Goal: Task Accomplishment & Management: Manage account settings

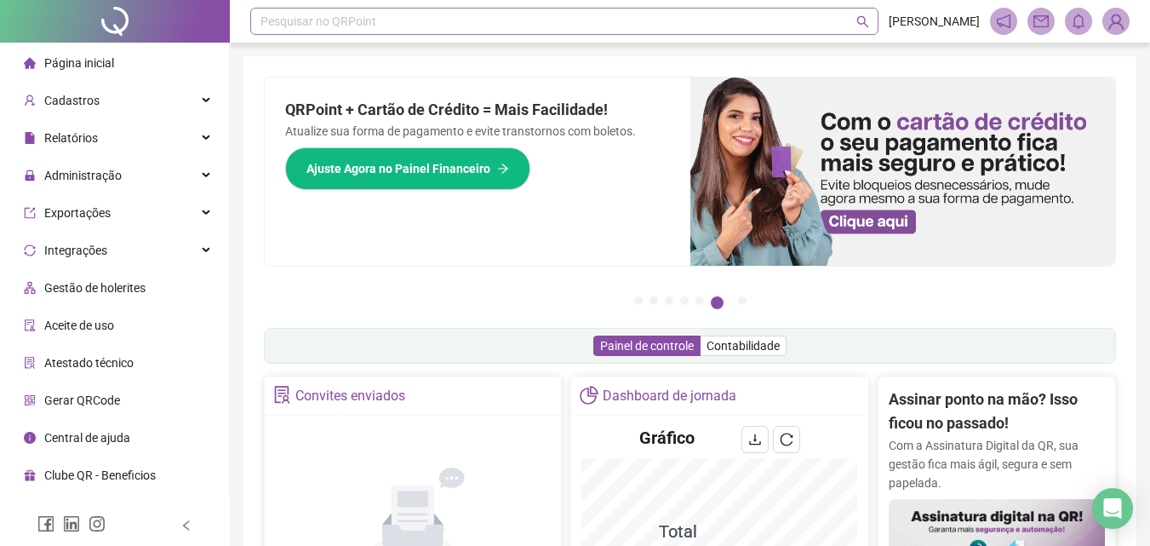
click at [331, 27] on div "Pesquisar no QRPoint" at bounding box center [564, 21] width 628 height 27
type input "*****"
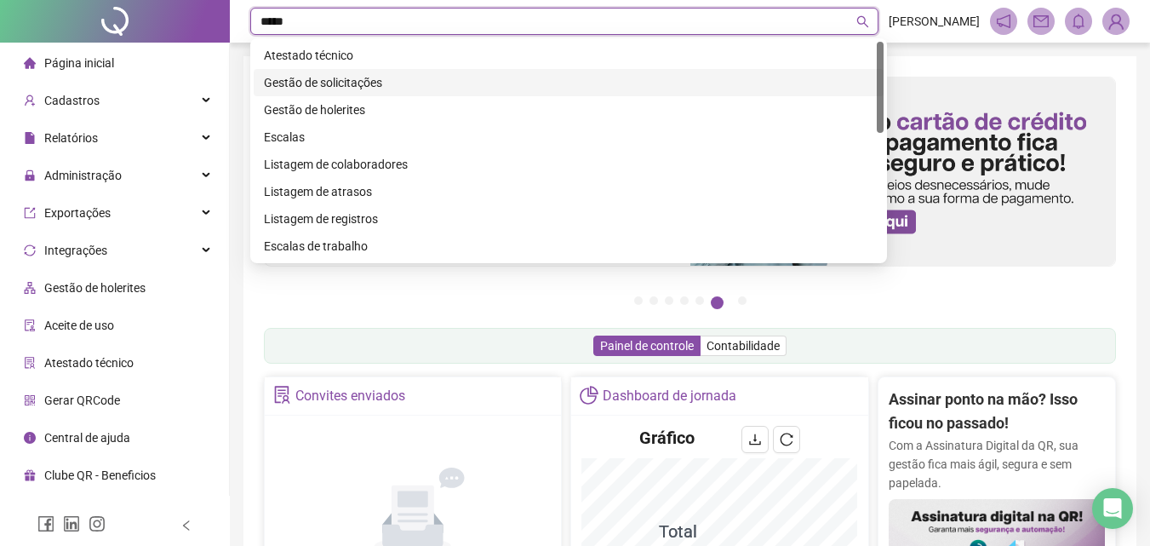
click at [356, 77] on div "Gestão de solicitações" at bounding box center [569, 82] width 610 height 19
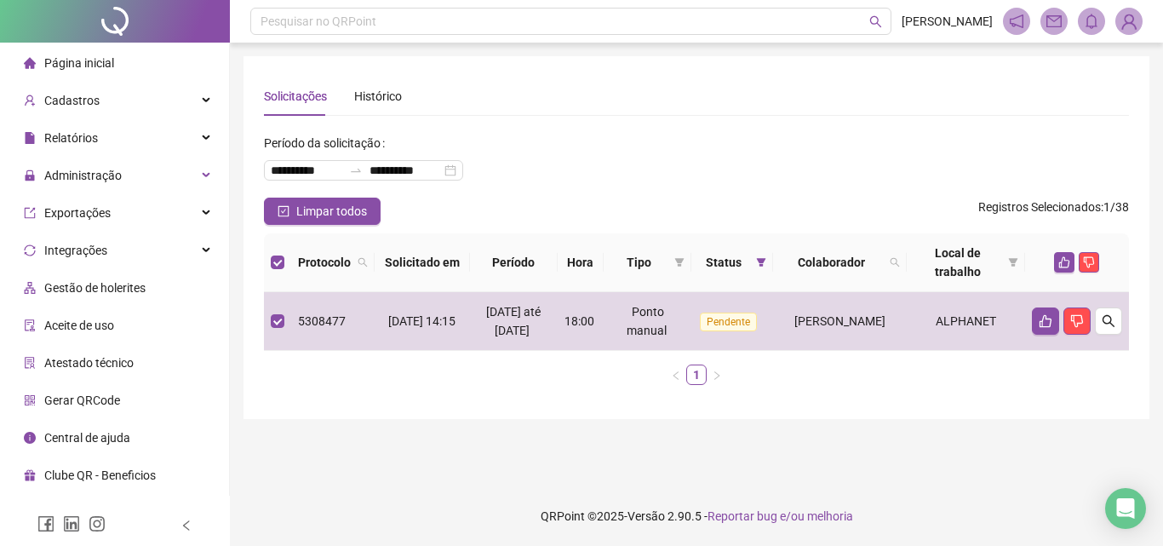
click at [83, 62] on span "Página inicial" at bounding box center [79, 63] width 70 height 14
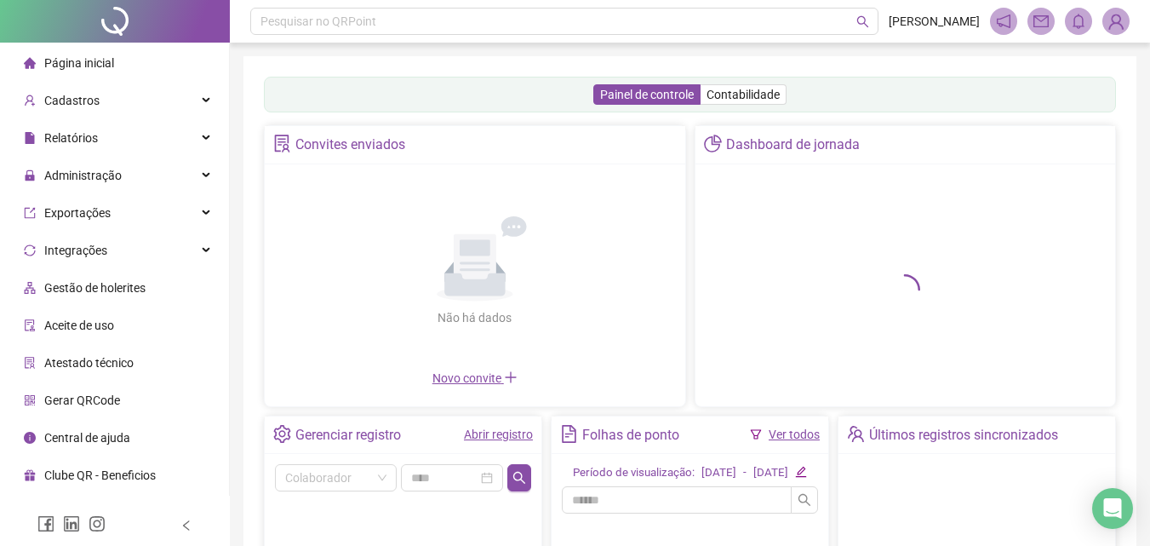
click at [504, 443] on div "Abrir registro" at bounding box center [498, 434] width 69 height 19
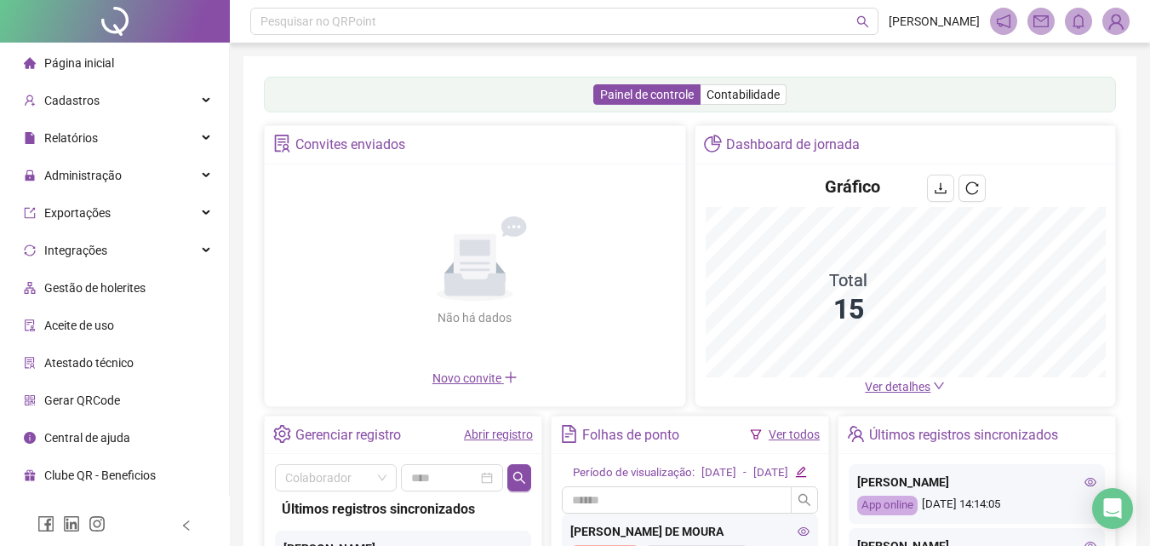
click at [511, 439] on link "Abrir registro" at bounding box center [498, 434] width 69 height 14
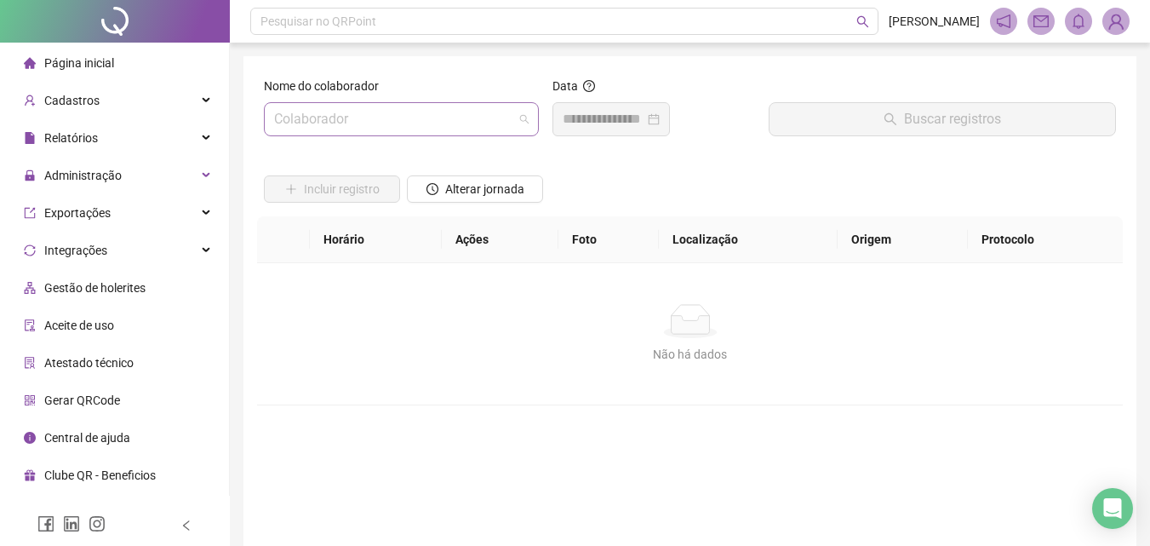
click at [378, 115] on input "search" at bounding box center [393, 119] width 239 height 32
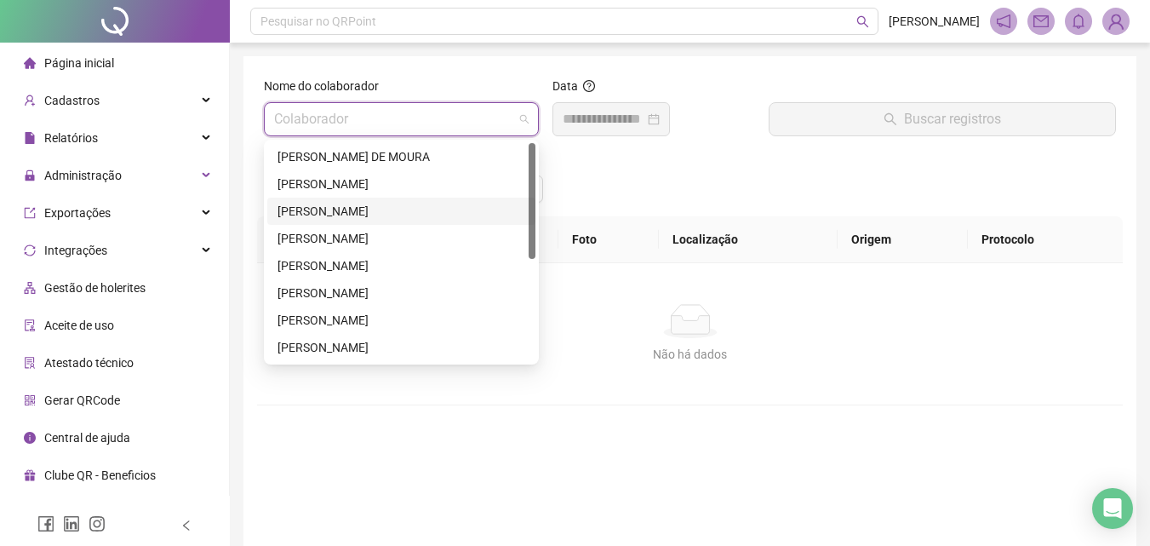
click at [304, 242] on div "[PERSON_NAME]" at bounding box center [402, 238] width 248 height 19
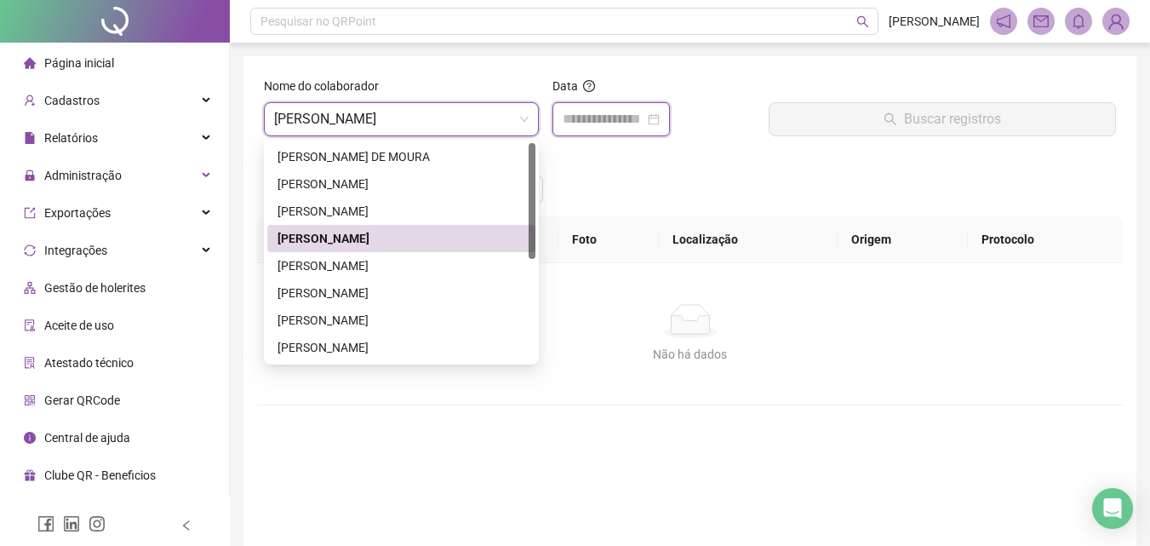
click at [596, 122] on input at bounding box center [604, 119] width 82 height 20
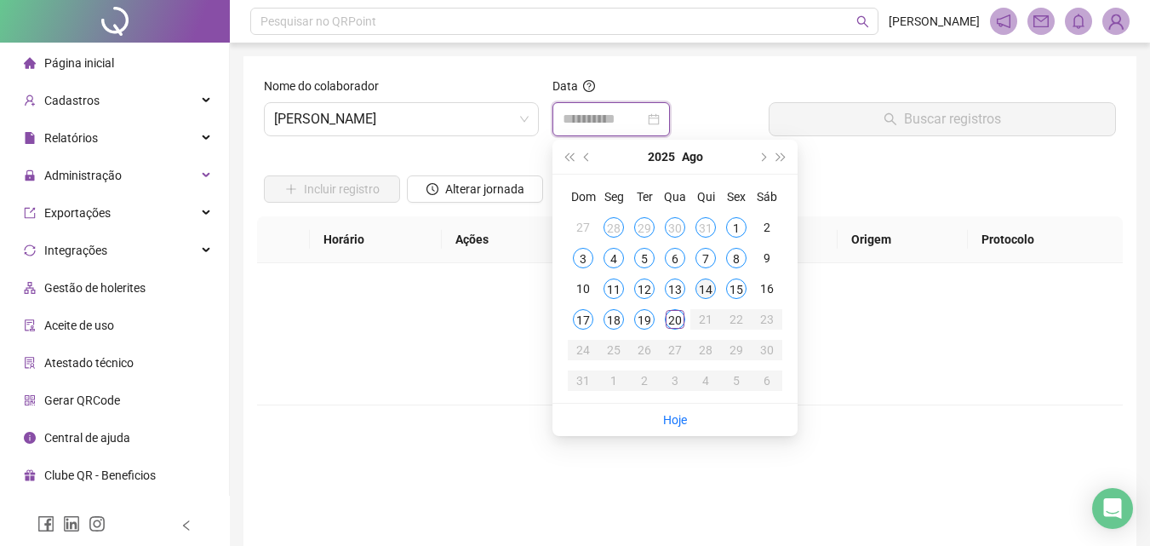
type input "**********"
click at [707, 293] on div "14" at bounding box center [706, 288] width 20 height 20
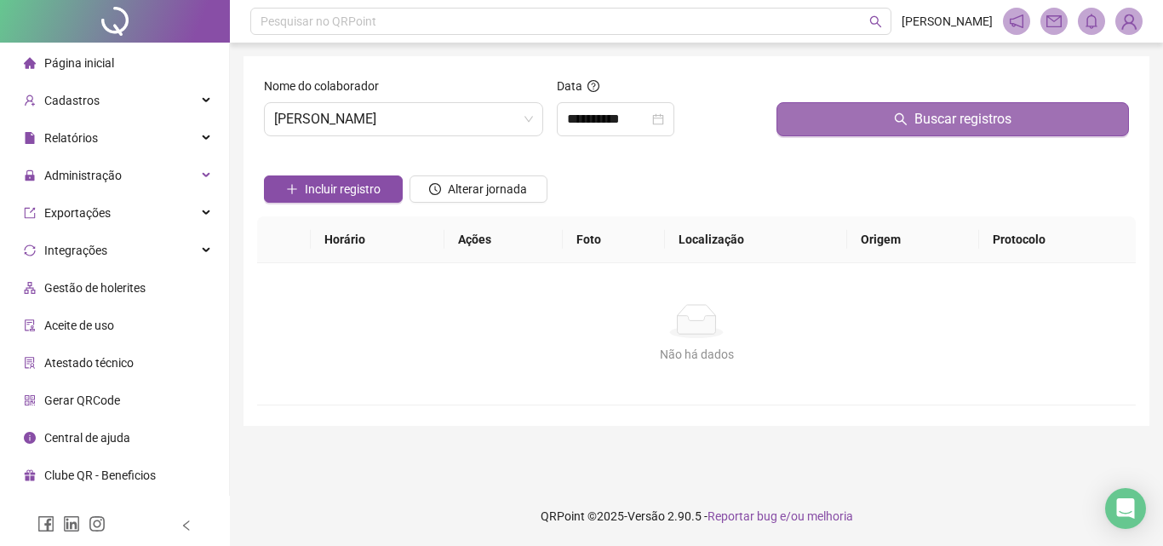
click at [820, 130] on button "Buscar registros" at bounding box center [952, 119] width 352 height 34
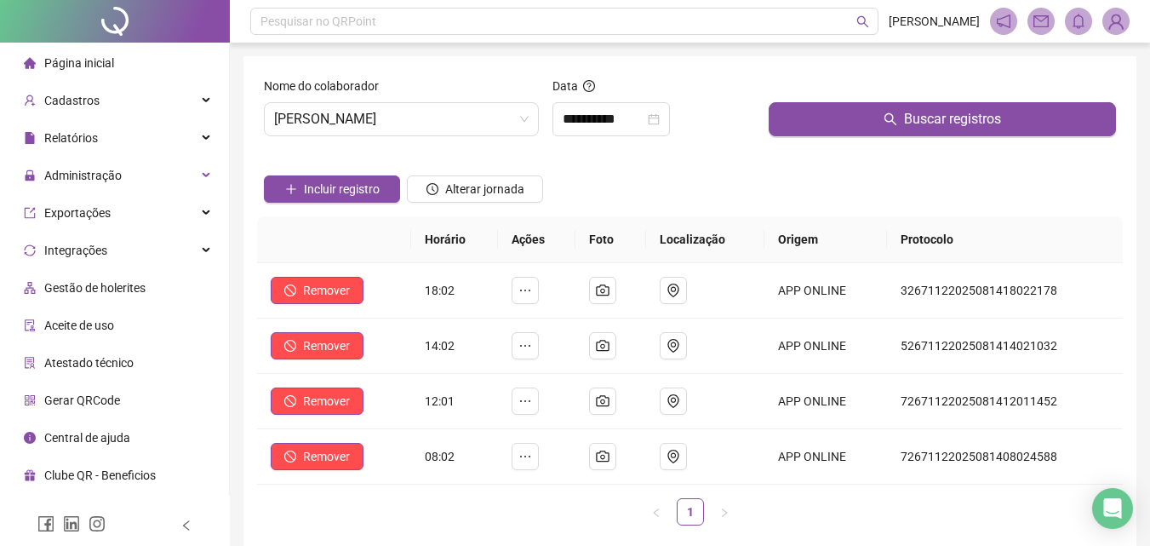
click at [322, 7] on header "Pesquisar no QRPoint [PERSON_NAME]" at bounding box center [690, 21] width 920 height 43
click at [318, 25] on div "Pesquisar no QRPoint" at bounding box center [564, 21] width 628 height 27
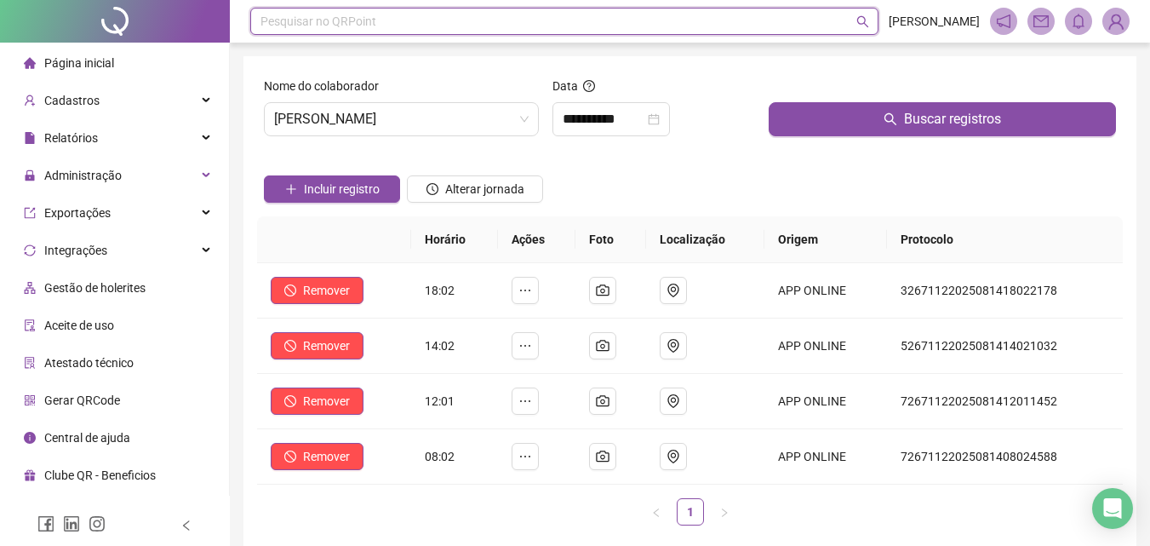
click at [339, 30] on div "Pesquisar no QRPoint" at bounding box center [564, 21] width 628 height 27
click at [110, 64] on span "Página inicial" at bounding box center [79, 63] width 70 height 14
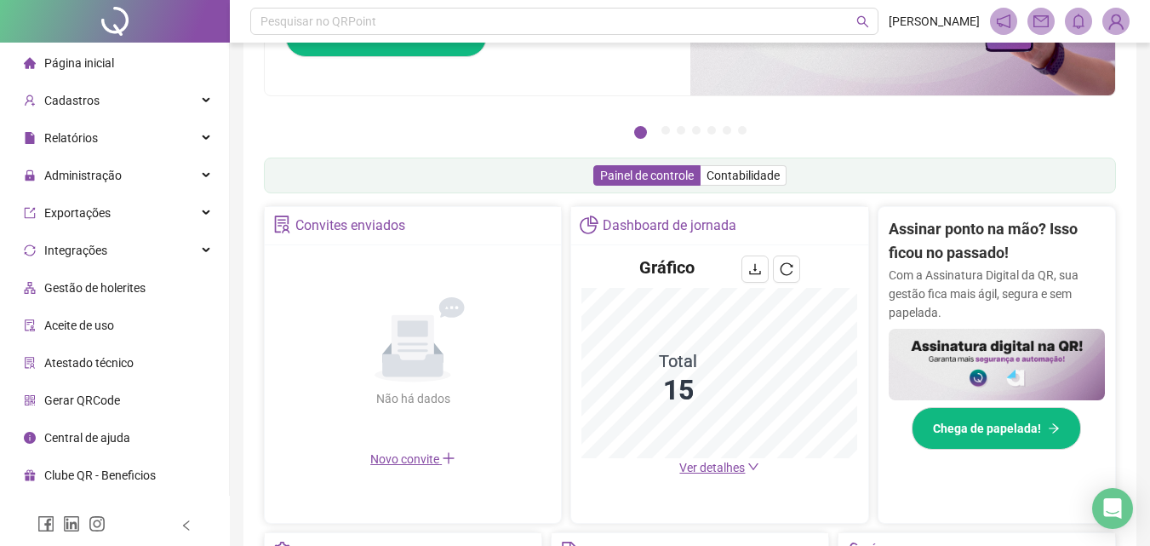
scroll to position [507, 0]
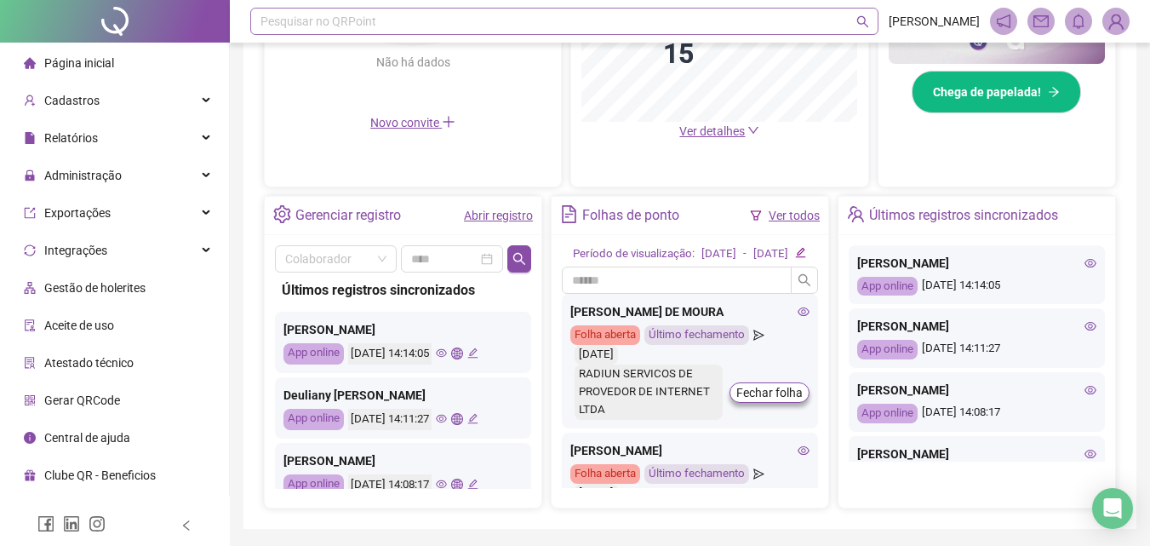
click at [398, 29] on div "Pesquisar no QRPoint" at bounding box center [564, 21] width 628 height 27
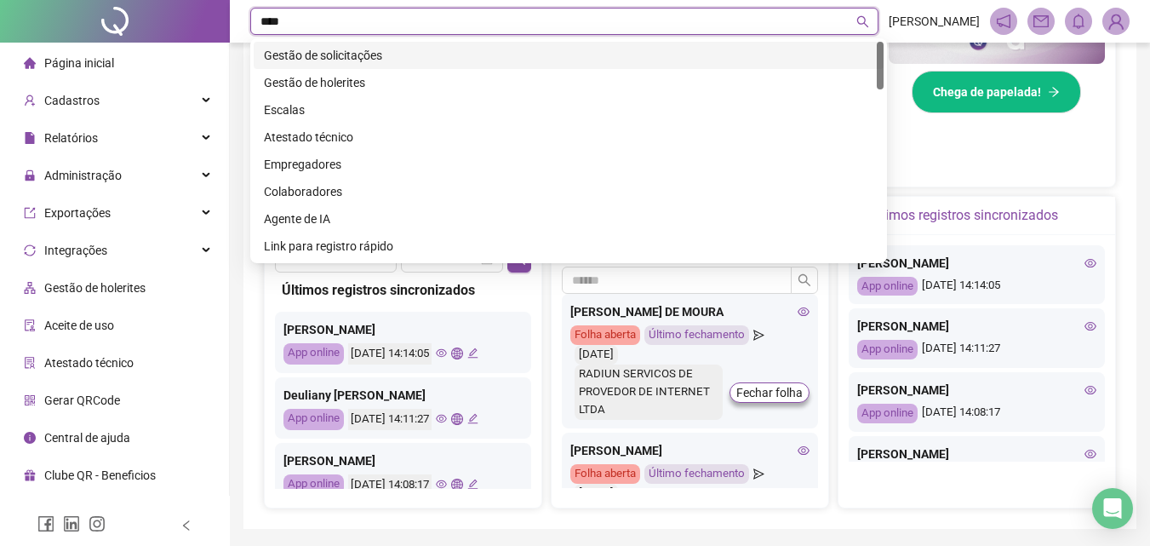
type input "*****"
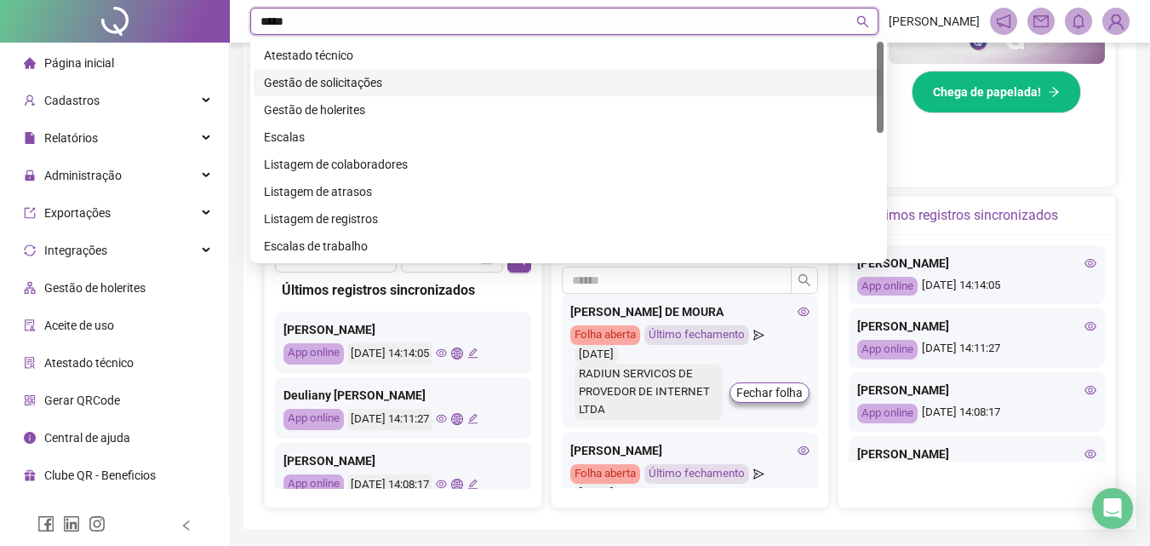
click at [371, 81] on div "Gestão de solicitações" at bounding box center [569, 82] width 610 height 19
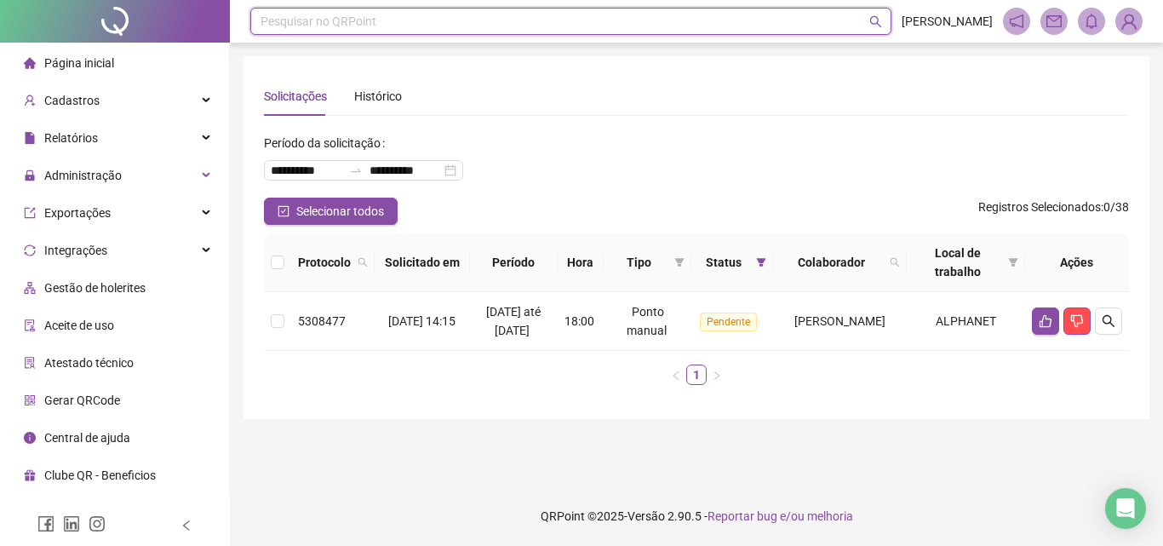
click at [68, 65] on span "Página inicial" at bounding box center [79, 63] width 70 height 14
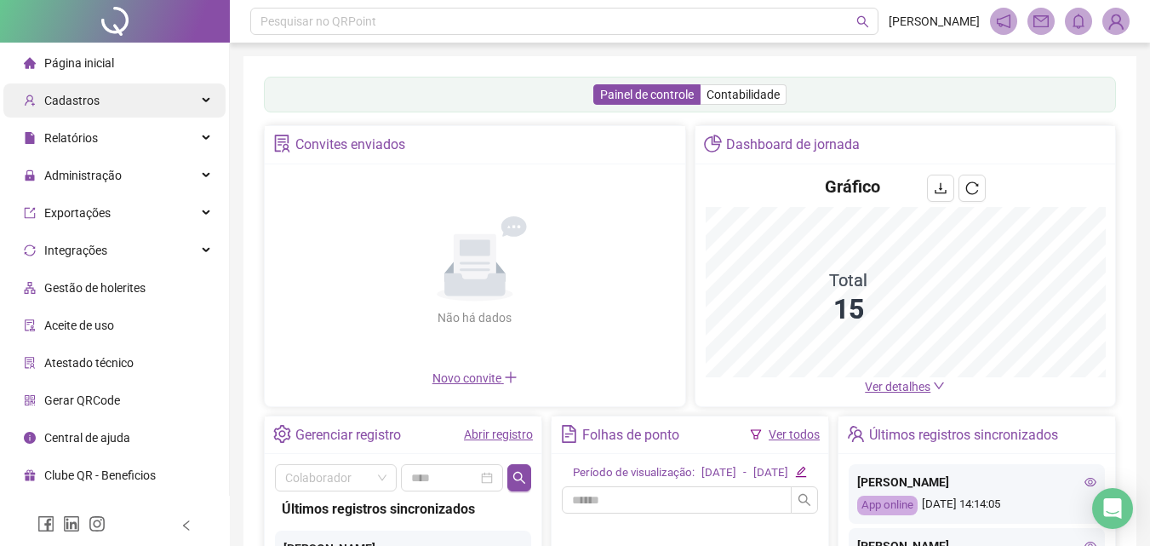
click at [68, 108] on span "Cadastros" at bounding box center [62, 100] width 76 height 34
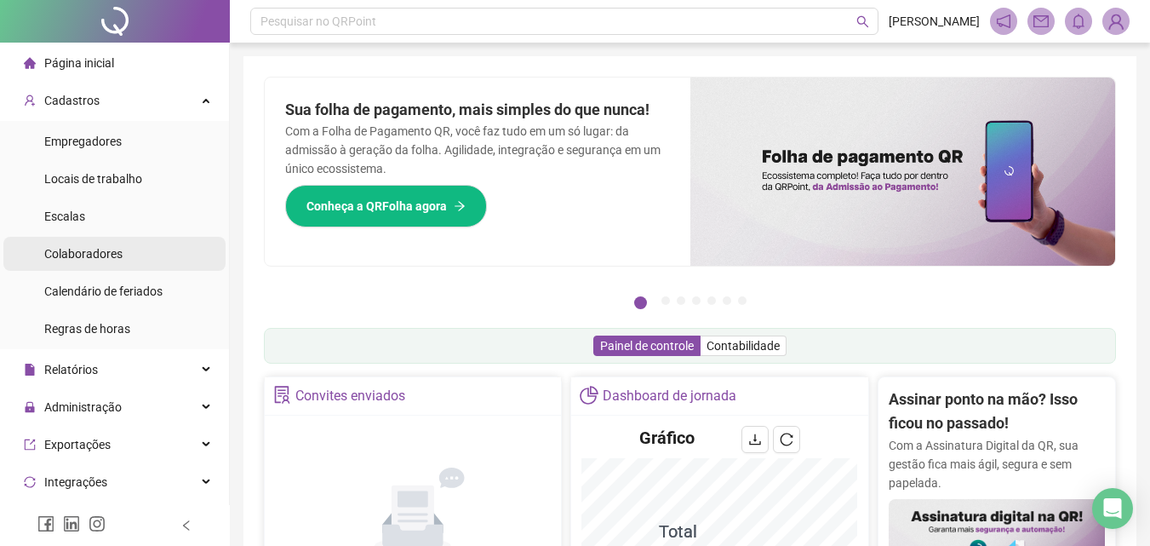
click at [89, 258] on span "Colaboradores" at bounding box center [83, 254] width 78 height 14
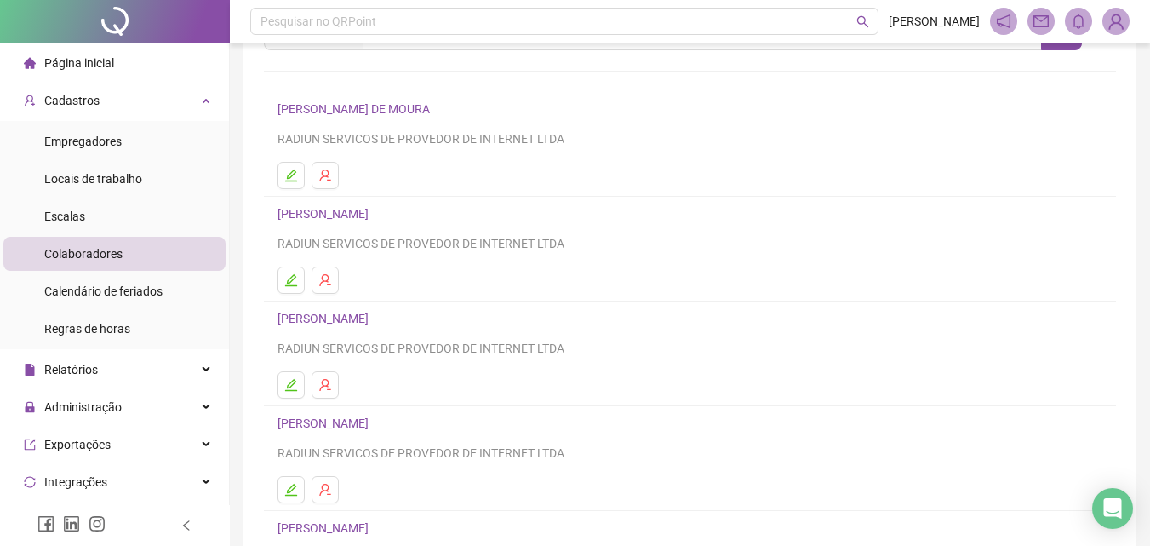
scroll to position [255, 0]
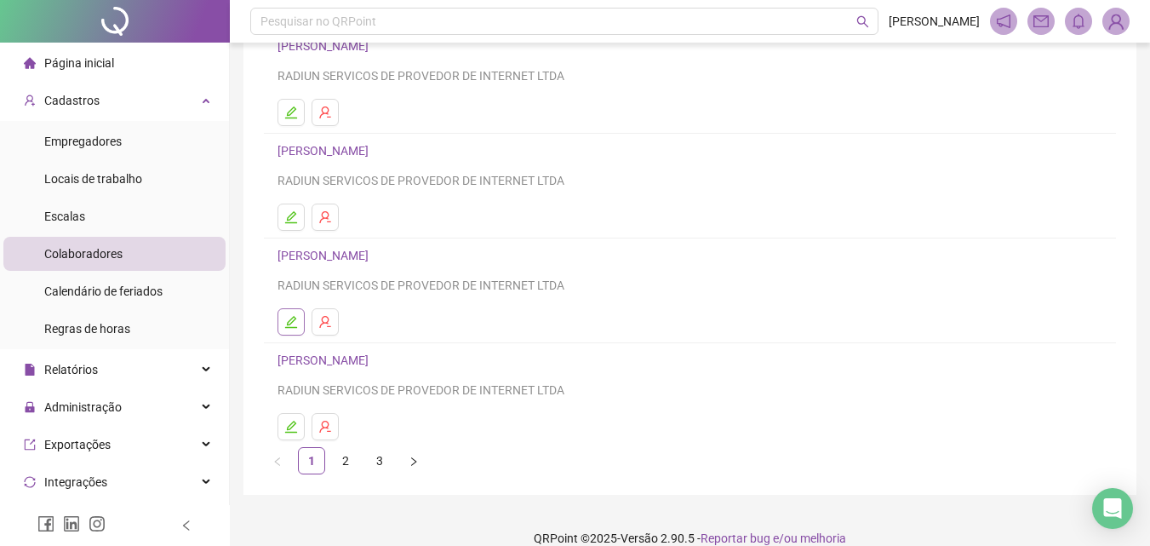
click at [289, 326] on icon "edit" at bounding box center [291, 322] width 14 height 14
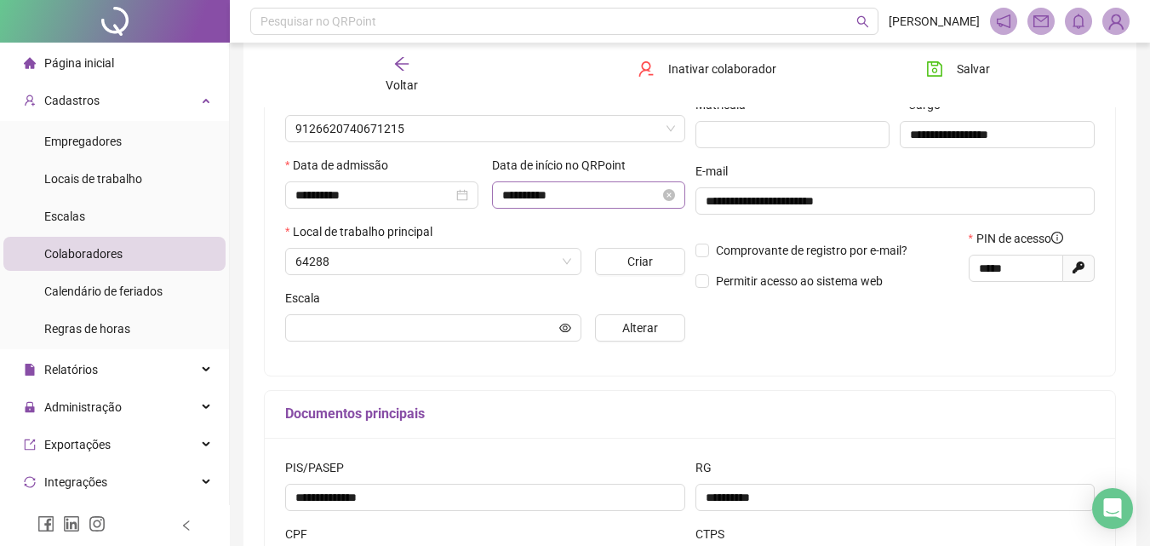
scroll to position [264, 0]
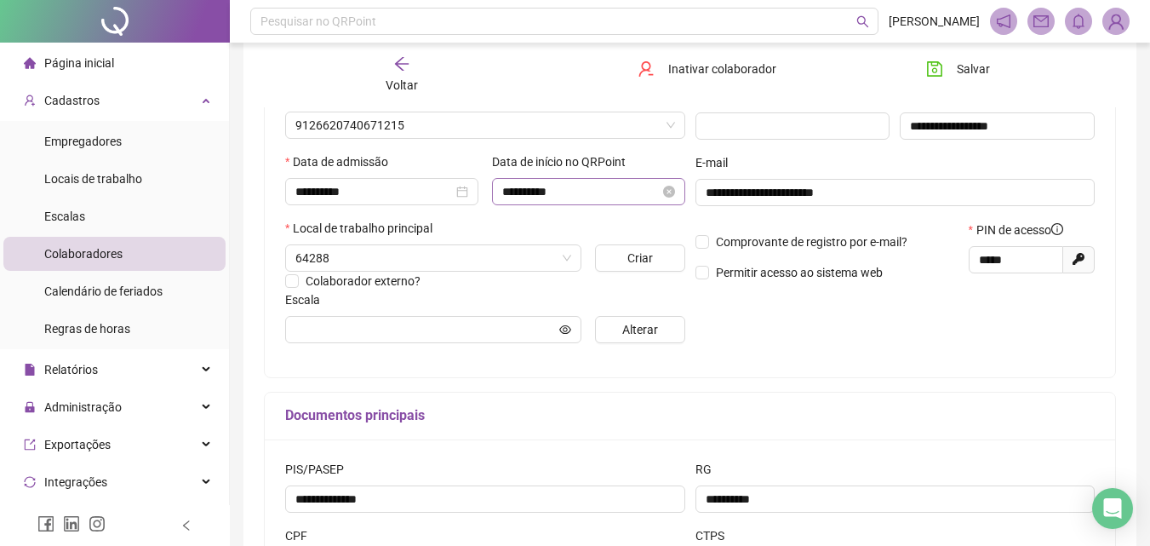
type input "********"
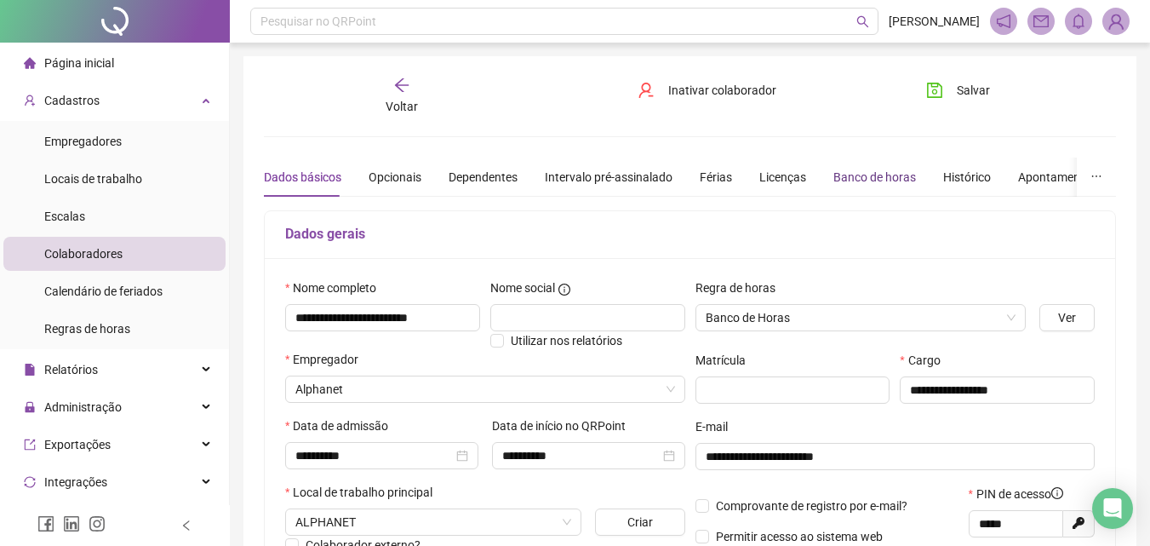
click at [894, 179] on div "Banco de horas" at bounding box center [875, 177] width 83 height 19
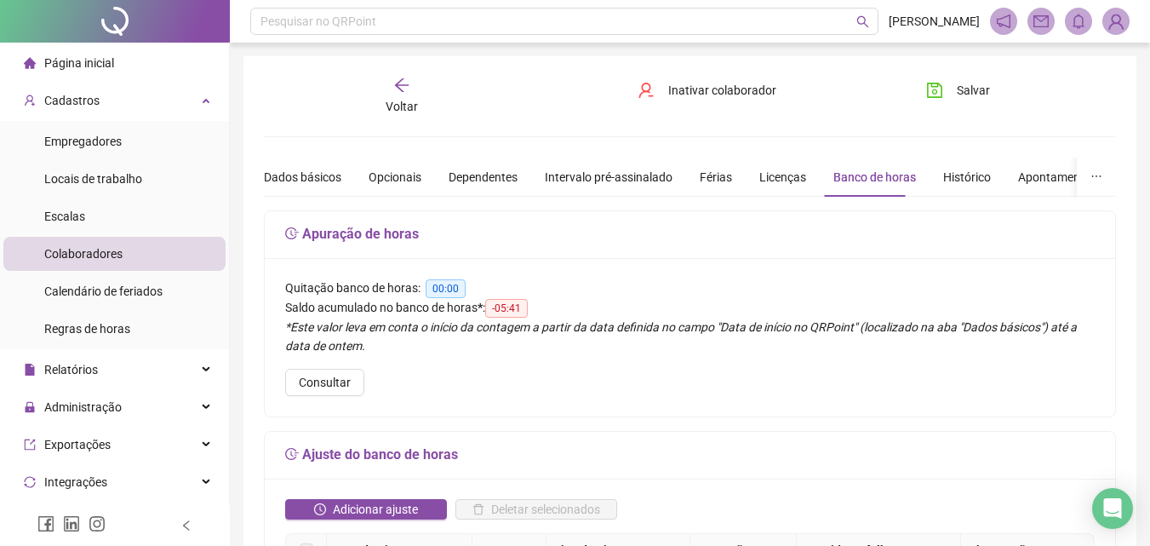
click at [409, 91] on icon "arrow-left" at bounding box center [401, 85] width 17 height 17
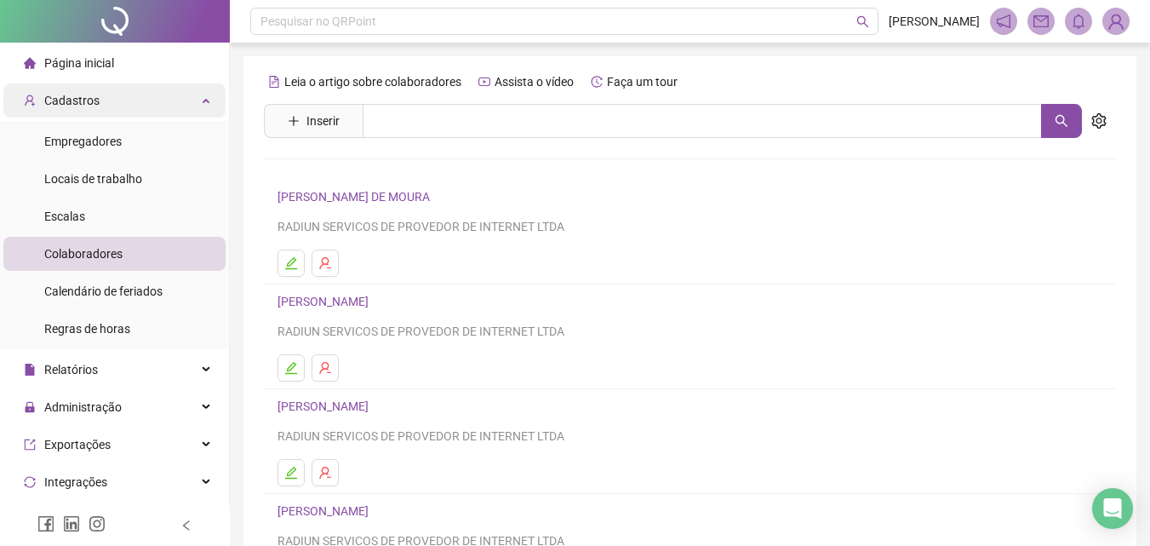
click at [129, 104] on div "Cadastros" at bounding box center [114, 100] width 222 height 34
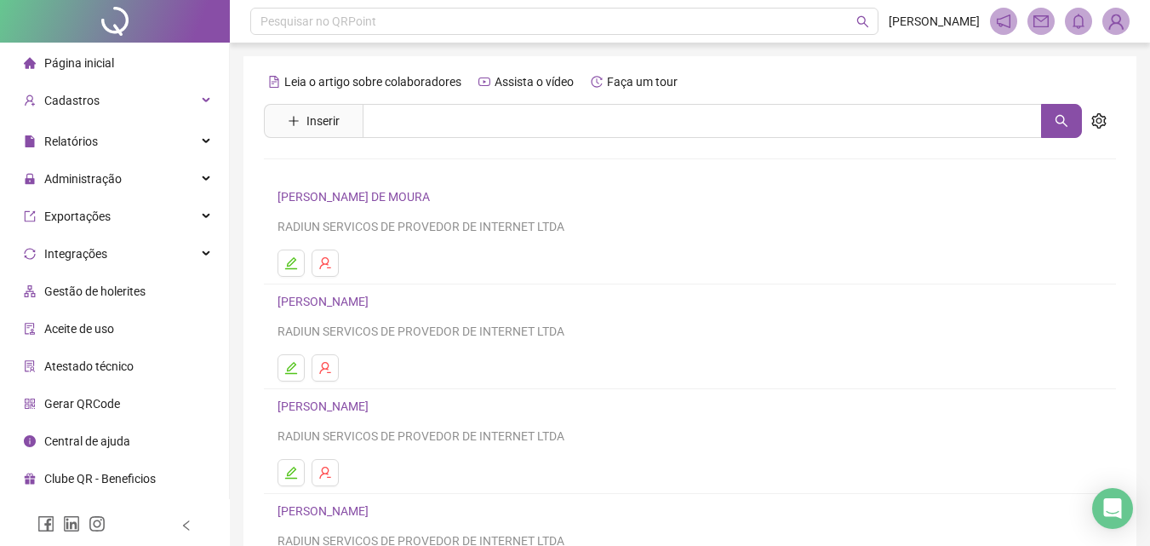
click at [141, 56] on li "Página inicial" at bounding box center [114, 63] width 222 height 34
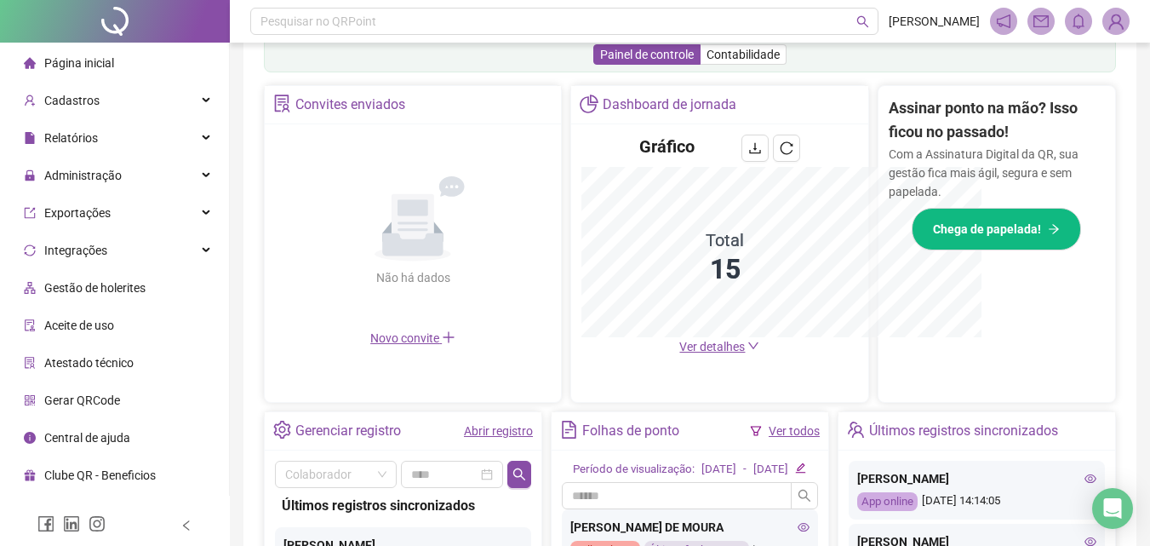
scroll to position [542, 0]
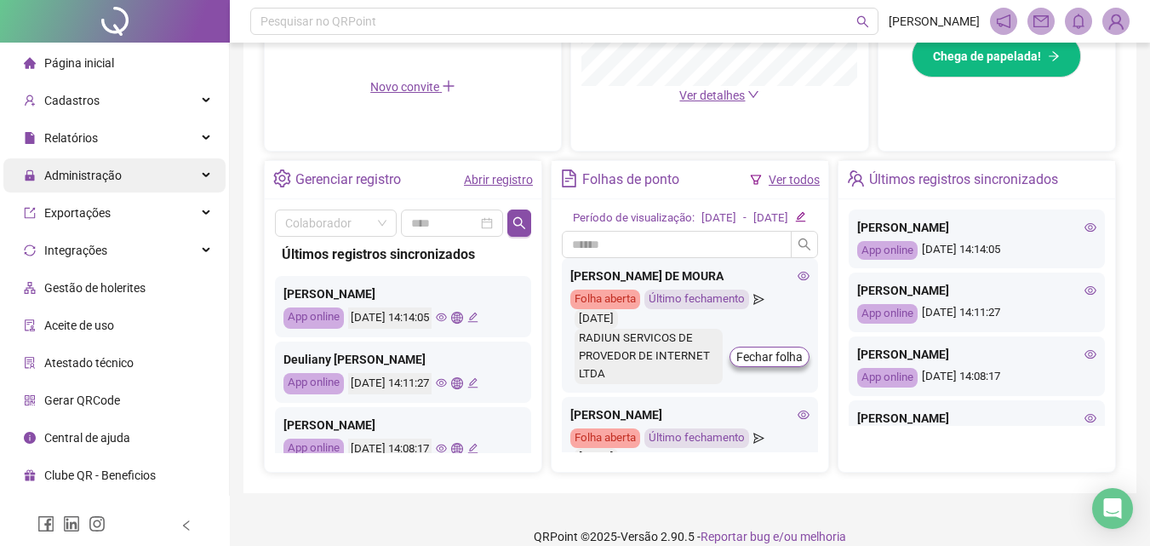
click at [113, 169] on span "Administração" at bounding box center [82, 176] width 77 height 14
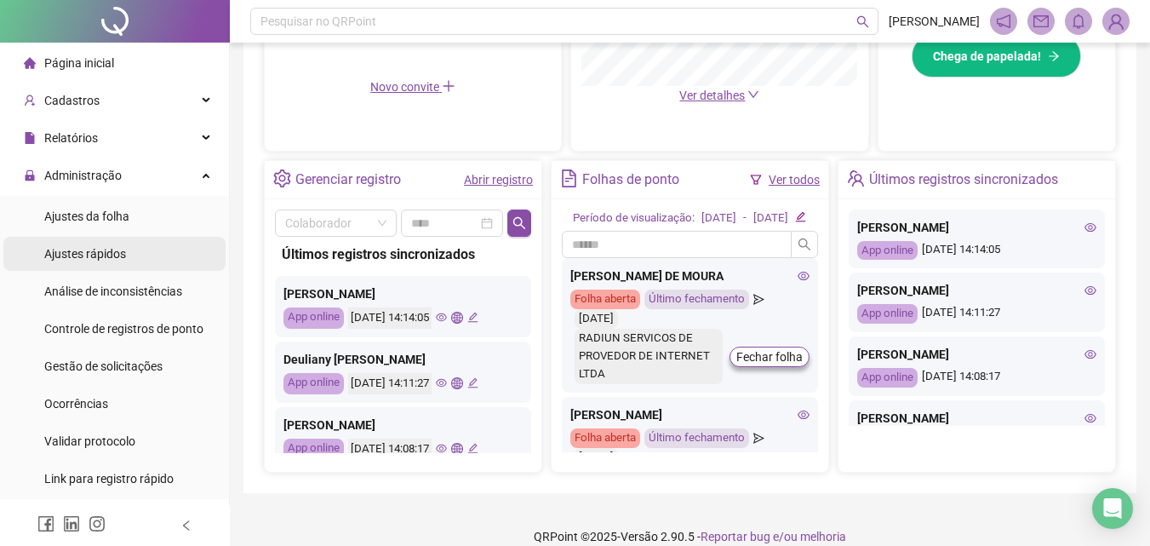
click at [99, 265] on div "Ajustes rápidos" at bounding box center [85, 254] width 82 height 34
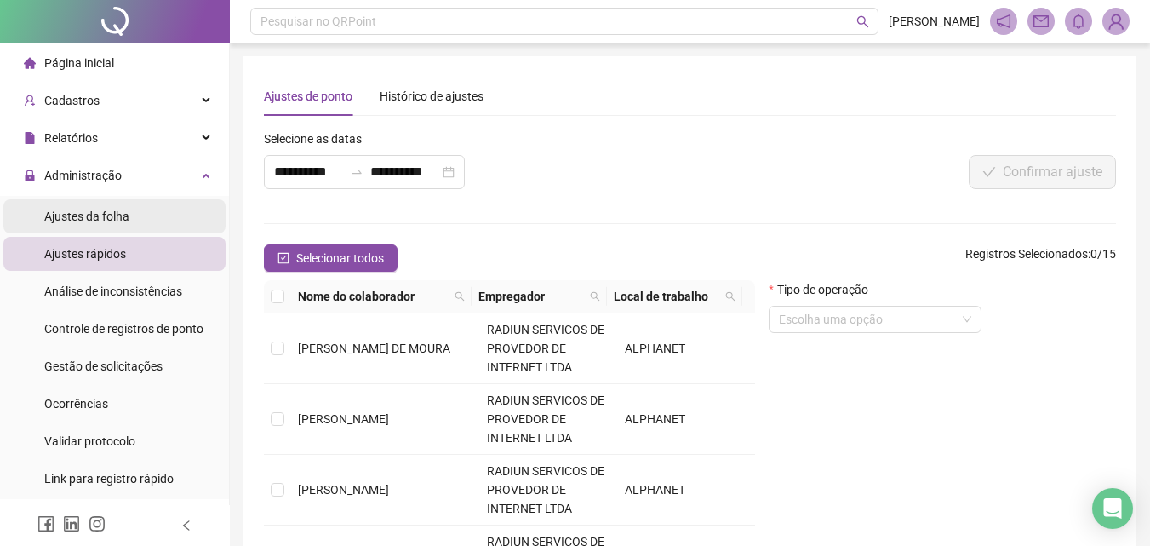
click at [79, 225] on div "Ajustes da folha" at bounding box center [86, 216] width 85 height 34
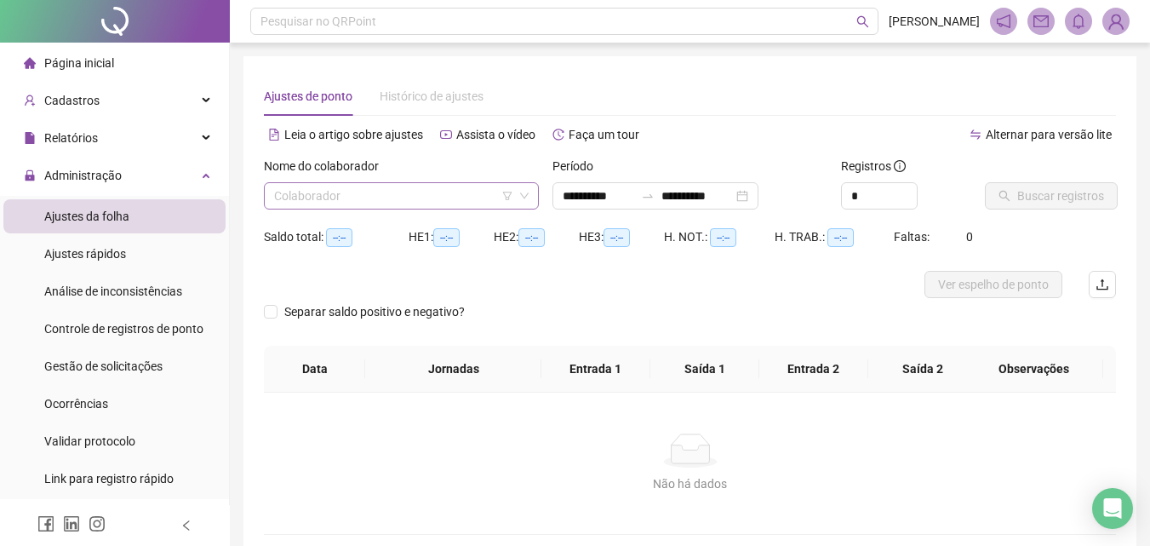
type input "**********"
click at [334, 190] on input "search" at bounding box center [393, 196] width 239 height 26
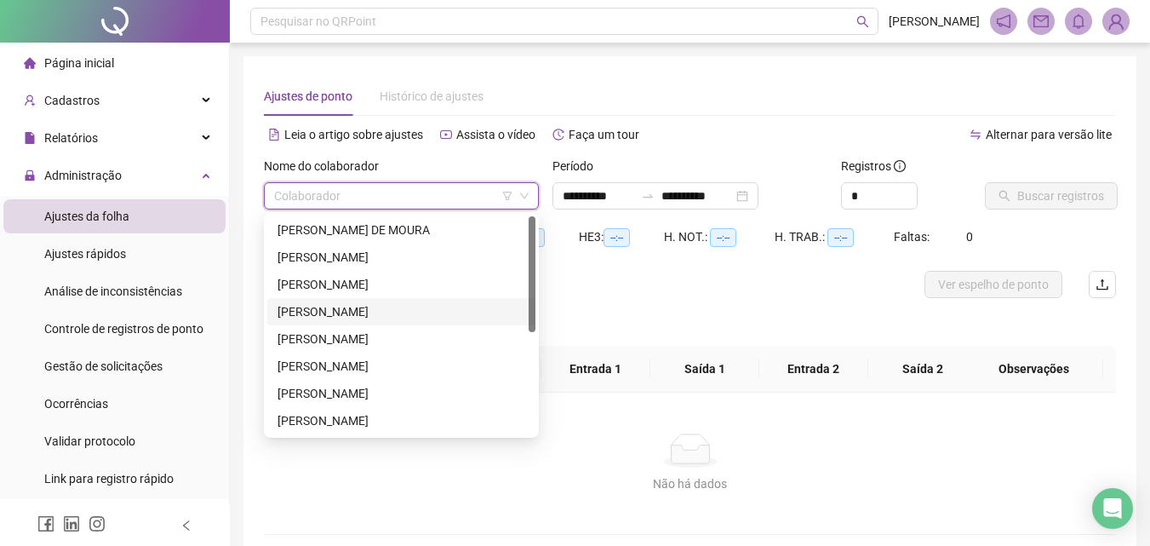
click at [342, 307] on div "[PERSON_NAME]" at bounding box center [402, 311] width 248 height 19
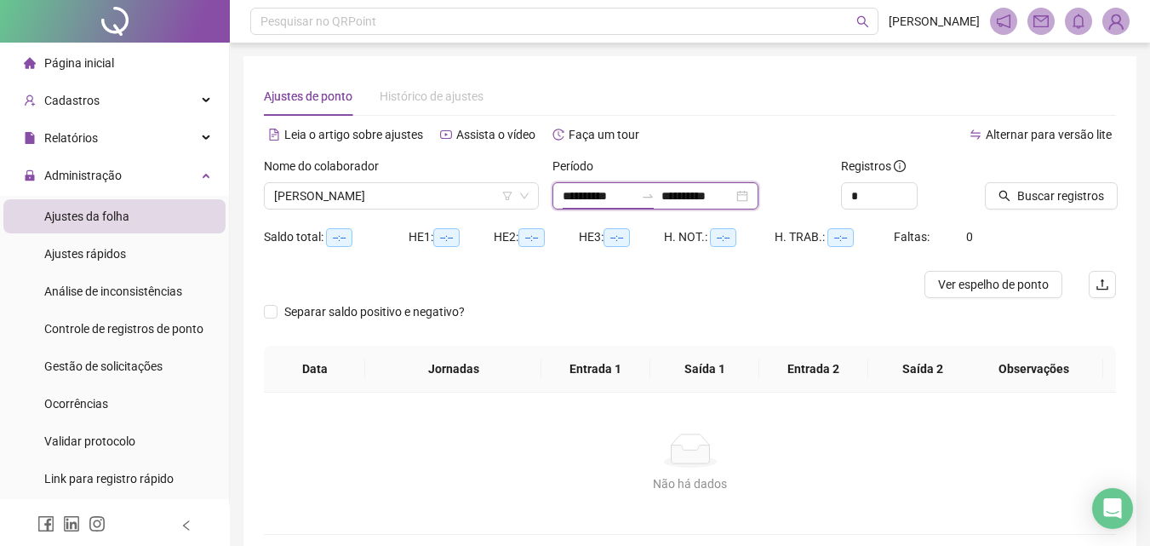
click at [611, 197] on input "**********" at bounding box center [599, 195] width 72 height 19
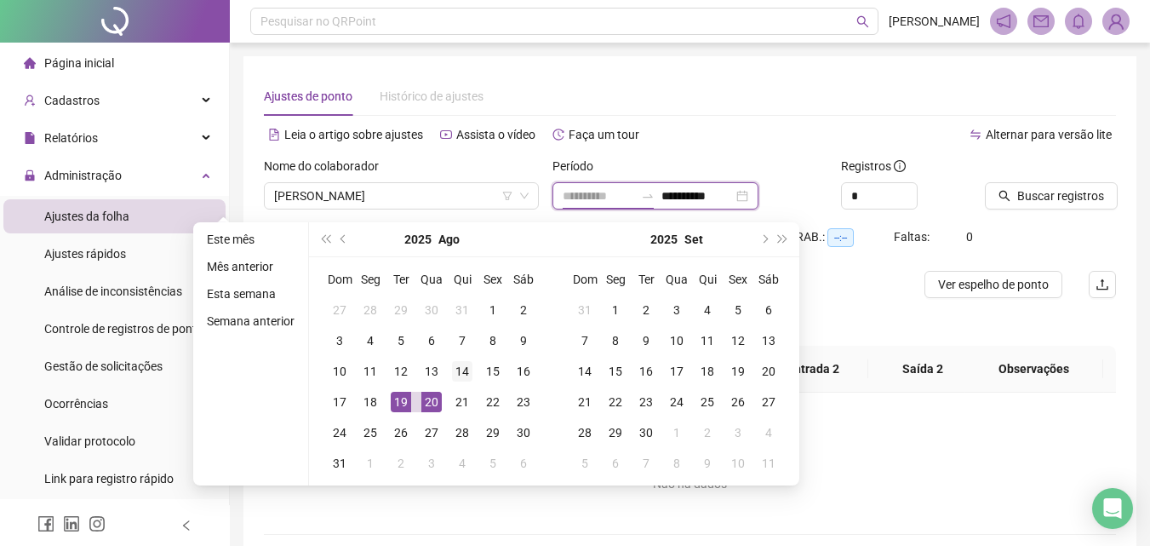
type input "**********"
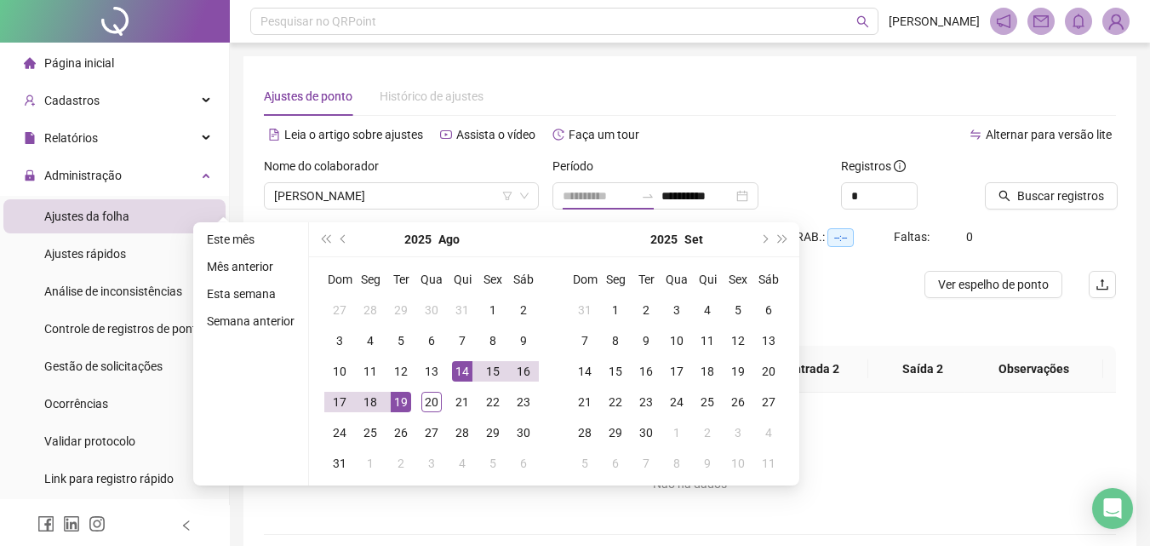
click at [458, 367] on div "14" at bounding box center [462, 371] width 20 height 20
type input "**********"
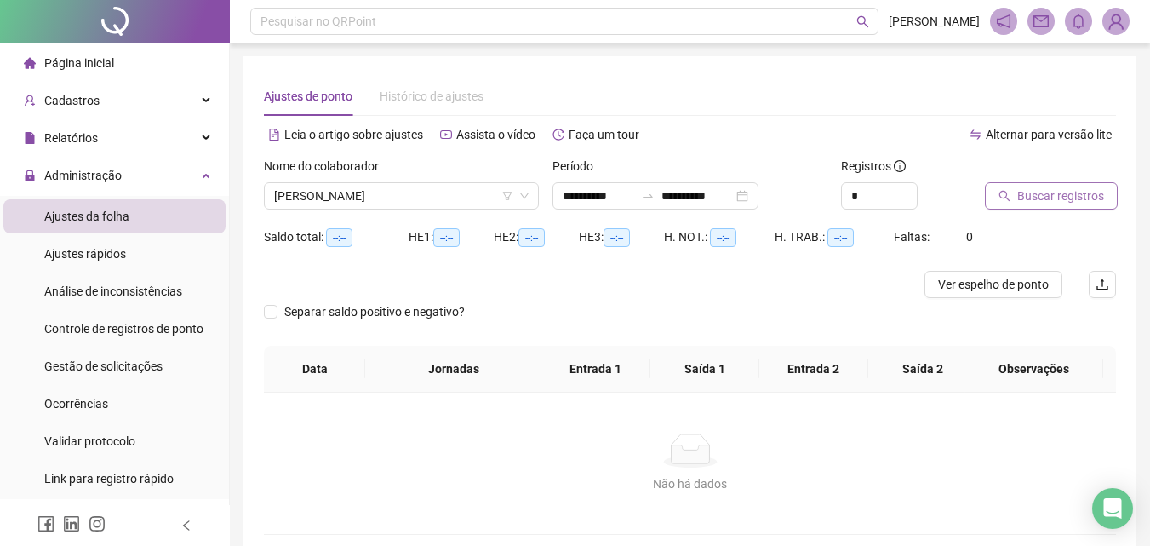
click at [1056, 192] on span "Buscar registros" at bounding box center [1060, 195] width 87 height 19
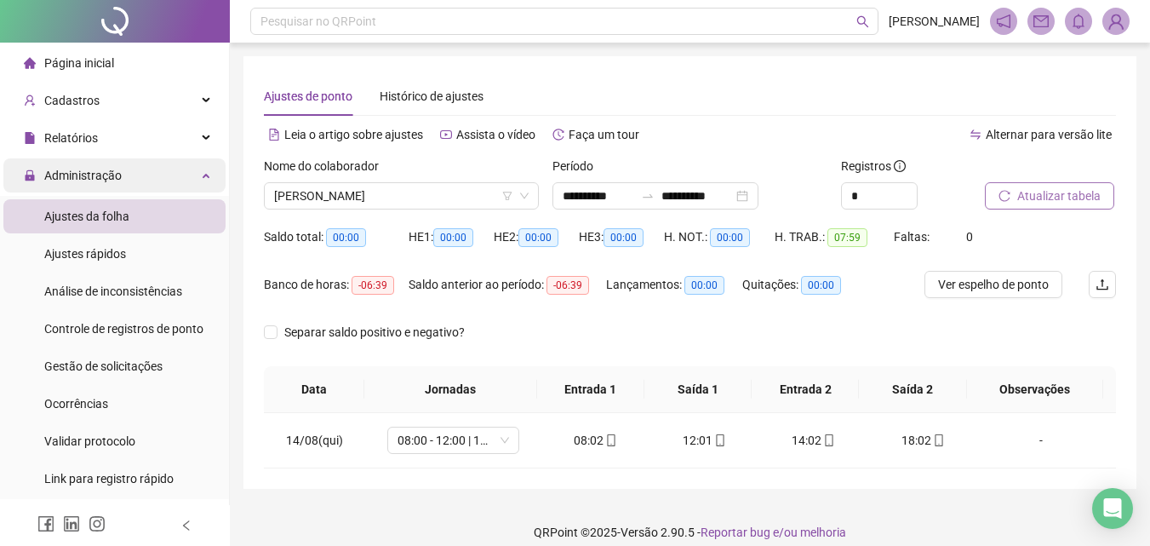
click at [104, 178] on span "Administração" at bounding box center [82, 176] width 77 height 14
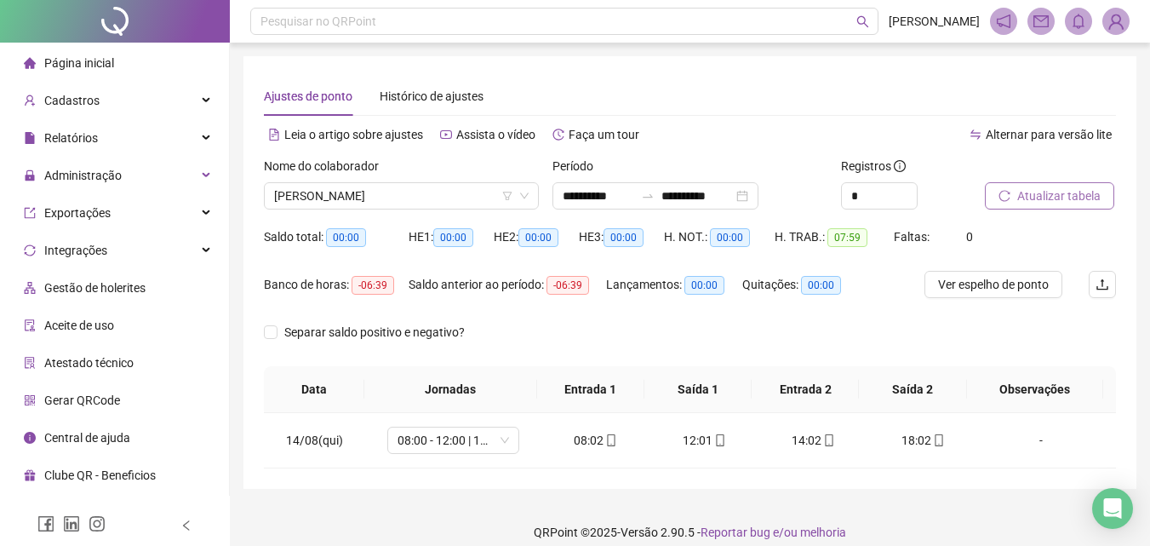
click at [117, 54] on li "Página inicial" at bounding box center [114, 63] width 222 height 34
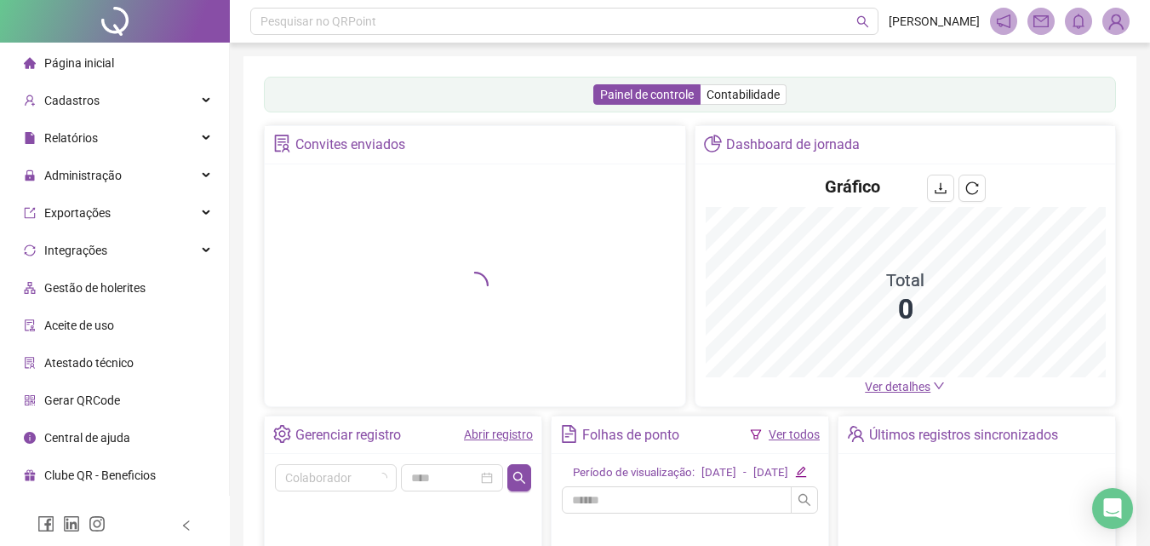
scroll to position [291, 0]
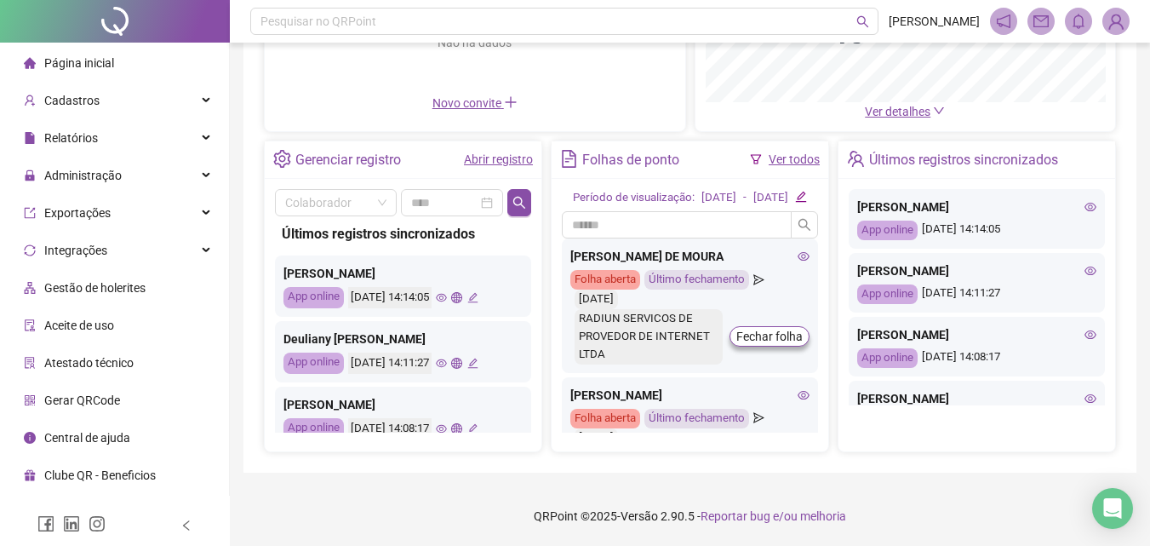
click at [806, 192] on icon "edit" at bounding box center [801, 197] width 10 height 10
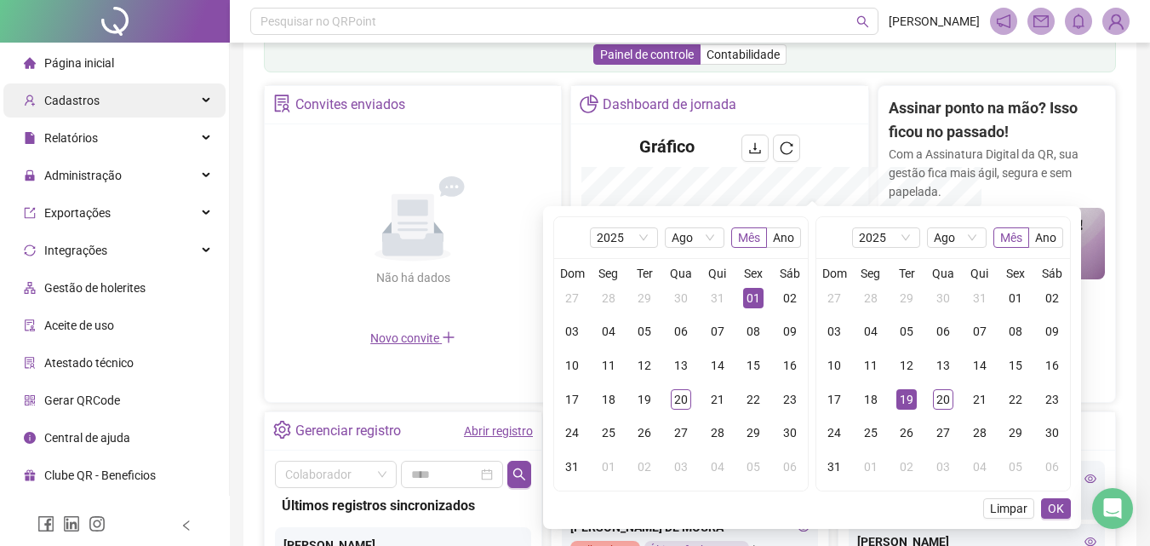
scroll to position [542, 0]
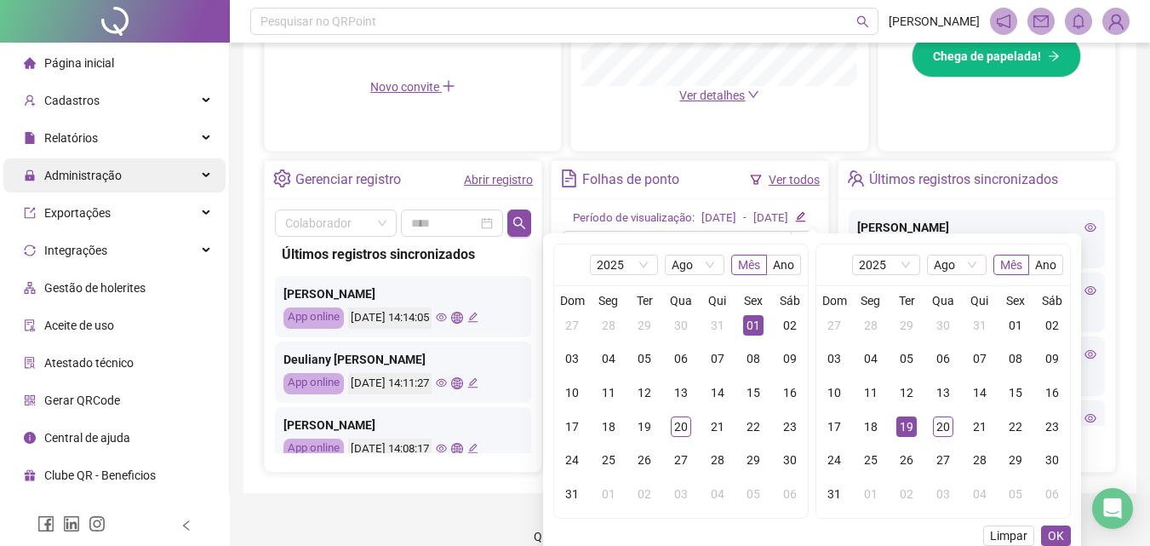
click at [89, 170] on span "Administração" at bounding box center [82, 176] width 77 height 14
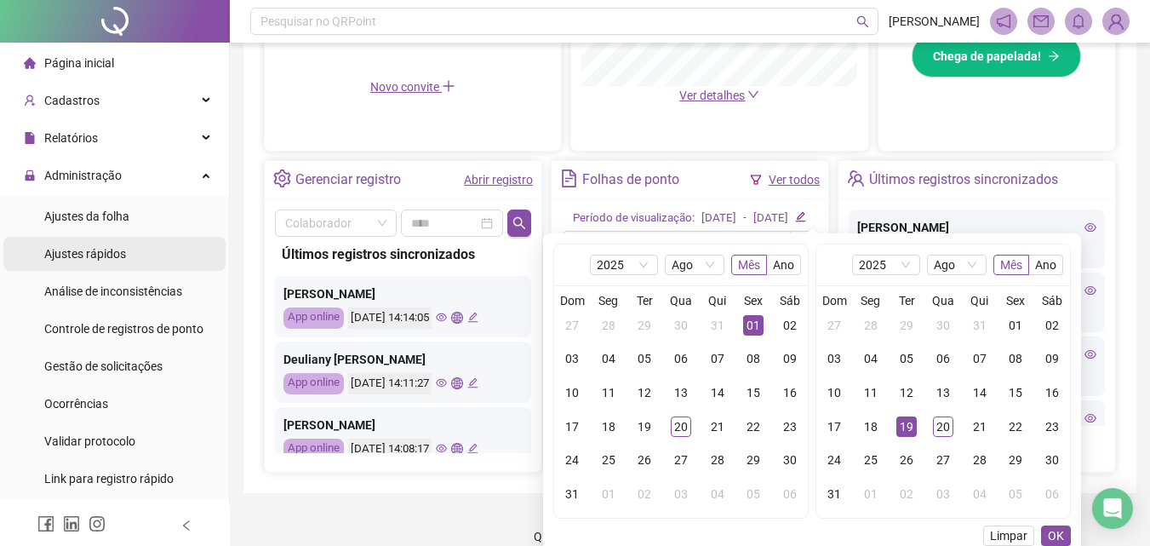
click at [106, 267] on div "Ajustes rápidos" at bounding box center [85, 254] width 82 height 34
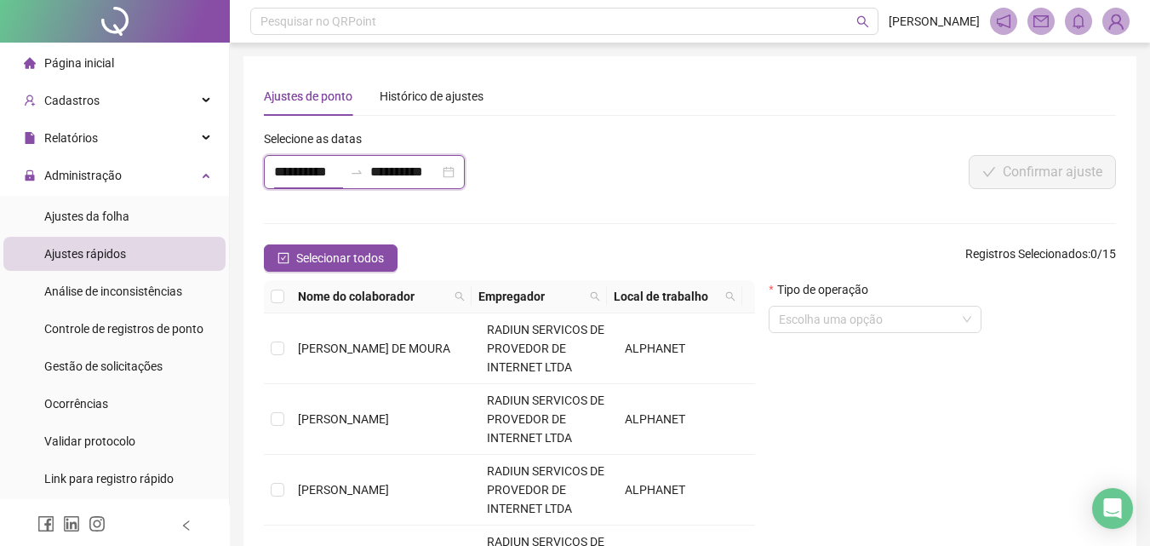
click at [302, 163] on input "**********" at bounding box center [308, 172] width 69 height 20
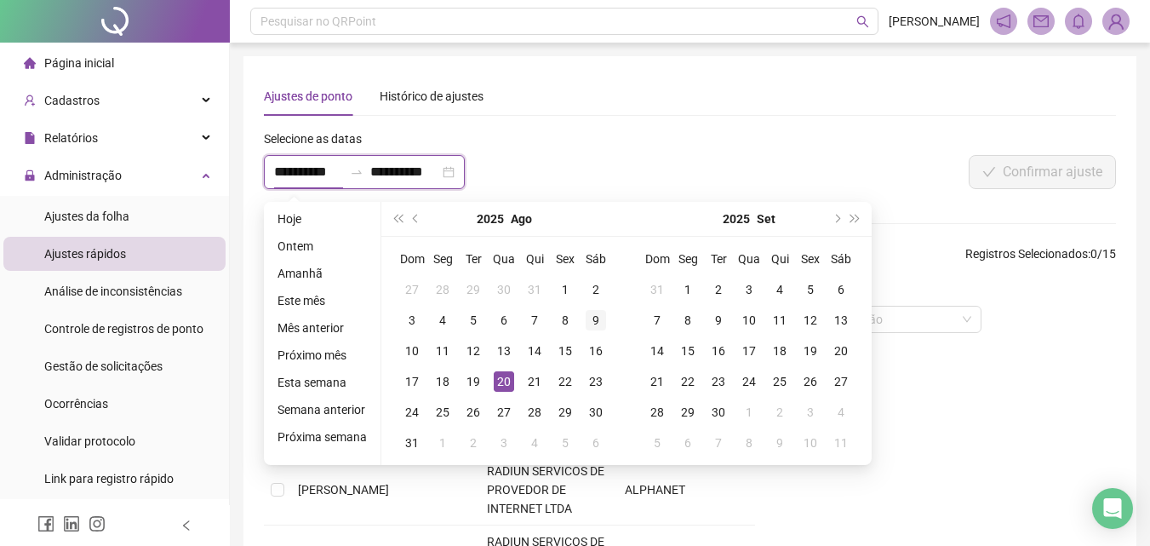
type input "**********"
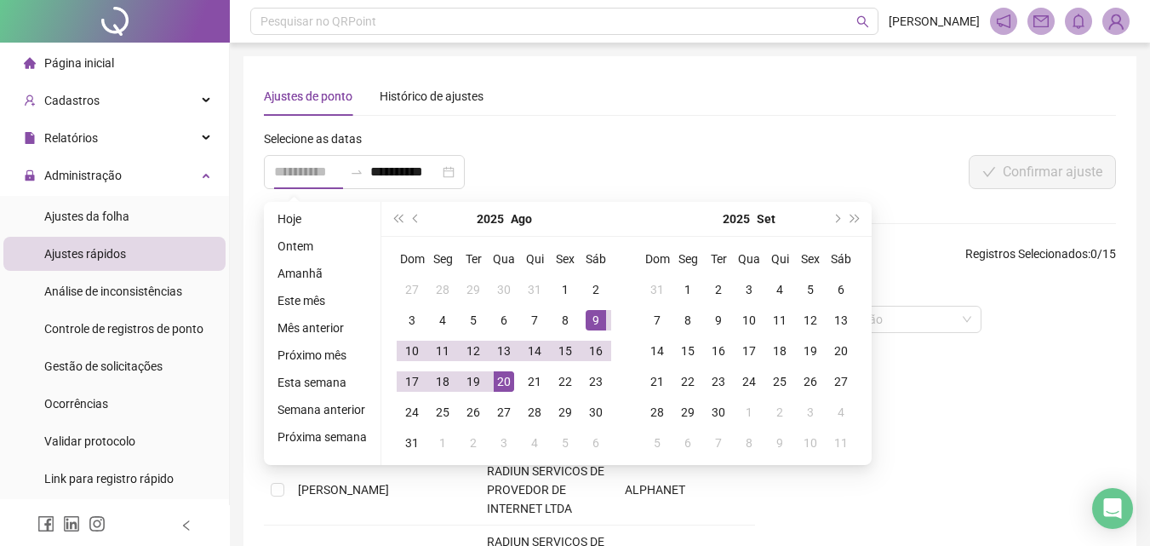
click at [588, 318] on div "9" at bounding box center [596, 320] width 20 height 20
type input "**********"
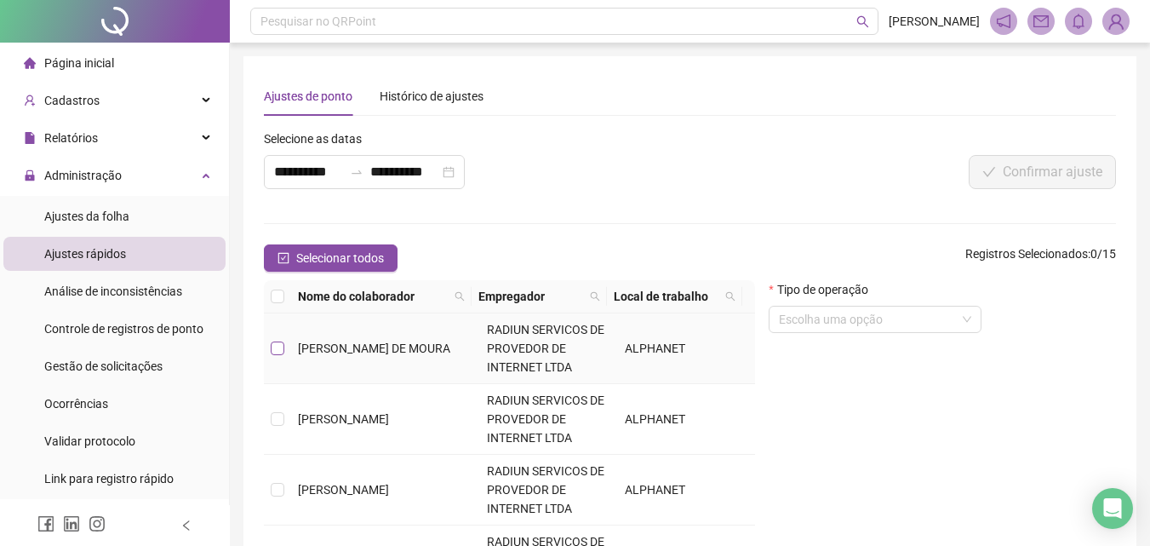
click at [283, 340] on label at bounding box center [278, 348] width 14 height 19
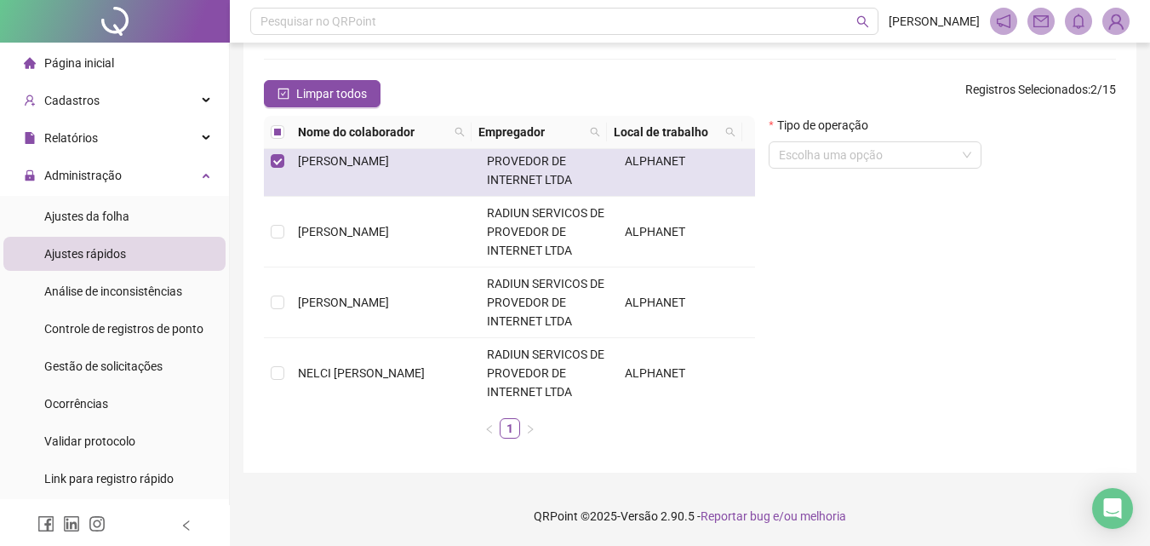
scroll to position [681, 0]
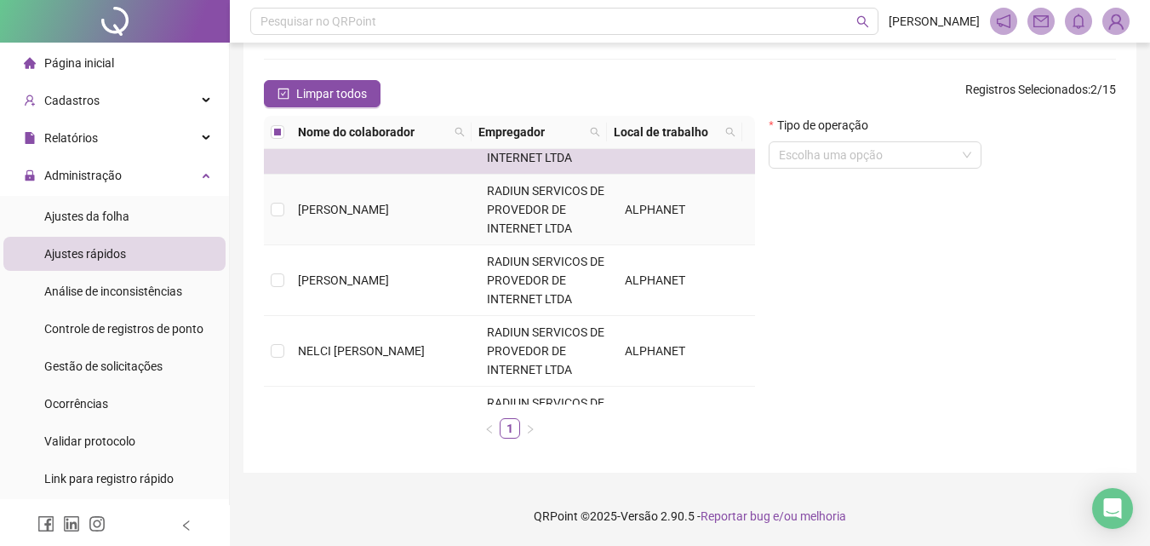
click at [289, 203] on td at bounding box center [277, 210] width 27 height 71
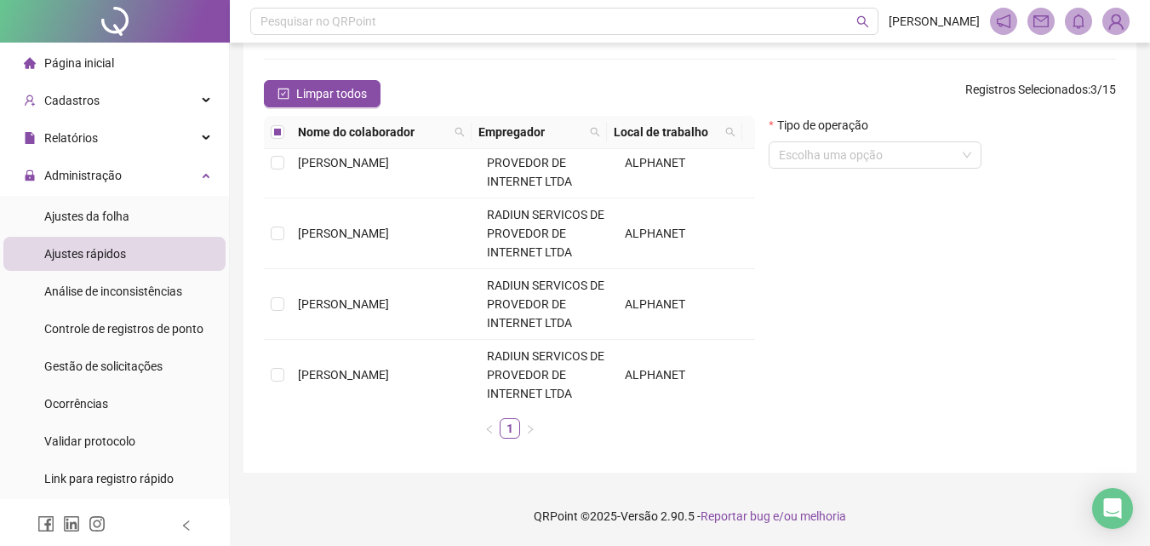
scroll to position [0, 0]
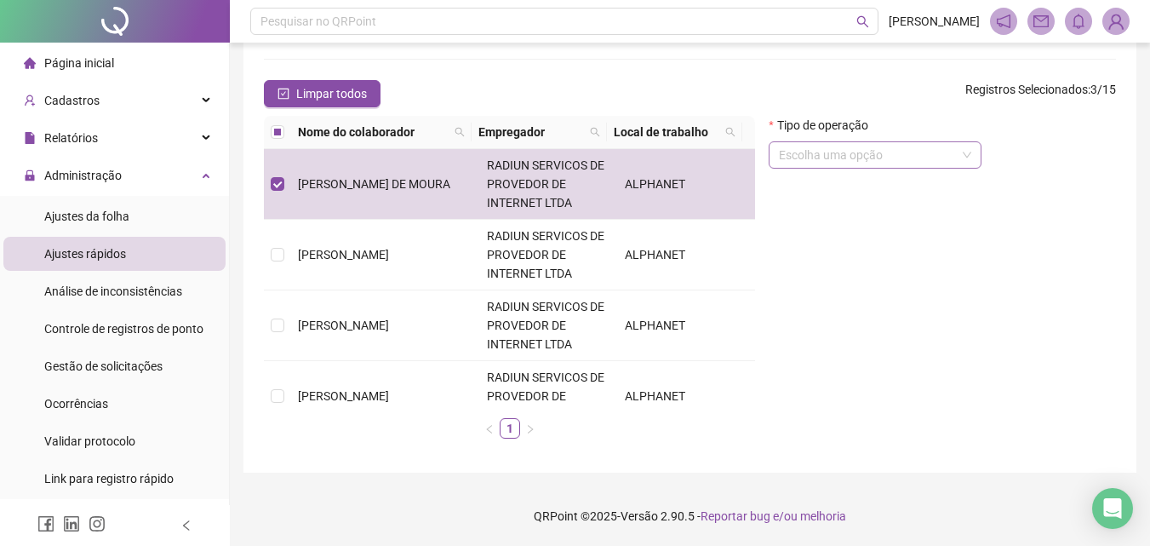
click at [867, 142] on input "search" at bounding box center [867, 155] width 177 height 26
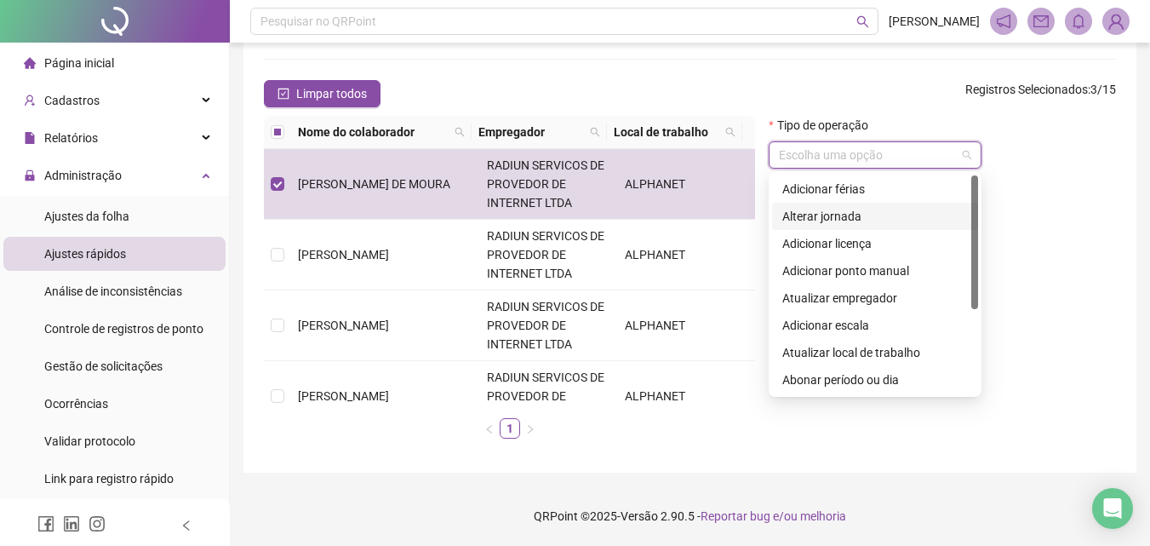
click at [821, 217] on div "Alterar jornada" at bounding box center [875, 216] width 186 height 19
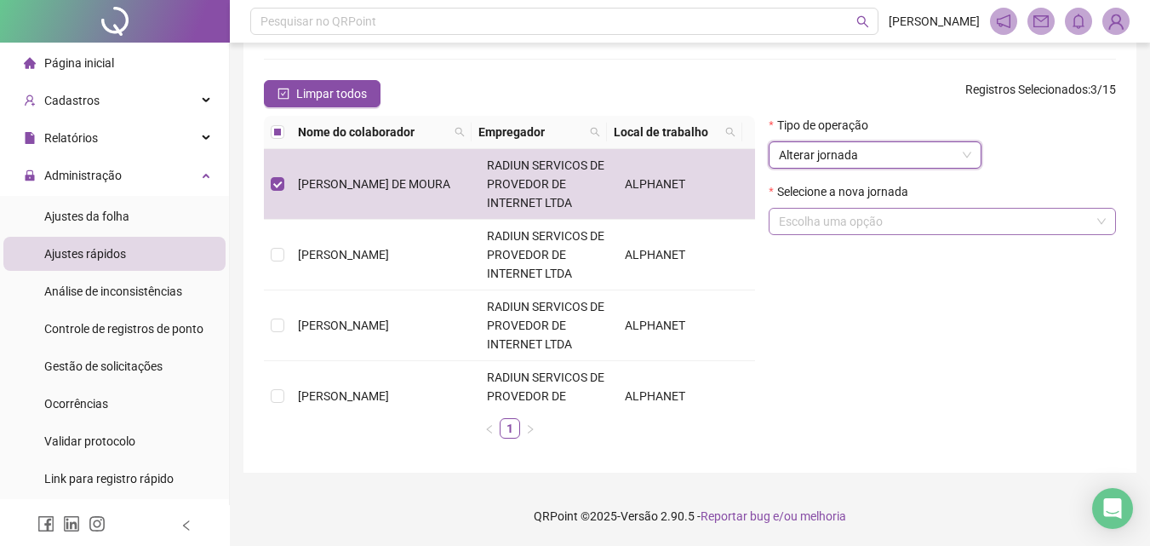
click at [858, 215] on input "search" at bounding box center [935, 222] width 312 height 26
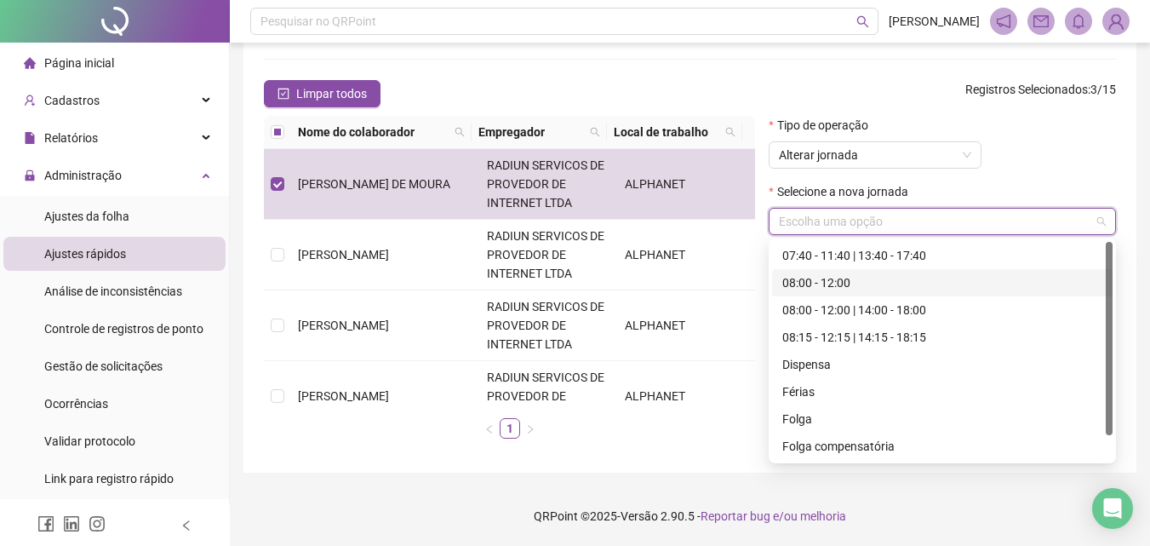
click at [834, 281] on div "08:00 - 12:00" at bounding box center [942, 282] width 320 height 19
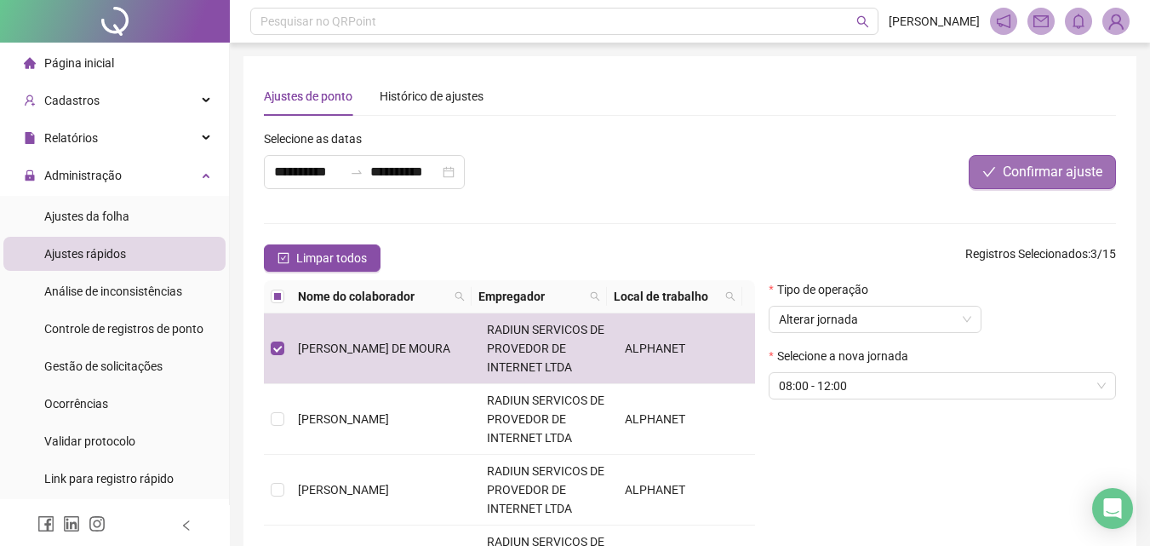
click at [1050, 167] on span "Confirmar ajuste" at bounding box center [1053, 172] width 100 height 20
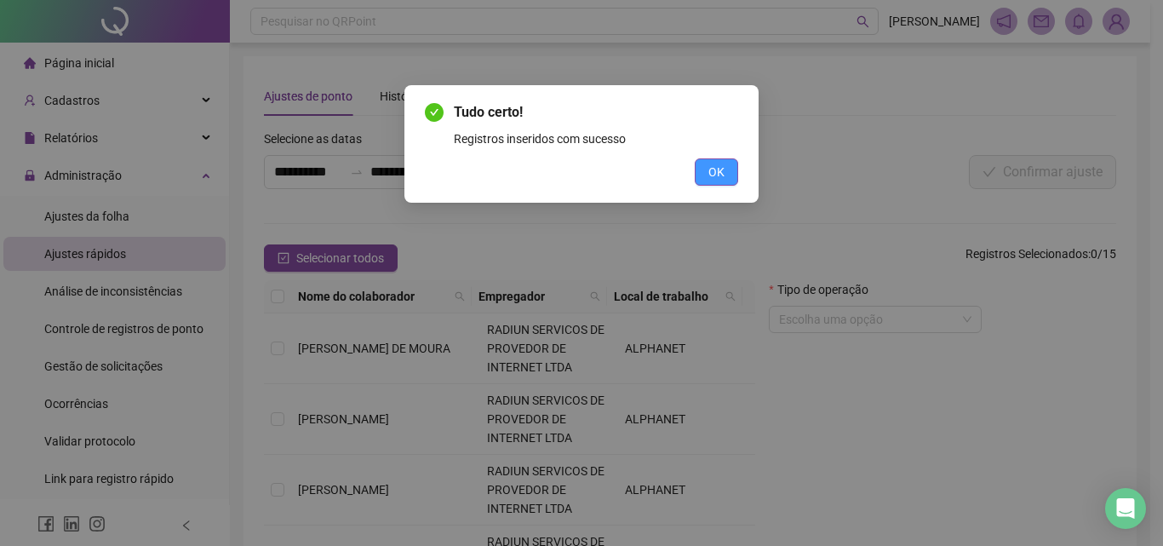
click at [711, 163] on span "OK" at bounding box center [716, 172] width 16 height 19
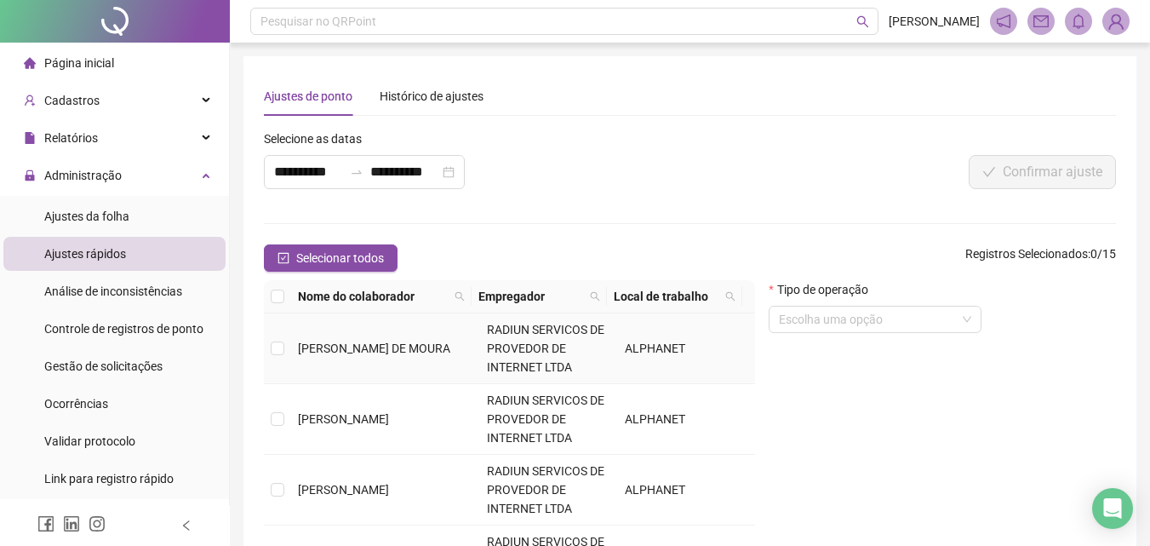
click at [378, 358] on td "[PERSON_NAME] DE MOURA" at bounding box center [385, 348] width 189 height 71
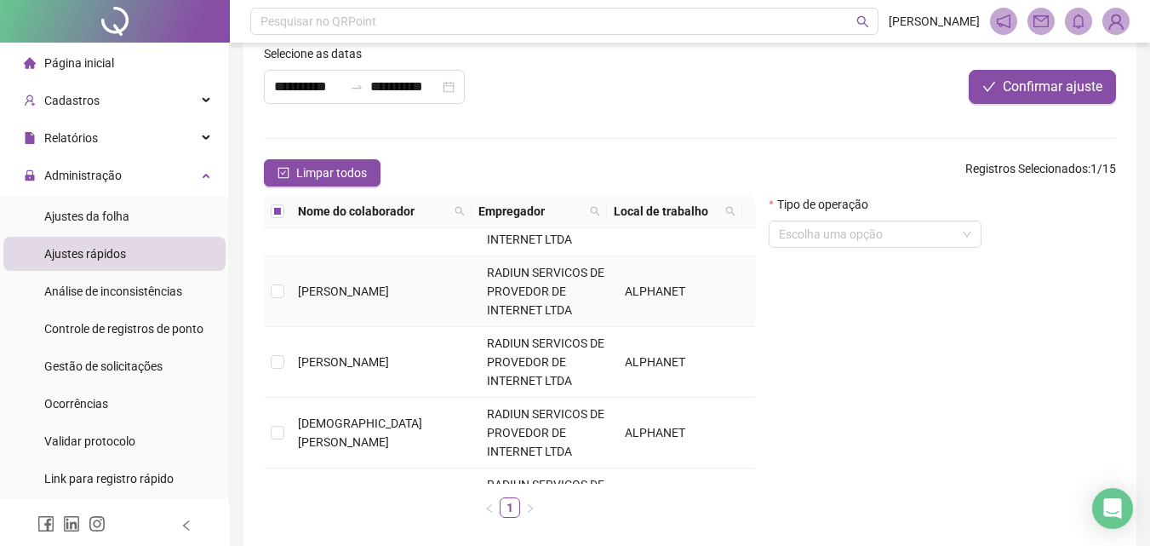
scroll to position [426, 0]
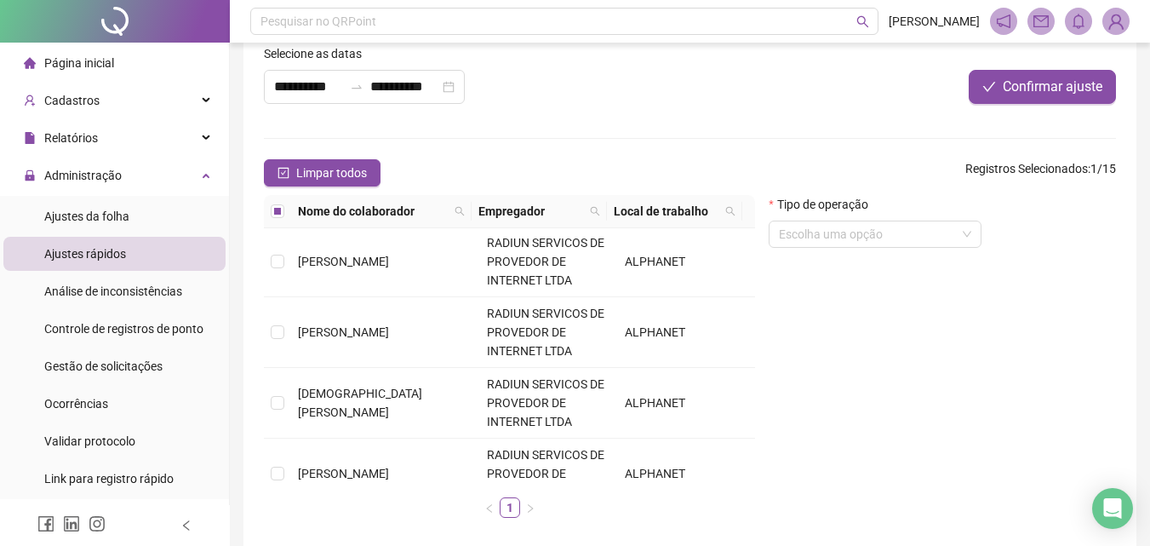
click at [94, 66] on span "Página inicial" at bounding box center [79, 63] width 70 height 14
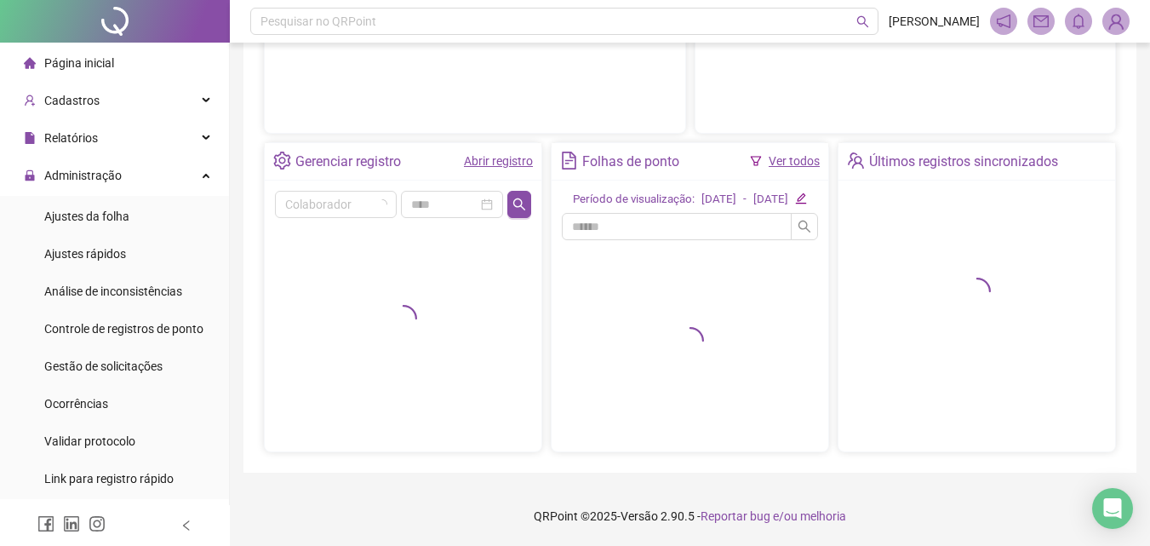
scroll to position [291, 0]
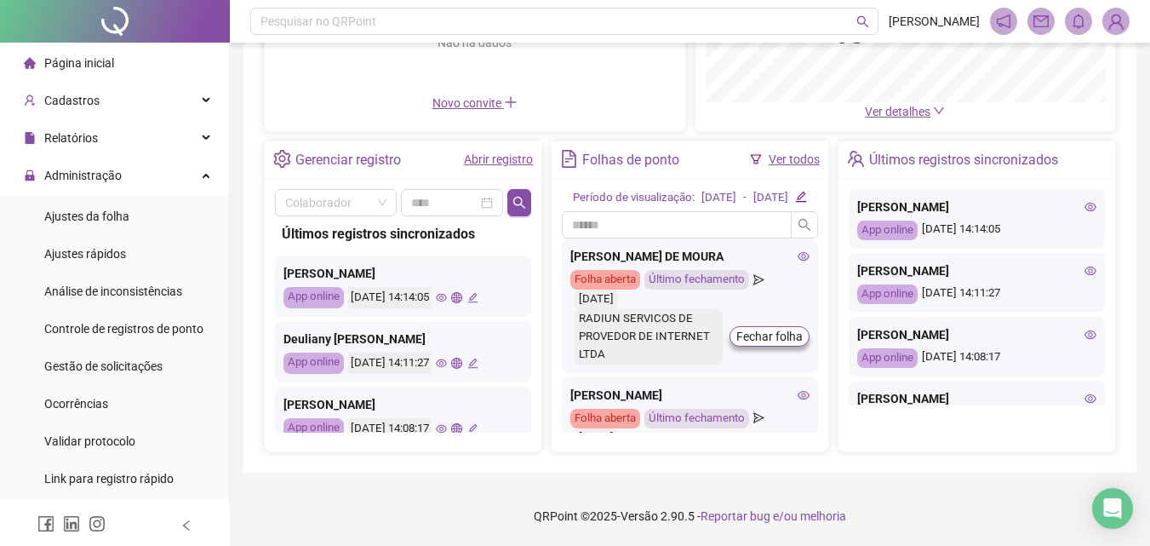
click at [798, 258] on icon "eye" at bounding box center [804, 256] width 12 height 12
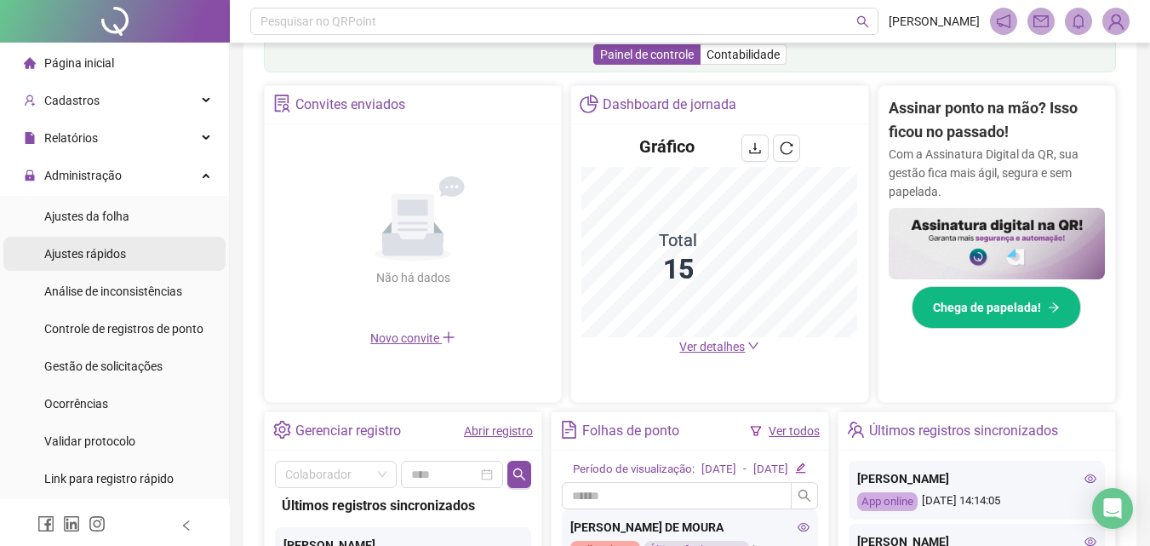
scroll to position [542, 0]
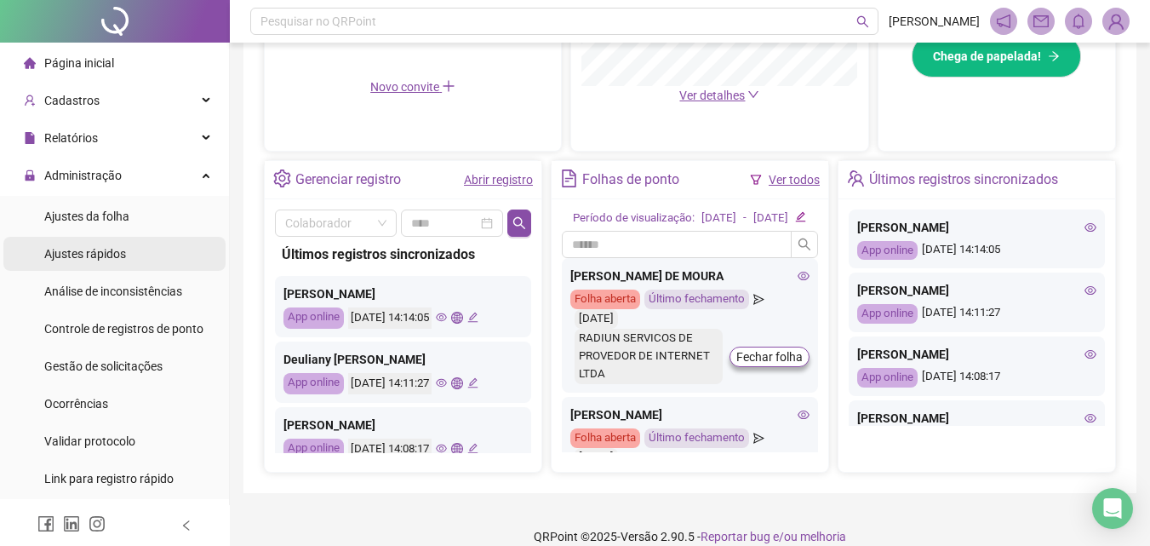
click at [91, 256] on span "Ajustes rápidos" at bounding box center [85, 254] width 82 height 14
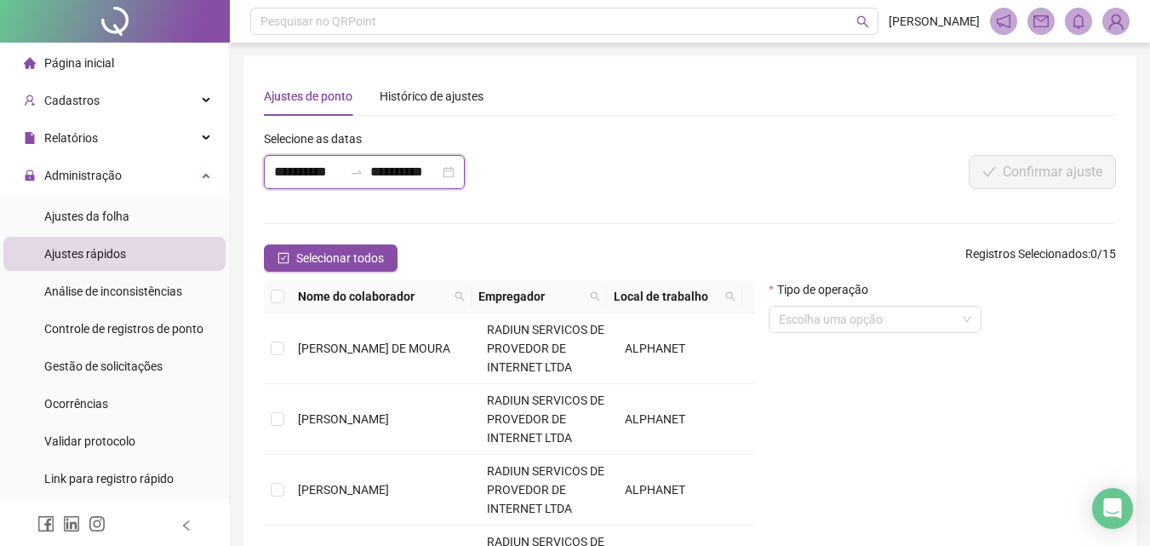
click at [327, 174] on input "**********" at bounding box center [308, 172] width 69 height 20
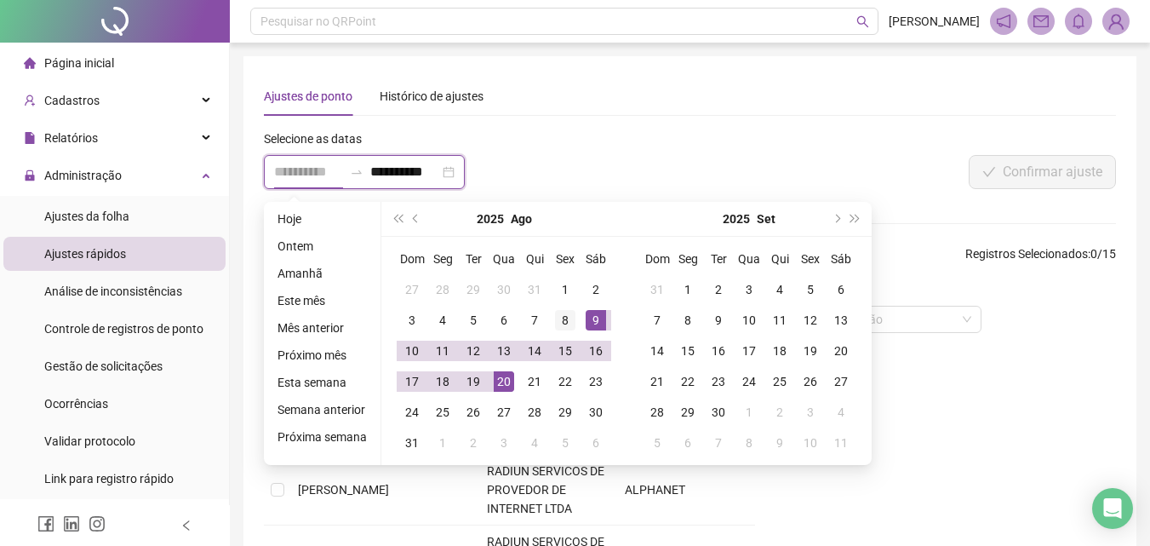
type input "**********"
click at [571, 318] on div "8" at bounding box center [565, 320] width 20 height 20
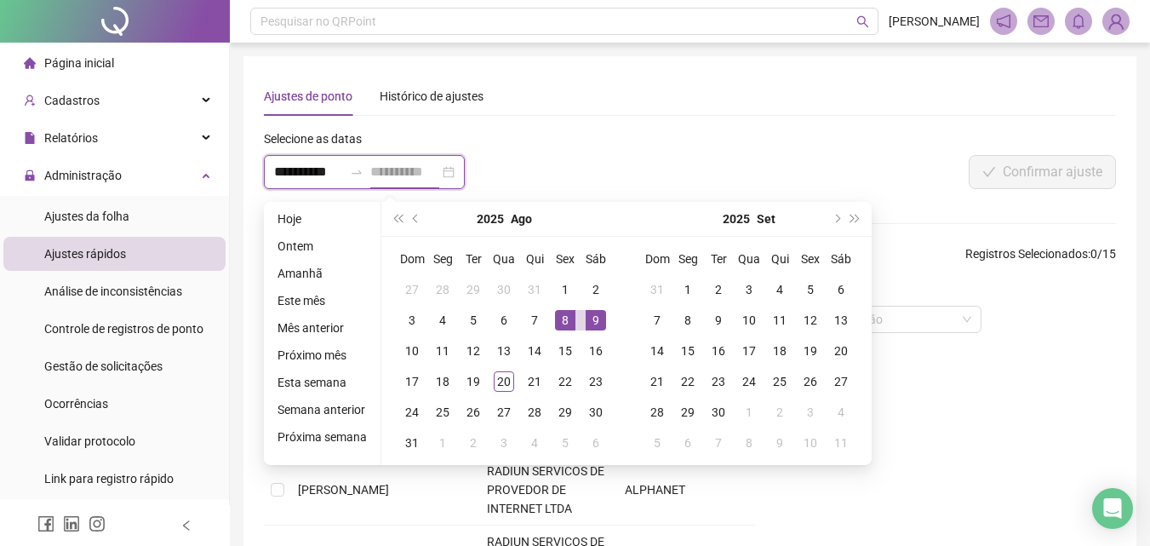
type input "**********"
click at [588, 322] on div "9" at bounding box center [596, 320] width 20 height 20
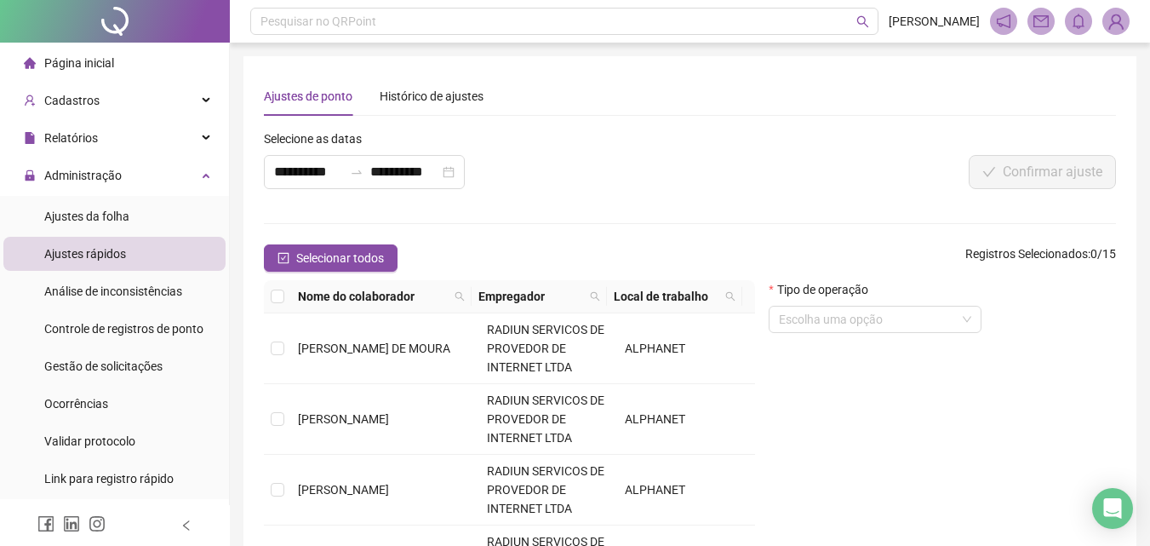
click at [588, 323] on span "RADIUN SERVICOS DE PROVEDOR DE INTERNET LTDA" at bounding box center [545, 348] width 117 height 51
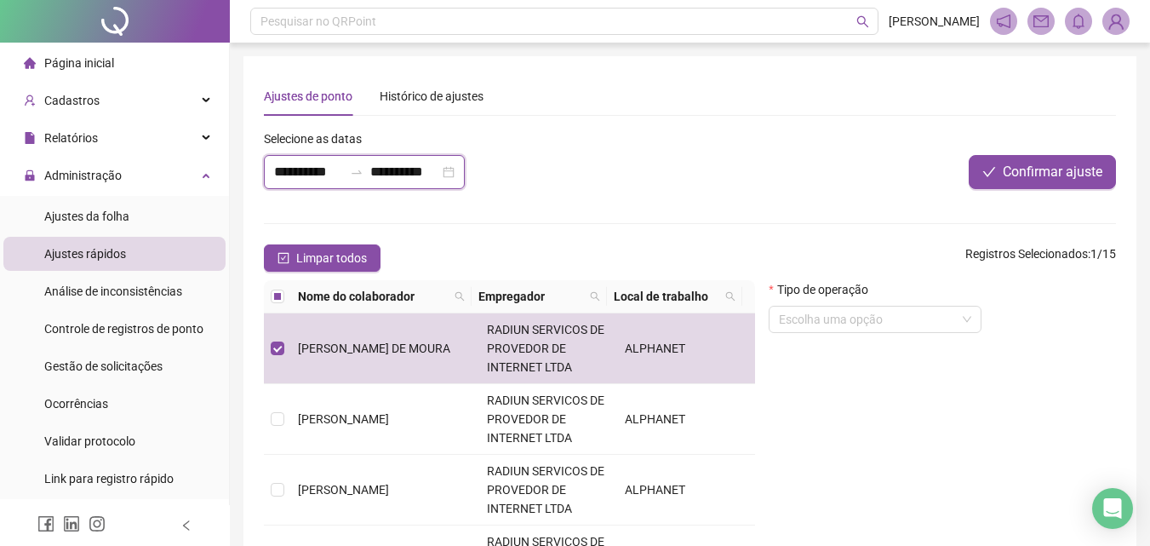
click at [295, 164] on input "**********" at bounding box center [308, 172] width 69 height 20
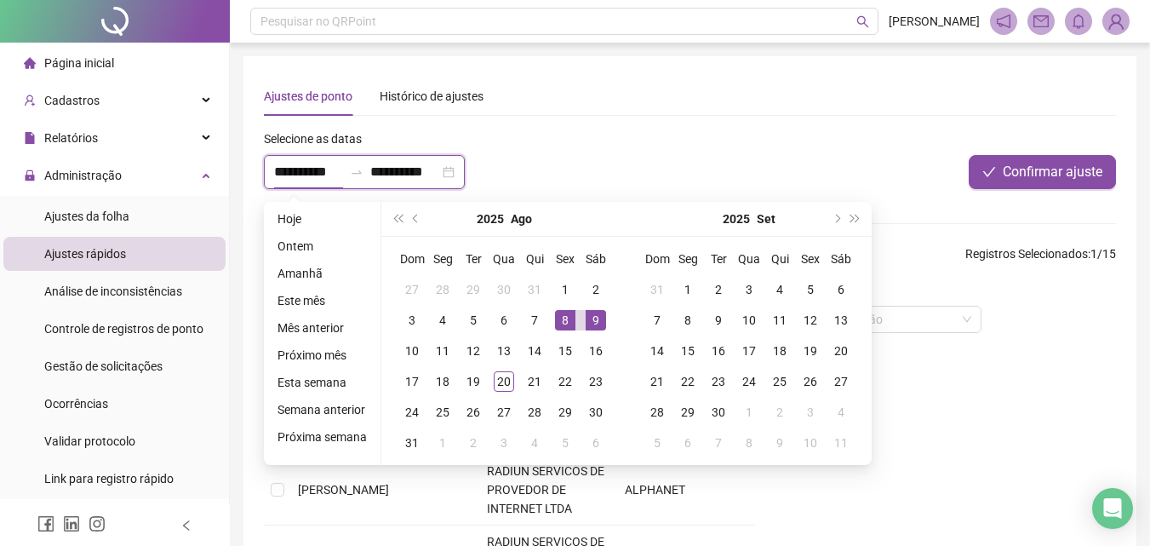
type input "**********"
click at [592, 314] on div "9" at bounding box center [596, 320] width 20 height 20
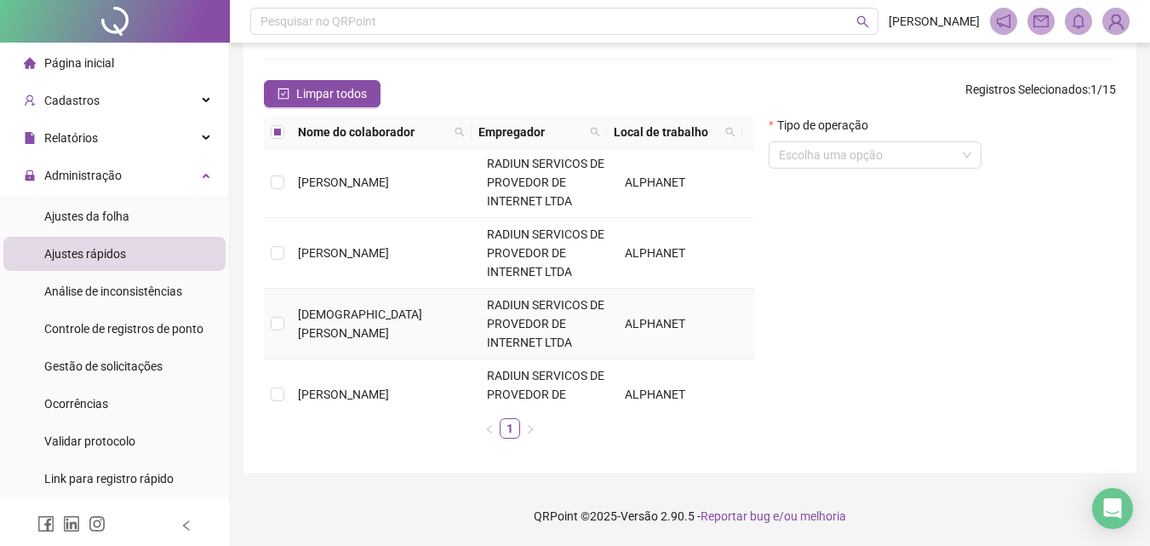
scroll to position [511, 0]
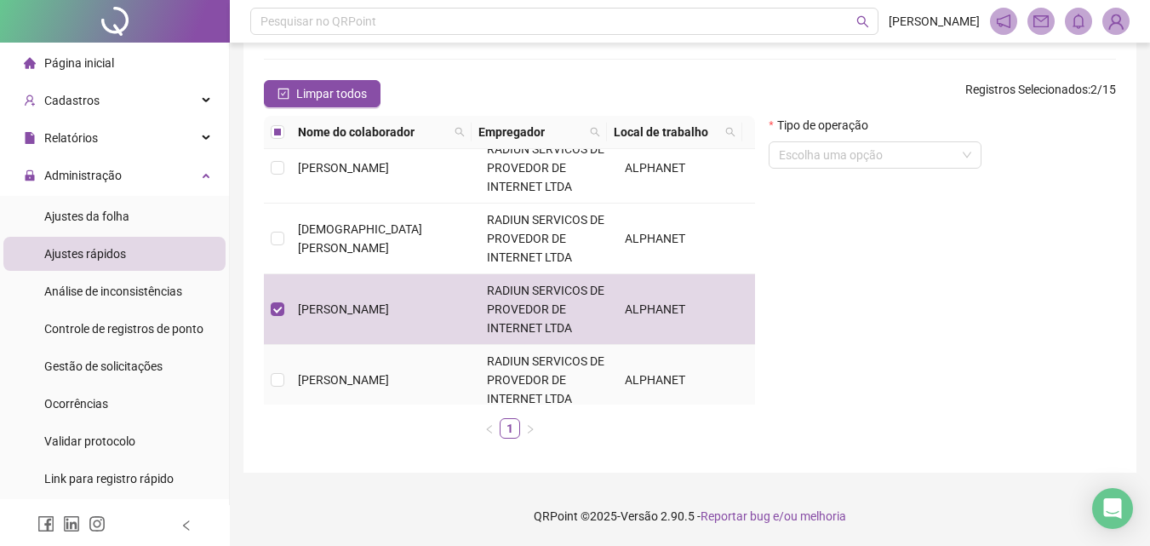
click at [285, 378] on td at bounding box center [277, 380] width 27 height 71
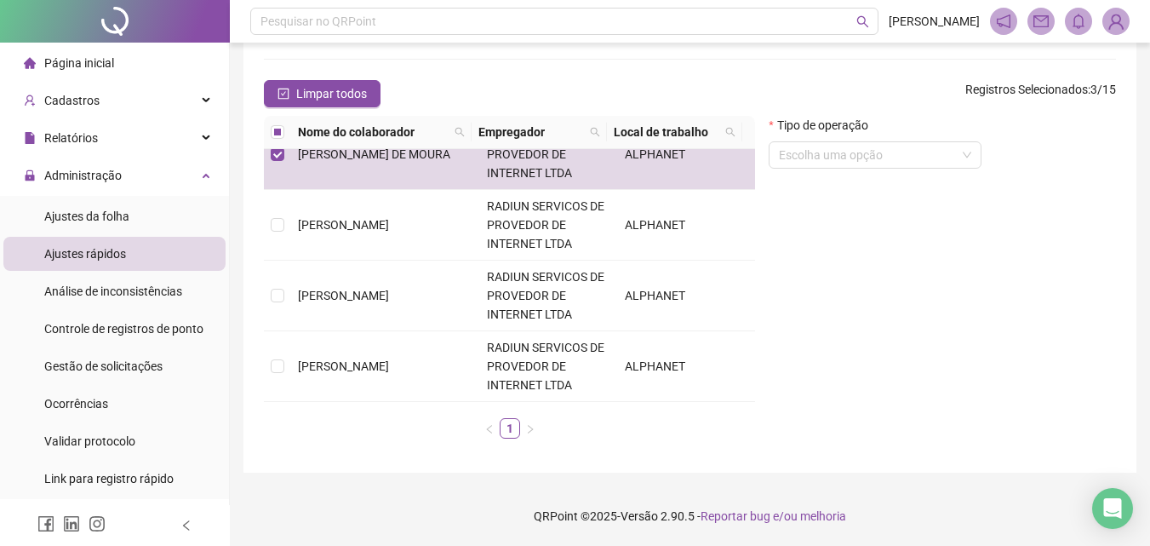
scroll to position [0, 0]
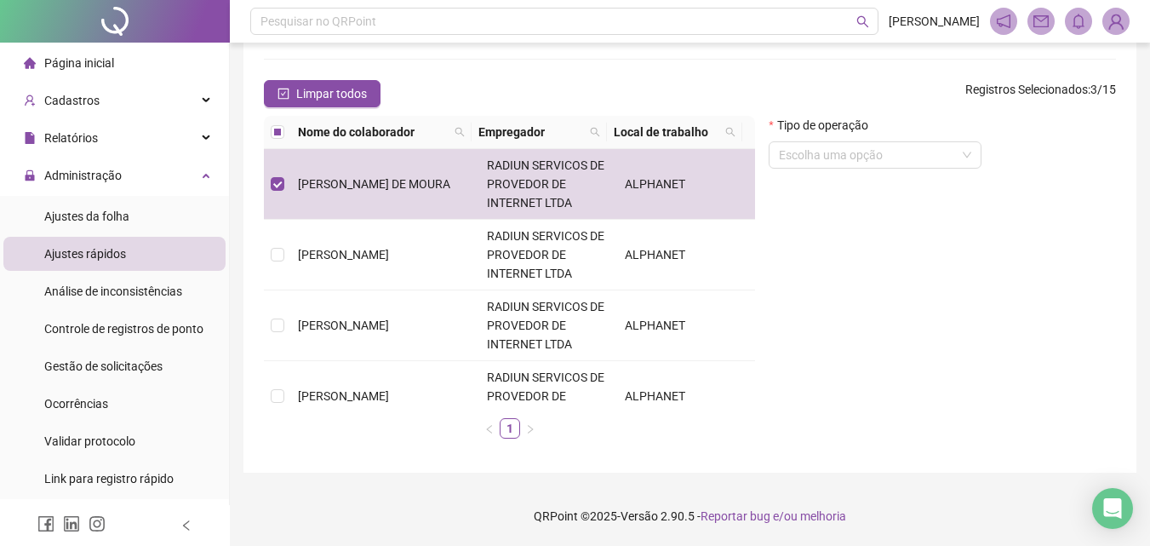
click at [801, 178] on form "Tipo de operação Escolha uma opção" at bounding box center [875, 149] width 213 height 66
click at [883, 140] on div "Tipo de operação Escolha uma opção" at bounding box center [875, 142] width 213 height 53
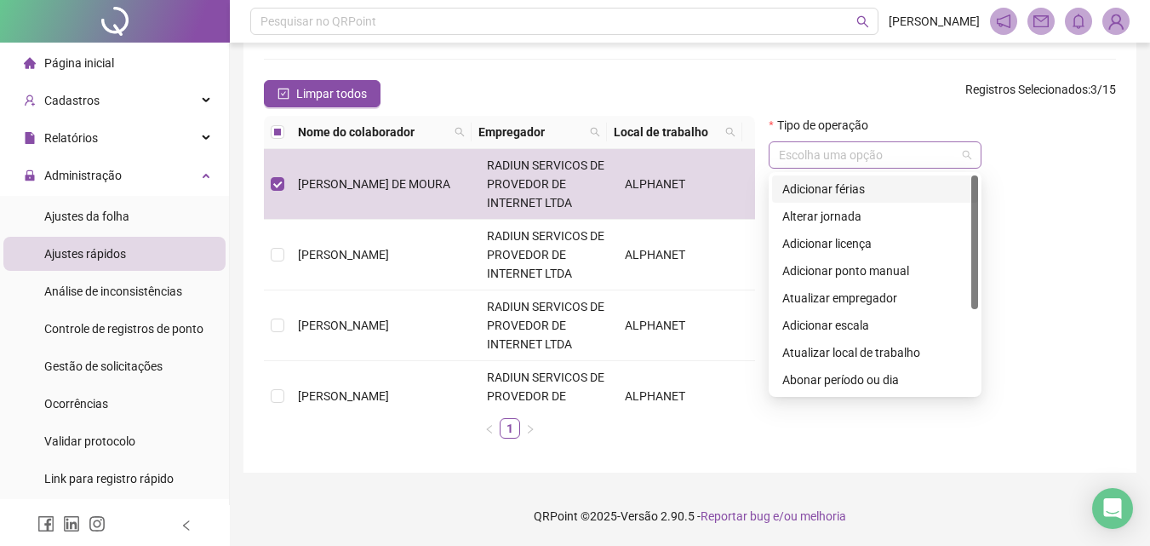
click at [868, 159] on input "search" at bounding box center [867, 155] width 177 height 26
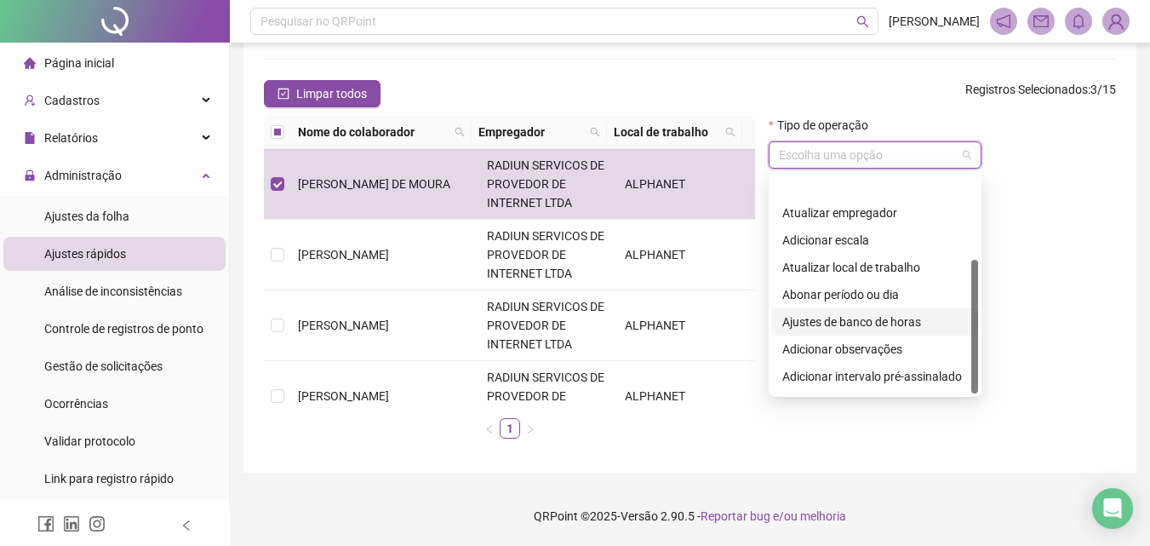
scroll to position [136, 0]
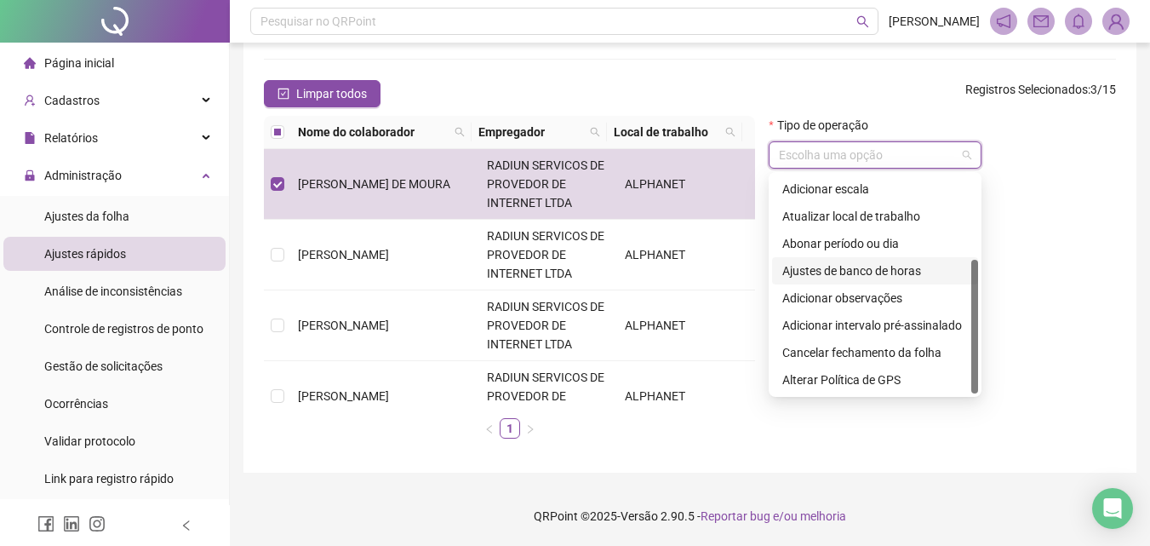
click at [868, 295] on div "Adicionar observações" at bounding box center [875, 298] width 186 height 19
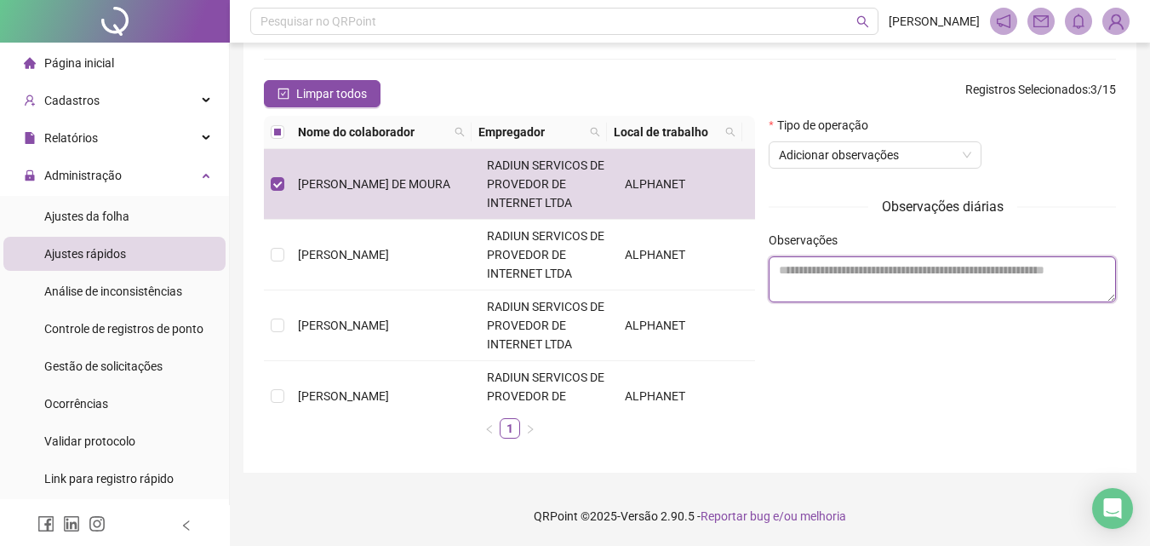
click at [880, 286] on textarea at bounding box center [942, 279] width 347 height 46
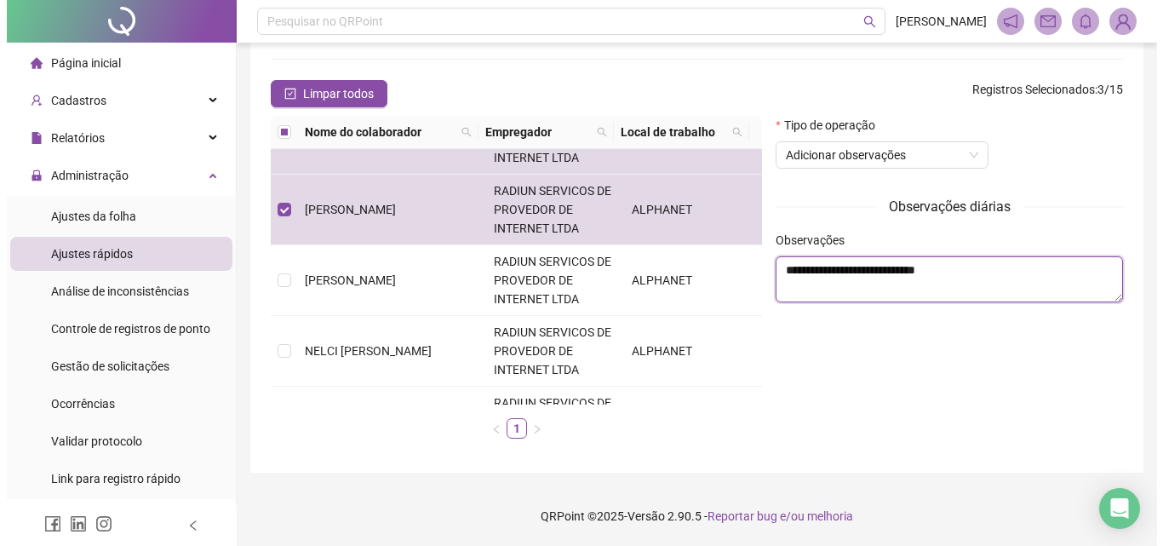
scroll to position [79, 0]
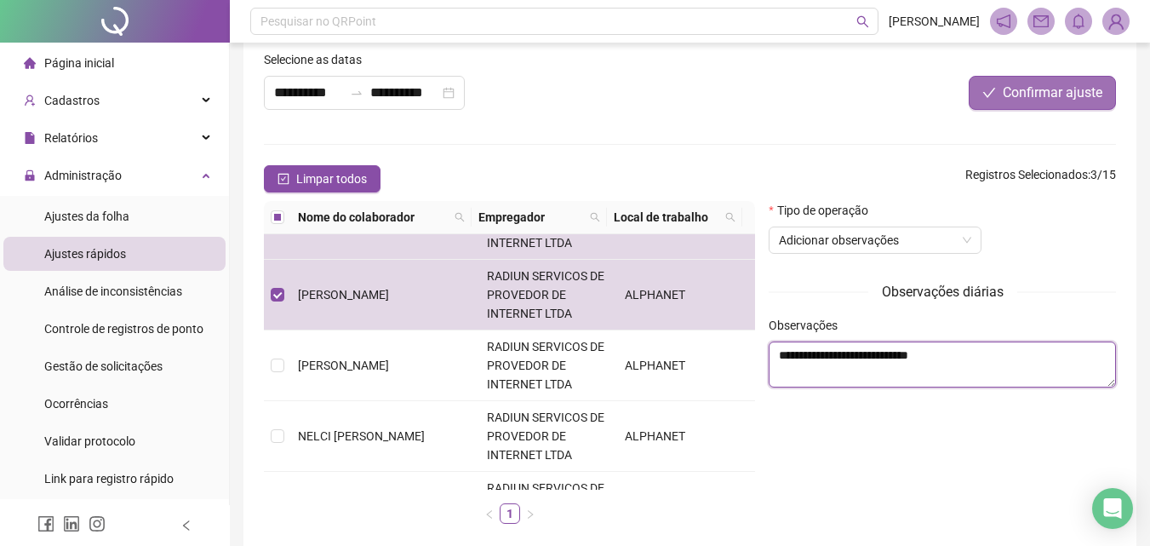
type textarea "**********"
click at [1062, 93] on span "Confirmar ajuste" at bounding box center [1053, 93] width 100 height 20
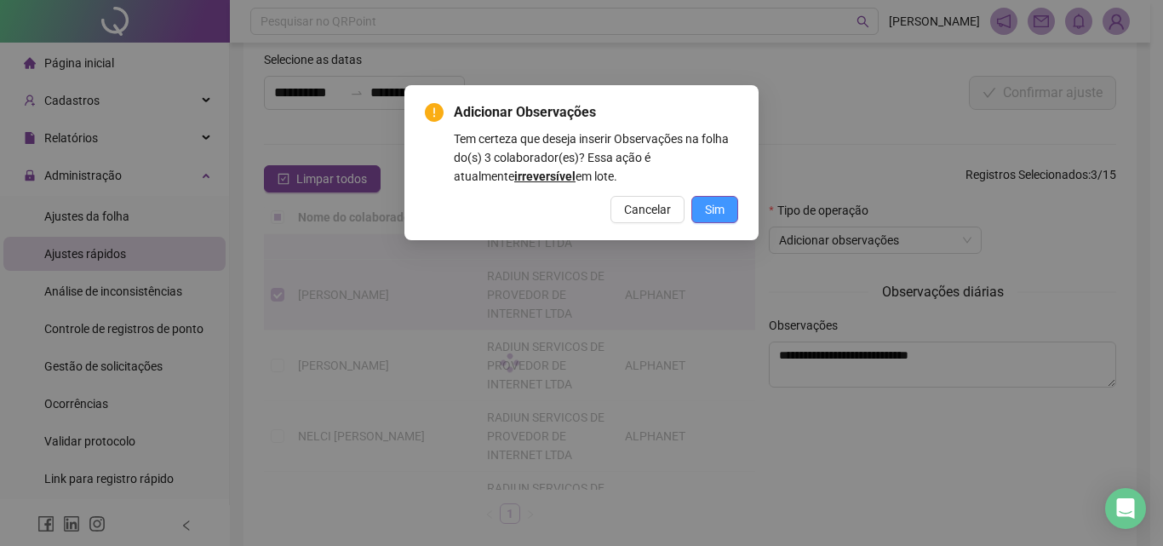
click at [720, 196] on button "Sim" at bounding box center [714, 209] width 47 height 27
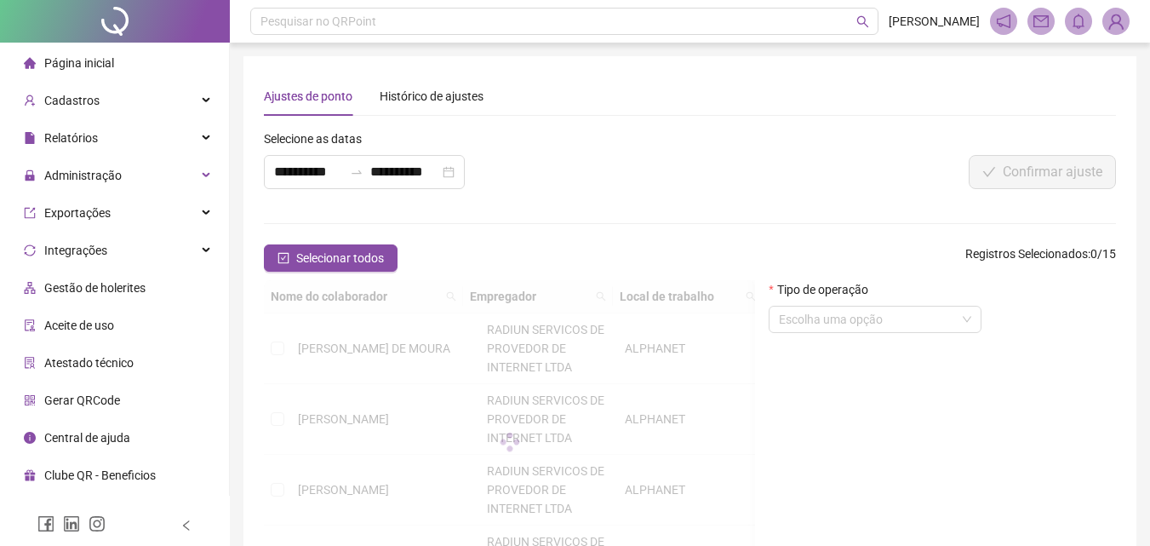
click at [616, 92] on div "Ajustes de ponto Histórico de ajustes" at bounding box center [690, 96] width 852 height 39
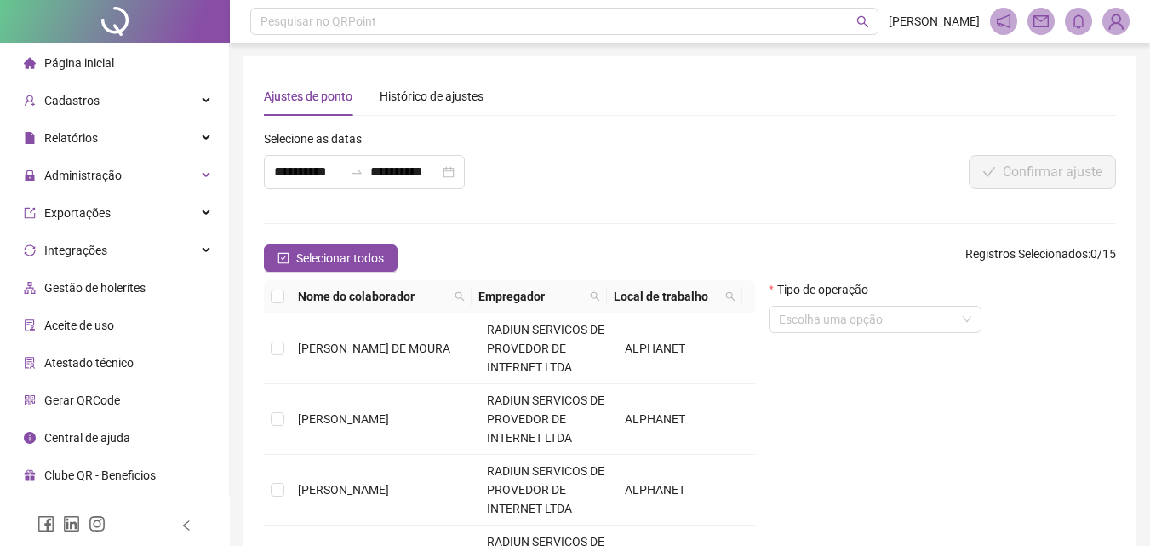
scroll to position [3, 0]
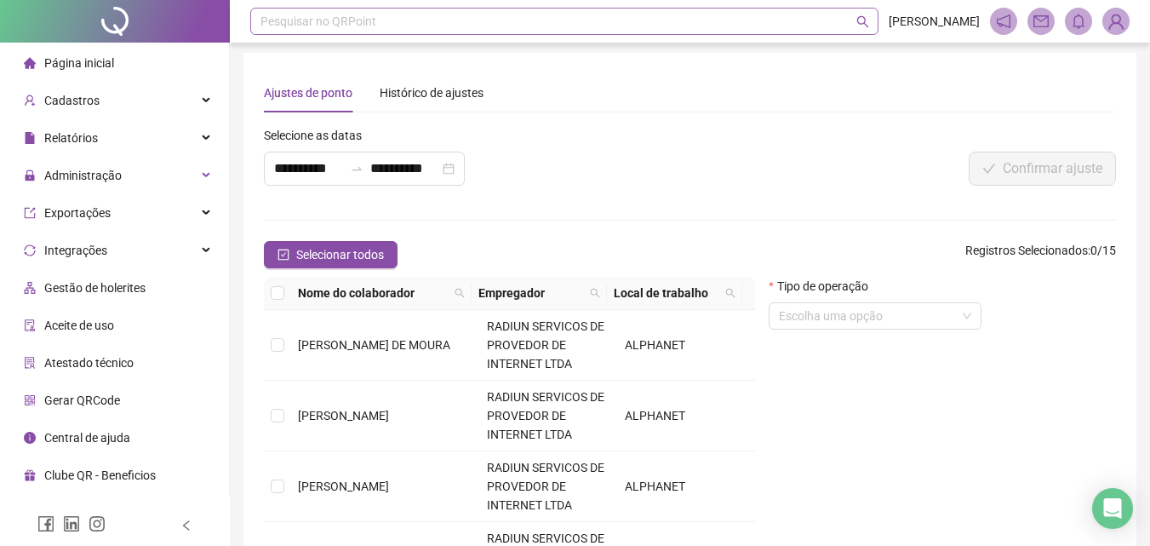
click at [346, 24] on div "Pesquisar no QRPoint" at bounding box center [564, 21] width 628 height 27
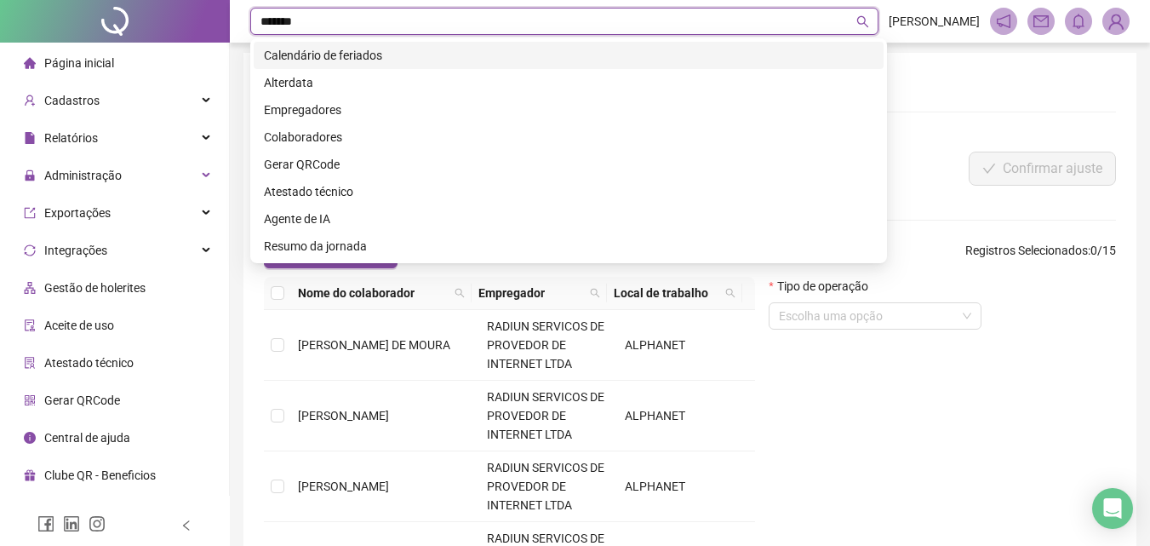
type input "********"
click at [356, 60] on div "Calendário de feriados" at bounding box center [569, 55] width 610 height 19
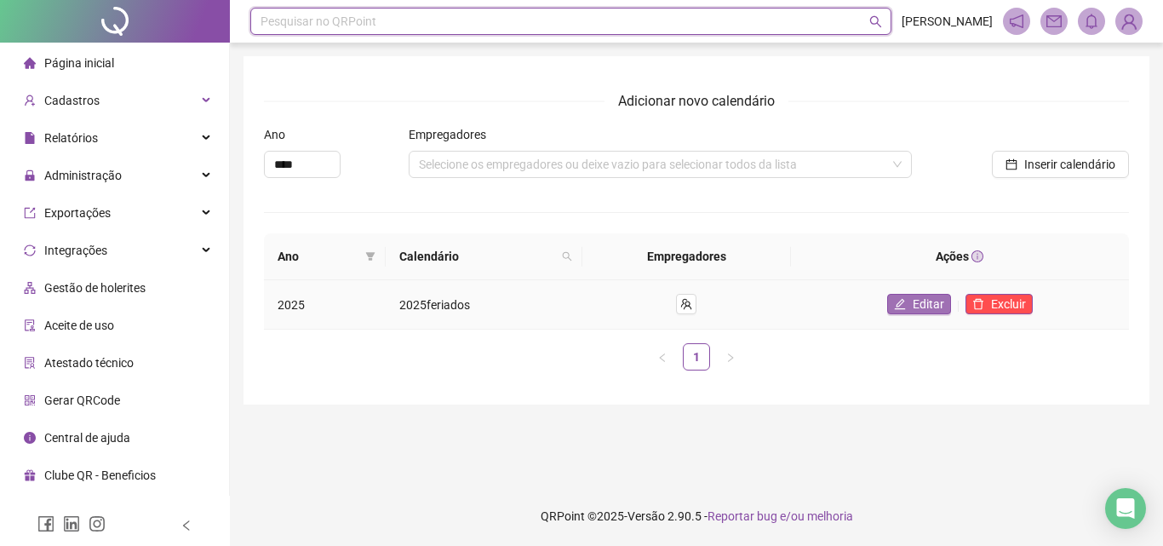
click at [925, 298] on span "Editar" at bounding box center [929, 304] width 32 height 19
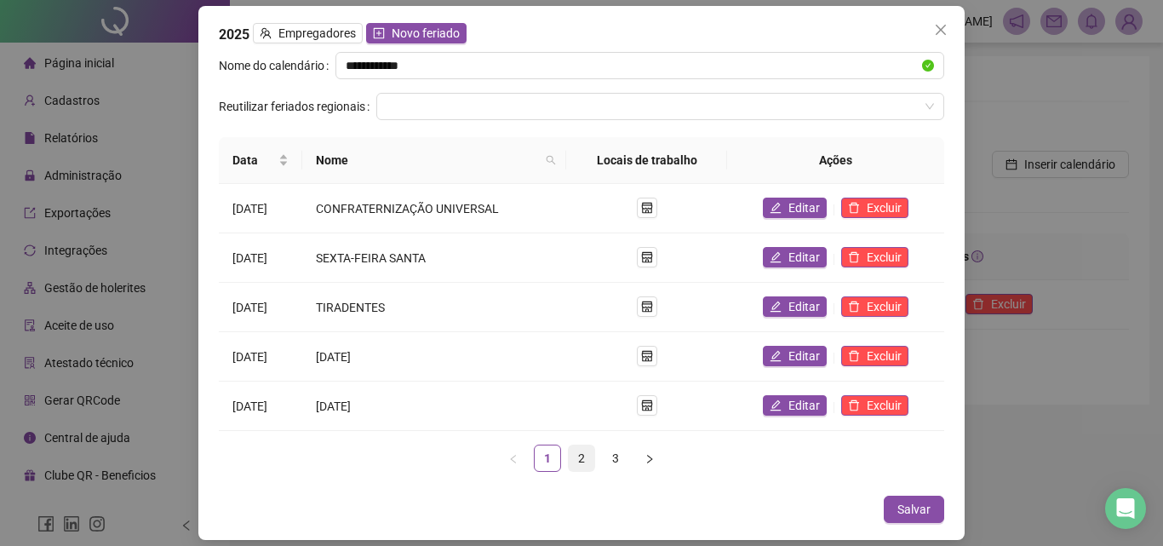
click at [571, 464] on link "2" at bounding box center [582, 458] width 26 height 26
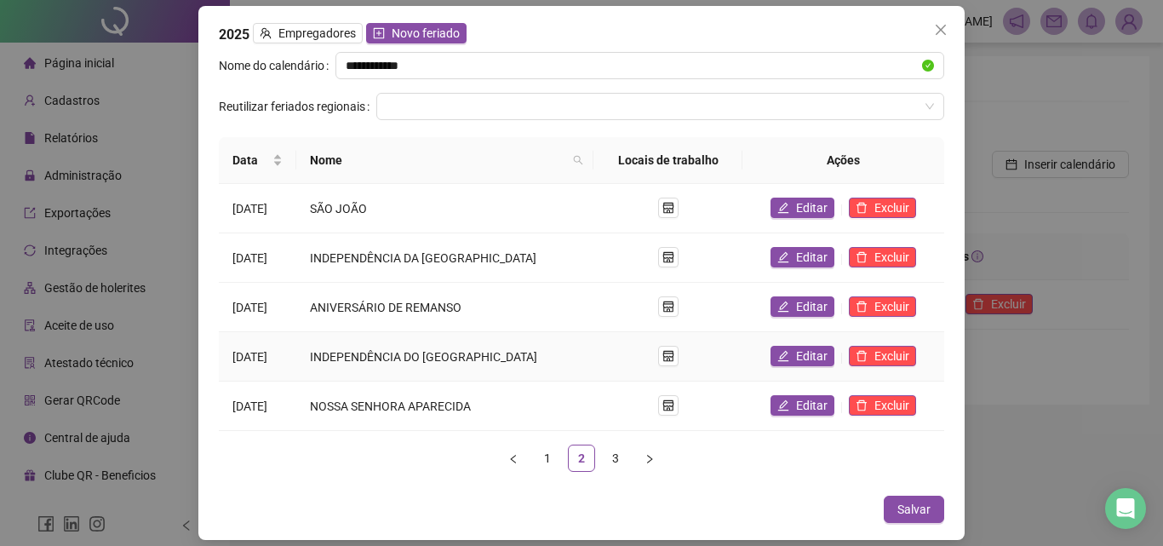
click at [296, 366] on td "[DATE]" at bounding box center [257, 356] width 77 height 49
click at [610, 453] on link "3" at bounding box center [616, 458] width 26 height 26
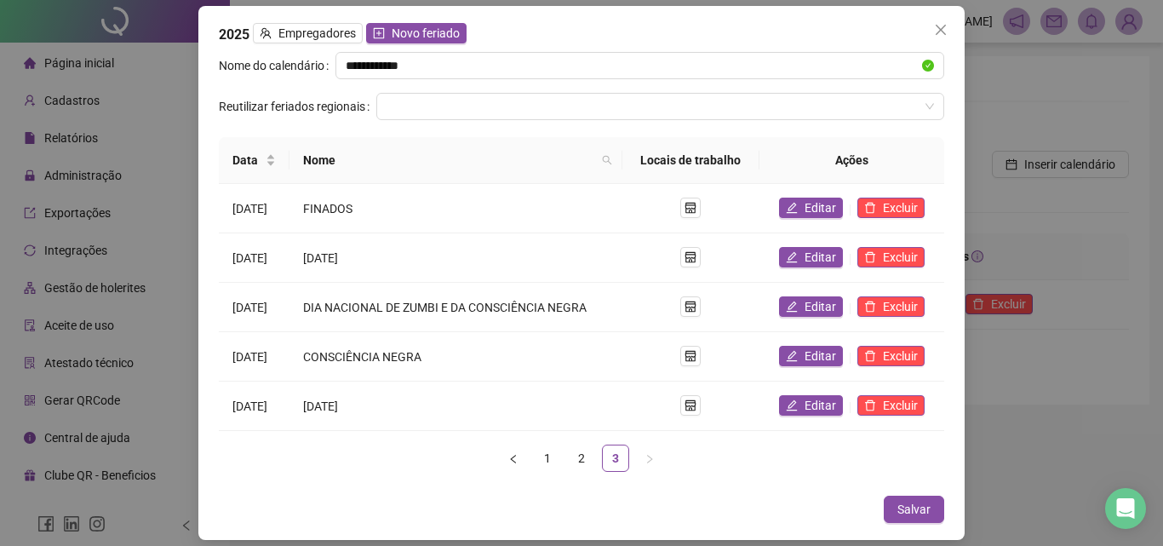
click at [359, 465] on ul "1 2 3" at bounding box center [581, 457] width 725 height 27
click at [903, 310] on span "Excluir" at bounding box center [900, 306] width 35 height 19
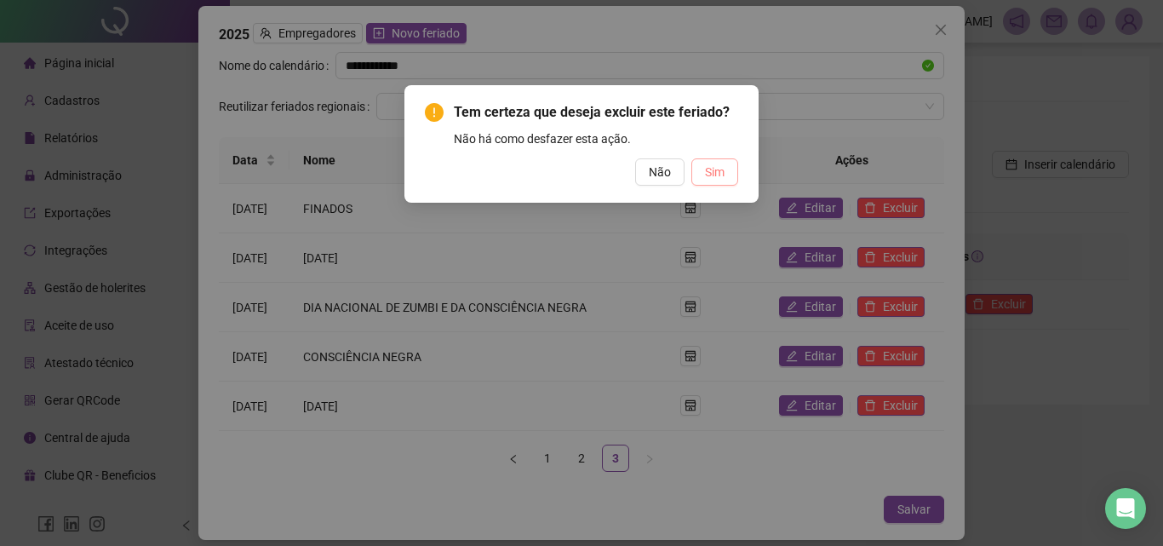
click at [708, 164] on span "Sim" at bounding box center [715, 172] width 20 height 19
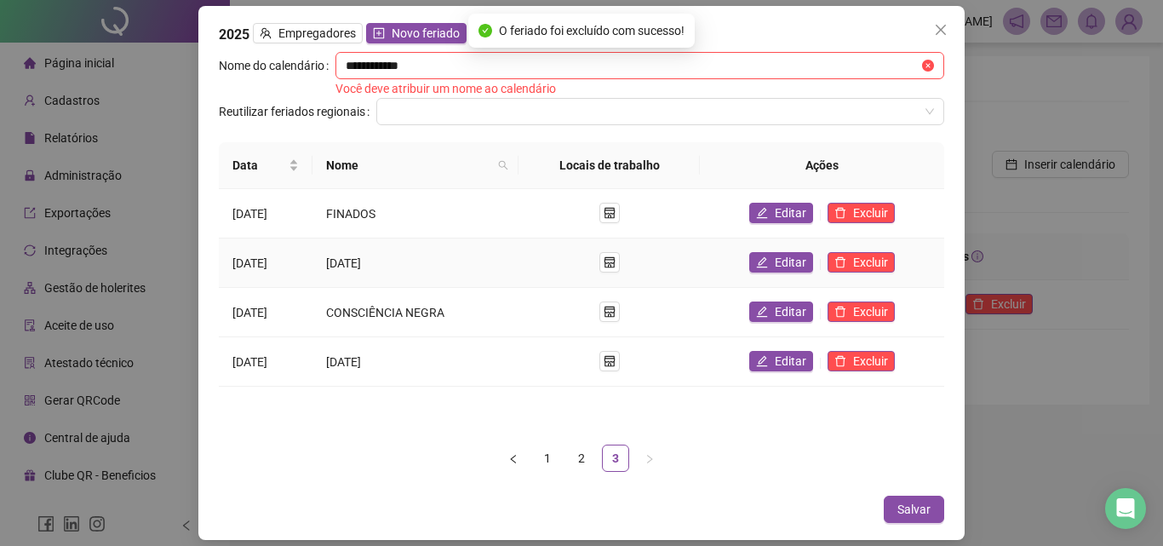
click at [361, 259] on span "[DATE]" at bounding box center [343, 263] width 35 height 14
click at [939, 29] on icon "close" at bounding box center [941, 30] width 10 height 10
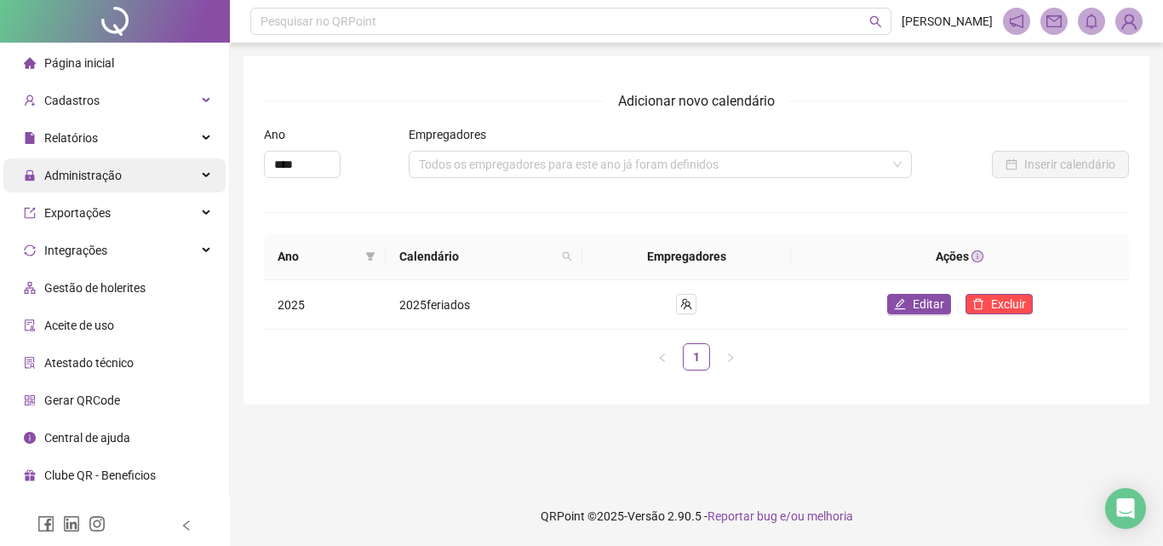
click at [70, 179] on span "Administração" at bounding box center [82, 176] width 77 height 14
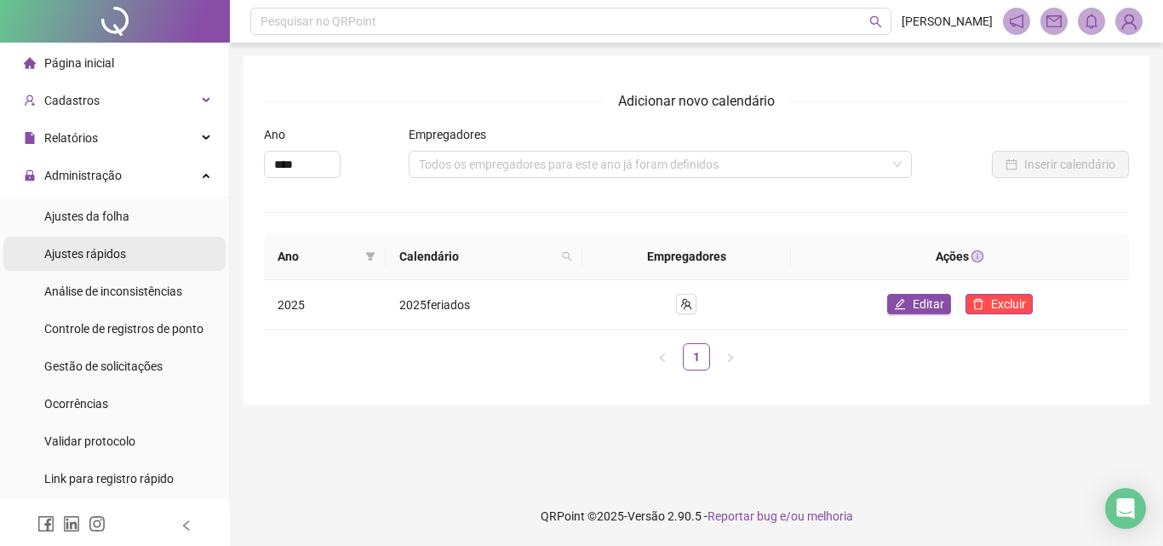
click at [100, 249] on span "Ajustes rápidos" at bounding box center [85, 254] width 82 height 14
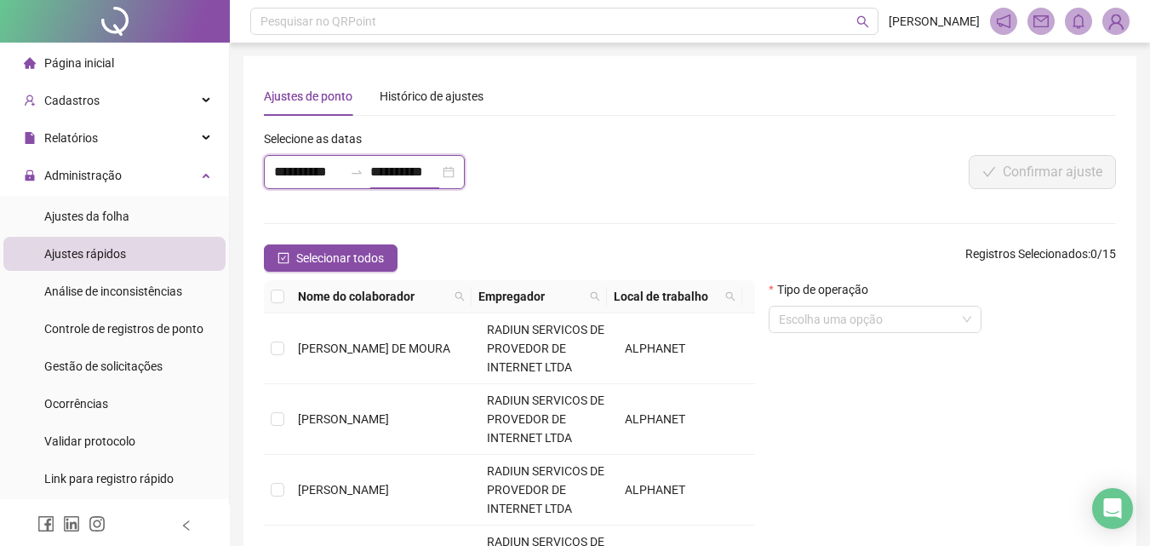
click at [412, 180] on input "**********" at bounding box center [404, 172] width 69 height 20
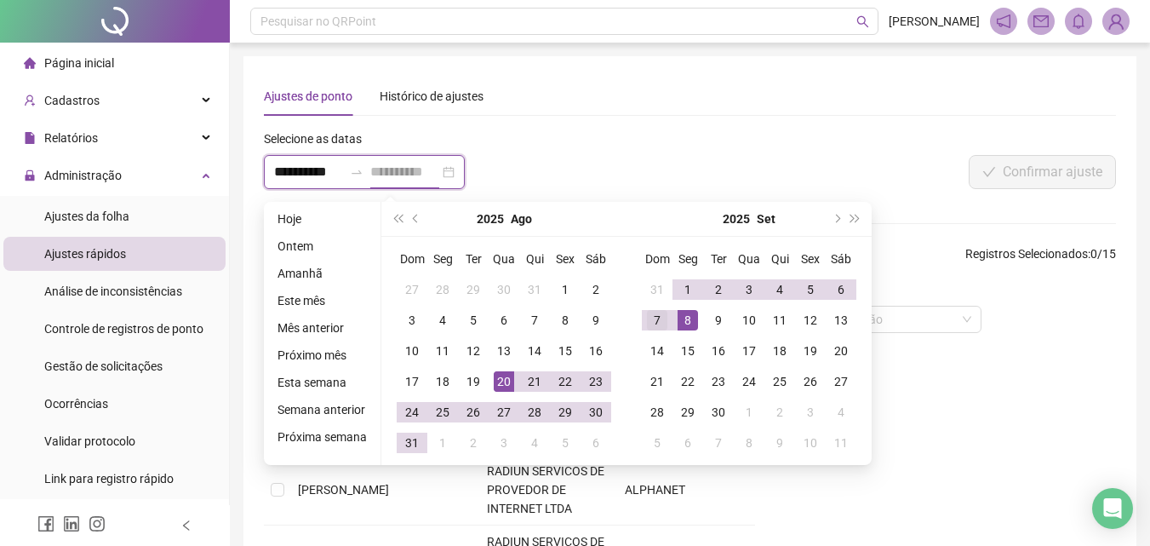
type input "**********"
click at [657, 318] on div "7" at bounding box center [657, 320] width 20 height 20
type input "**********"
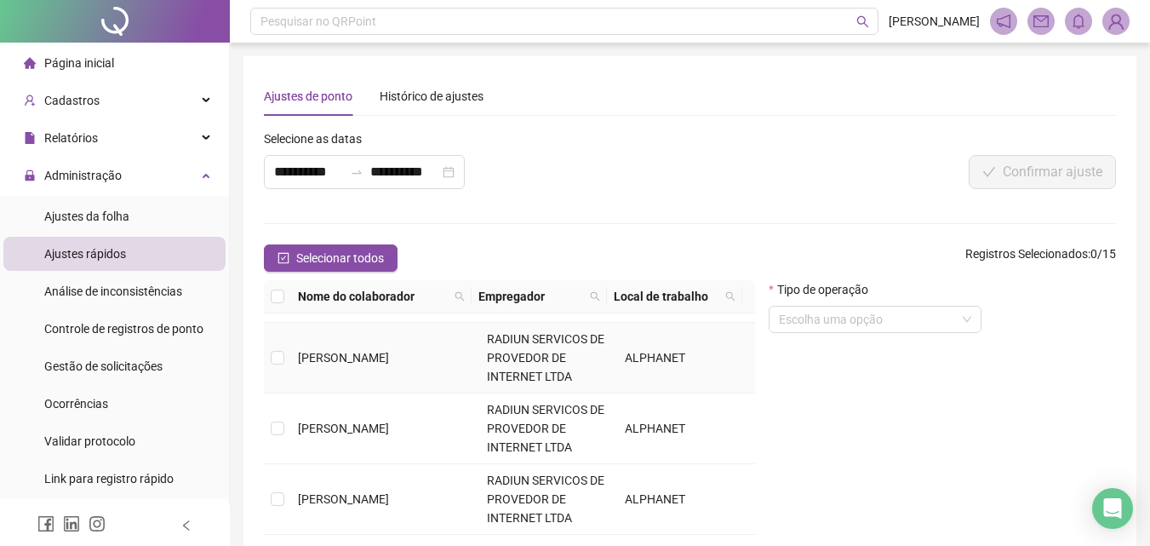
scroll to position [85, 0]
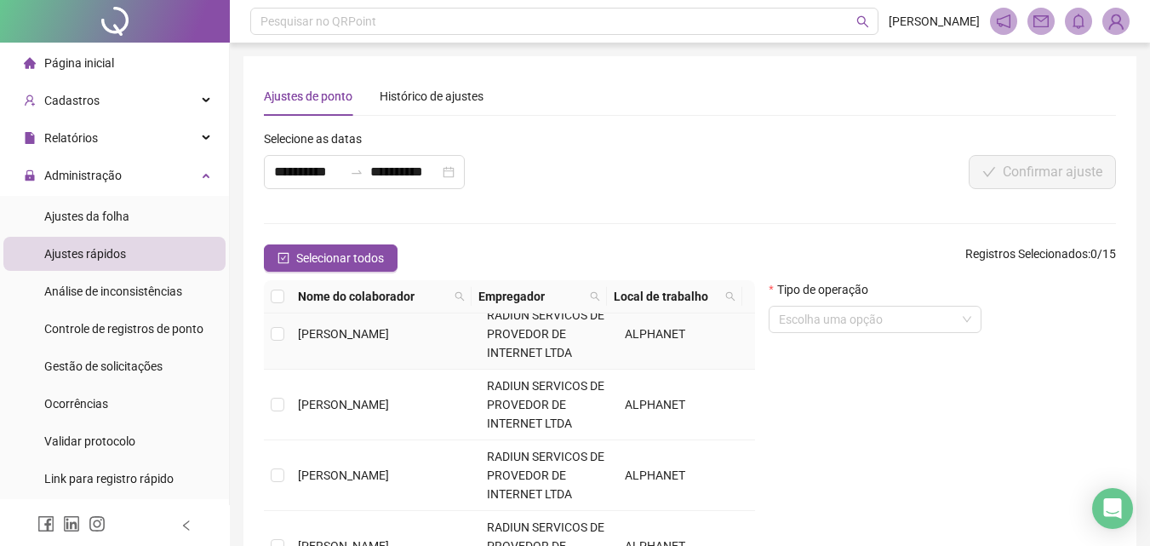
click at [285, 340] on td at bounding box center [277, 334] width 27 height 71
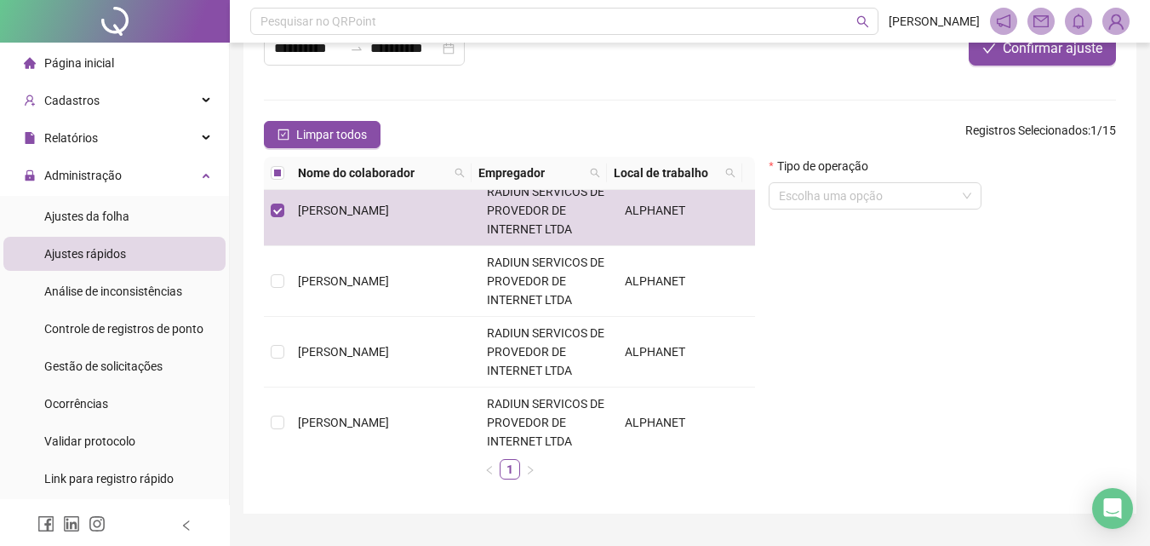
scroll to position [164, 0]
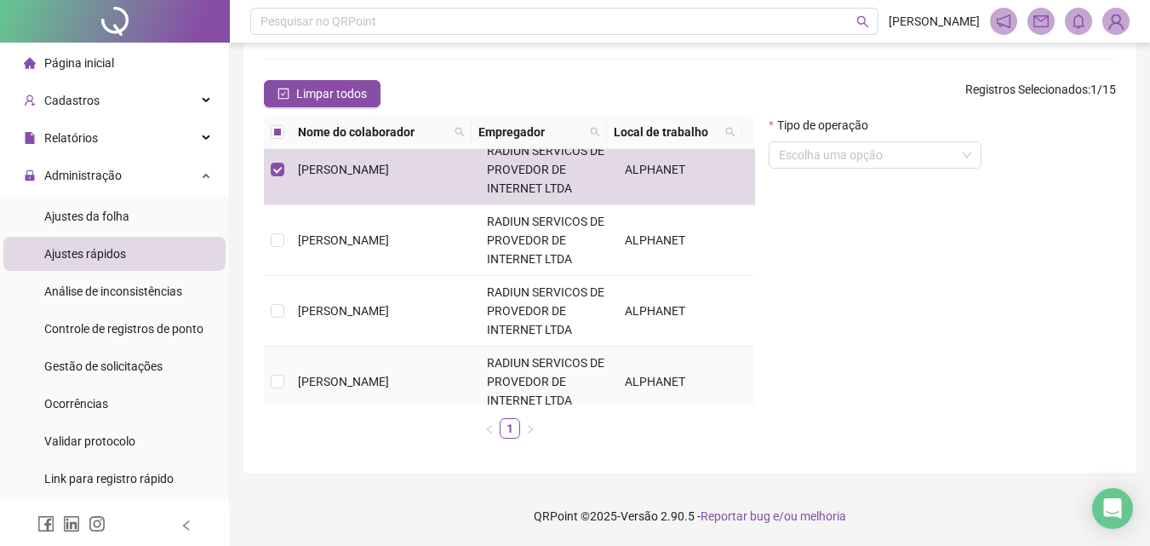
click at [333, 388] on span "[PERSON_NAME]" at bounding box center [343, 382] width 91 height 14
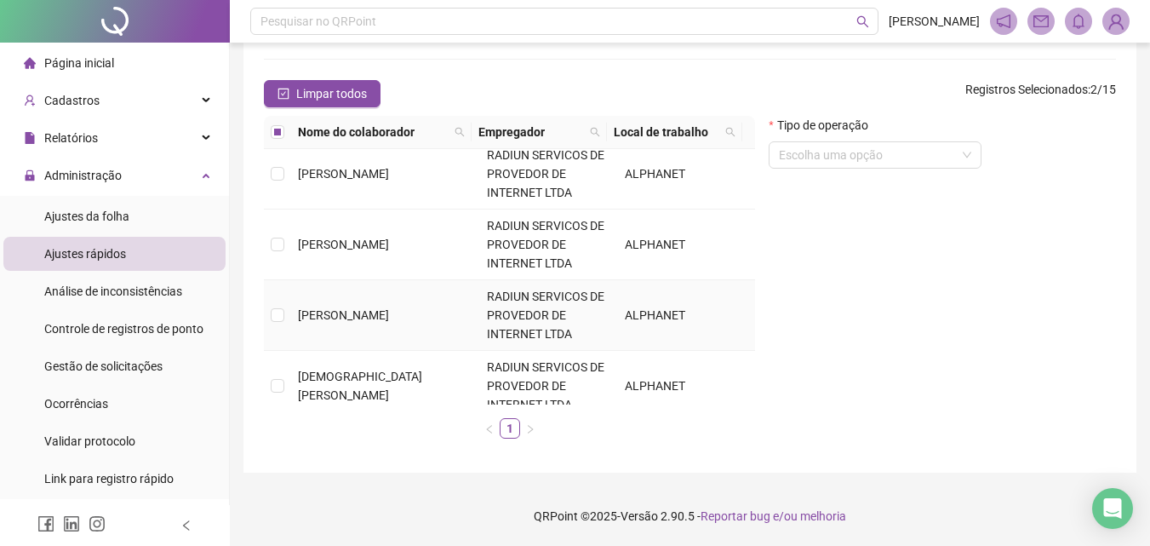
scroll to position [426, 0]
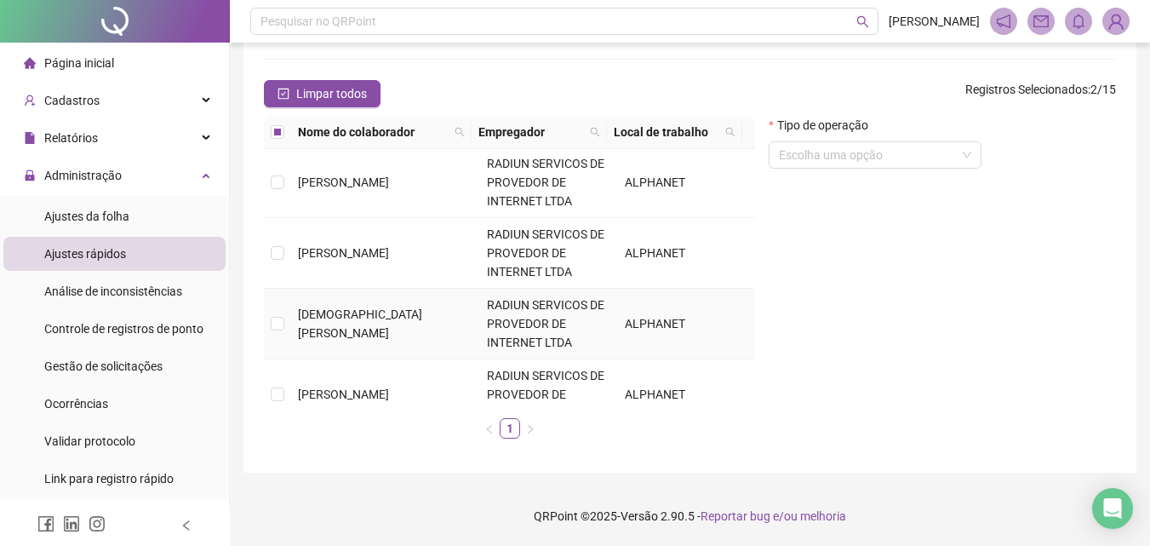
click at [385, 318] on span "[DEMOGRAPHIC_DATA][PERSON_NAME]" at bounding box center [360, 323] width 124 height 32
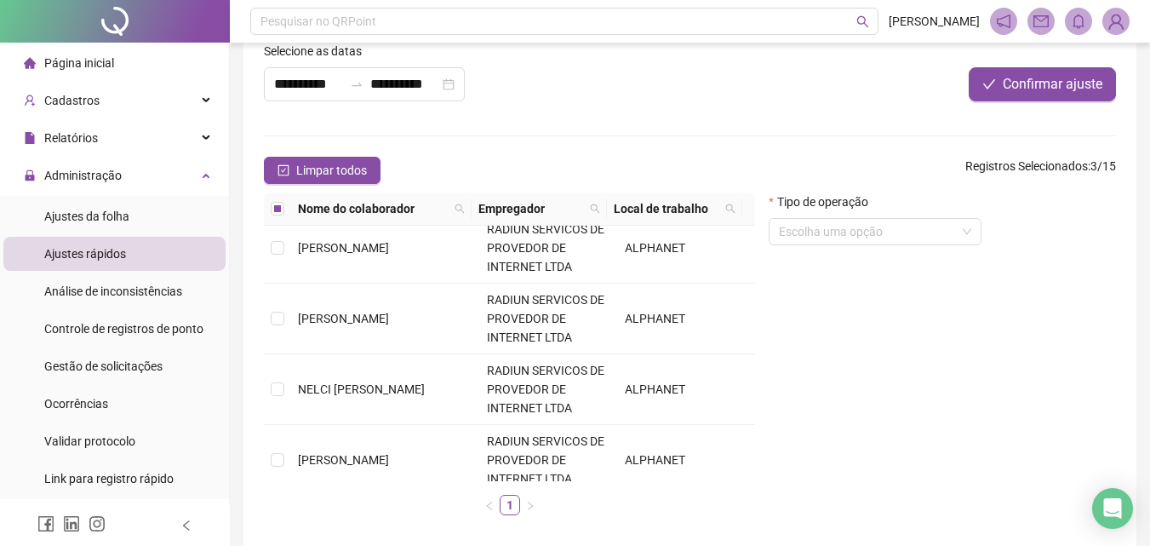
scroll to position [0, 0]
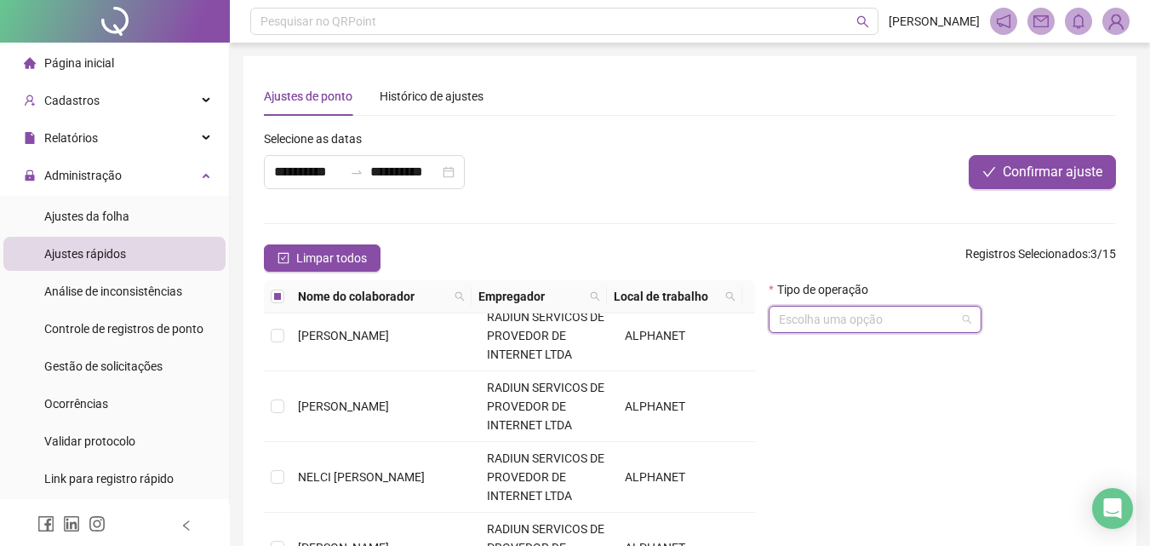
click at [829, 320] on input "search" at bounding box center [867, 320] width 177 height 26
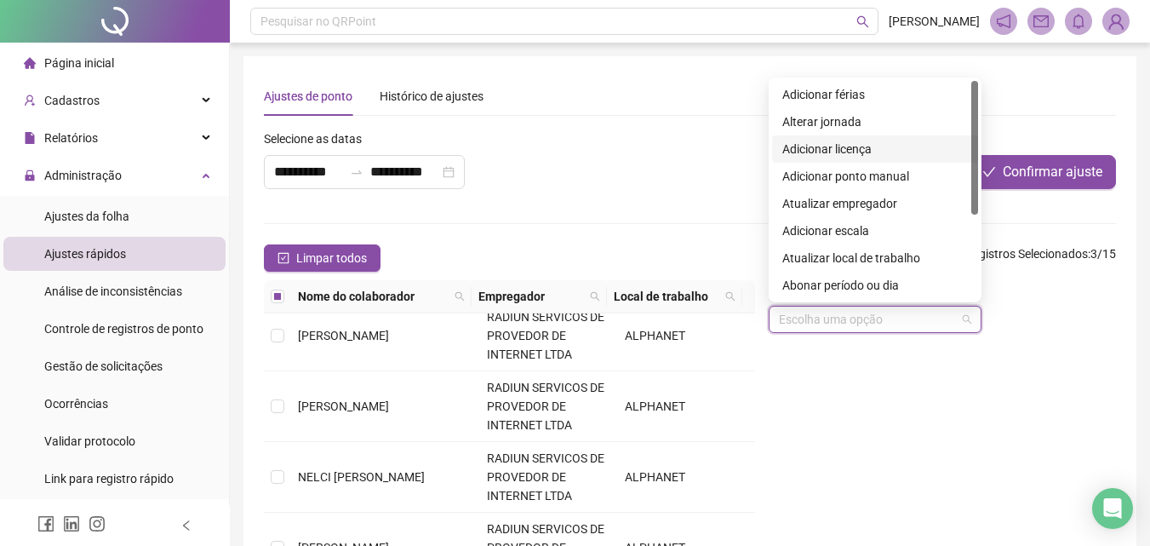
click at [838, 135] on div "Adicionar licença" at bounding box center [875, 148] width 206 height 27
click at [838, 135] on div at bounding box center [938, 142] width 355 height 26
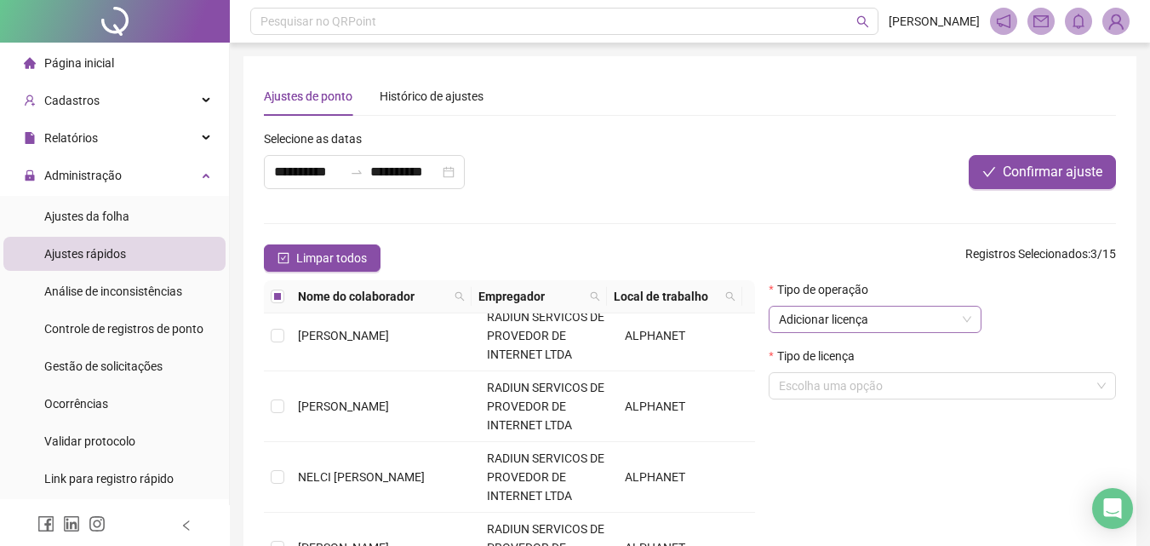
click at [849, 312] on span "Adicionar licença" at bounding box center [875, 320] width 192 height 26
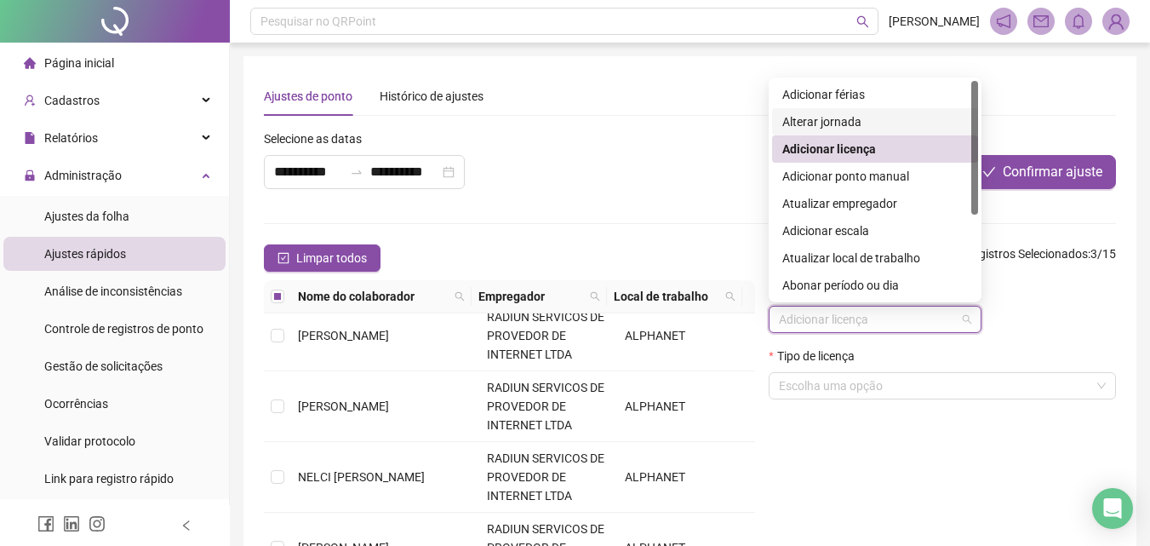
click at [826, 122] on div "Alterar jornada" at bounding box center [875, 121] width 186 height 19
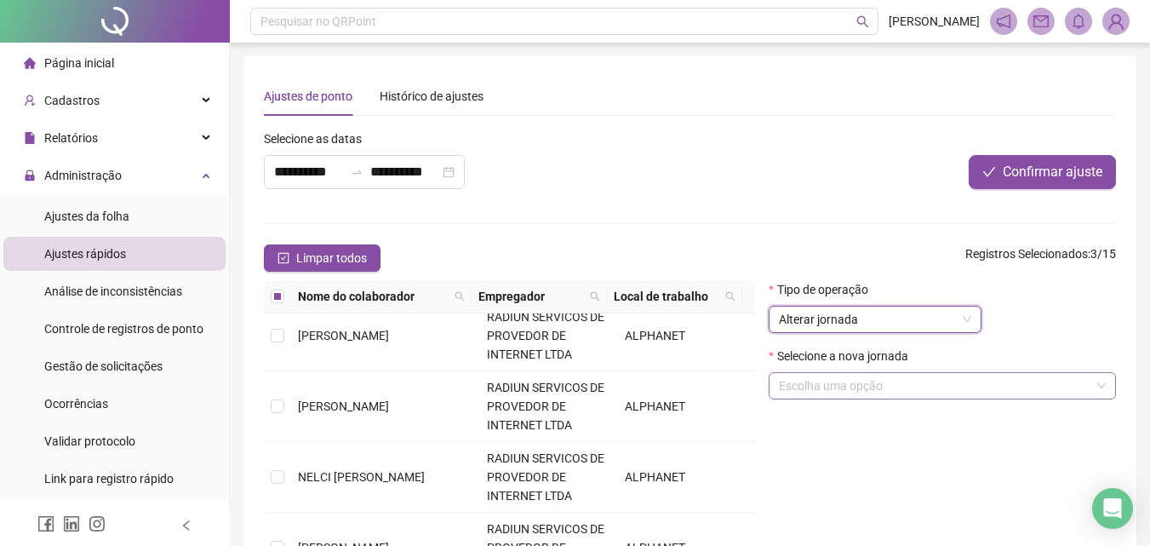
click at [842, 394] on input "search" at bounding box center [935, 386] width 312 height 26
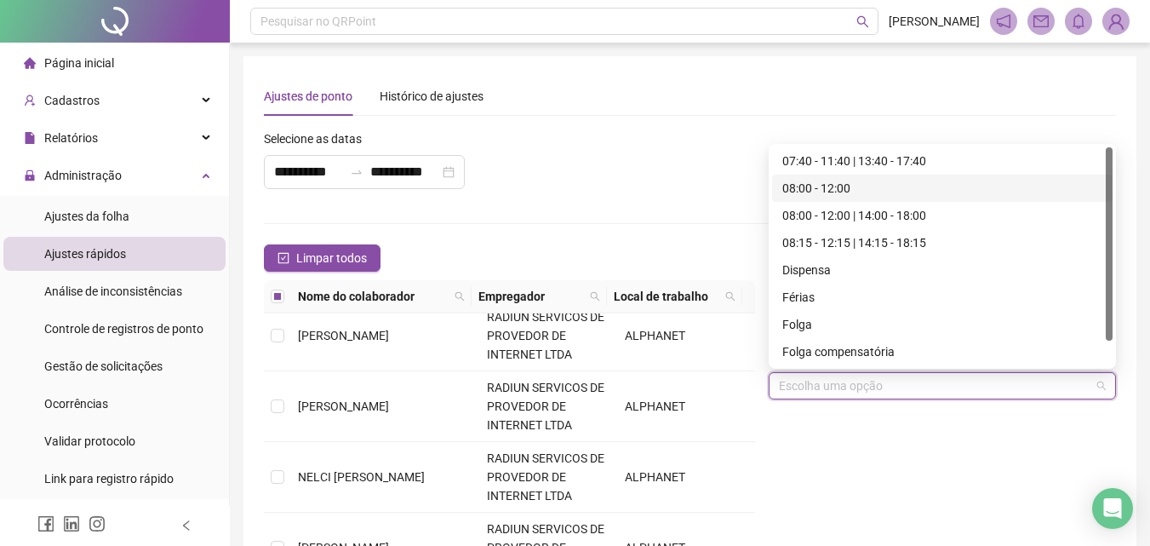
click at [828, 180] on div "08:00 - 12:00" at bounding box center [942, 188] width 320 height 19
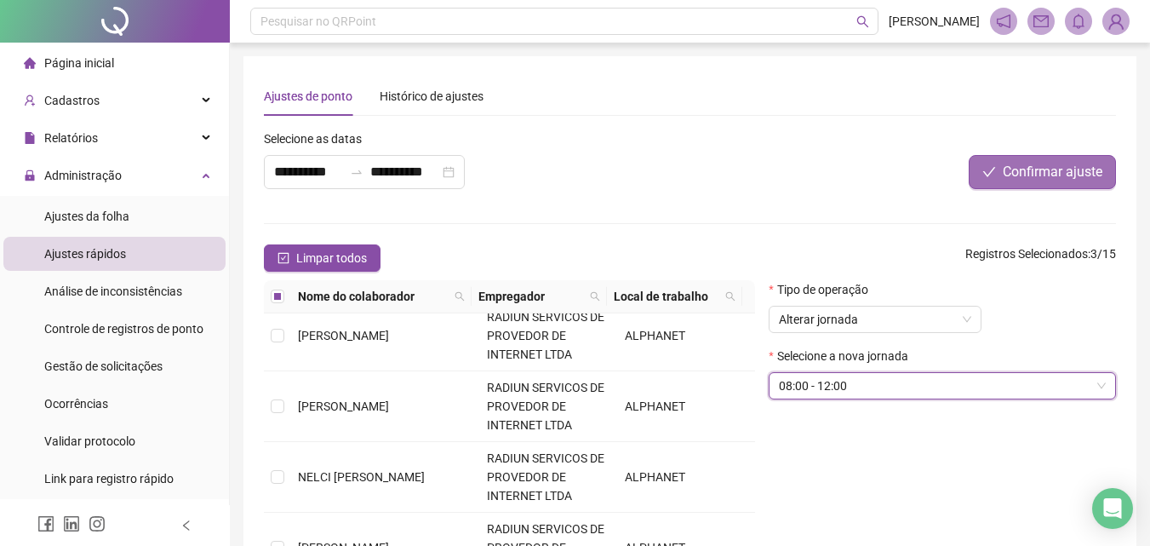
click at [1025, 167] on span "Confirmar ajuste" at bounding box center [1053, 172] width 100 height 20
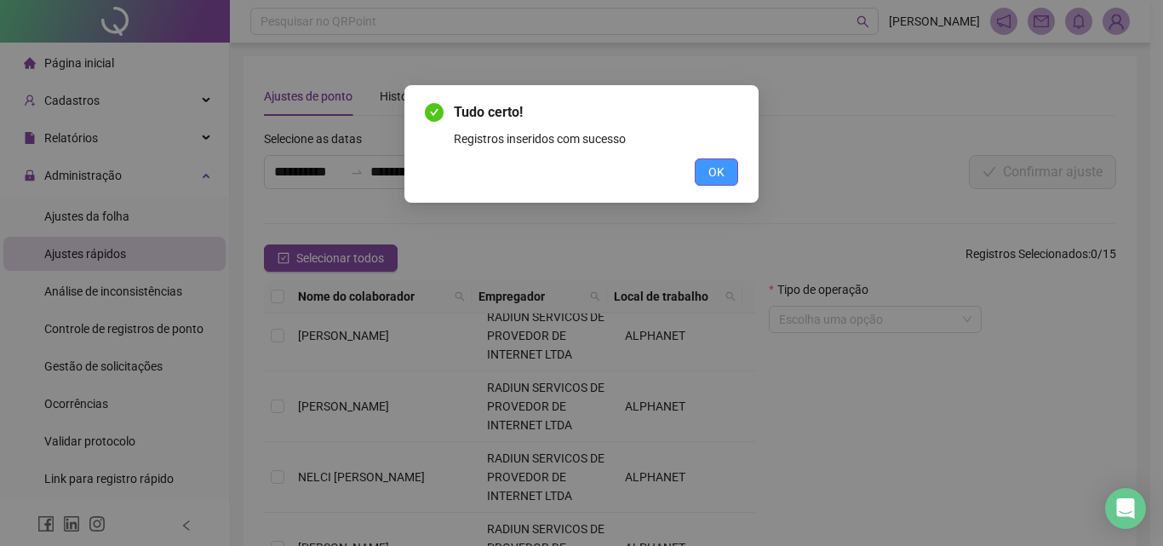
click at [713, 177] on span "OK" at bounding box center [716, 172] width 16 height 19
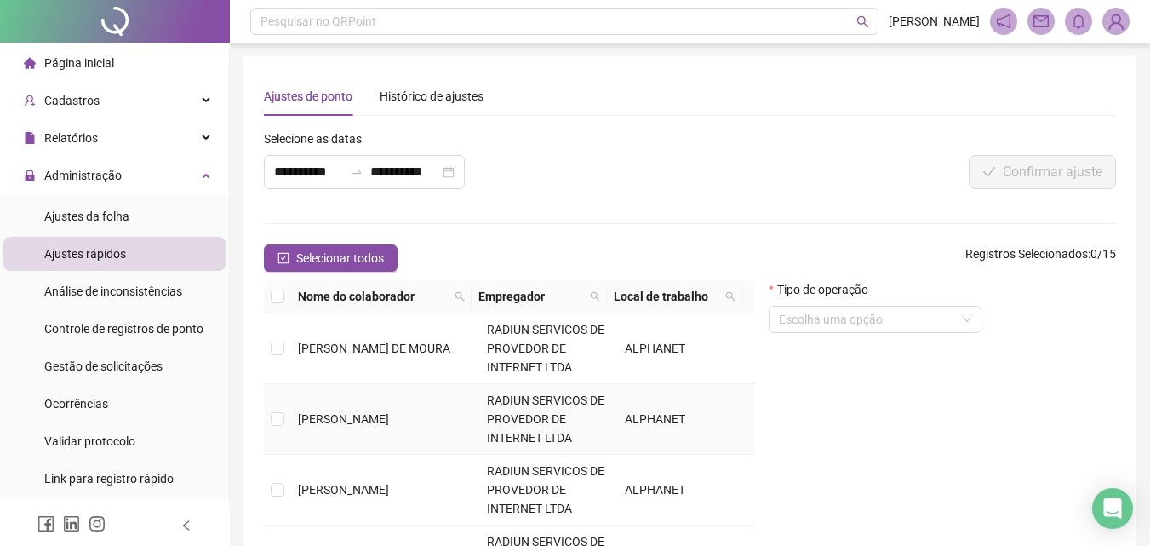
click at [309, 408] on td "[PERSON_NAME]" at bounding box center [385, 419] width 189 height 71
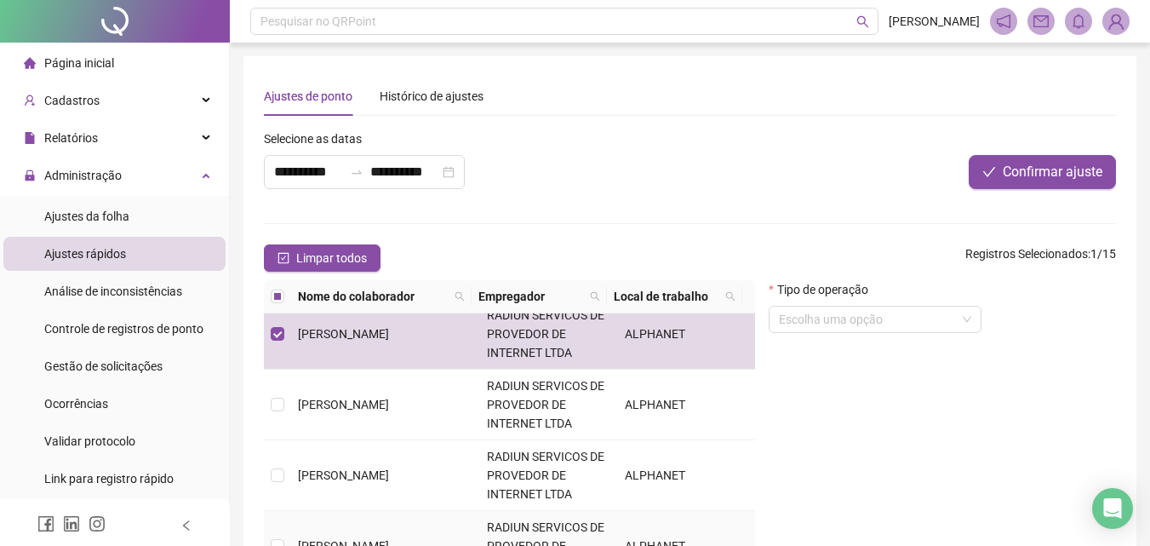
scroll to position [170, 0]
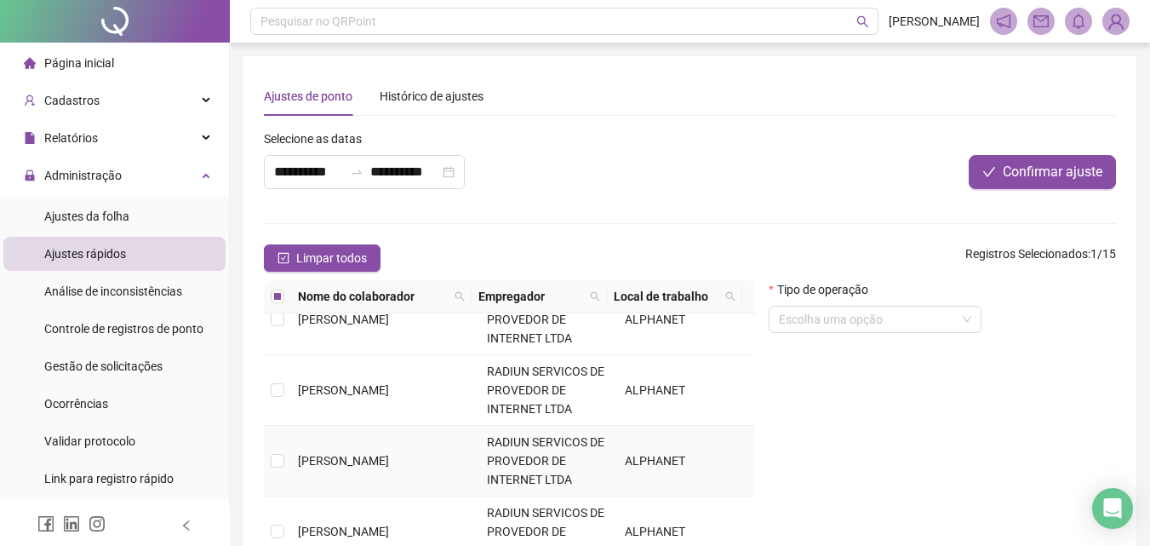
click at [317, 454] on span "[PERSON_NAME]" at bounding box center [343, 461] width 91 height 14
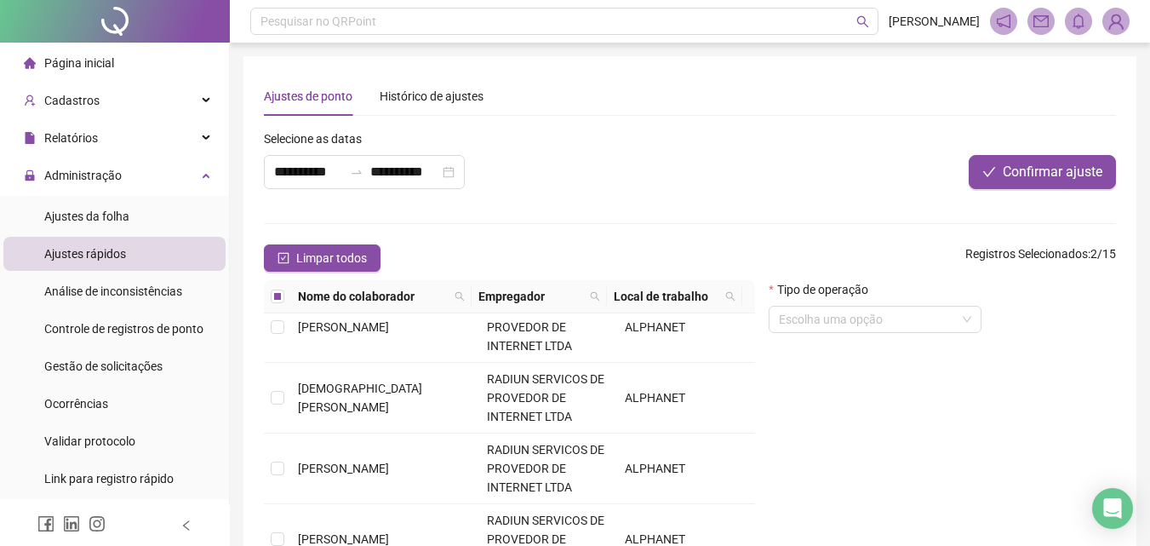
scroll to position [511, 0]
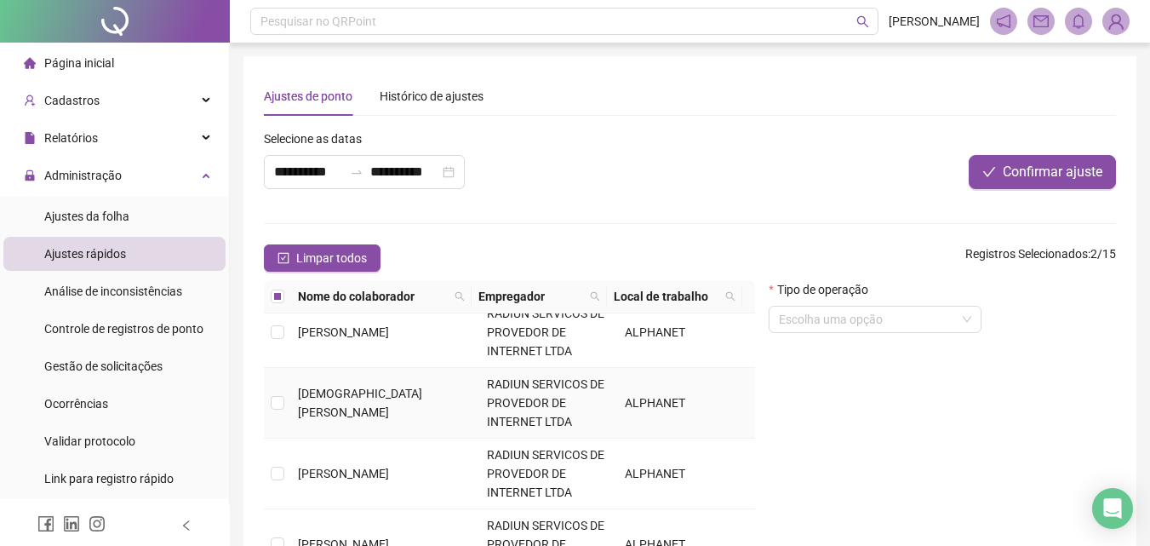
click at [320, 410] on td "[DEMOGRAPHIC_DATA][PERSON_NAME]" at bounding box center [385, 403] width 189 height 71
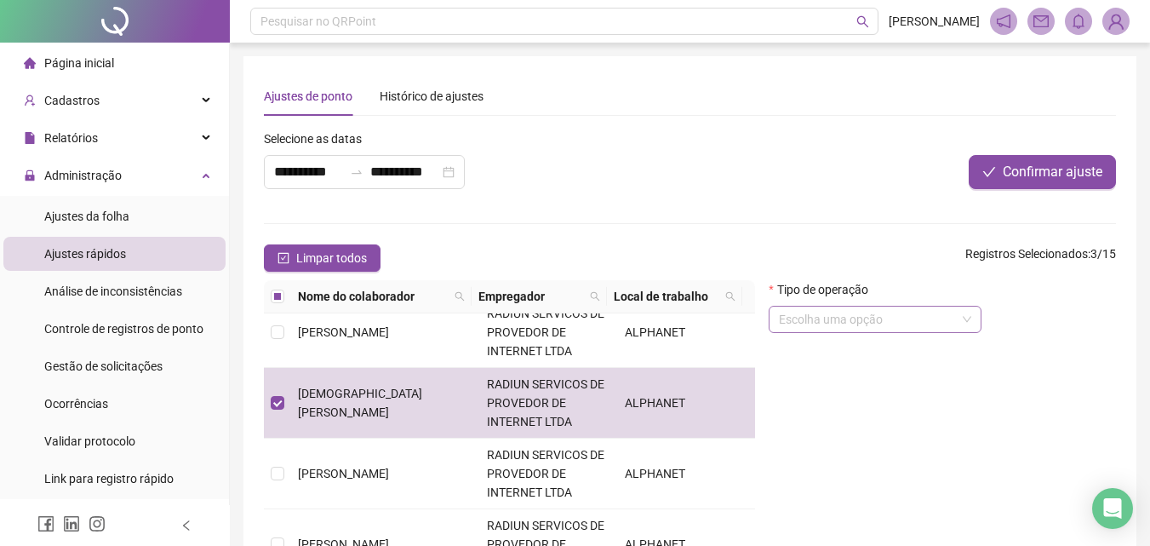
click at [842, 309] on input "search" at bounding box center [867, 320] width 177 height 26
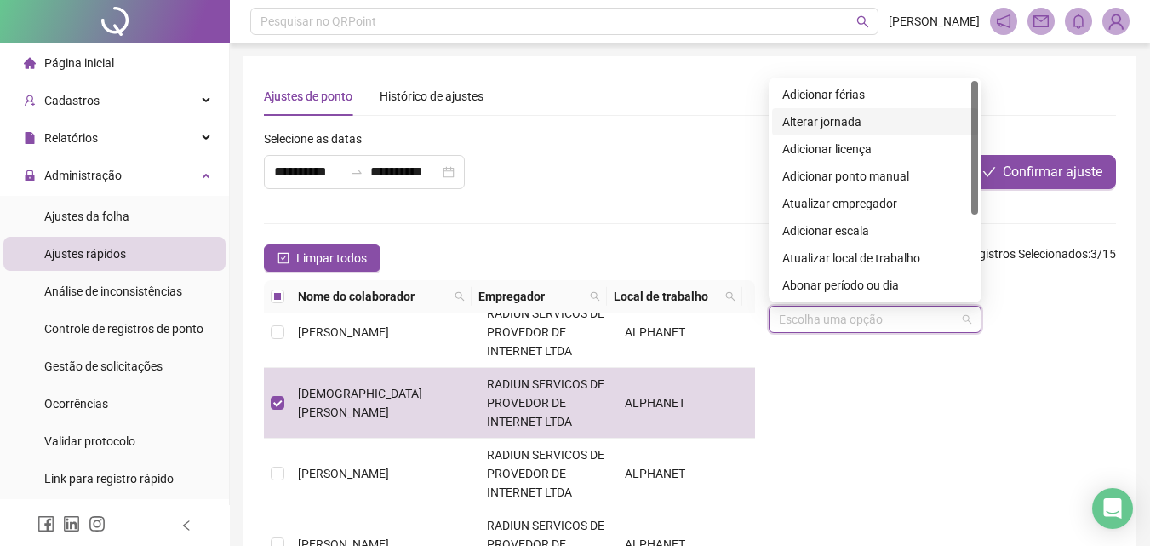
click at [834, 123] on div "Alterar jornada" at bounding box center [875, 121] width 186 height 19
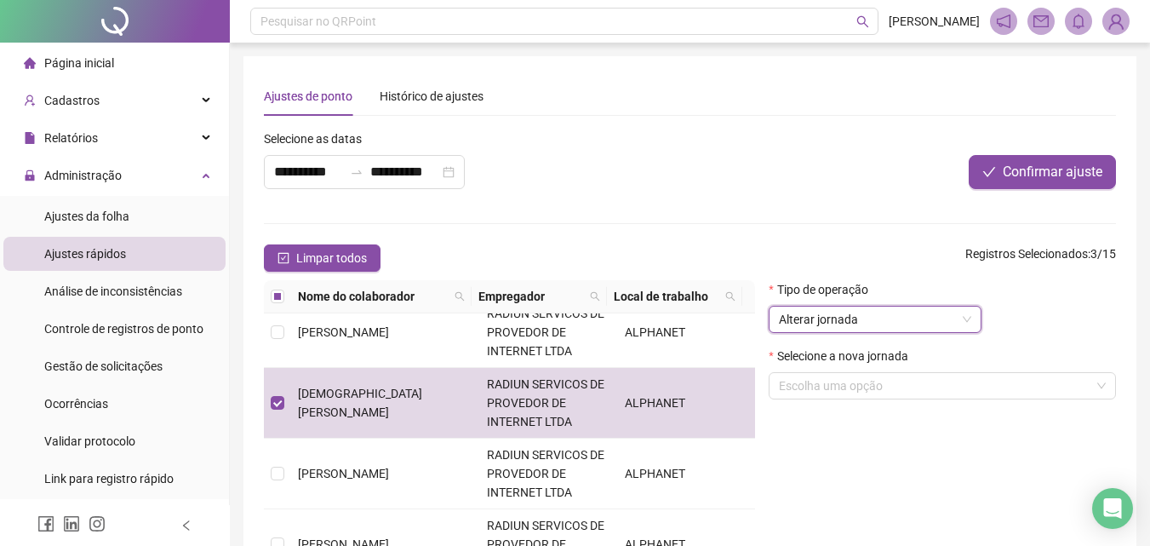
click at [829, 407] on div "Selecione a nova jornada Escolha uma opção" at bounding box center [942, 380] width 347 height 66
click at [806, 375] on input "search" at bounding box center [935, 386] width 312 height 26
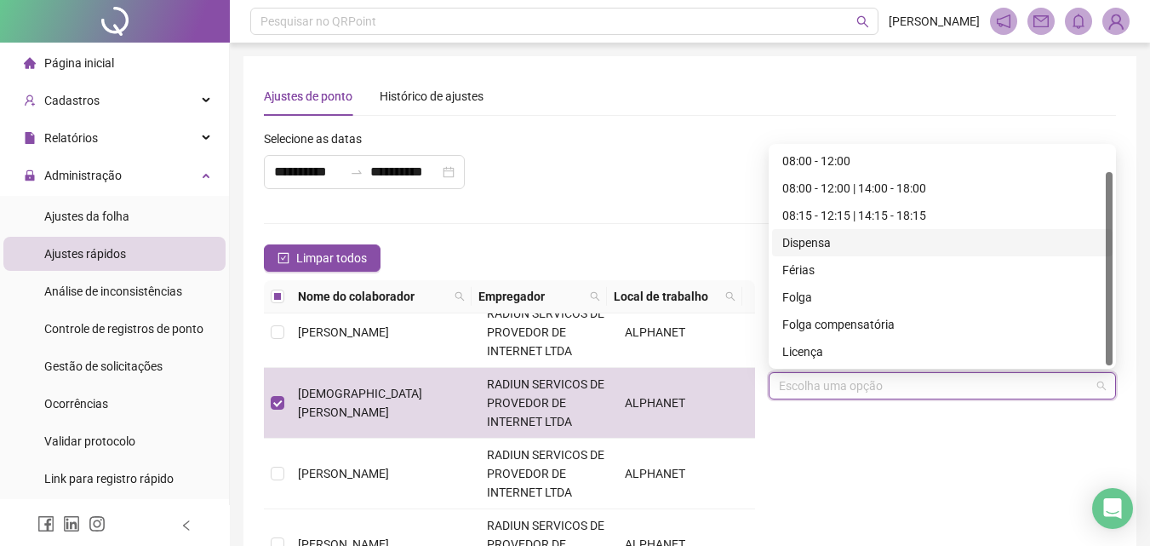
scroll to position [85, 0]
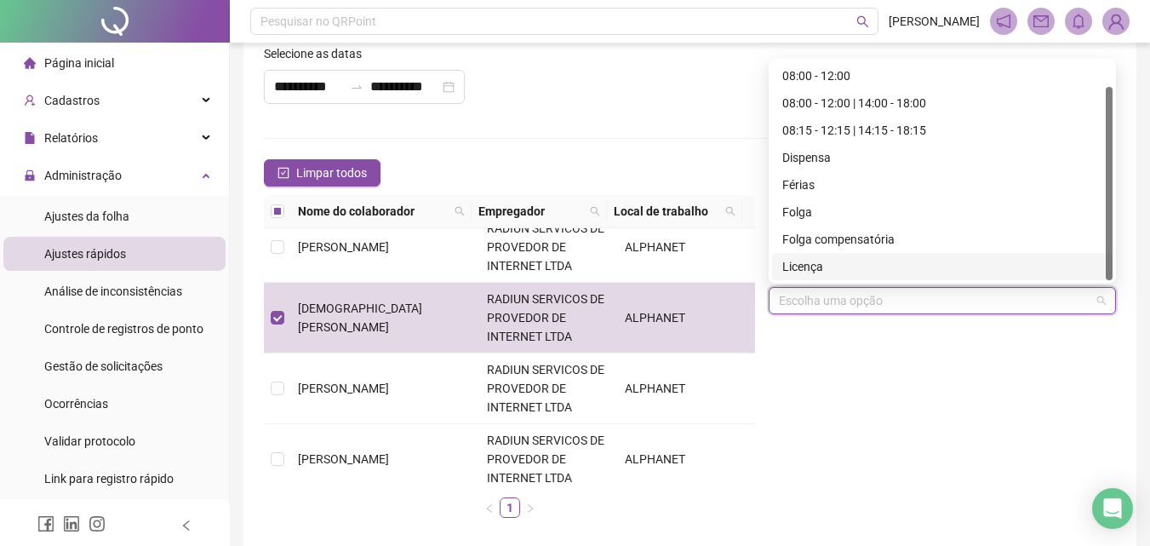
click at [905, 376] on div "Tipo de operação Alterar jornada Selecione a nova jornada Escolha uma opção" at bounding box center [942, 363] width 361 height 336
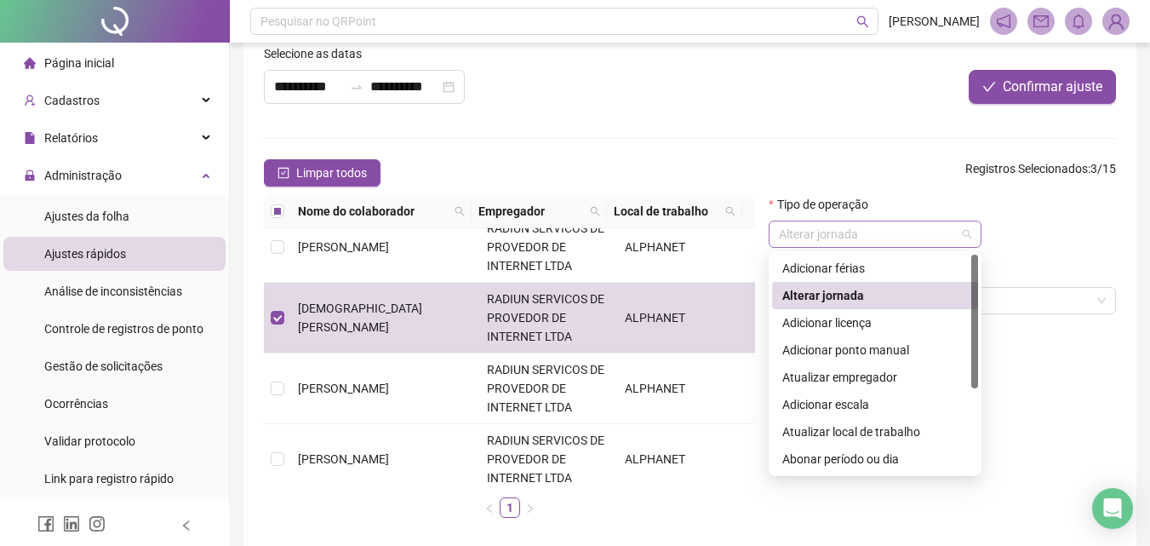
click at [838, 244] on span "Alterar jornada" at bounding box center [875, 234] width 192 height 26
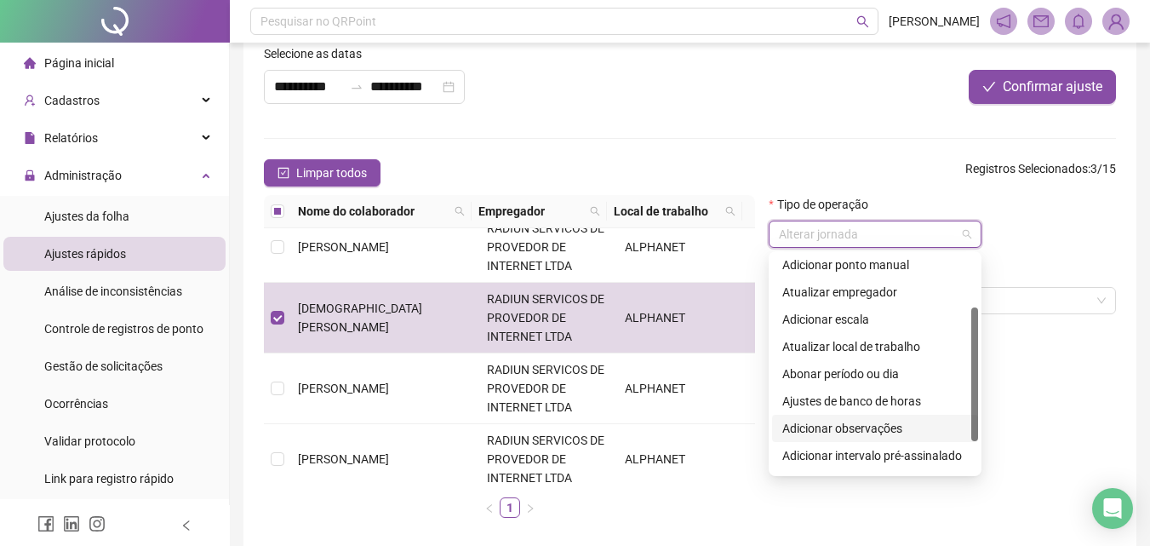
click at [875, 425] on div "Adicionar observações" at bounding box center [875, 428] width 186 height 19
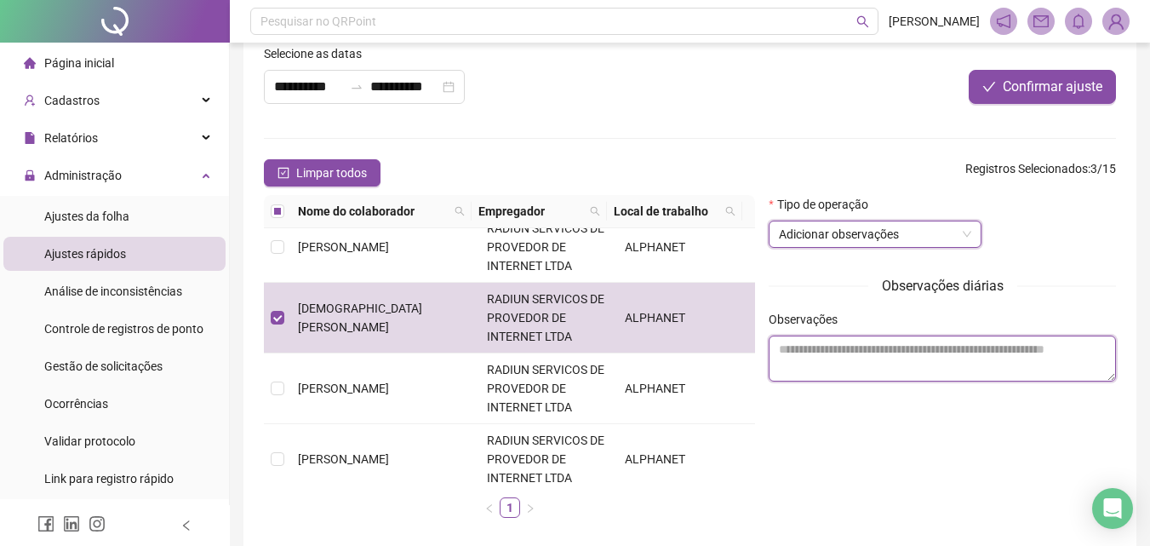
click at [811, 356] on textarea at bounding box center [942, 358] width 347 height 46
type textarea "*"
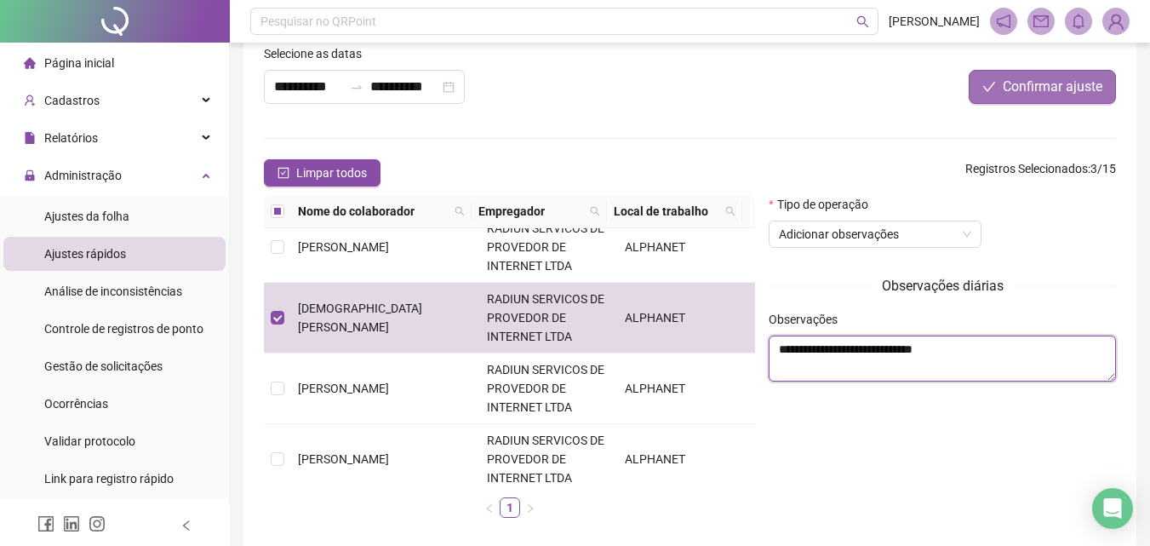
type textarea "**********"
click at [1033, 80] on span "Confirmar ajuste" at bounding box center [1053, 87] width 100 height 20
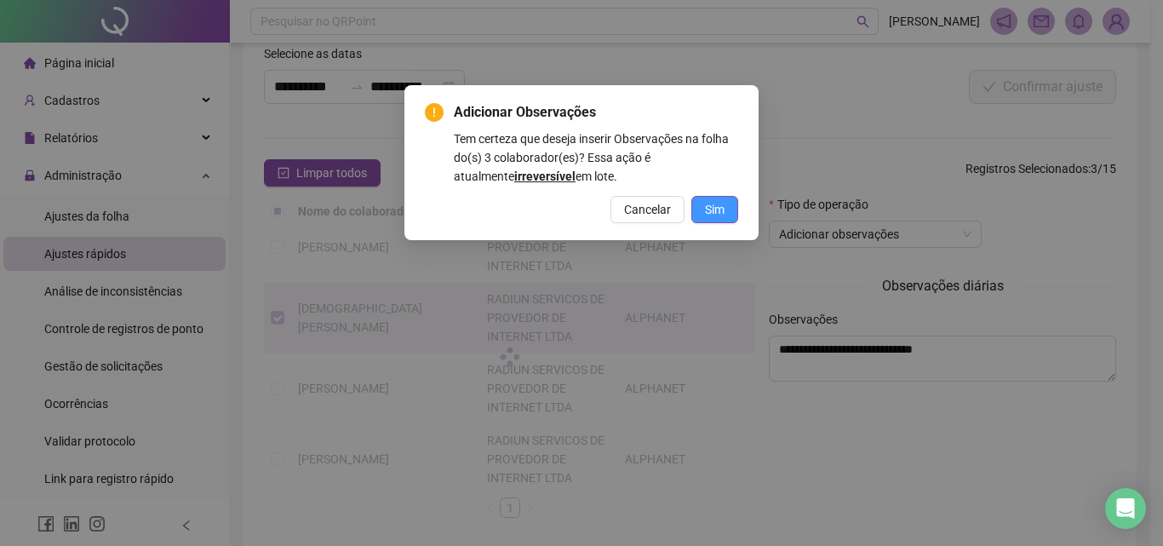
click at [709, 215] on span "Sim" at bounding box center [715, 209] width 20 height 19
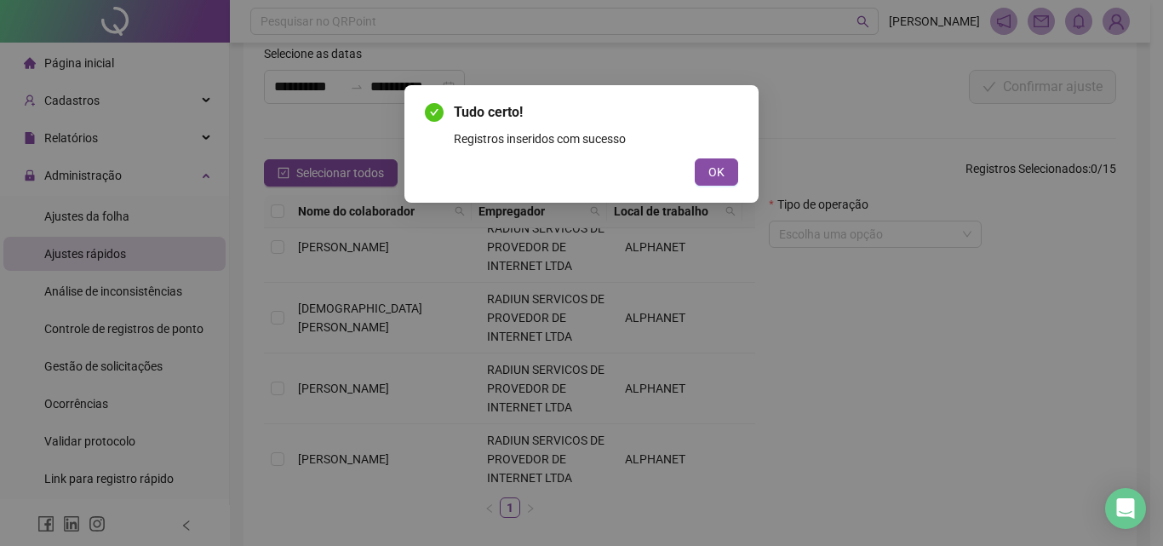
click at [706, 188] on div "Tudo certo! Registros inseridos com sucesso OK" at bounding box center [581, 143] width 354 height 117
click at [706, 178] on button "OK" at bounding box center [716, 171] width 43 height 27
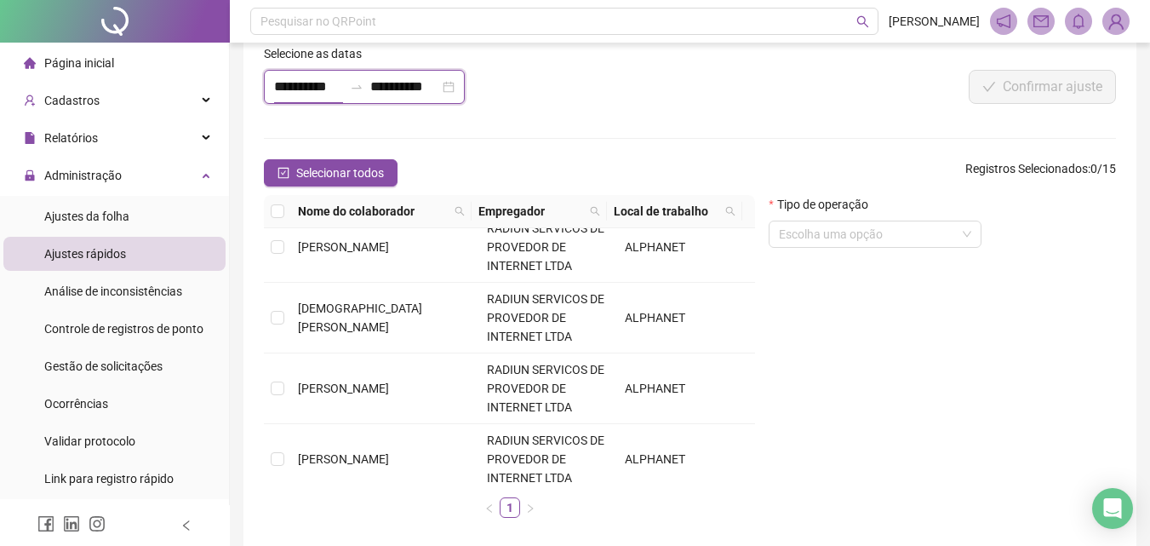
click at [314, 90] on input "**********" at bounding box center [308, 87] width 69 height 20
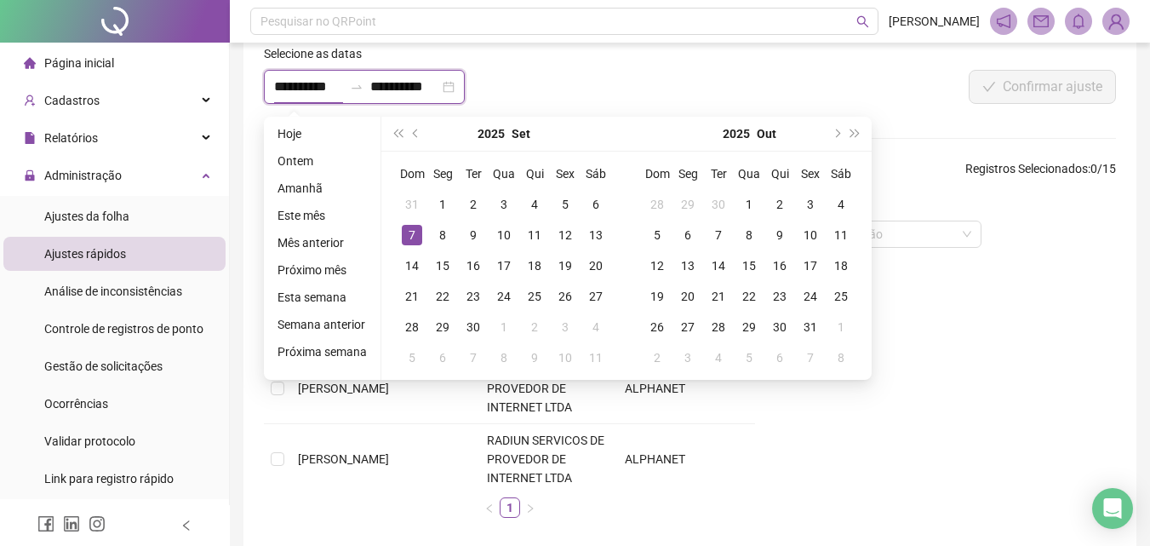
type input "**********"
click at [835, 136] on button "next-year" at bounding box center [836, 134] width 19 height 34
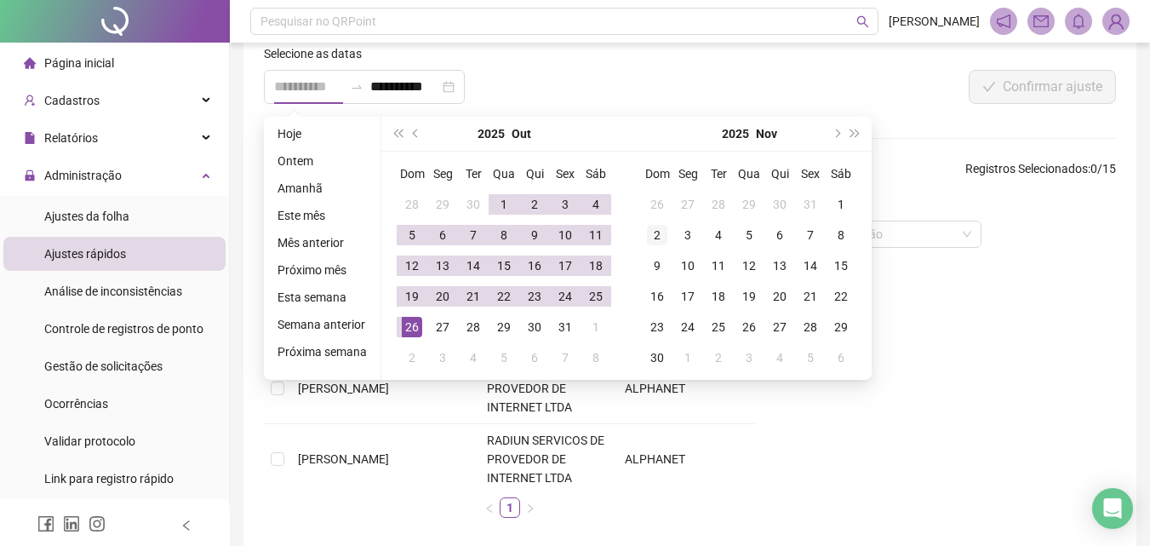
type input "**********"
click at [649, 231] on div "2" at bounding box center [657, 235] width 20 height 20
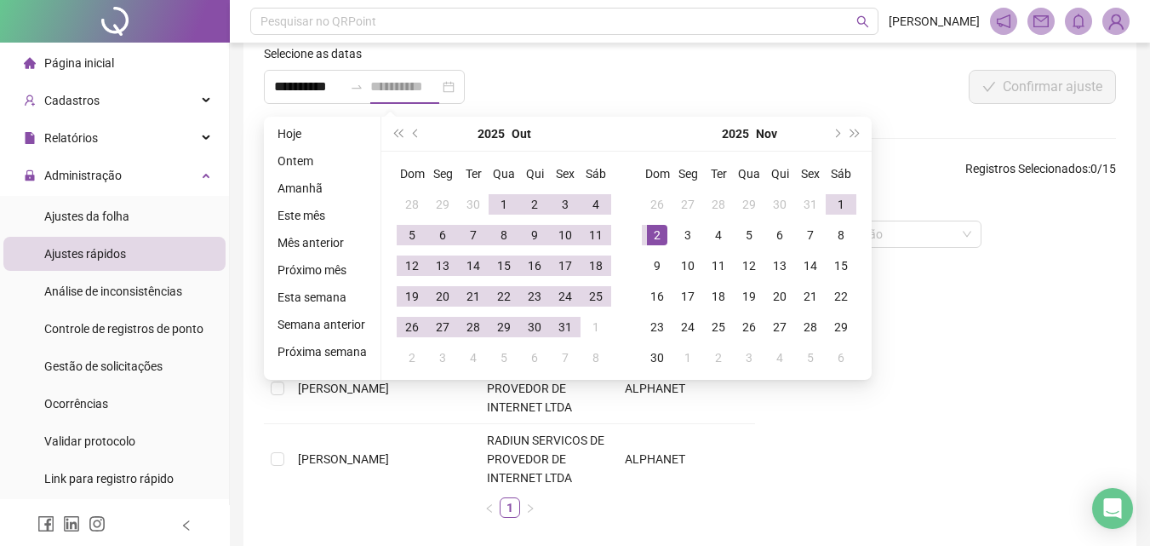
click at [649, 231] on div "2" at bounding box center [657, 235] width 20 height 20
type input "**********"
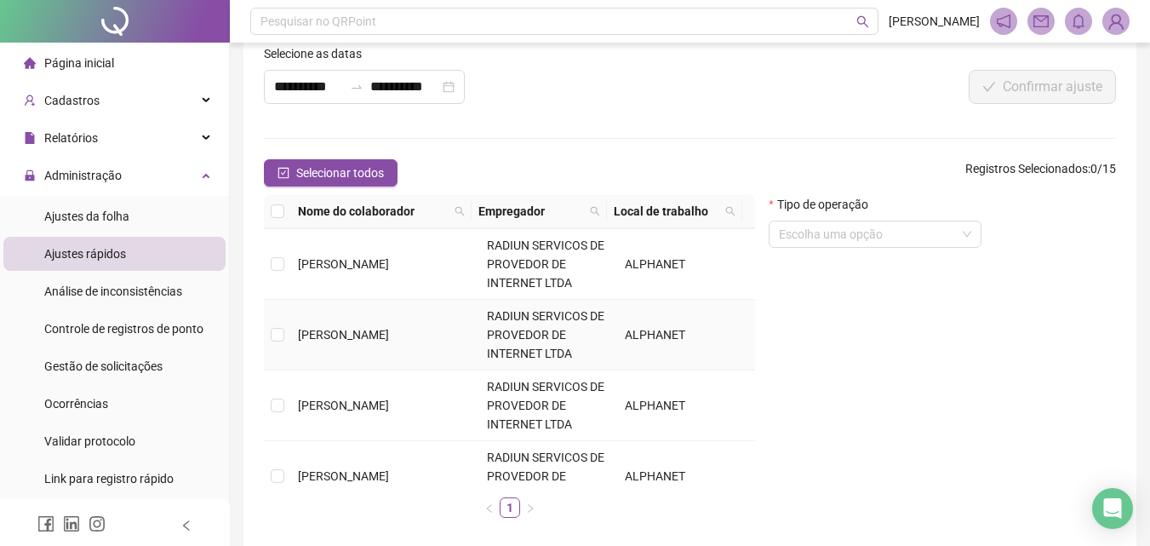
scroll to position [170, 0]
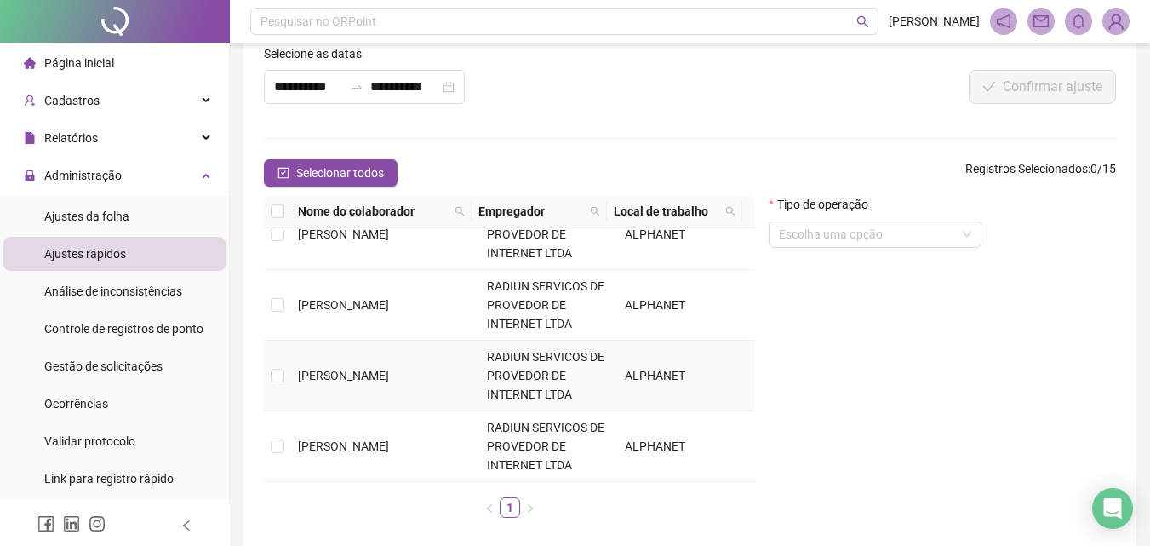
click at [319, 369] on span "[PERSON_NAME]" at bounding box center [343, 376] width 91 height 14
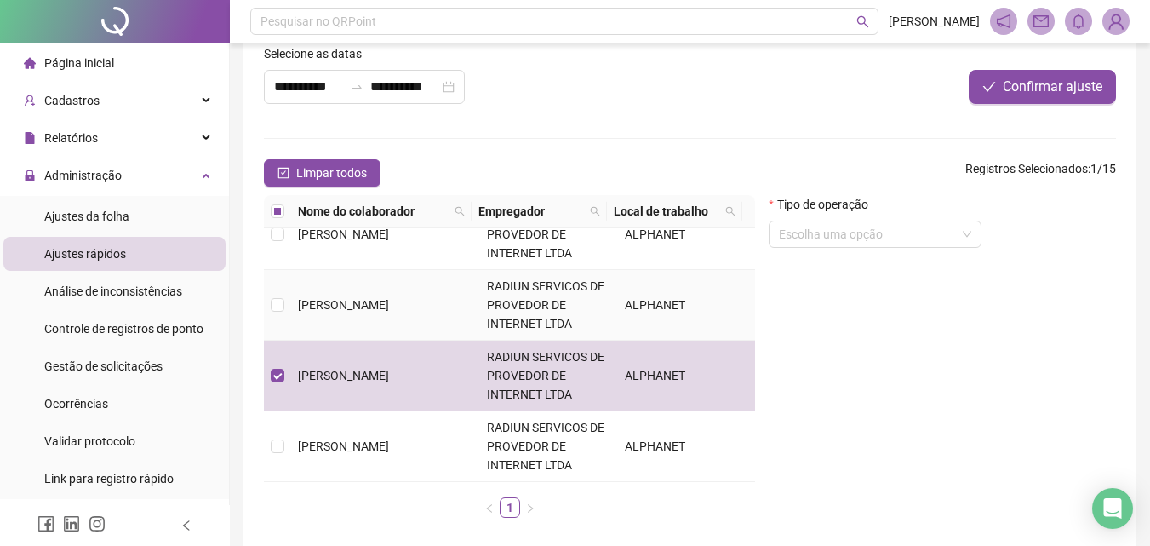
scroll to position [85, 0]
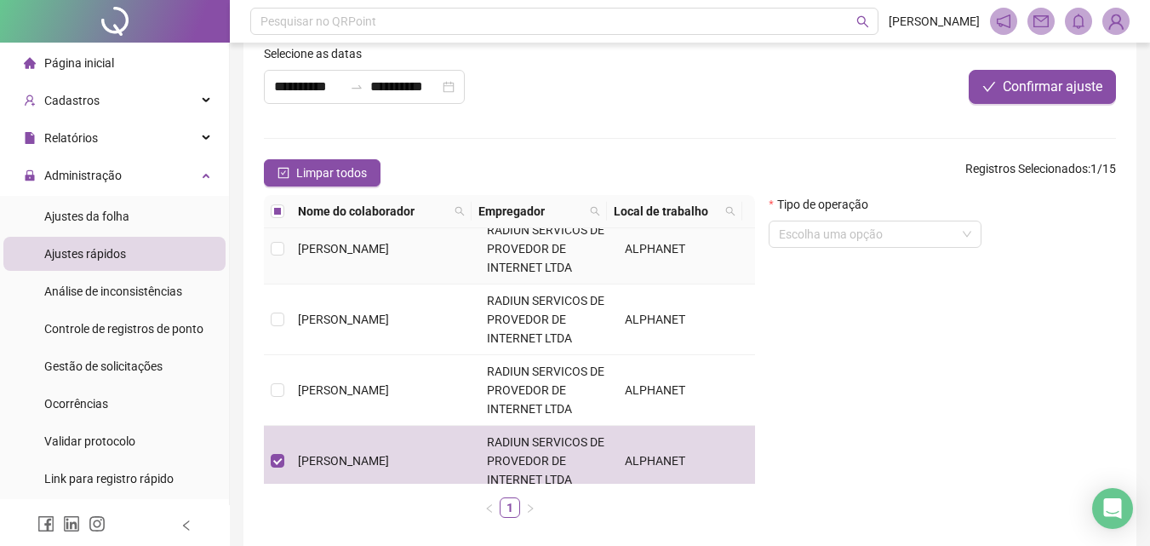
click at [346, 256] on td "[PERSON_NAME]" at bounding box center [385, 249] width 189 height 71
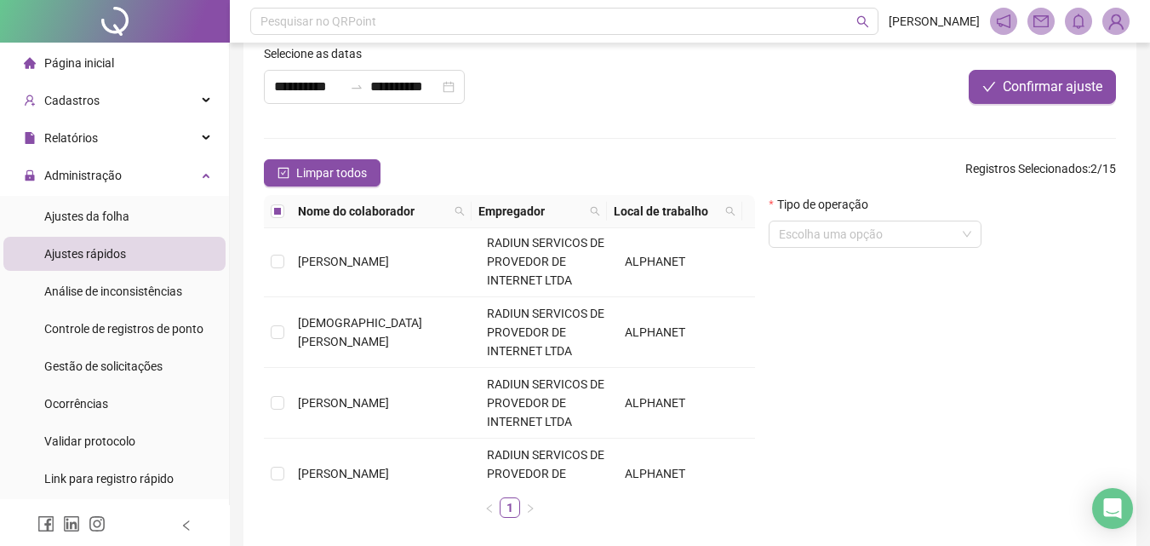
scroll to position [511, 0]
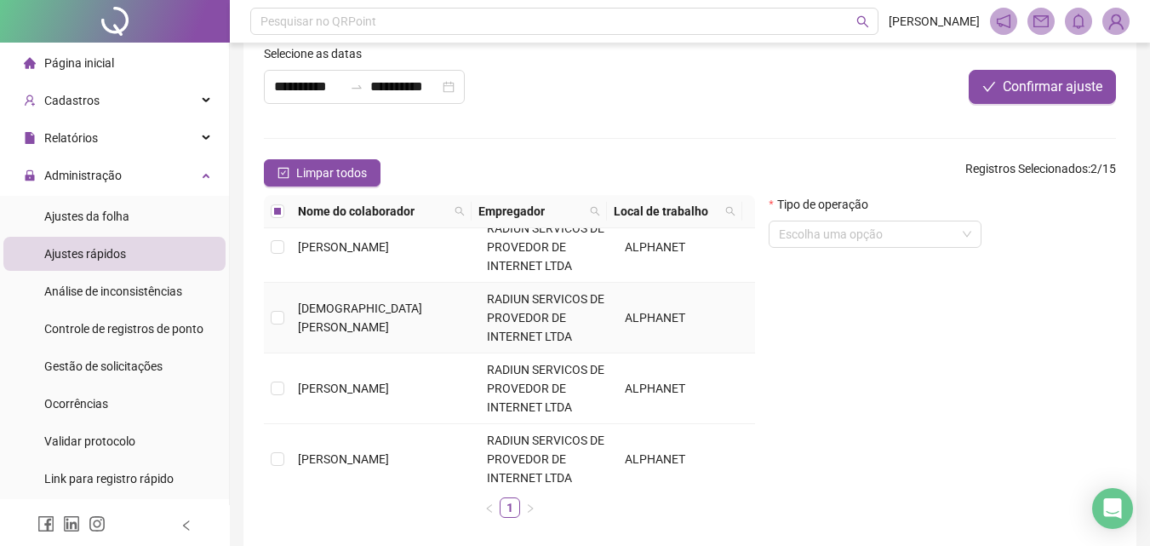
click at [357, 324] on span "[DEMOGRAPHIC_DATA][PERSON_NAME]" at bounding box center [360, 317] width 124 height 32
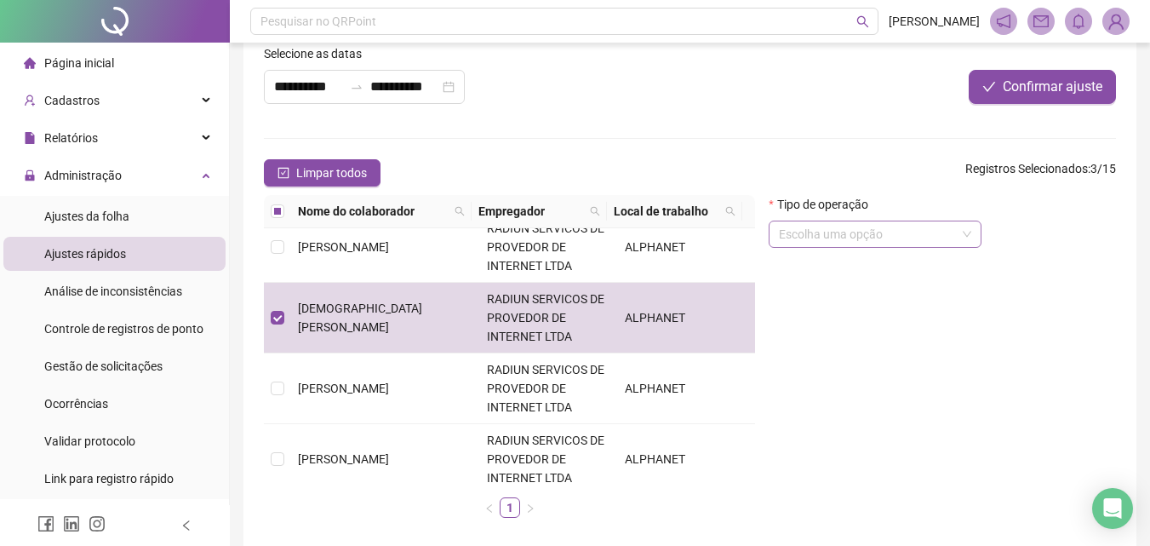
click at [878, 231] on input "search" at bounding box center [867, 234] width 177 height 26
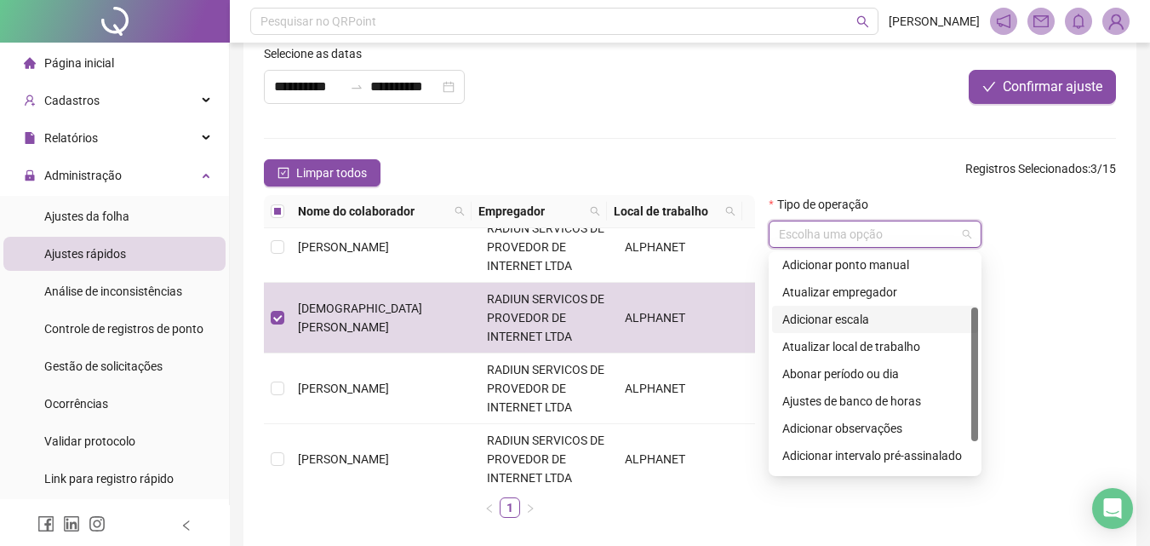
click at [854, 324] on div "Adicionar escala" at bounding box center [875, 319] width 186 height 19
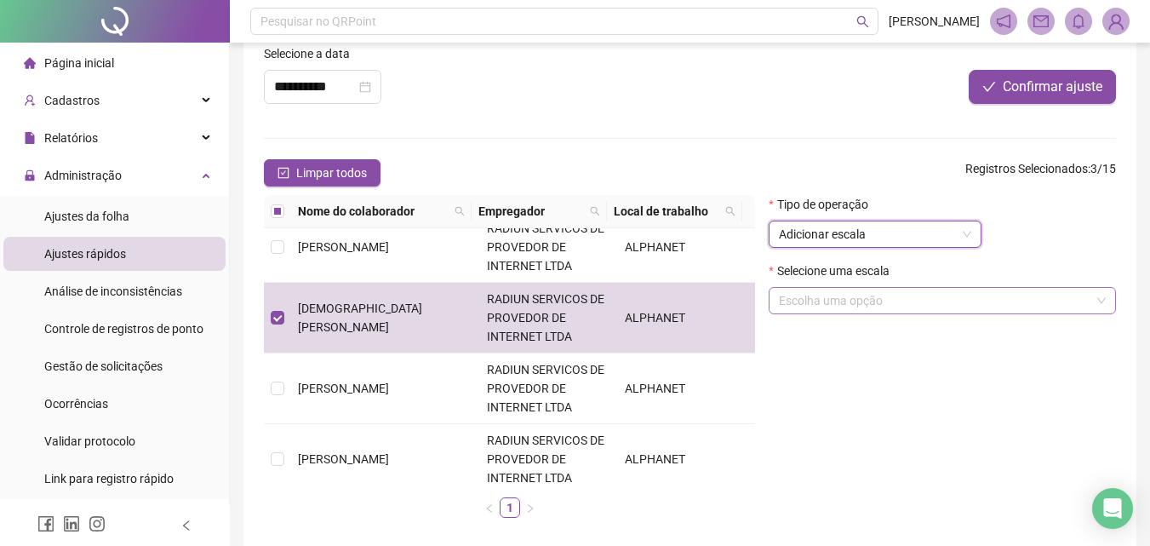
click at [827, 296] on input "search" at bounding box center [935, 301] width 312 height 26
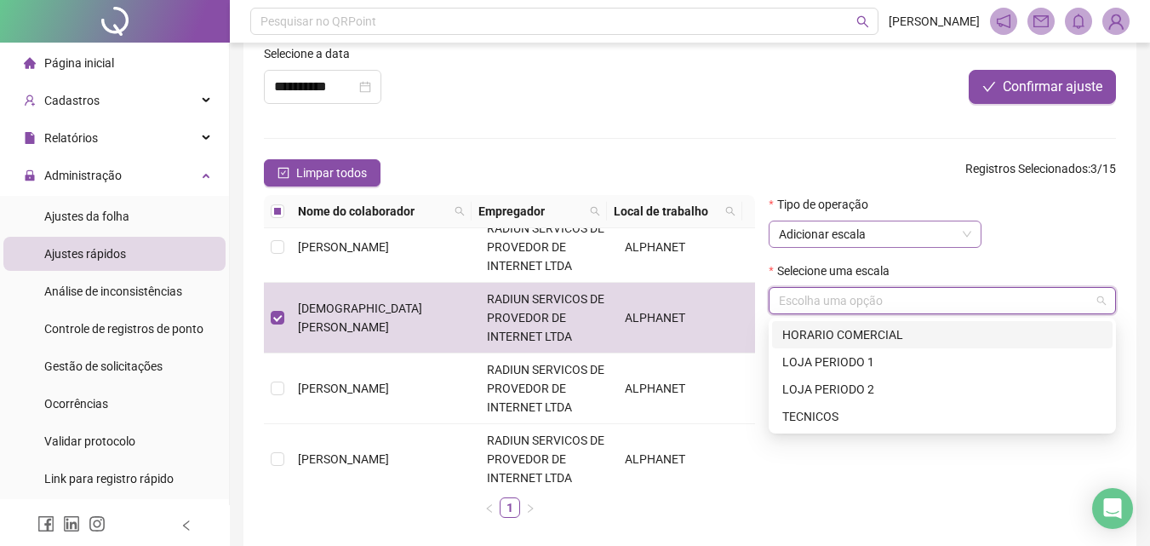
click at [828, 226] on span "Adicionar escala" at bounding box center [875, 234] width 192 height 26
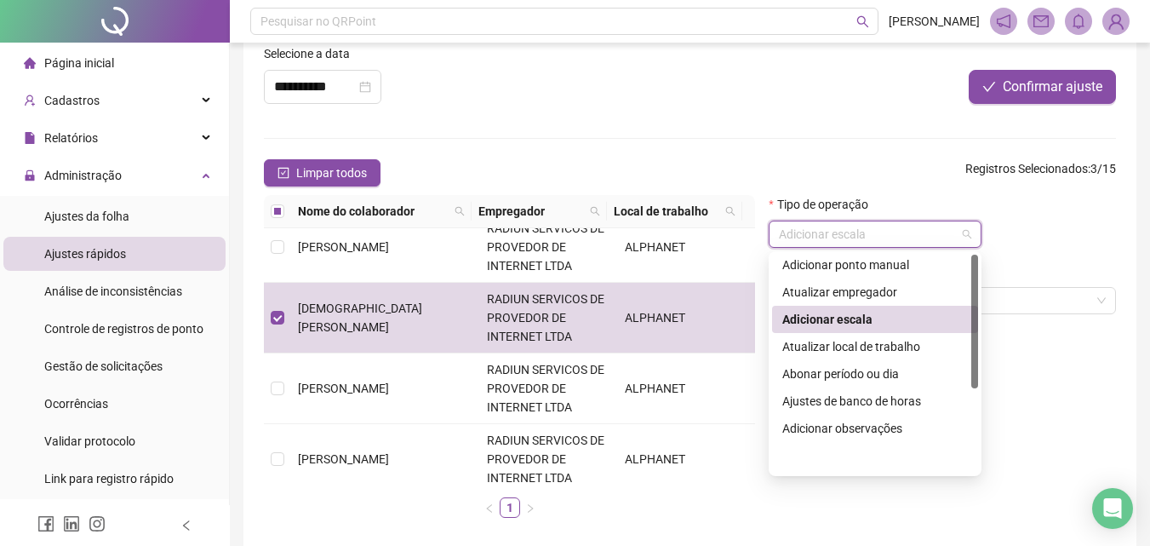
scroll to position [0, 0]
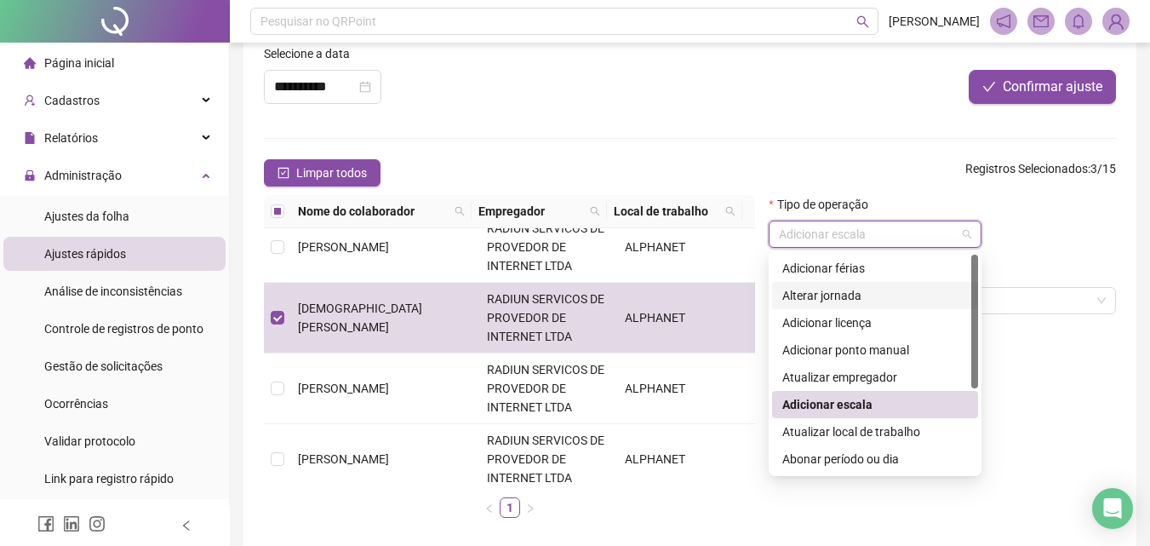
click at [844, 292] on div "Alterar jornada" at bounding box center [875, 295] width 186 height 19
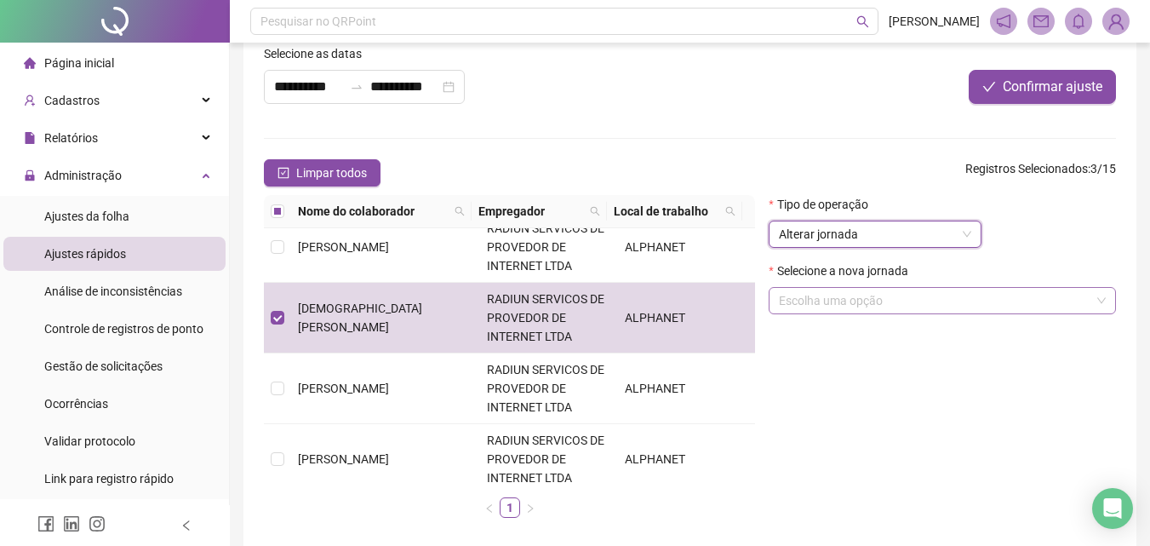
click at [844, 304] on input "search" at bounding box center [935, 301] width 312 height 26
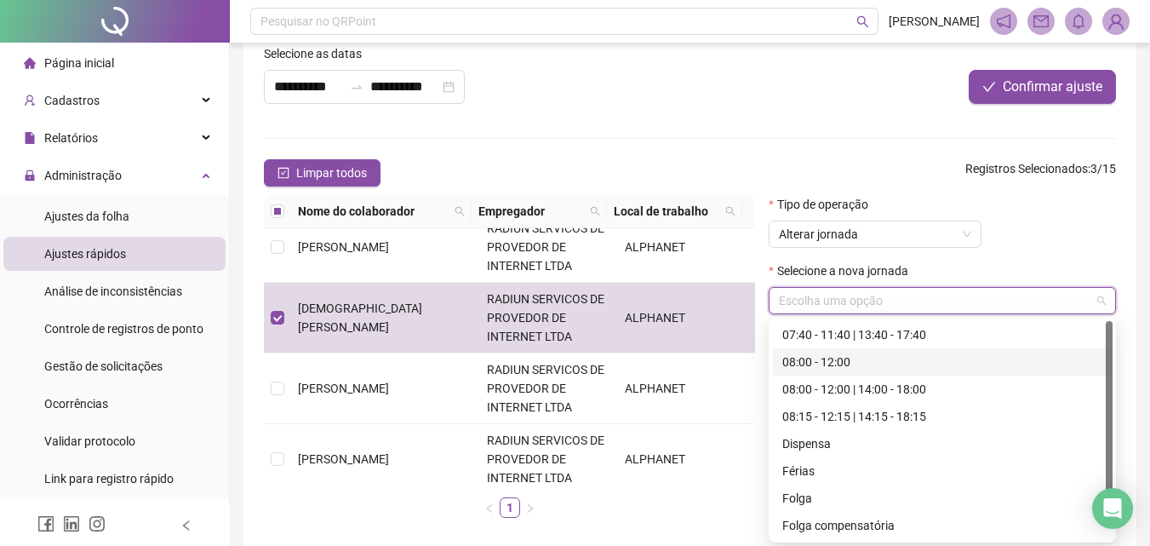
click at [849, 368] on div "08:00 - 12:00" at bounding box center [942, 361] width 320 height 19
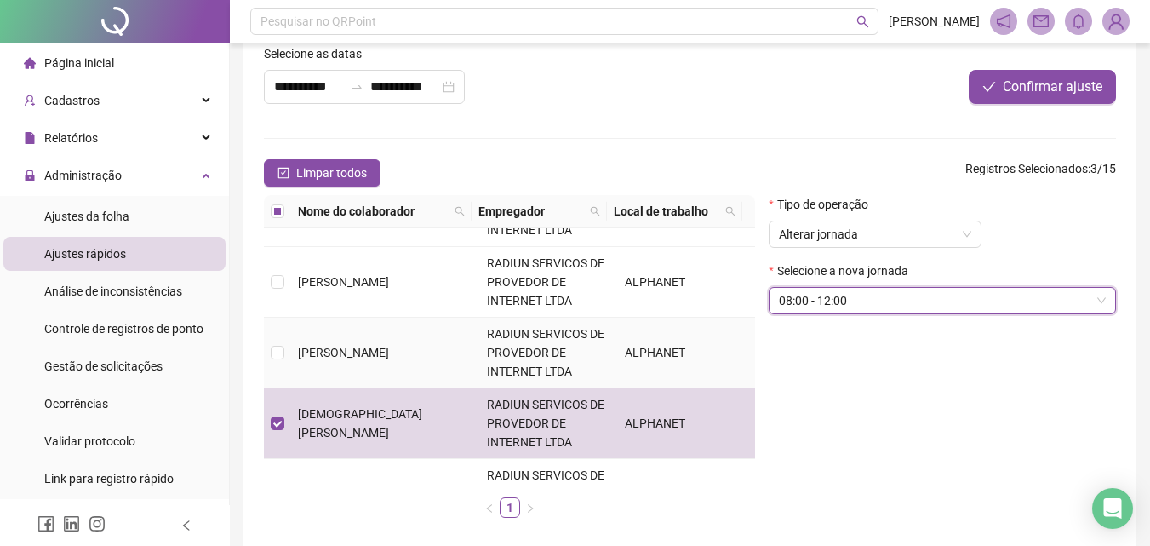
scroll to position [426, 0]
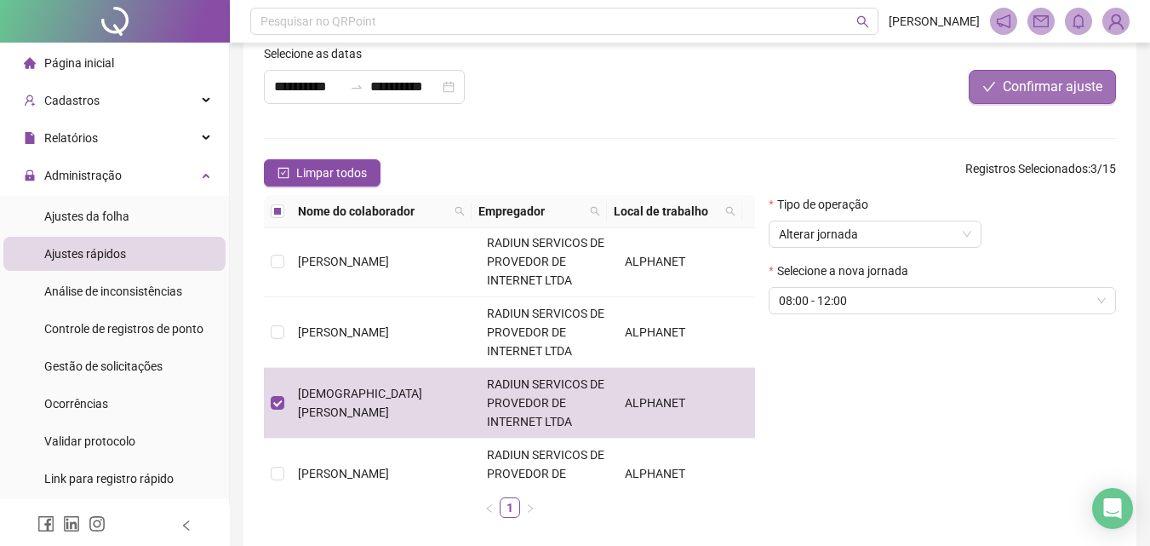
click at [991, 96] on button "Confirmar ajuste" at bounding box center [1042, 87] width 147 height 34
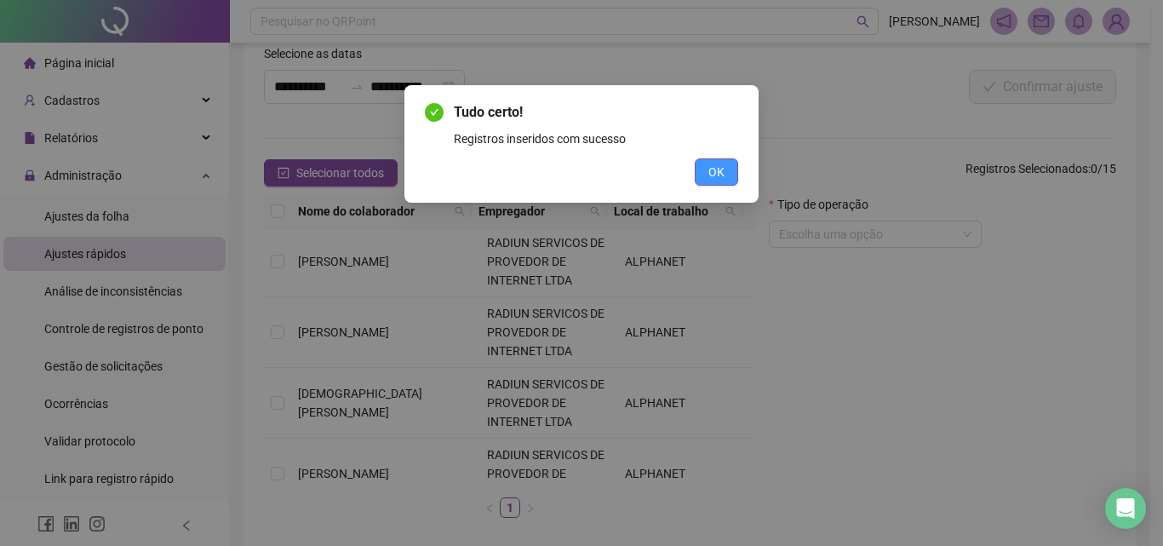
click at [719, 169] on span "OK" at bounding box center [716, 172] width 16 height 19
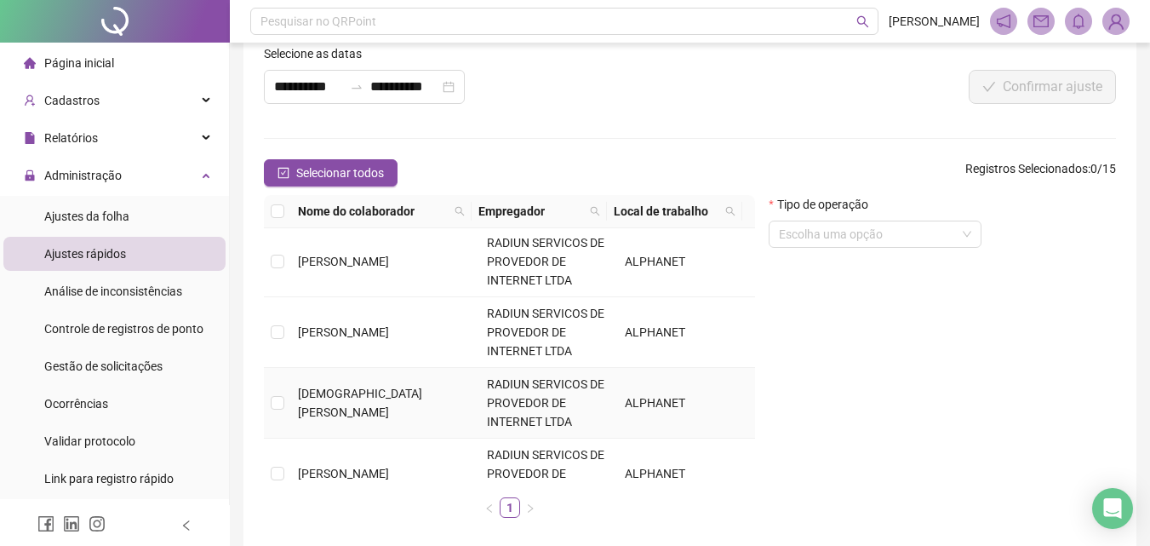
click at [279, 412] on td at bounding box center [277, 403] width 27 height 71
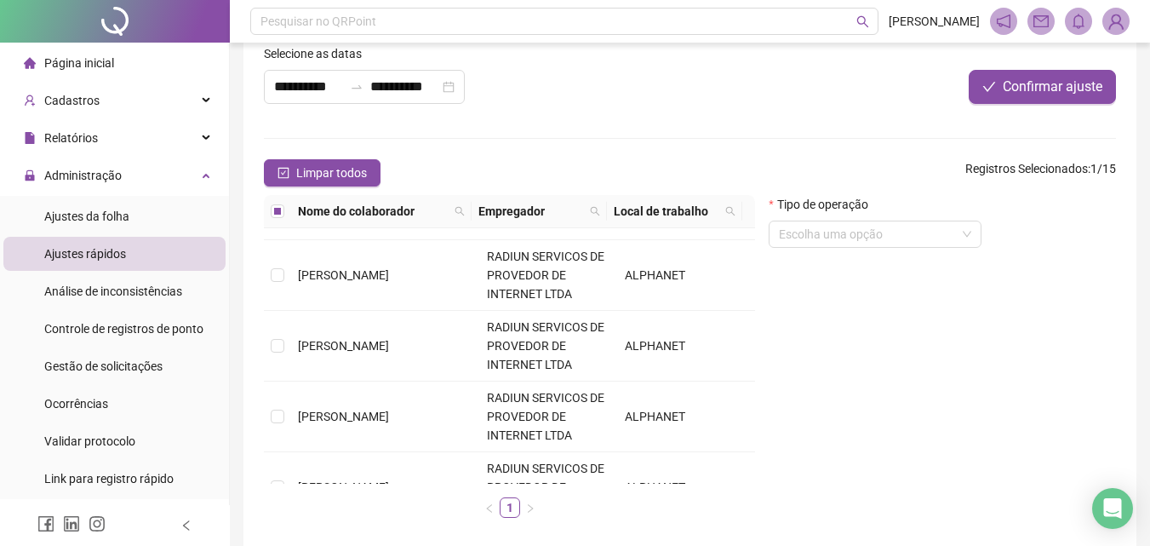
scroll to position [0, 0]
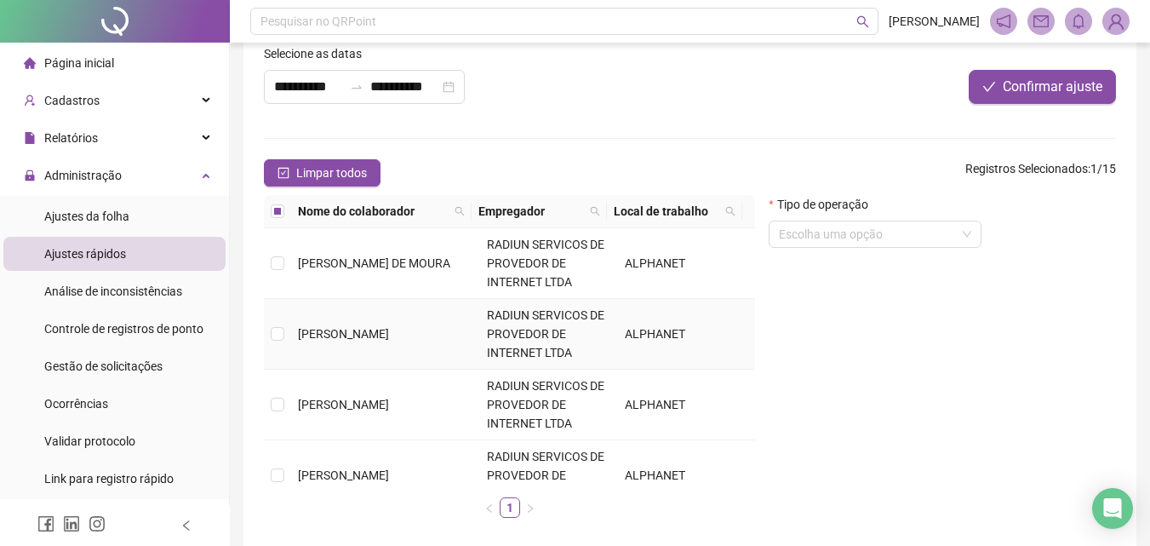
click at [319, 335] on span "[PERSON_NAME]" at bounding box center [343, 334] width 91 height 14
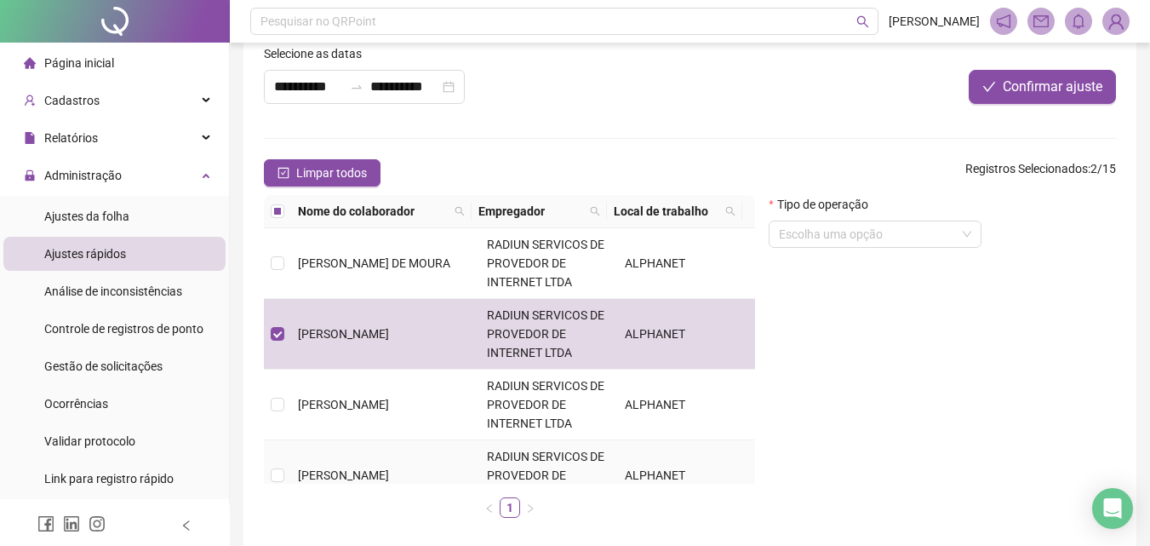
scroll to position [85, 0]
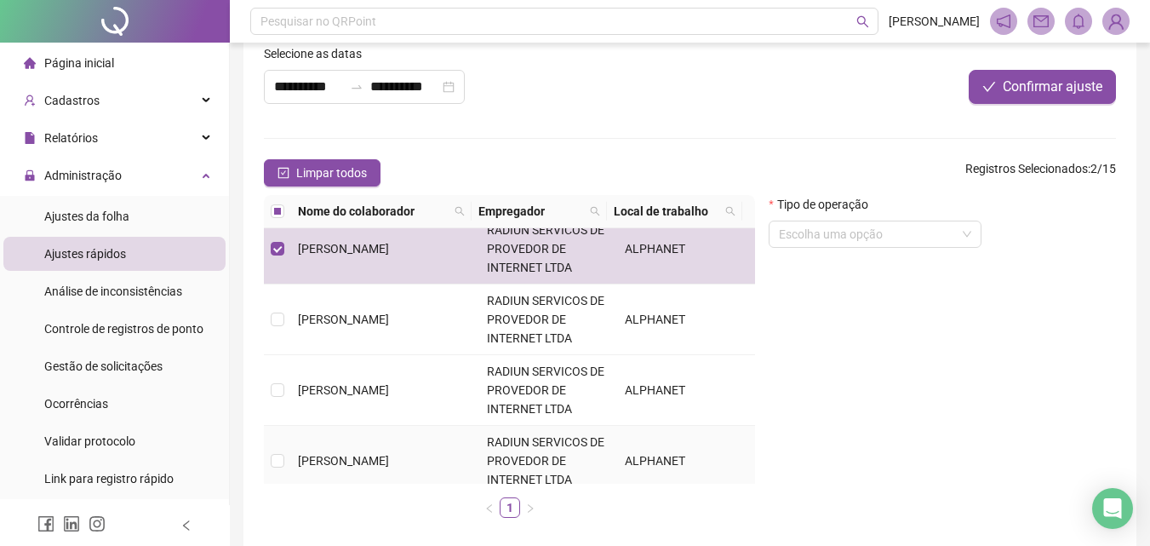
click at [333, 454] on span "[PERSON_NAME]" at bounding box center [343, 461] width 91 height 14
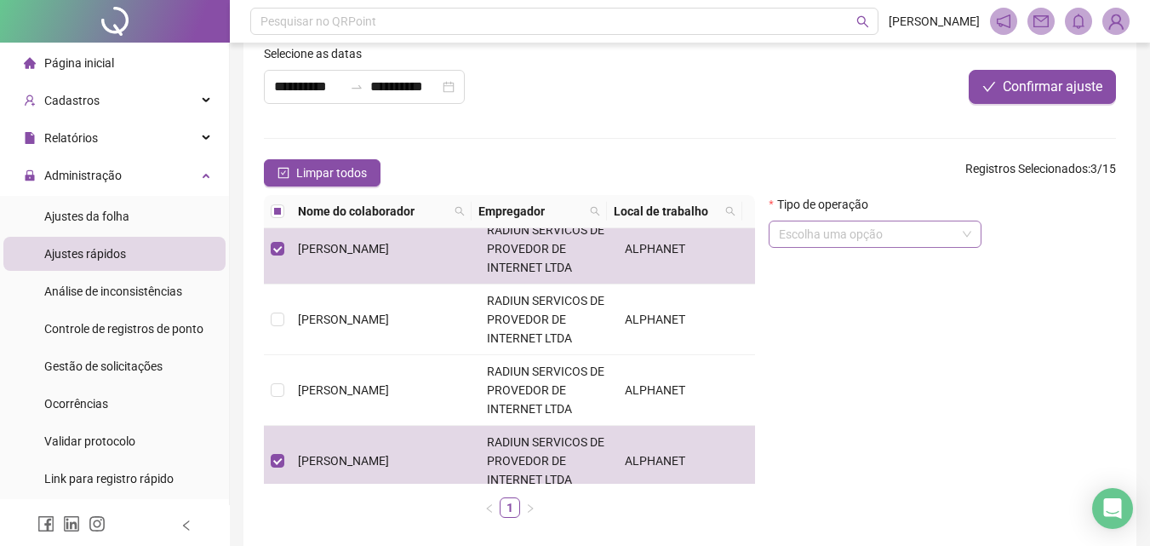
click at [805, 237] on input "search" at bounding box center [867, 234] width 177 height 26
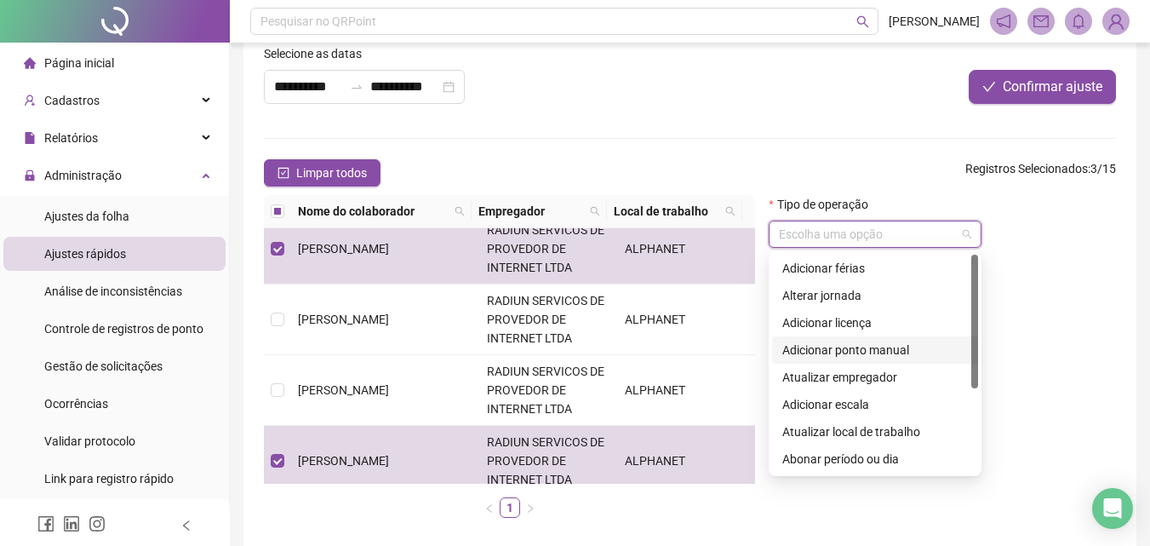
scroll to position [136, 0]
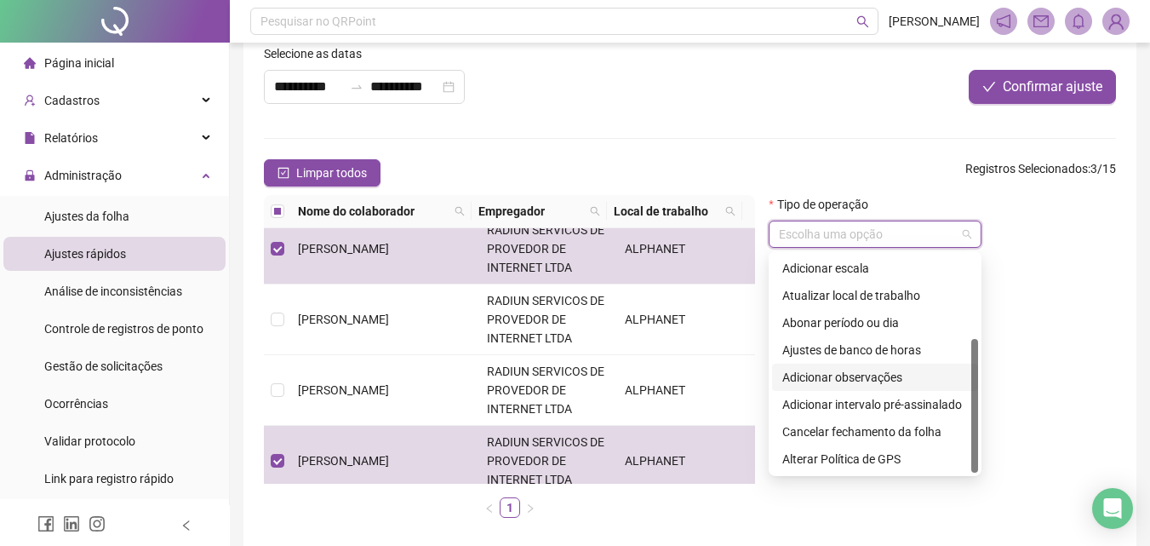
click at [869, 381] on div "Adicionar observações" at bounding box center [875, 377] width 186 height 19
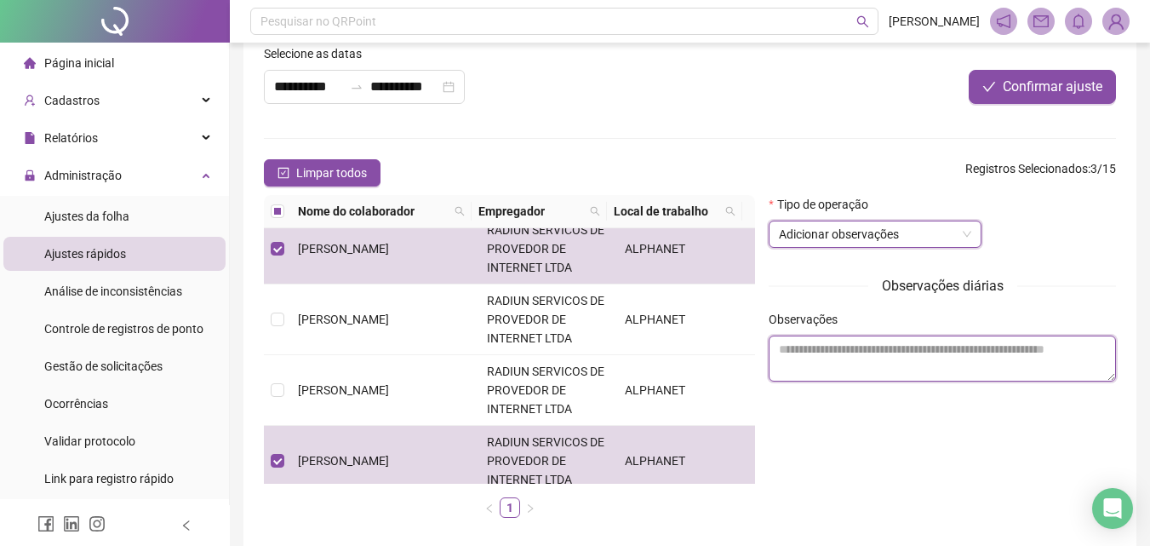
click at [831, 375] on textarea at bounding box center [942, 358] width 347 height 46
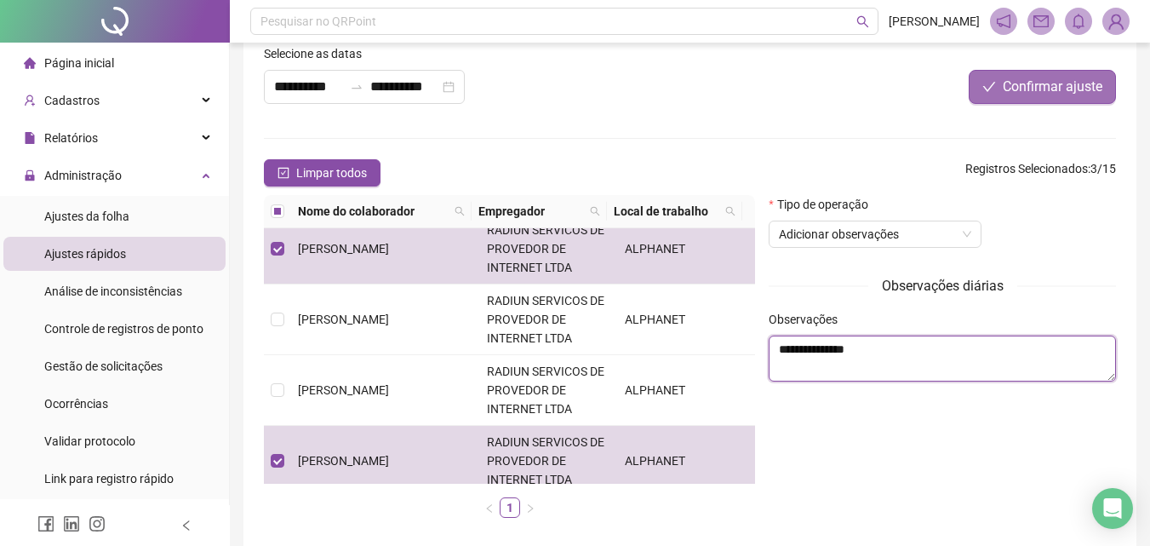
type textarea "**********"
click at [1036, 97] on button "Confirmar ajuste" at bounding box center [1042, 87] width 147 height 34
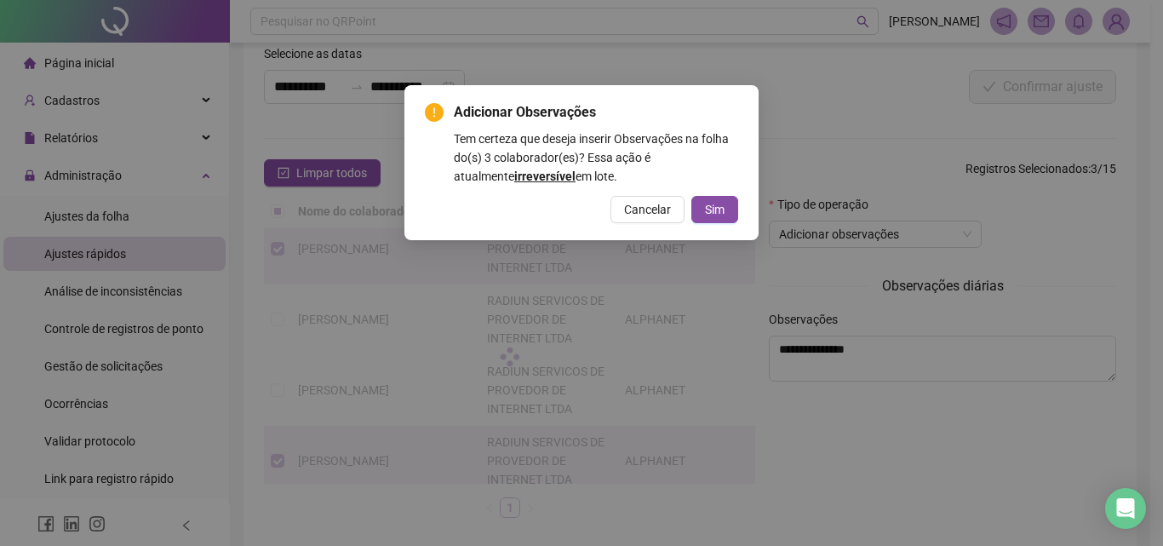
click at [713, 213] on span "Sim" at bounding box center [715, 209] width 20 height 19
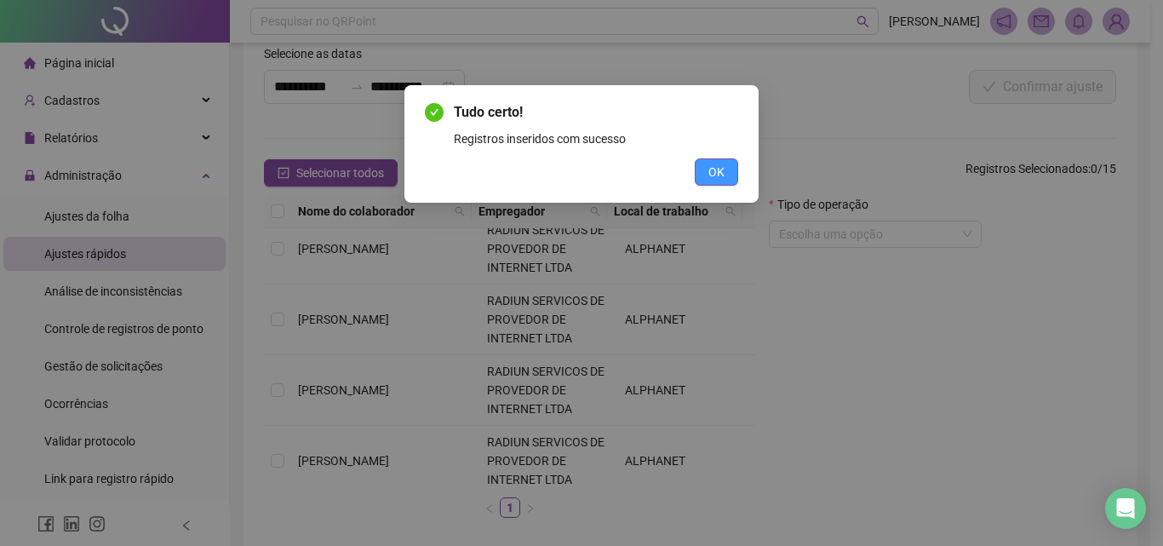
click at [707, 172] on button "OK" at bounding box center [716, 171] width 43 height 27
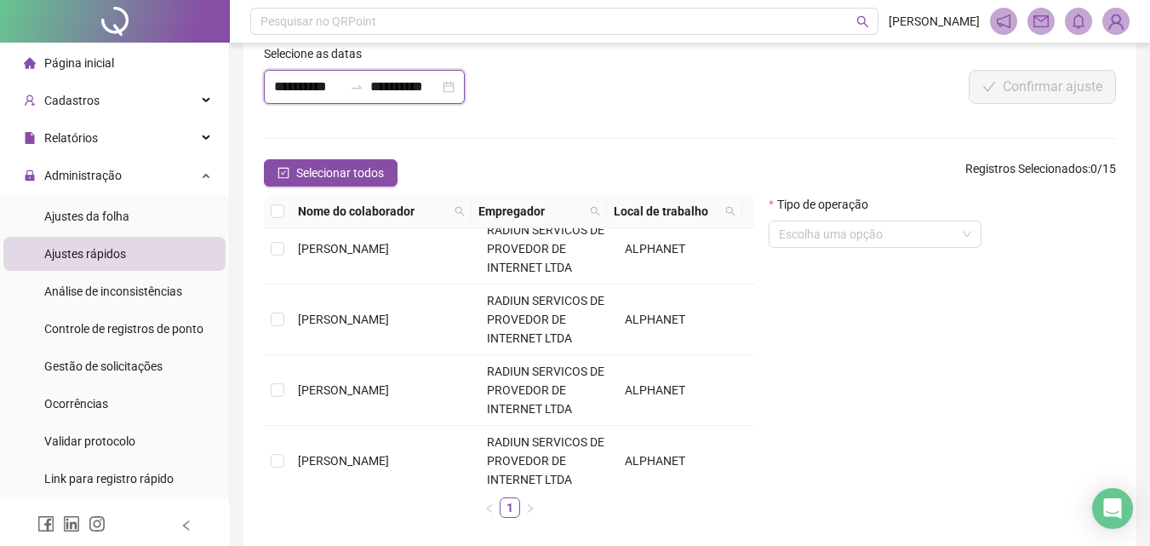
click at [285, 87] on input "**********" at bounding box center [308, 87] width 69 height 20
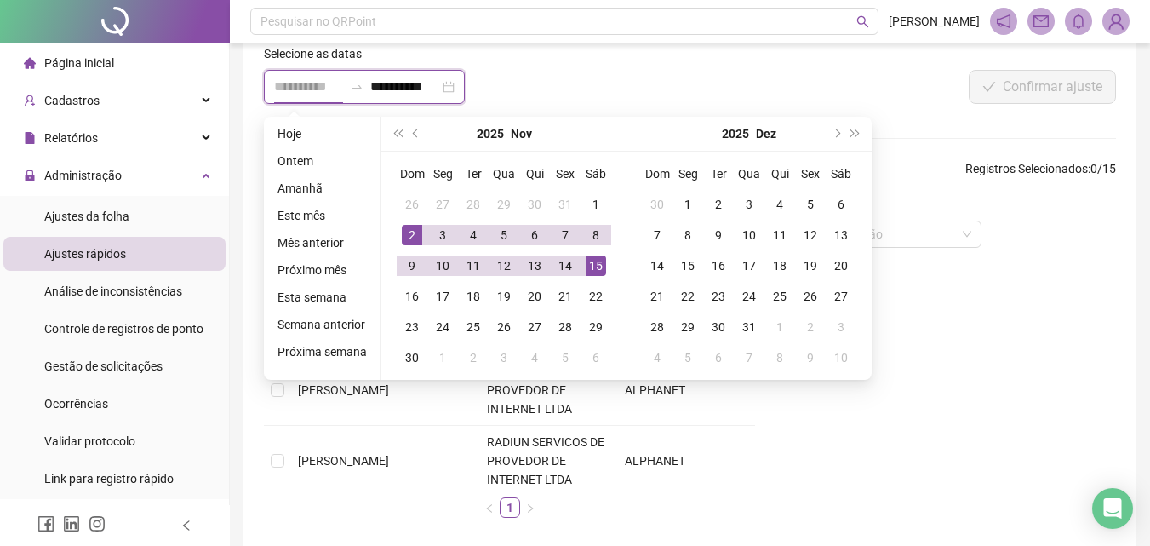
type input "**********"
click at [599, 264] on div "15" at bounding box center [596, 265] width 20 height 20
type input "**********"
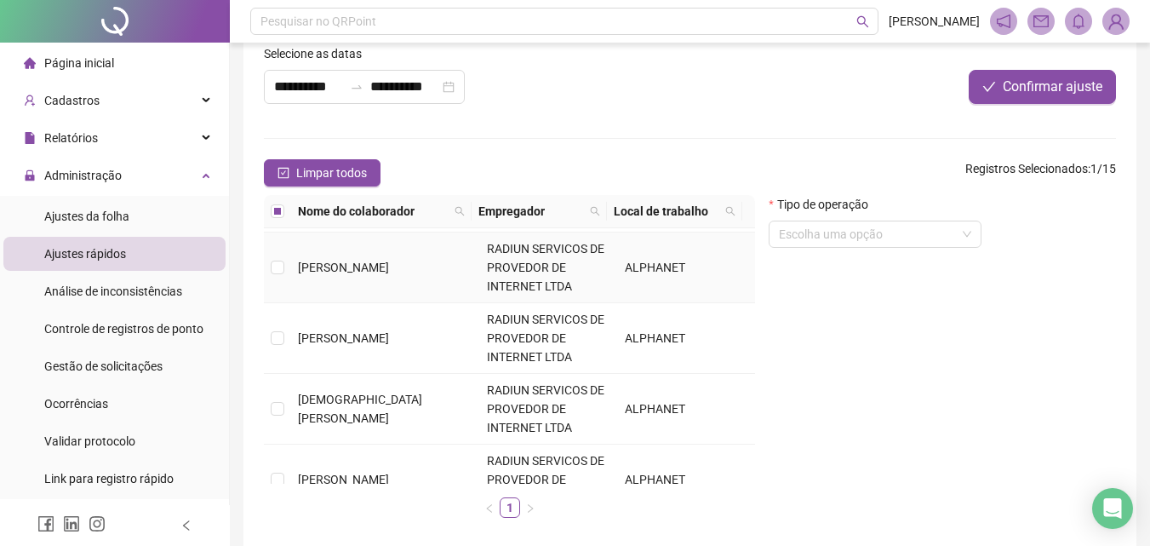
scroll to position [511, 0]
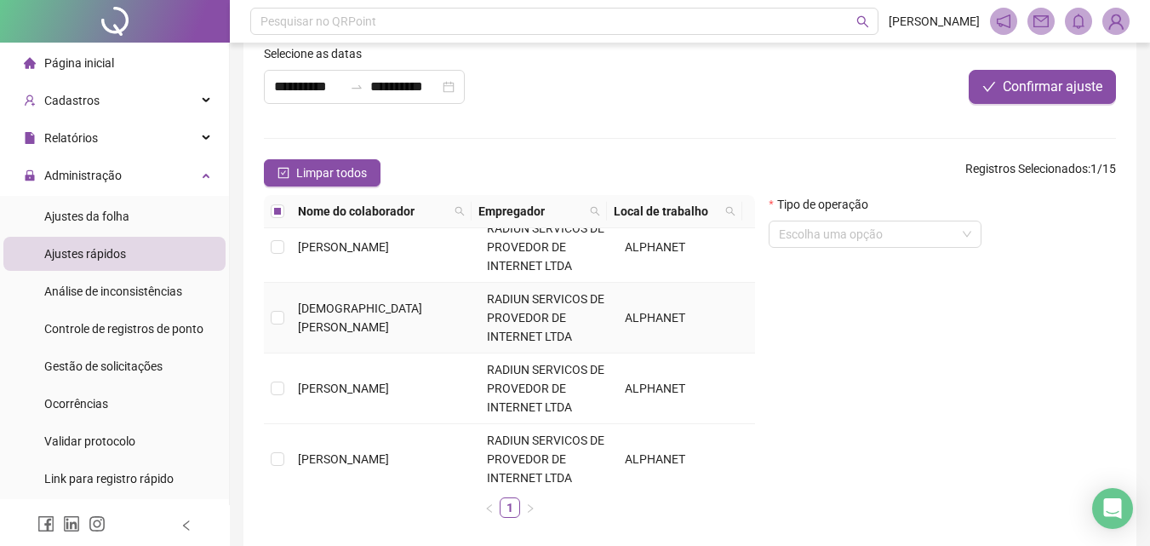
click at [297, 323] on td "[DEMOGRAPHIC_DATA][PERSON_NAME]" at bounding box center [385, 318] width 189 height 71
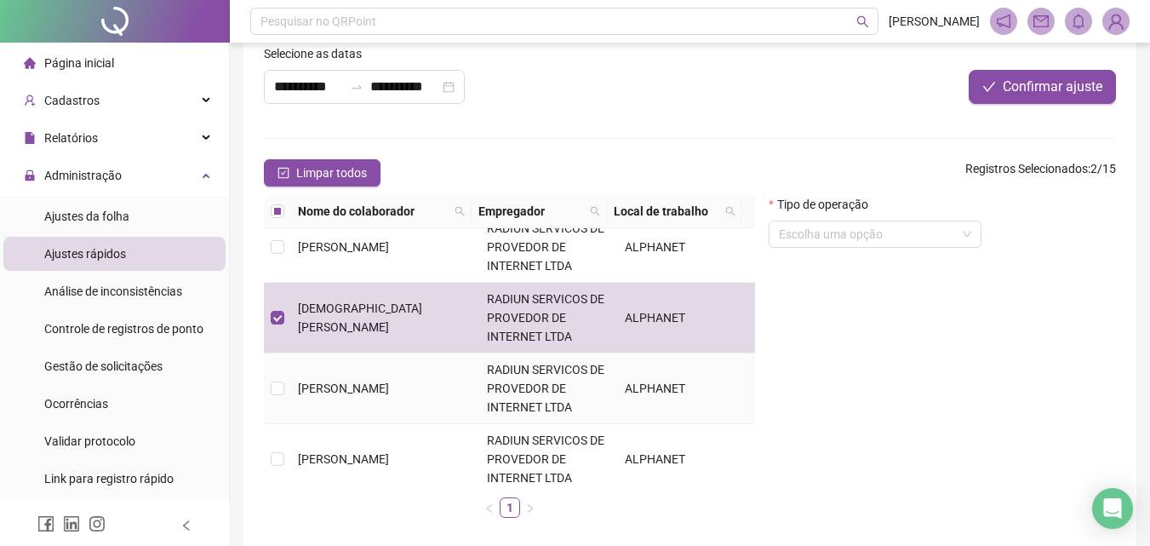
click at [310, 387] on span "[PERSON_NAME]" at bounding box center [343, 388] width 91 height 14
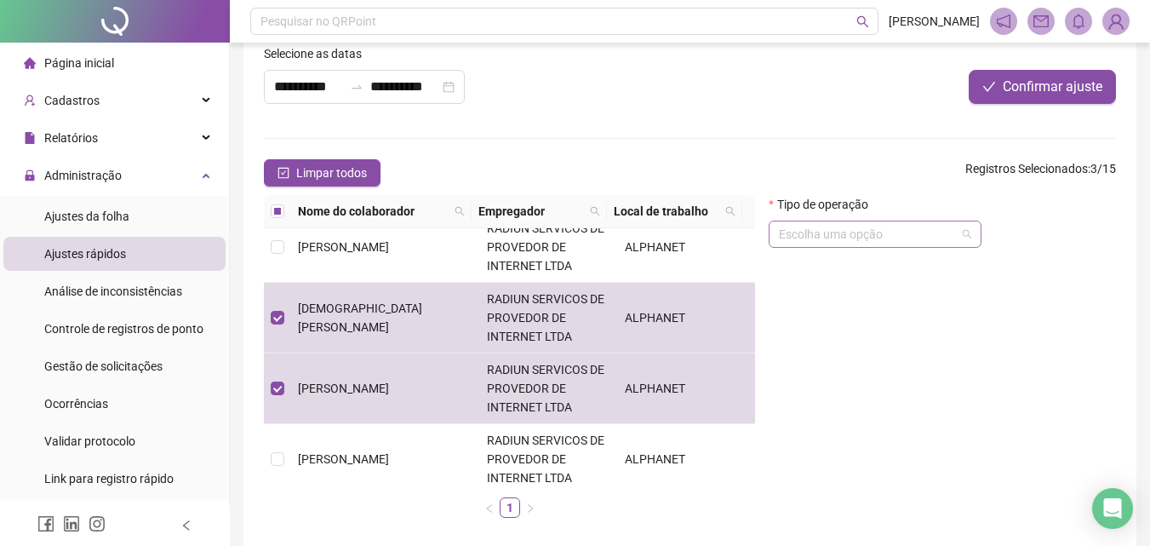
click at [883, 241] on input "search" at bounding box center [867, 234] width 177 height 26
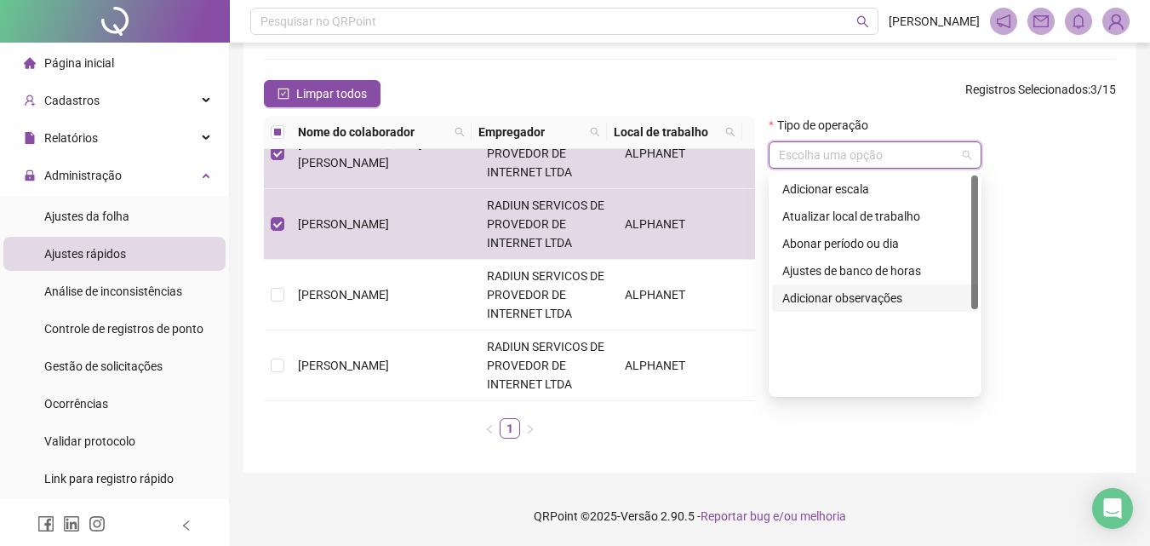
scroll to position [0, 0]
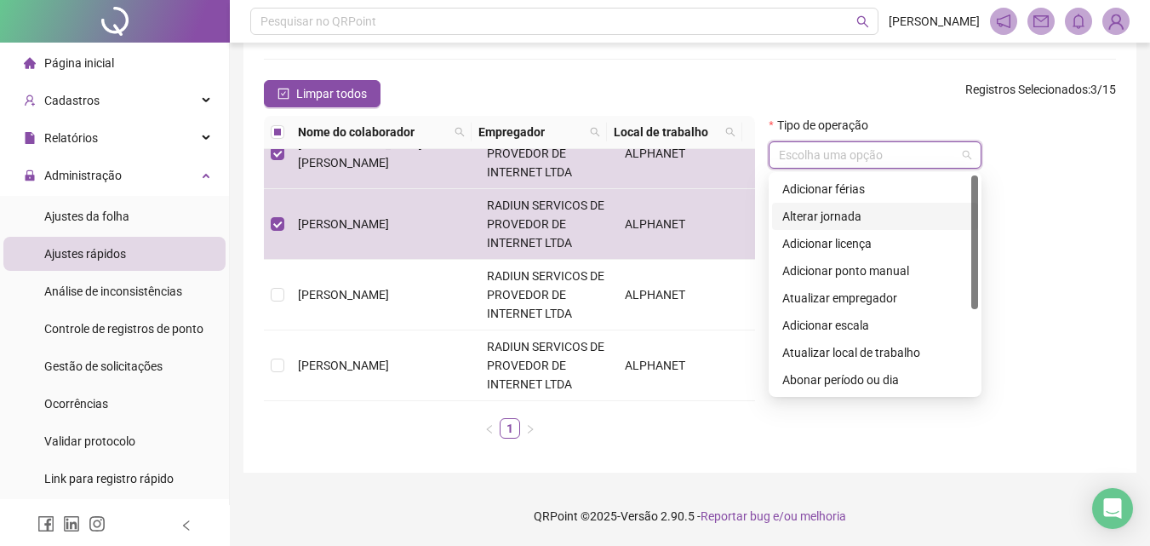
click at [837, 203] on div "Alterar jornada" at bounding box center [875, 216] width 206 height 27
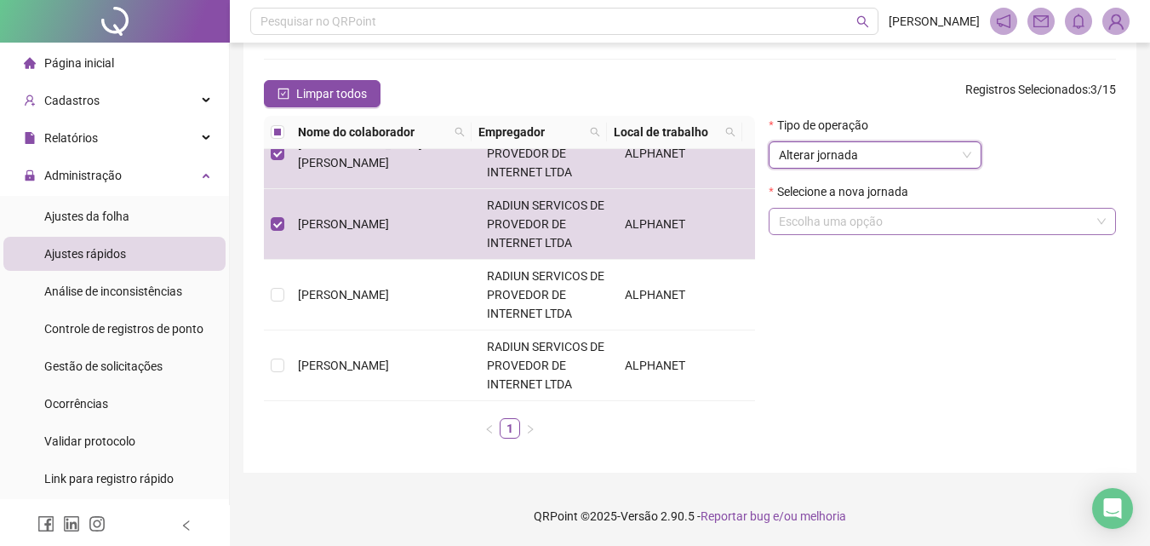
click at [846, 224] on input "search" at bounding box center [935, 222] width 312 height 26
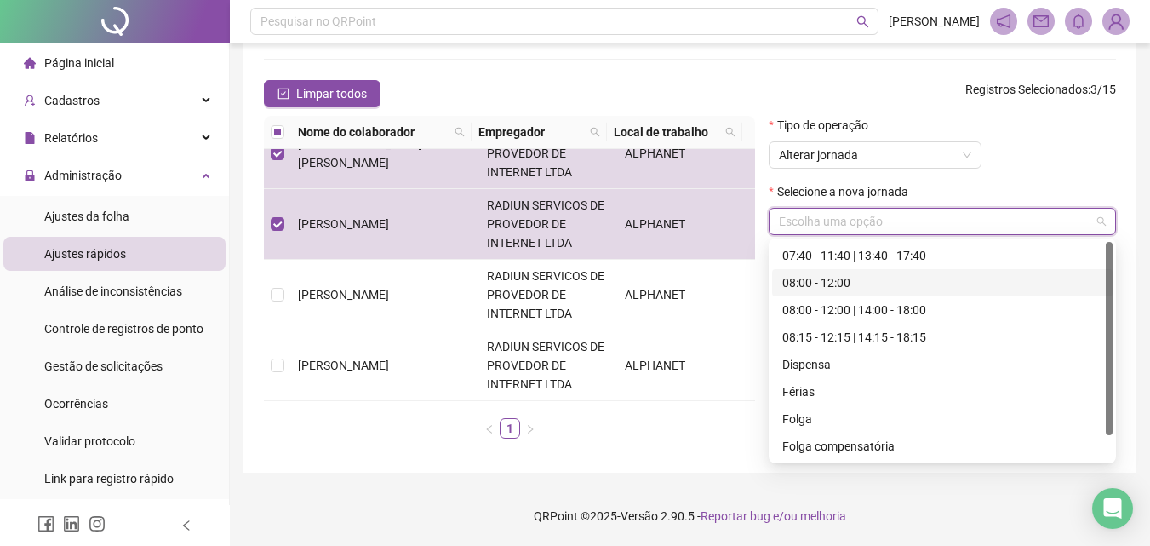
click at [853, 290] on div "08:00 - 12:00" at bounding box center [942, 282] width 320 height 19
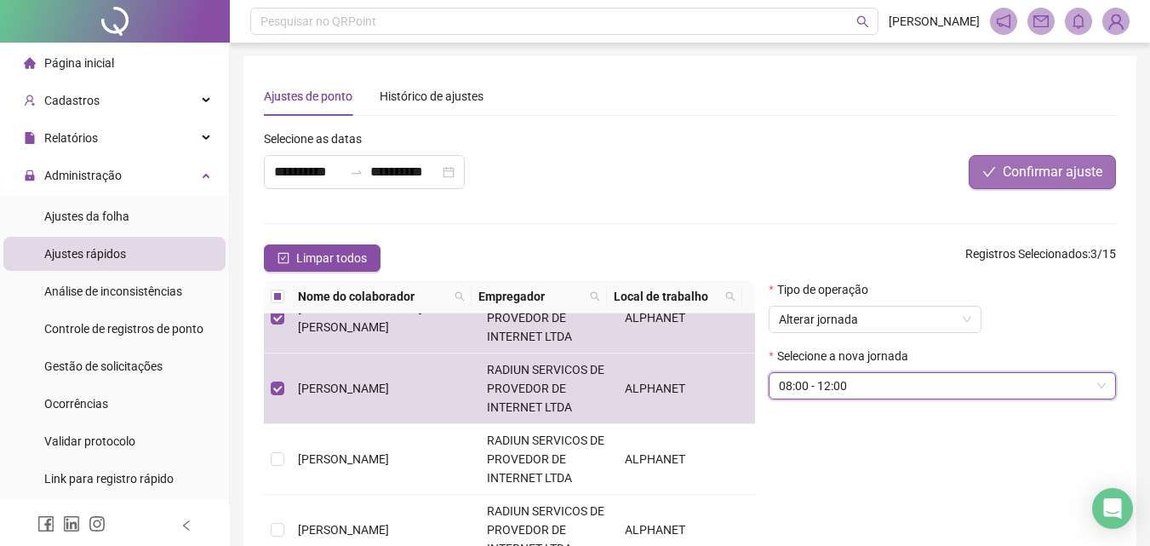
click at [1066, 185] on button "Confirmar ajuste" at bounding box center [1042, 172] width 147 height 34
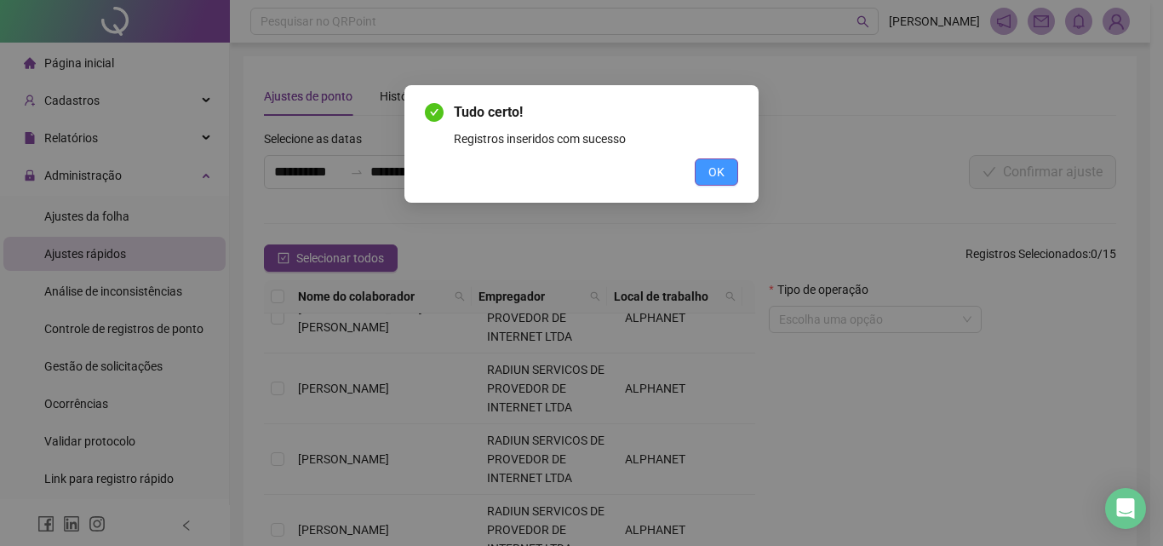
click at [711, 174] on span "OK" at bounding box center [716, 172] width 16 height 19
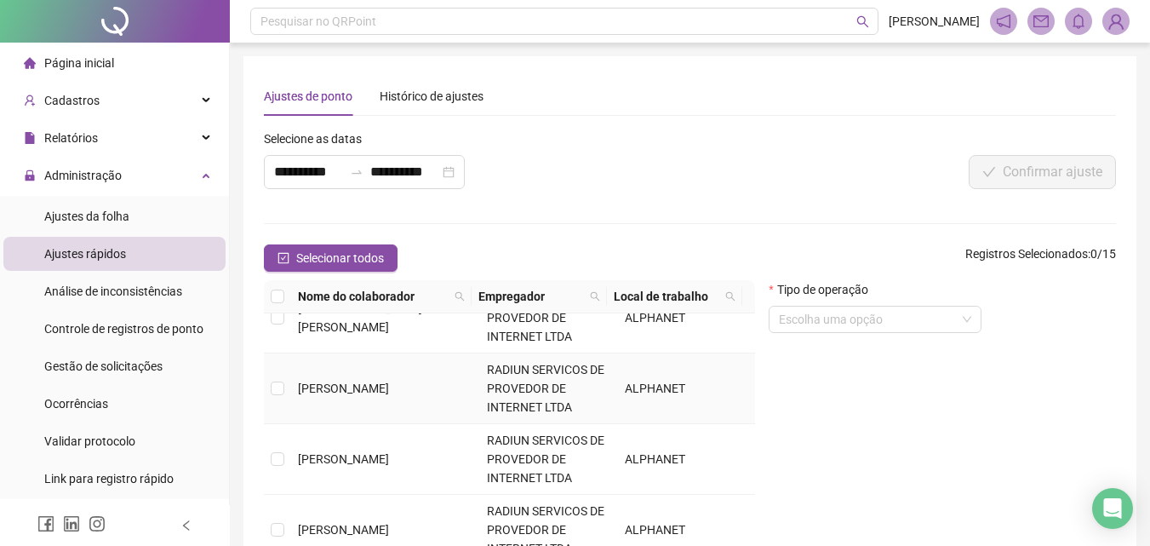
click at [318, 396] on td "[PERSON_NAME]" at bounding box center [385, 388] width 189 height 71
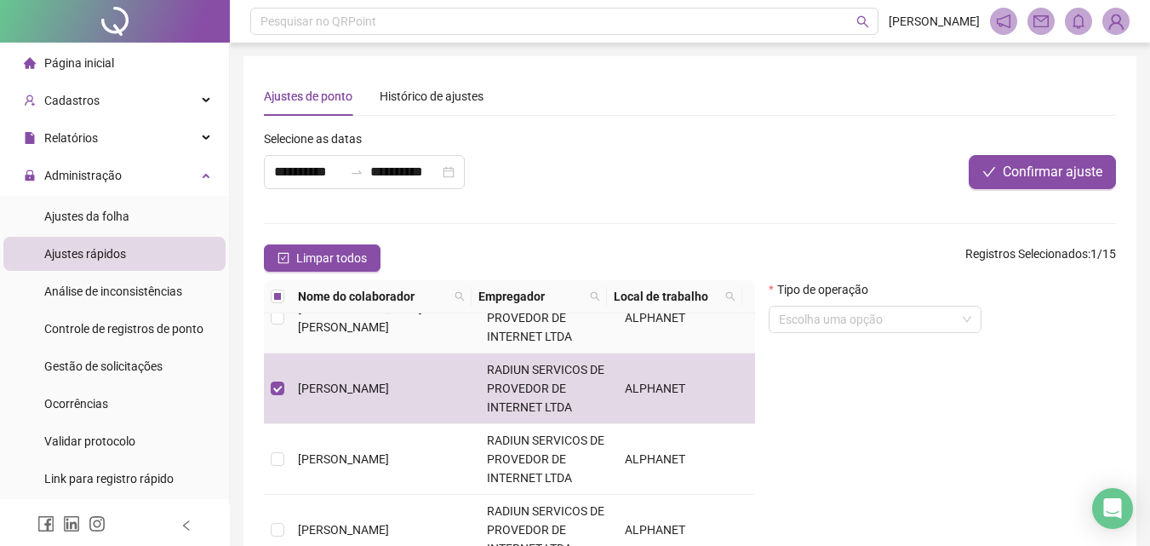
click at [326, 336] on td "[DEMOGRAPHIC_DATA][PERSON_NAME]" at bounding box center [385, 318] width 189 height 71
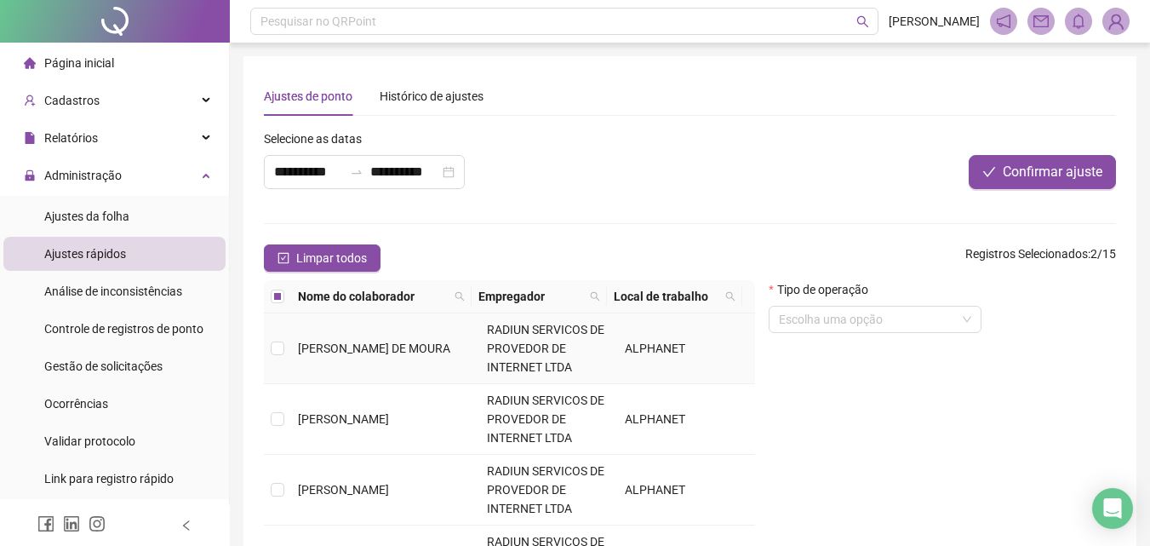
click at [366, 373] on td "[PERSON_NAME] DE MOURA" at bounding box center [385, 348] width 189 height 71
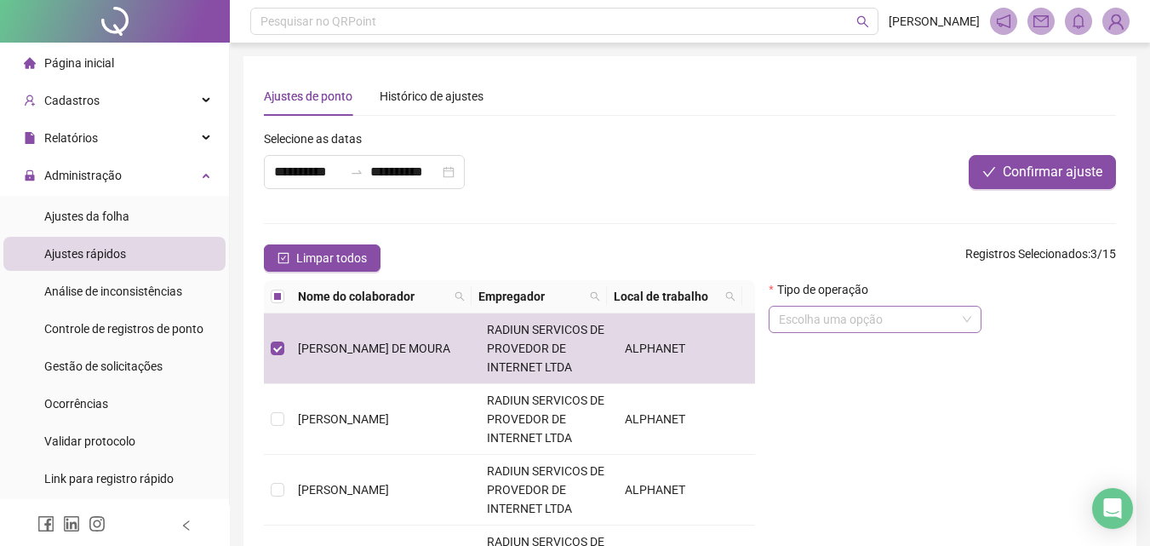
click at [896, 312] on input "search" at bounding box center [867, 320] width 177 height 26
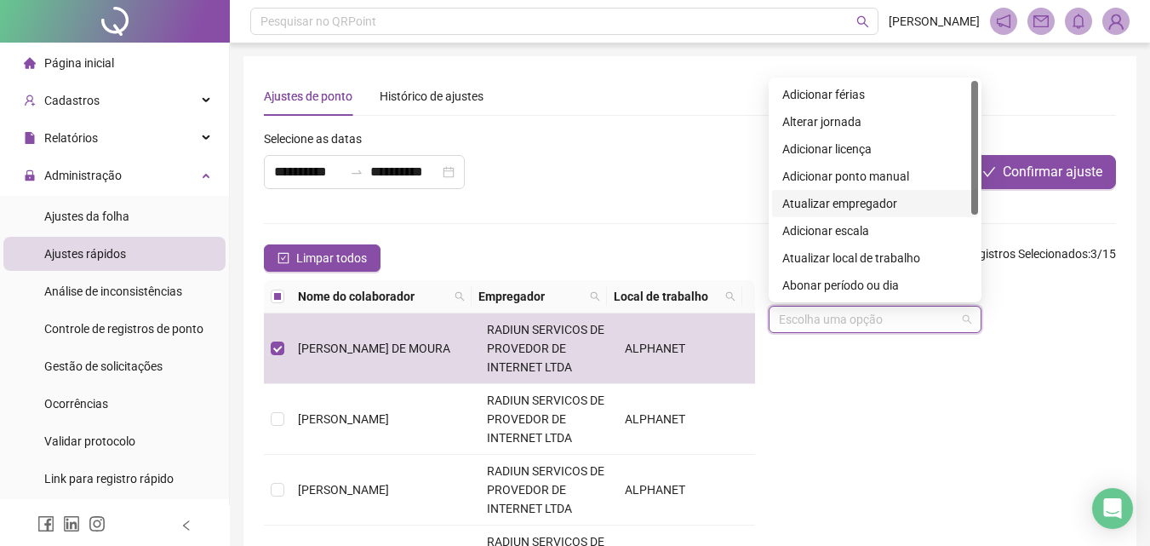
scroll to position [85, 0]
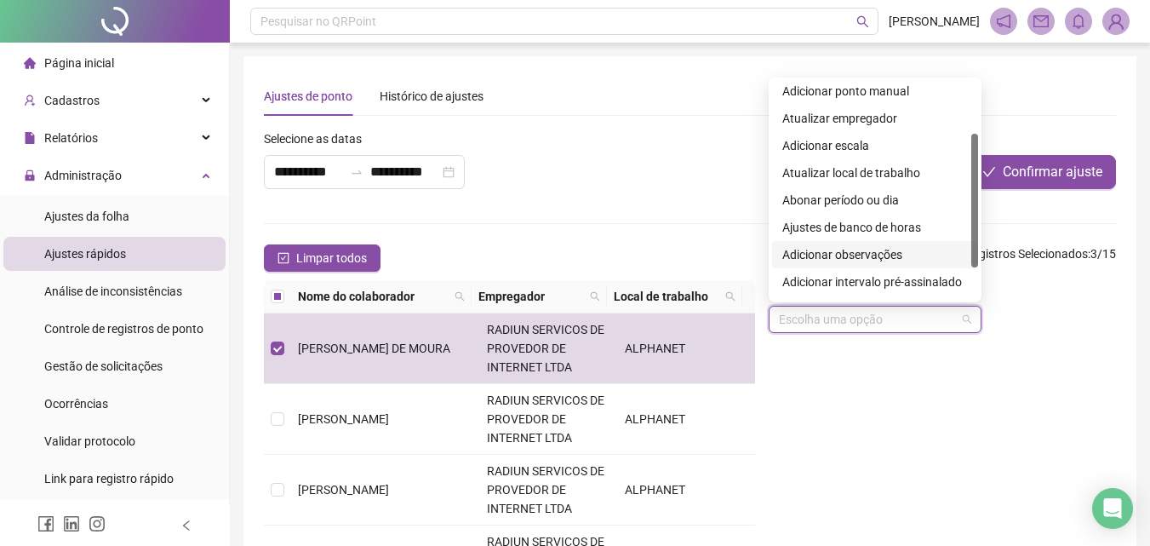
click at [867, 251] on div "Adicionar observações" at bounding box center [875, 254] width 186 height 19
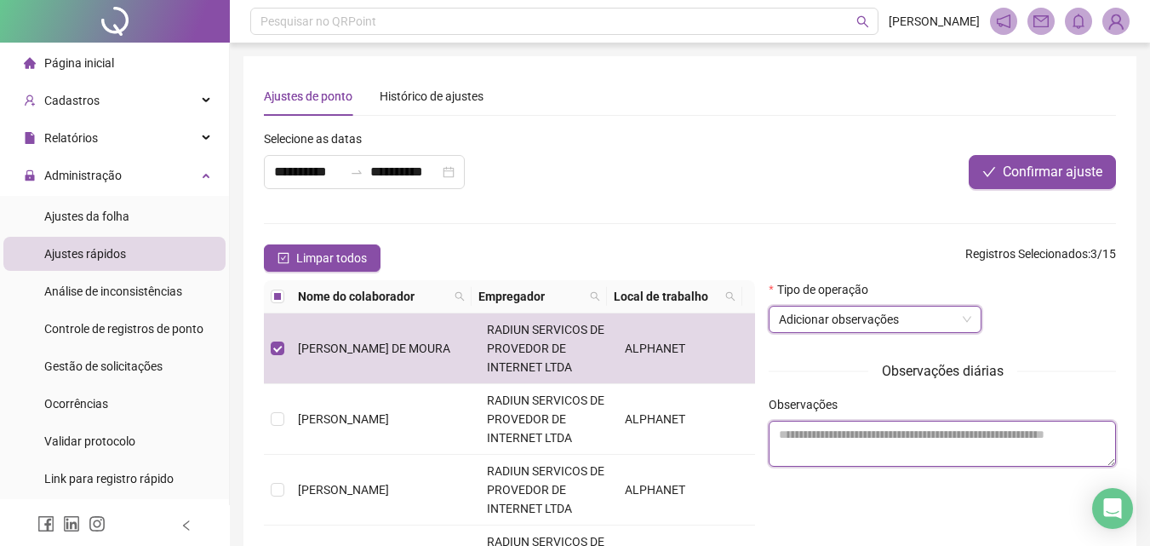
click at [851, 424] on textarea at bounding box center [942, 444] width 347 height 46
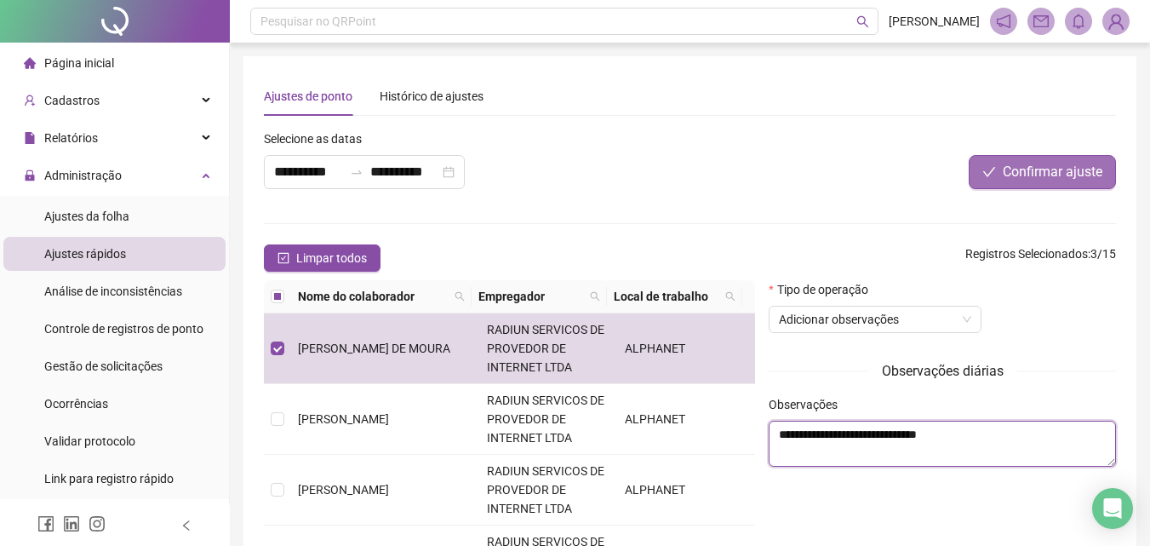
type textarea "**********"
click at [1018, 164] on span "Confirmar ajuste" at bounding box center [1053, 172] width 100 height 20
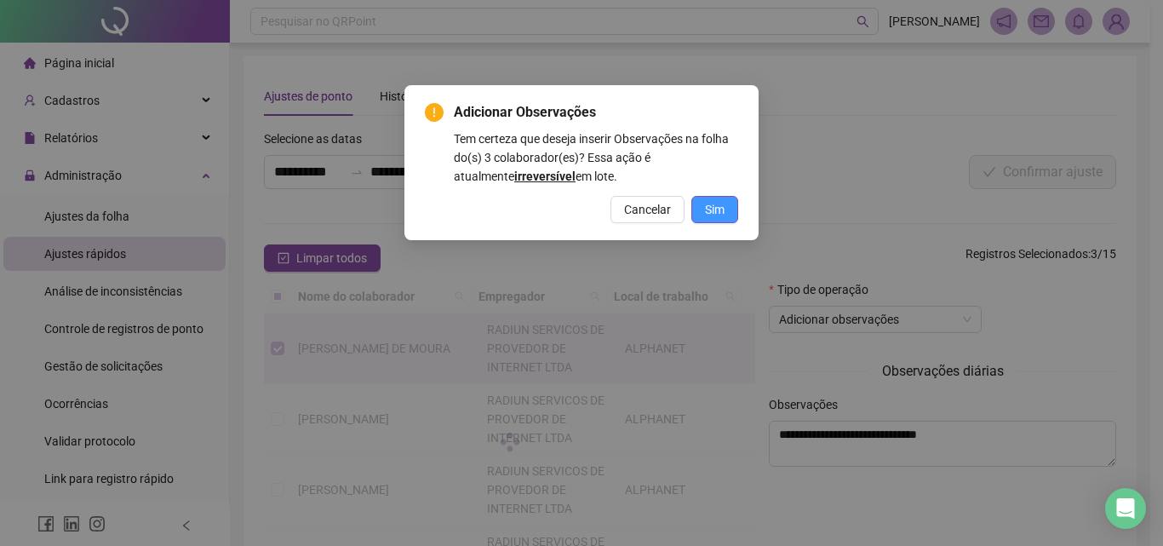
click at [718, 203] on span "Sim" at bounding box center [715, 209] width 20 height 19
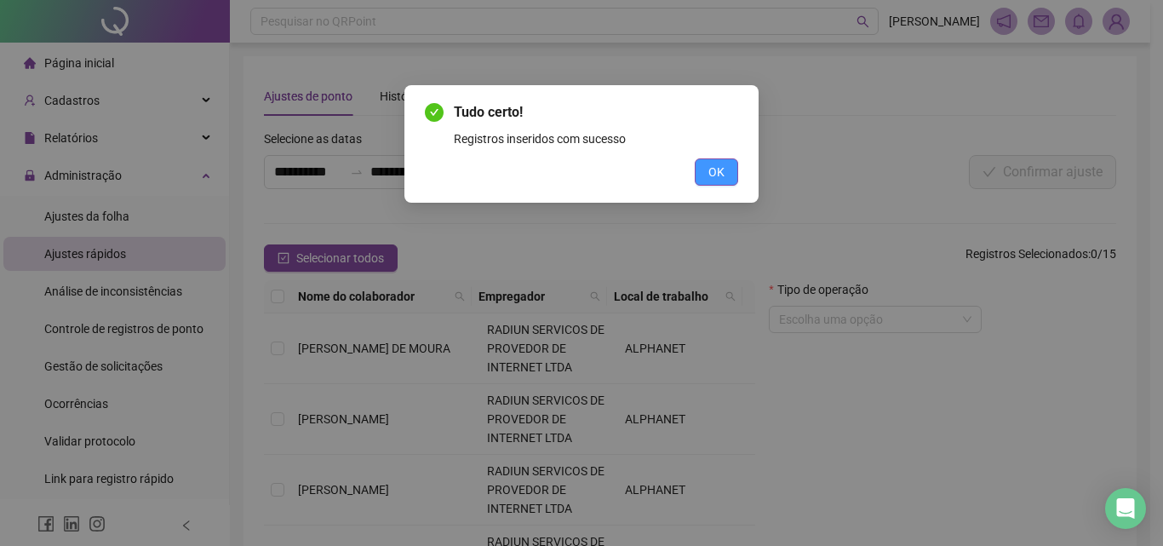
click at [732, 172] on button "OK" at bounding box center [716, 171] width 43 height 27
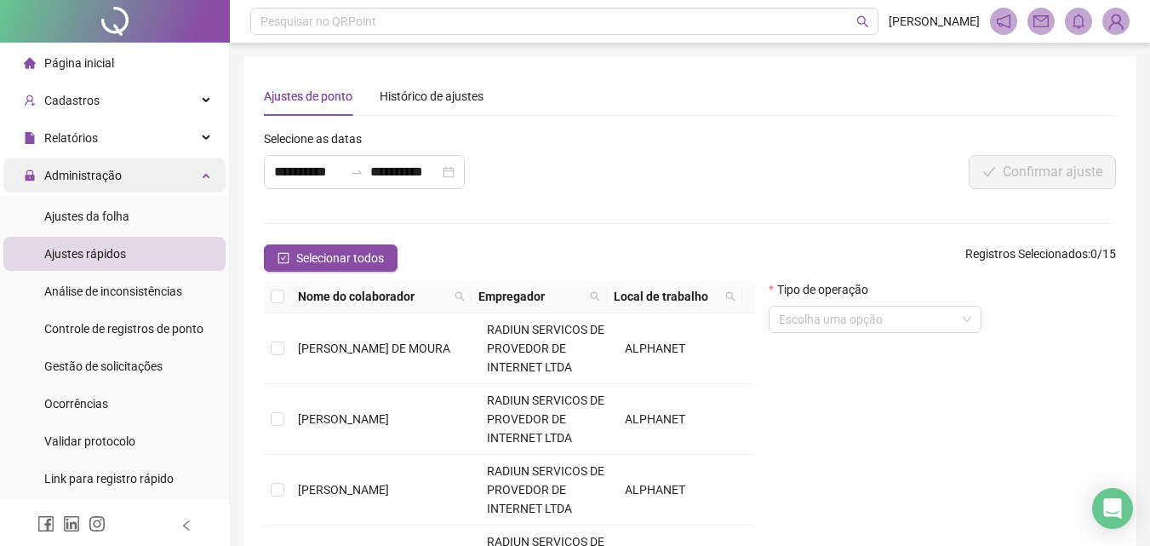
click at [163, 181] on div "Administração" at bounding box center [114, 175] width 222 height 34
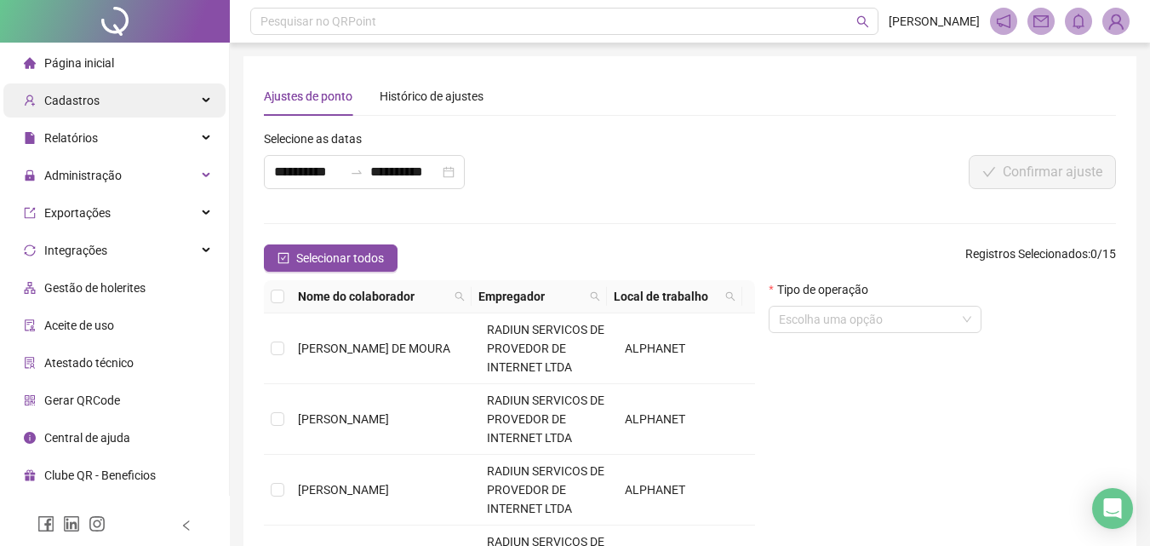
click at [142, 100] on div "Cadastros" at bounding box center [114, 100] width 222 height 34
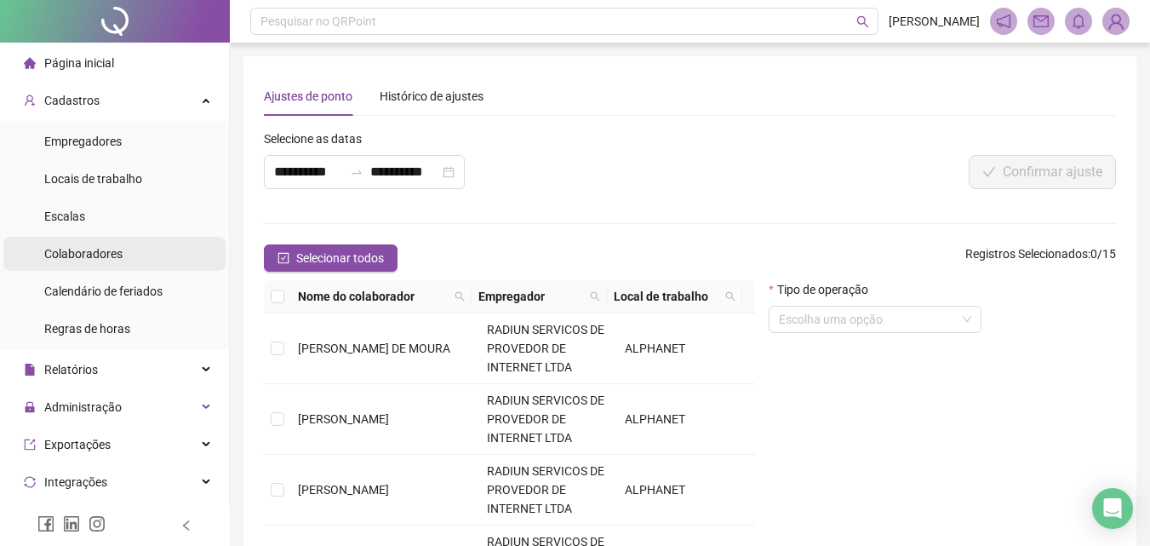
click at [95, 249] on span "Colaboradores" at bounding box center [83, 254] width 78 height 14
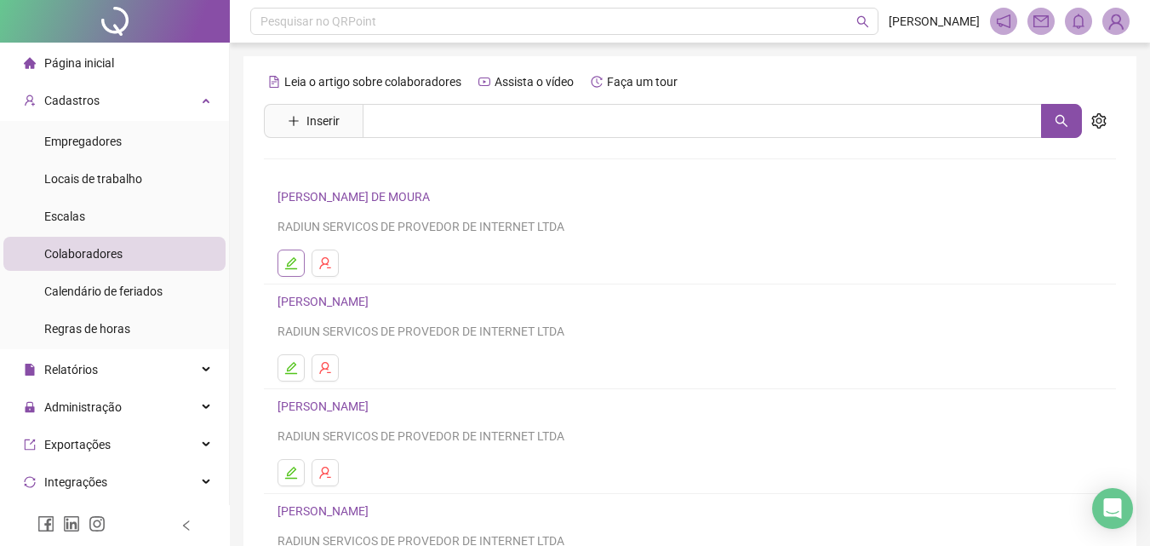
click at [280, 258] on button "button" at bounding box center [291, 262] width 27 height 27
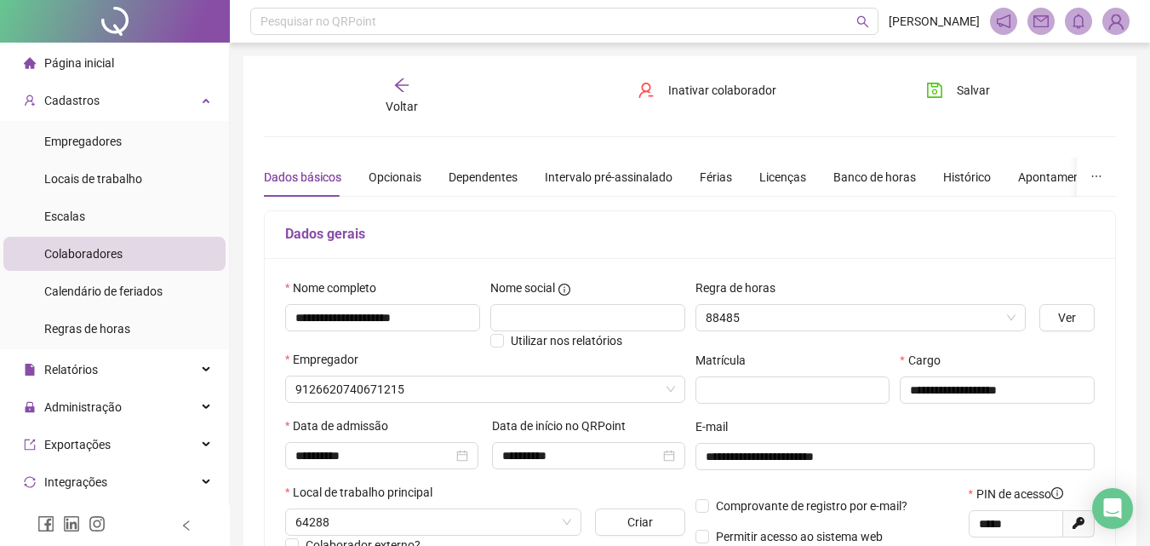
type input "**********"
click at [1032, 175] on div "Apontamentos" at bounding box center [1057, 177] width 79 height 19
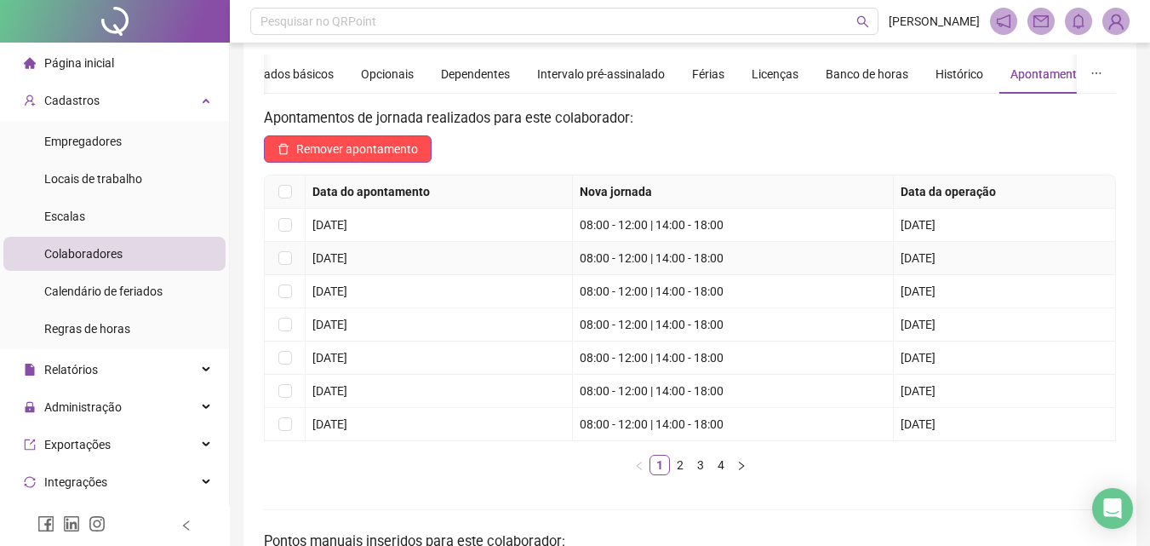
scroll to position [170, 0]
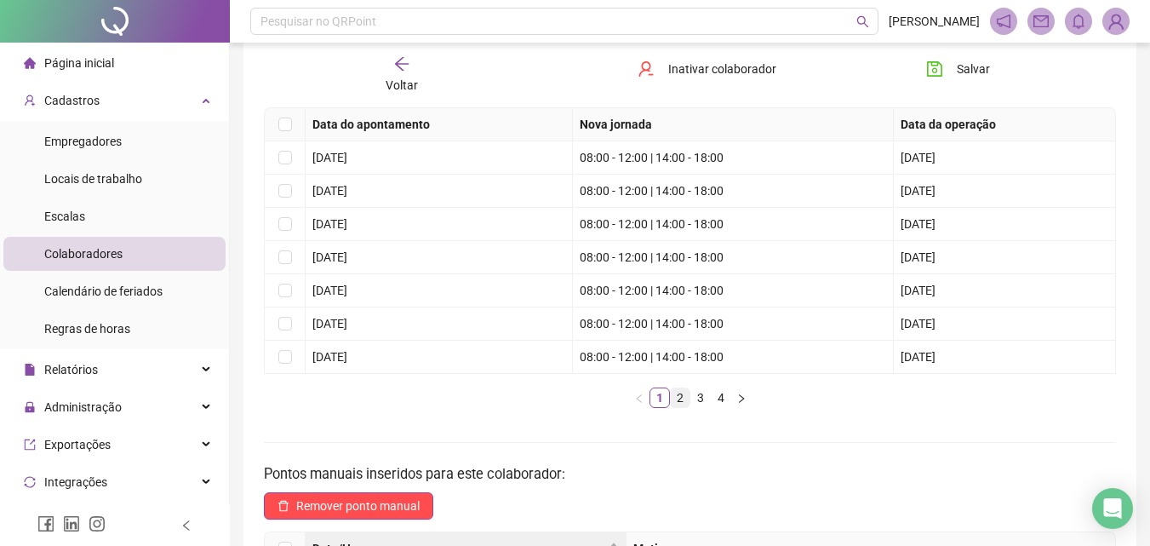
click at [682, 397] on link "2" at bounding box center [680, 397] width 19 height 19
click at [700, 398] on link "3" at bounding box center [700, 397] width 19 height 19
click at [720, 400] on link "4" at bounding box center [721, 397] width 19 height 19
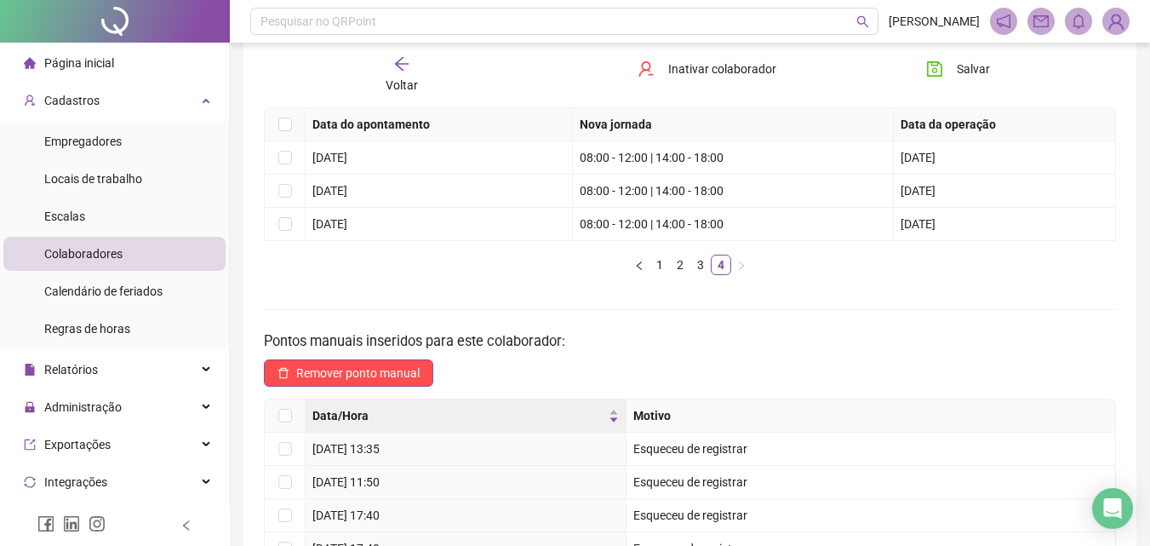
click at [404, 80] on span "Voltar" at bounding box center [402, 85] width 32 height 14
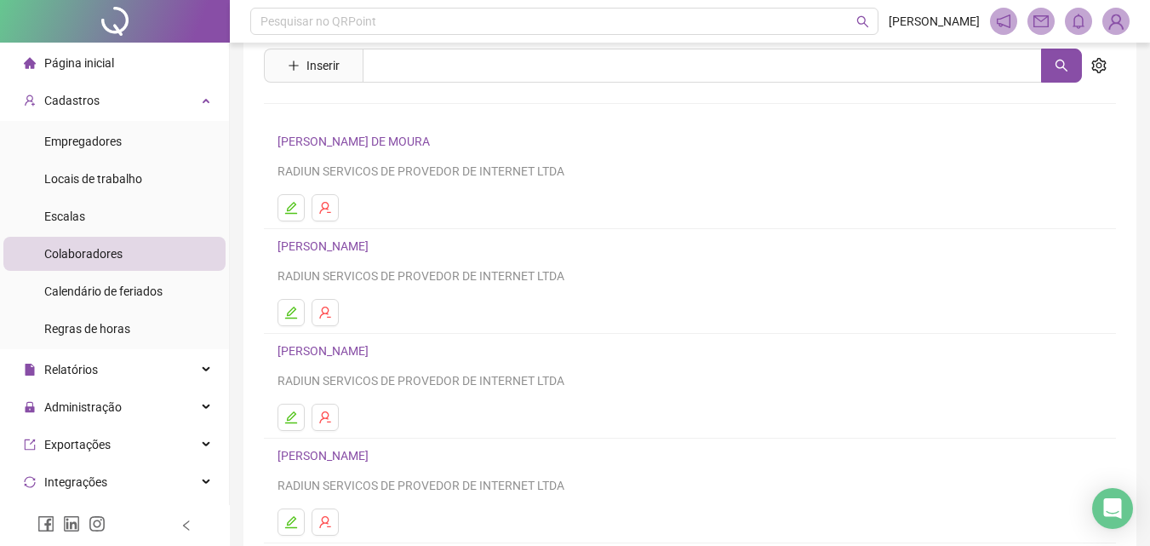
scroll to position [85, 0]
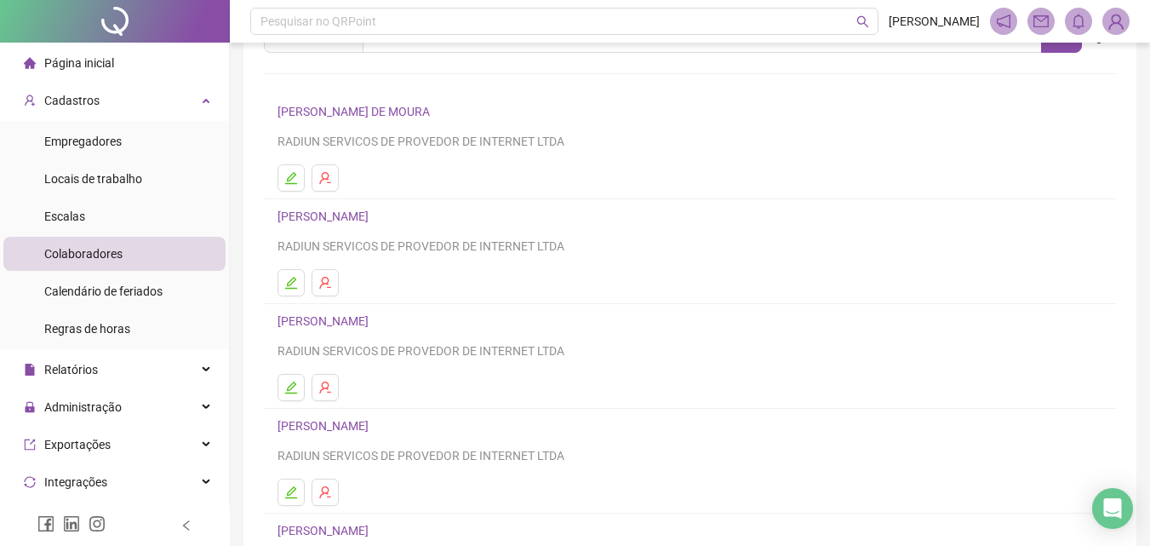
click at [291, 264] on li "[PERSON_NAME] RADIUN SERVICOS DE PROVEDOR DE INTERNET LTDA" at bounding box center [690, 251] width 852 height 105
click at [293, 283] on icon "edit" at bounding box center [291, 283] width 12 height 12
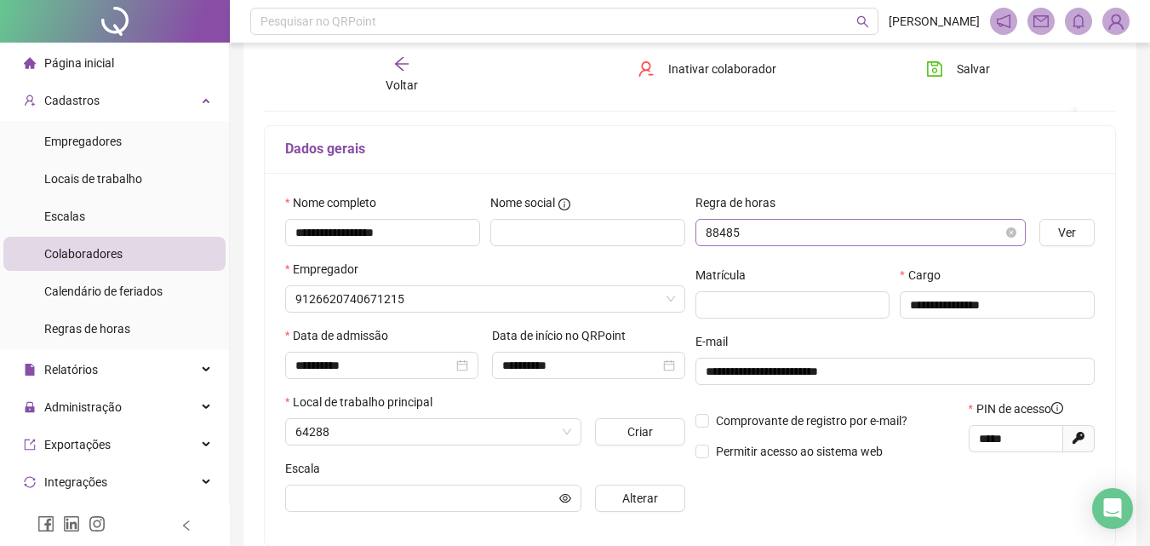
scroll to position [94, 0]
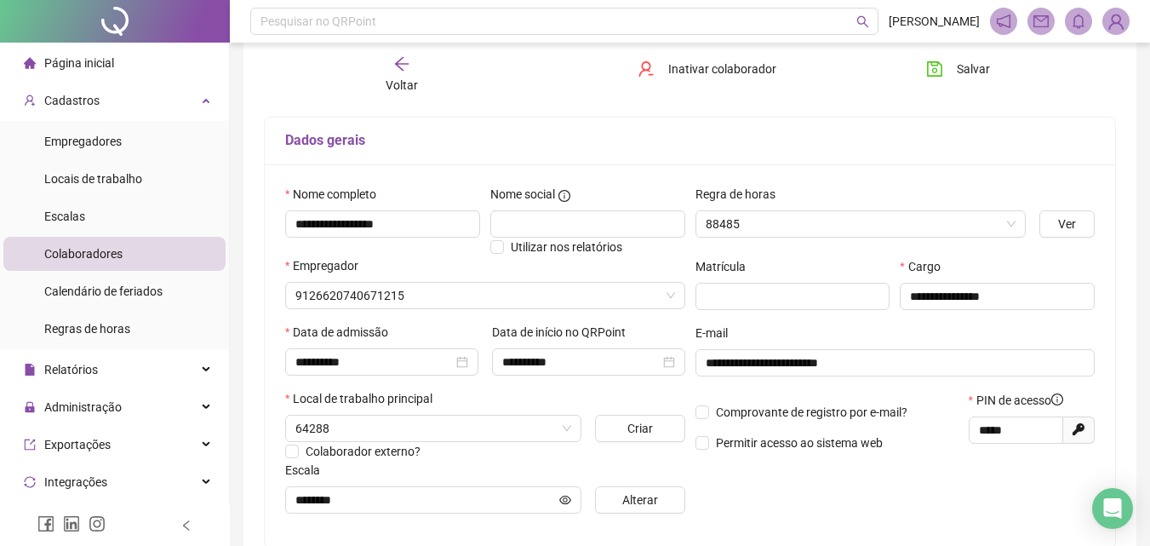
type input "********"
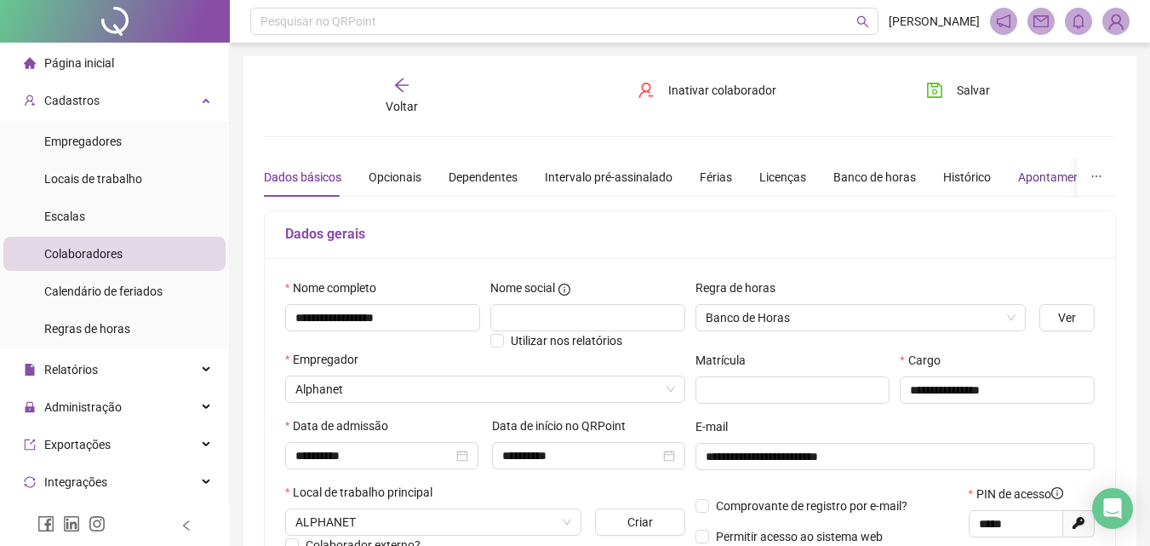
click at [1029, 169] on div "Apontamentos" at bounding box center [1057, 177] width 79 height 19
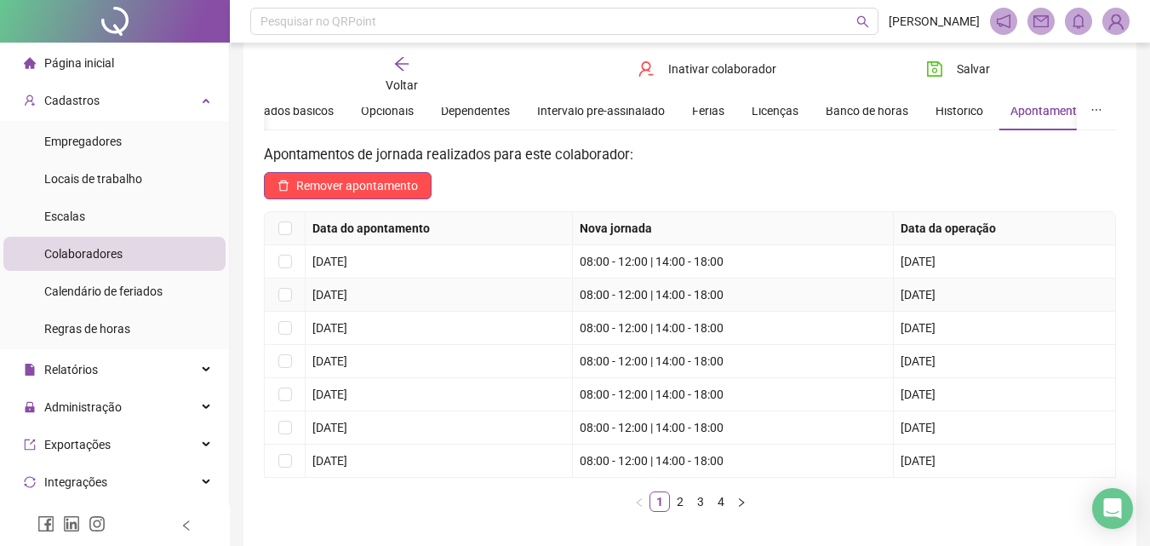
scroll to position [85, 0]
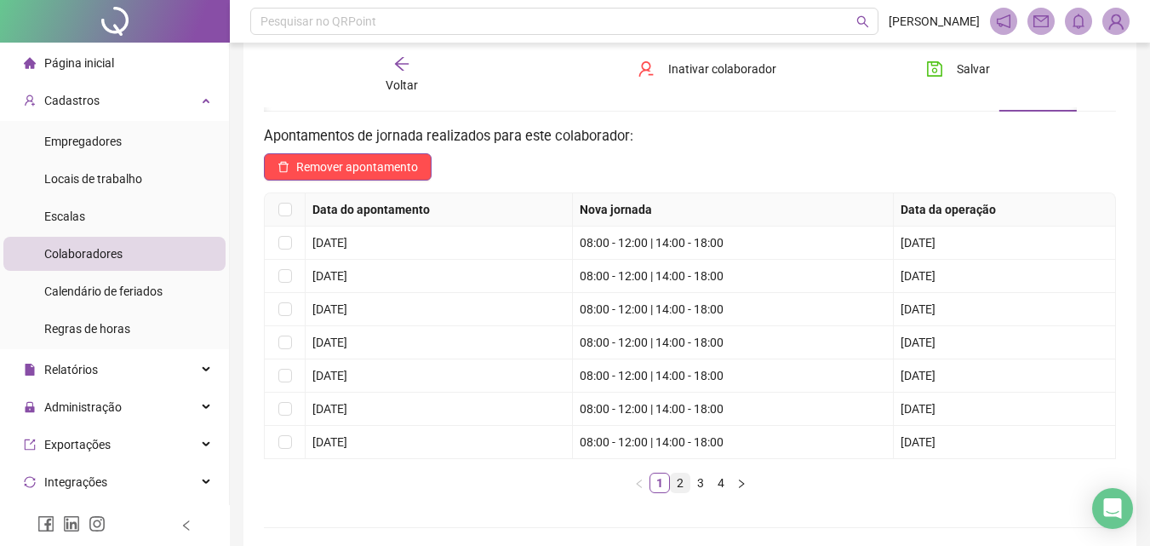
click at [678, 489] on link "2" at bounding box center [680, 482] width 19 height 19
click at [689, 488] on link "2" at bounding box center [680, 482] width 19 height 19
click at [698, 478] on link "3" at bounding box center [700, 482] width 19 height 19
click at [716, 477] on link "4" at bounding box center [721, 482] width 19 height 19
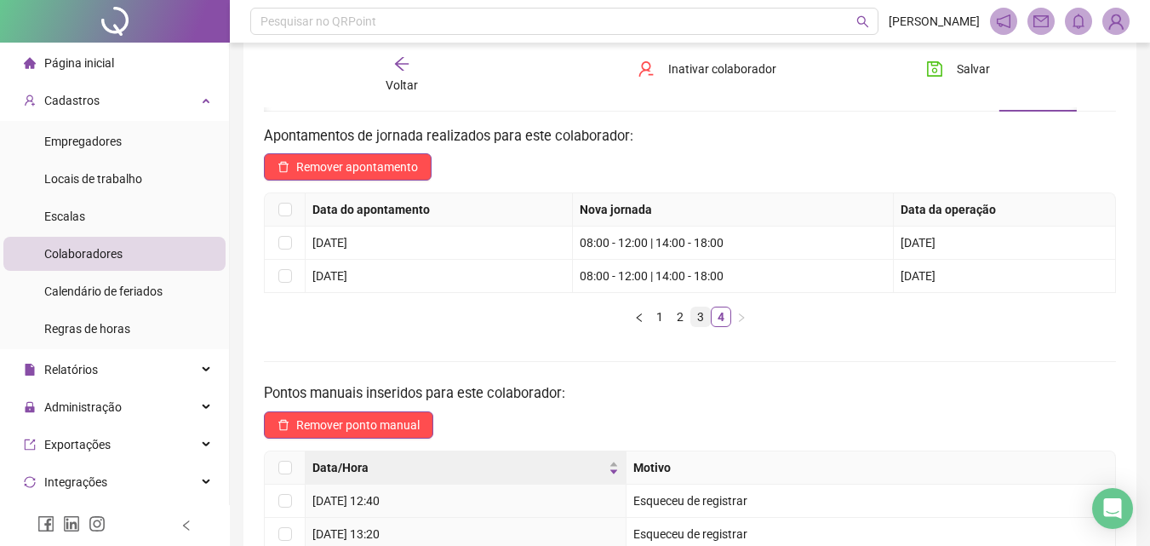
click at [696, 318] on link "3" at bounding box center [700, 316] width 19 height 19
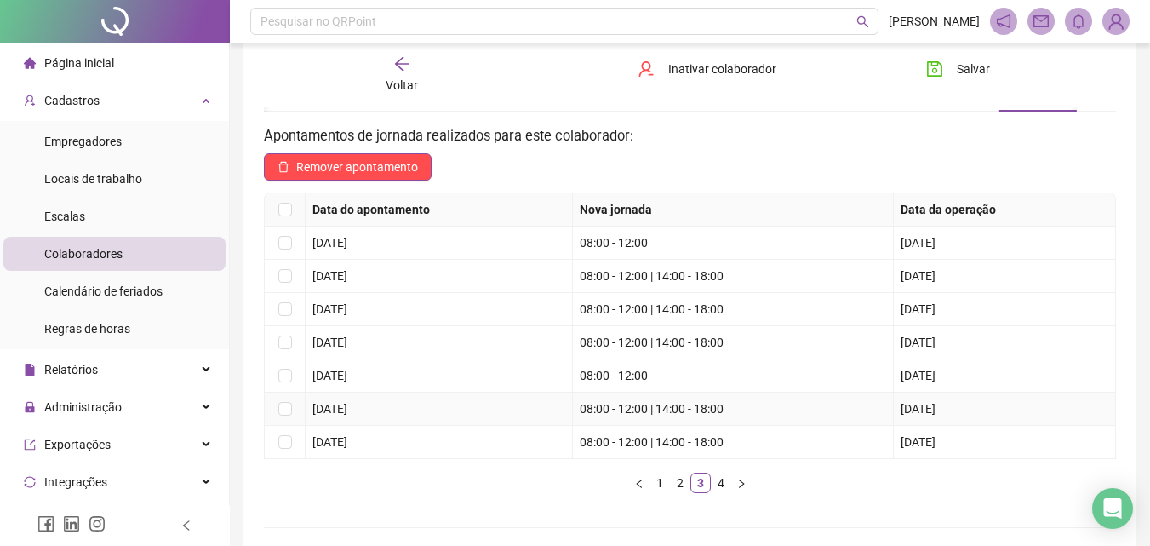
click at [365, 387] on td "[DATE]" at bounding box center [439, 375] width 267 height 33
click at [400, 79] on span "Voltar" at bounding box center [402, 85] width 32 height 14
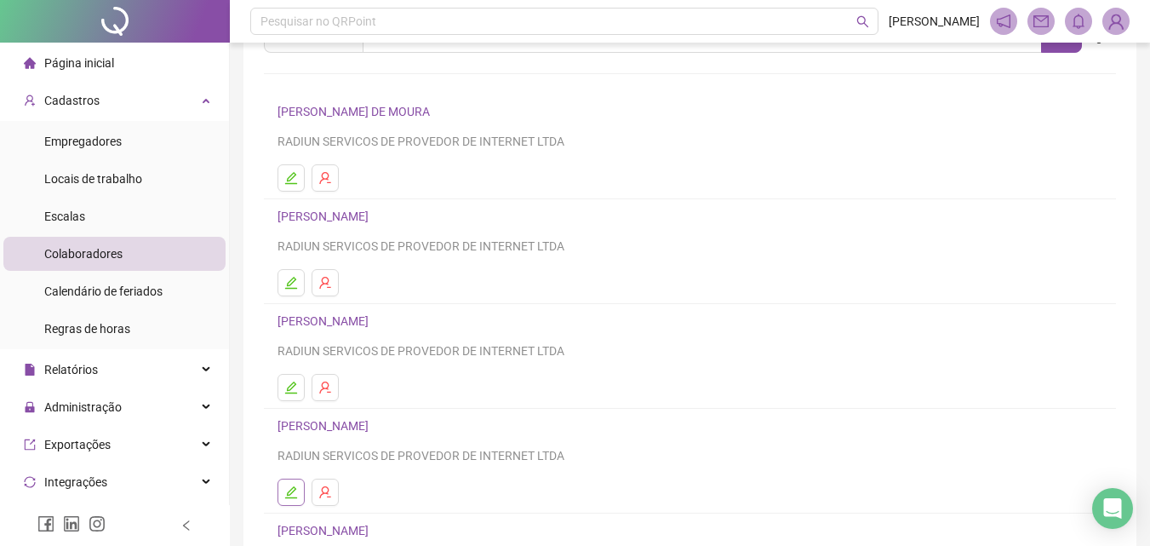
click at [298, 486] on button "button" at bounding box center [291, 491] width 27 height 27
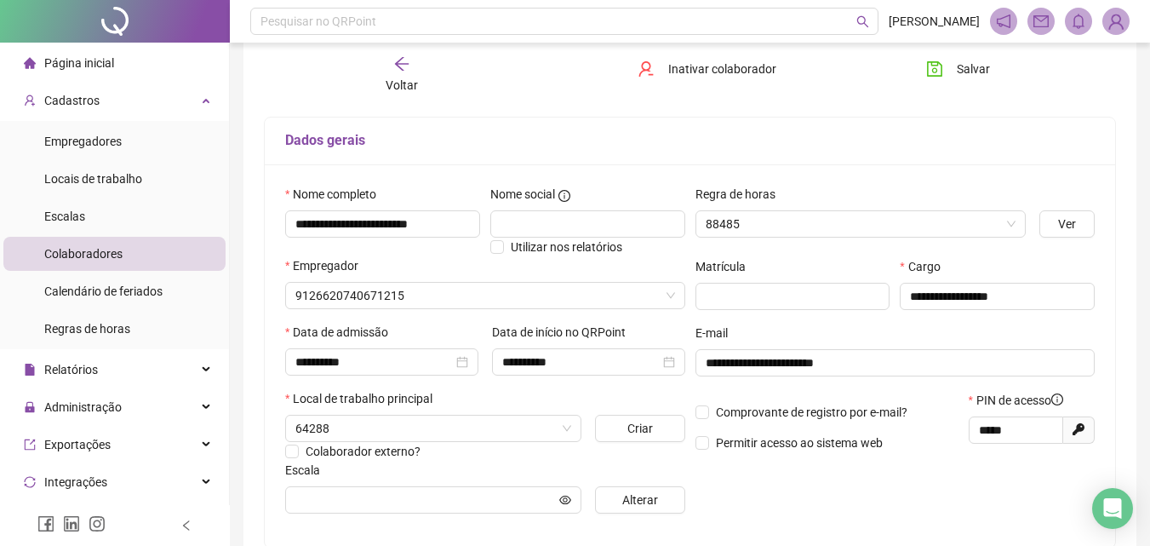
type input "********"
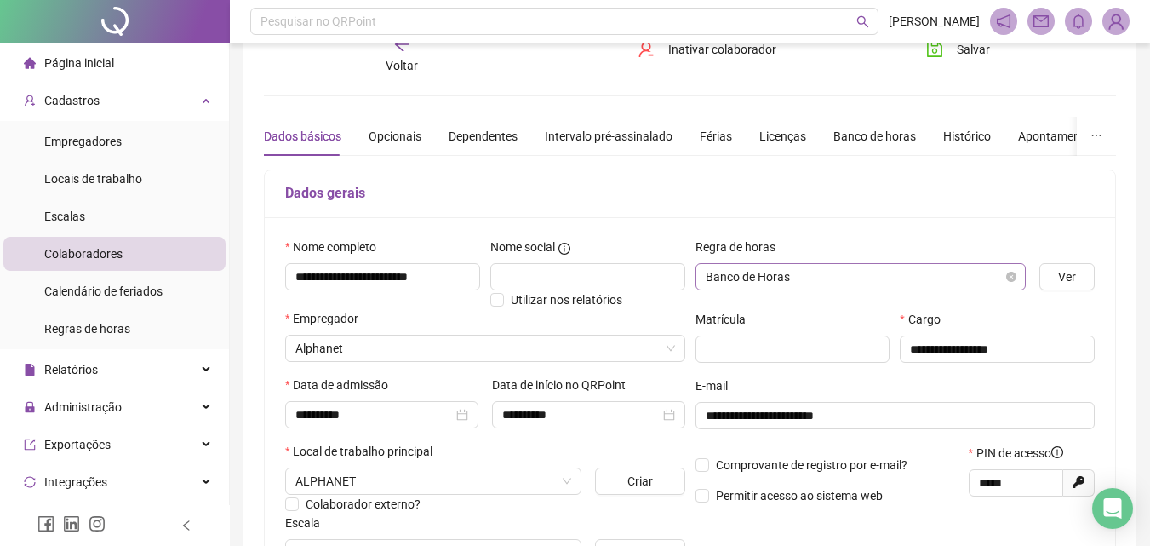
scroll to position [0, 0]
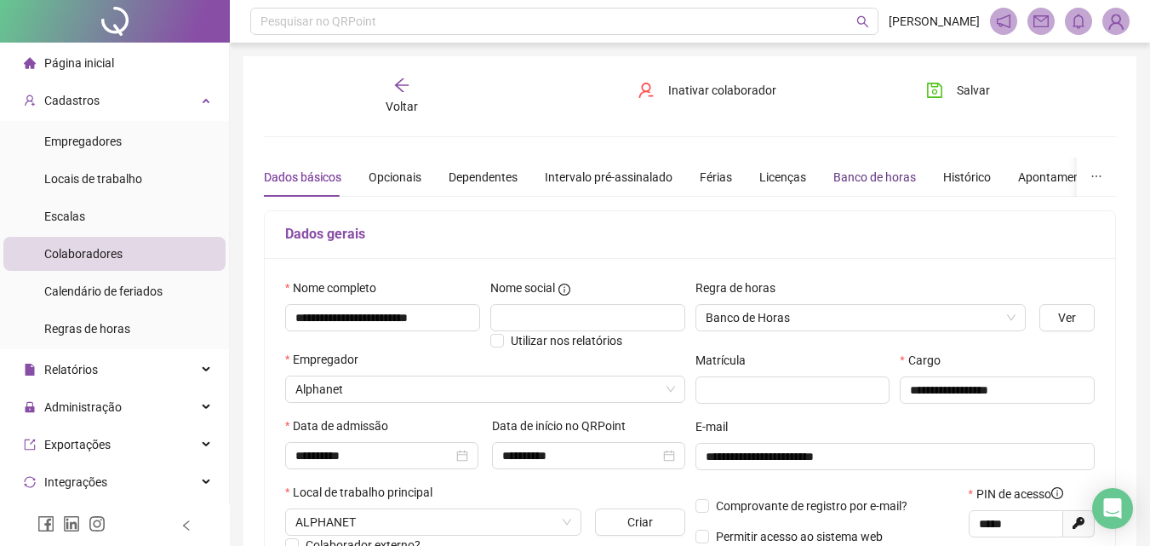
click at [873, 171] on div "Banco de horas" at bounding box center [875, 177] width 83 height 19
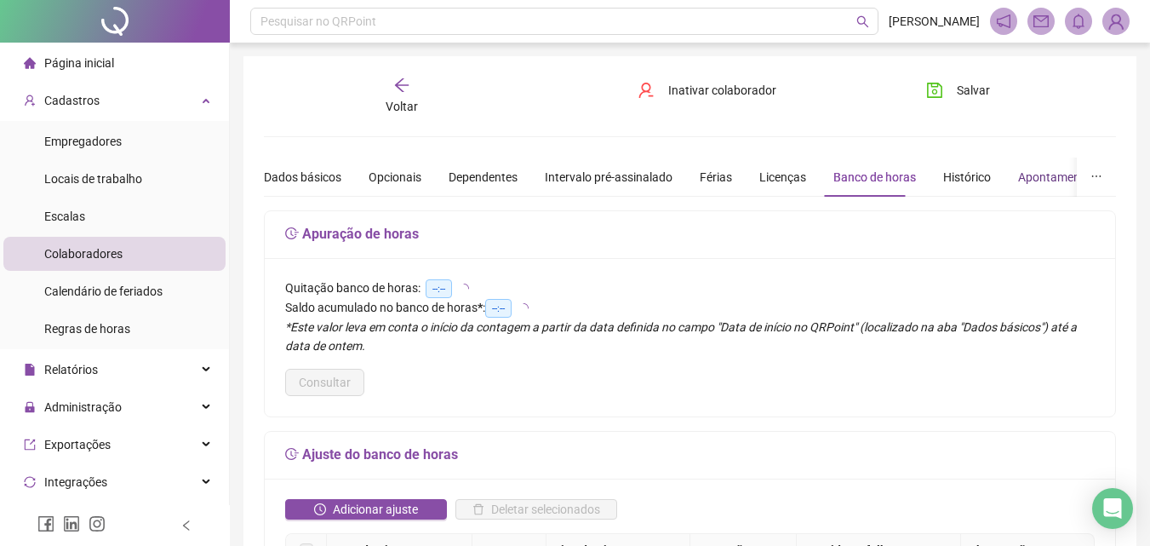
click at [1018, 182] on div "Apontamentos" at bounding box center [1057, 177] width 79 height 19
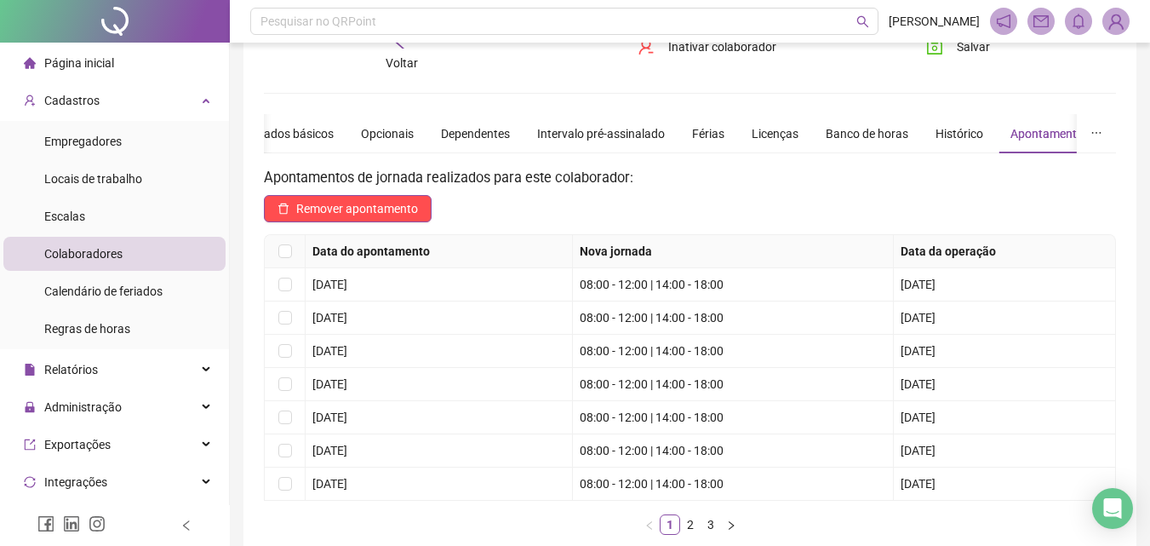
scroll to position [85, 0]
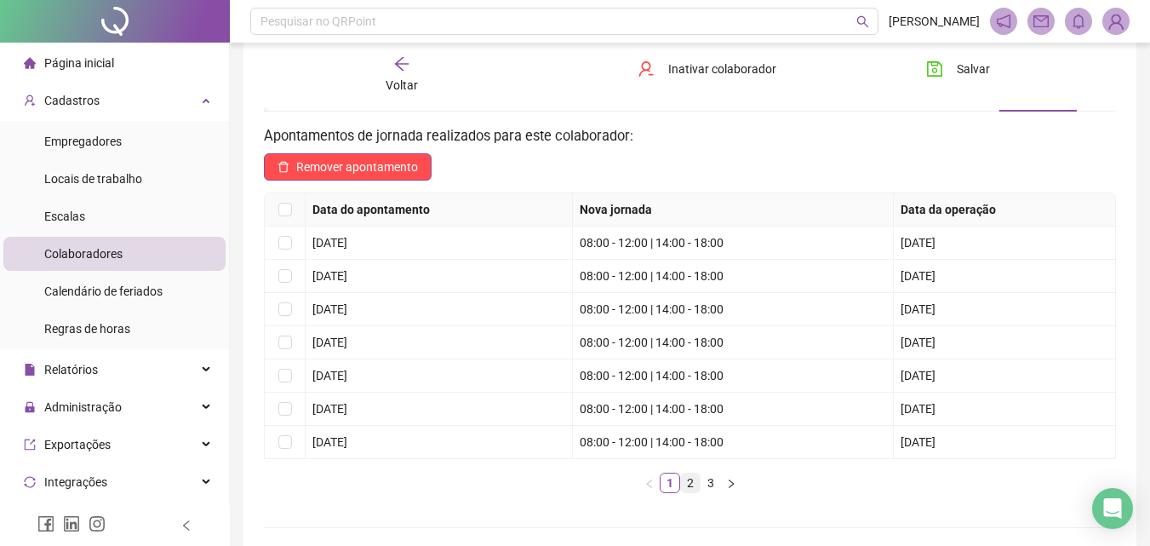
click at [687, 484] on link "2" at bounding box center [690, 482] width 19 height 19
click at [715, 481] on link "3" at bounding box center [711, 482] width 19 height 19
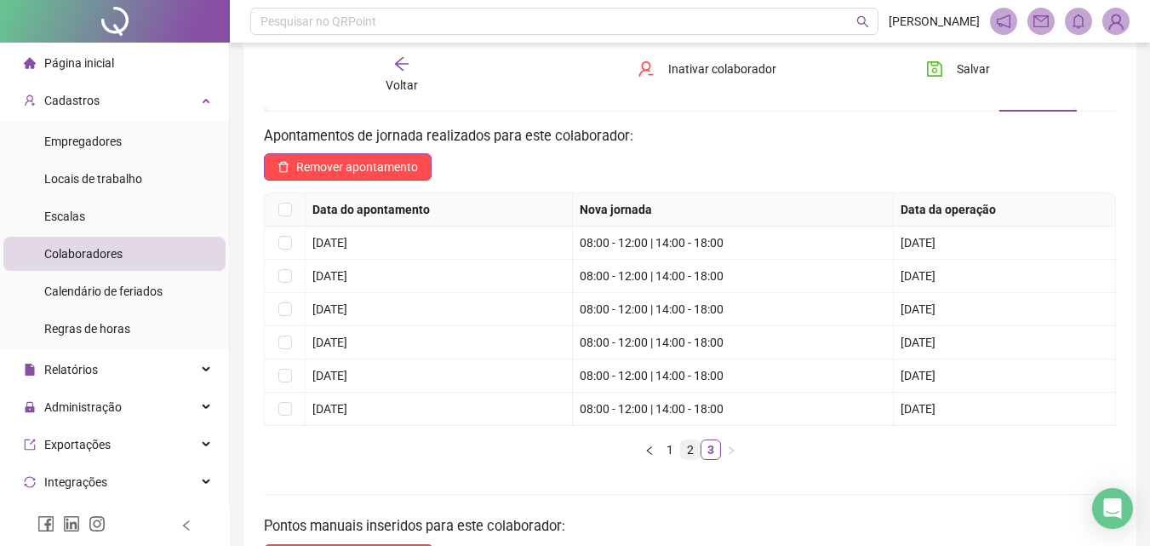
click at [685, 450] on link "2" at bounding box center [690, 449] width 19 height 19
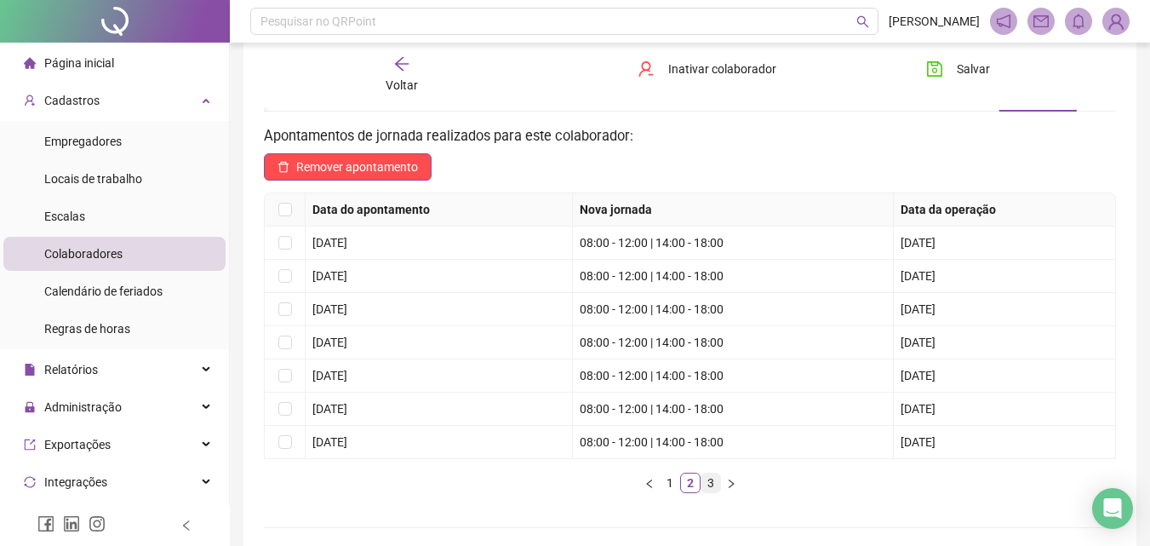
click at [715, 491] on link "3" at bounding box center [711, 482] width 19 height 19
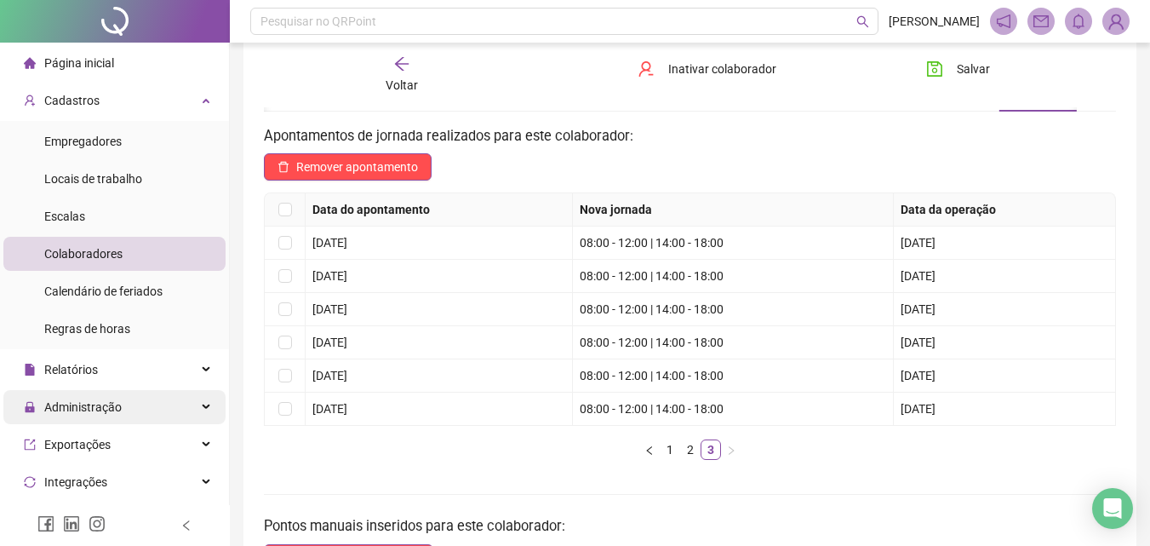
click at [91, 410] on span "Administração" at bounding box center [82, 407] width 77 height 14
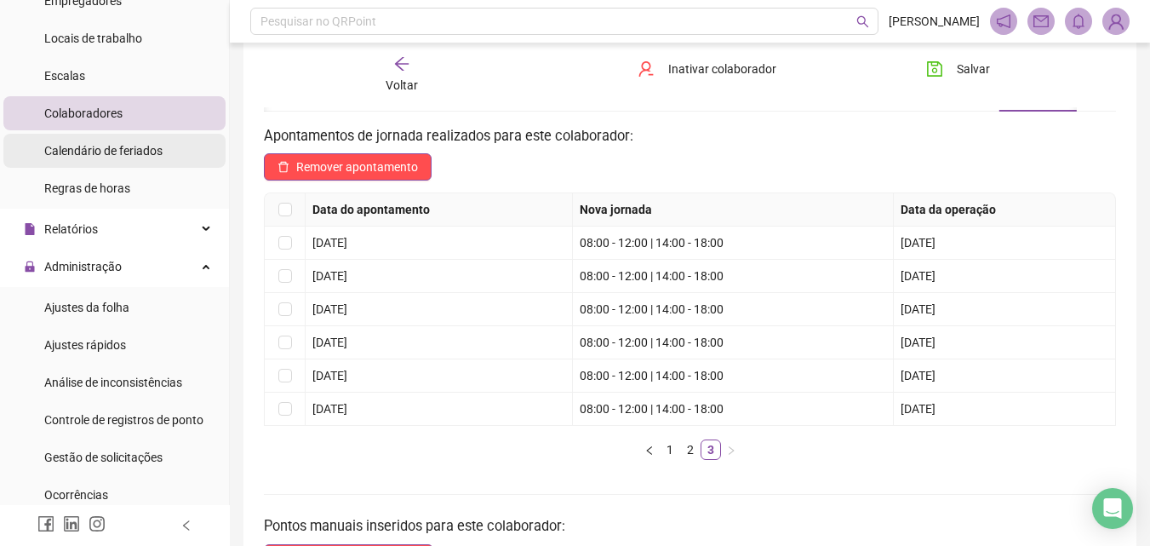
scroll to position [170, 0]
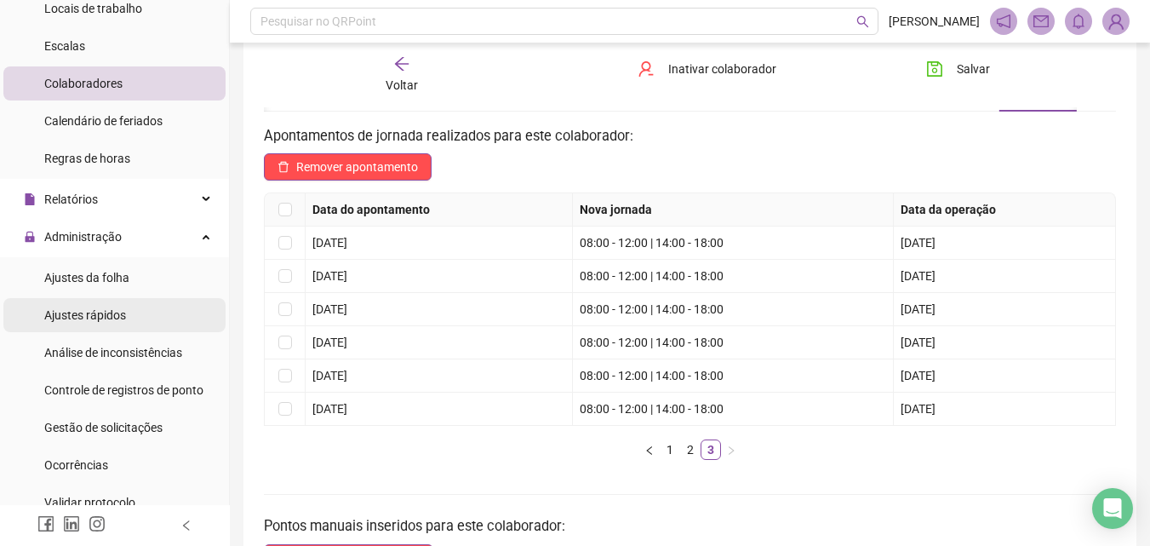
click at [108, 316] on span "Ajustes rápidos" at bounding box center [85, 315] width 82 height 14
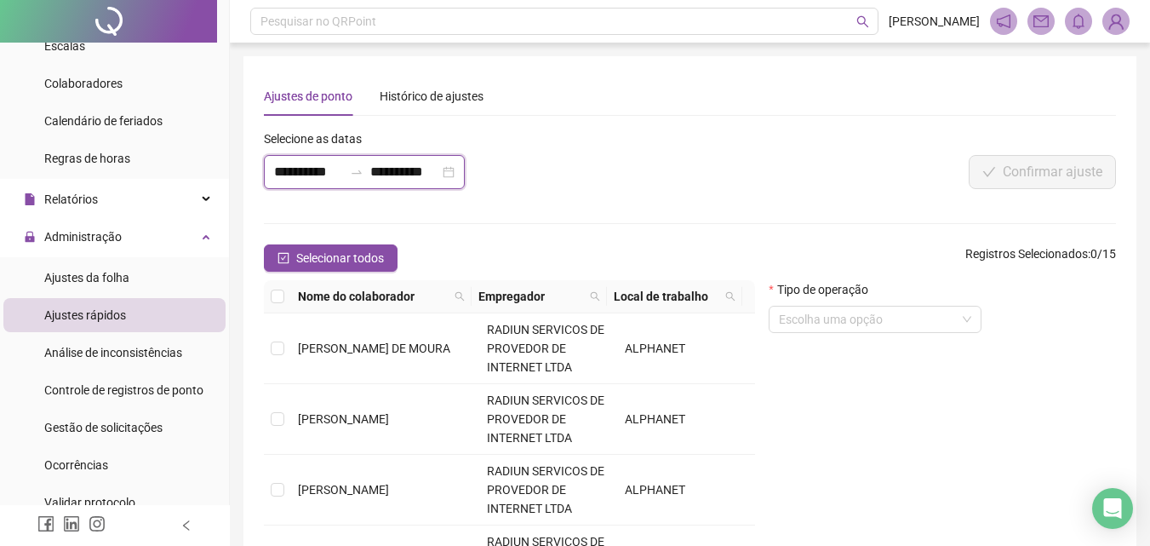
click at [329, 162] on input "**********" at bounding box center [308, 172] width 69 height 20
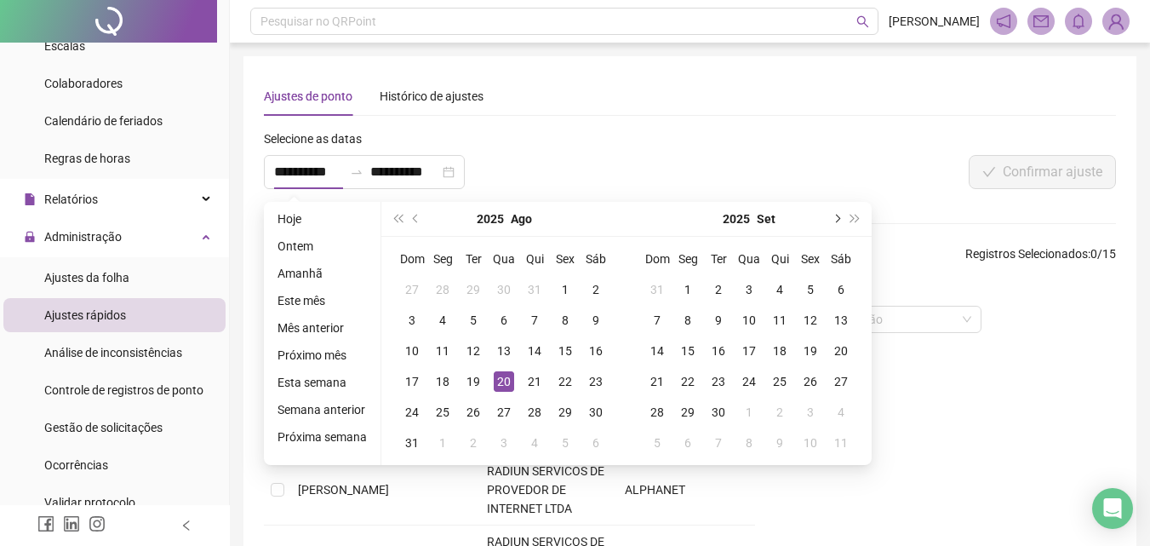
click at [835, 217] on span "next-year" at bounding box center [836, 219] width 9 height 9
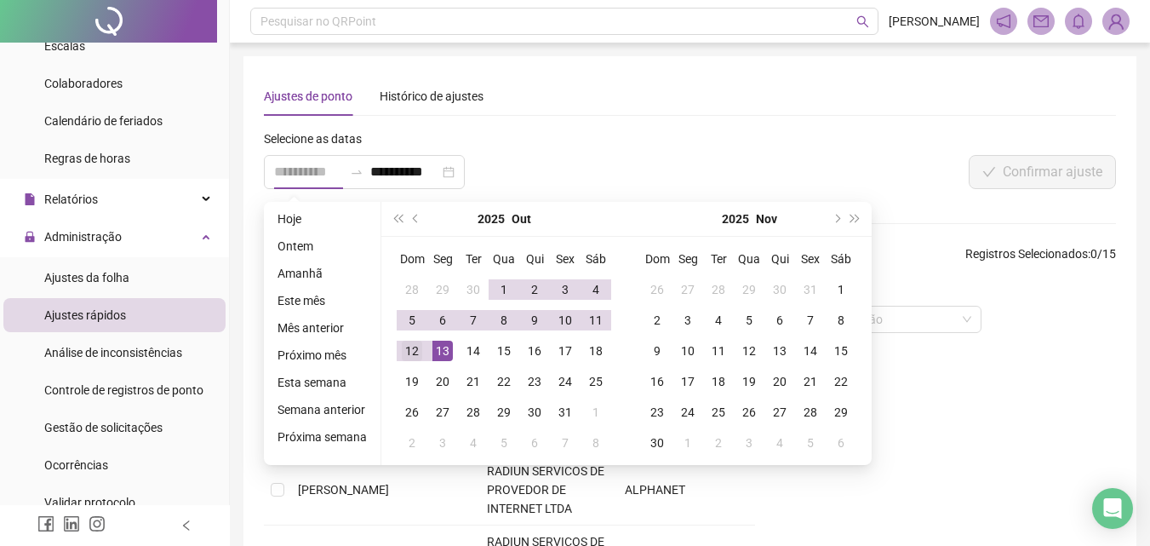
type input "**********"
click at [404, 353] on div "12" at bounding box center [412, 351] width 20 height 20
type input "**********"
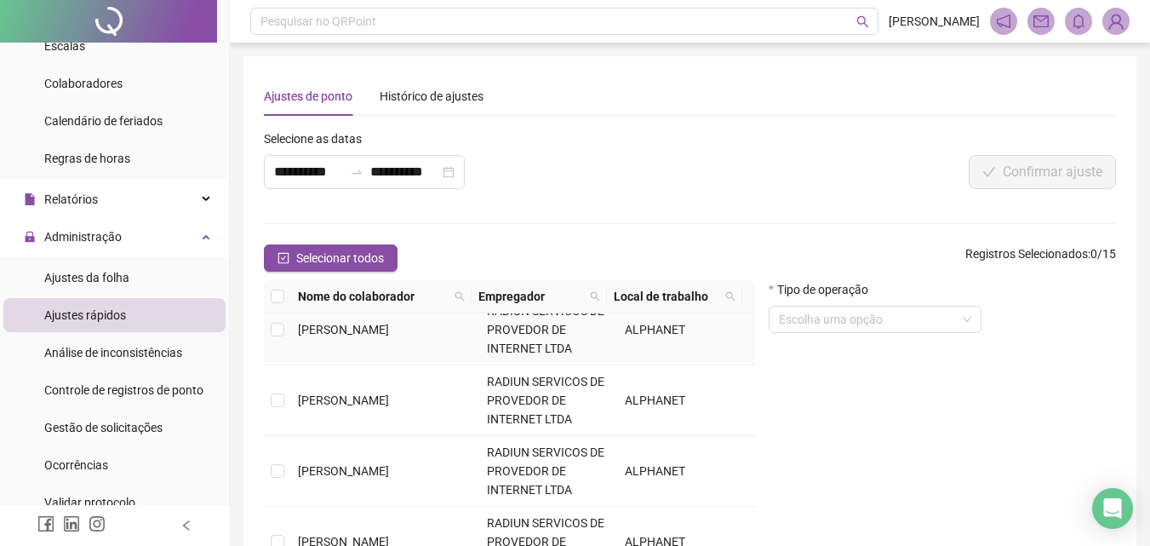
scroll to position [170, 0]
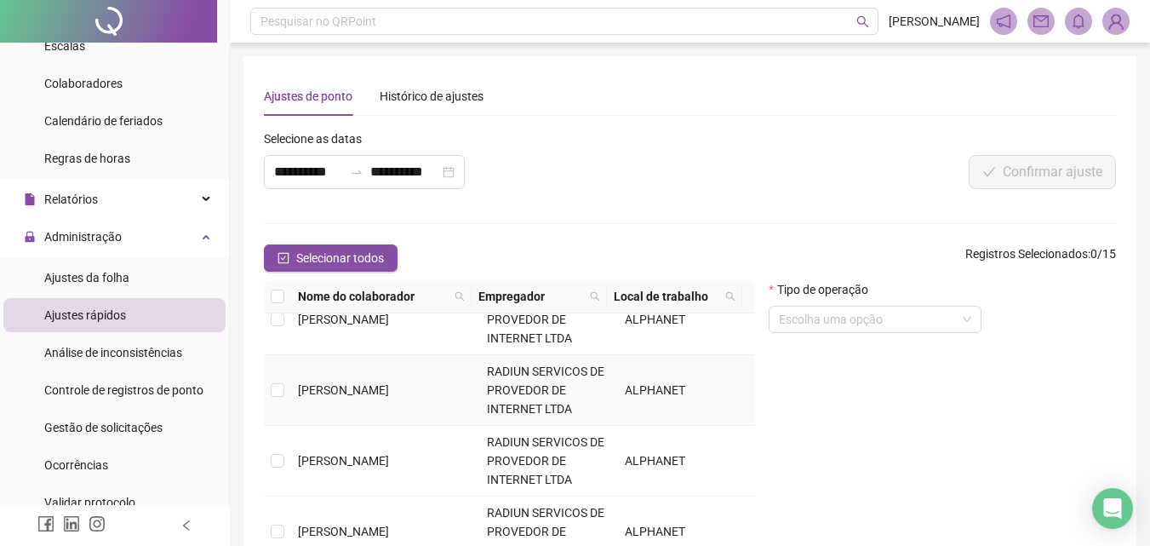
click at [280, 404] on td at bounding box center [277, 390] width 27 height 71
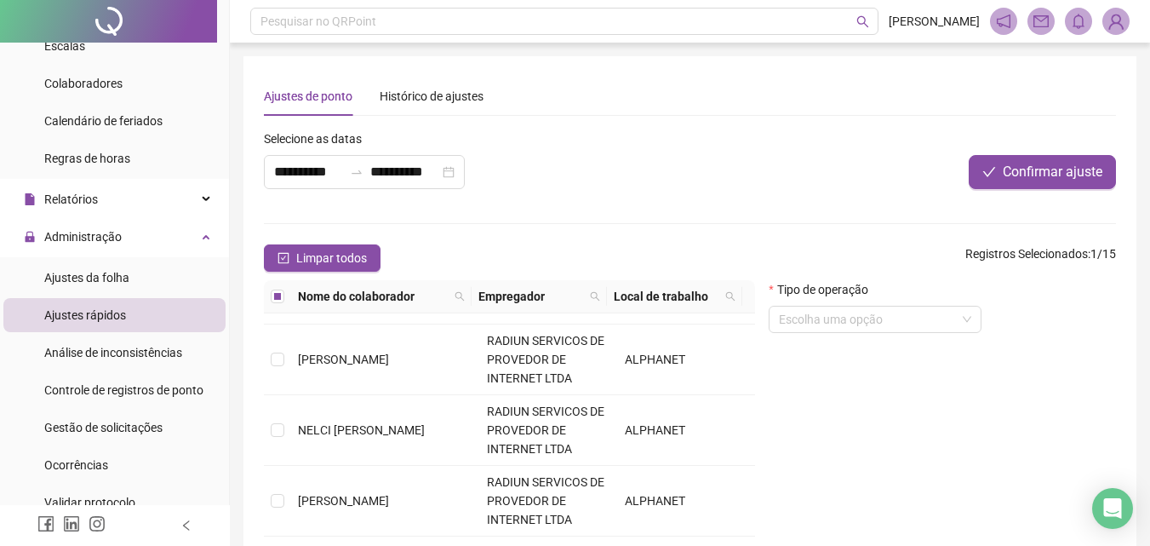
scroll to position [805, 0]
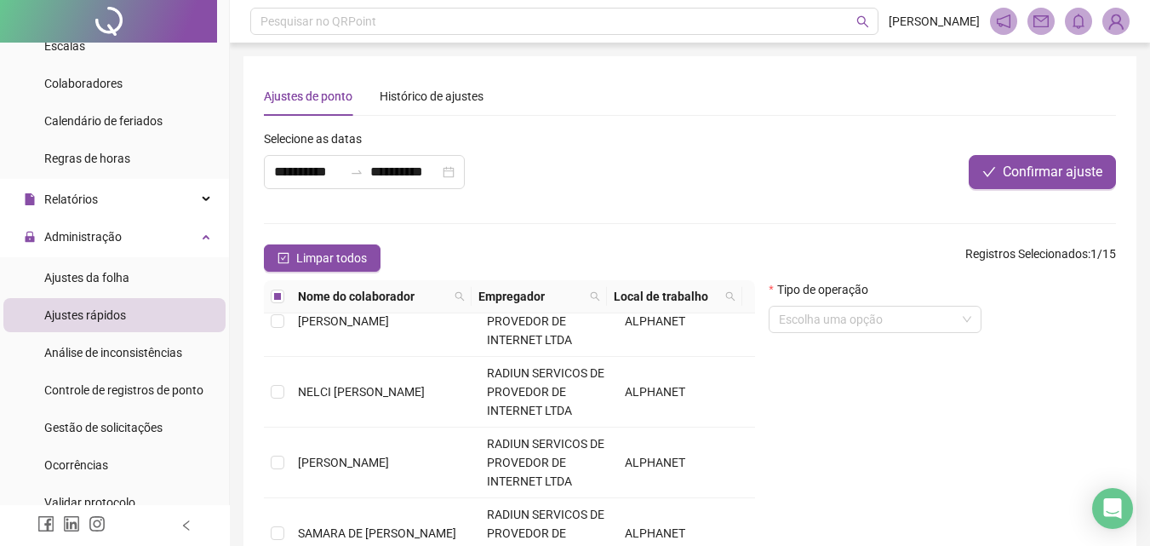
click at [295, 390] on td "NELCI [PERSON_NAME]" at bounding box center [385, 392] width 189 height 71
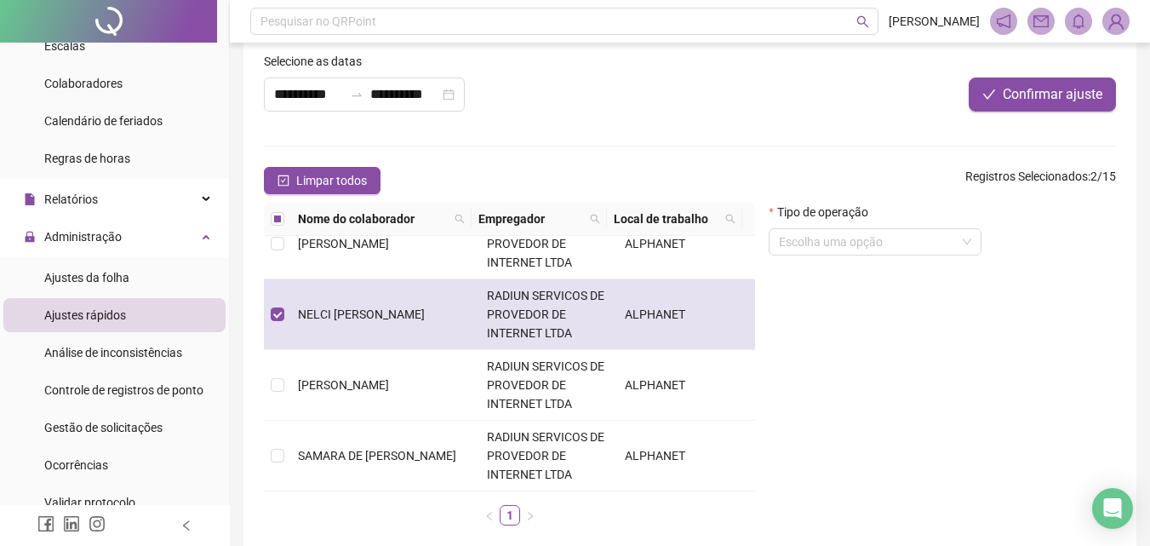
scroll to position [164, 0]
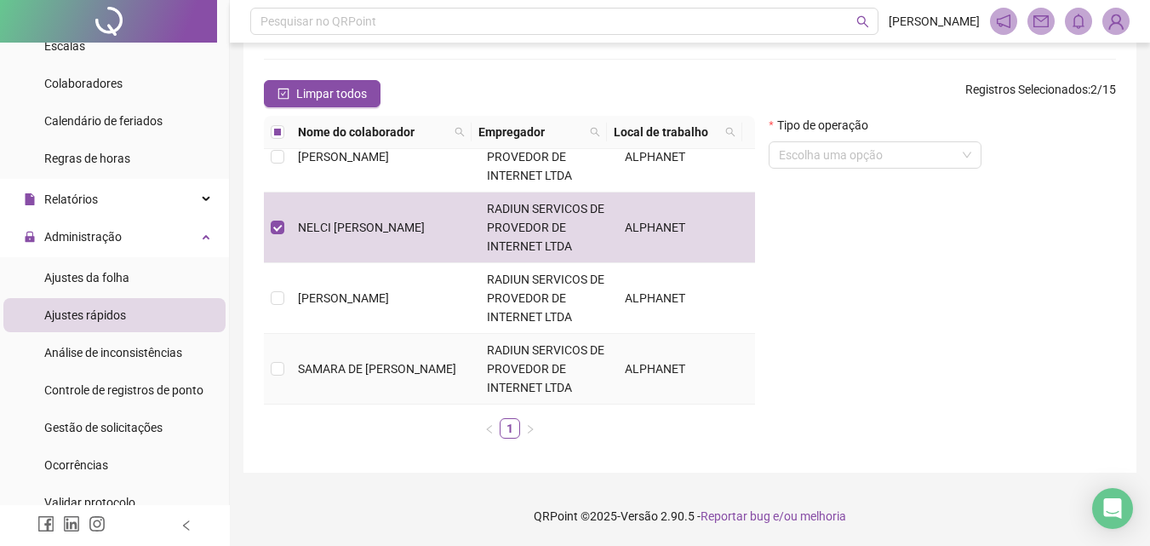
click at [328, 370] on span "SAMARA DE [PERSON_NAME]" at bounding box center [377, 369] width 158 height 14
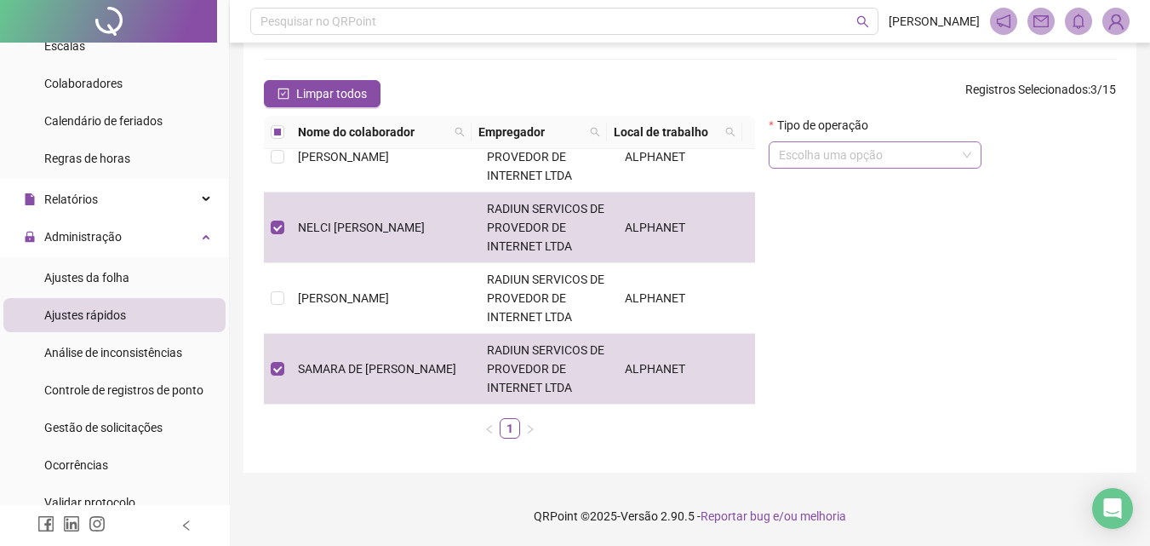
click at [934, 155] on input "search" at bounding box center [867, 155] width 177 height 26
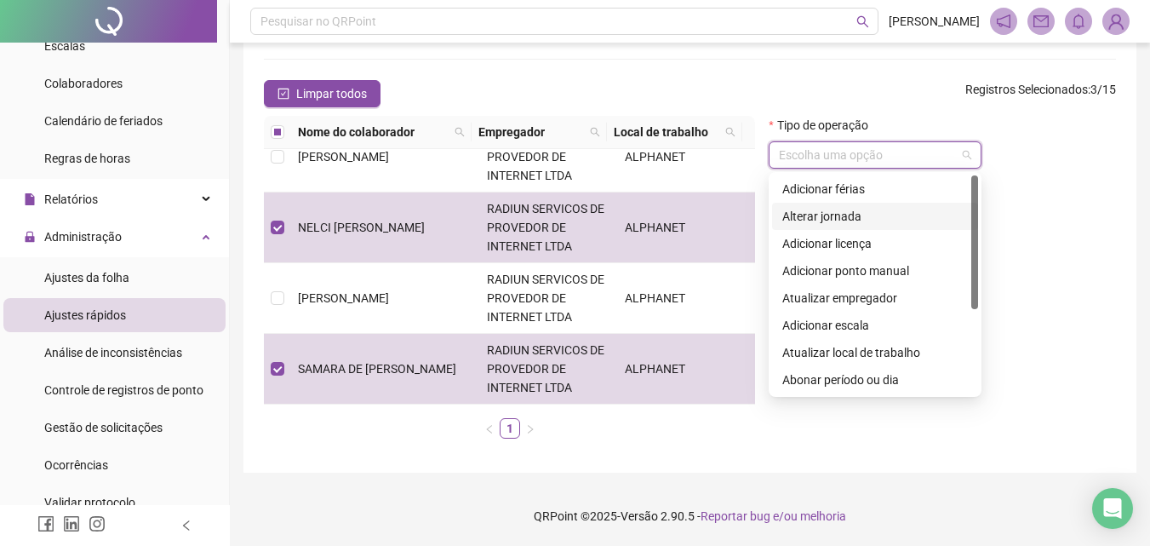
click at [822, 220] on div "Alterar jornada" at bounding box center [875, 216] width 186 height 19
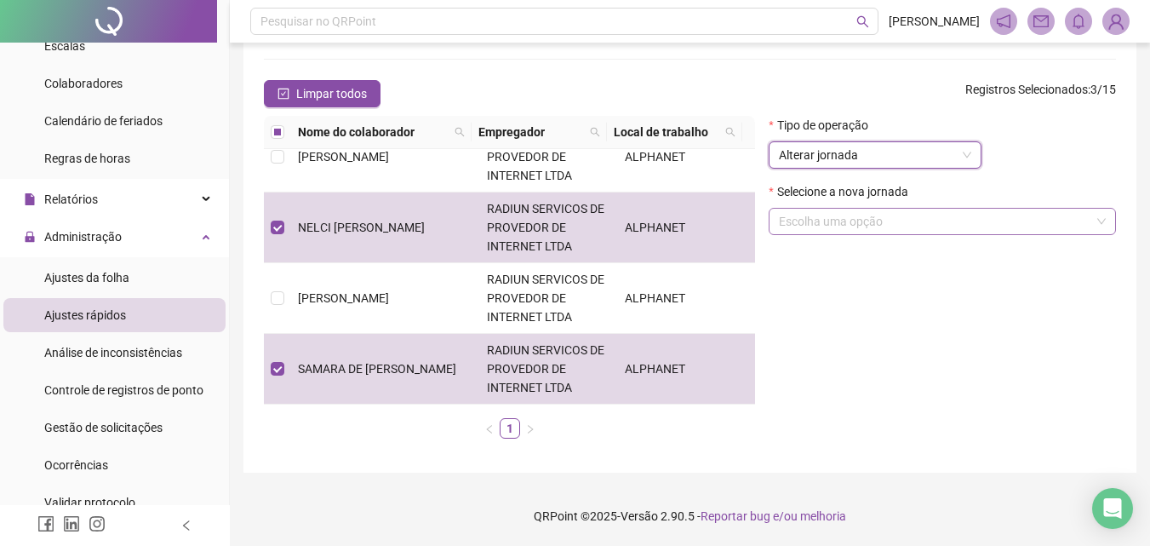
click at [858, 225] on input "search" at bounding box center [935, 222] width 312 height 26
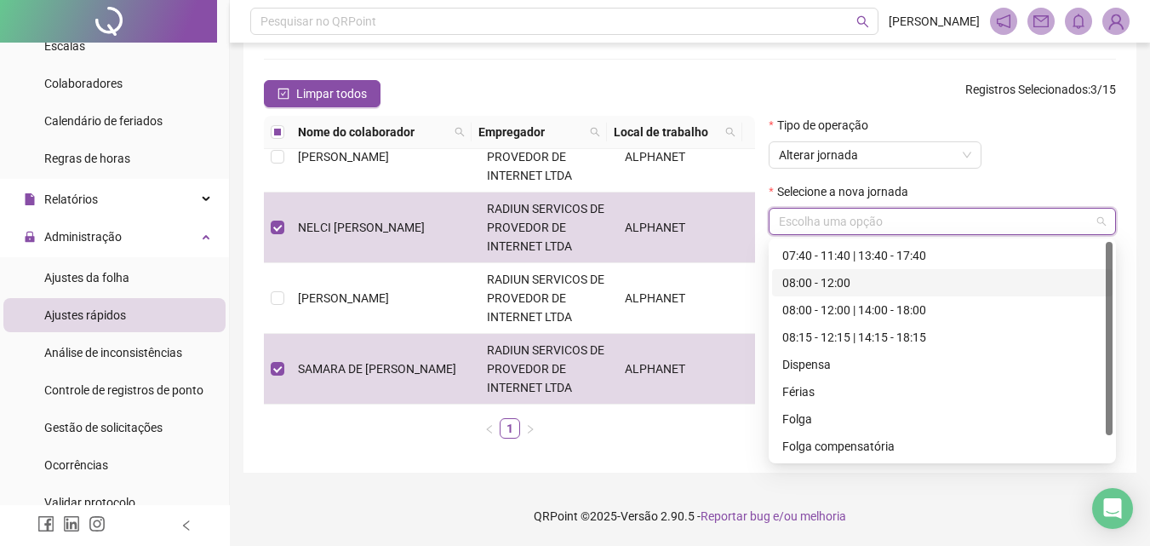
click at [839, 284] on div "08:00 - 12:00" at bounding box center [942, 282] width 320 height 19
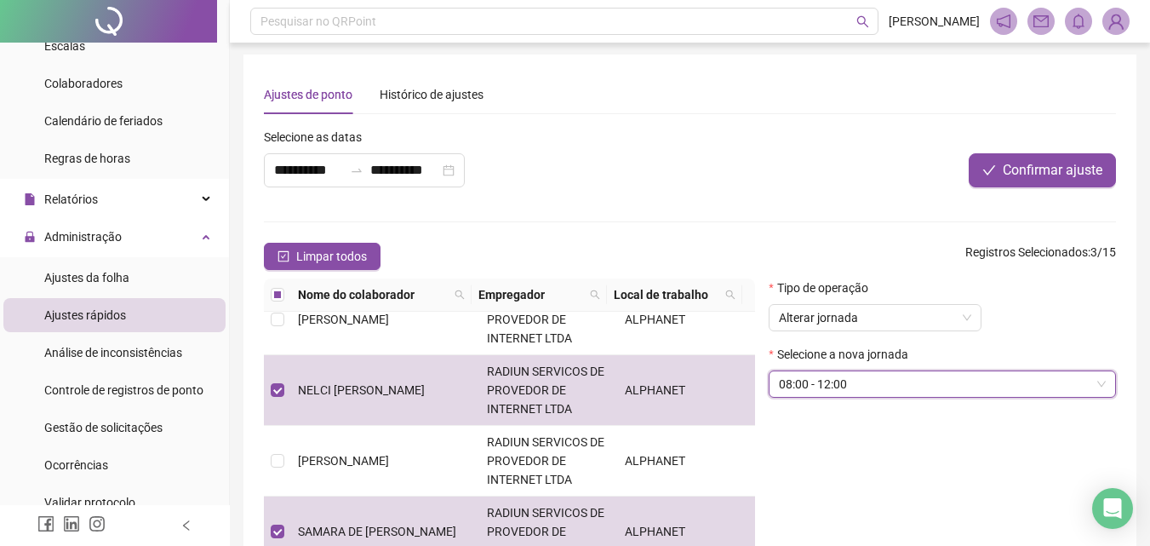
scroll to position [0, 0]
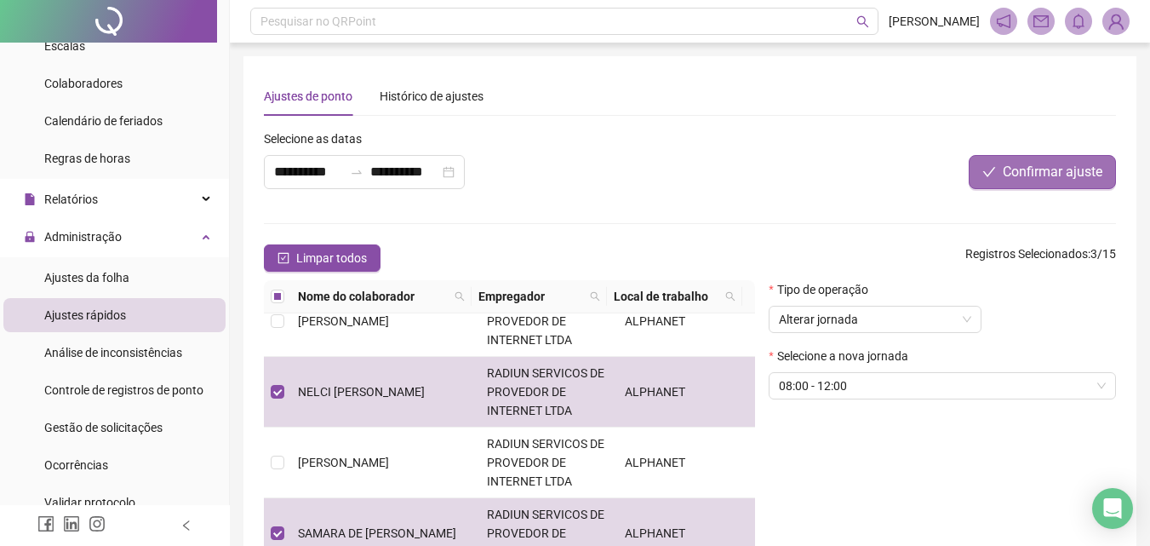
click at [1052, 169] on span "Confirmar ajuste" at bounding box center [1053, 172] width 100 height 20
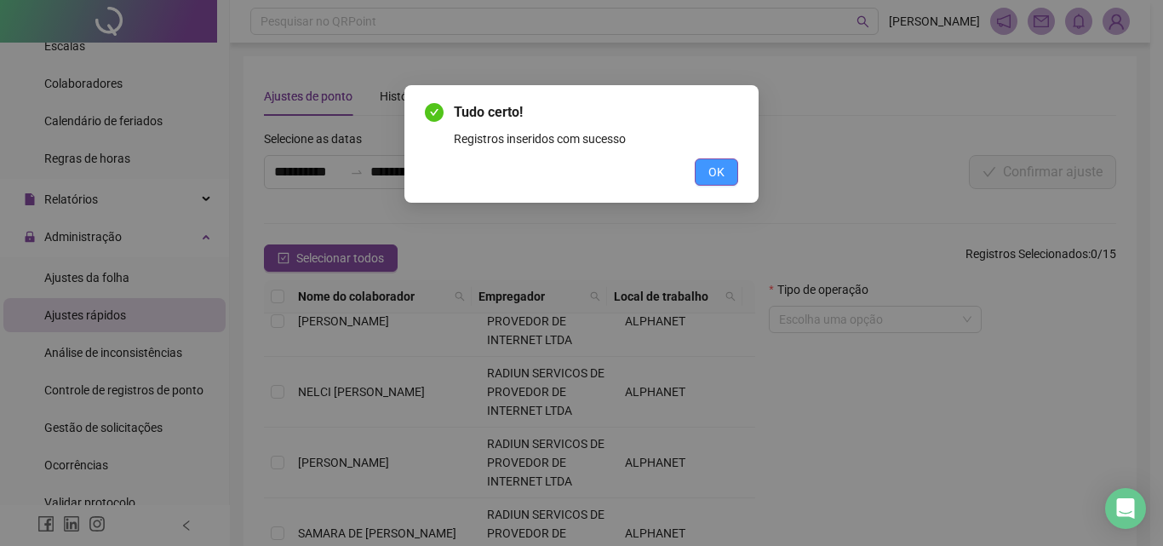
click at [733, 166] on button "OK" at bounding box center [716, 171] width 43 height 27
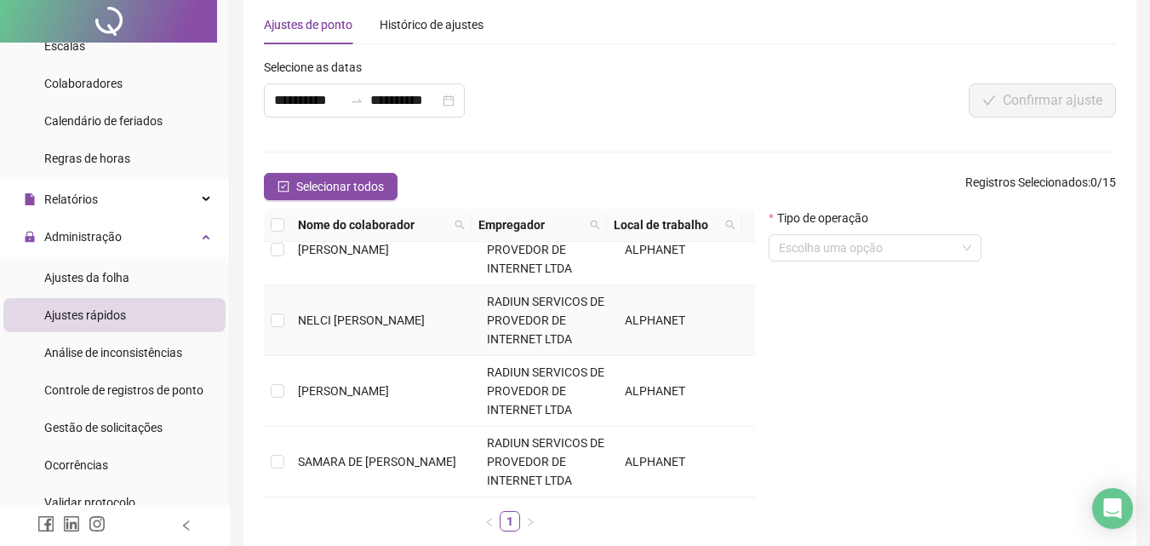
scroll to position [164, 0]
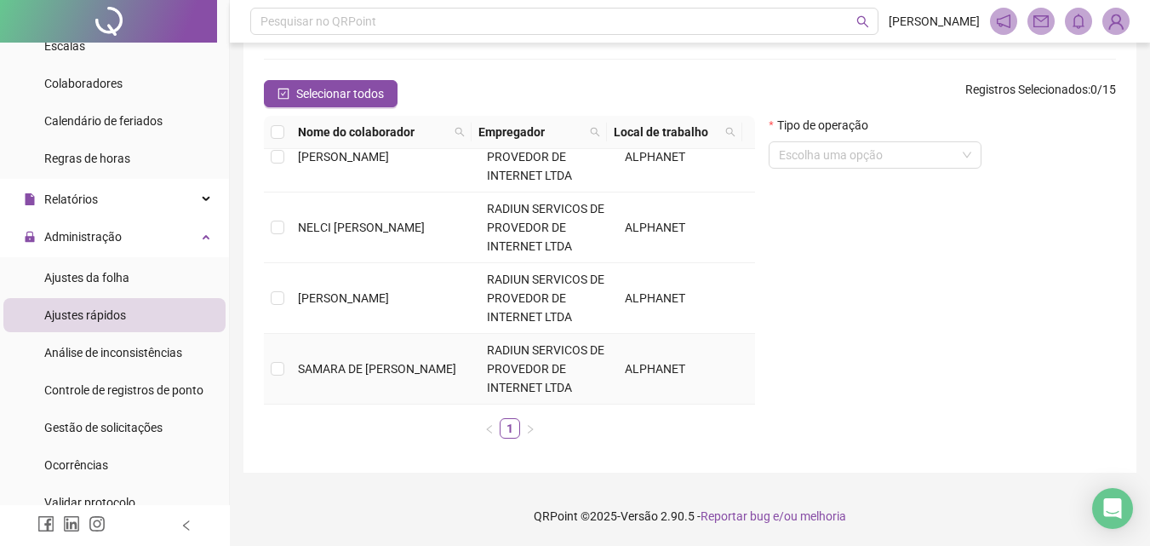
click at [351, 375] on td "SAMARA DE [PERSON_NAME]" at bounding box center [385, 369] width 189 height 71
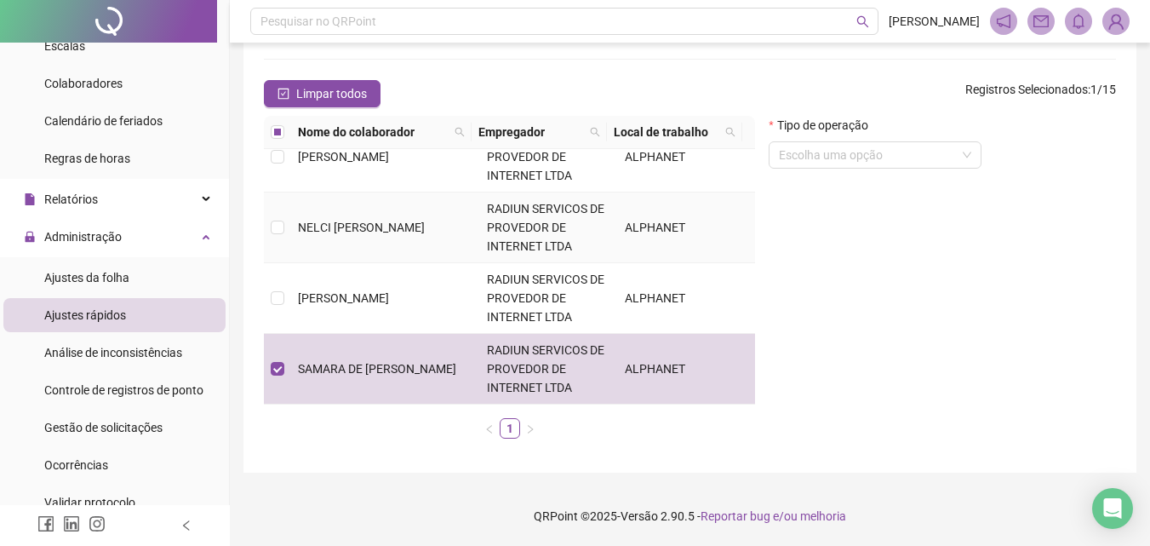
click at [355, 232] on span "NELCI [PERSON_NAME]" at bounding box center [361, 228] width 127 height 14
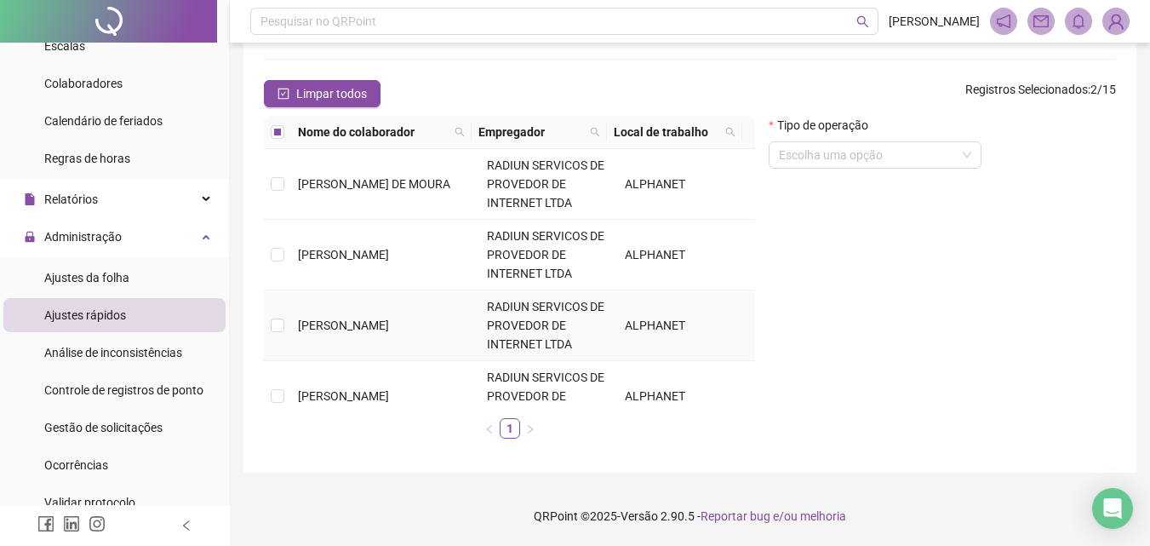
scroll to position [85, 0]
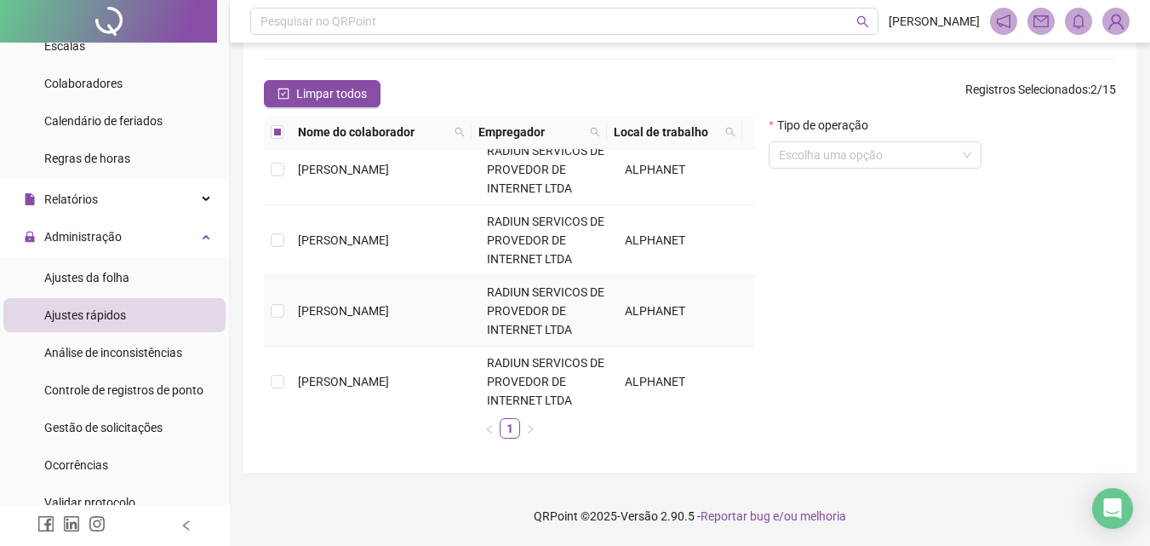
click at [352, 304] on span "[PERSON_NAME]" at bounding box center [343, 311] width 91 height 14
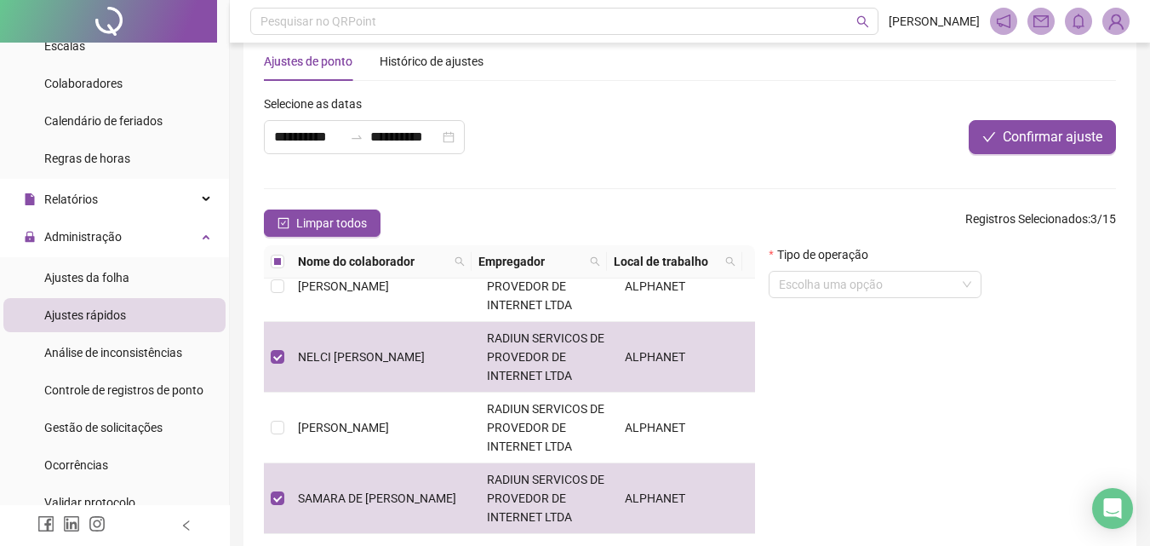
scroll to position [0, 0]
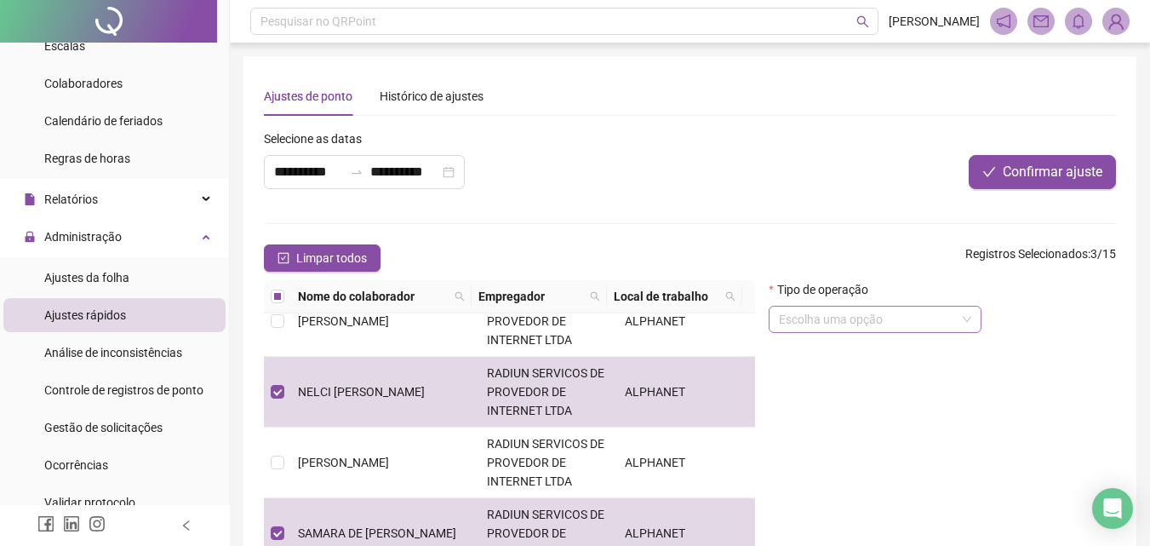
click at [868, 314] on input "search" at bounding box center [867, 320] width 177 height 26
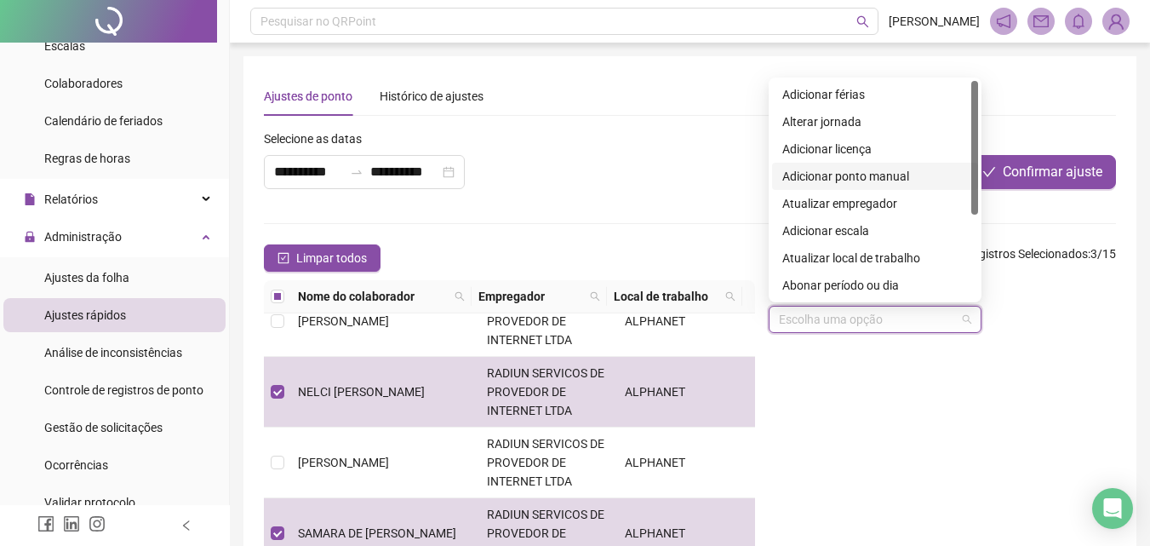
scroll to position [136, 0]
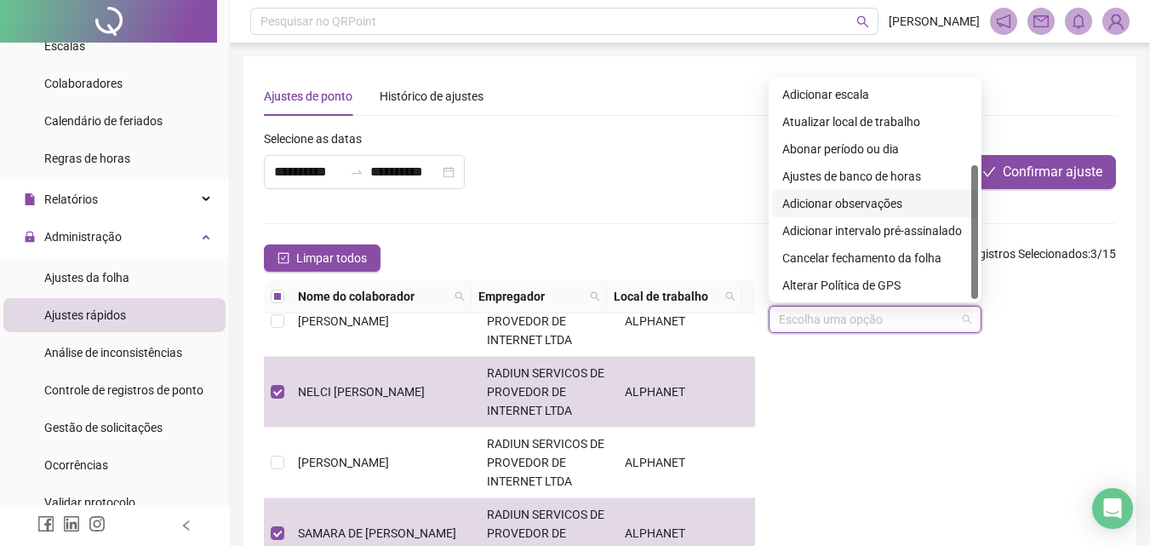
click at [872, 204] on div "Adicionar observações" at bounding box center [875, 203] width 186 height 19
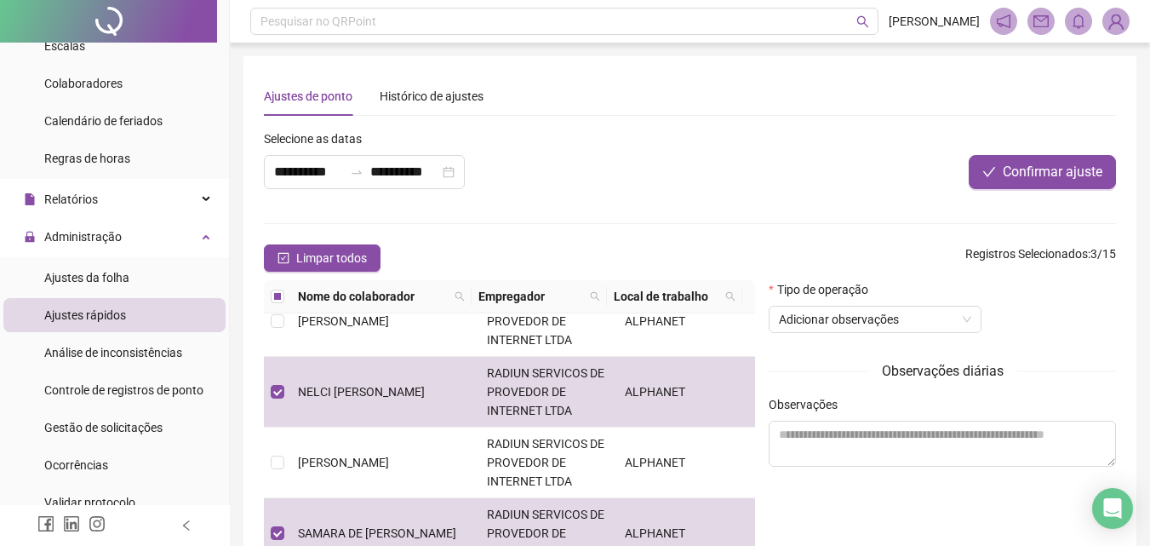
click at [839, 420] on div "Observações" at bounding box center [942, 408] width 347 height 26
click at [844, 438] on textarea at bounding box center [942, 444] width 347 height 46
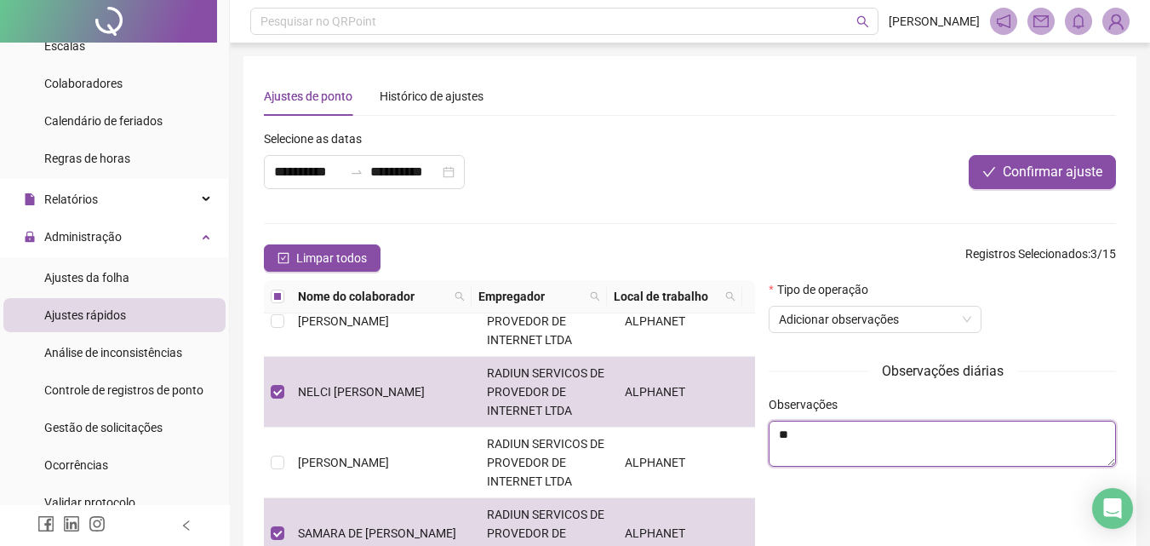
type textarea "*"
type textarea "**********"
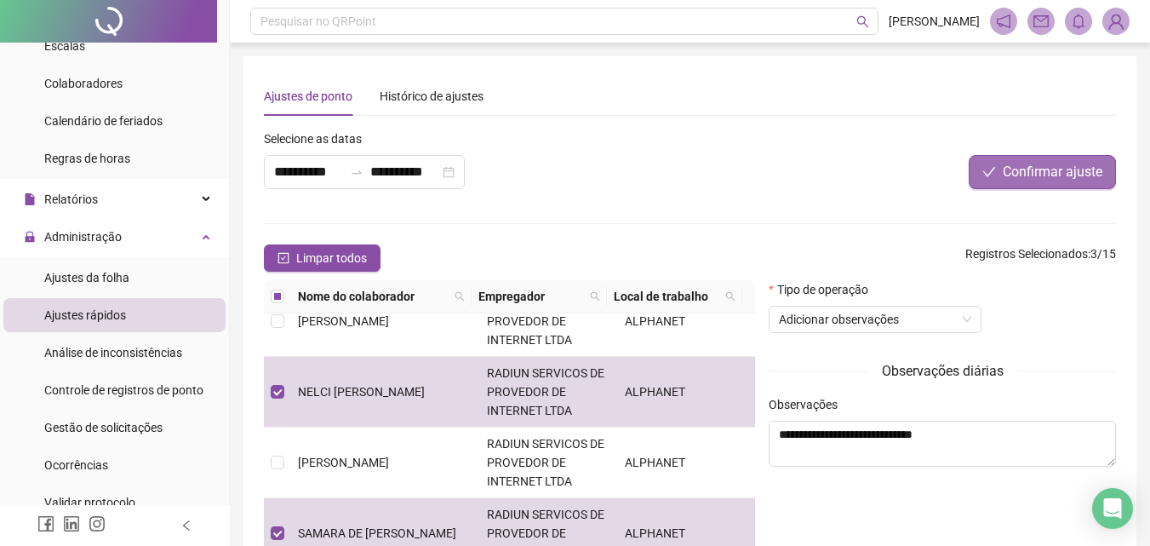
click at [1023, 169] on span "Confirmar ajuste" at bounding box center [1053, 172] width 100 height 20
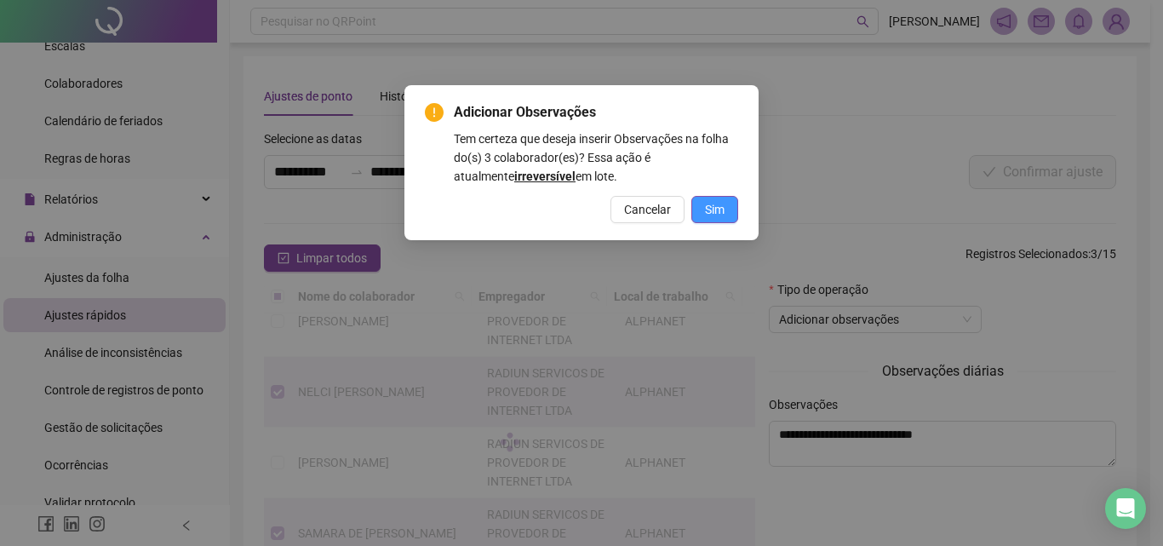
click at [726, 220] on button "Sim" at bounding box center [714, 209] width 47 height 27
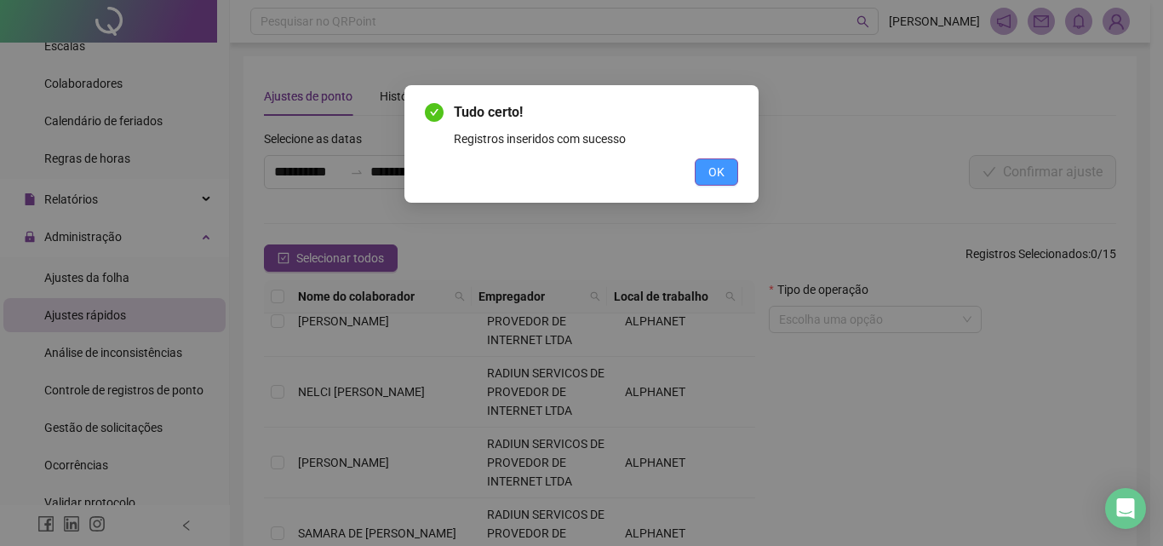
click at [714, 168] on span "OK" at bounding box center [716, 172] width 16 height 19
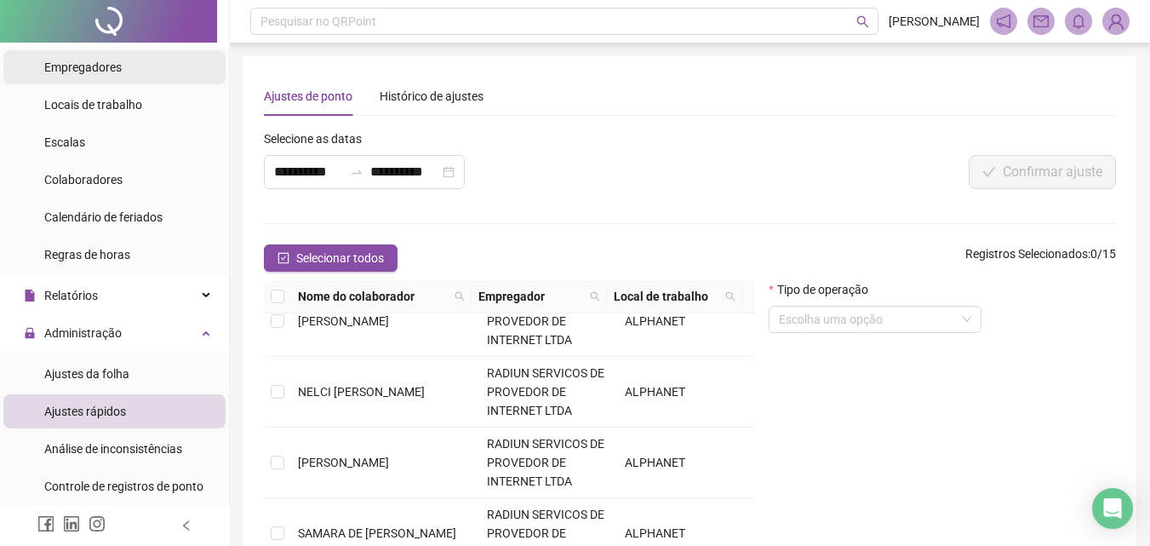
scroll to position [0, 0]
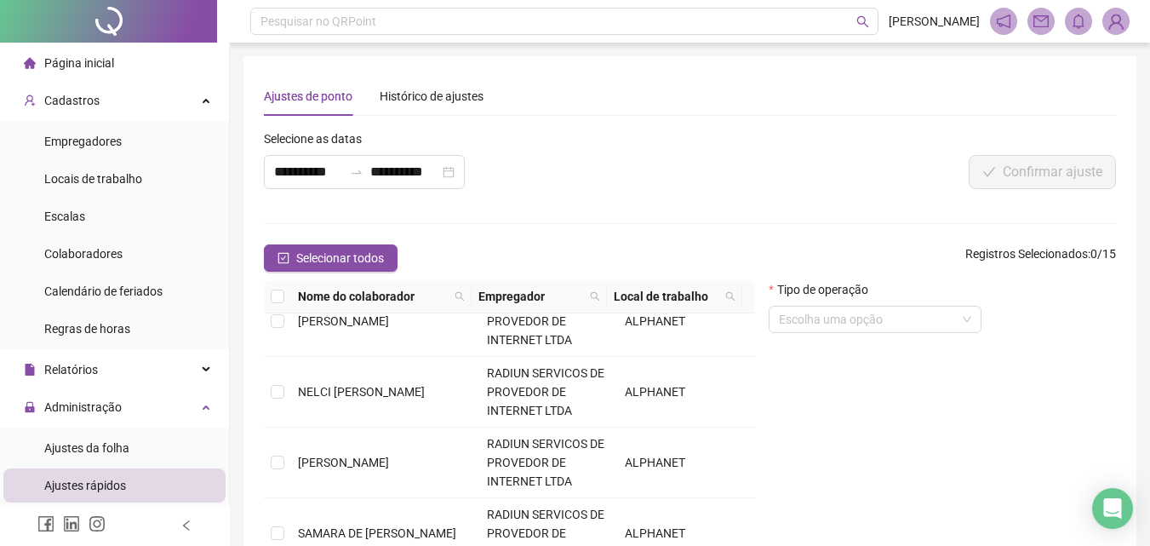
click at [106, 59] on span "Página inicial" at bounding box center [79, 63] width 70 height 14
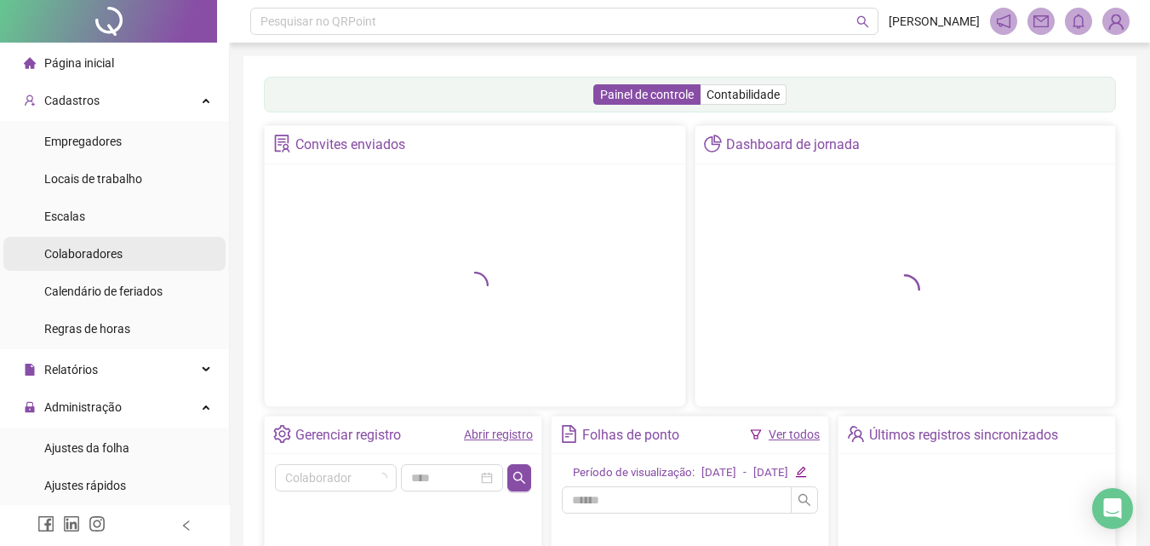
click at [88, 254] on span "Colaboradores" at bounding box center [83, 254] width 78 height 14
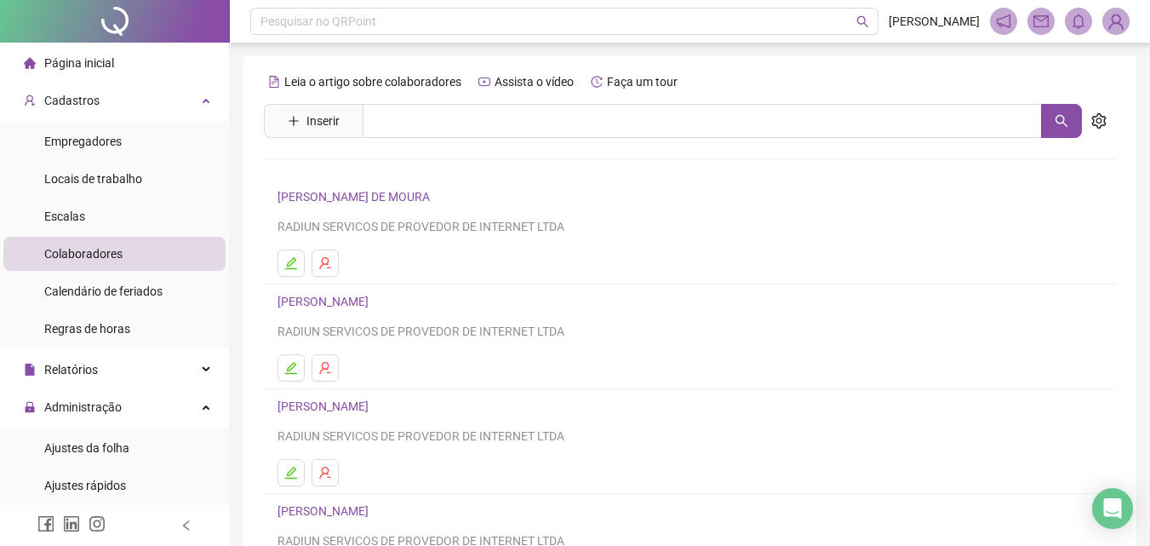
scroll to position [170, 0]
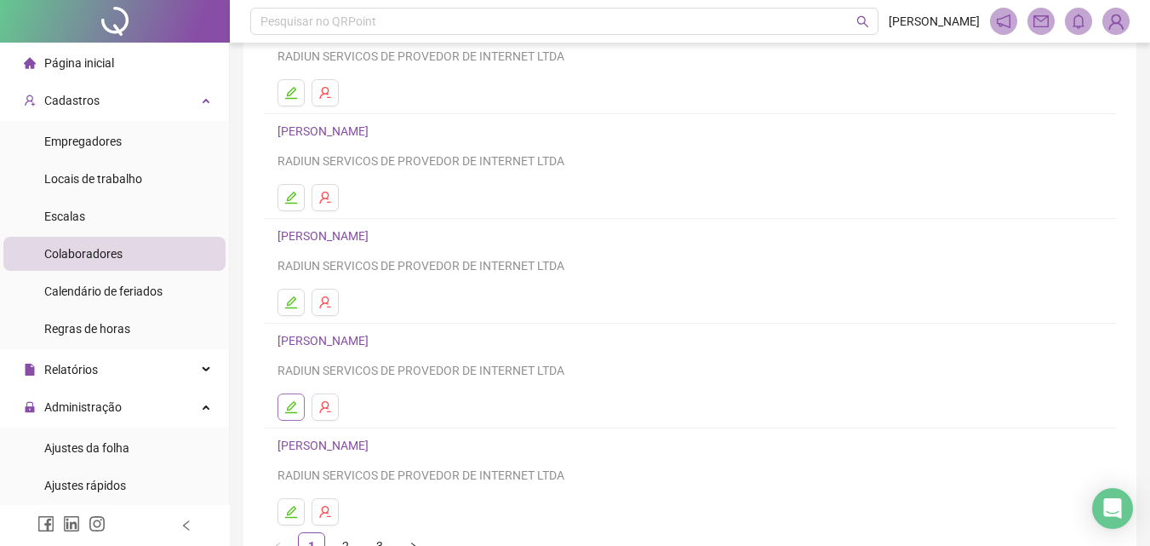
click at [294, 403] on icon "edit" at bounding box center [291, 407] width 14 height 14
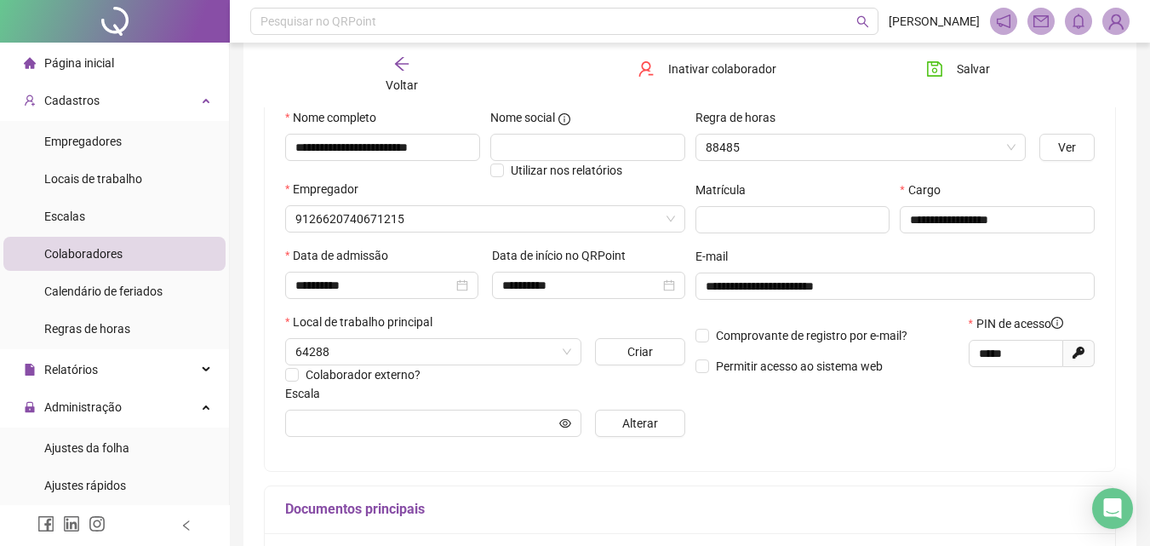
scroll to position [179, 0]
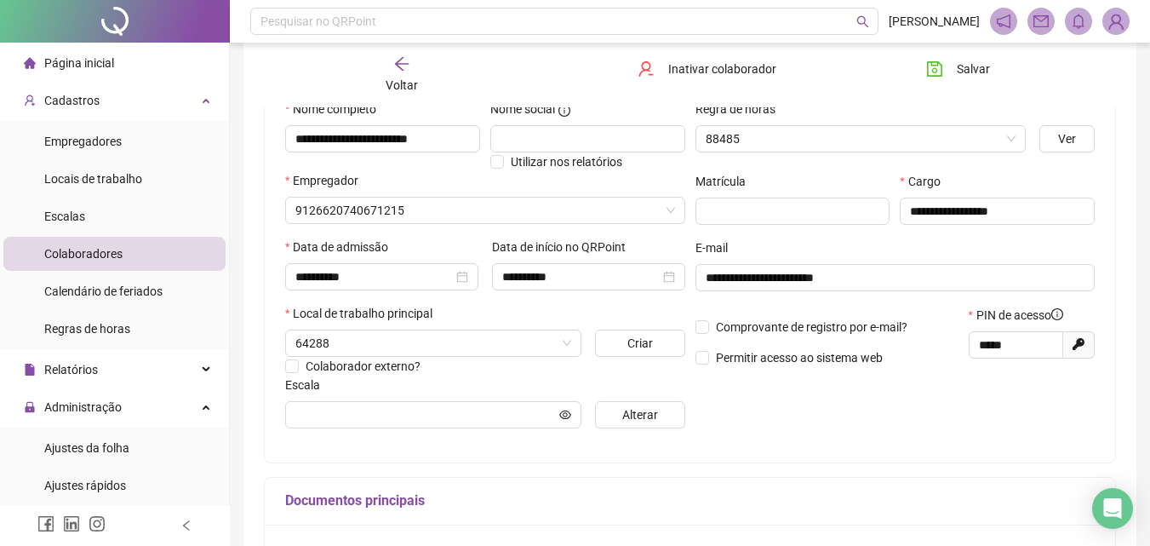
type input "********"
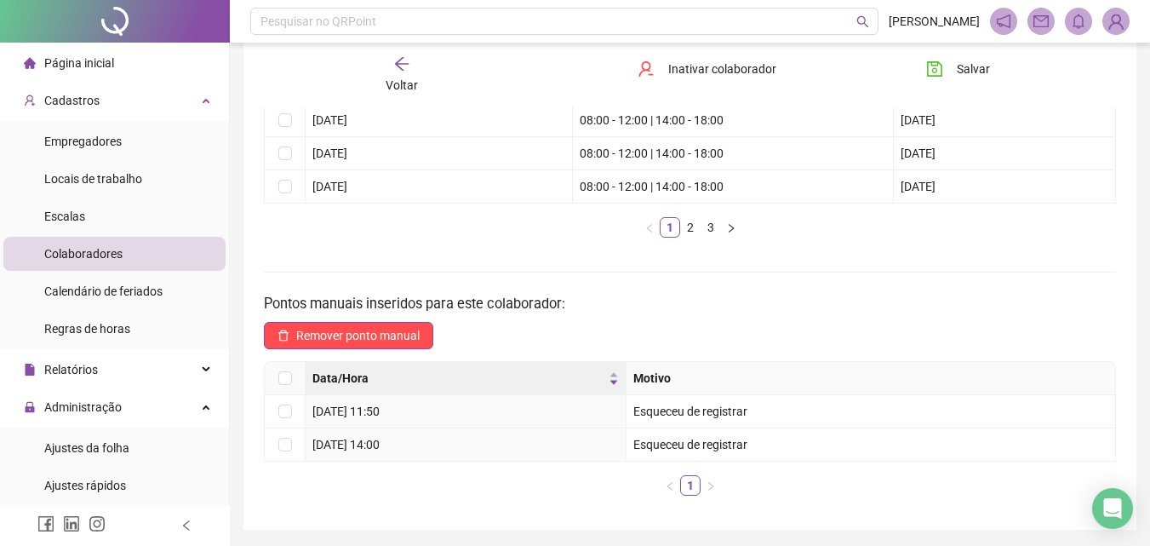
scroll to position [170, 0]
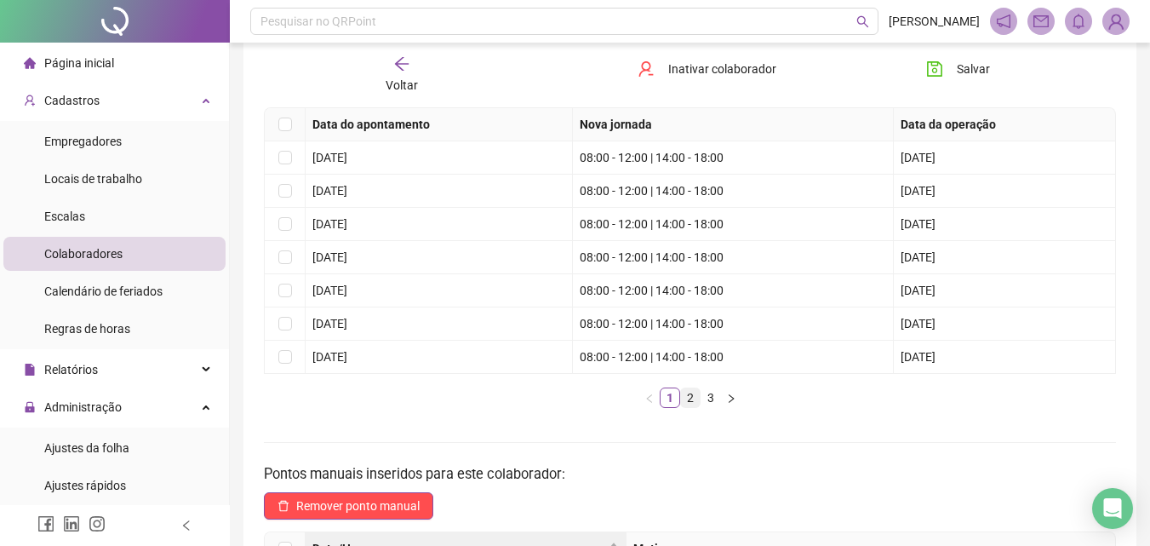
click at [693, 397] on link "2" at bounding box center [690, 397] width 19 height 19
click at [708, 400] on link "3" at bounding box center [711, 397] width 19 height 19
click at [696, 398] on link "2" at bounding box center [690, 397] width 19 height 19
click at [719, 406] on link "3" at bounding box center [711, 397] width 19 height 19
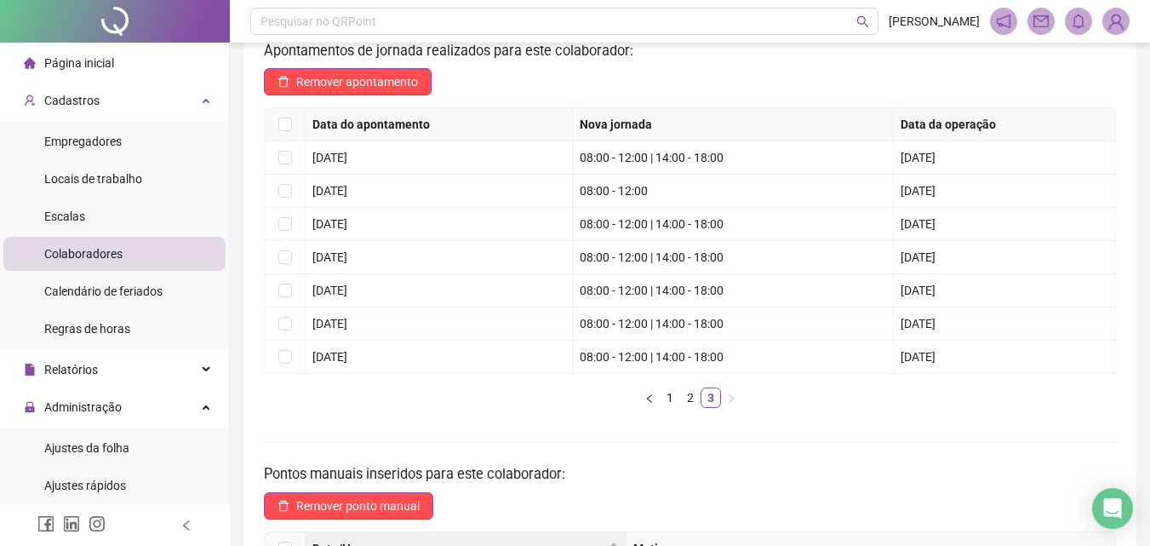
scroll to position [0, 0]
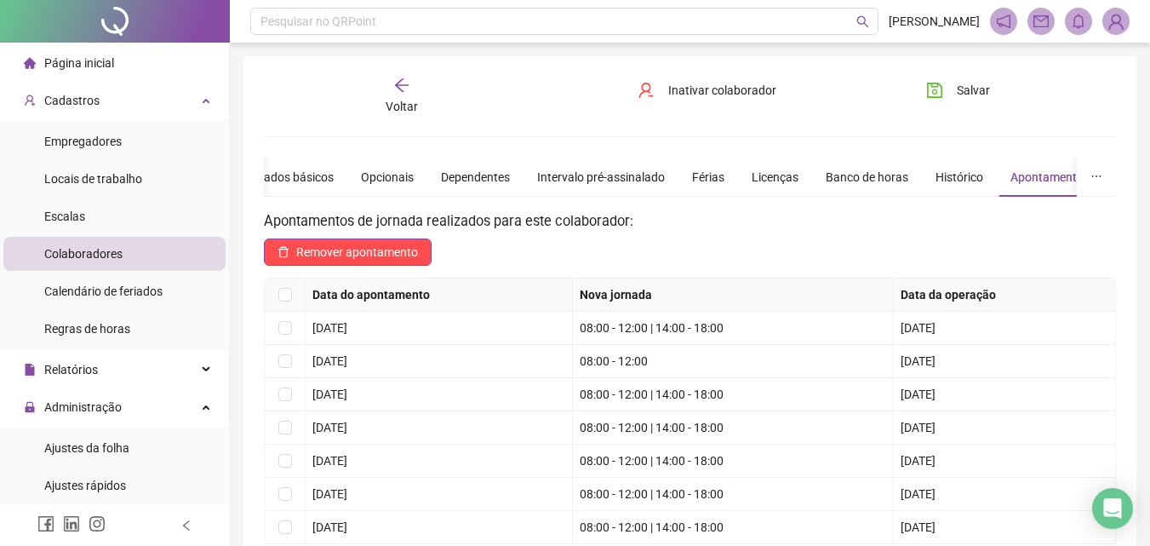
click at [404, 89] on icon "arrow-left" at bounding box center [401, 85] width 17 height 17
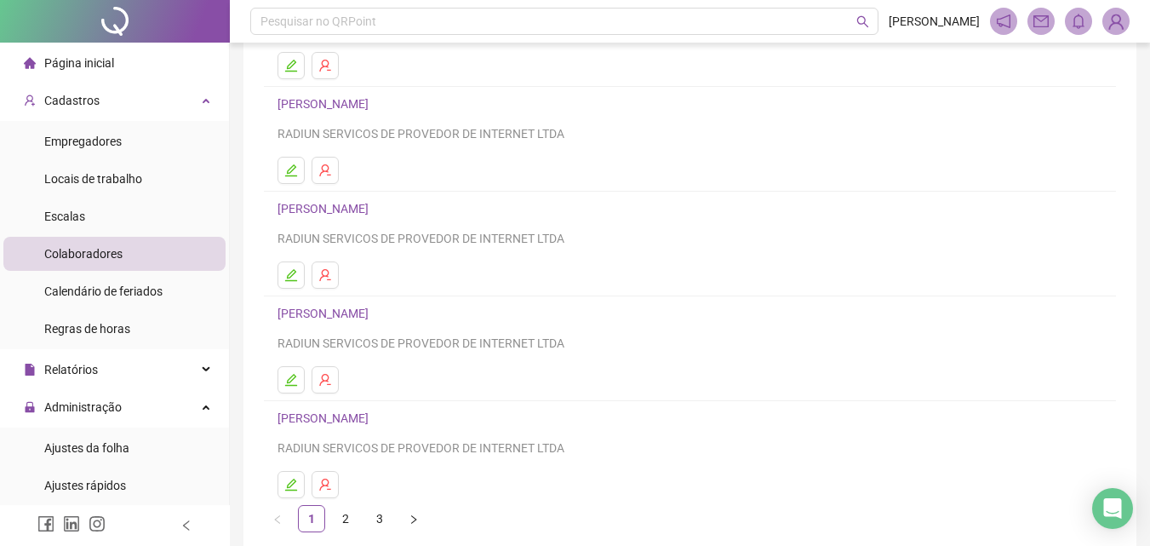
scroll to position [278, 0]
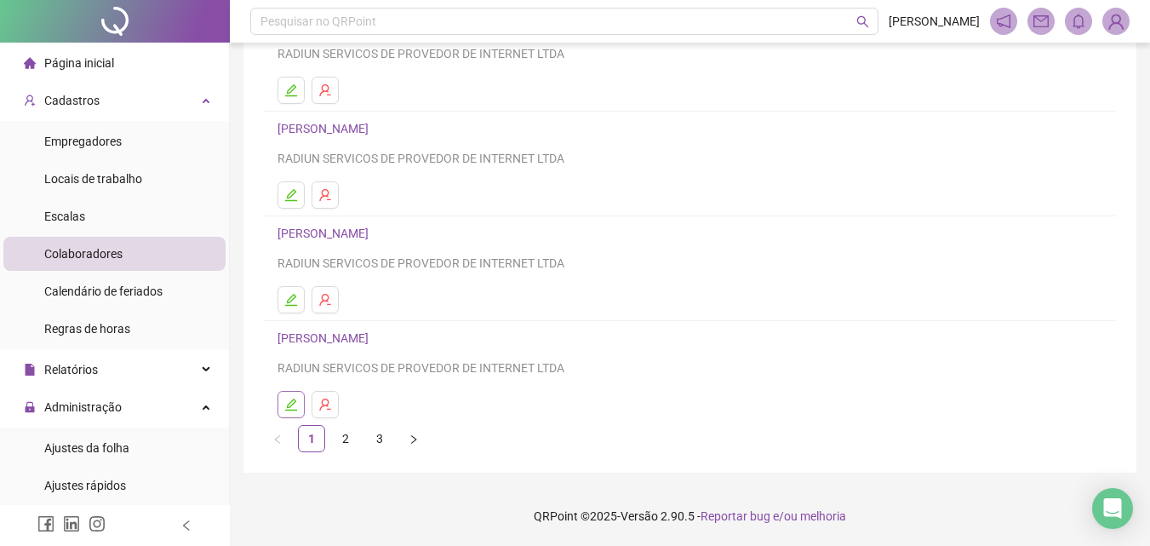
click at [295, 407] on icon "edit" at bounding box center [291, 405] width 14 height 14
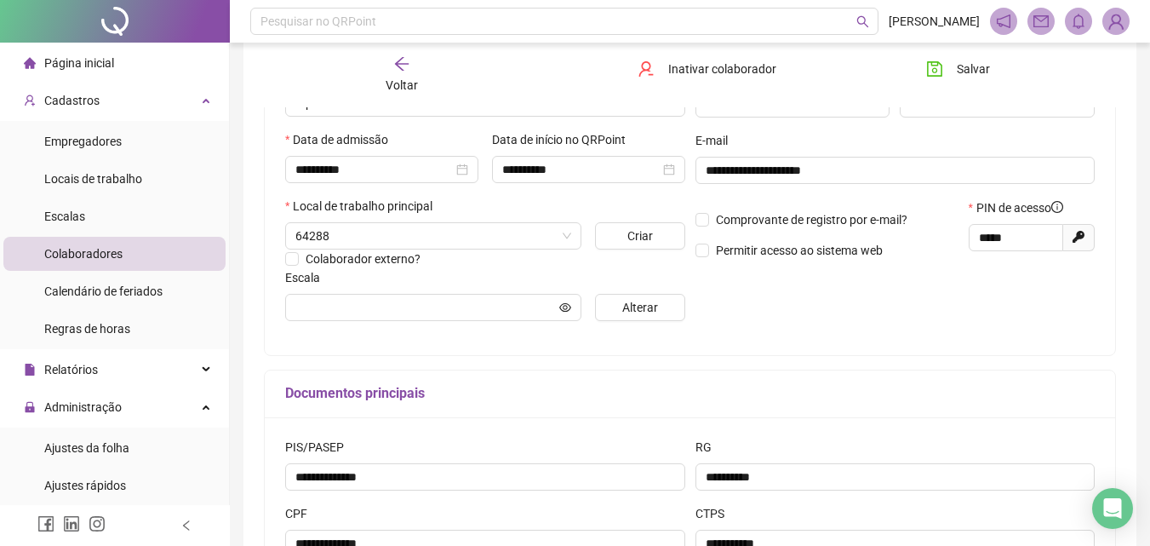
type input "**********"
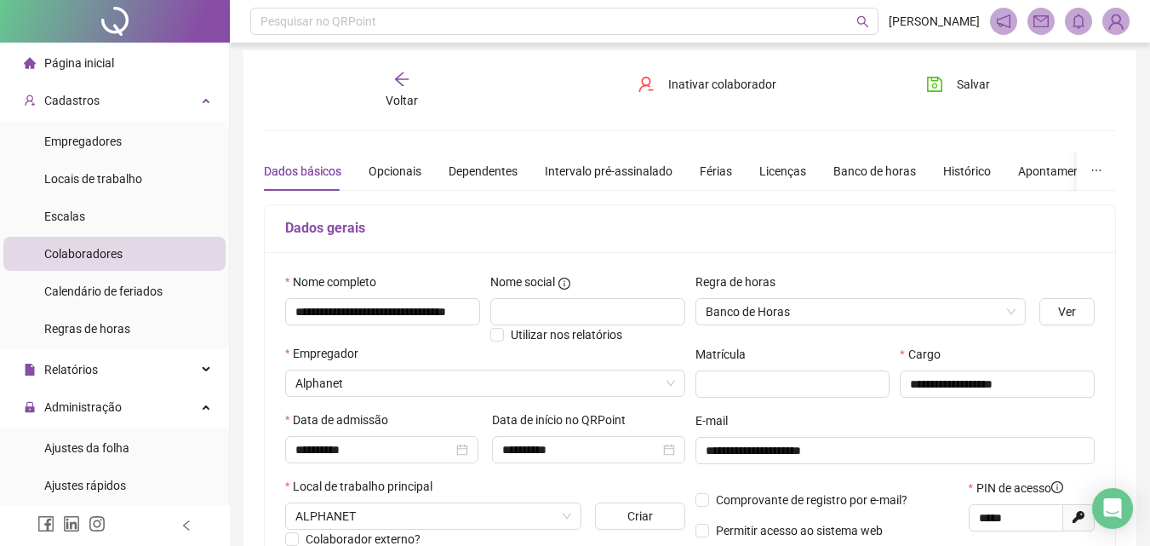
scroll to position [0, 0]
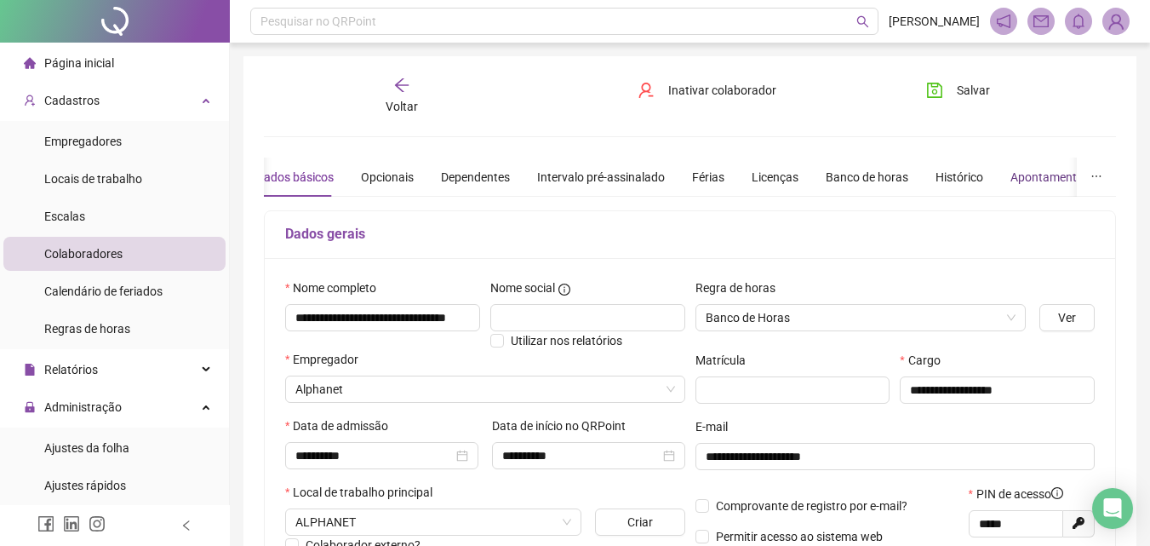
click at [1029, 172] on div "Apontamentos" at bounding box center [1050, 177] width 79 height 19
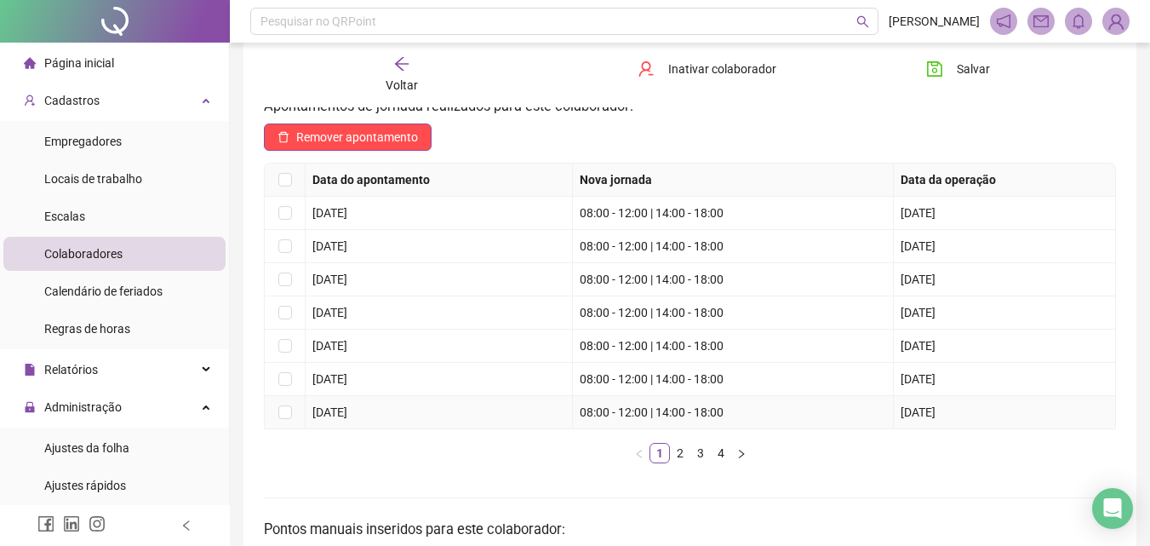
scroll to position [85, 0]
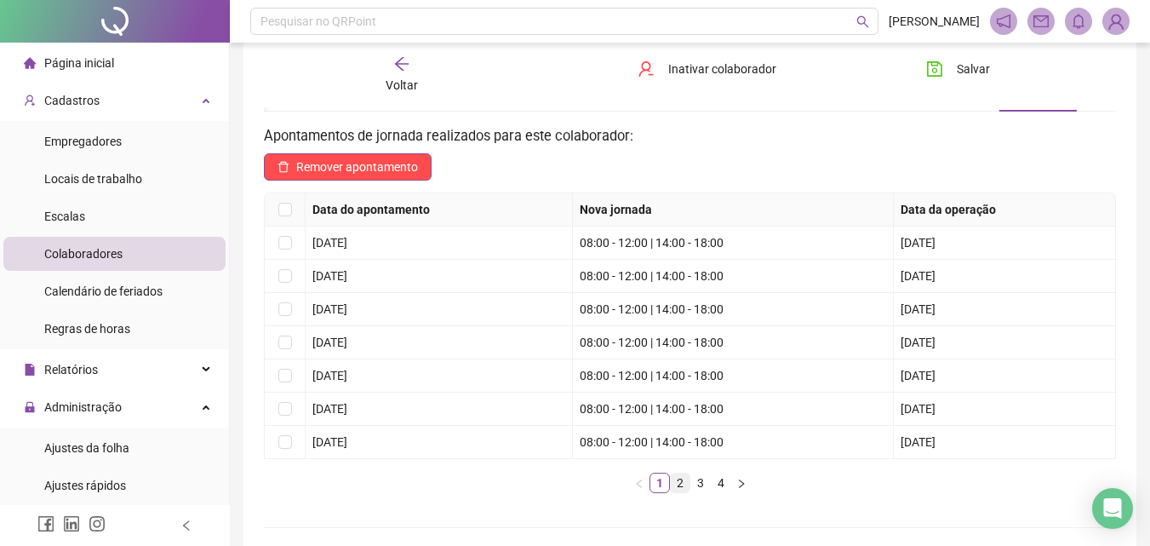
click at [674, 489] on link "2" at bounding box center [680, 482] width 19 height 19
click at [695, 490] on link "3" at bounding box center [700, 482] width 19 height 19
click at [410, 68] on div "Voltar" at bounding box center [401, 74] width 131 height 39
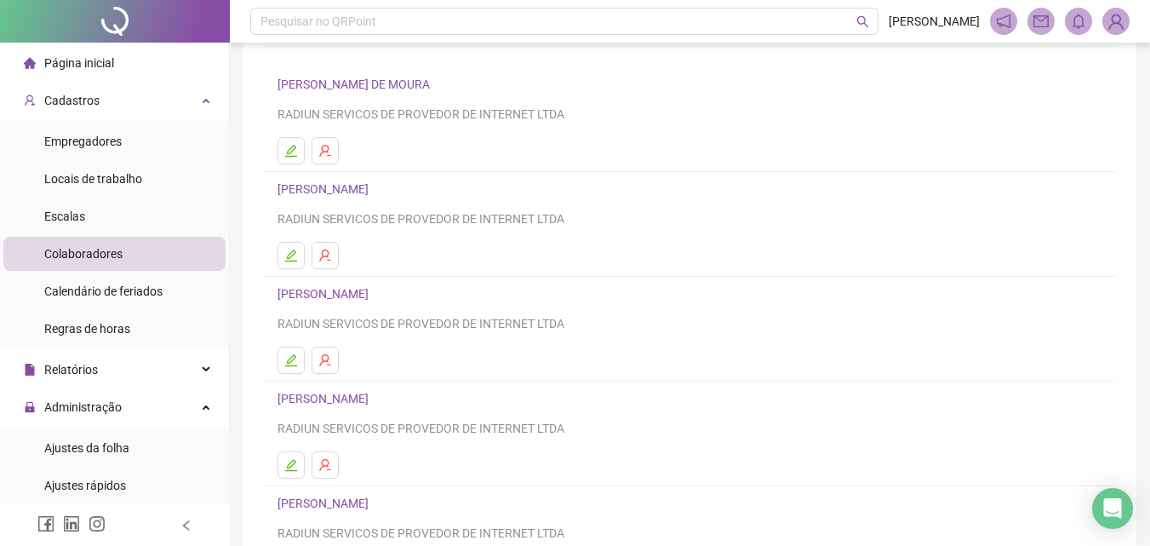
scroll to position [278, 0]
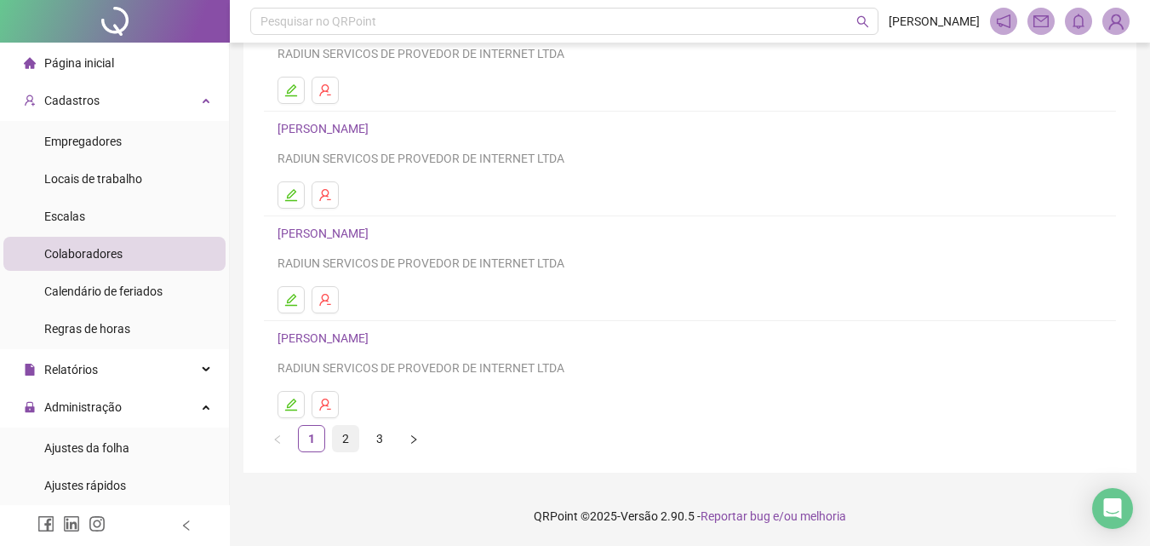
click at [335, 449] on link "2" at bounding box center [346, 439] width 26 height 26
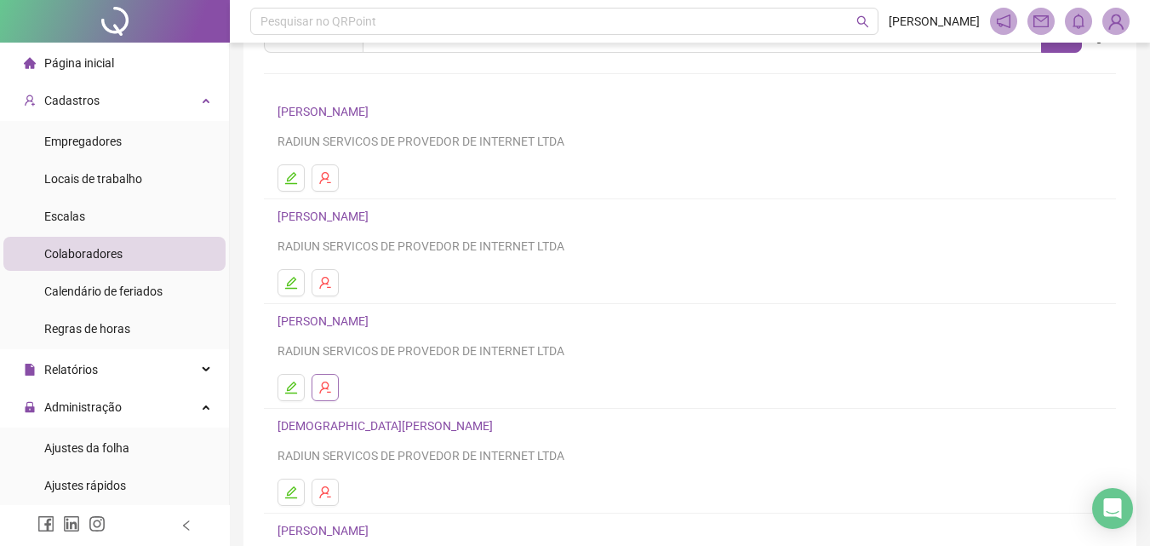
scroll to position [255, 0]
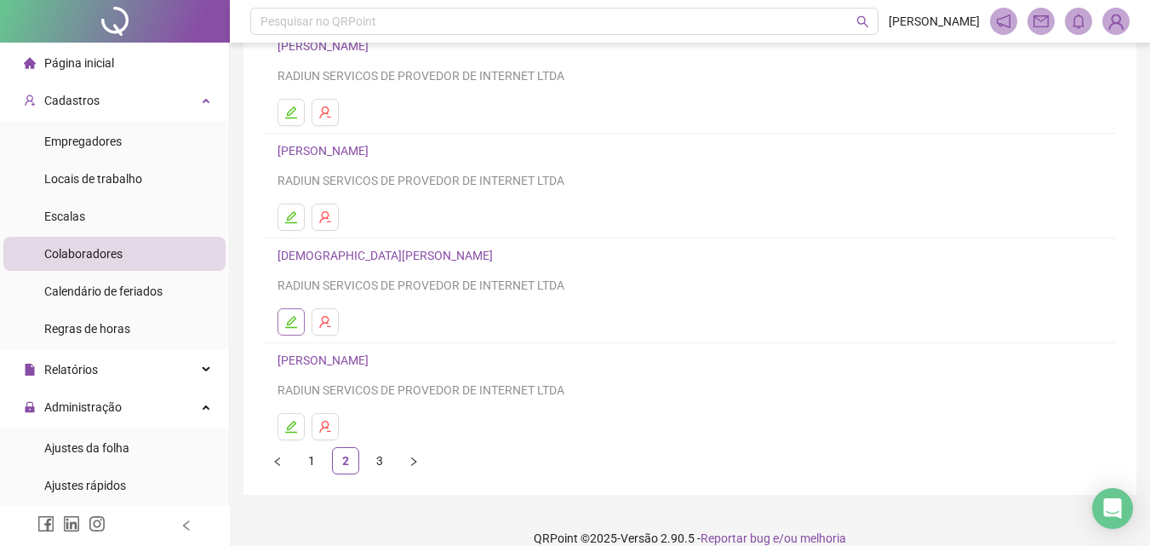
click at [293, 324] on icon "edit" at bounding box center [291, 322] width 14 height 14
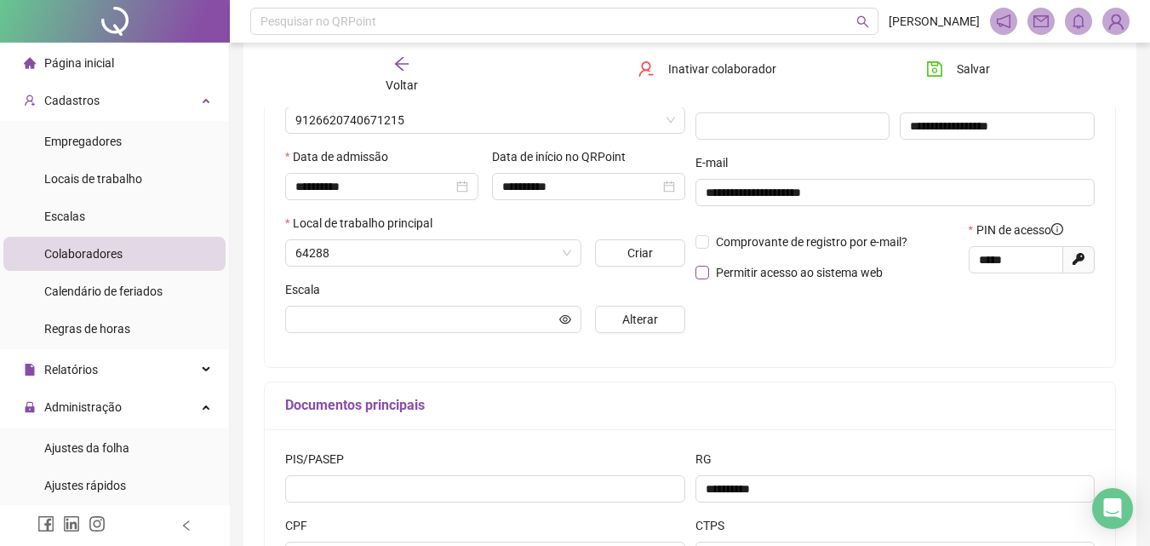
type input "********"
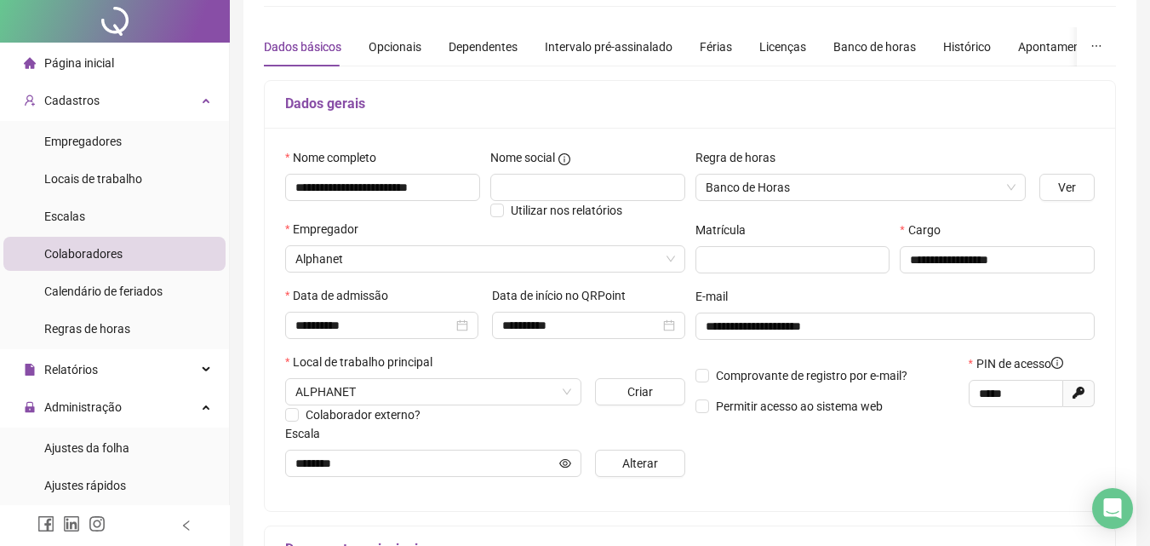
scroll to position [0, 0]
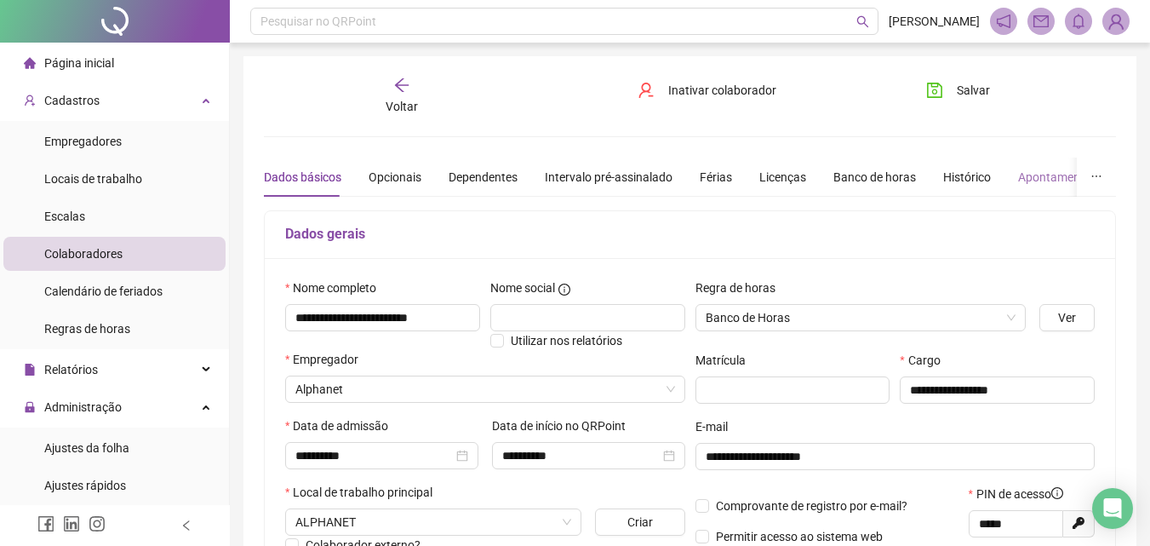
click at [1054, 166] on div "Apontamentos" at bounding box center [1057, 177] width 79 height 39
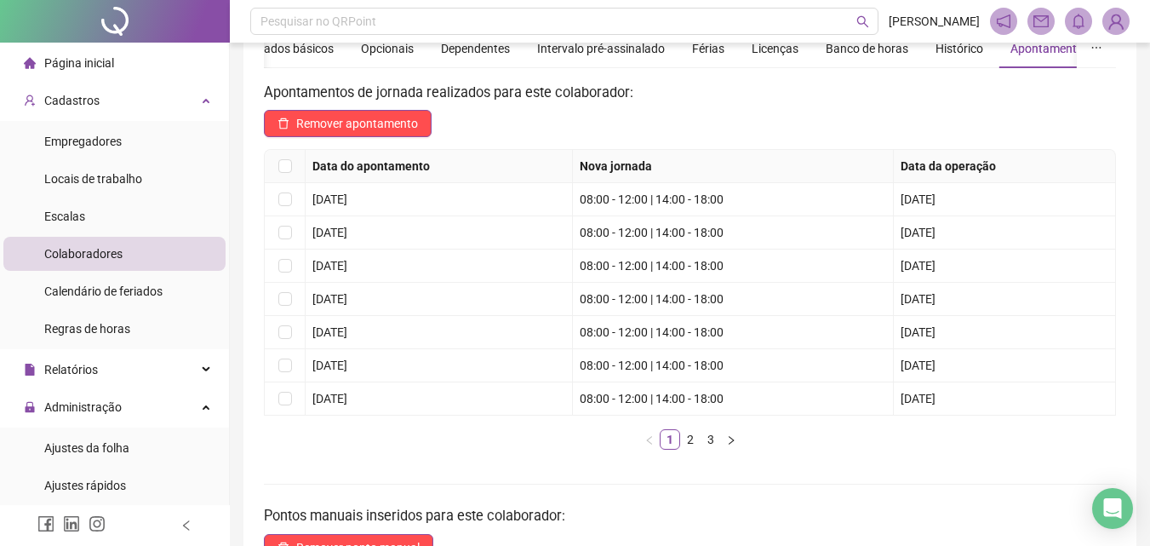
scroll to position [255, 0]
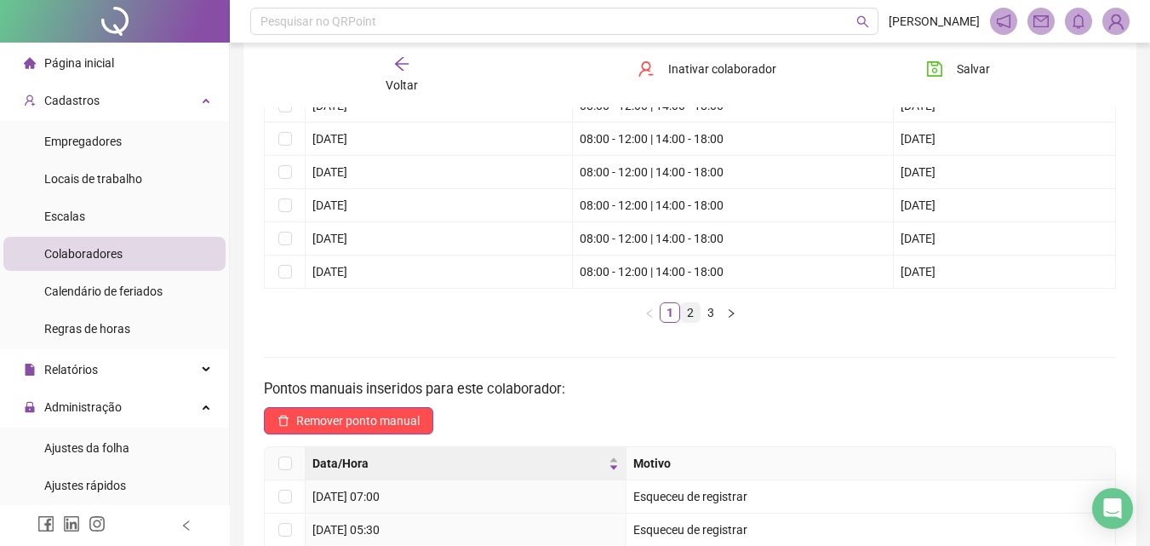
click at [690, 320] on link "2" at bounding box center [690, 312] width 19 height 19
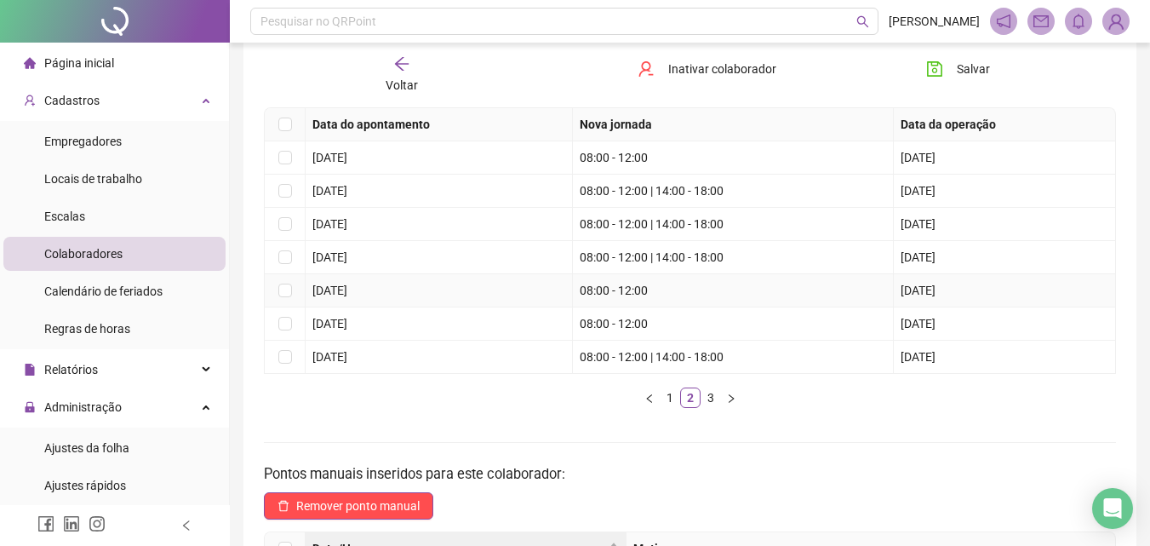
scroll to position [0, 0]
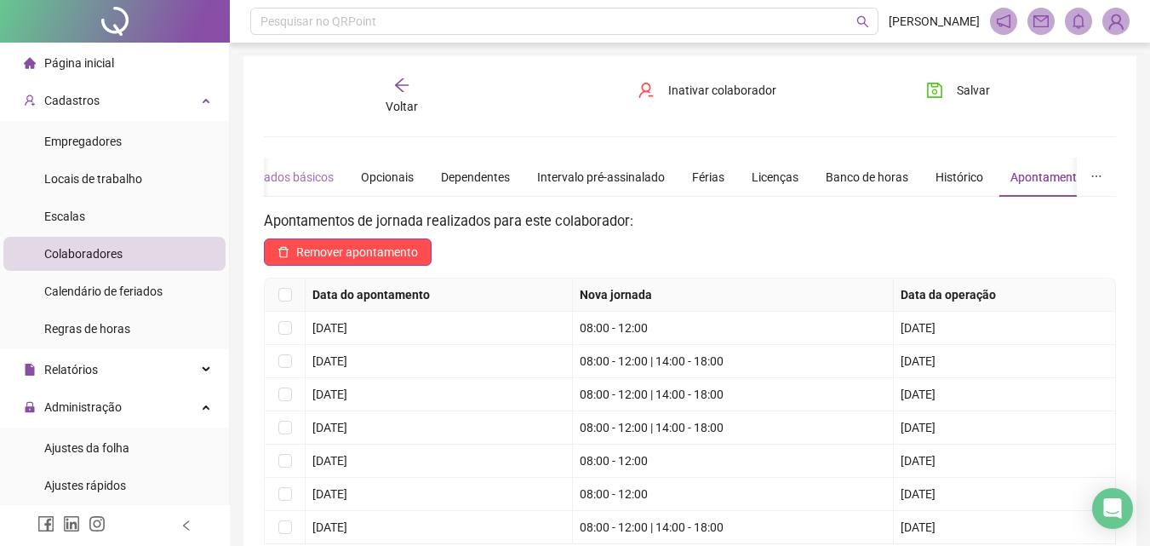
click at [287, 186] on div "Dados básicos" at bounding box center [294, 177] width 77 height 39
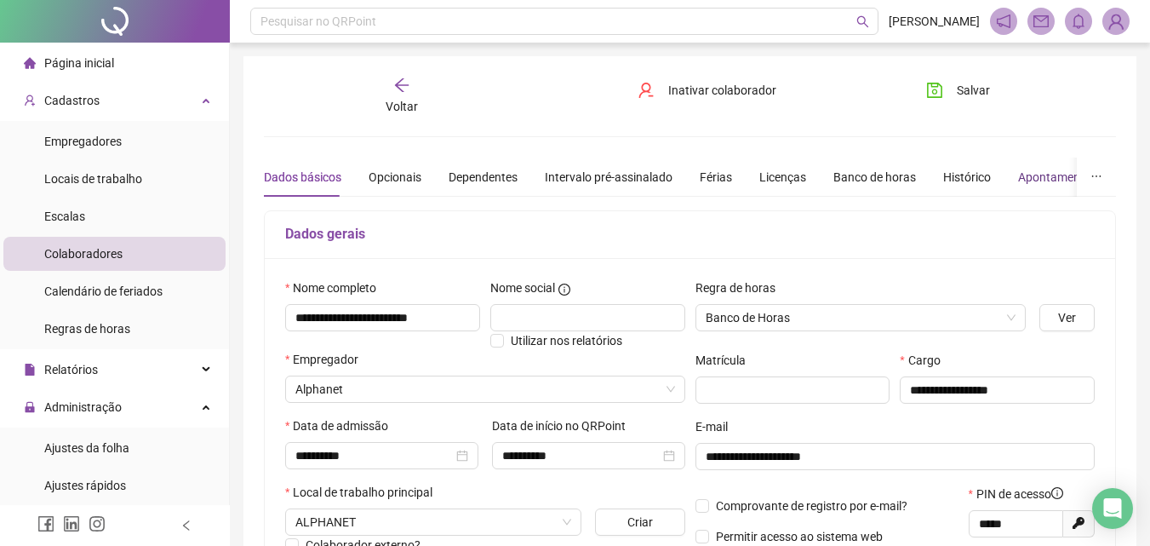
click at [1029, 181] on div "Apontamentos" at bounding box center [1057, 177] width 79 height 19
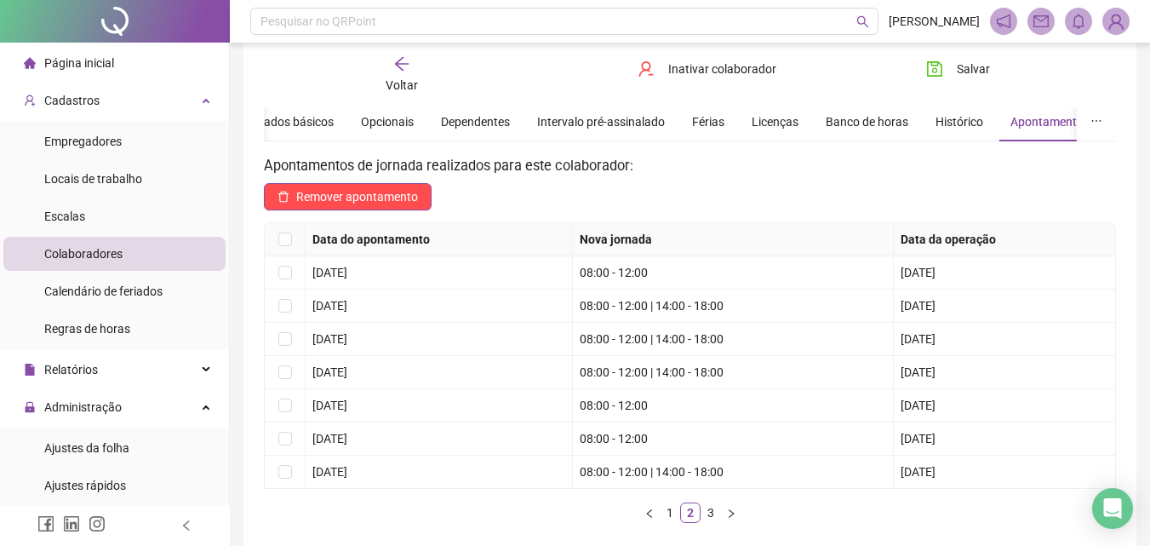
scroll to position [85, 0]
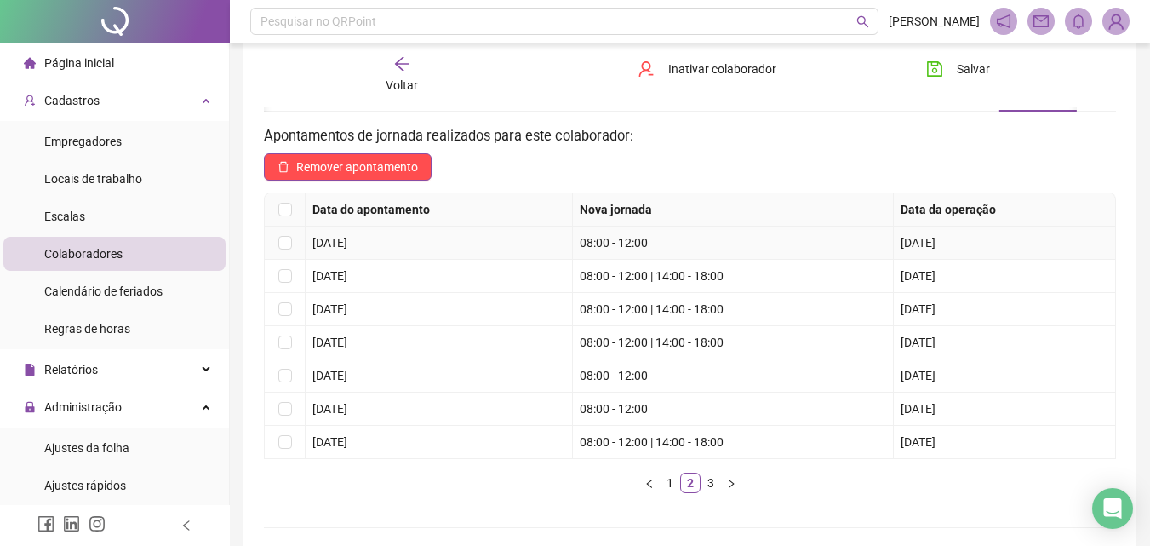
click at [627, 254] on td "08:00 - 12:00" at bounding box center [733, 242] width 321 height 33
click at [511, 404] on td "[DATE]" at bounding box center [439, 409] width 267 height 33
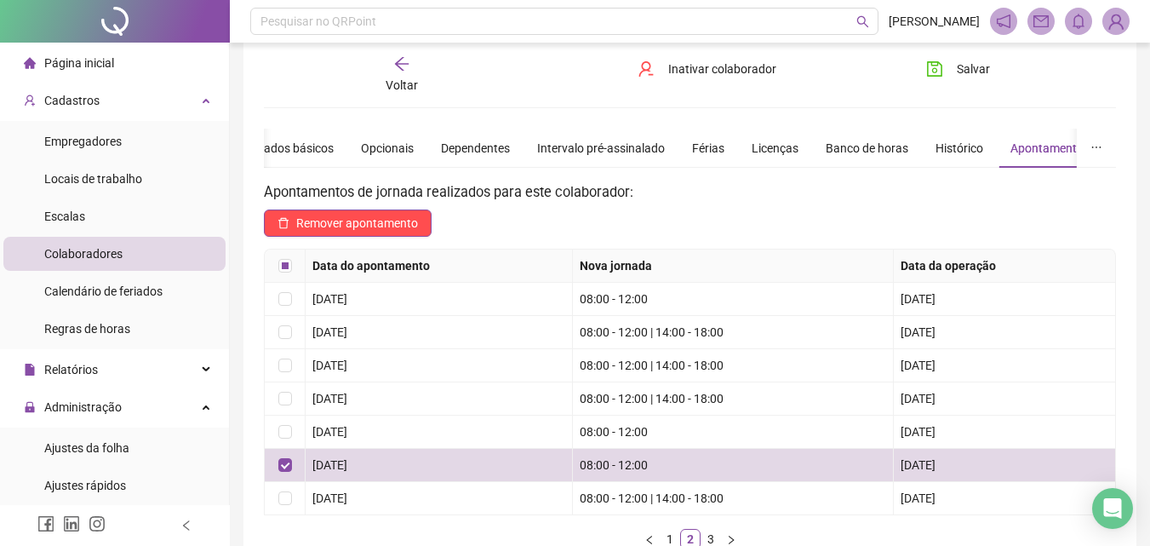
scroll to position [0, 0]
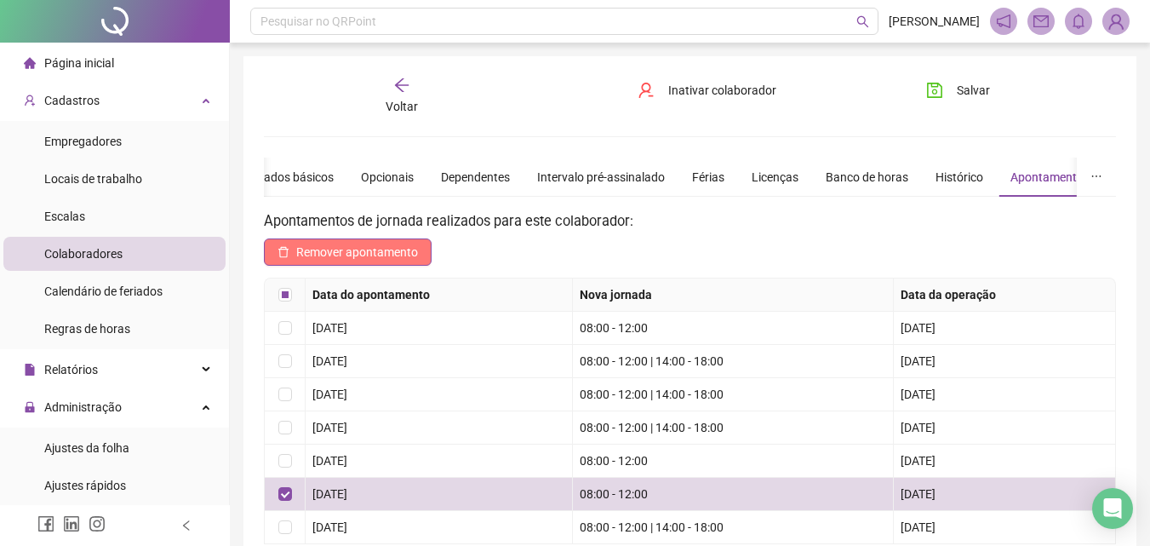
click at [367, 249] on span "Remover apontamento" at bounding box center [357, 252] width 122 height 19
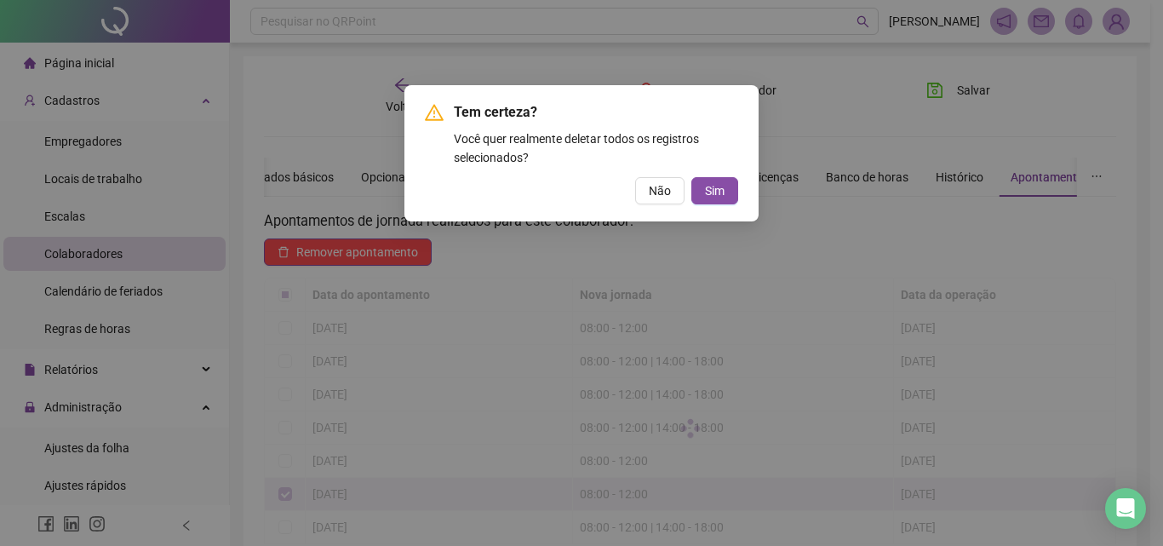
click at [709, 183] on span "Sim" at bounding box center [715, 190] width 20 height 19
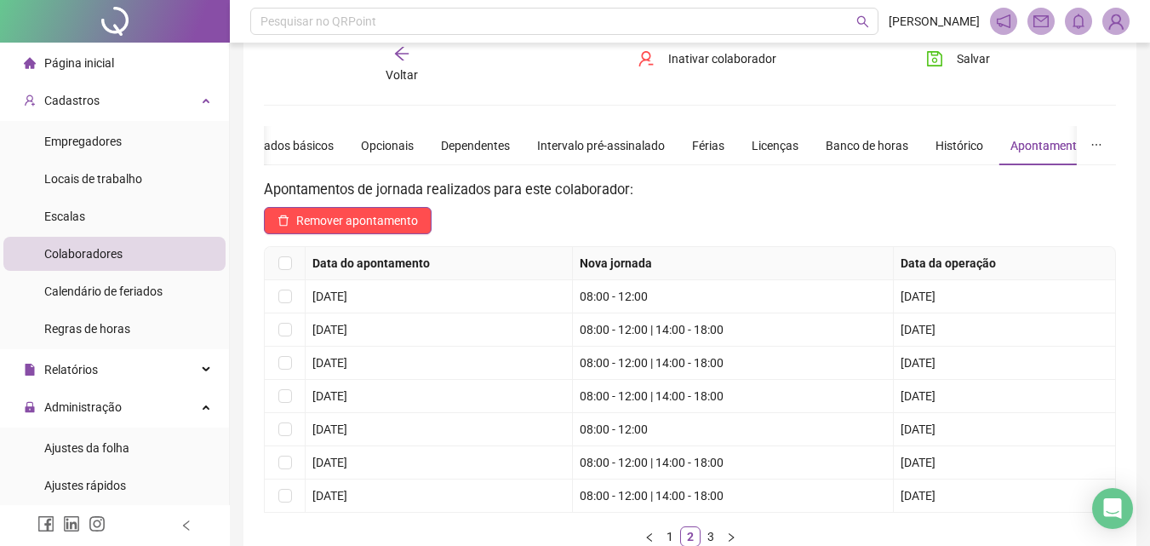
scroll to position [85, 0]
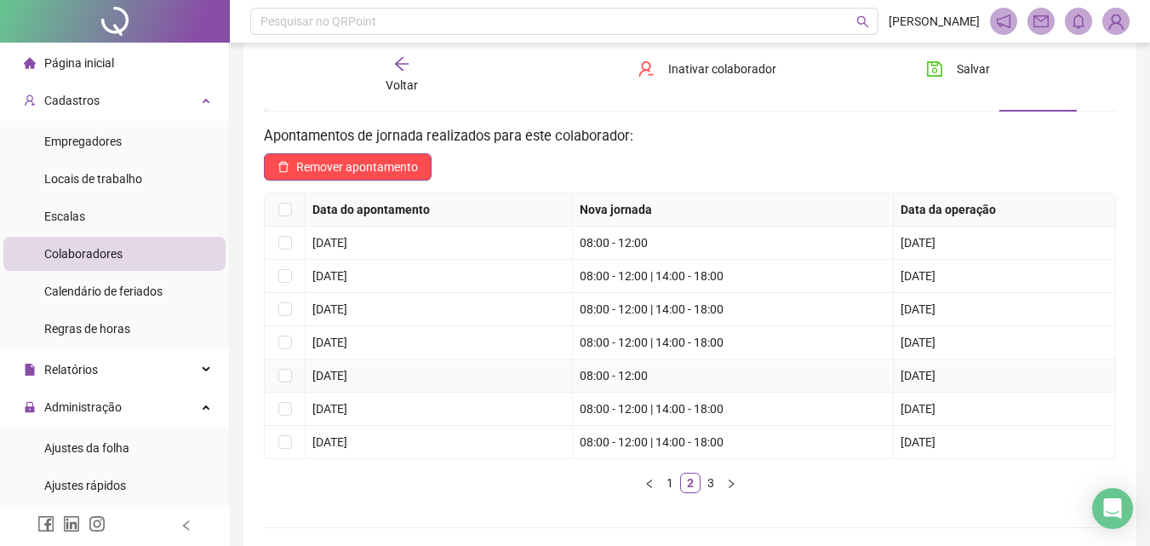
click at [558, 373] on td "[DATE]" at bounding box center [439, 375] width 267 height 33
click at [635, 378] on td "08:00 - 12:00" at bounding box center [733, 375] width 321 height 33
click at [413, 72] on div "Voltar" at bounding box center [401, 74] width 131 height 39
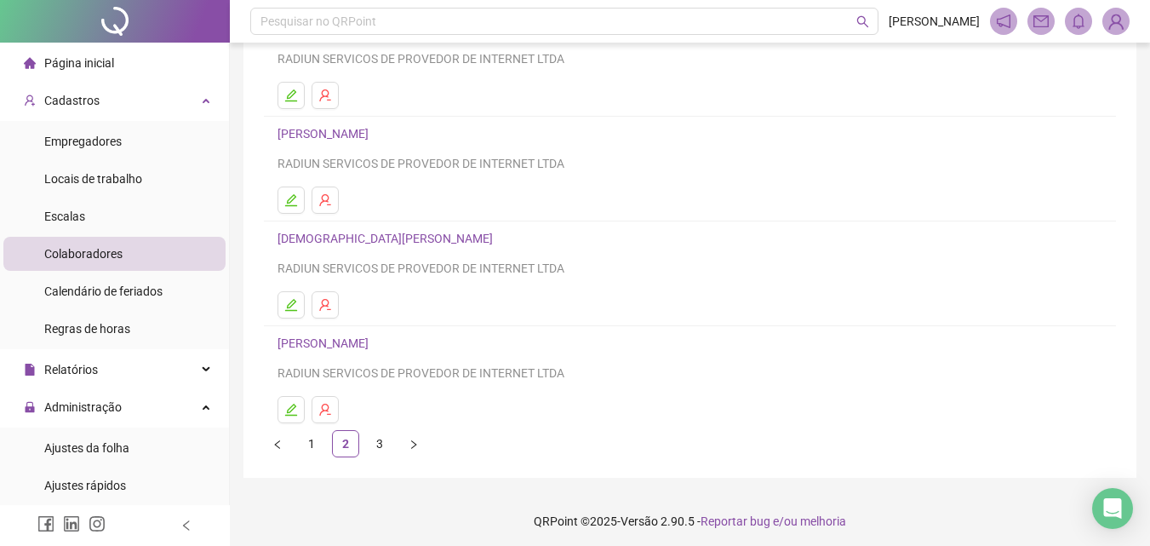
scroll to position [278, 0]
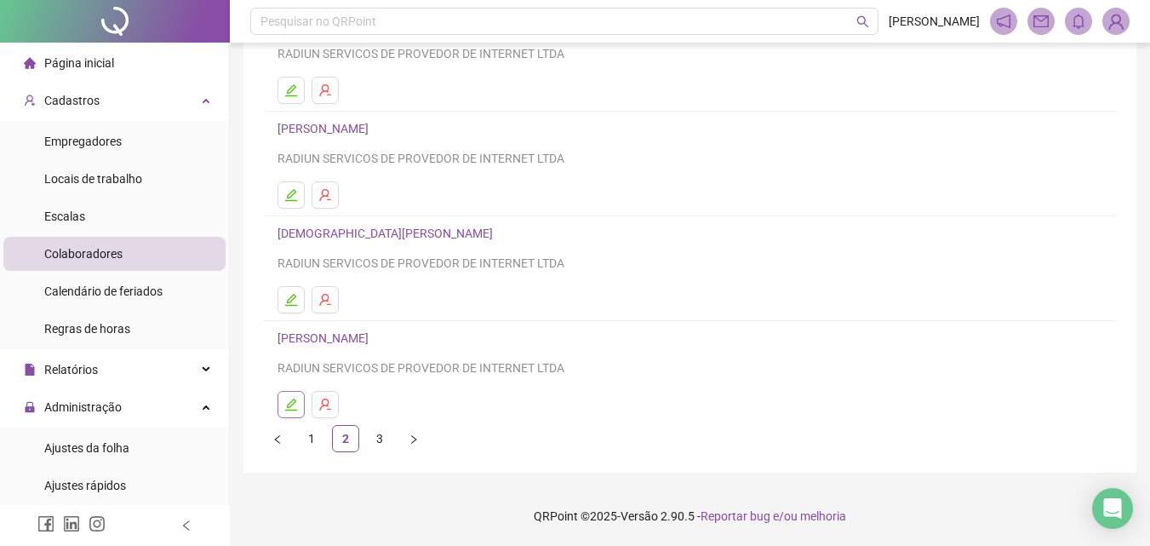
click at [297, 393] on button "button" at bounding box center [291, 404] width 27 height 27
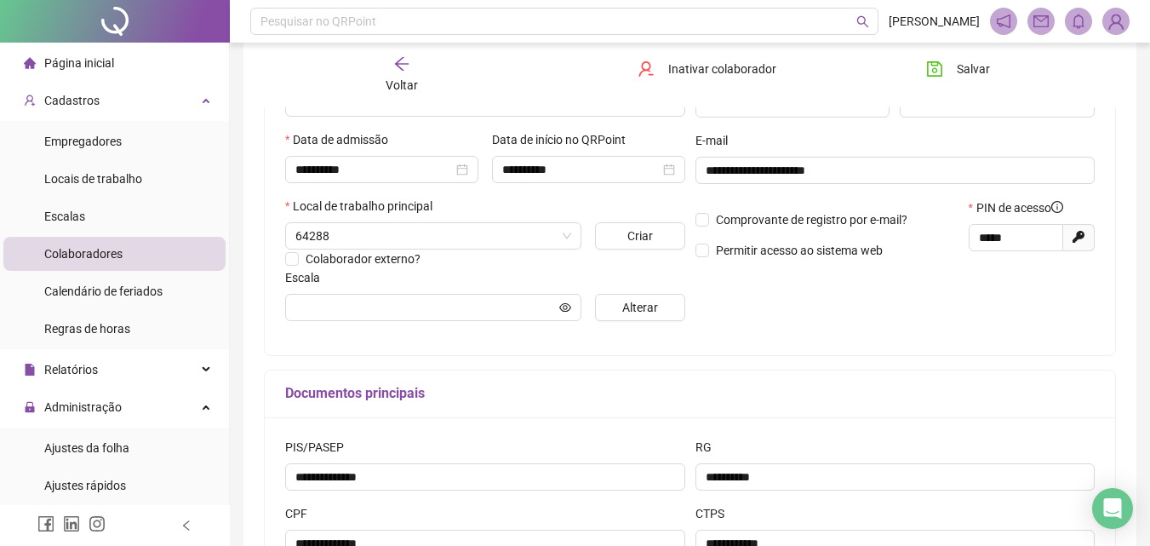
type input "********"
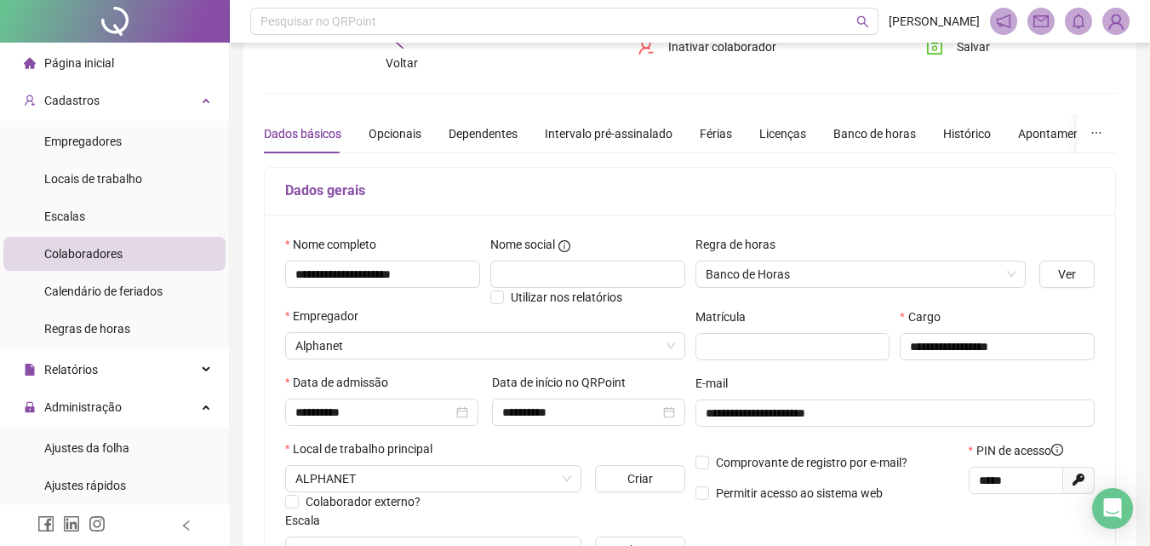
scroll to position [0, 0]
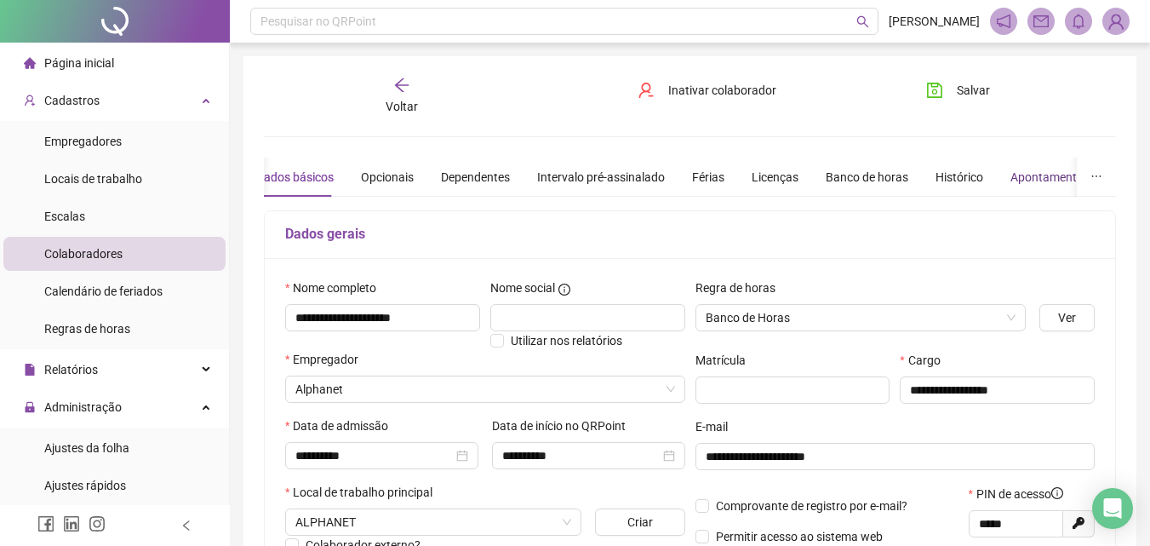
click at [1029, 171] on div "Apontamentos" at bounding box center [1050, 177] width 79 height 19
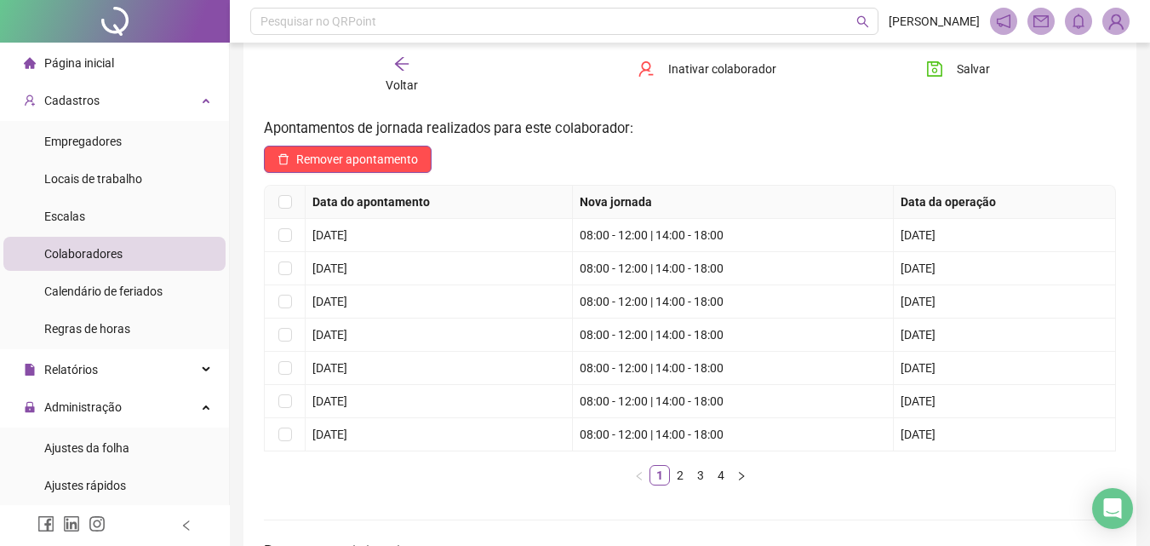
scroll to position [255, 0]
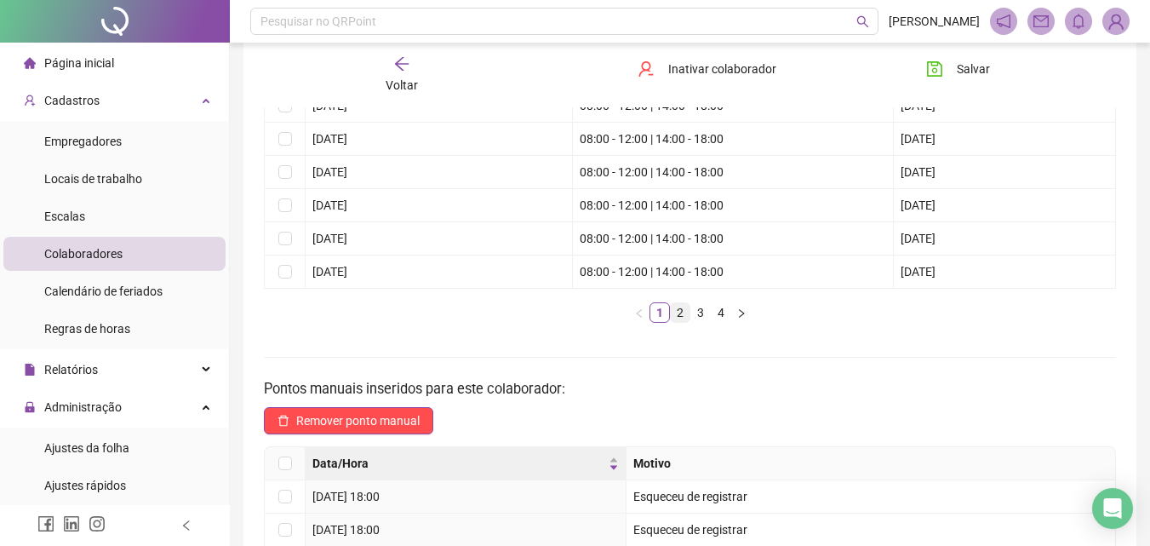
click at [682, 313] on link "2" at bounding box center [680, 312] width 19 height 19
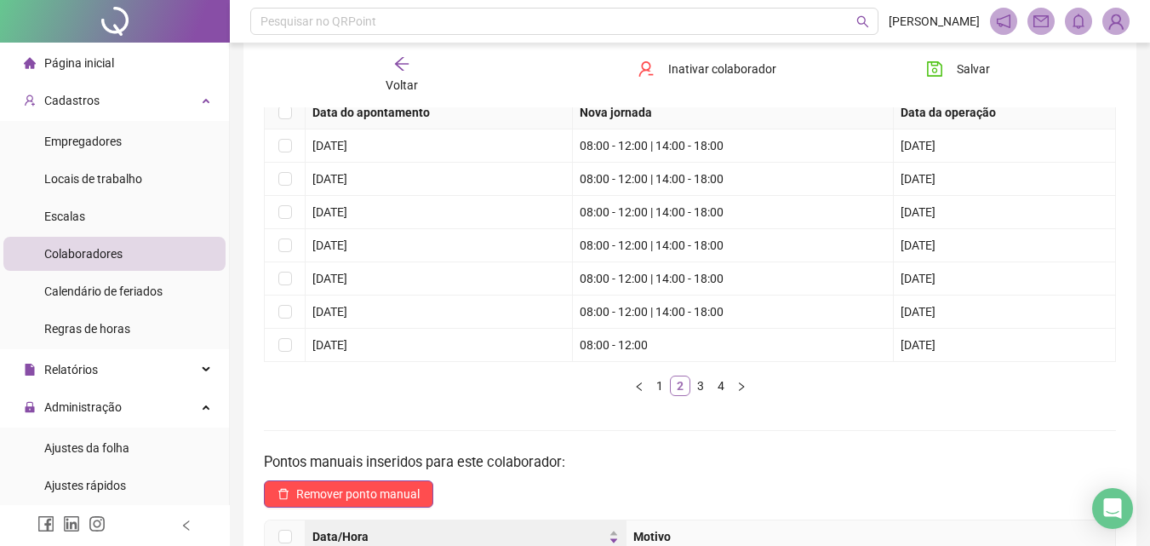
scroll to position [85, 0]
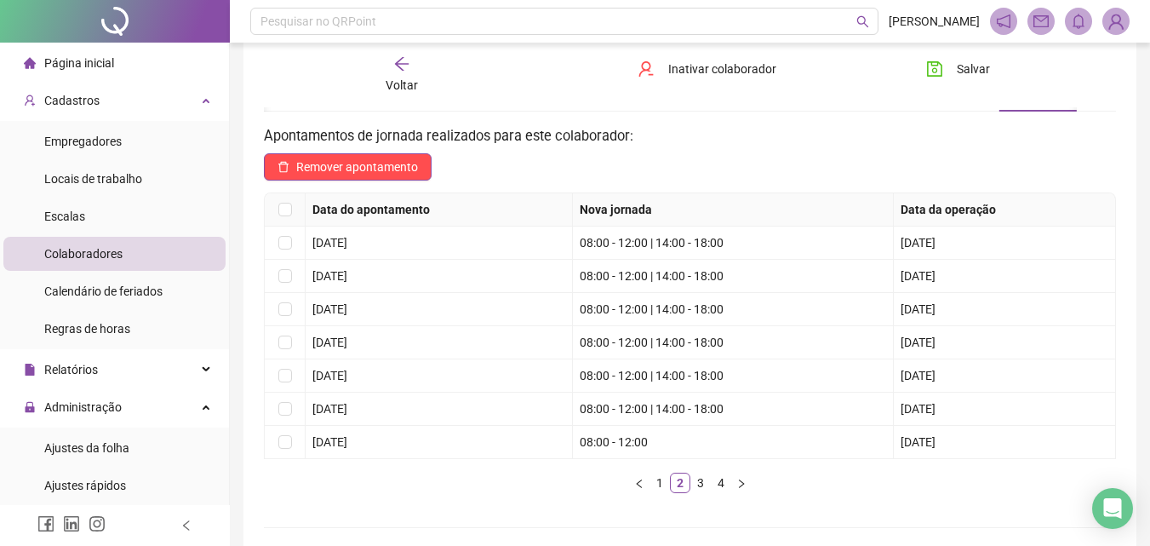
click at [706, 494] on div "Data do apontamento Nova jornada Data da operação [DATE] 08:00 - 12:00 | 14:00 …" at bounding box center [690, 349] width 852 height 314
click at [703, 490] on link "3" at bounding box center [700, 482] width 19 height 19
click at [404, 63] on icon "arrow-left" at bounding box center [401, 63] width 17 height 17
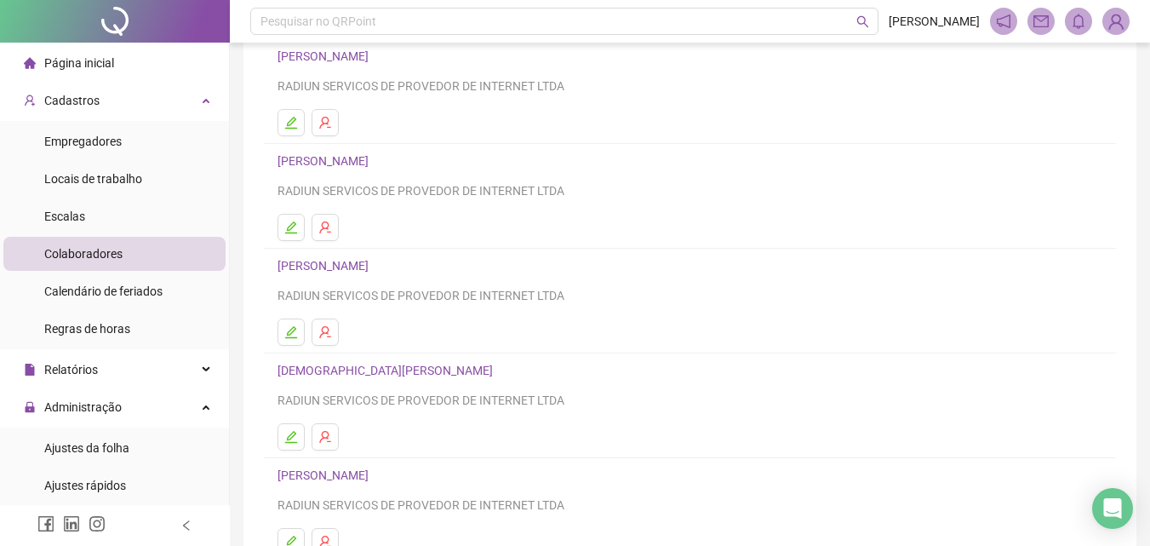
scroll to position [255, 0]
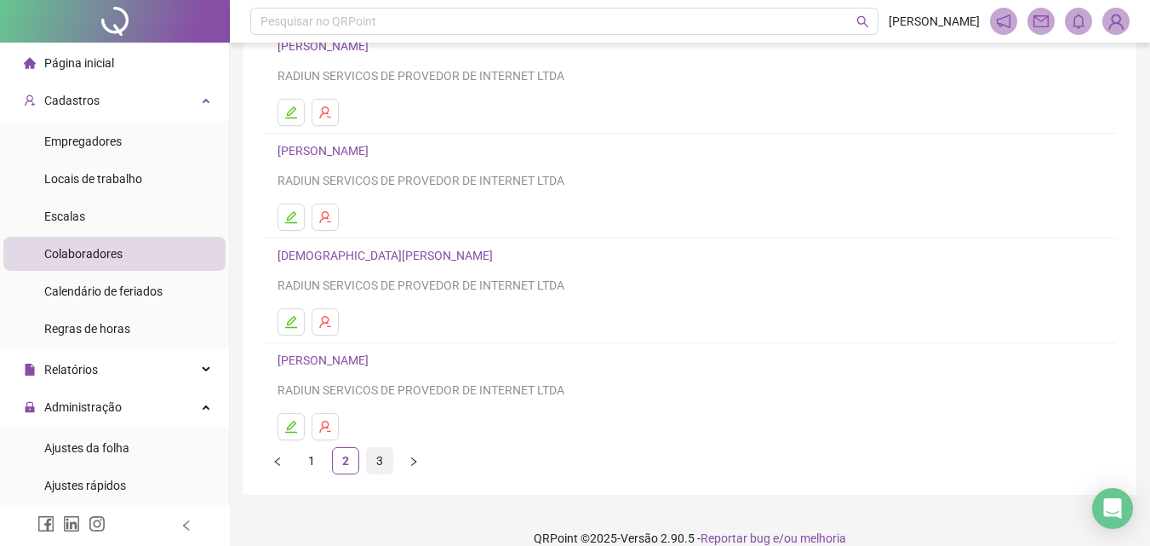
click at [373, 456] on link "3" at bounding box center [380, 461] width 26 height 26
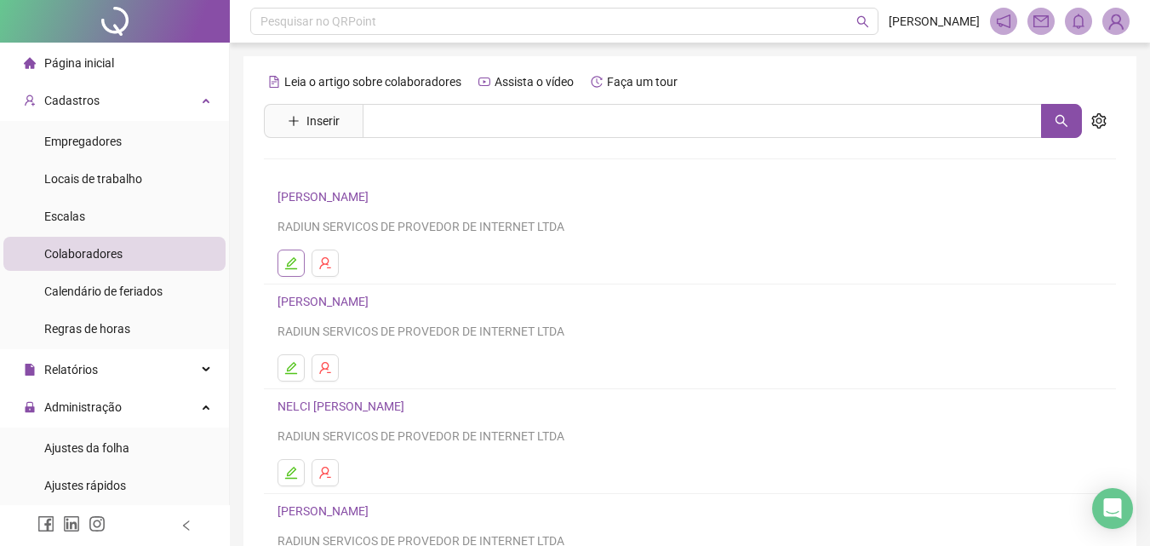
click at [287, 272] on button "button" at bounding box center [291, 262] width 27 height 27
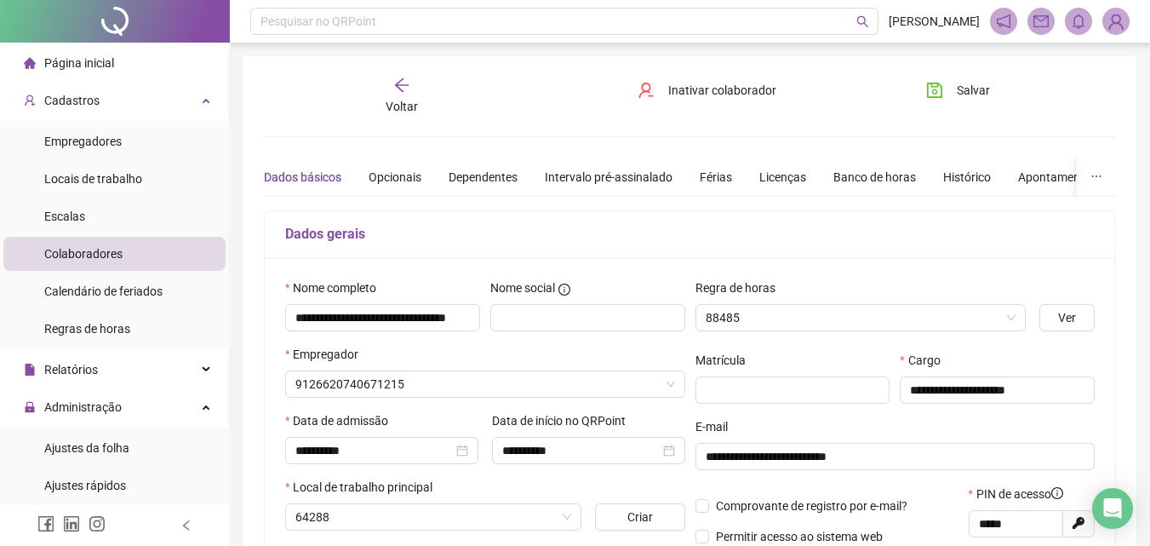
type input "********"
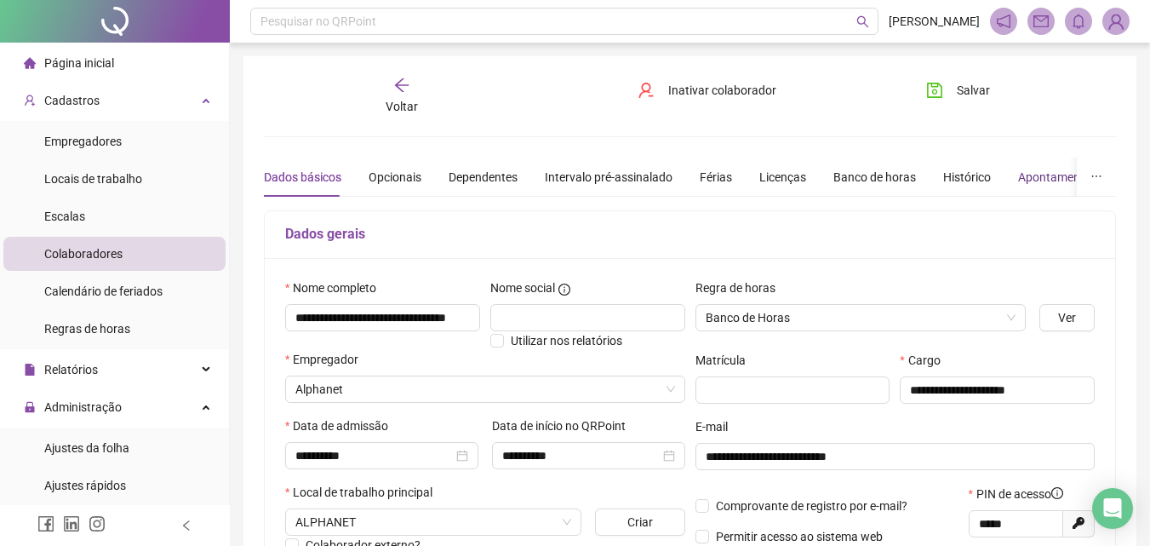
click at [1034, 184] on div "Apontamentos" at bounding box center [1057, 177] width 79 height 19
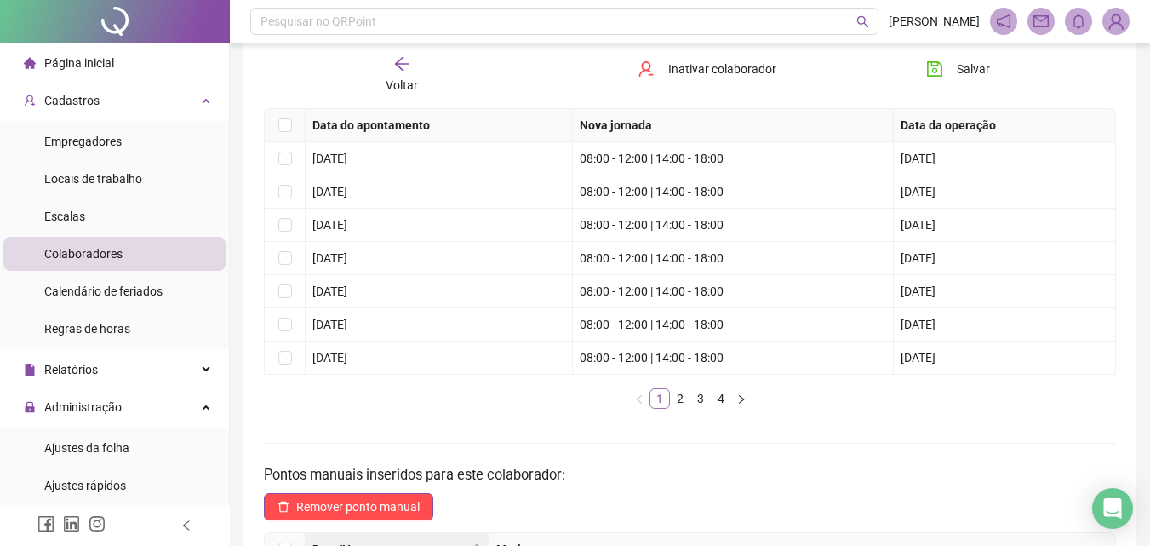
scroll to position [170, 0]
click at [679, 393] on link "2" at bounding box center [680, 397] width 19 height 19
click at [713, 400] on link "4" at bounding box center [721, 397] width 19 height 19
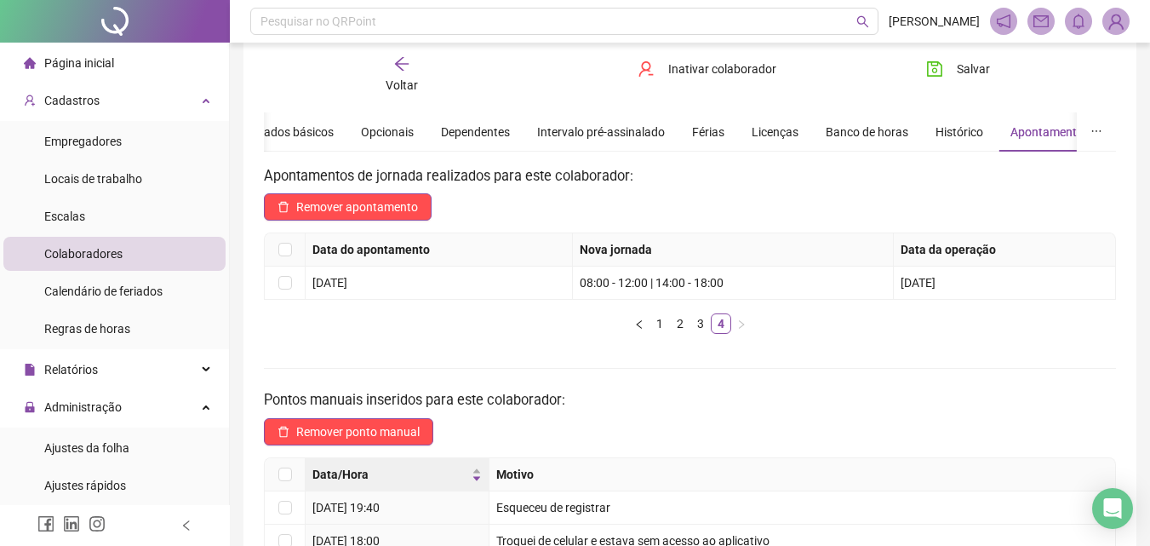
scroll to position [0, 0]
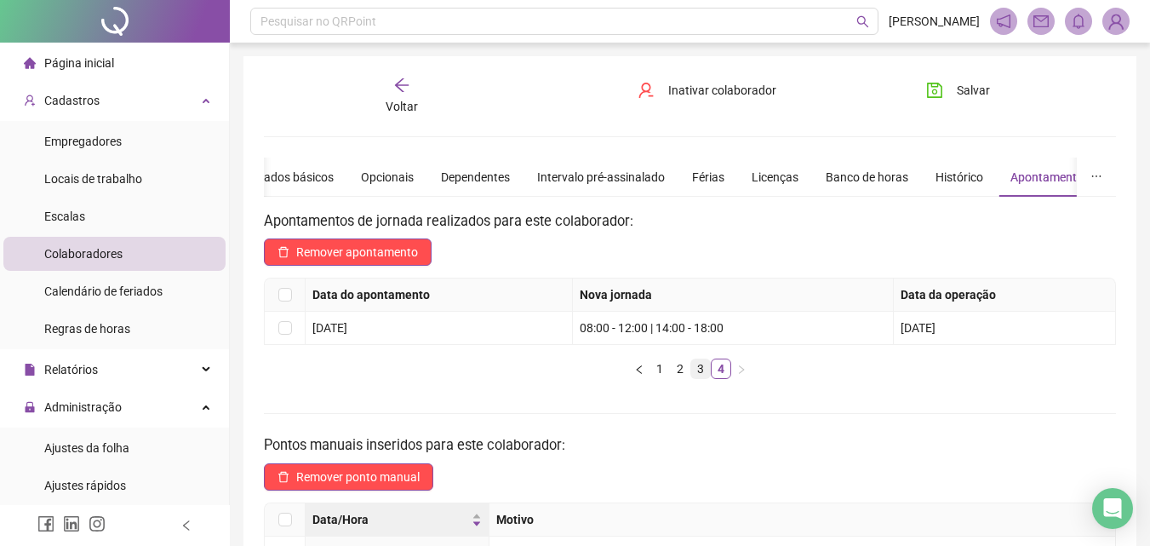
click at [693, 364] on link "3" at bounding box center [700, 368] width 19 height 19
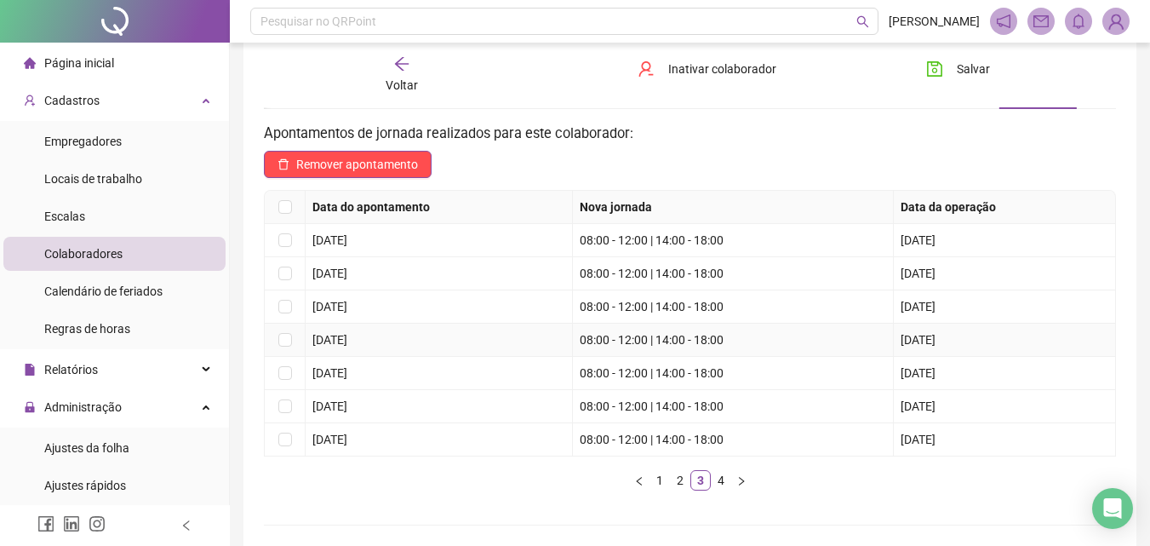
scroll to position [170, 0]
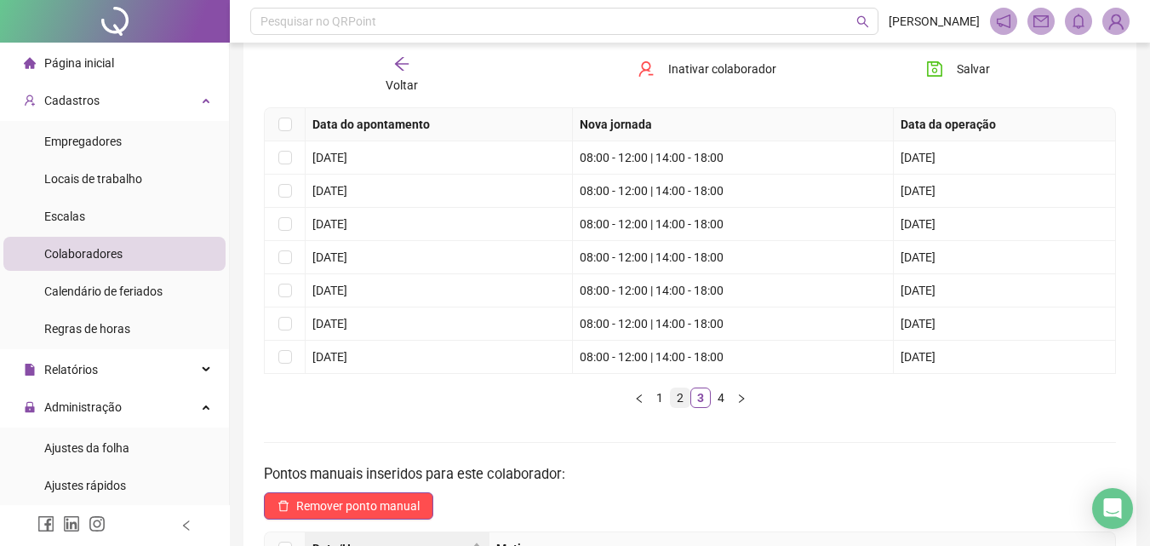
click at [686, 403] on link "2" at bounding box center [680, 397] width 19 height 19
click at [701, 397] on link "3" at bounding box center [700, 397] width 19 height 19
click at [715, 398] on link "4" at bounding box center [721, 397] width 19 height 19
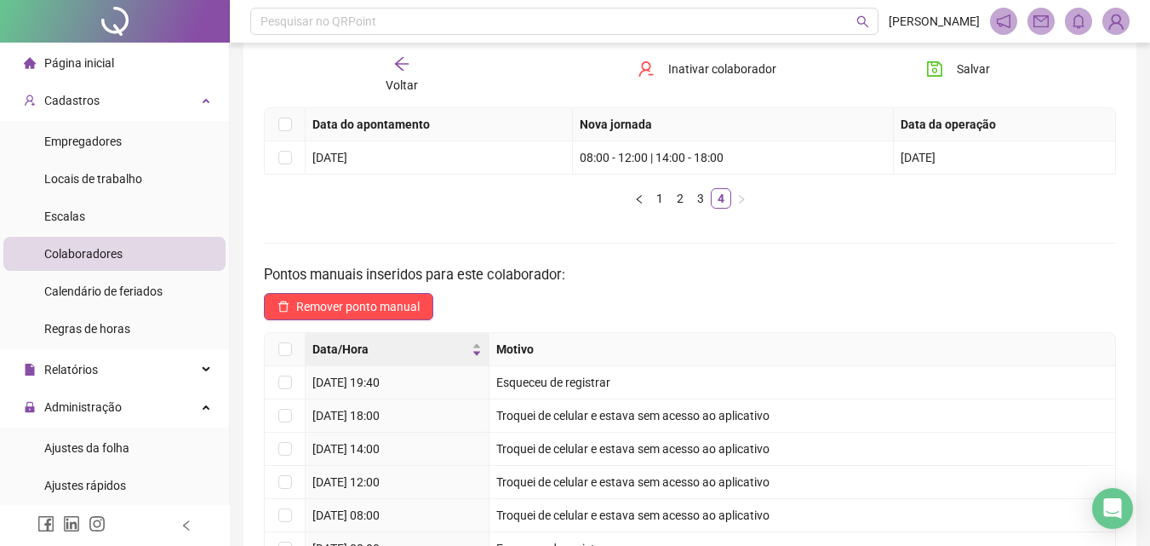
drag, startPoint x: 715, startPoint y: 398, endPoint x: 630, endPoint y: 307, distance: 125.3
click at [630, 307] on p "Remover ponto manual" at bounding box center [690, 306] width 852 height 27
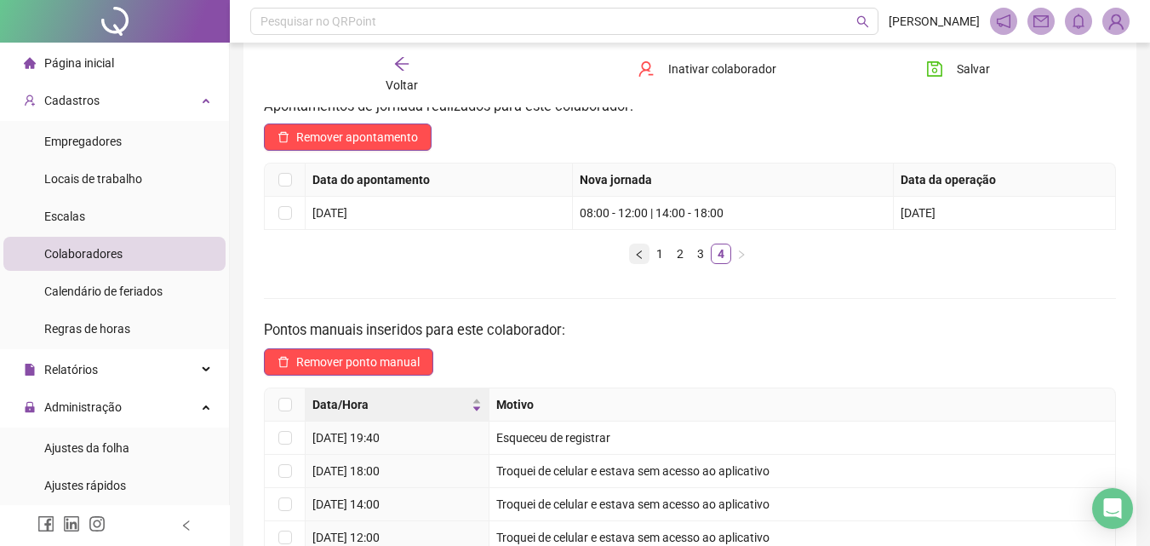
scroll to position [85, 0]
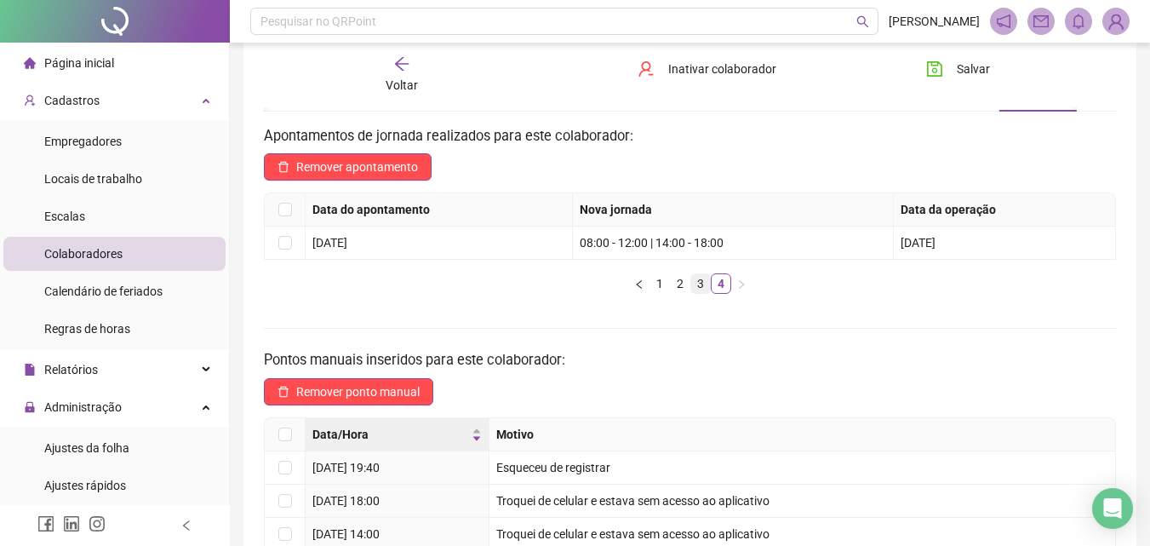
click at [696, 282] on link "3" at bounding box center [700, 283] width 19 height 19
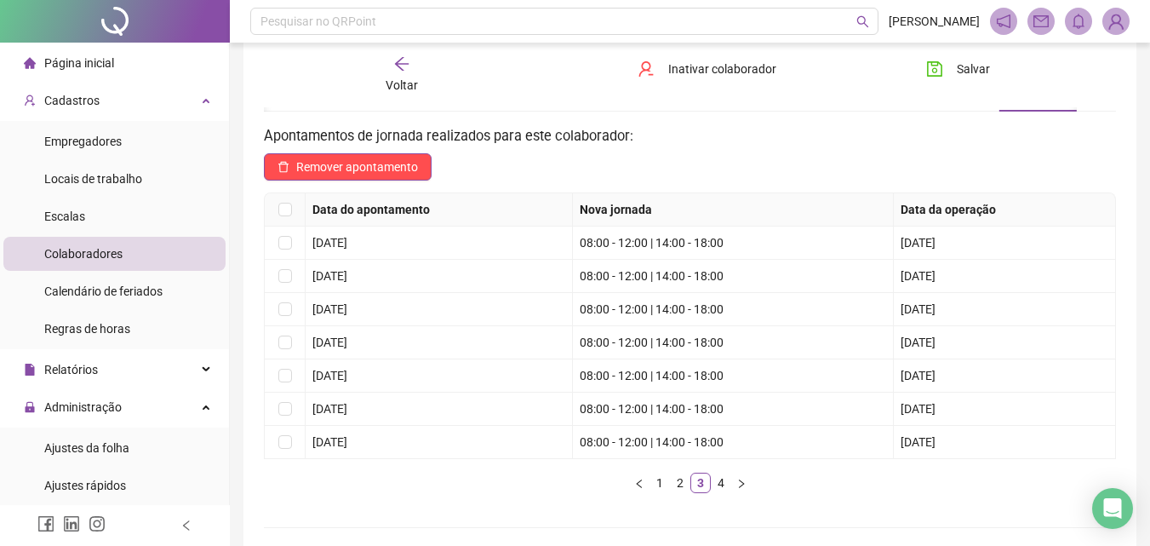
click at [410, 78] on span "Voltar" at bounding box center [402, 85] width 32 height 14
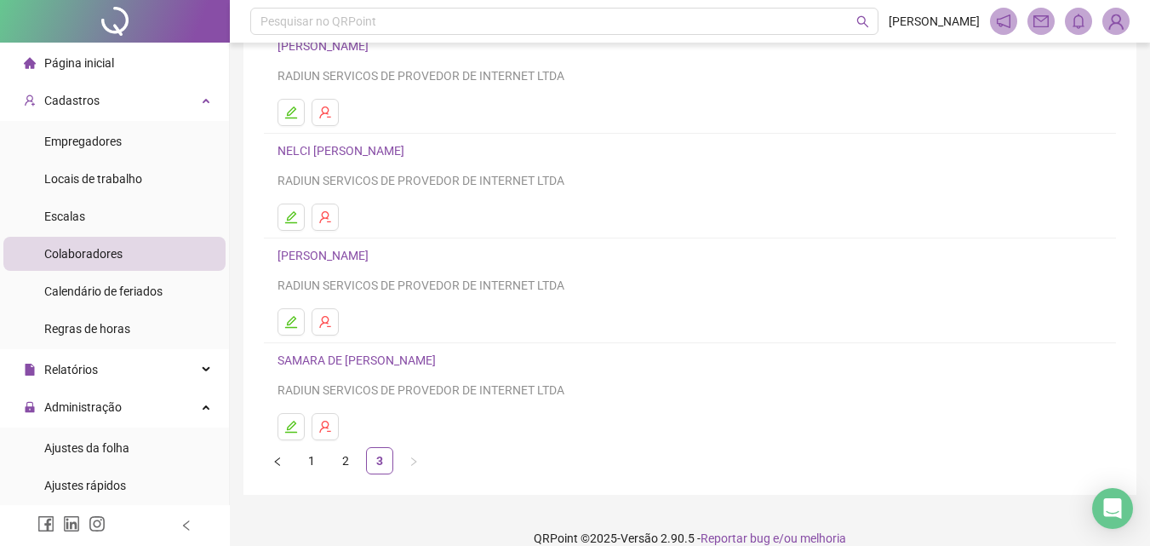
scroll to position [278, 0]
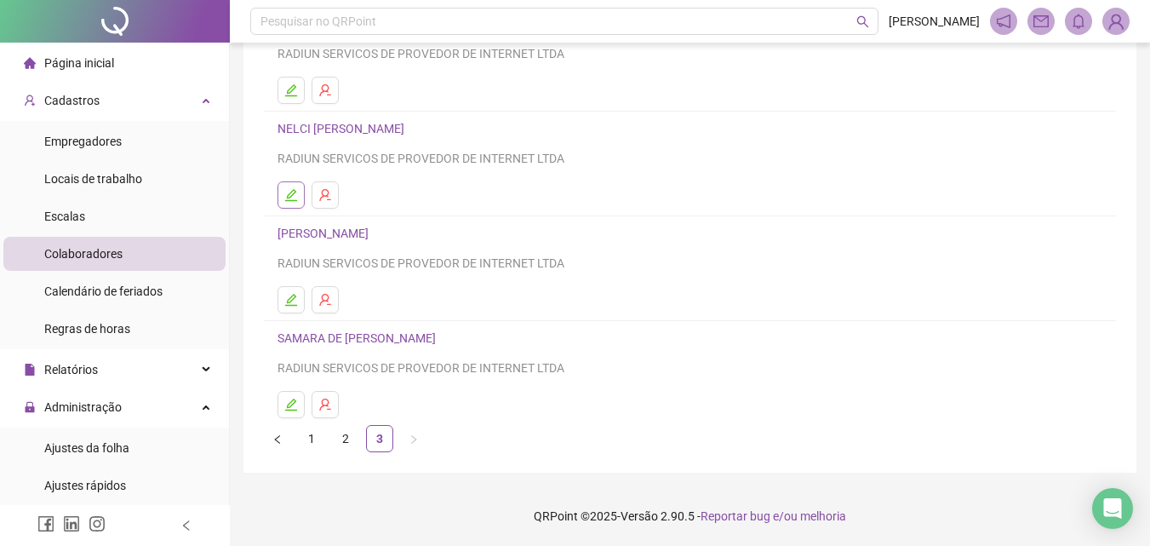
click at [297, 186] on button "button" at bounding box center [291, 194] width 27 height 27
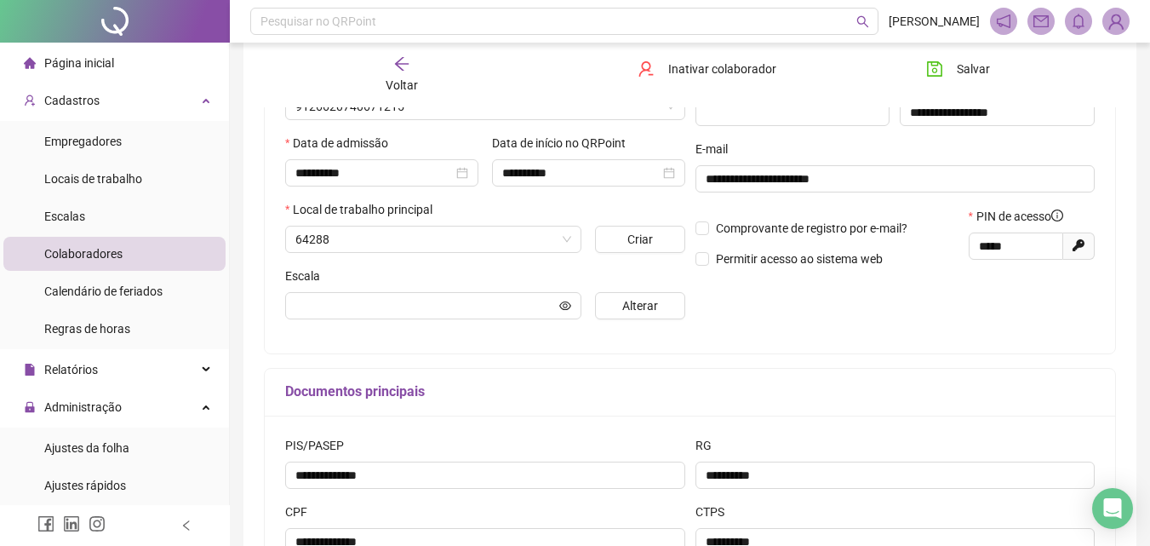
type input "**********"
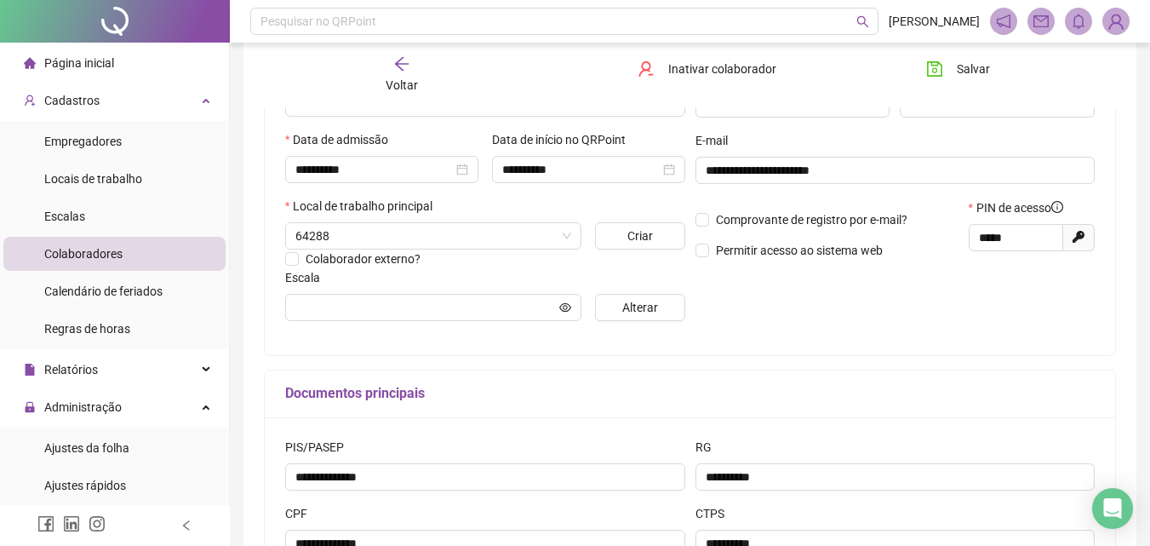
scroll to position [9, 0]
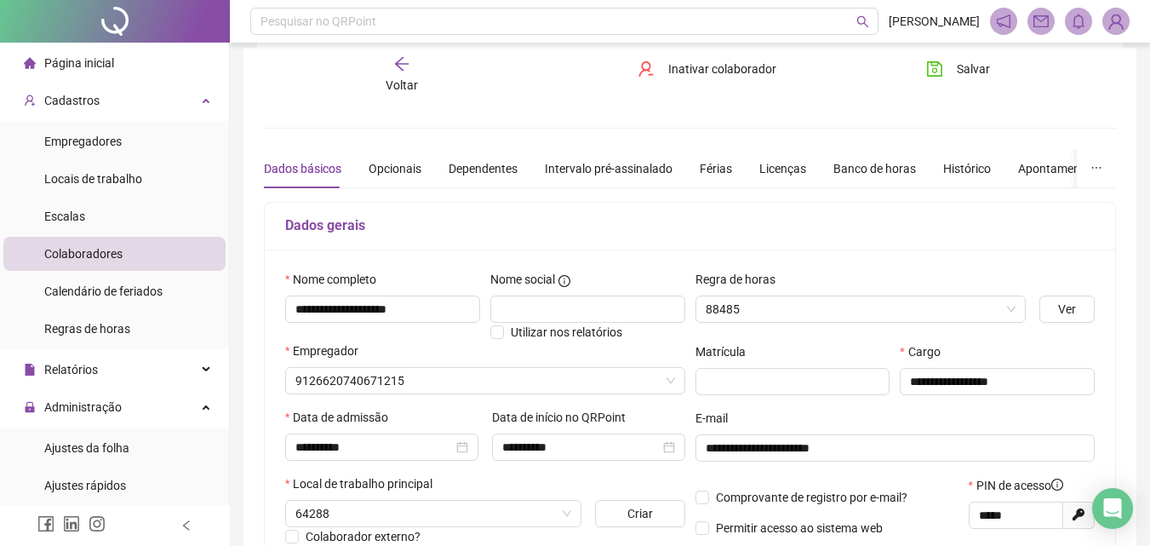
type input "********"
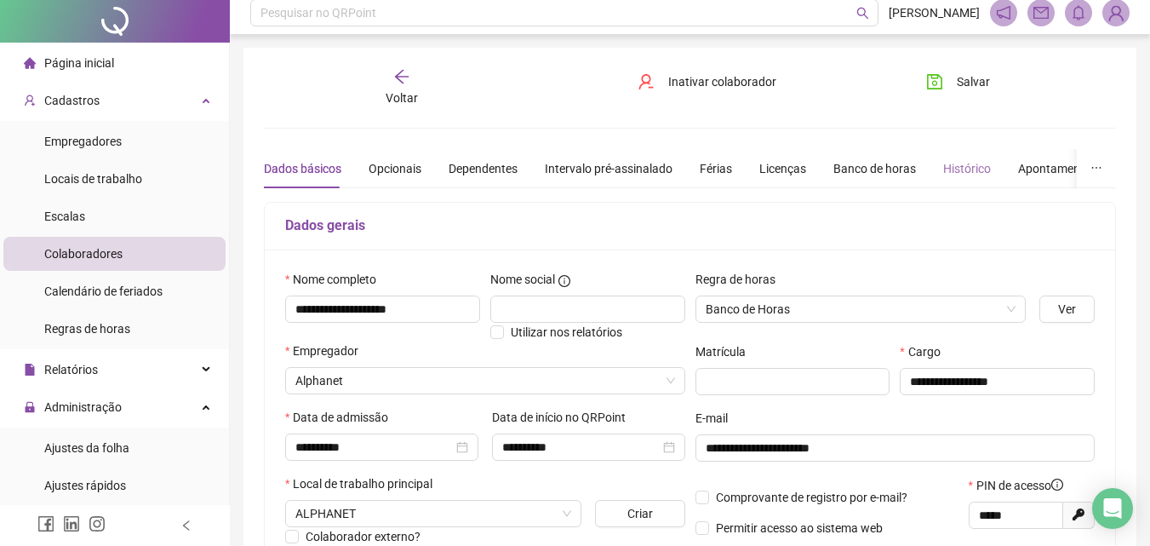
scroll to position [0, 0]
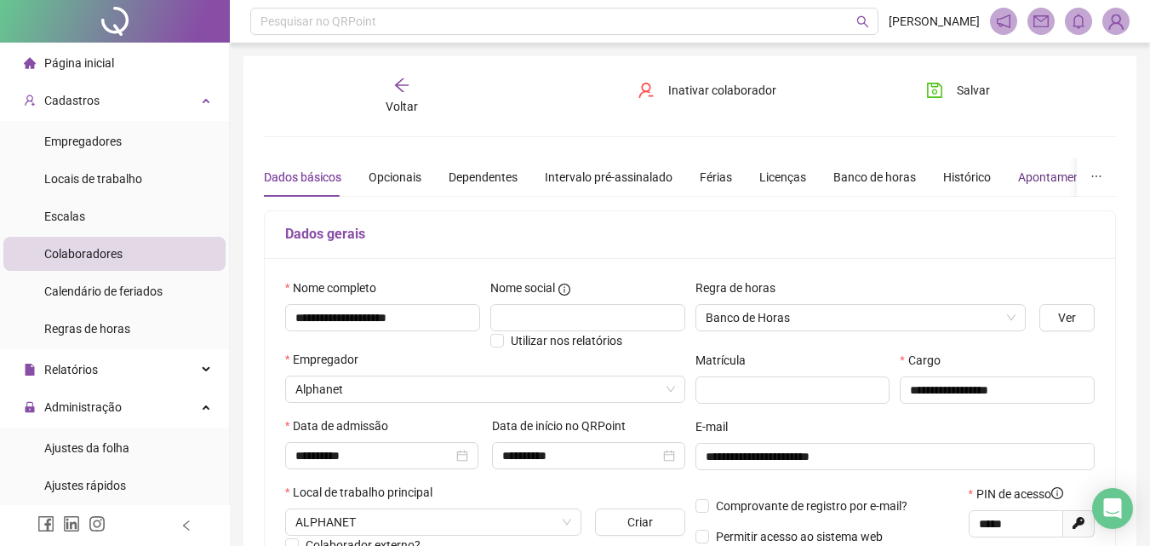
click at [1018, 175] on div "Apontamentos" at bounding box center [1057, 177] width 79 height 19
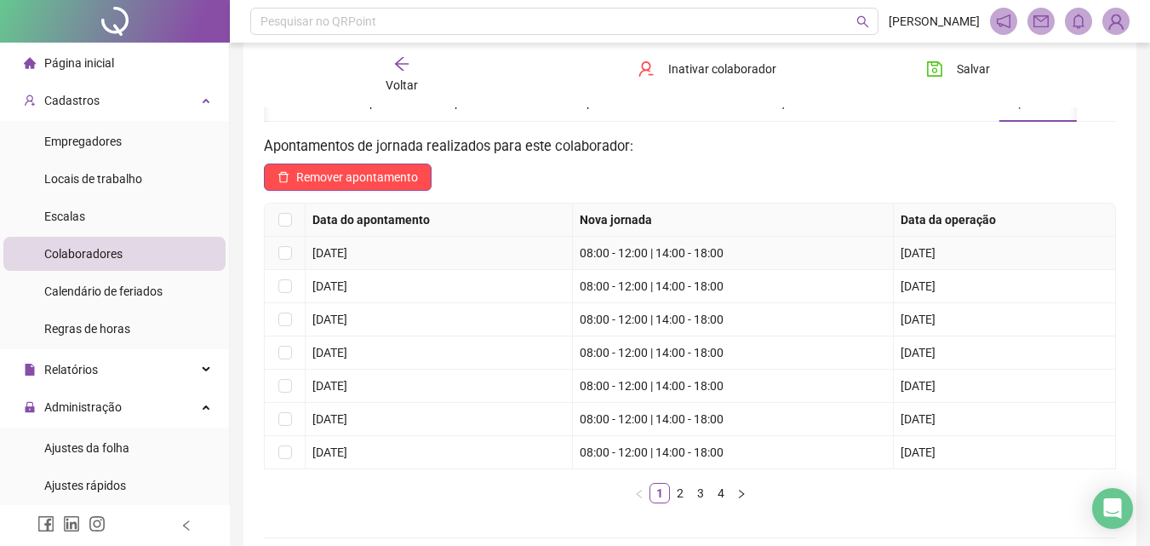
scroll to position [85, 0]
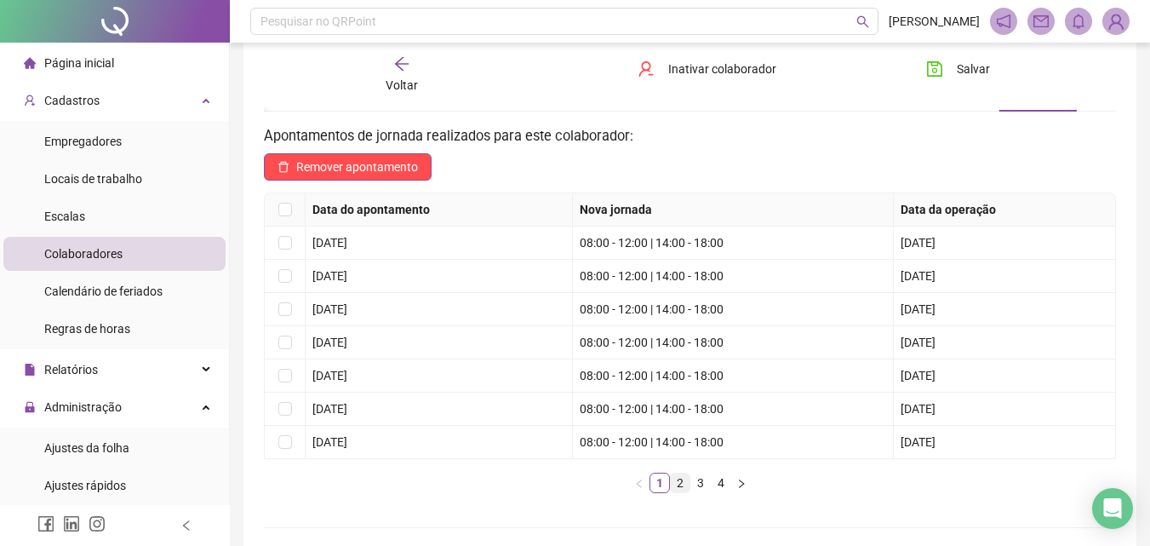
click at [674, 478] on link "2" at bounding box center [680, 482] width 19 height 19
click at [704, 481] on link "3" at bounding box center [700, 482] width 19 height 19
click at [716, 487] on link "4" at bounding box center [721, 482] width 19 height 19
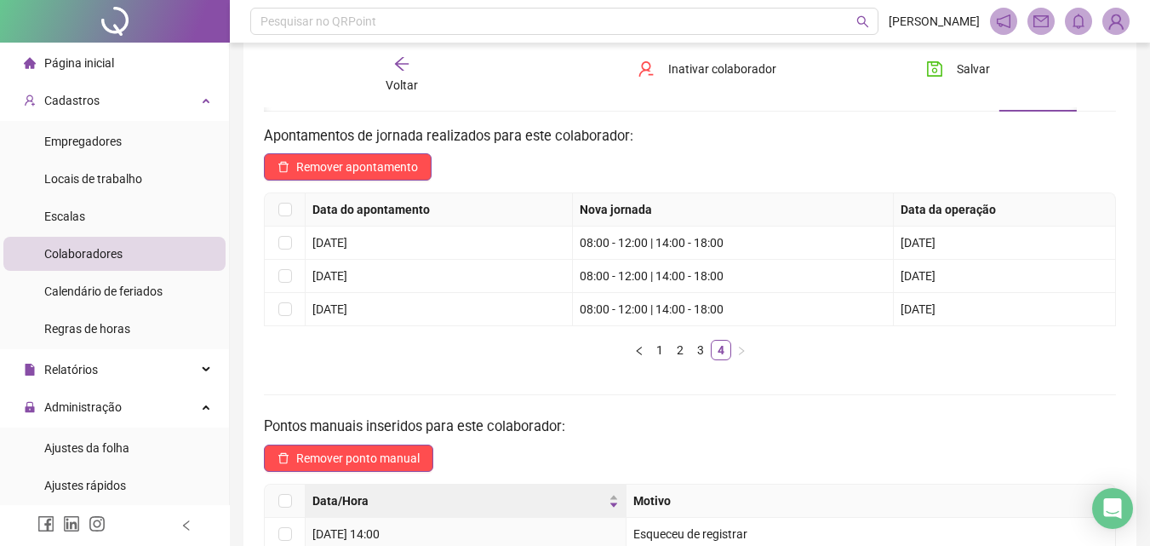
click at [393, 72] on div "Voltar" at bounding box center [401, 74] width 131 height 39
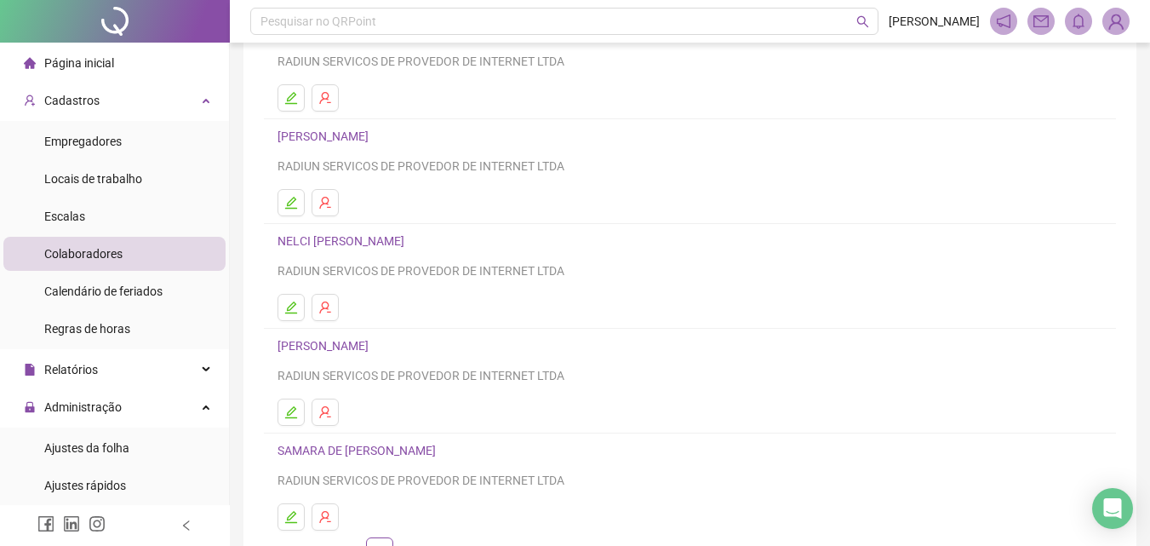
scroll to position [278, 0]
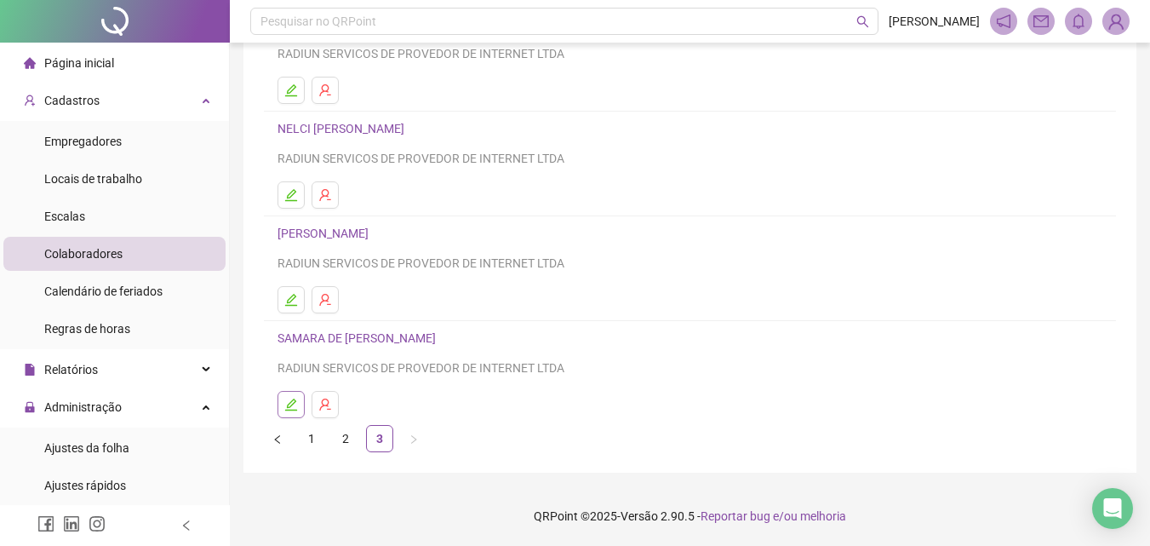
click at [296, 405] on icon "edit" at bounding box center [291, 405] width 14 height 14
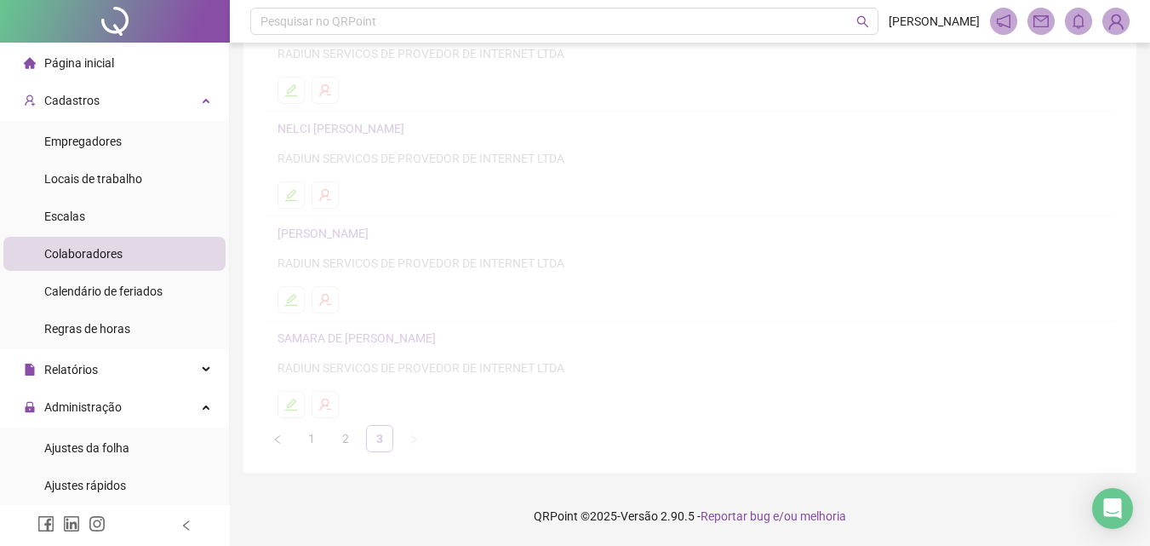
scroll to position [286, 0]
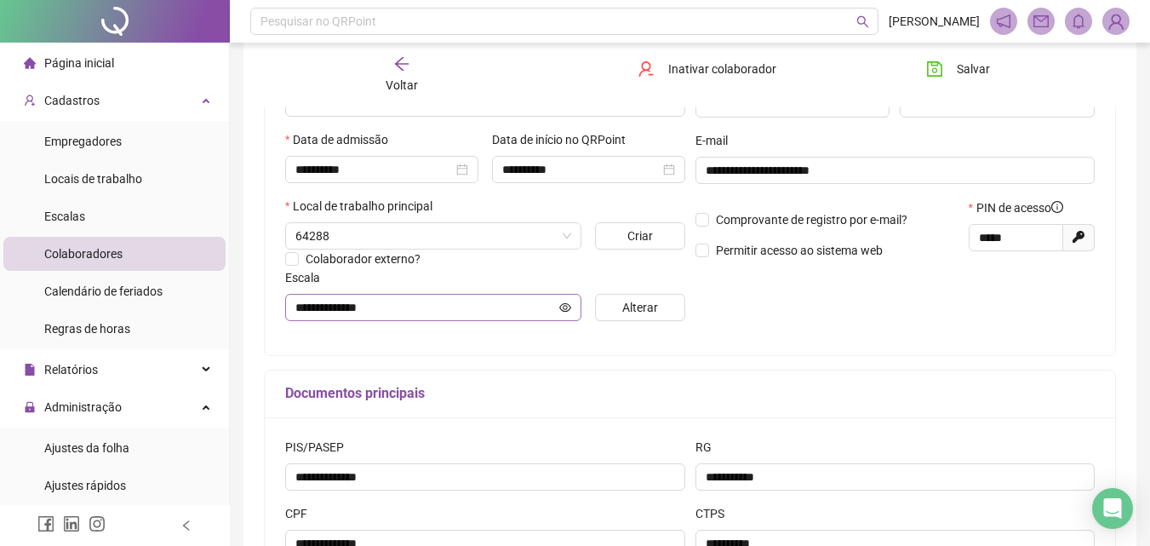
type input "**********"
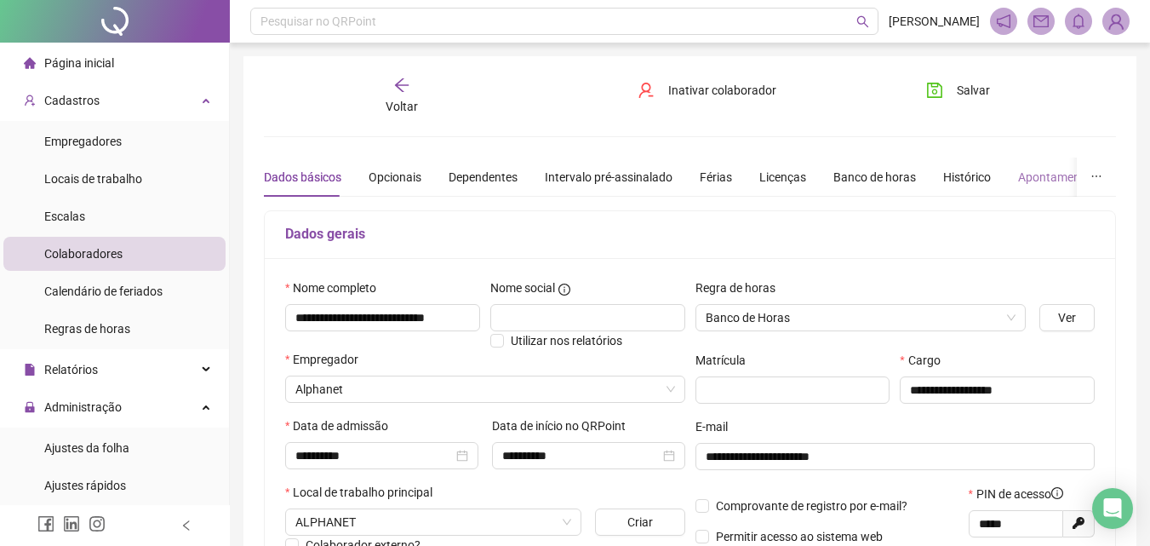
click at [1037, 190] on div "Apontamentos" at bounding box center [1057, 177] width 79 height 39
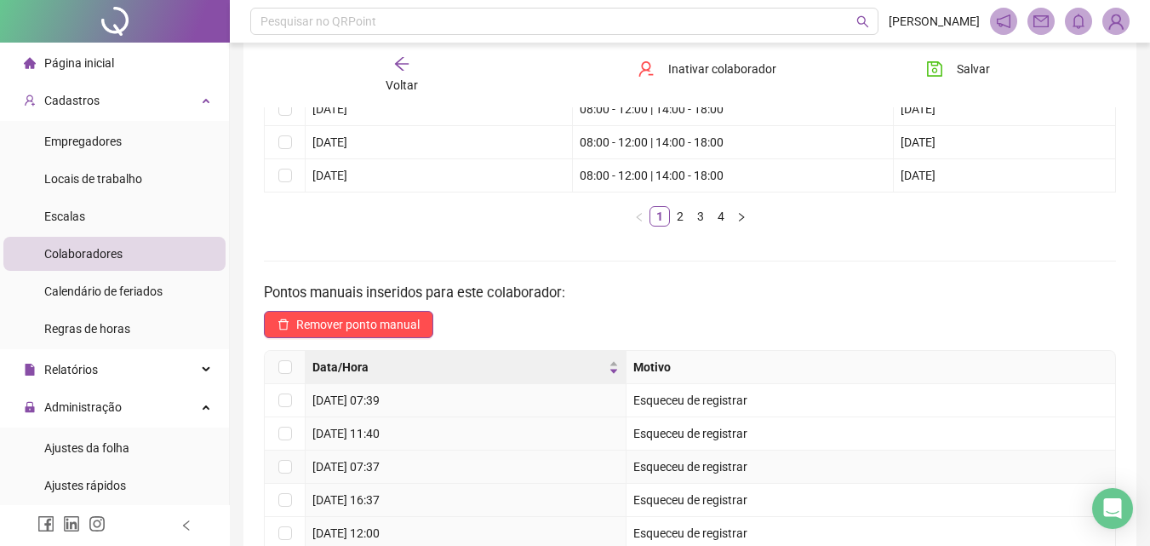
scroll to position [79, 0]
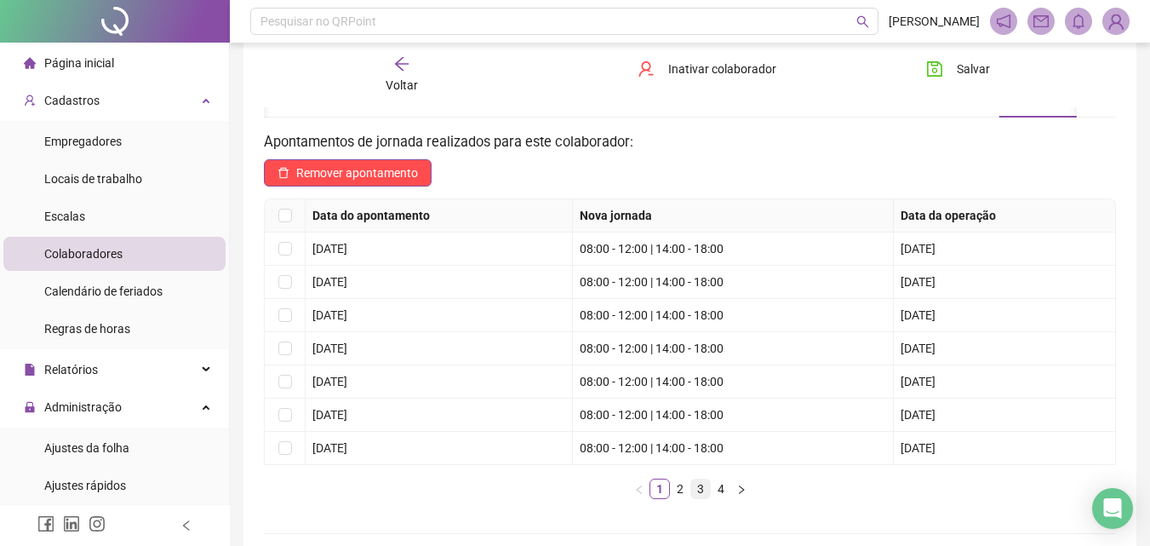
click at [698, 496] on link "3" at bounding box center [700, 488] width 19 height 19
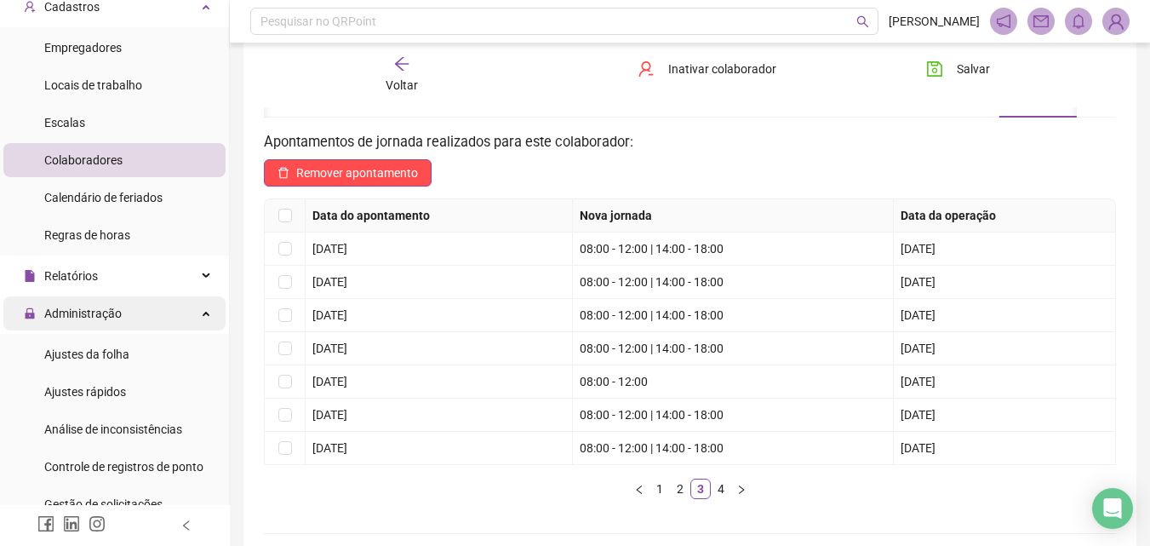
scroll to position [170, 0]
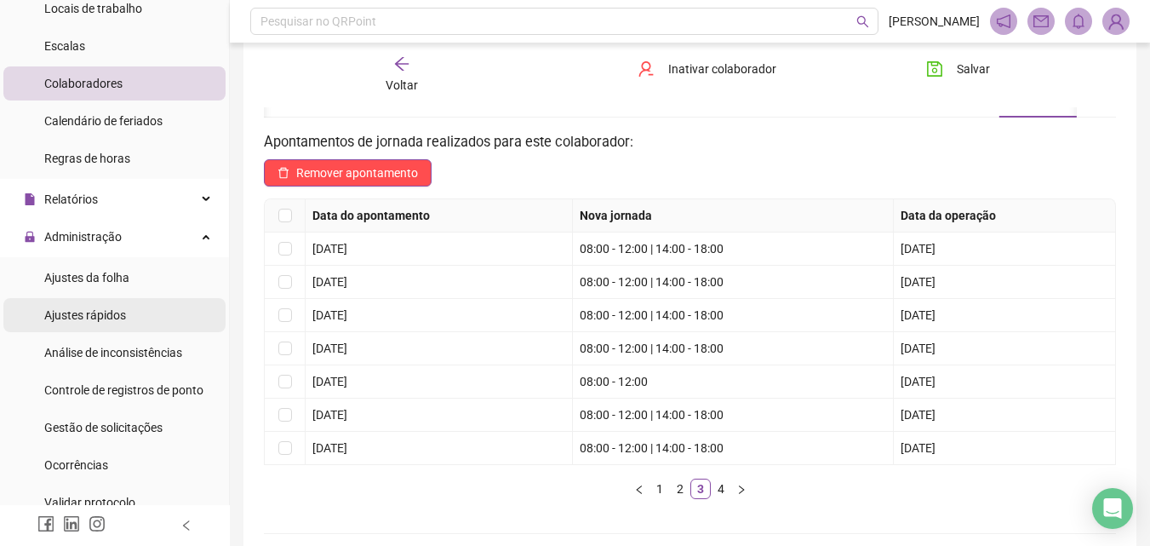
click at [82, 318] on span "Ajustes rápidos" at bounding box center [85, 315] width 82 height 14
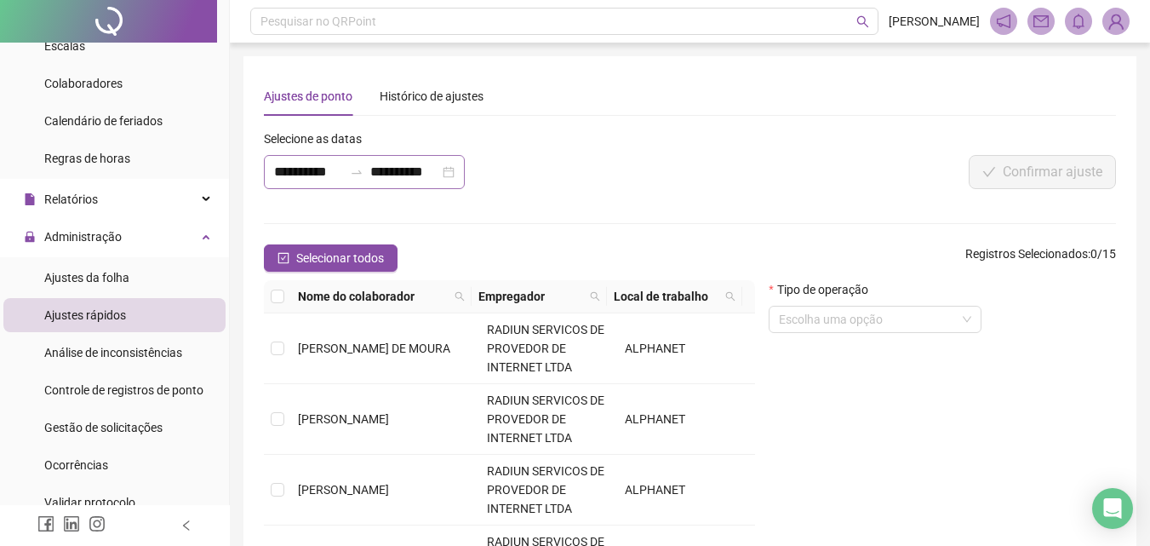
click at [317, 182] on div "**********" at bounding box center [364, 172] width 201 height 34
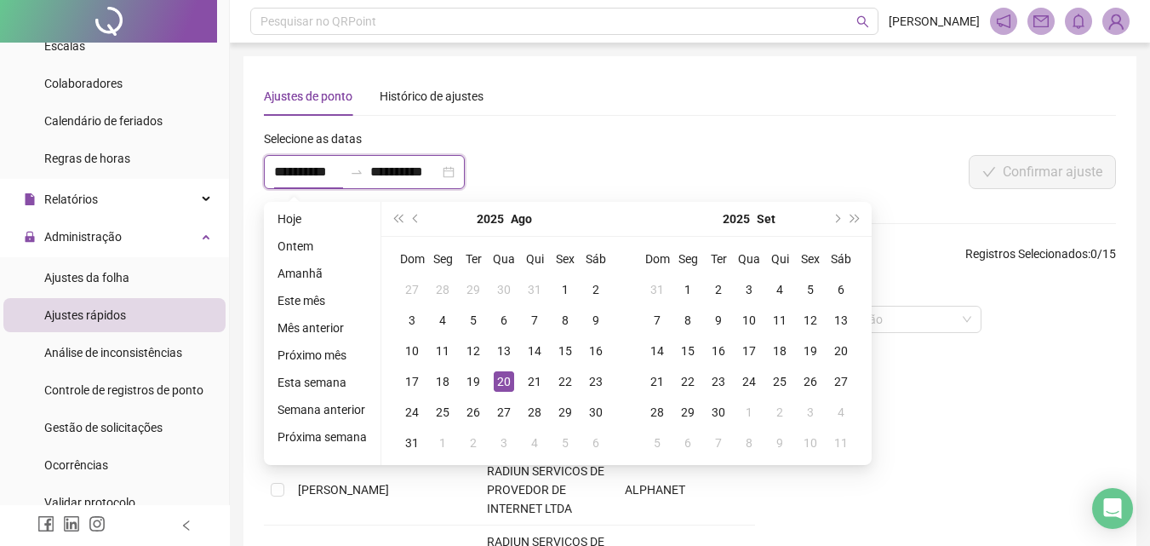
click at [312, 178] on input "**********" at bounding box center [308, 172] width 69 height 20
click at [834, 220] on span "next-year" at bounding box center [836, 219] width 9 height 9
click at [834, 218] on span "next-year" at bounding box center [836, 219] width 9 height 9
click at [832, 217] on span "next-year" at bounding box center [836, 219] width 9 height 9
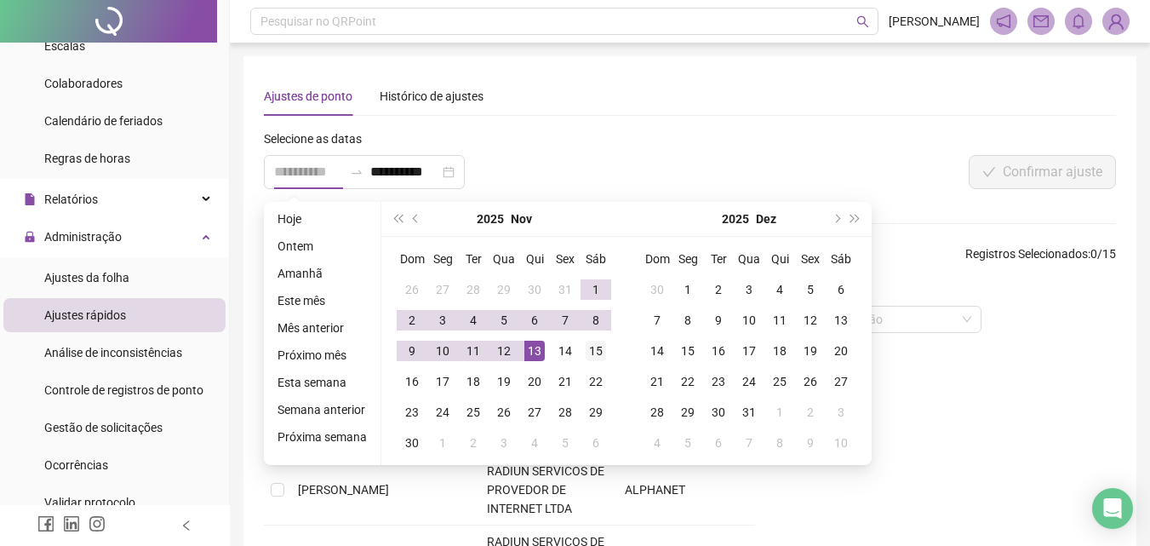
type input "**********"
click at [594, 352] on div "15" at bounding box center [596, 351] width 20 height 20
type input "**********"
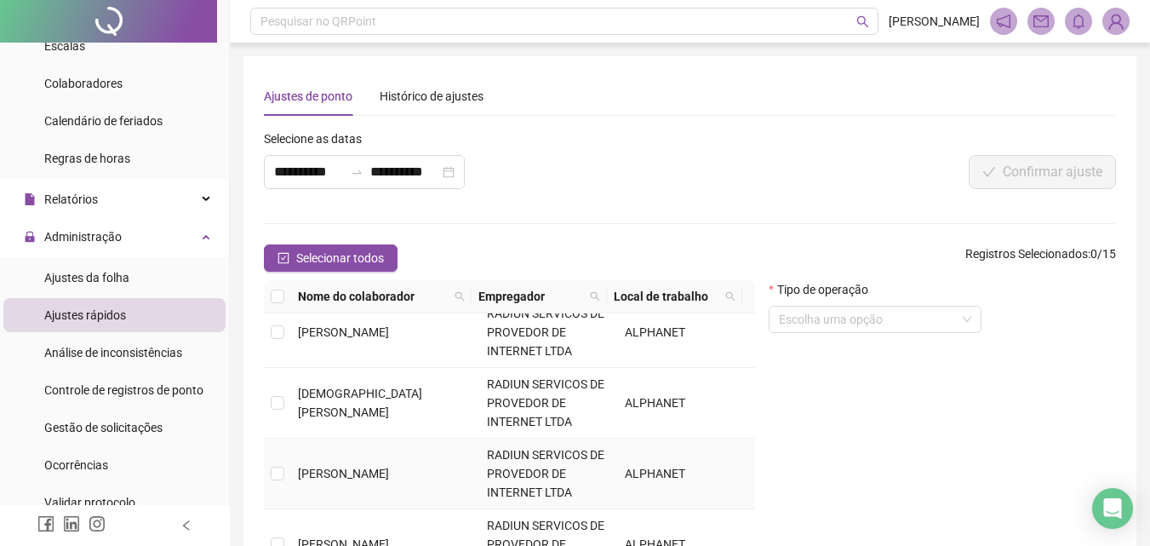
scroll to position [596, 0]
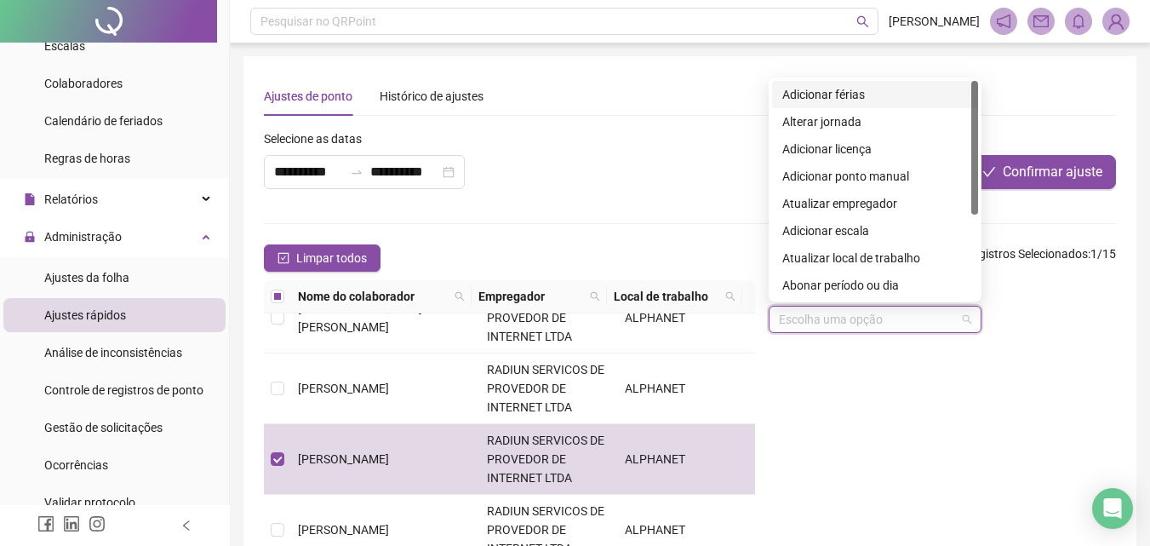
click at [882, 320] on input "search" at bounding box center [867, 320] width 177 height 26
click at [837, 126] on div "Alterar jornada" at bounding box center [875, 121] width 186 height 19
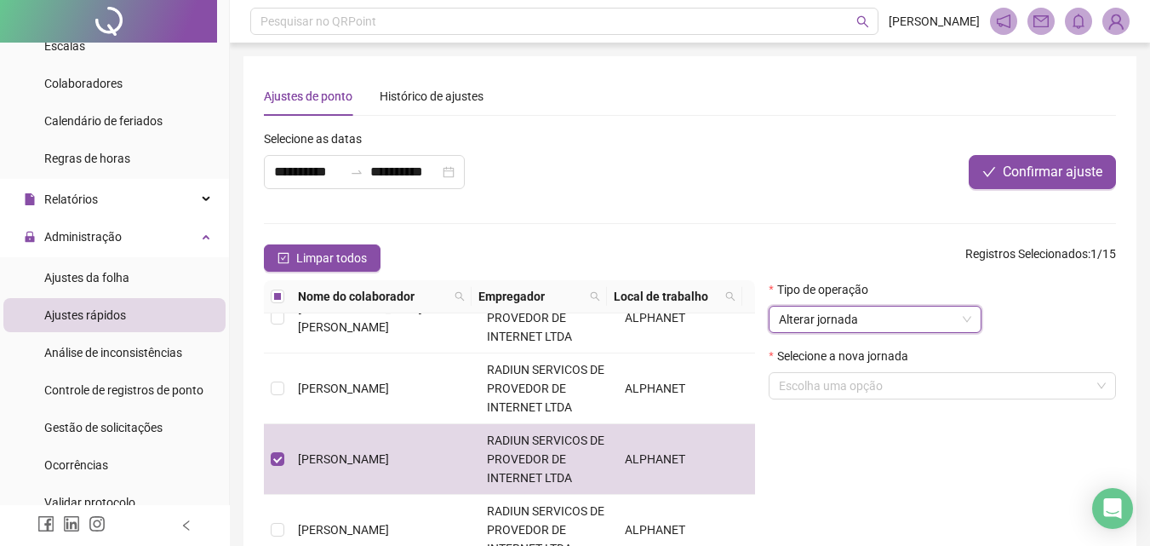
click at [835, 406] on div "Selecione a nova jornada Escolha uma opção" at bounding box center [942, 380] width 347 height 66
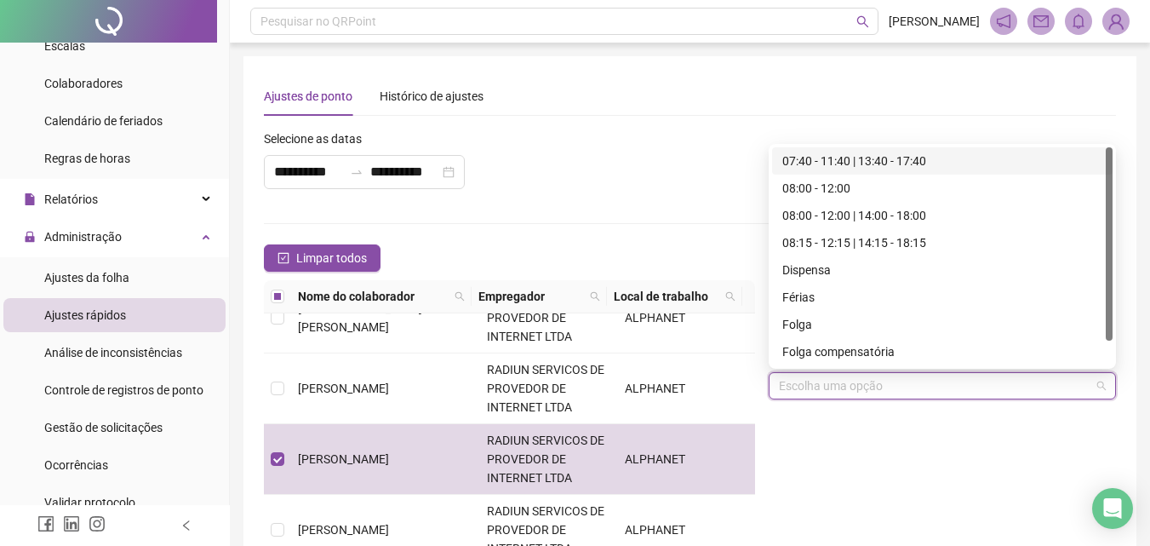
click at [832, 392] on input "search" at bounding box center [935, 386] width 312 height 26
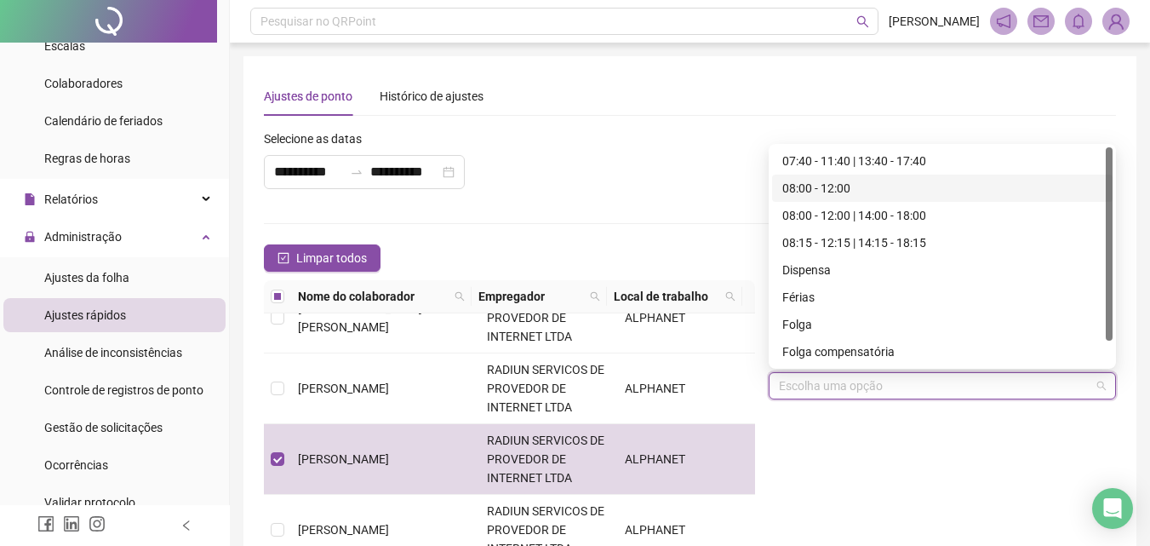
click at [833, 186] on div "08:00 - 12:00" at bounding box center [942, 188] width 320 height 19
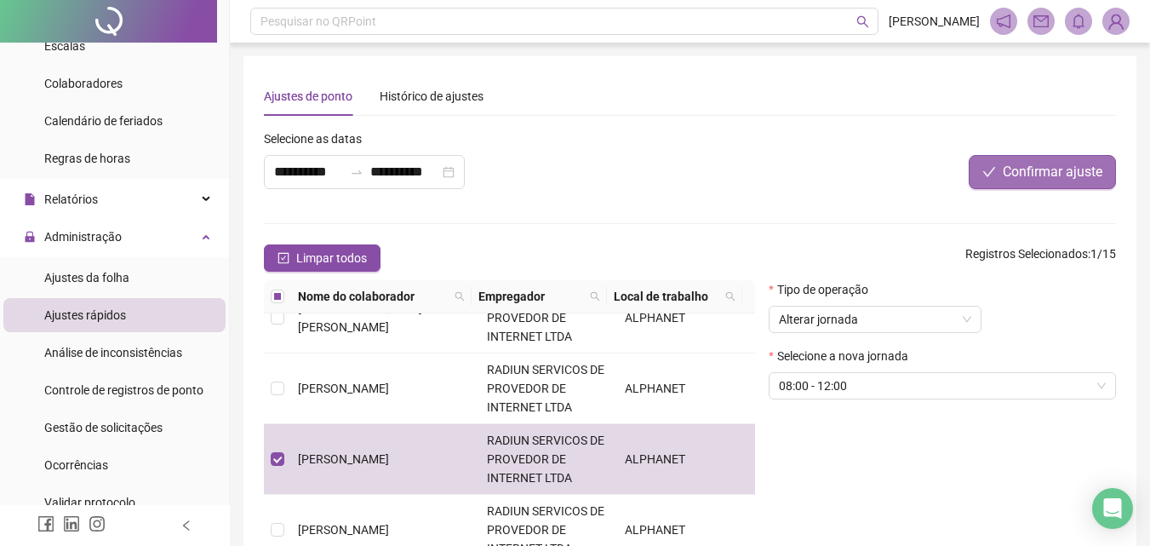
click at [1034, 169] on span "Confirmar ajuste" at bounding box center [1053, 172] width 100 height 20
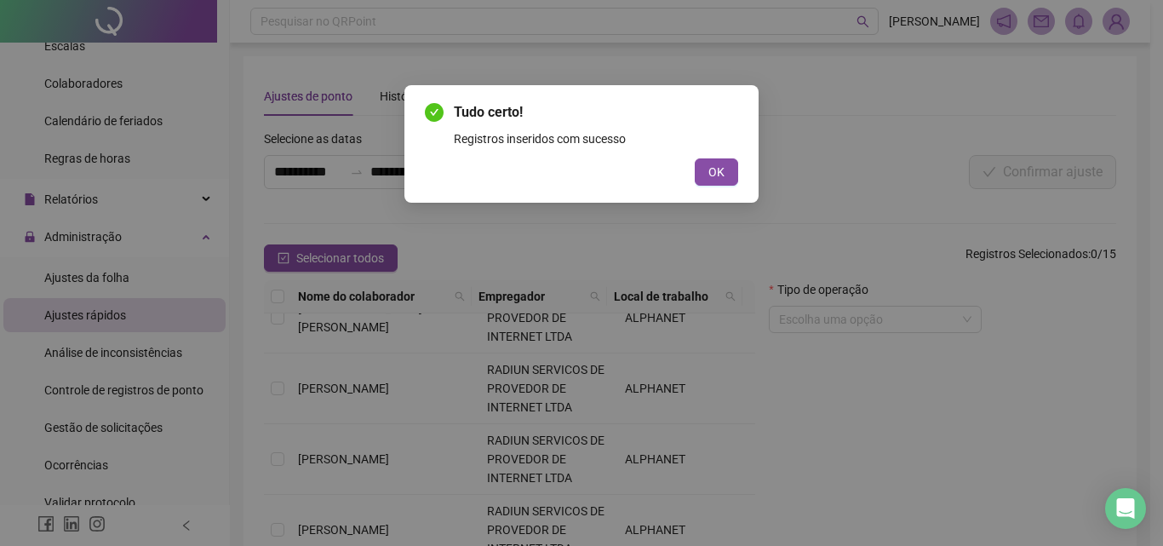
click at [719, 154] on div "Tudo certo! Registros inseridos com sucesso OK" at bounding box center [581, 143] width 313 height 83
click at [714, 168] on span "OK" at bounding box center [716, 172] width 16 height 19
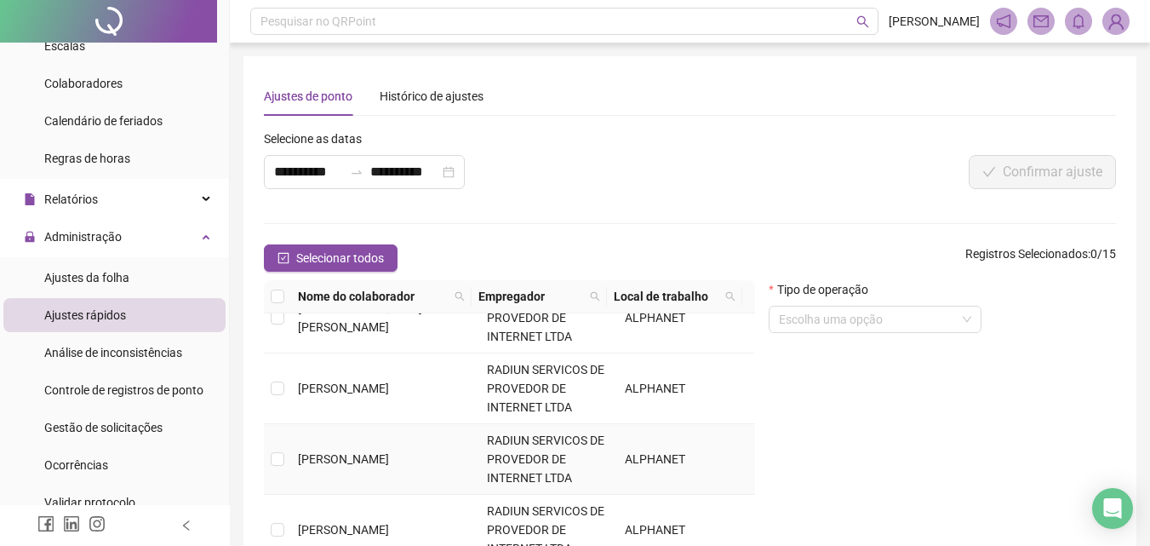
click at [268, 474] on td at bounding box center [277, 459] width 27 height 71
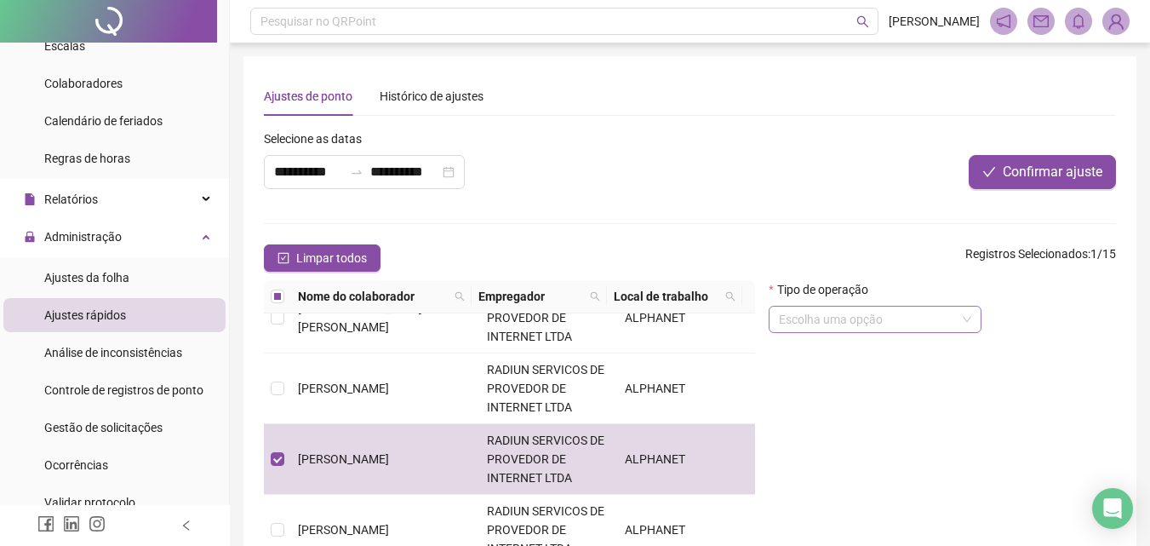
click at [811, 317] on input "search" at bounding box center [867, 320] width 177 height 26
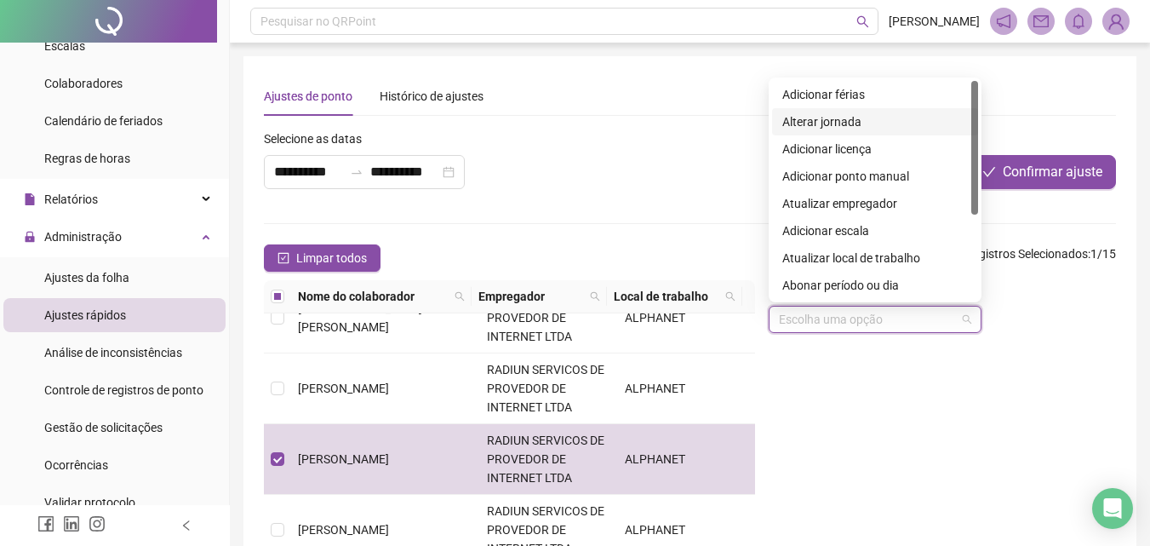
click at [845, 132] on div "Alterar jornada" at bounding box center [875, 121] width 206 height 27
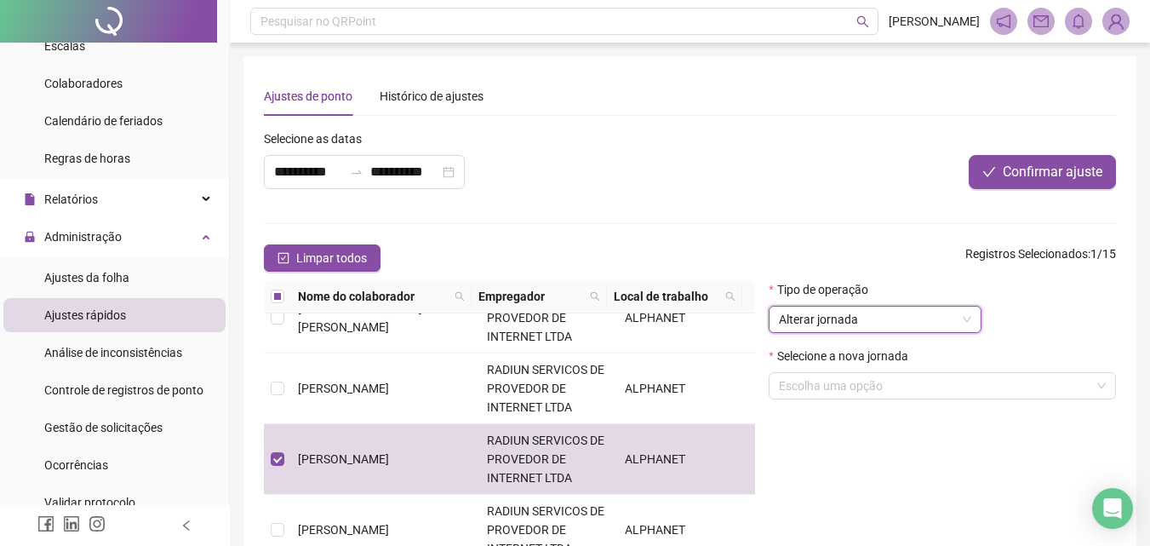
click at [825, 324] on span "Alterar jornada" at bounding box center [875, 320] width 192 height 26
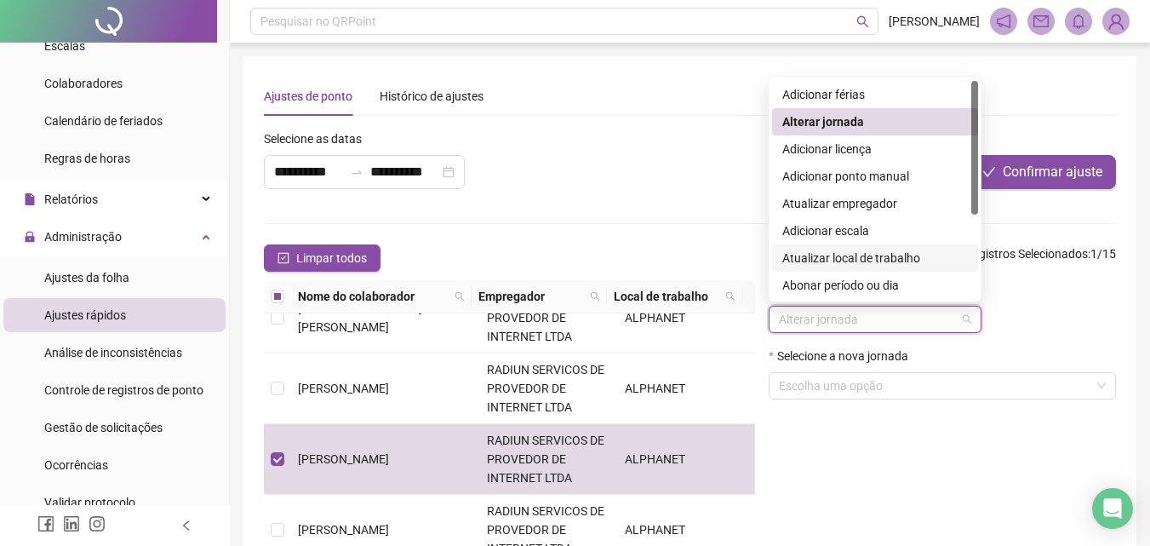
scroll to position [85, 0]
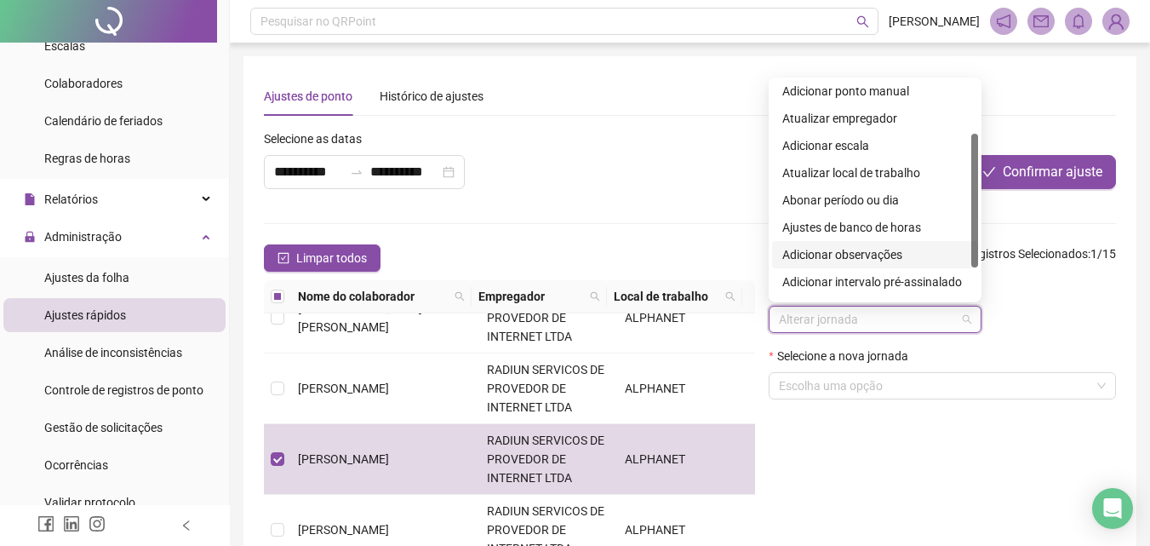
click at [874, 248] on div "Adicionar observações" at bounding box center [875, 254] width 186 height 19
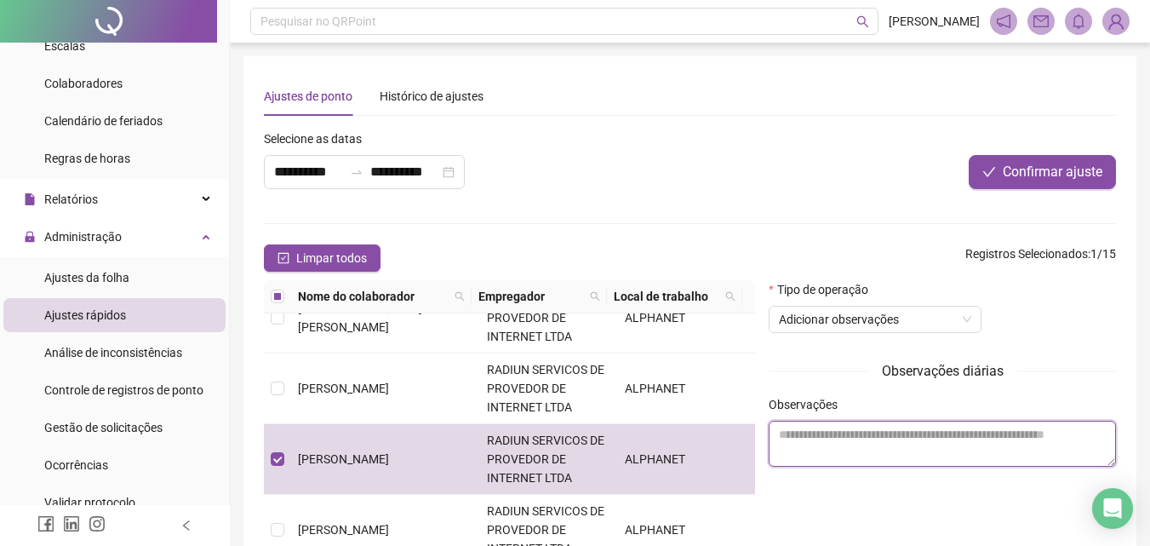
click at [845, 442] on textarea at bounding box center [942, 444] width 347 height 46
click at [965, 431] on textarea "**********" at bounding box center [942, 444] width 347 height 46
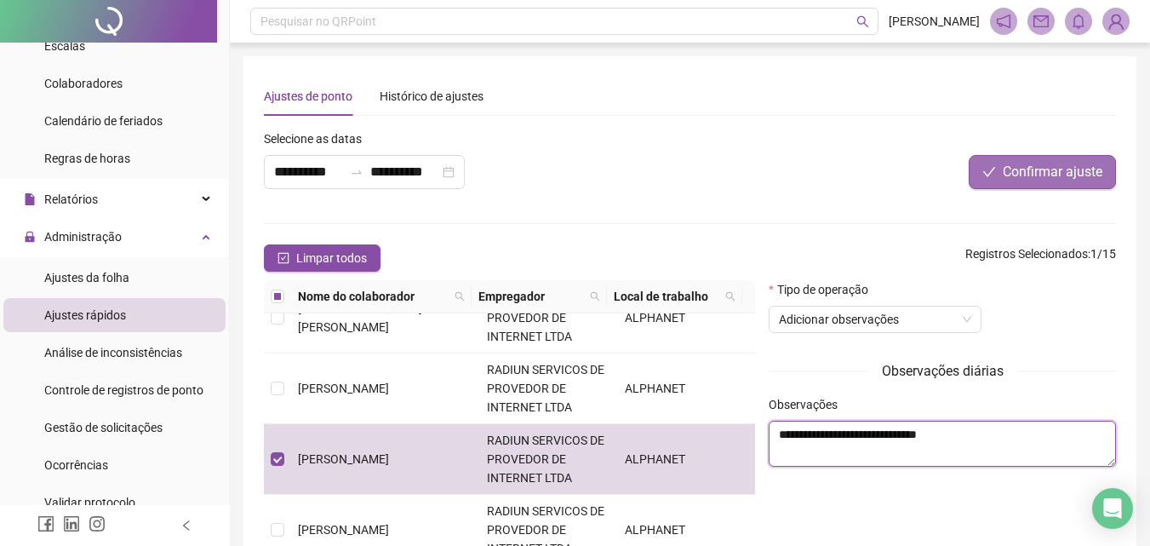
type textarea "**********"
click at [1031, 170] on span "Confirmar ajuste" at bounding box center [1053, 172] width 100 height 20
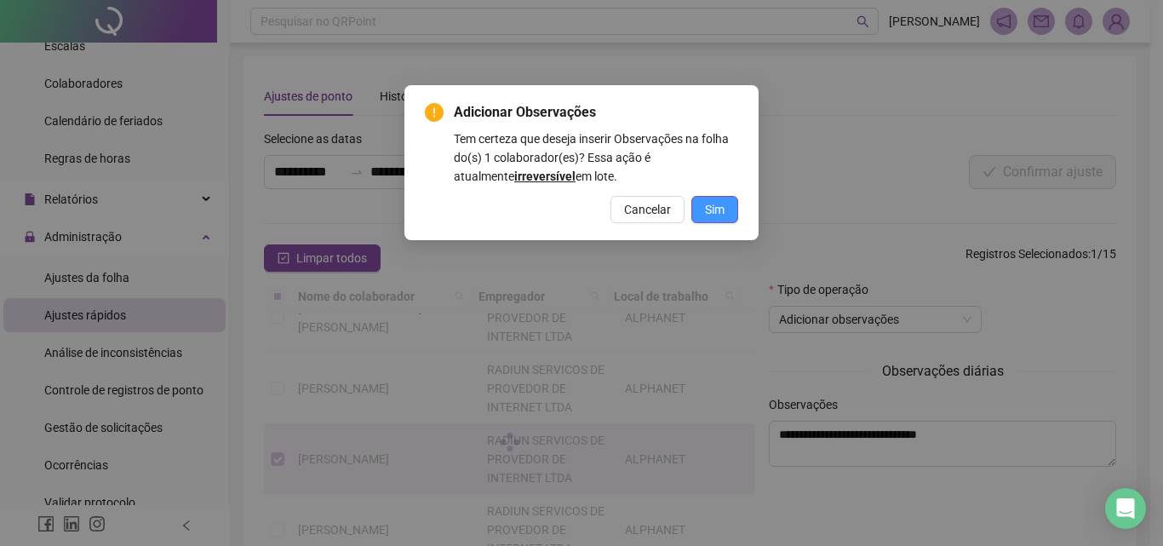
click at [706, 219] on button "Sim" at bounding box center [714, 209] width 47 height 27
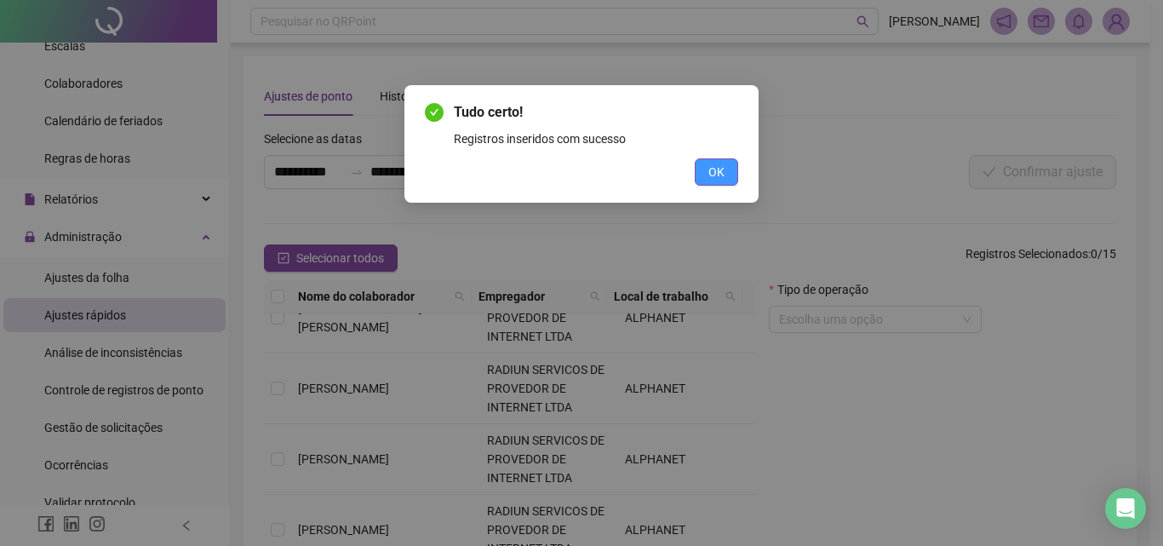
click at [728, 169] on button "OK" at bounding box center [716, 171] width 43 height 27
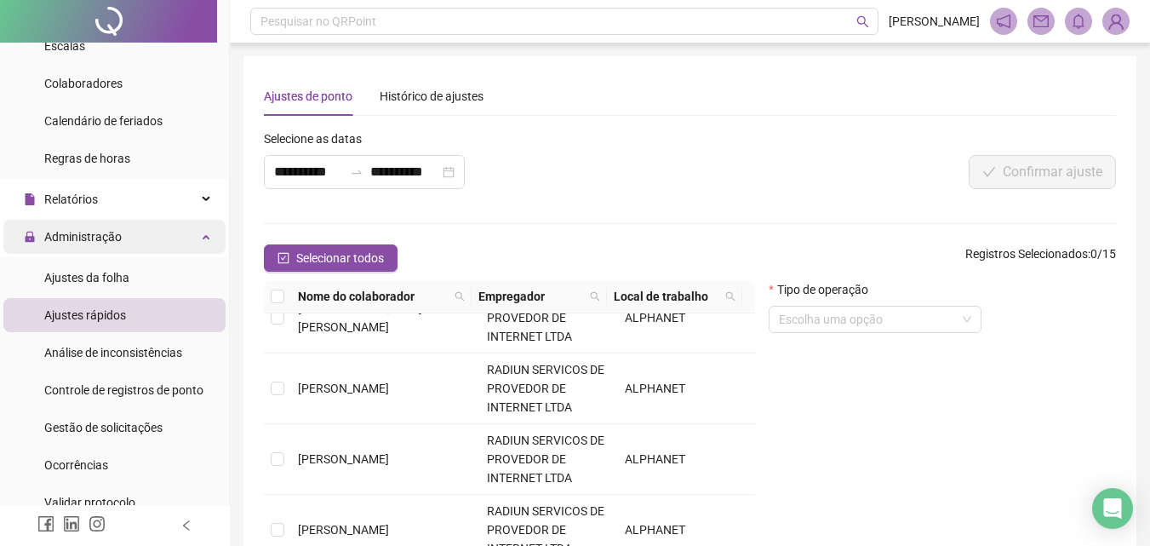
click at [112, 245] on span "Administração" at bounding box center [73, 237] width 98 height 34
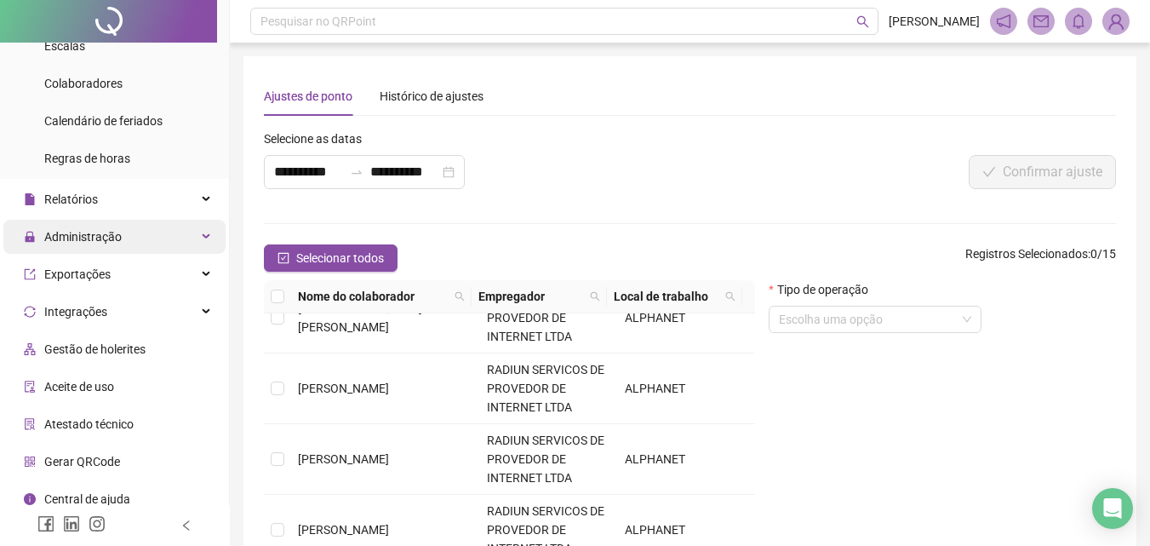
scroll to position [0, 0]
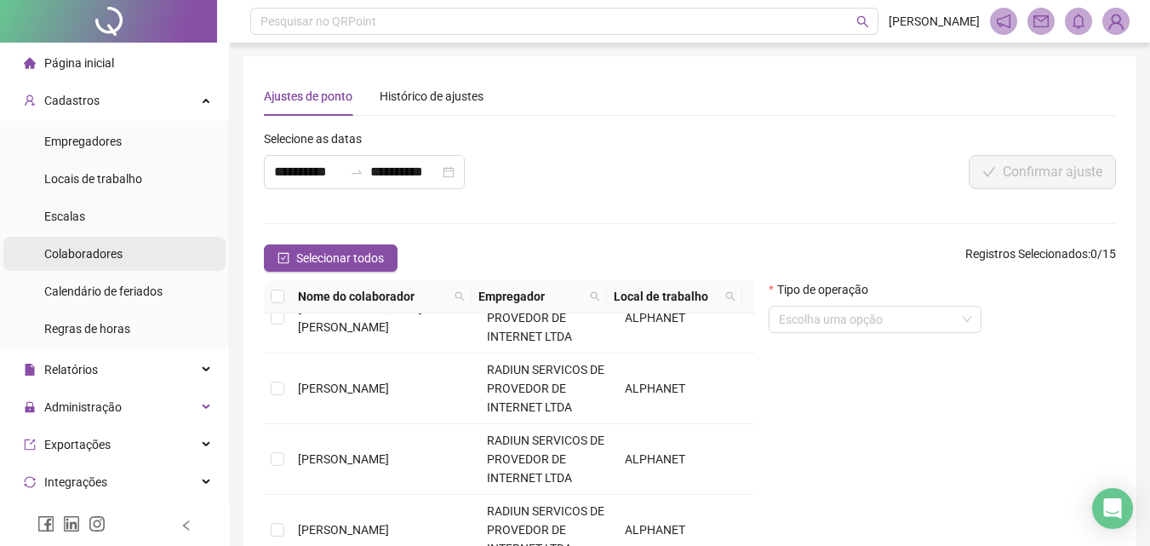
click at [123, 257] on li "Colaboradores" at bounding box center [114, 254] width 222 height 34
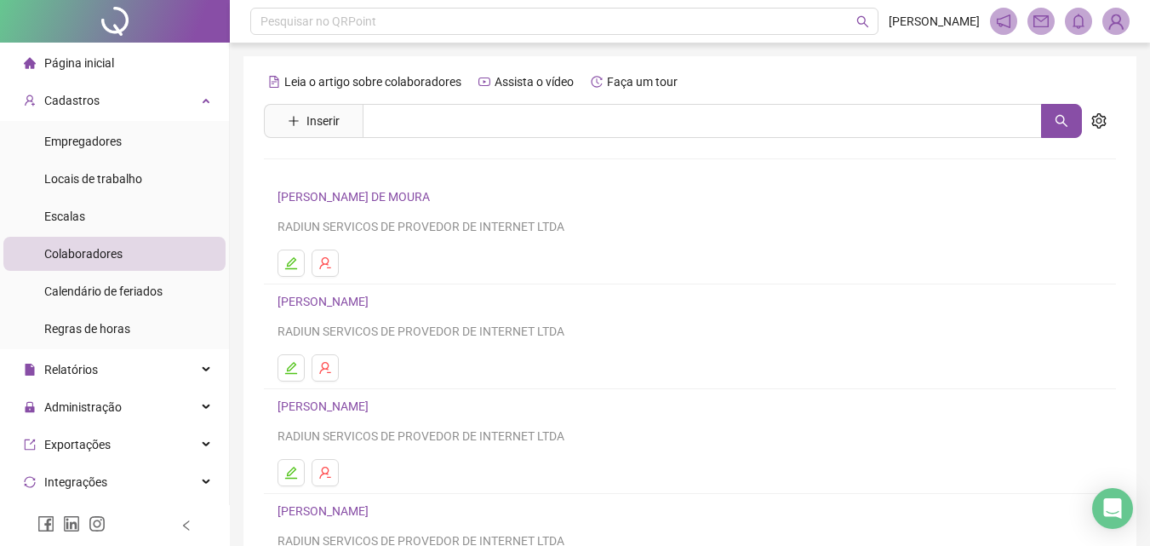
scroll to position [255, 0]
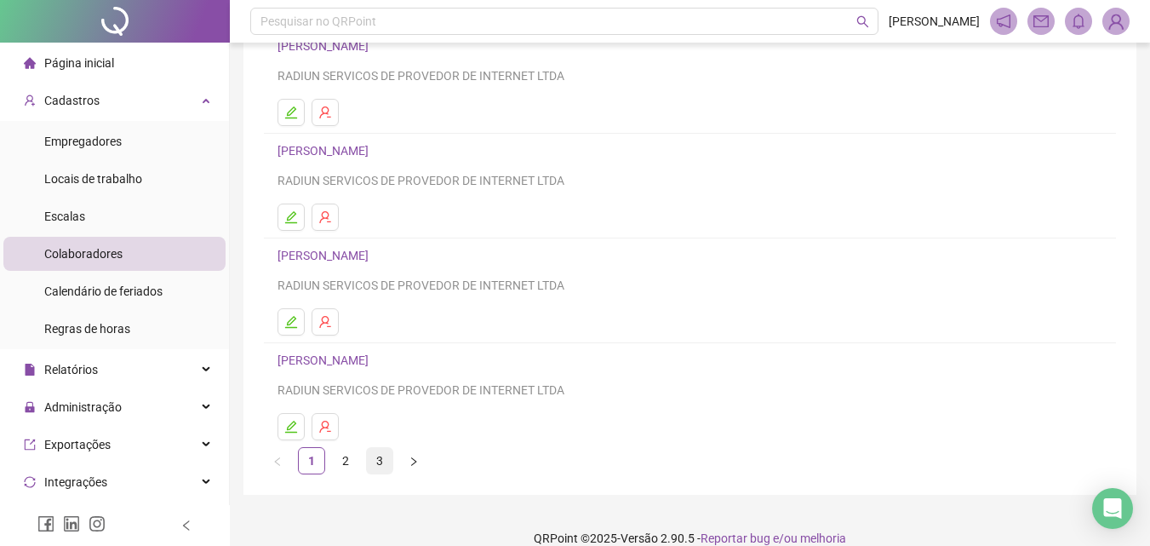
click at [382, 467] on link "3" at bounding box center [380, 461] width 26 height 26
click at [332, 467] on li "2" at bounding box center [345, 460] width 27 height 27
click at [383, 460] on link "3" at bounding box center [380, 461] width 26 height 26
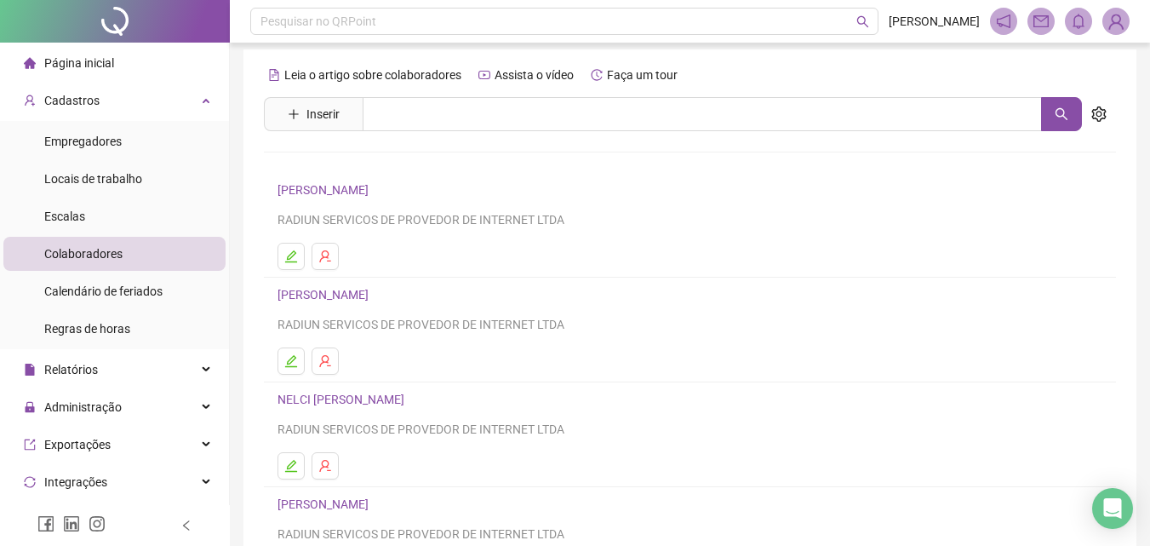
scroll to position [0, 0]
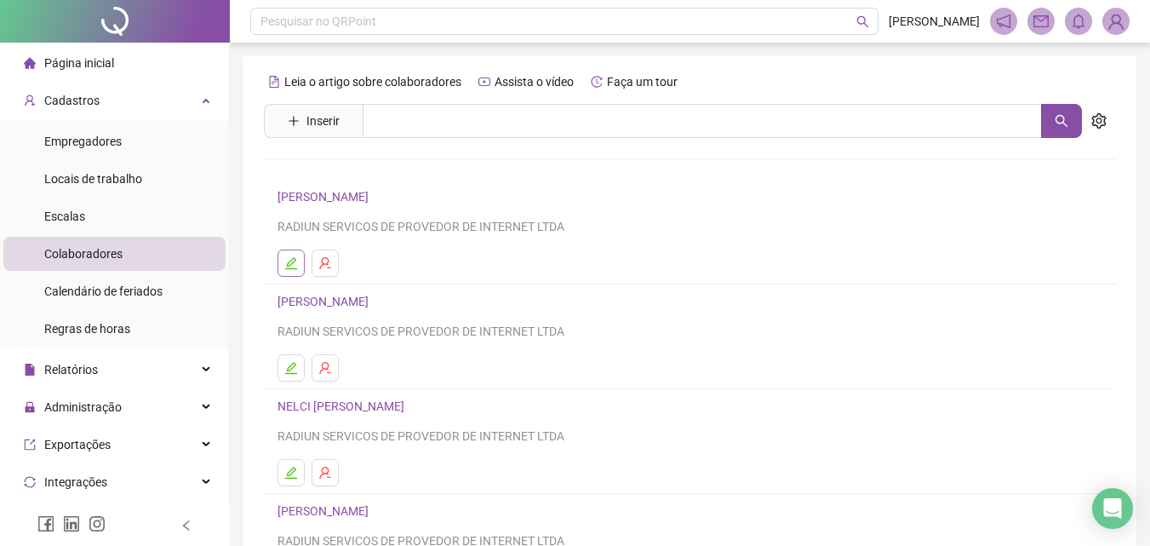
click at [293, 253] on button "button" at bounding box center [291, 262] width 27 height 27
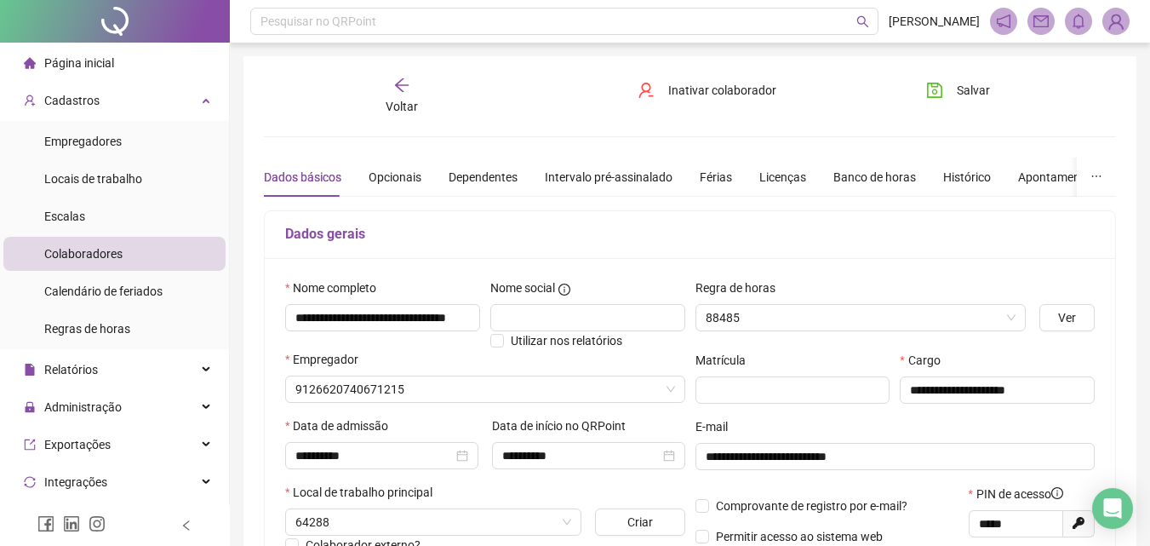
type input "********"
click at [1011, 174] on div "Apontamentos" at bounding box center [1050, 177] width 79 height 19
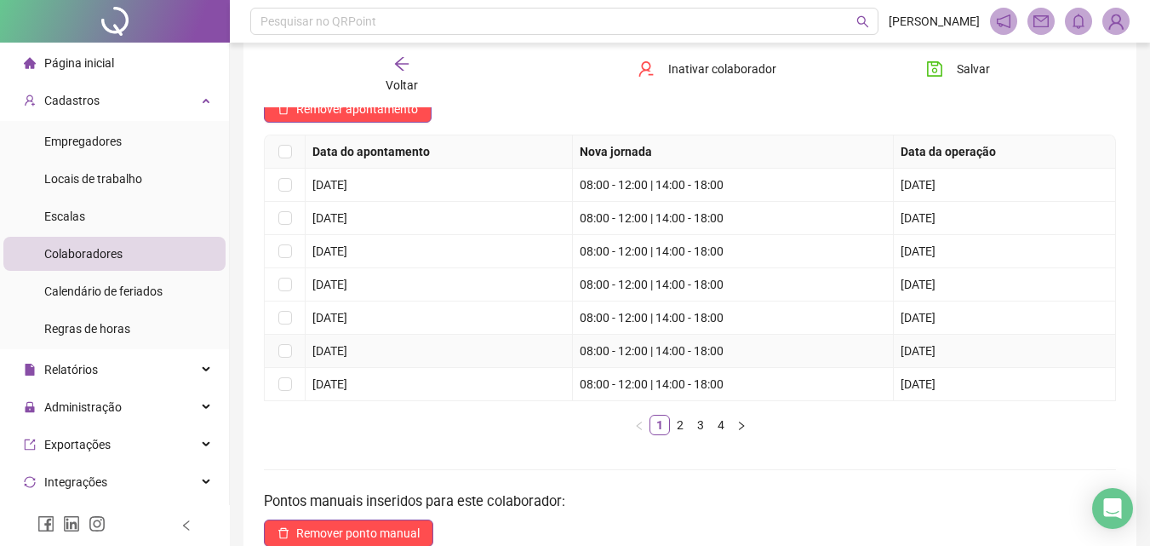
scroll to position [170, 0]
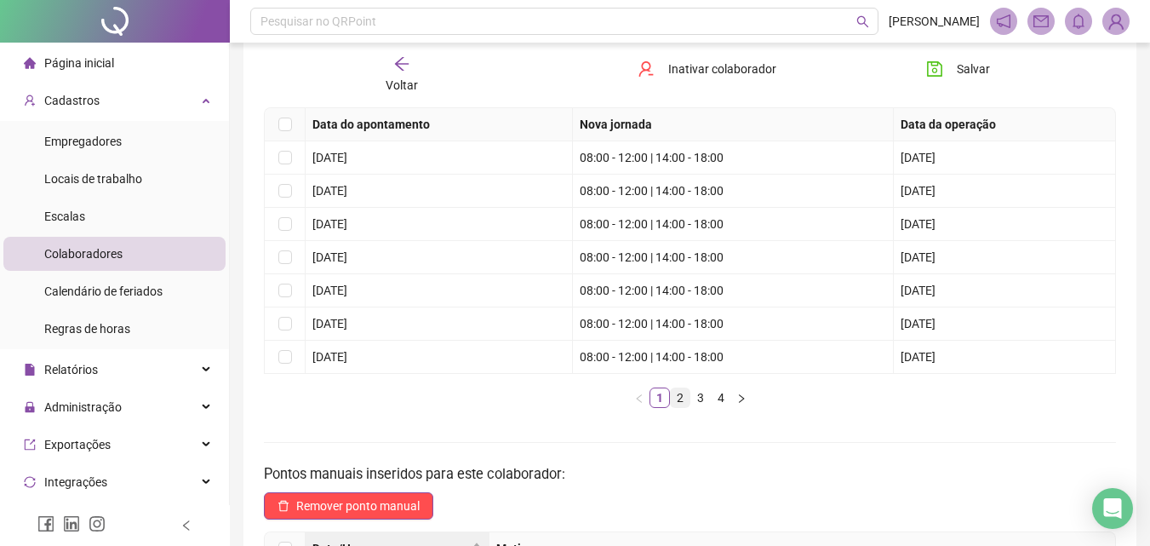
click at [681, 397] on link "2" at bounding box center [680, 397] width 19 height 19
click at [696, 401] on link "3" at bounding box center [700, 397] width 19 height 19
click at [678, 398] on link "2" at bounding box center [680, 397] width 19 height 19
click at [702, 402] on link "3" at bounding box center [700, 397] width 19 height 19
click at [713, 402] on link "4" at bounding box center [721, 397] width 19 height 19
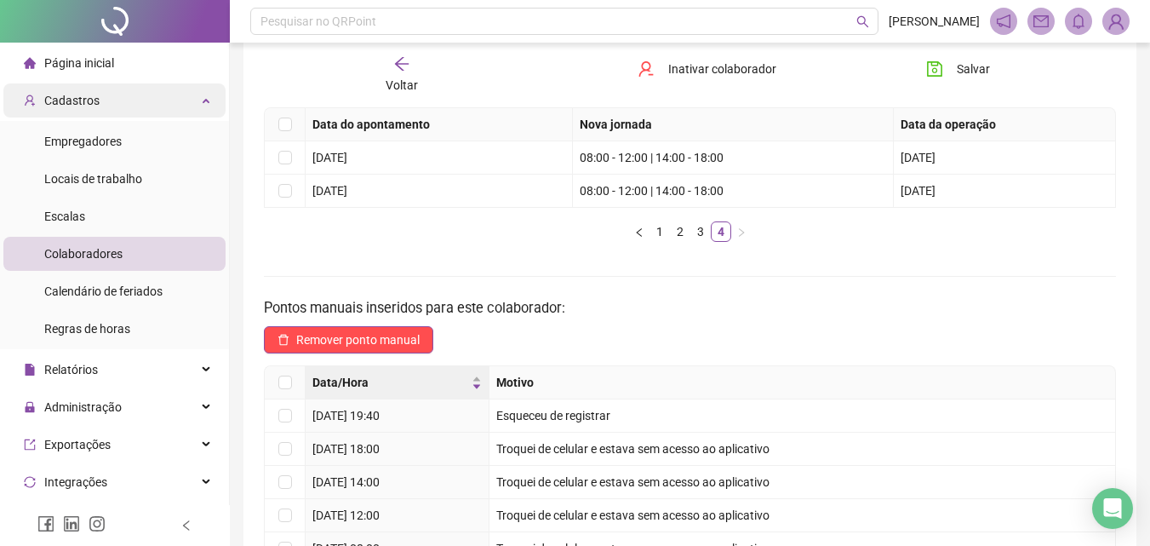
click at [121, 98] on div "Cadastros" at bounding box center [114, 100] width 222 height 34
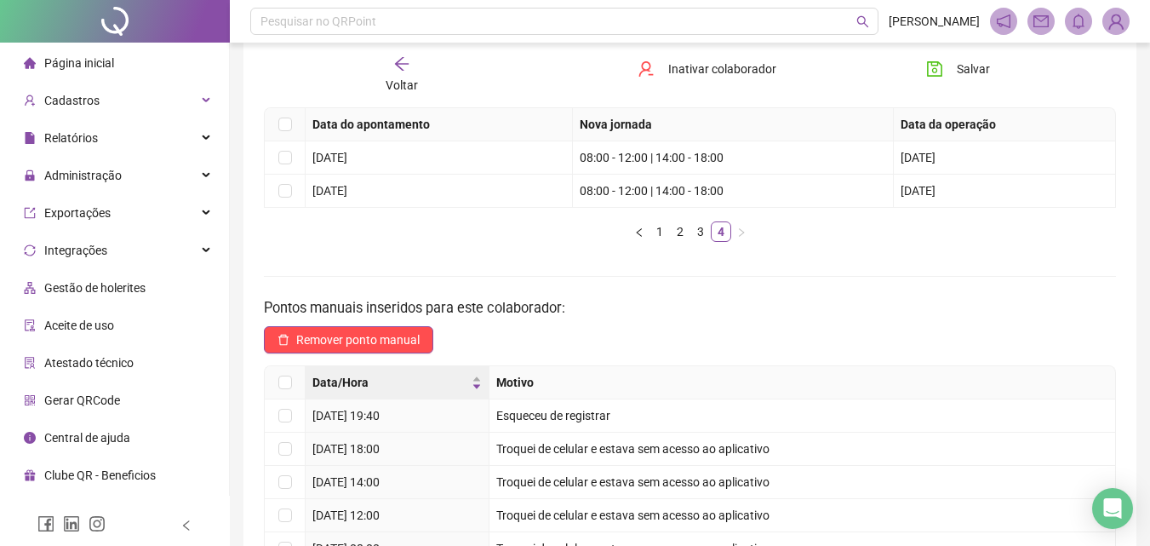
click at [120, 60] on li "Página inicial" at bounding box center [114, 63] width 222 height 34
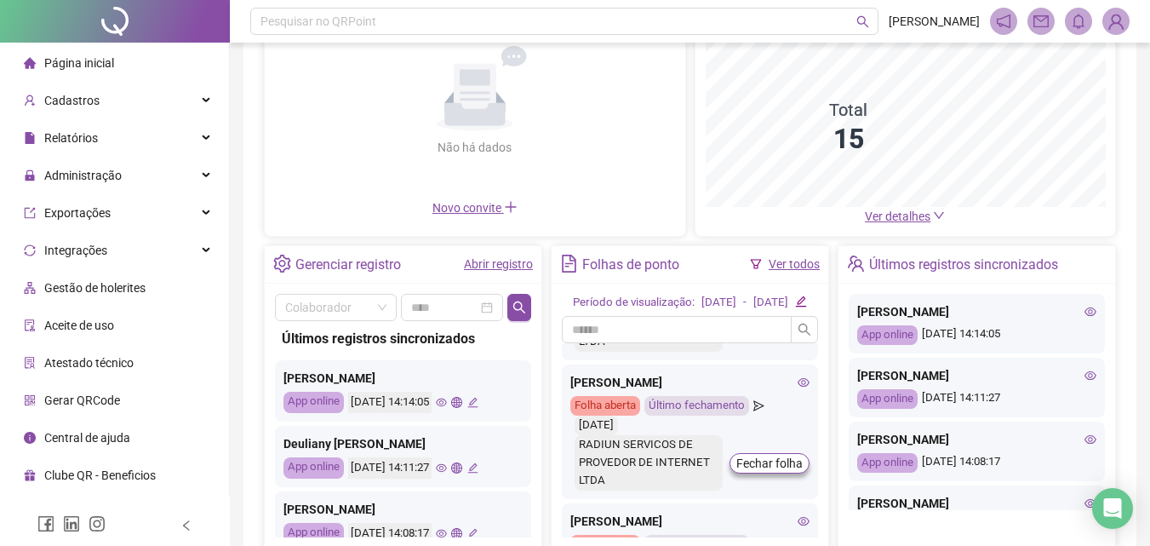
scroll to position [302, 0]
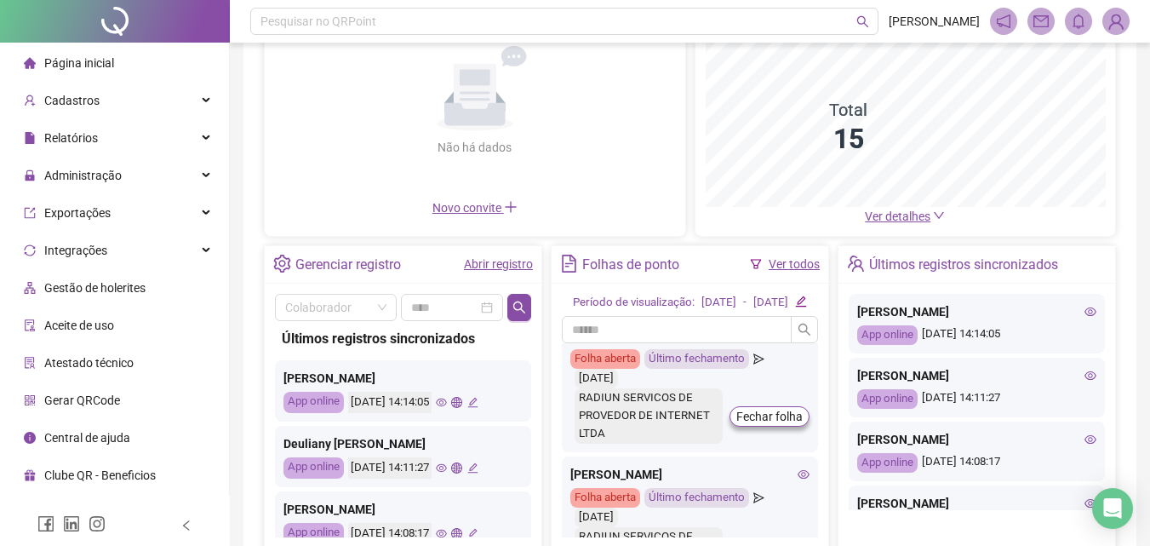
click at [790, 444] on div "RADIUN SERVICOS DE PROVEDOR DE INTERNET LTDA Fechar folha" at bounding box center [689, 415] width 239 height 55
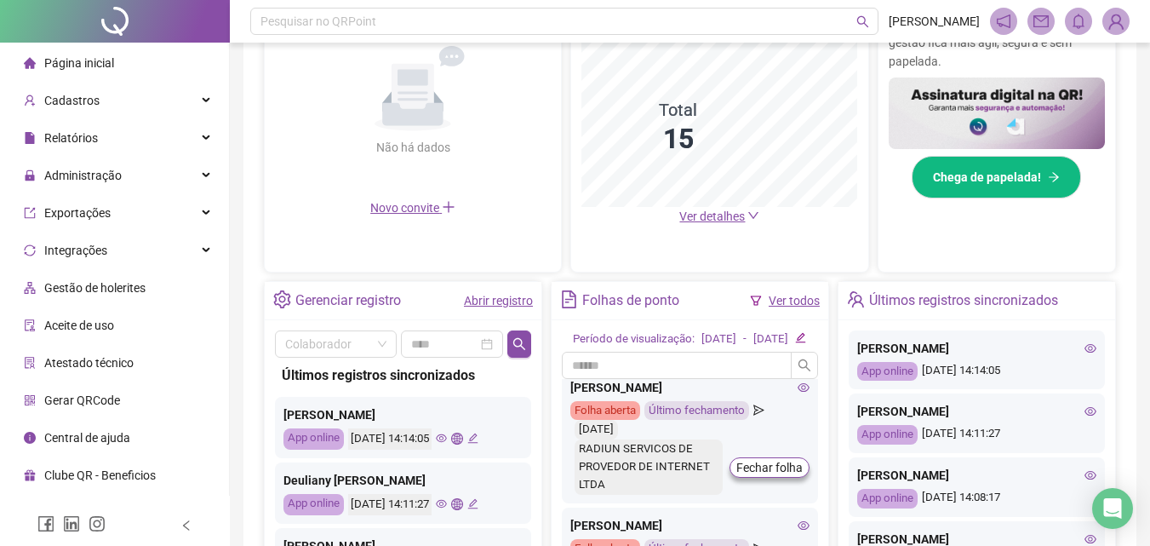
scroll to position [580, 0]
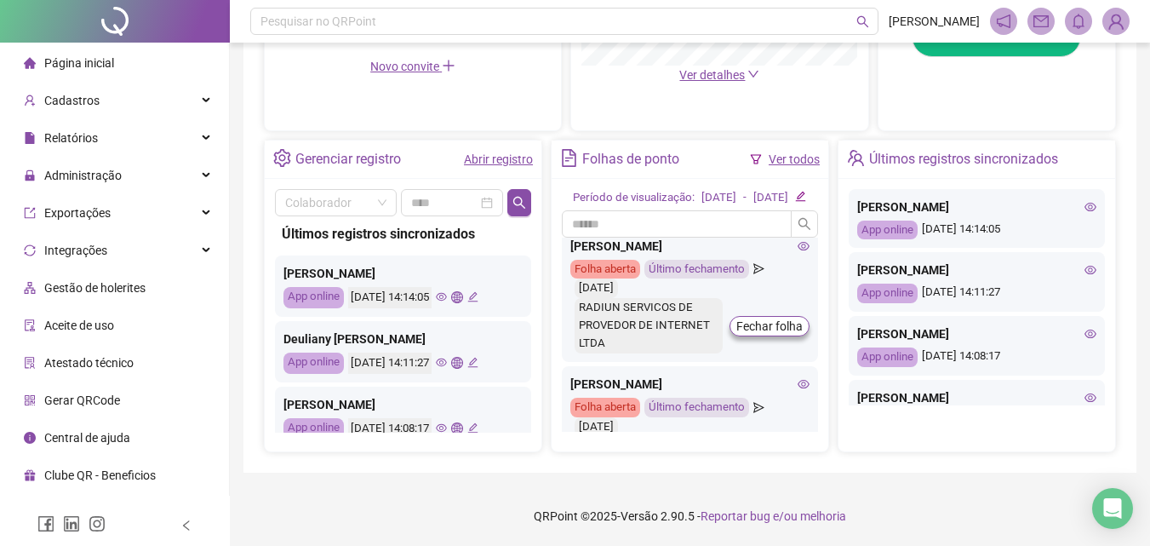
click at [798, 249] on icon "eye" at bounding box center [804, 245] width 12 height 9
click at [484, 17] on div "Pesquisar no QRPoint" at bounding box center [564, 21] width 628 height 27
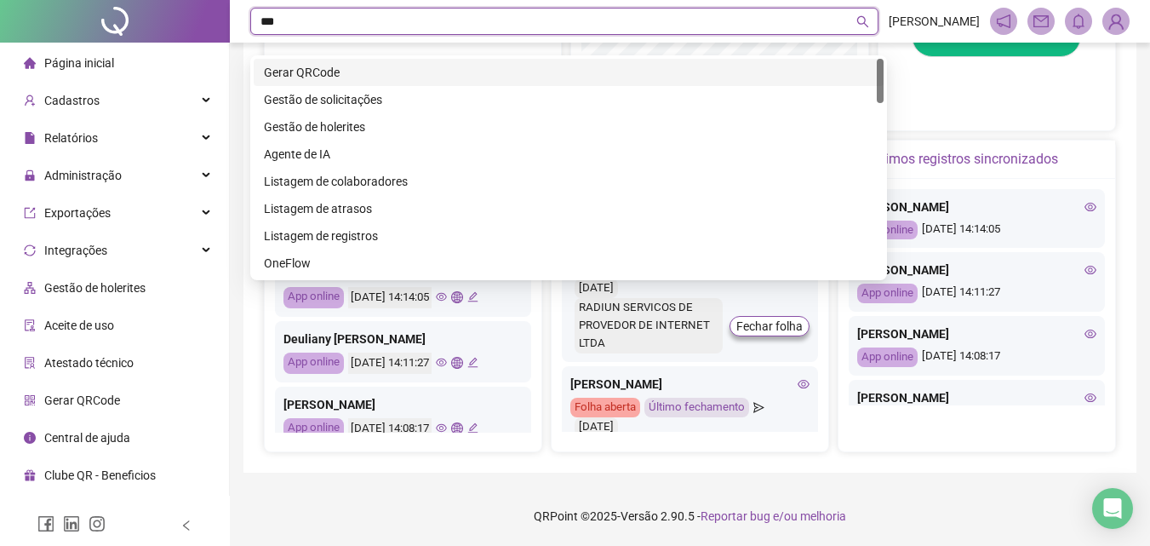
type input "****"
click at [431, 63] on div "Gestão de solicitações" at bounding box center [569, 72] width 610 height 19
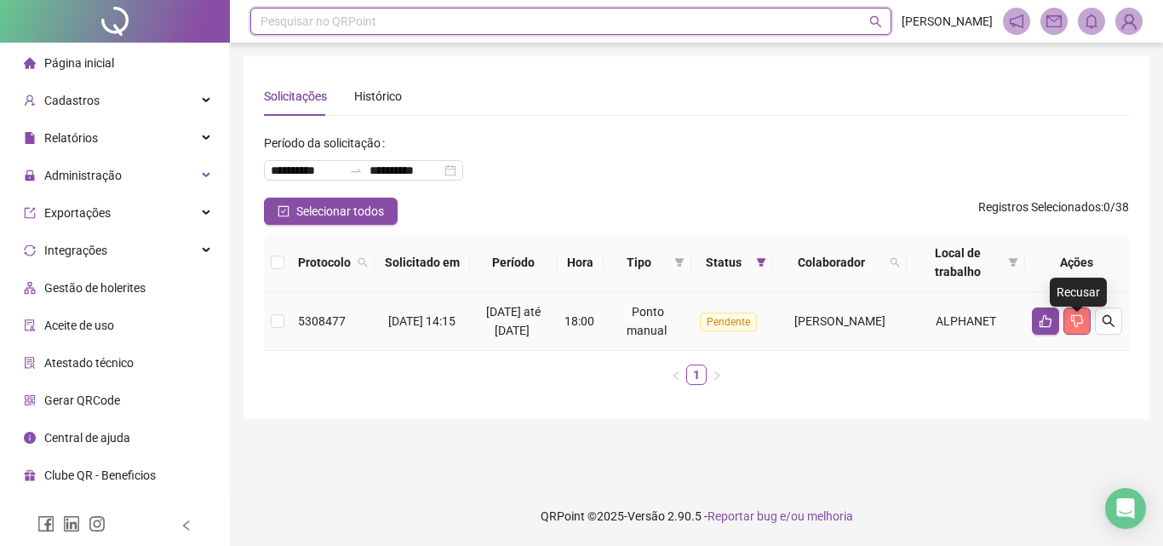
click at [1077, 328] on icon "dislike" at bounding box center [1077, 321] width 12 height 13
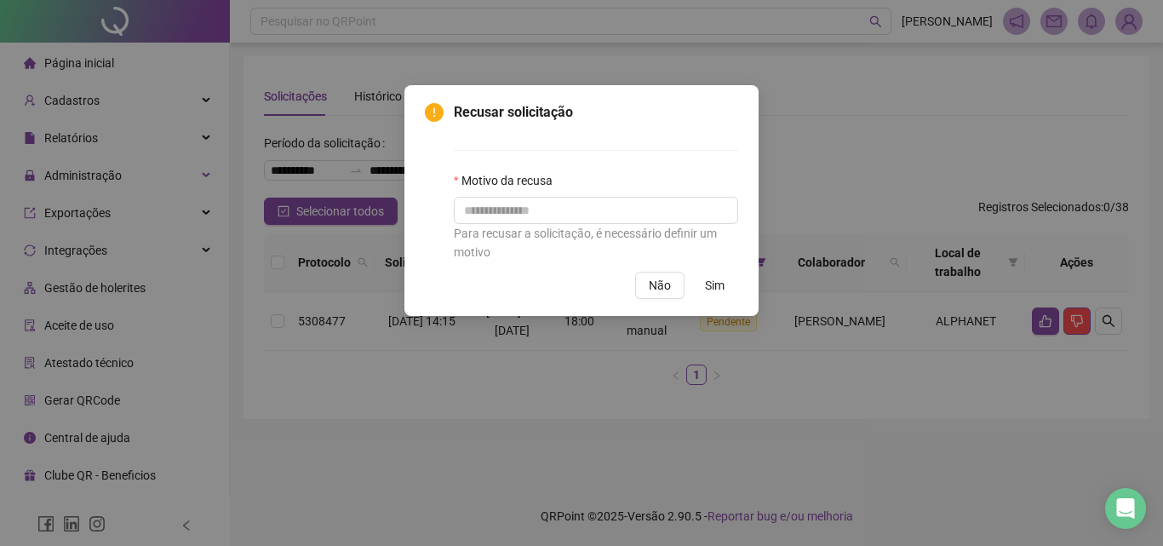
drag, startPoint x: 612, startPoint y: 233, endPoint x: 603, endPoint y: 224, distance: 13.2
click at [611, 232] on div "Para recusar a solicitação, é necessário definir um motivo" at bounding box center [596, 242] width 284 height 37
click at [600, 221] on input "text" at bounding box center [596, 210] width 284 height 27
click at [599, 221] on input "text" at bounding box center [596, 210] width 284 height 27
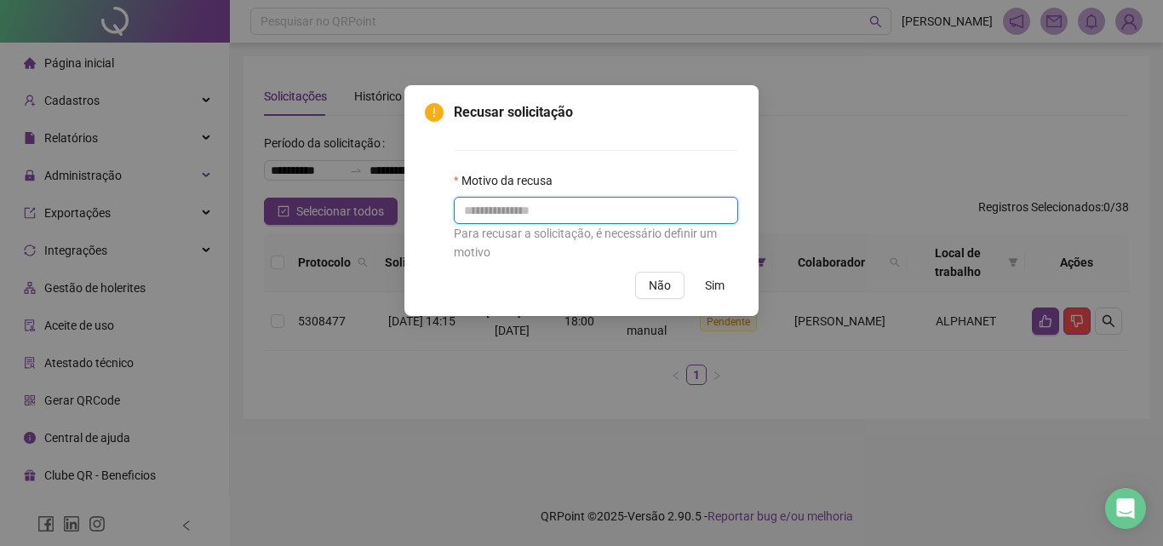
click at [599, 221] on input "text" at bounding box center [596, 210] width 284 height 27
type input "*"
click at [517, 210] on input "**********" at bounding box center [596, 210] width 284 height 27
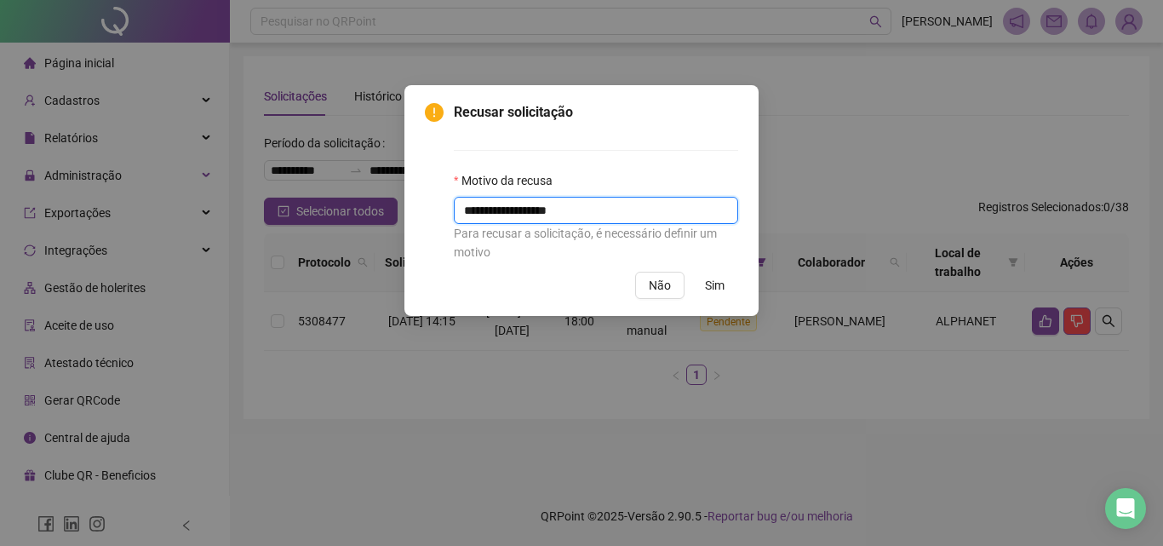
type input "**********"
click at [725, 278] on button "Sim" at bounding box center [714, 285] width 47 height 27
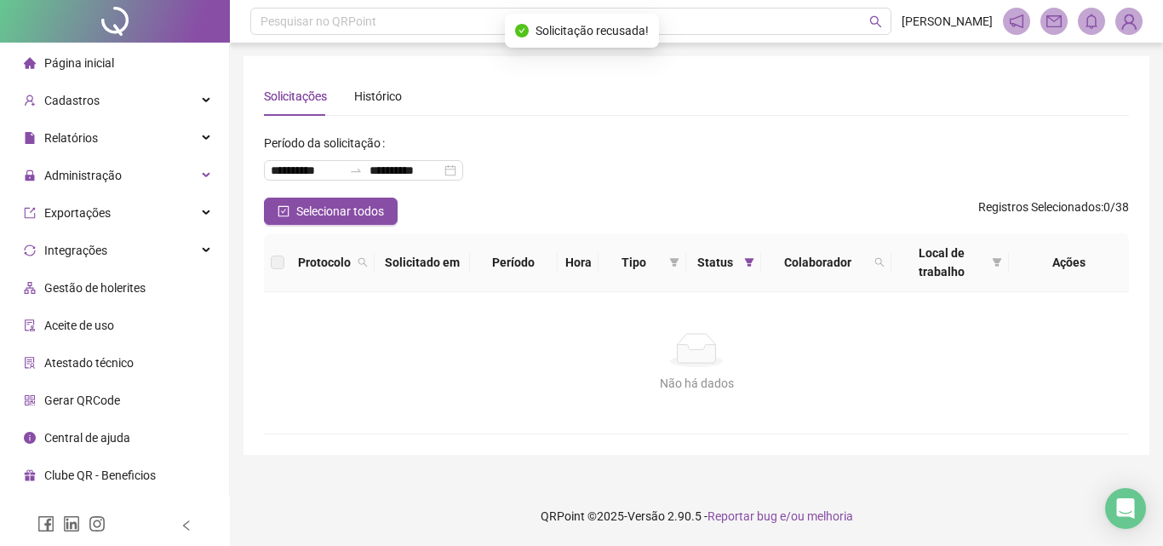
click at [48, 59] on span "Página inicial" at bounding box center [79, 63] width 70 height 14
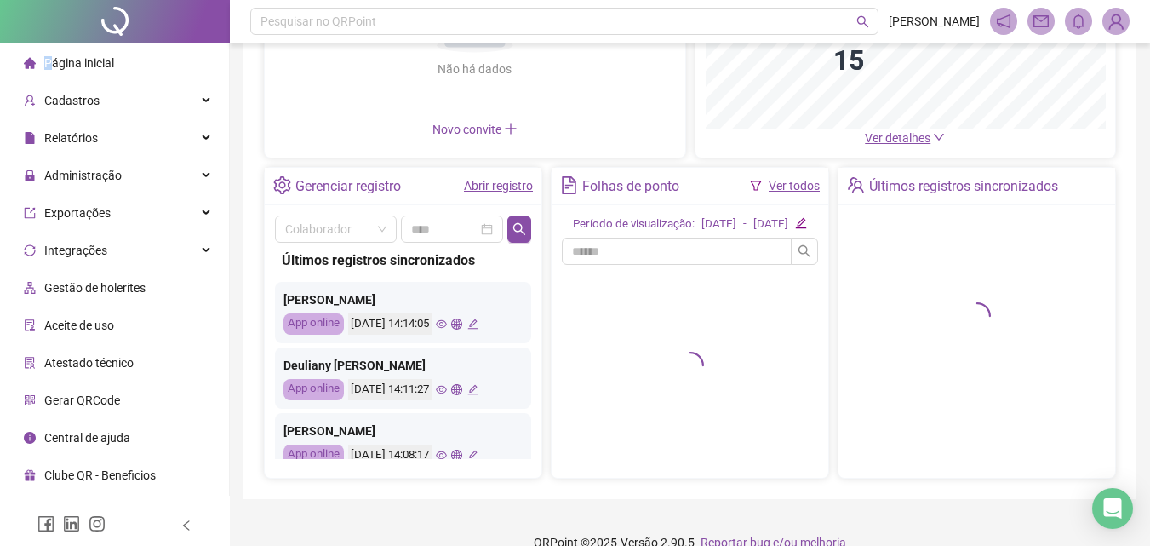
scroll to position [255, 0]
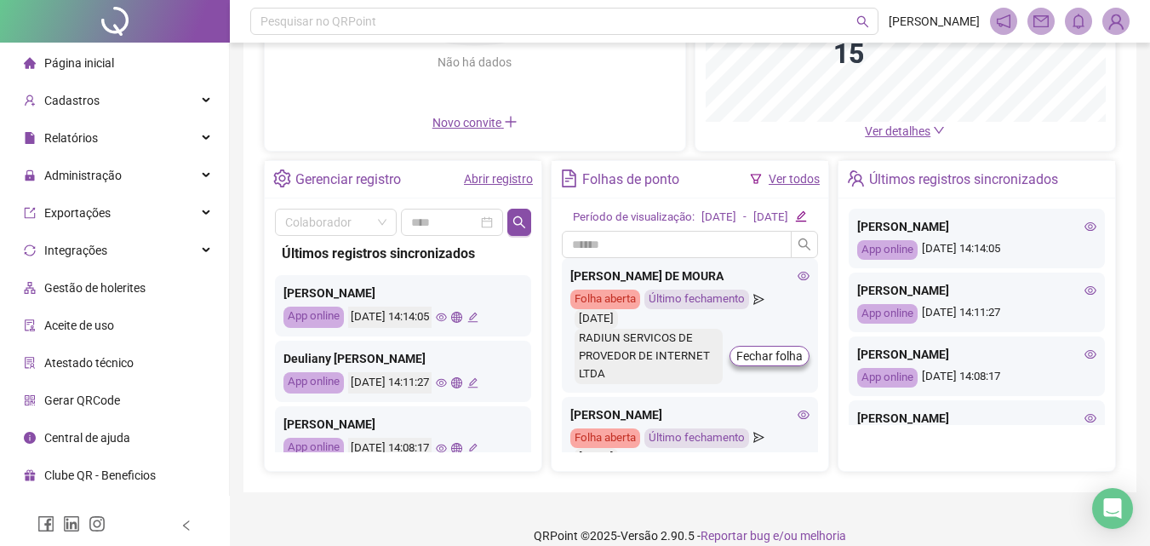
click at [806, 221] on icon "edit" at bounding box center [800, 215] width 11 height 11
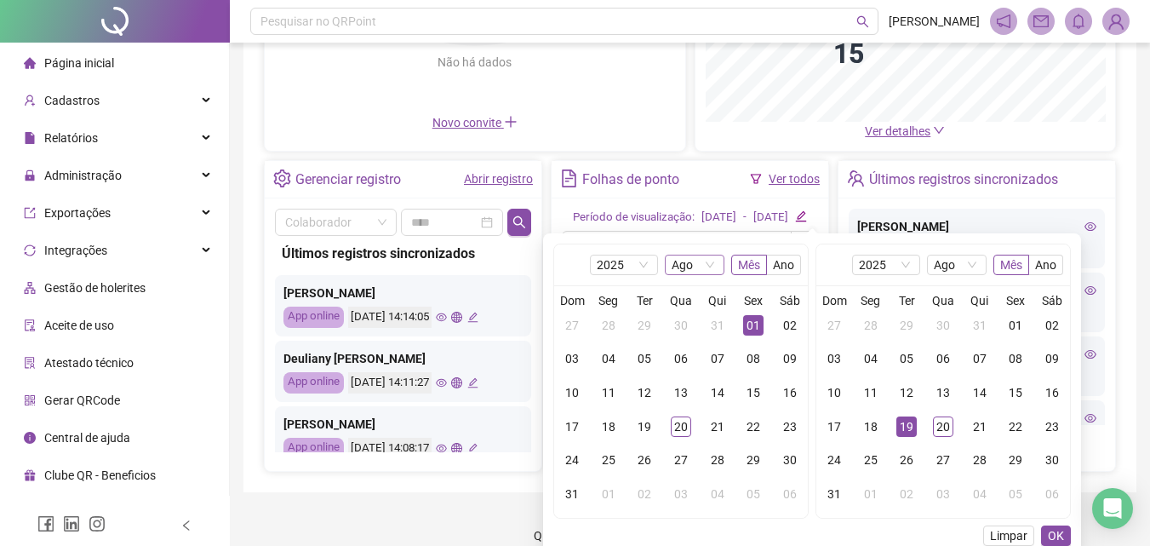
click at [673, 266] on span "Ago" at bounding box center [695, 264] width 46 height 19
click at [685, 270] on span "Ago" at bounding box center [695, 264] width 46 height 19
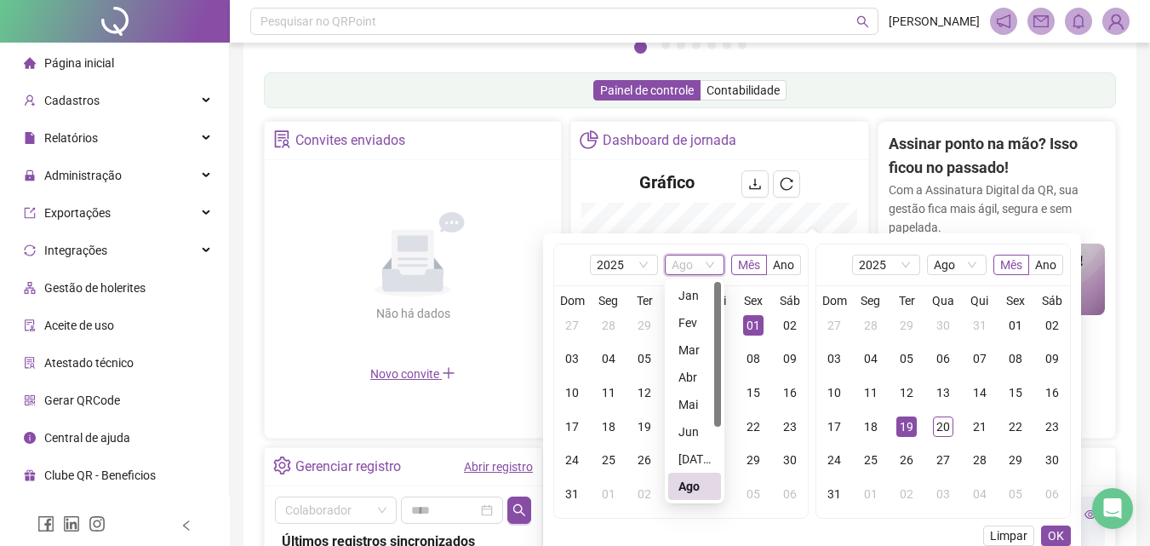
click at [690, 264] on span "Ago" at bounding box center [695, 264] width 46 height 19
click at [685, 456] on div "[DATE]" at bounding box center [695, 459] width 32 height 19
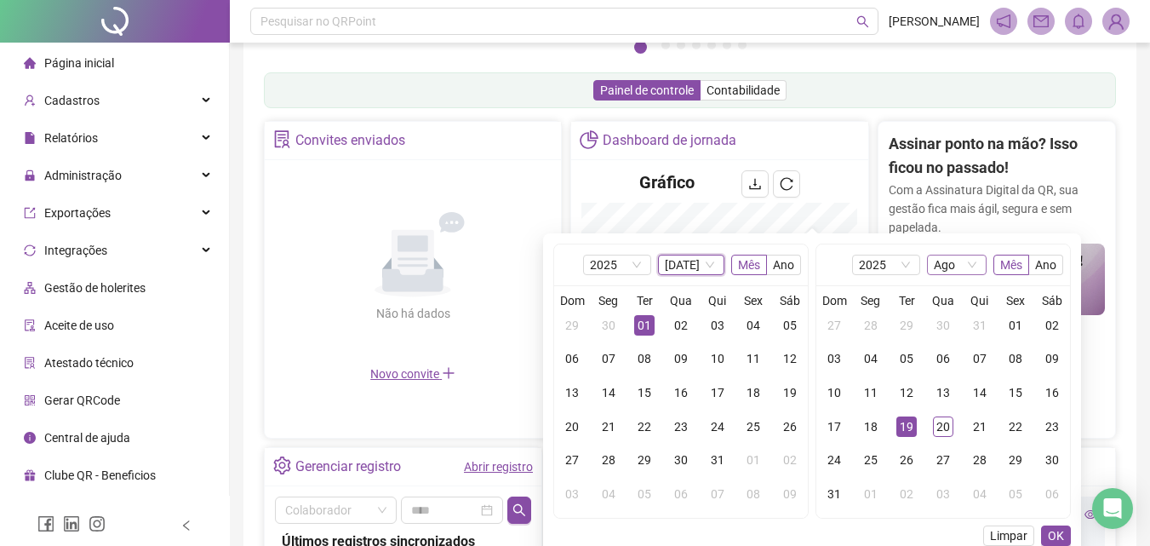
click at [968, 261] on span "Ago" at bounding box center [957, 264] width 46 height 19
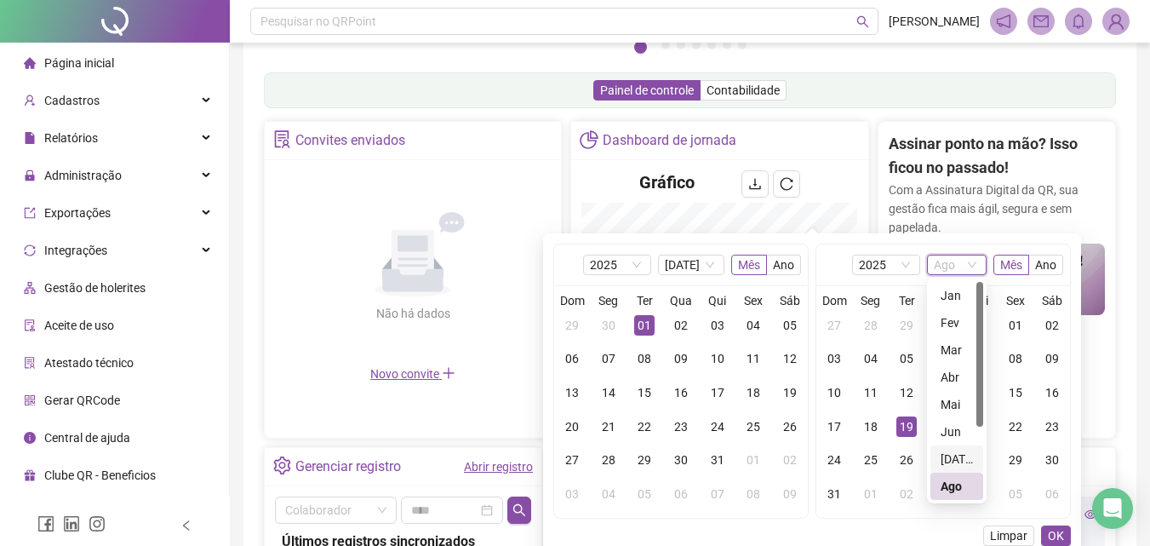
click at [951, 454] on div "[DATE]" at bounding box center [957, 459] width 32 height 19
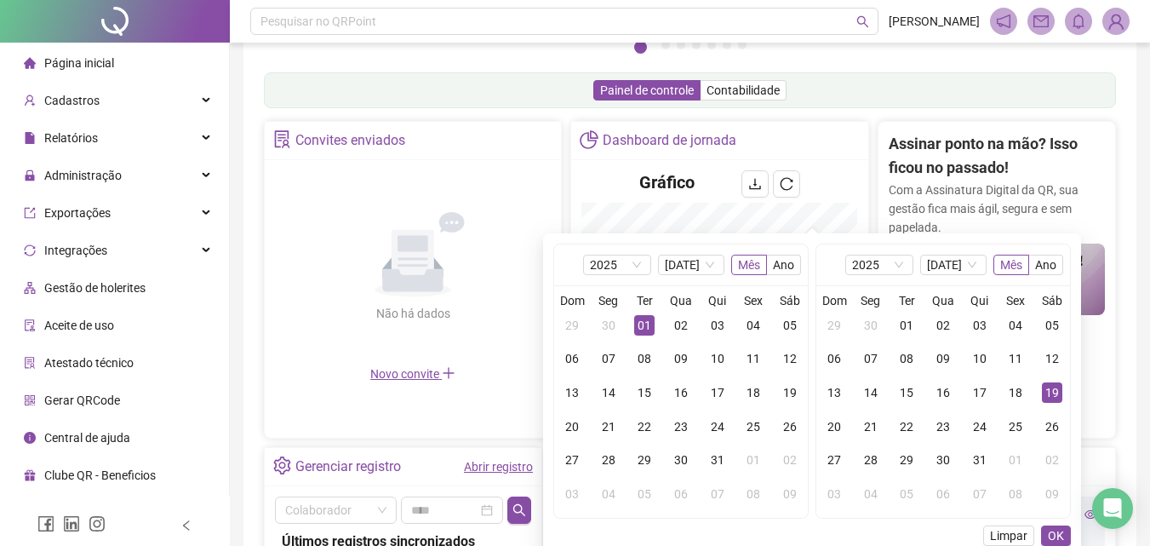
click at [639, 322] on div "01" at bounding box center [644, 325] width 20 height 20
click at [987, 463] on div "31" at bounding box center [980, 460] width 20 height 20
click at [1052, 543] on span "OK" at bounding box center [1056, 535] width 16 height 19
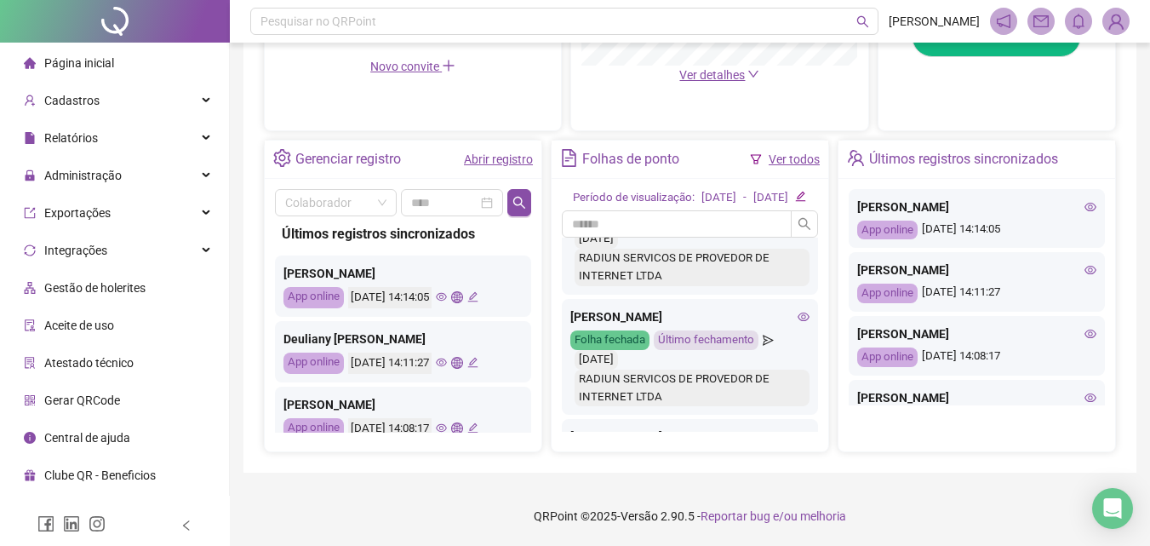
scroll to position [341, 0]
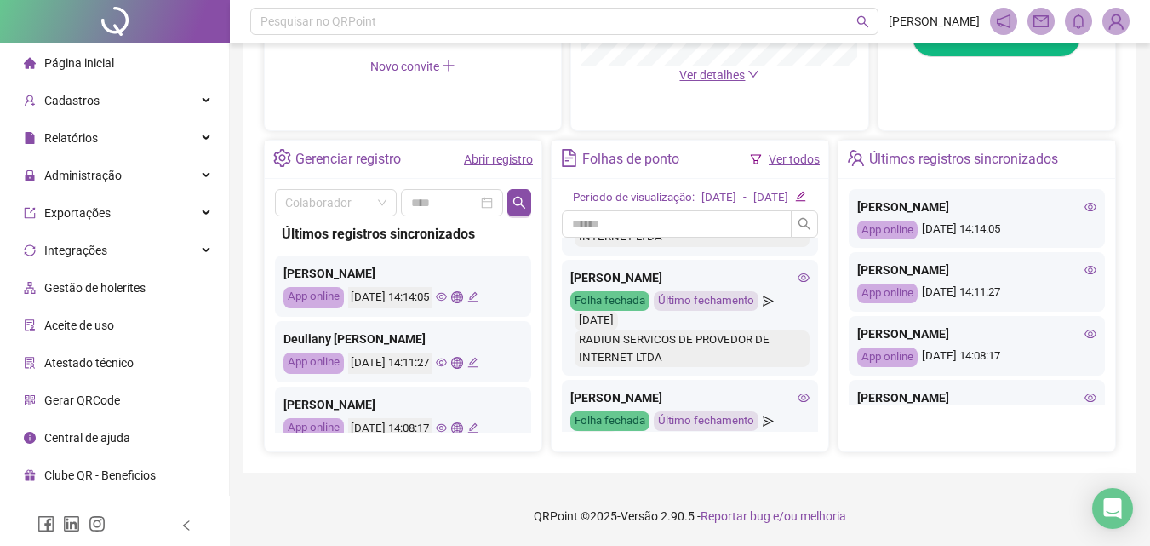
click at [798, 284] on icon "eye" at bounding box center [804, 278] width 12 height 12
click at [94, 90] on span "Cadastros" at bounding box center [62, 100] width 76 height 34
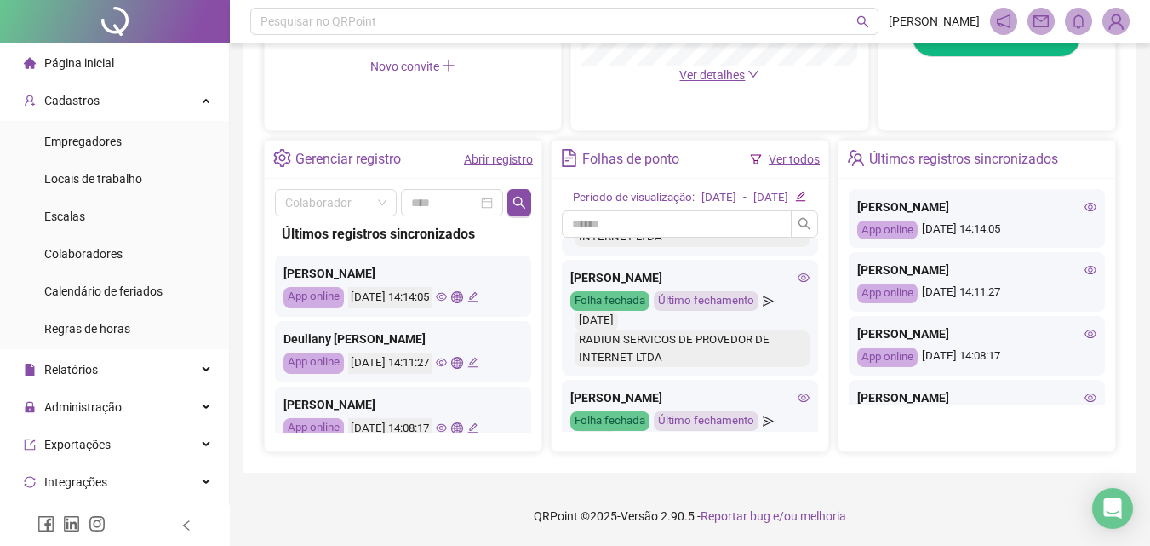
click at [504, 152] on link "Abrir registro" at bounding box center [498, 159] width 69 height 14
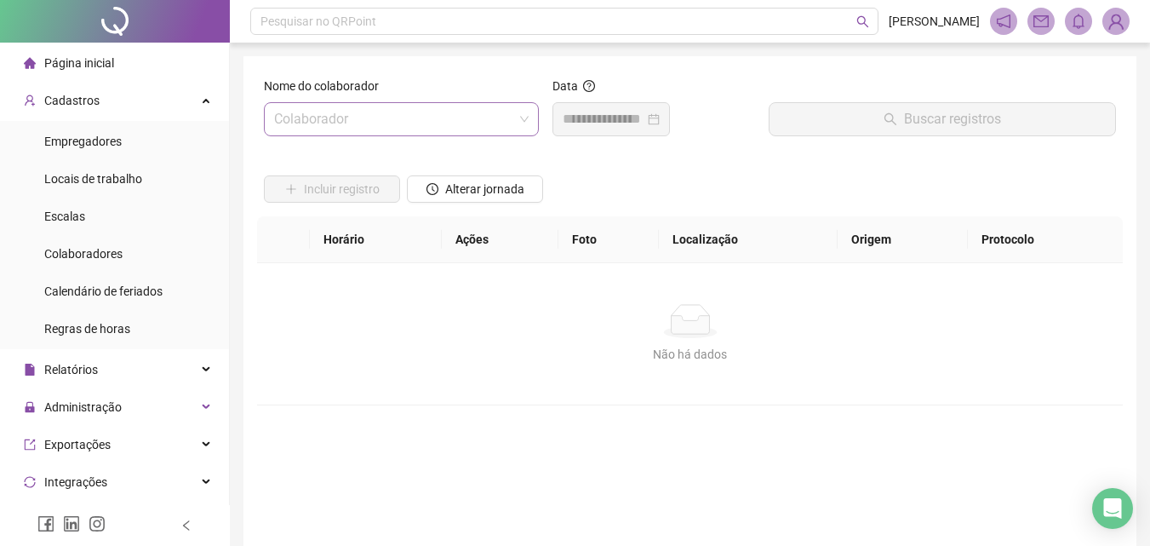
click at [343, 135] on input "search" at bounding box center [393, 119] width 239 height 32
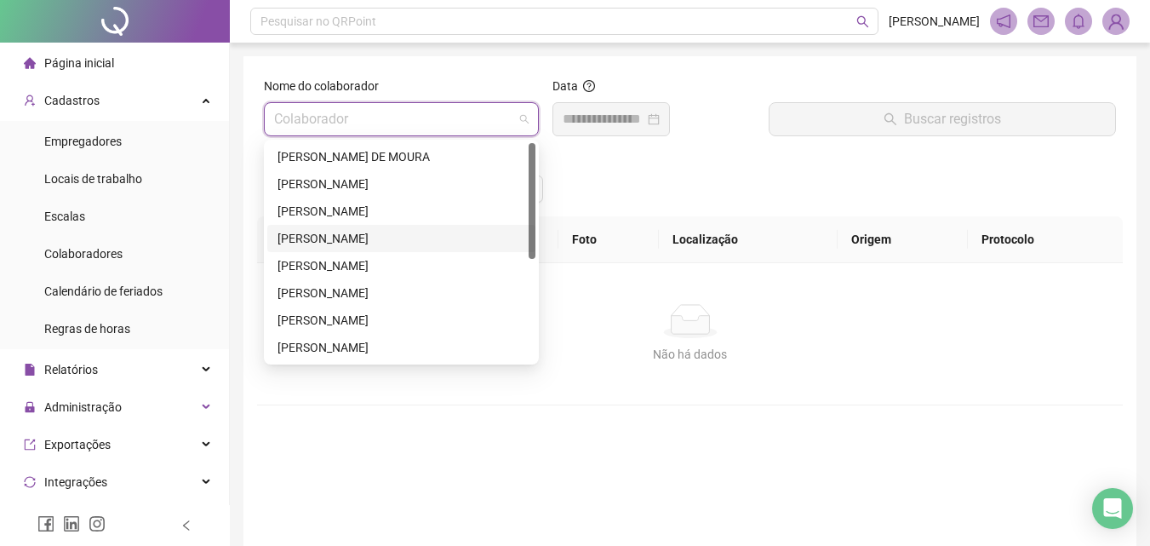
click at [326, 244] on div "[PERSON_NAME]" at bounding box center [402, 238] width 248 height 19
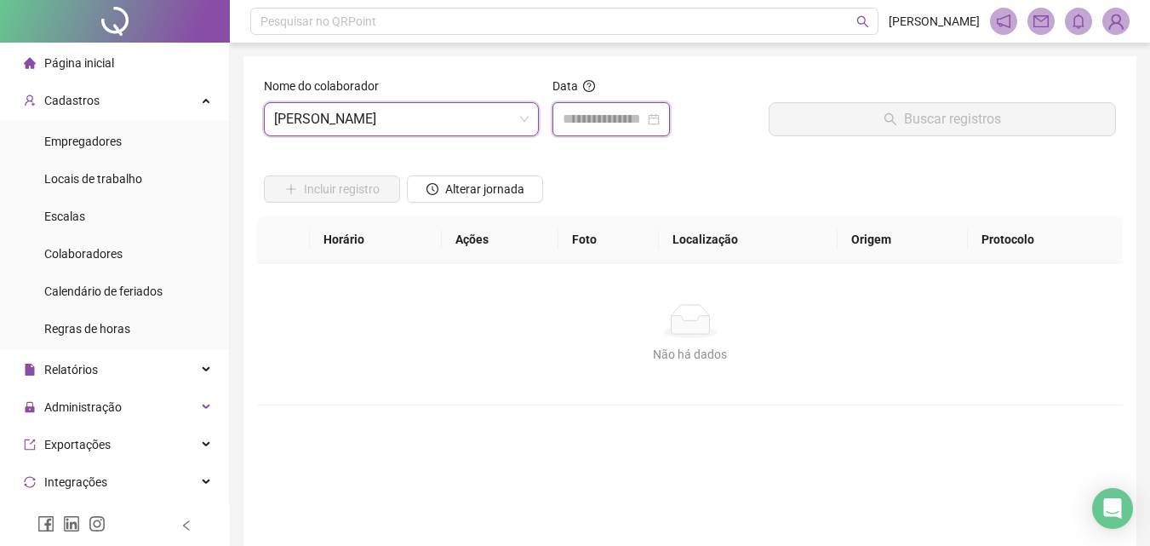
click at [606, 112] on input at bounding box center [604, 119] width 82 height 20
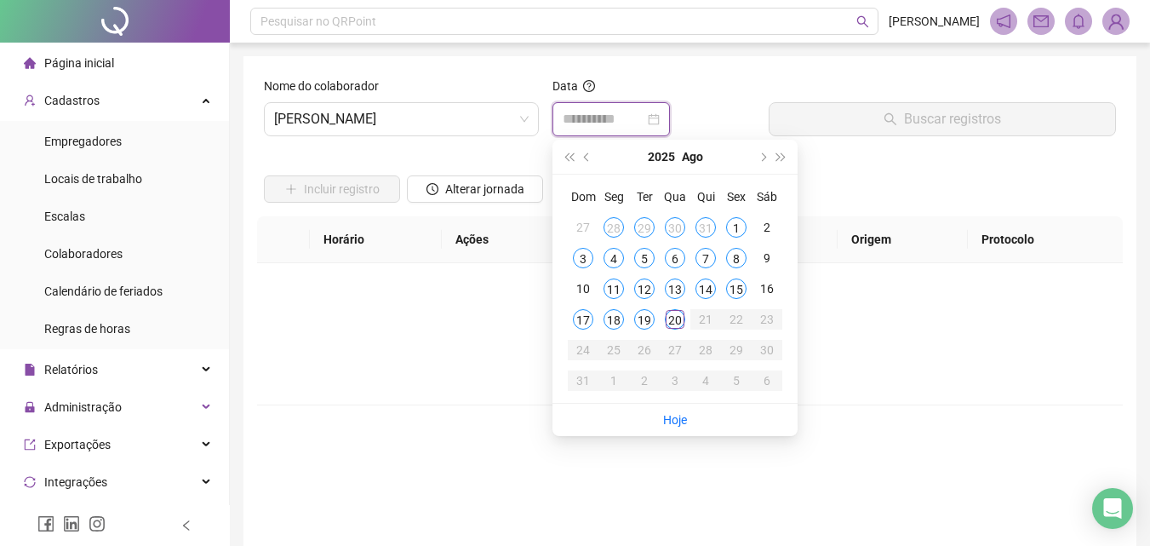
type input "**********"
click at [590, 157] on span "prev-year" at bounding box center [588, 156] width 9 height 9
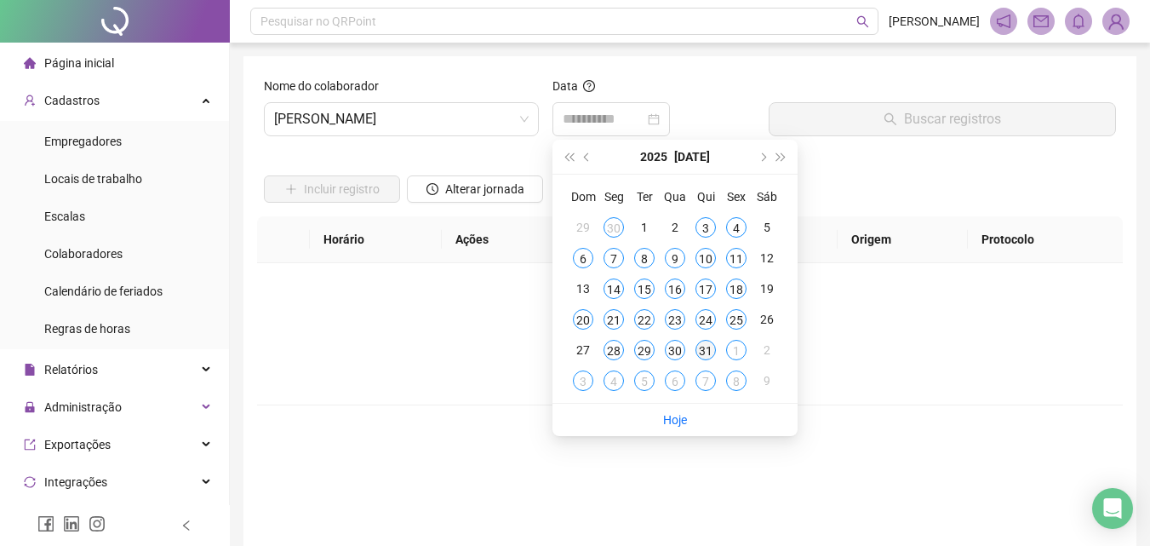
type input "**********"
click at [708, 350] on div "31" at bounding box center [706, 350] width 20 height 20
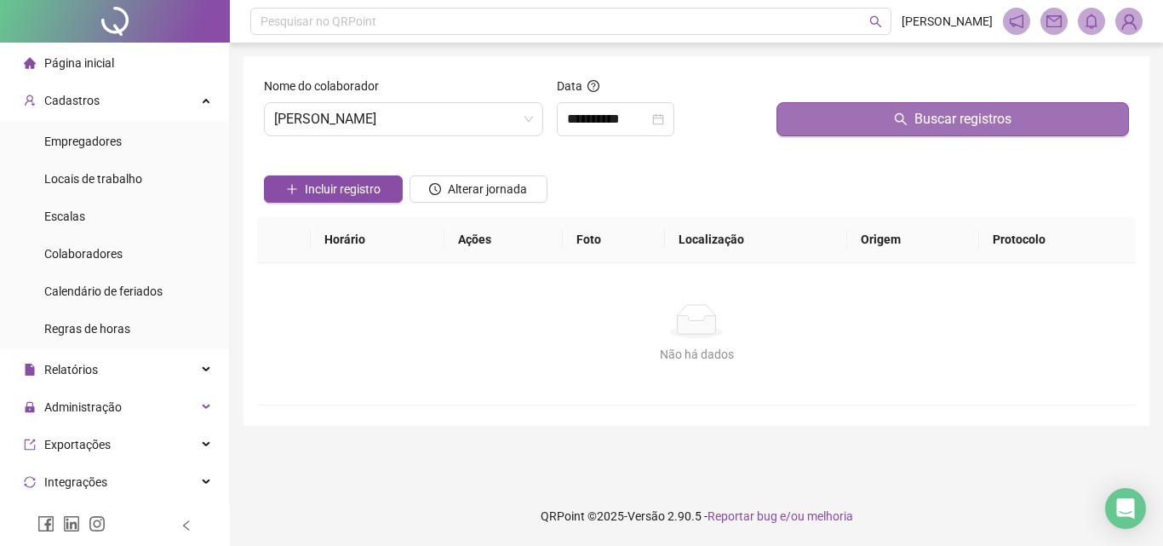
click at [846, 102] on button "Buscar registros" at bounding box center [952, 119] width 352 height 34
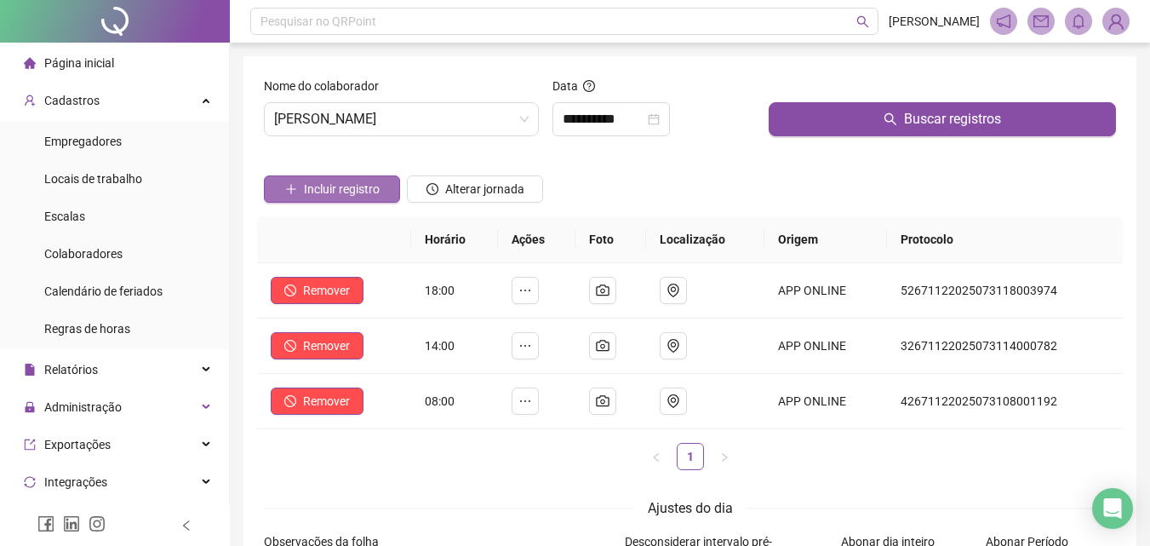
click at [346, 193] on span "Incluir registro" at bounding box center [342, 189] width 76 height 19
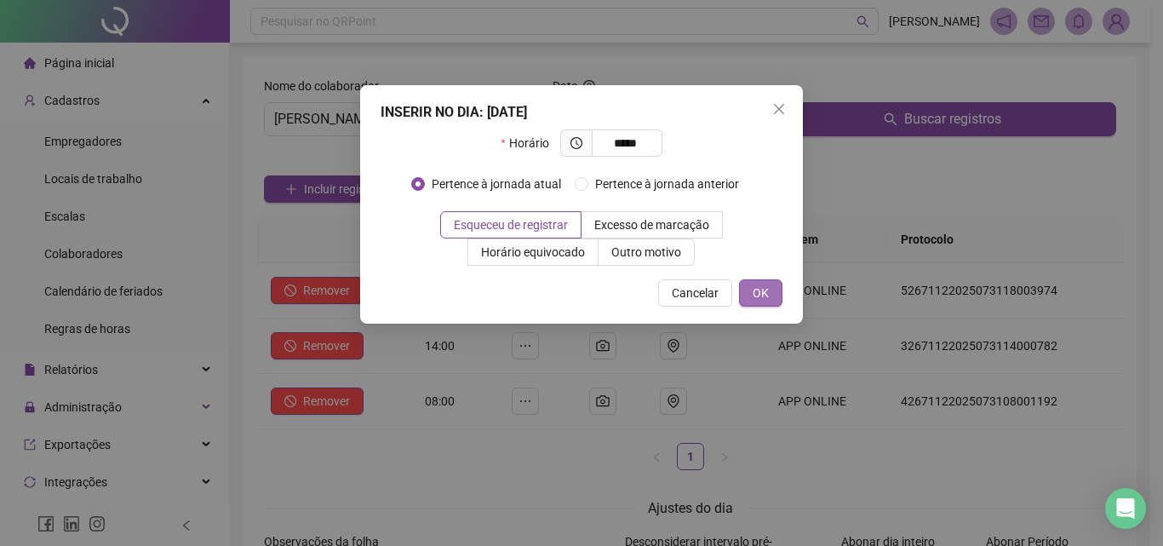
type input "*****"
click at [776, 289] on button "OK" at bounding box center [760, 292] width 43 height 27
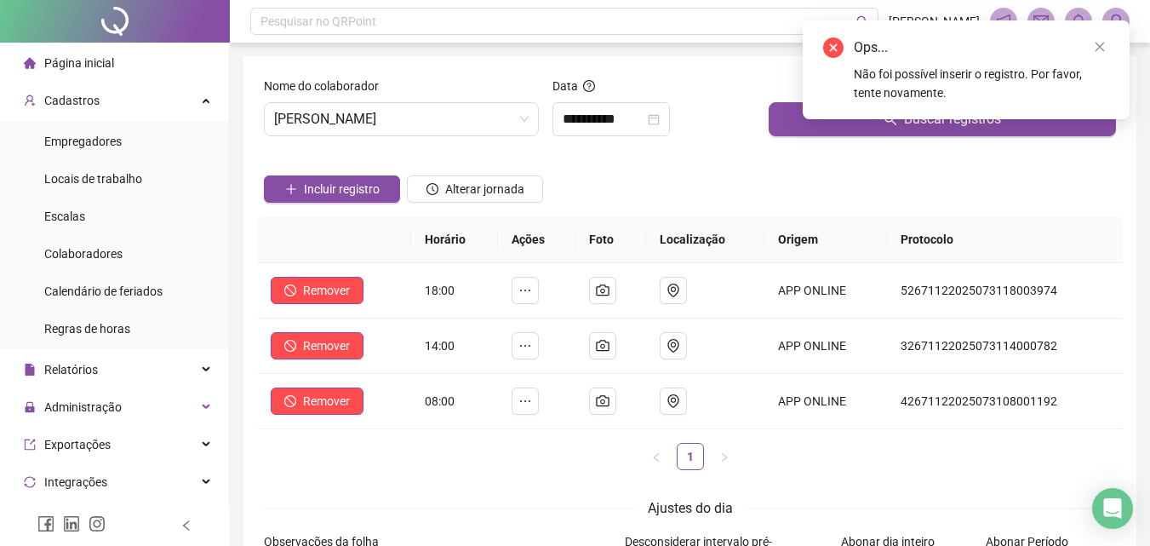
click at [882, 98] on div "Não foi possível inserir o registro. Por favor, tente novamente." at bounding box center [981, 83] width 255 height 37
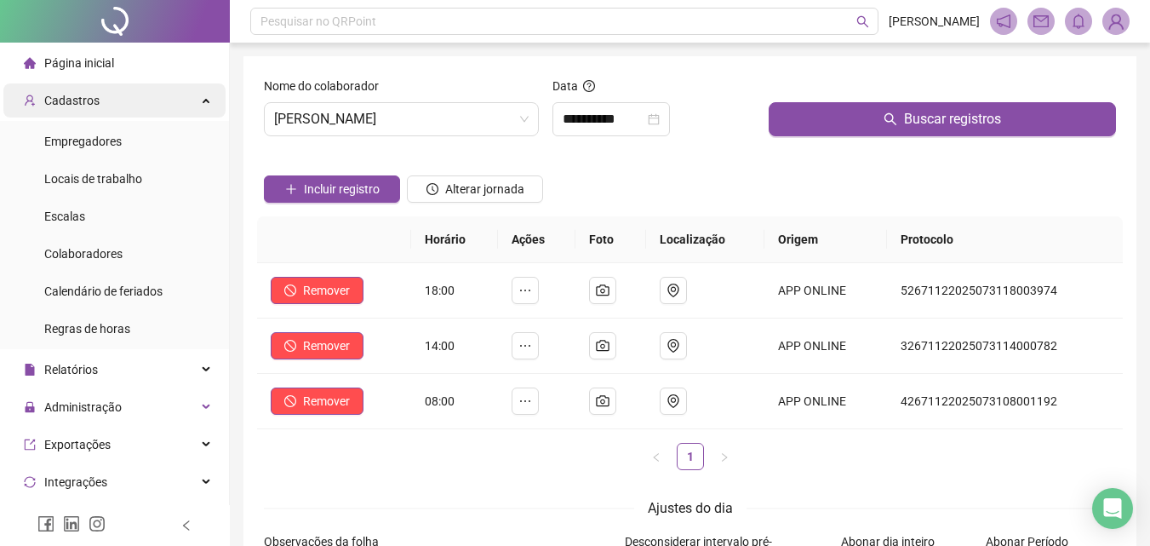
click at [116, 95] on div "Cadastros" at bounding box center [114, 100] width 222 height 34
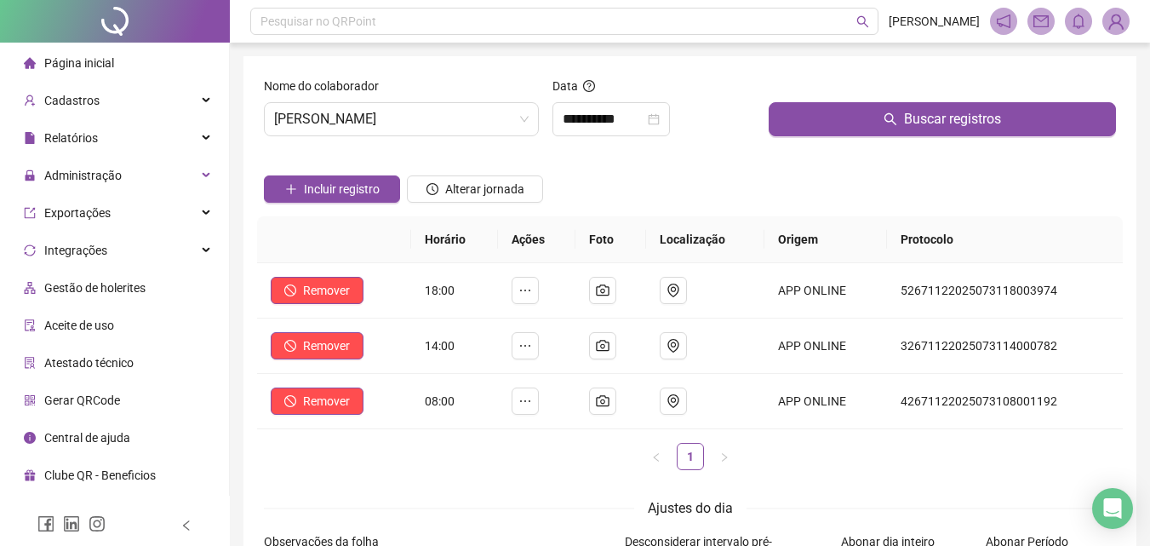
click at [146, 72] on li "Página inicial" at bounding box center [114, 63] width 222 height 34
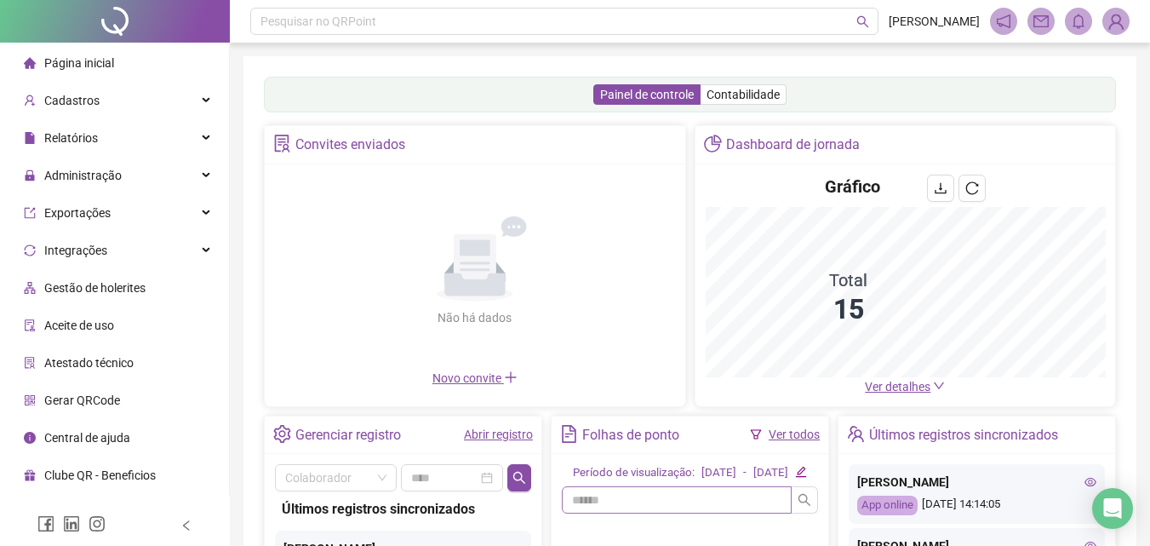
scroll to position [255, 0]
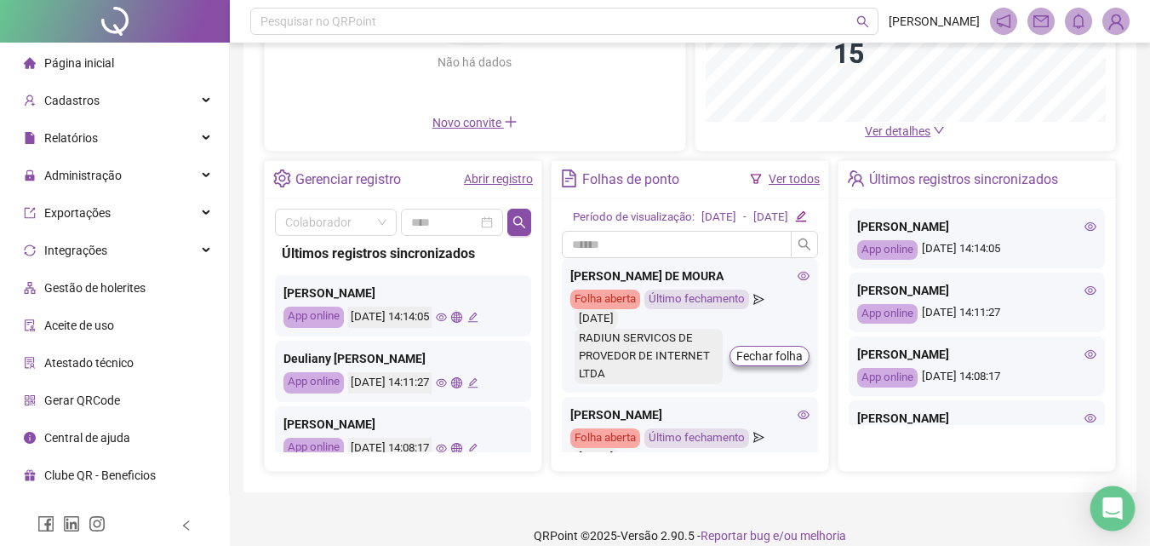
click at [1113, 499] on icon "Open Intercom Messenger" at bounding box center [1113, 508] width 22 height 22
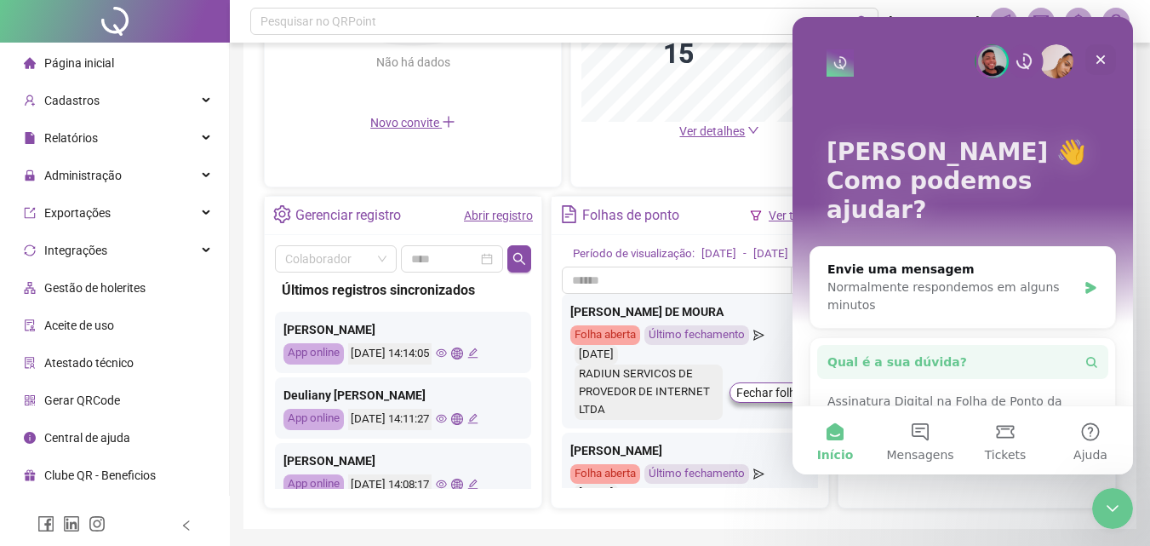
scroll to position [129, 0]
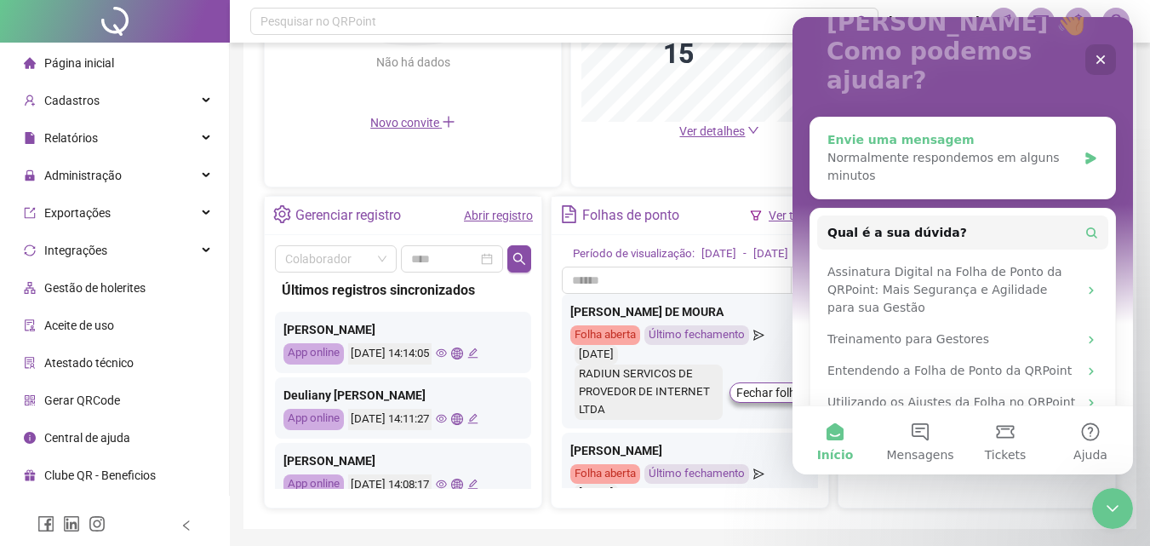
click at [935, 149] on div "Normalmente respondemos em alguns minutos" at bounding box center [952, 167] width 249 height 36
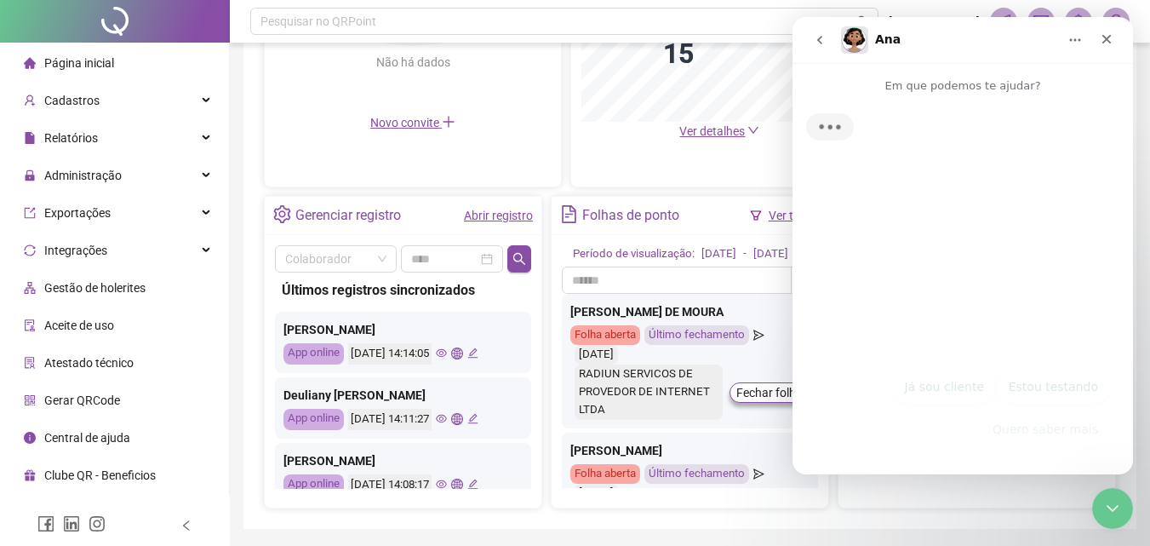
scroll to position [0, 0]
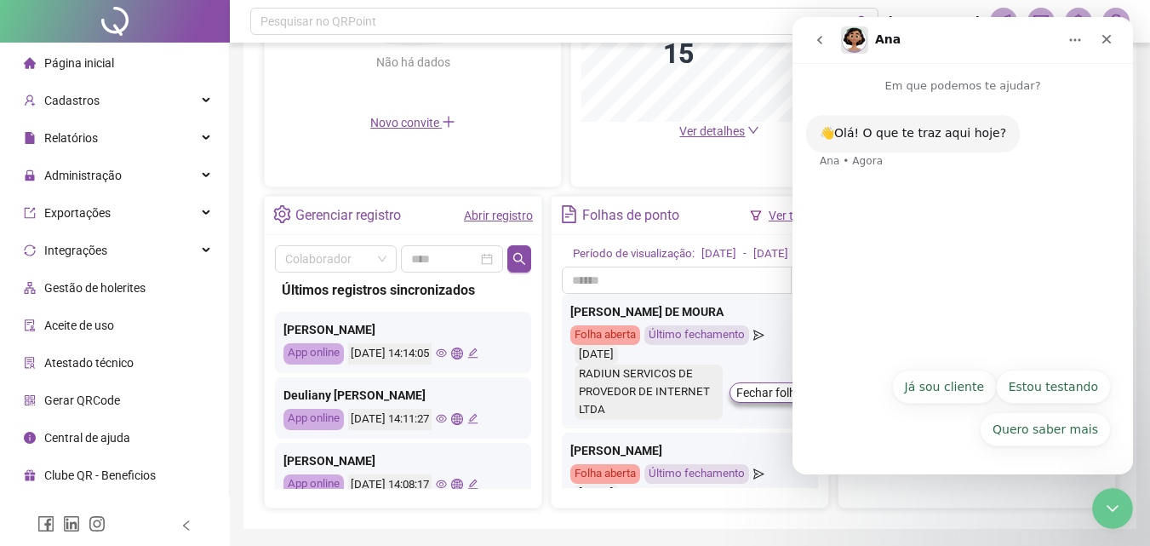
click at [954, 394] on button "Já sou cliente" at bounding box center [944, 387] width 105 height 34
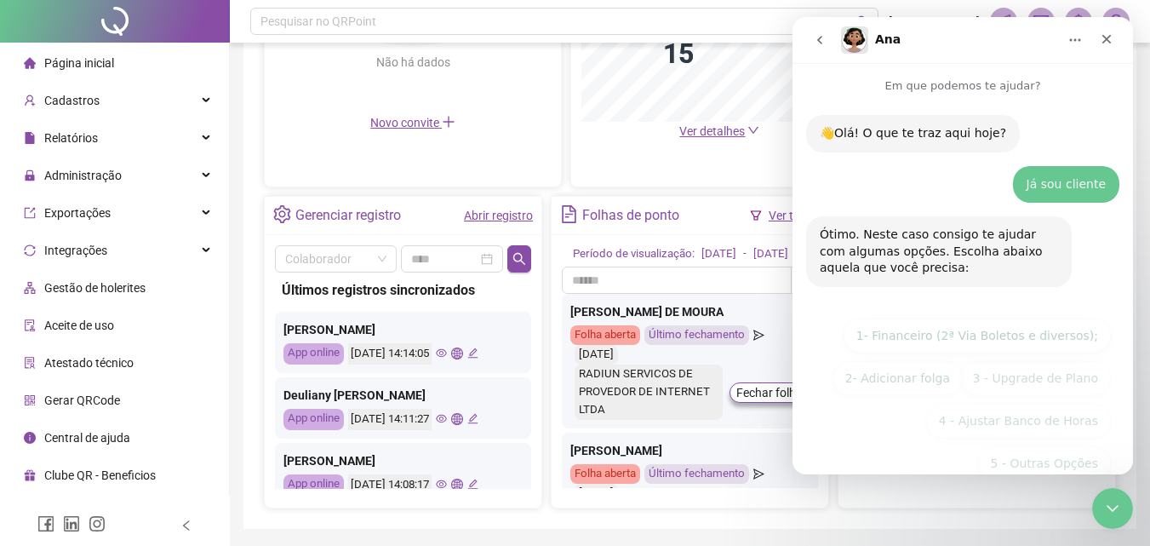
scroll to position [34, 0]
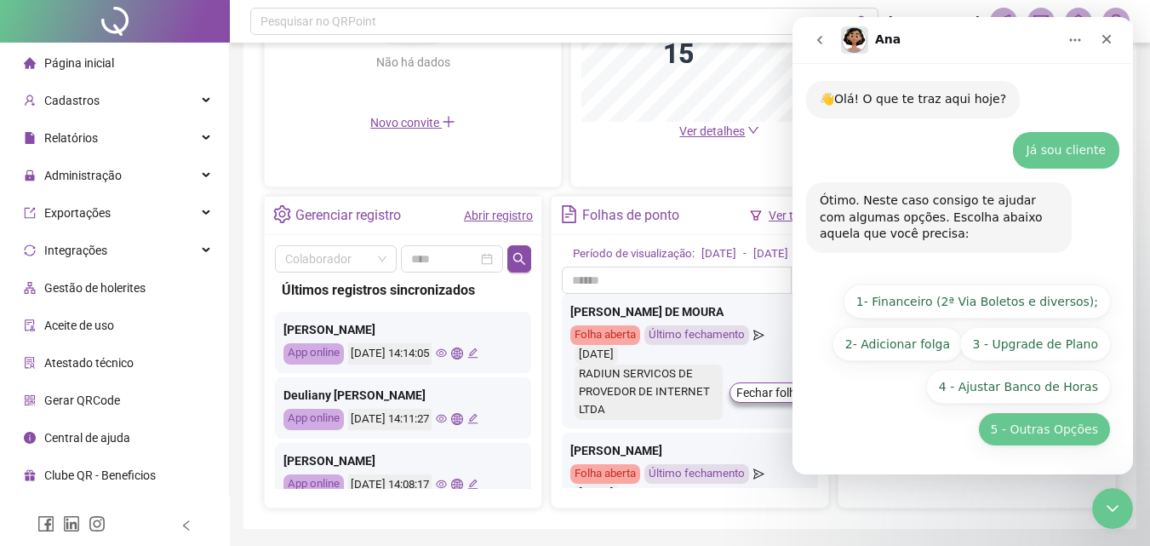
click at [1033, 429] on button "5 - Outras Opções" at bounding box center [1044, 429] width 133 height 34
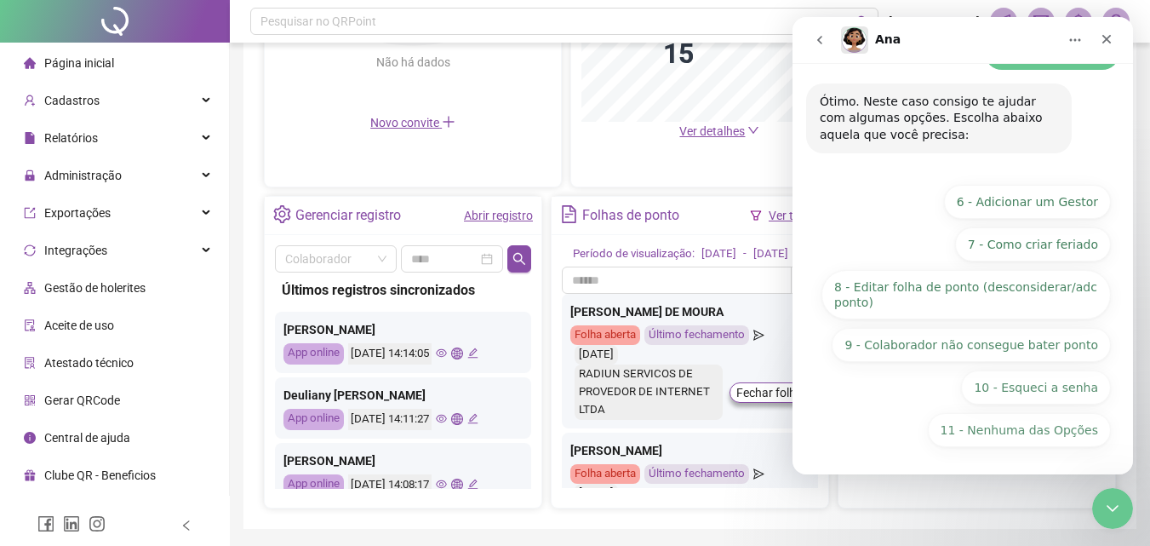
scroll to position [269, 0]
click at [1018, 432] on button "11 - Nenhuma das Opções" at bounding box center [1019, 429] width 183 height 34
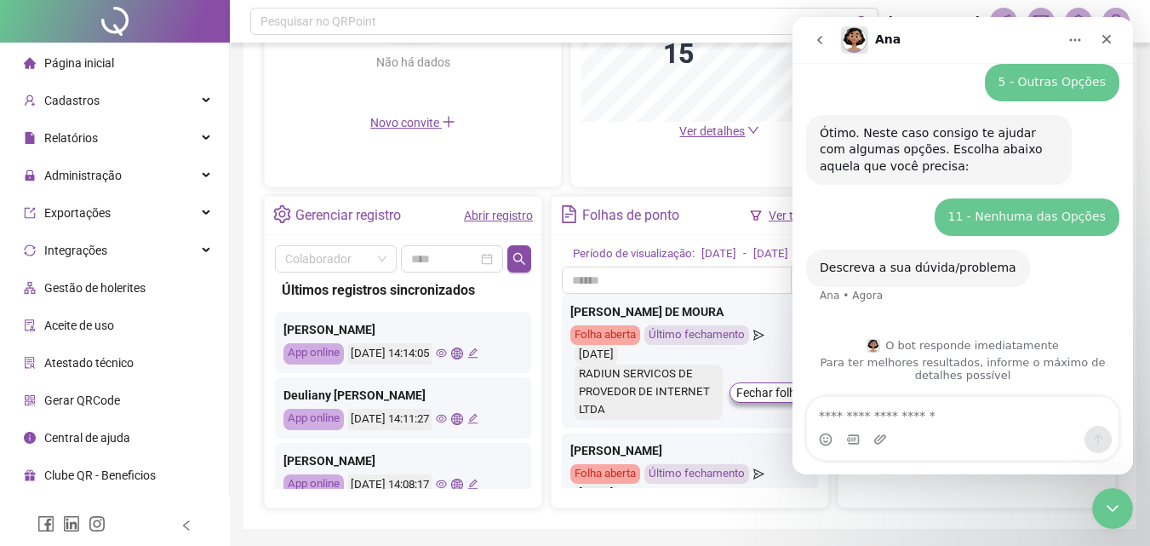
scroll to position [239, 0]
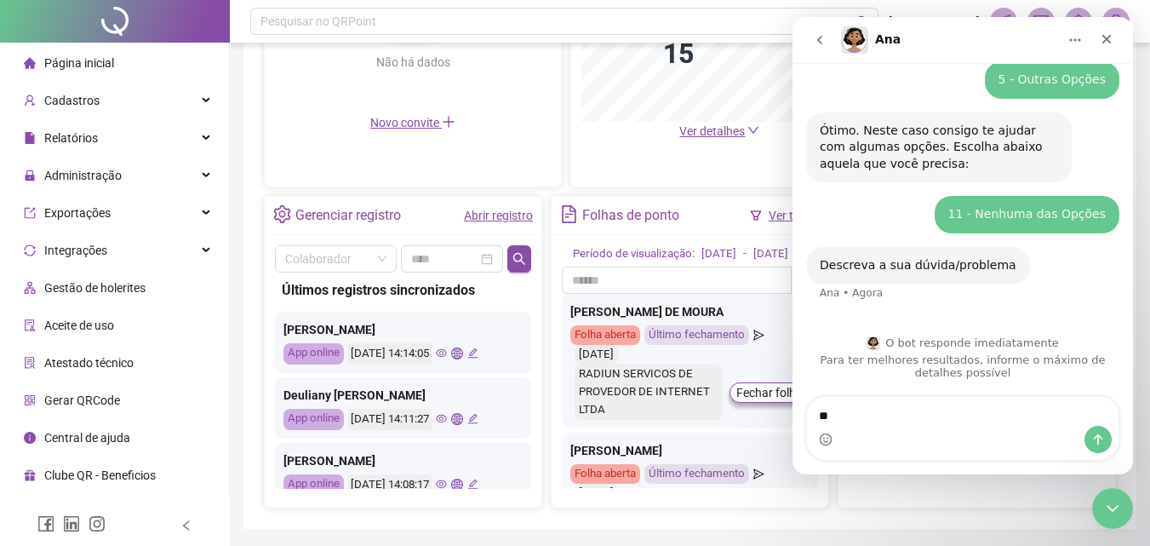
type textarea "*"
type textarea "**********"
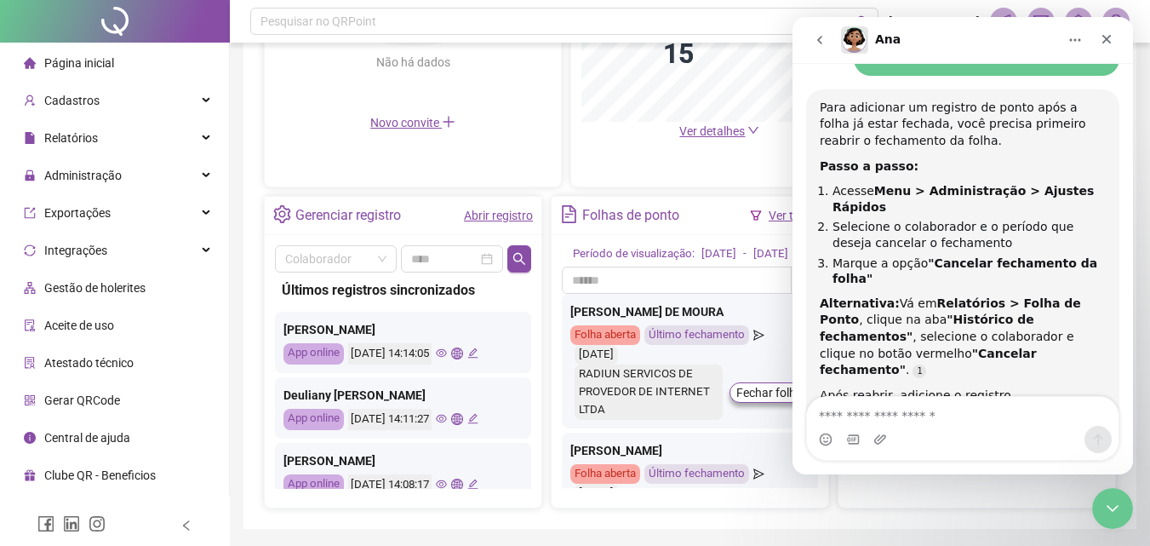
scroll to position [412, 0]
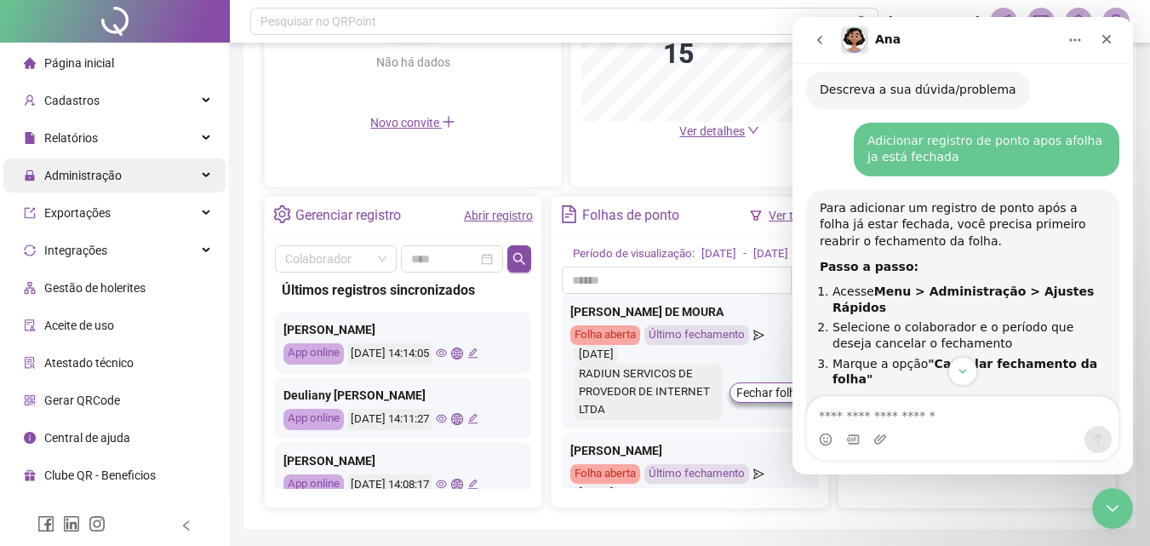
click at [77, 169] on span "Administração" at bounding box center [82, 176] width 77 height 14
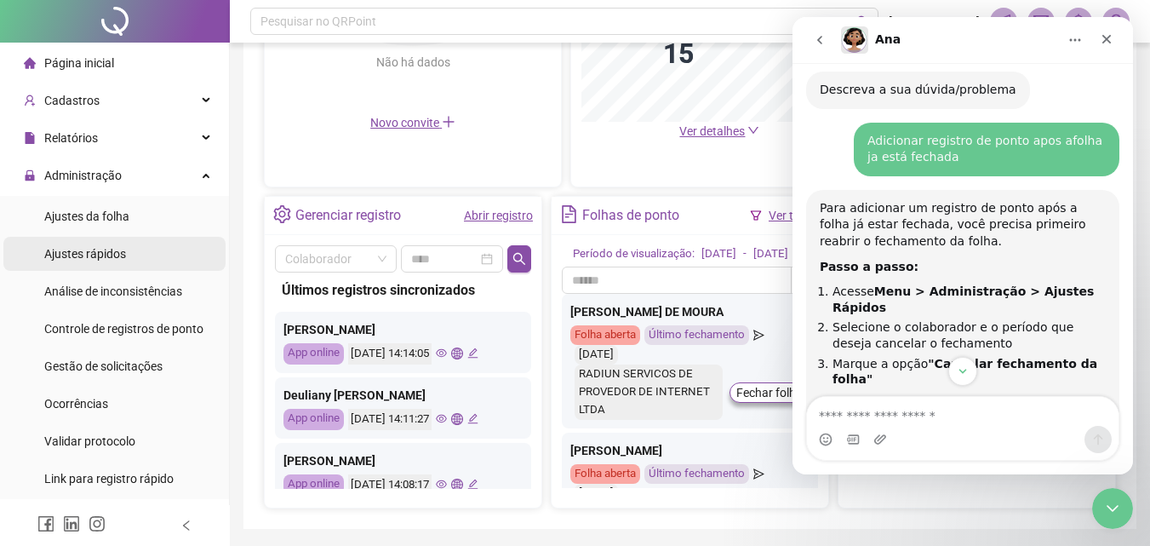
click at [96, 248] on span "Ajustes rápidos" at bounding box center [85, 254] width 82 height 14
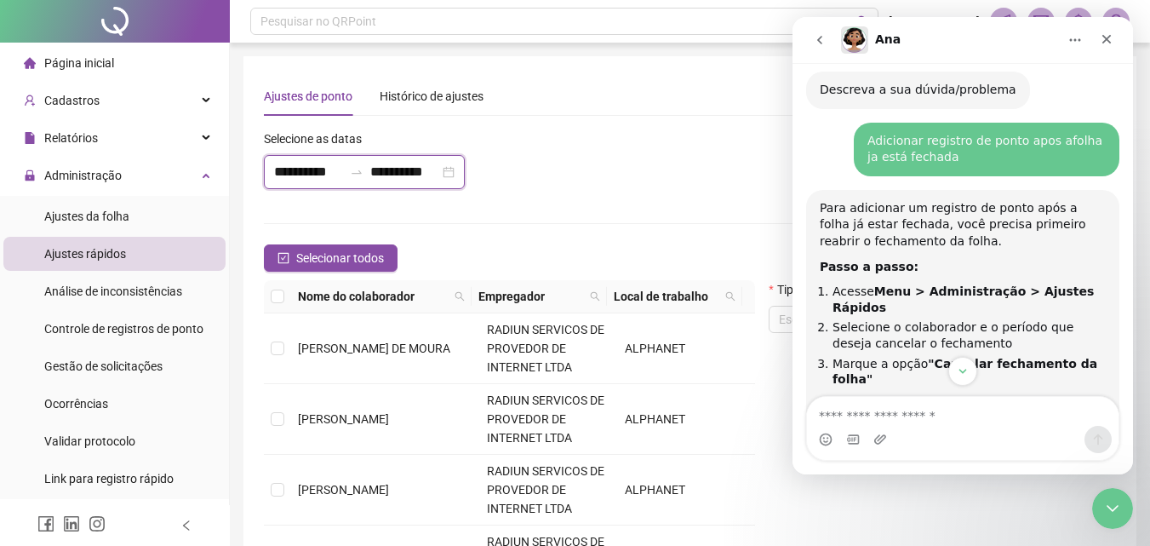
click at [291, 172] on input "**********" at bounding box center [308, 172] width 69 height 20
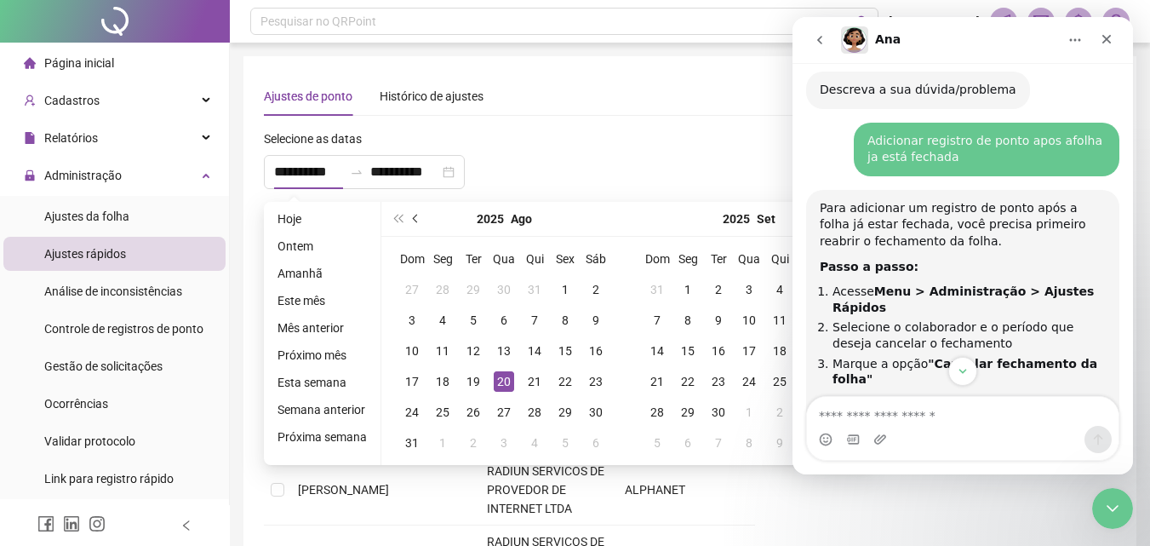
click at [410, 221] on button "prev-year" at bounding box center [416, 219] width 19 height 34
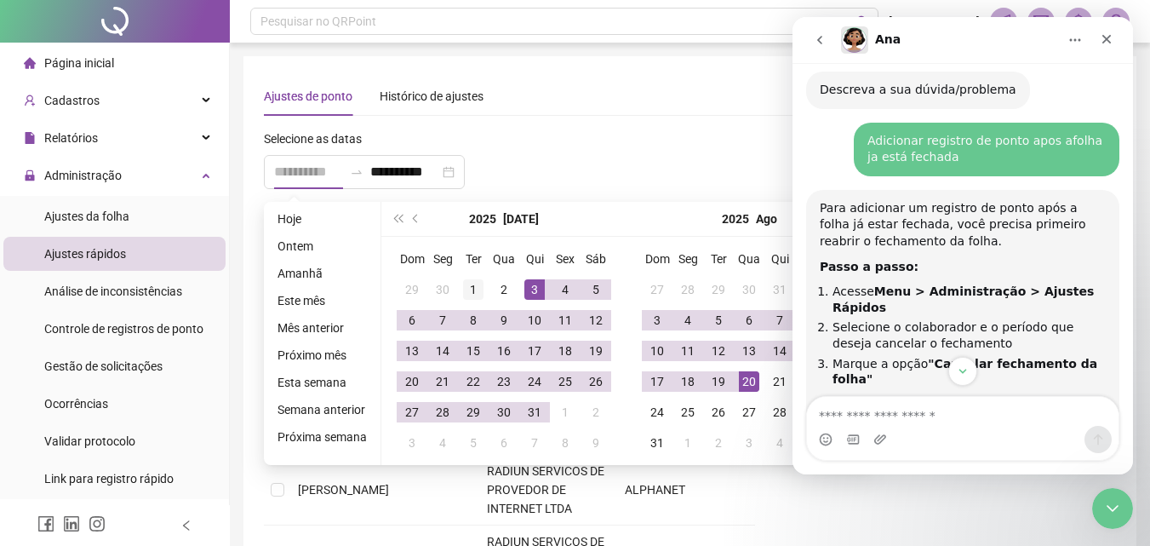
type input "**********"
click at [479, 293] on div "1" at bounding box center [473, 289] width 20 height 20
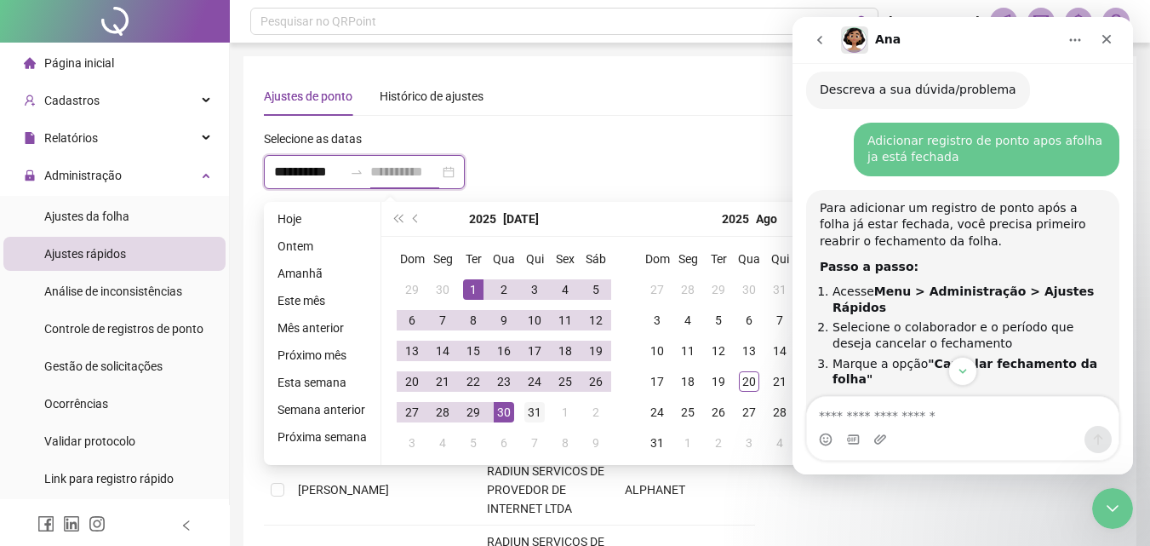
type input "**********"
click at [530, 413] on div "31" at bounding box center [534, 412] width 20 height 20
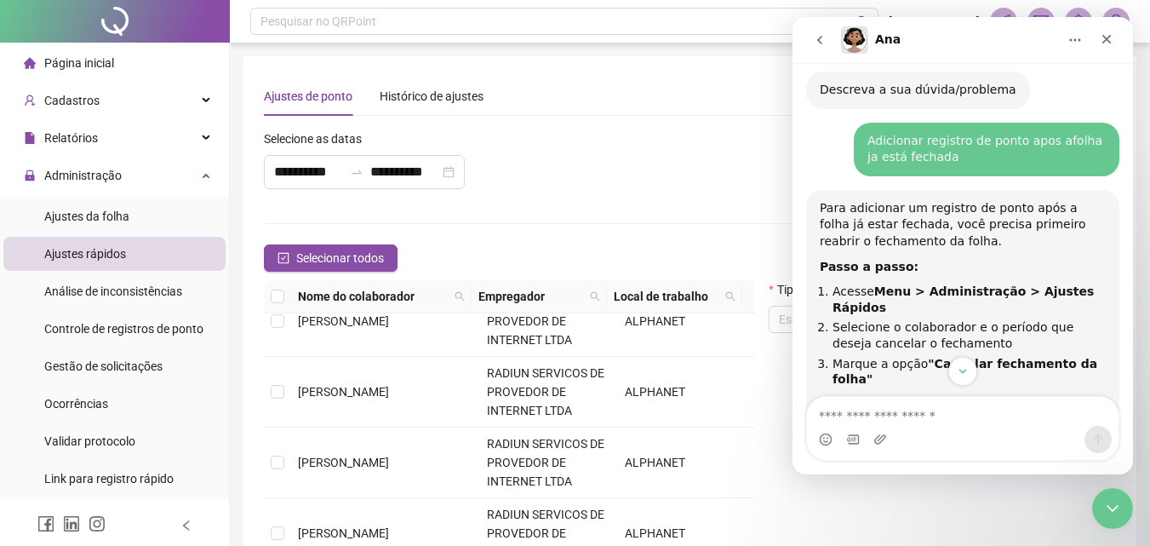
scroll to position [170, 0]
click at [289, 390] on td at bounding box center [277, 390] width 27 height 71
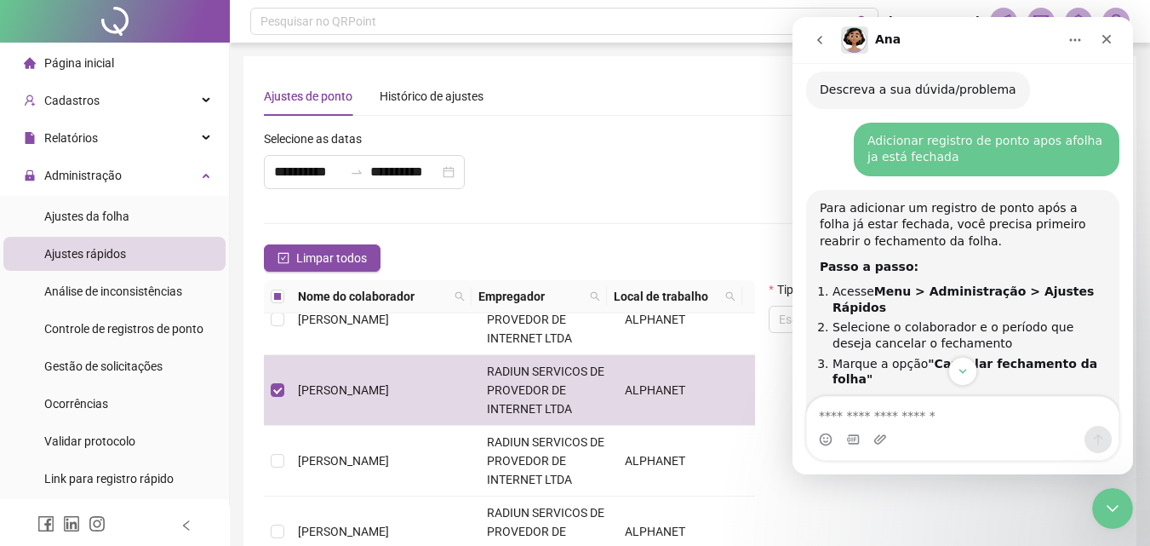
click at [635, 170] on div "**********" at bounding box center [512, 165] width 507 height 73
click at [1053, 502] on div "Tipo de operação Escolha uma opção" at bounding box center [942, 448] width 361 height 336
click at [1105, 501] on icon "Encerramento do Messenger da Intercom" at bounding box center [1110, 506] width 20 height 20
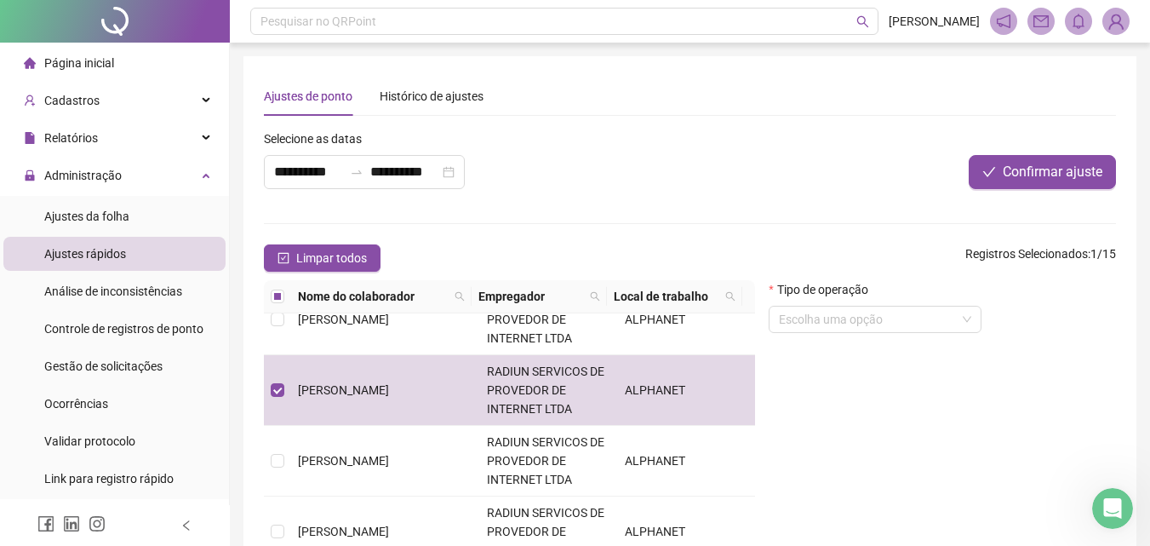
click at [889, 335] on form "Tipo de operação Escolha uma opção" at bounding box center [875, 313] width 213 height 66
click at [883, 296] on div "Tipo de operação" at bounding box center [875, 293] width 213 height 26
click at [883, 317] on input "search" at bounding box center [867, 320] width 177 height 26
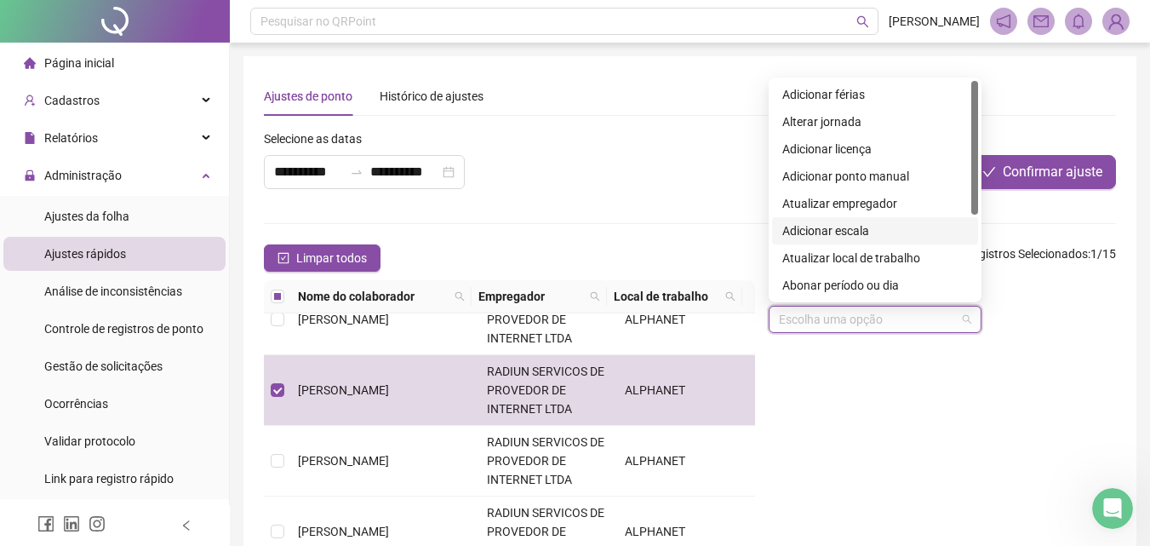
scroll to position [136, 0]
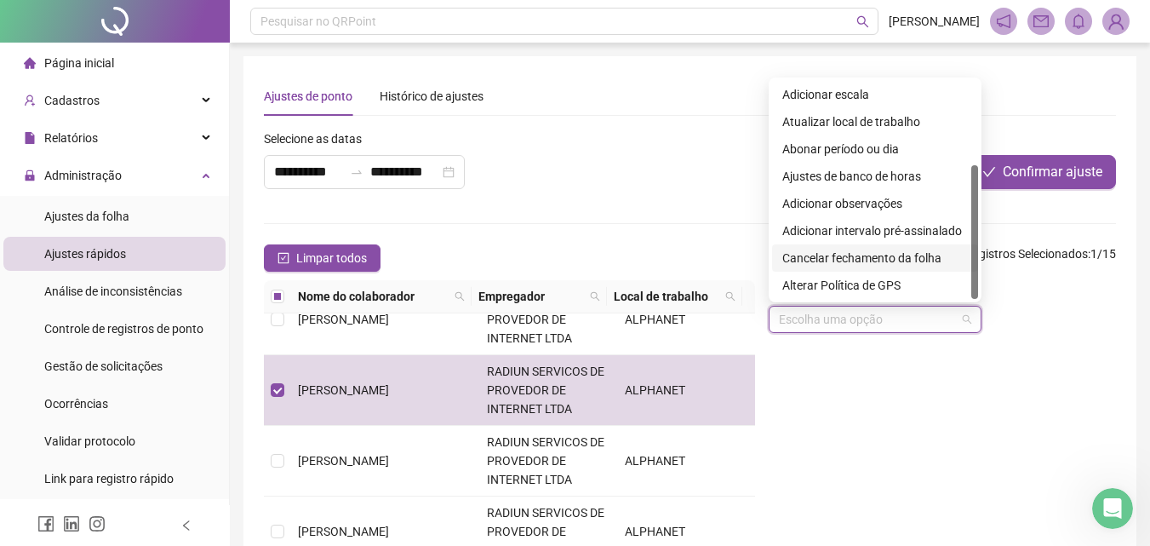
click at [862, 256] on div "Cancelar fechamento da folha" at bounding box center [875, 258] width 186 height 19
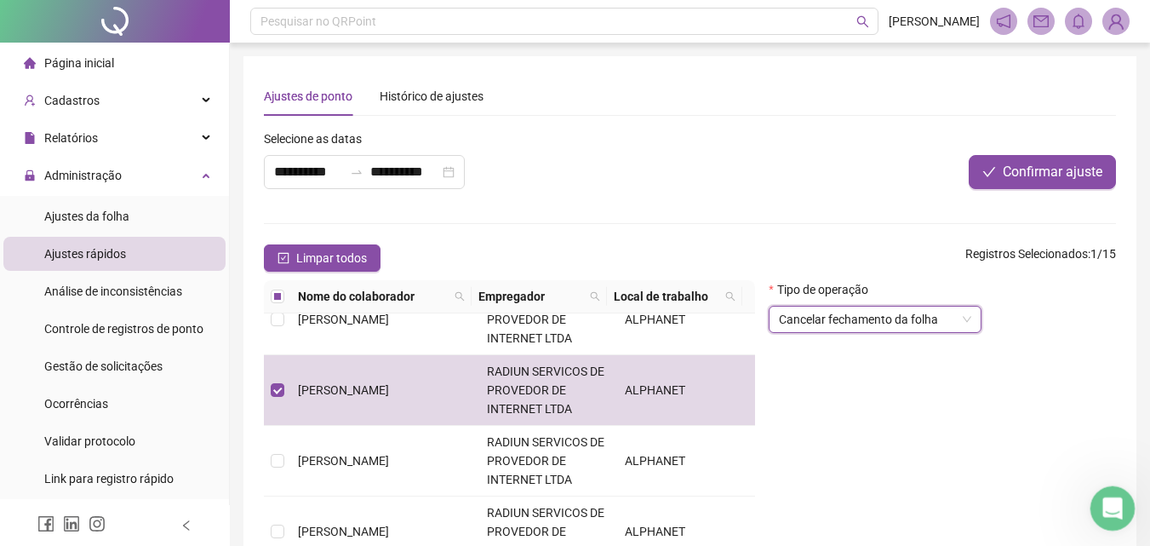
click at [1102, 499] on icon "Abertura do Messenger da Intercom" at bounding box center [1111, 506] width 28 height 28
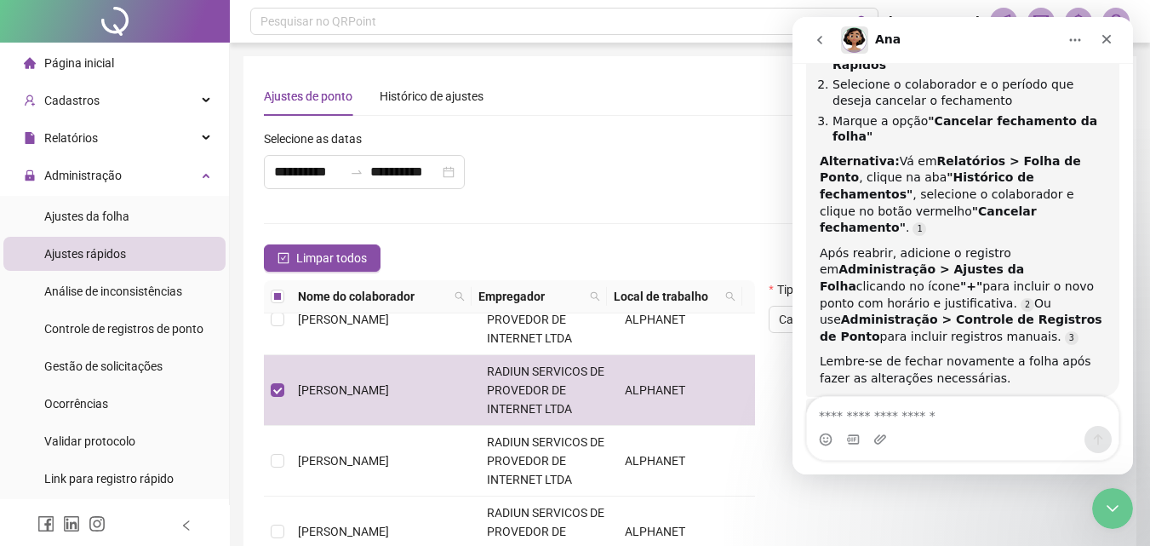
scroll to position [668, 0]
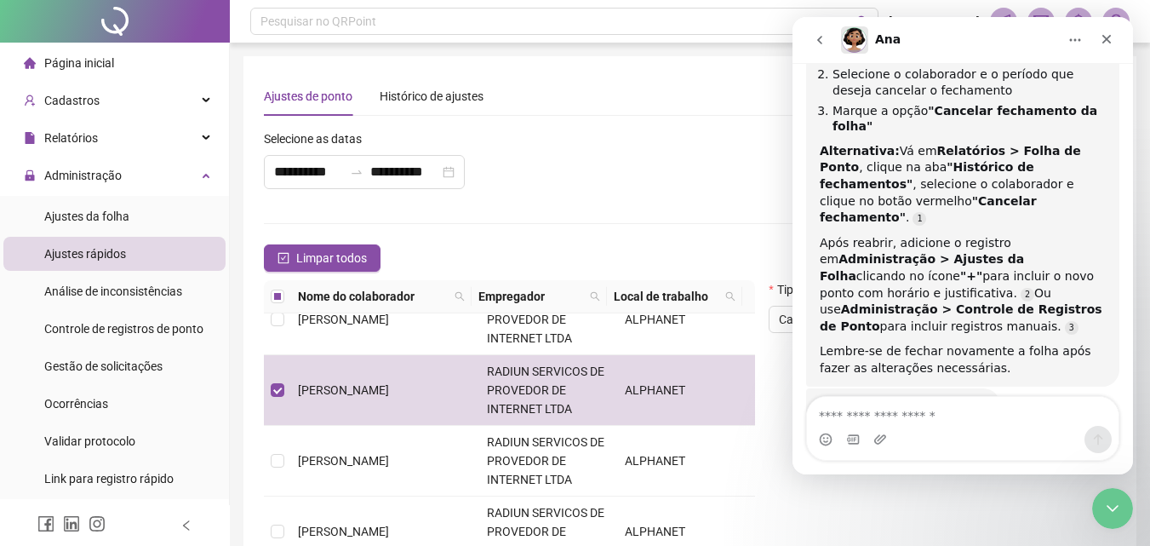
click at [676, 203] on form "**********" at bounding box center [690, 372] width 852 height 487
click at [1106, 514] on icon "Encerramento do Messenger da Intercom" at bounding box center [1110, 506] width 20 height 20
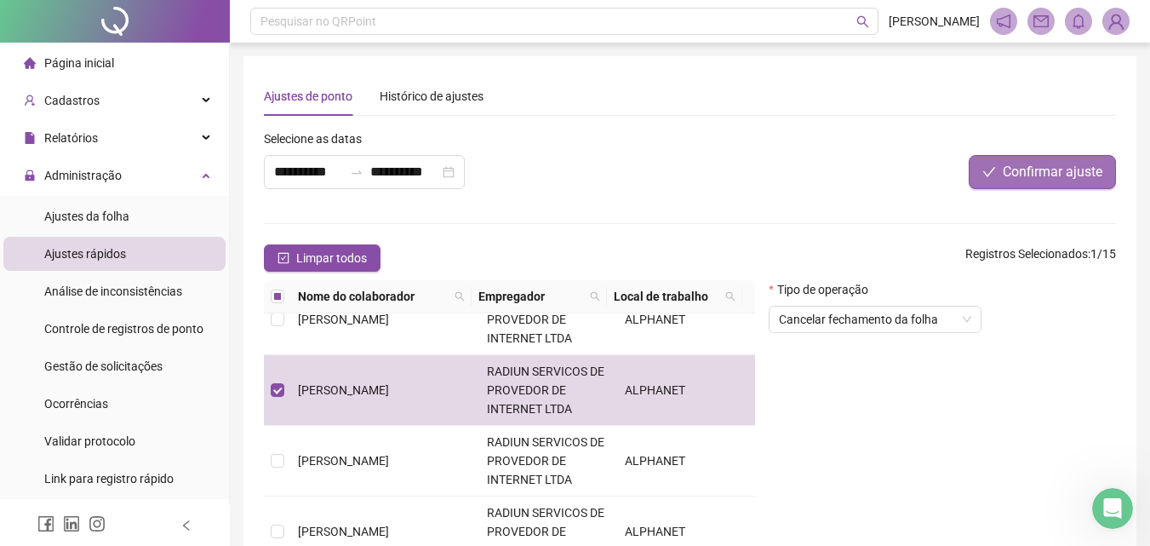
click at [1015, 166] on span "Confirmar ajuste" at bounding box center [1053, 172] width 100 height 20
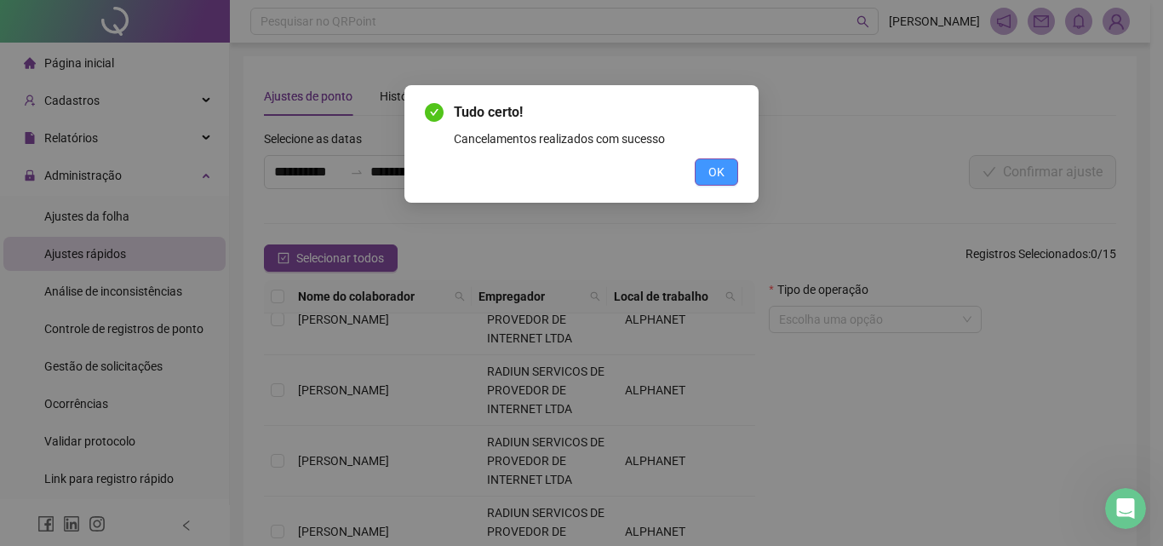
click at [708, 172] on button "OK" at bounding box center [716, 171] width 43 height 27
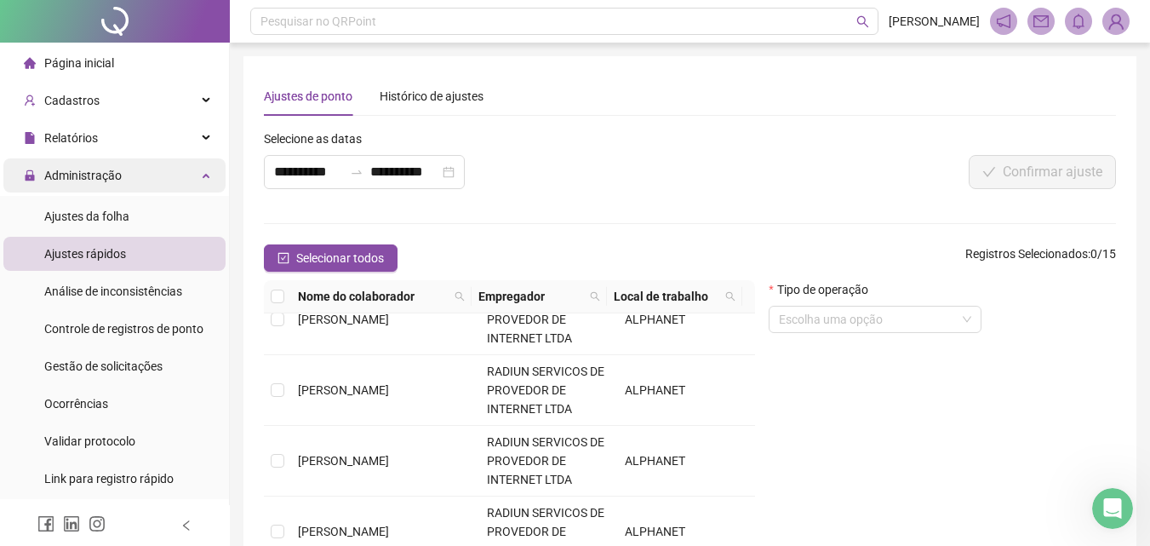
click at [99, 169] on span "Administração" at bounding box center [82, 176] width 77 height 14
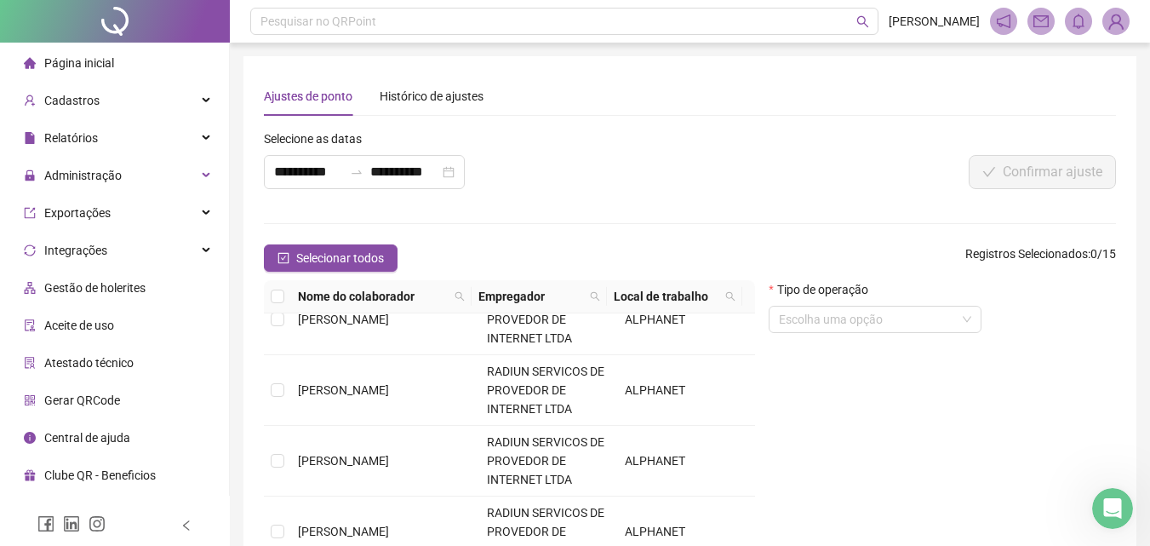
click at [108, 63] on span "Página inicial" at bounding box center [79, 63] width 70 height 14
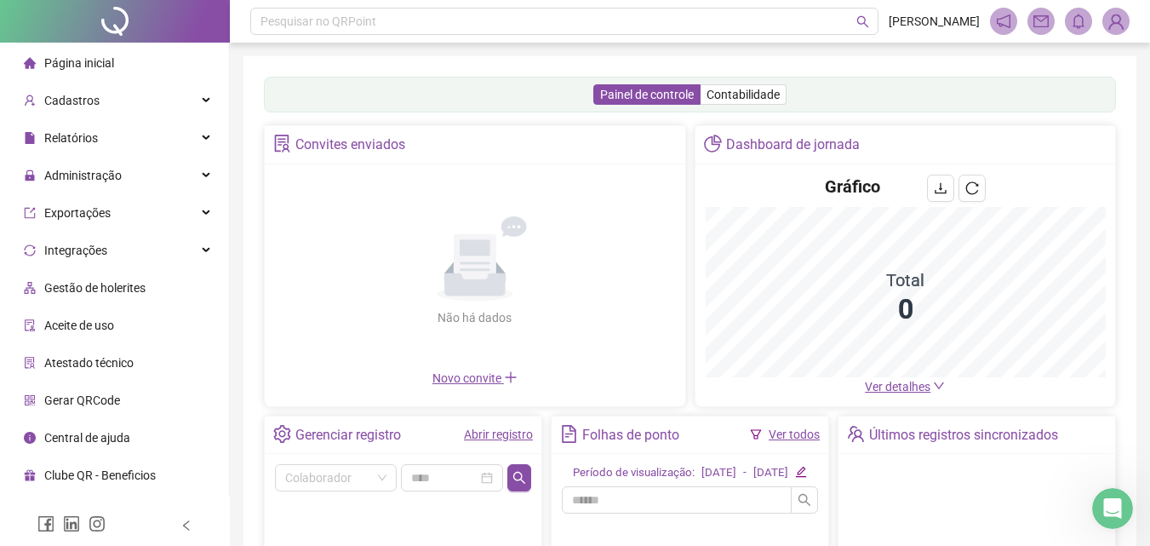
scroll to position [170, 0]
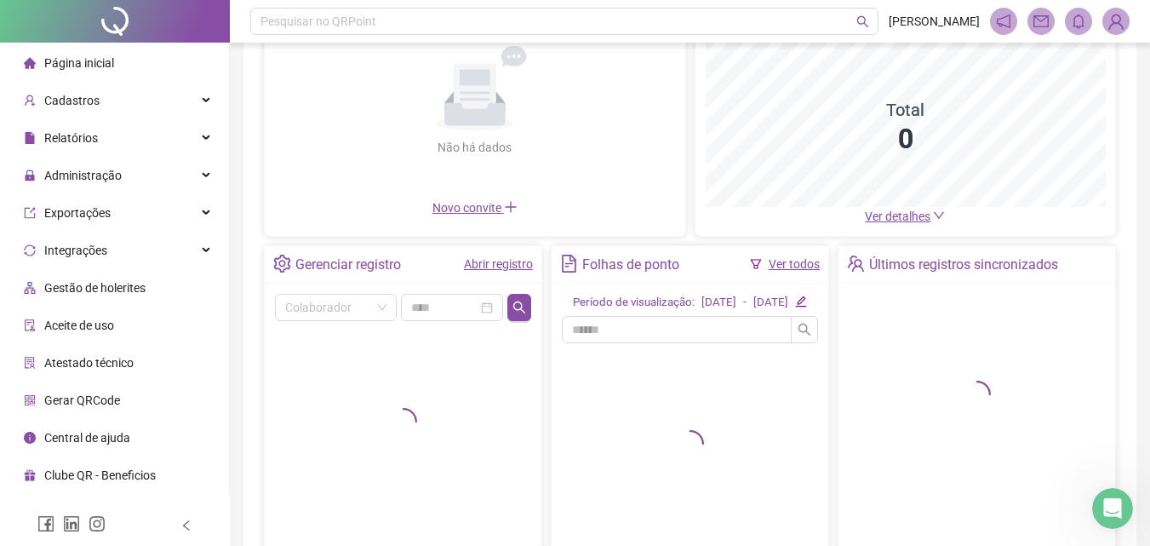
click at [490, 268] on link "Abrir registro" at bounding box center [498, 264] width 69 height 14
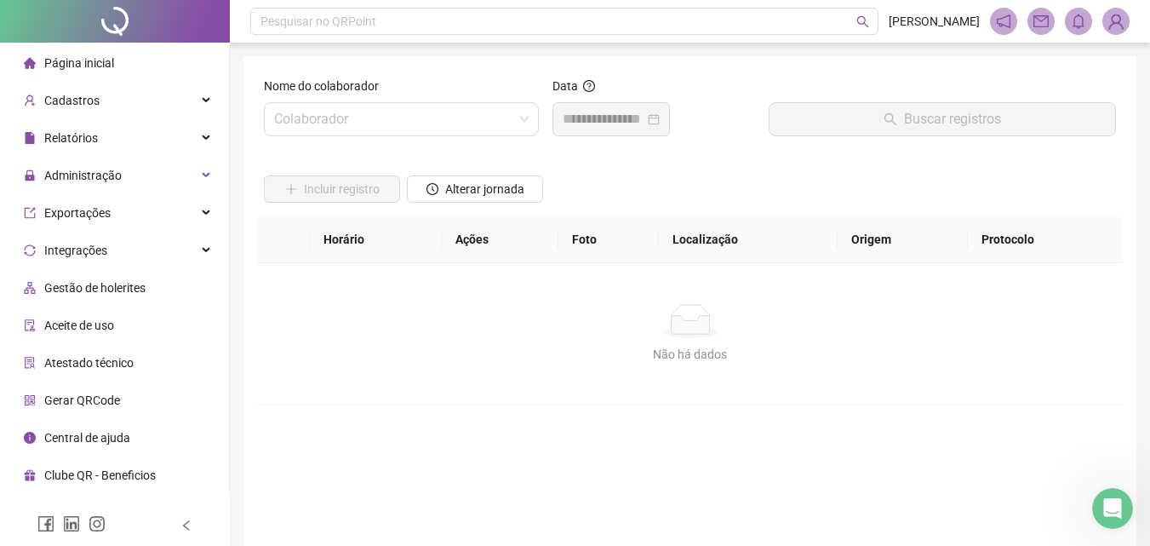
click at [351, 118] on input "search" at bounding box center [393, 119] width 239 height 32
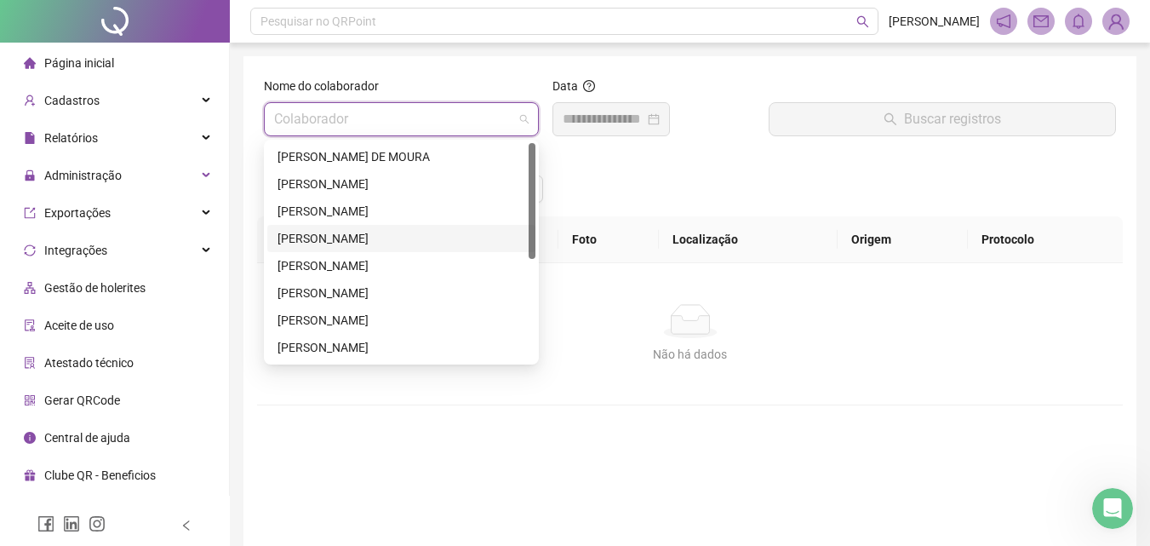
click at [318, 241] on div "[PERSON_NAME]" at bounding box center [402, 238] width 248 height 19
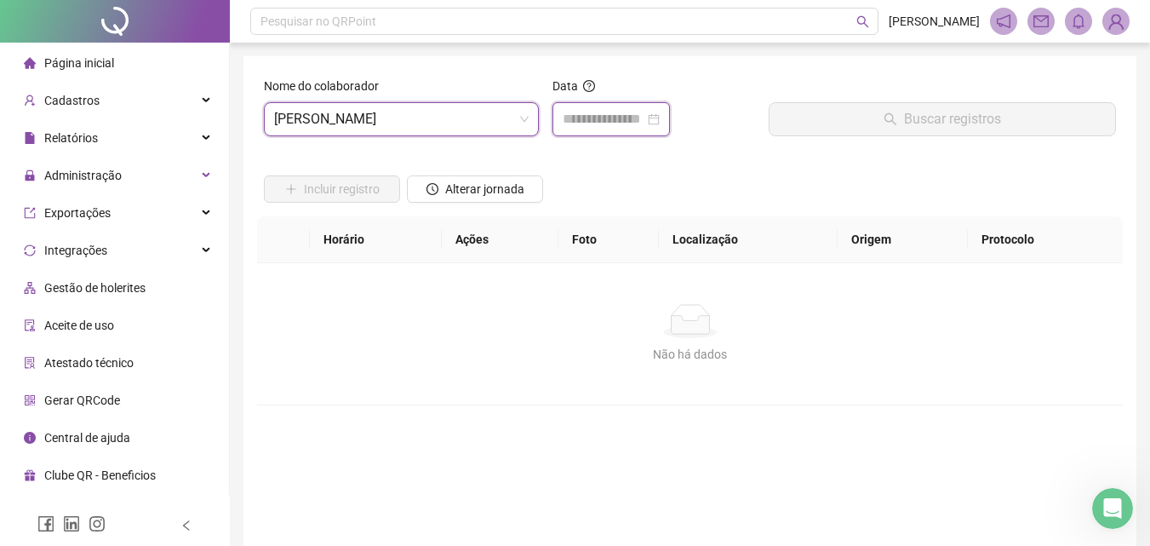
click at [604, 117] on input at bounding box center [604, 119] width 82 height 20
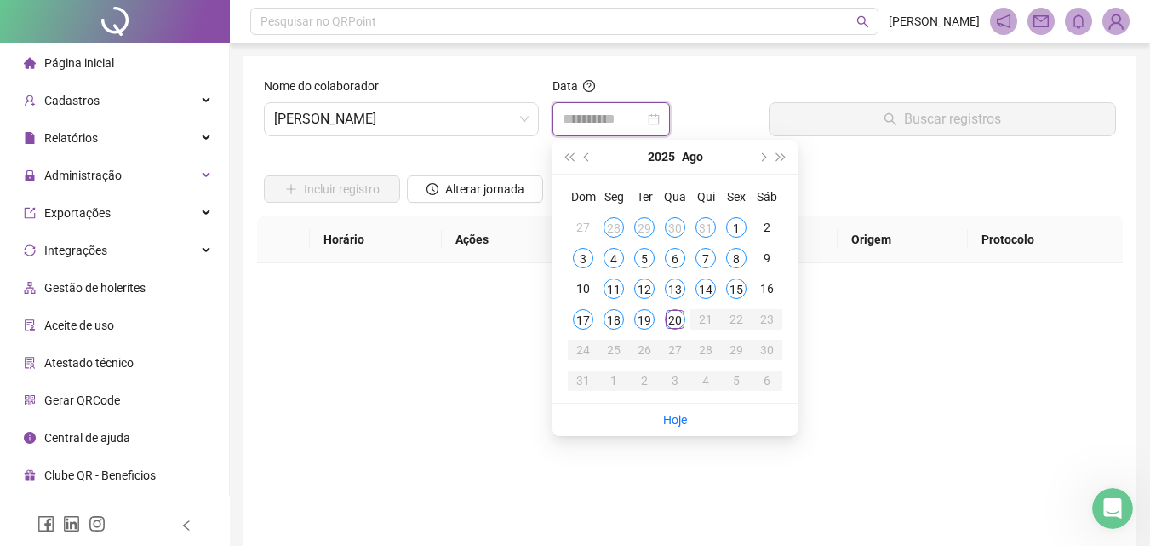
type input "**********"
click at [582, 158] on button "prev-year" at bounding box center [587, 157] width 19 height 34
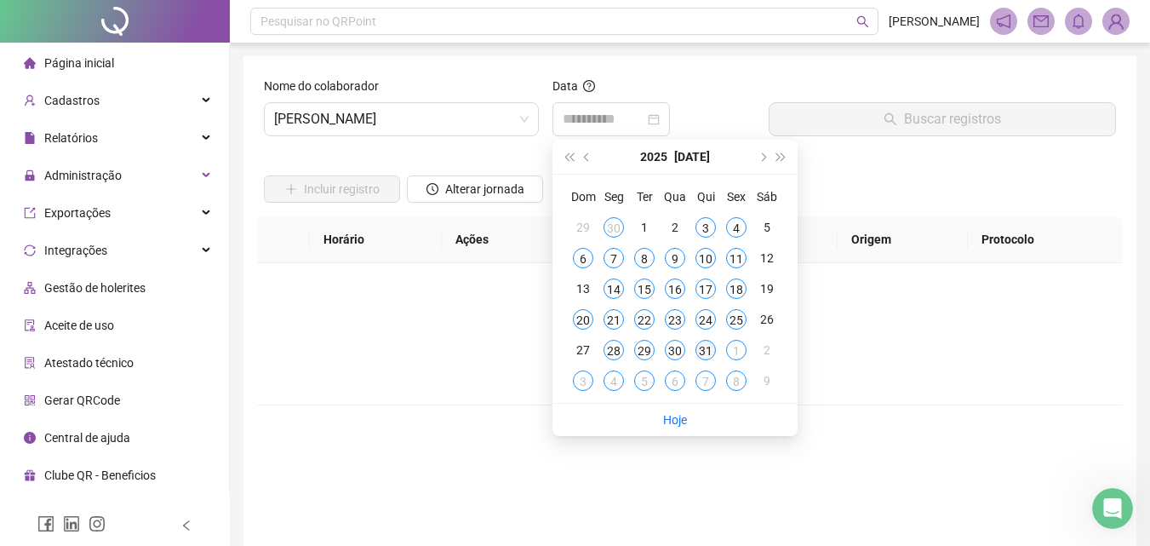
type input "**********"
click at [699, 347] on div "31" at bounding box center [706, 350] width 20 height 20
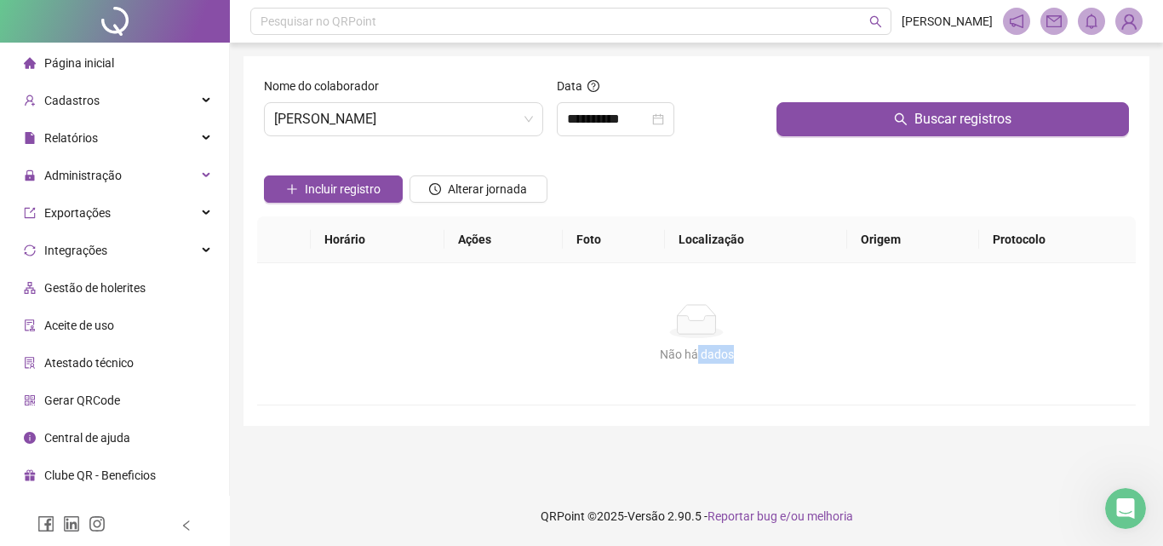
click at [700, 347] on div "Não há dados" at bounding box center [697, 354] width 838 height 19
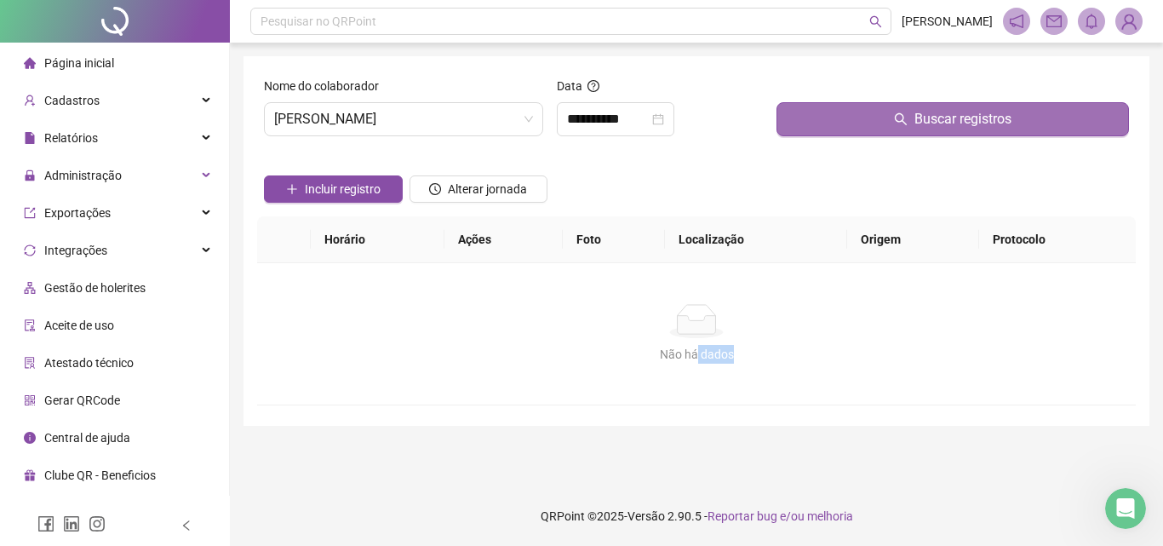
click at [841, 121] on button "Buscar registros" at bounding box center [952, 119] width 352 height 34
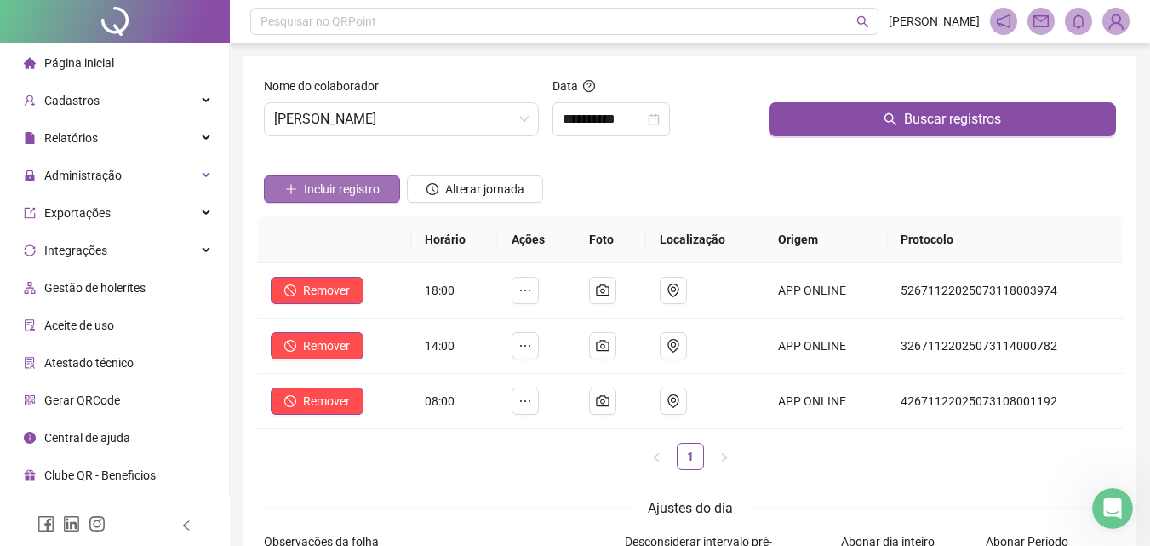
click at [378, 193] on span "Incluir registro" at bounding box center [342, 189] width 76 height 19
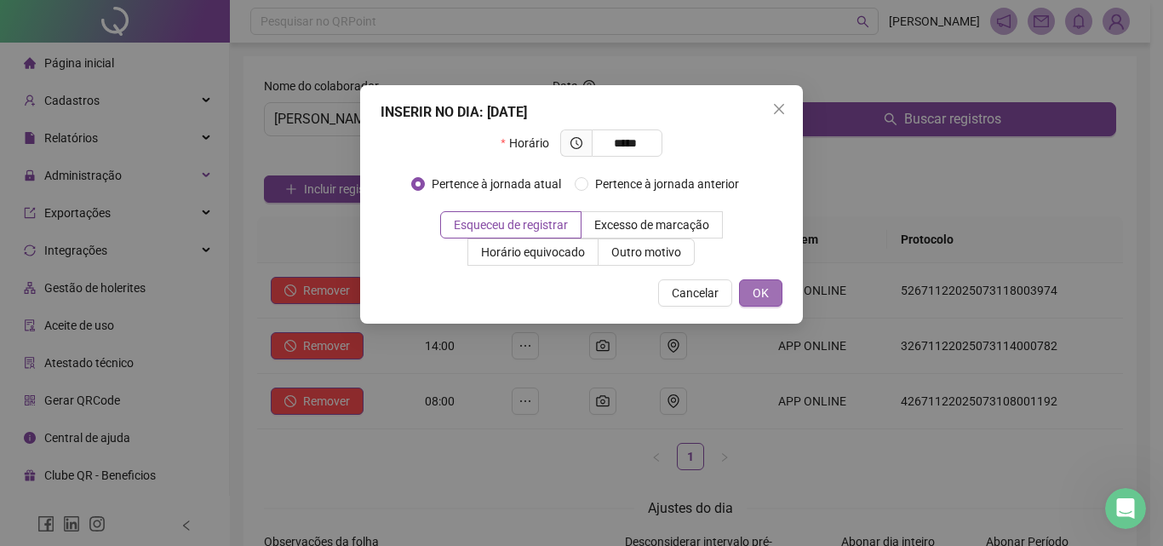
type input "*****"
click at [769, 291] on button "OK" at bounding box center [760, 292] width 43 height 27
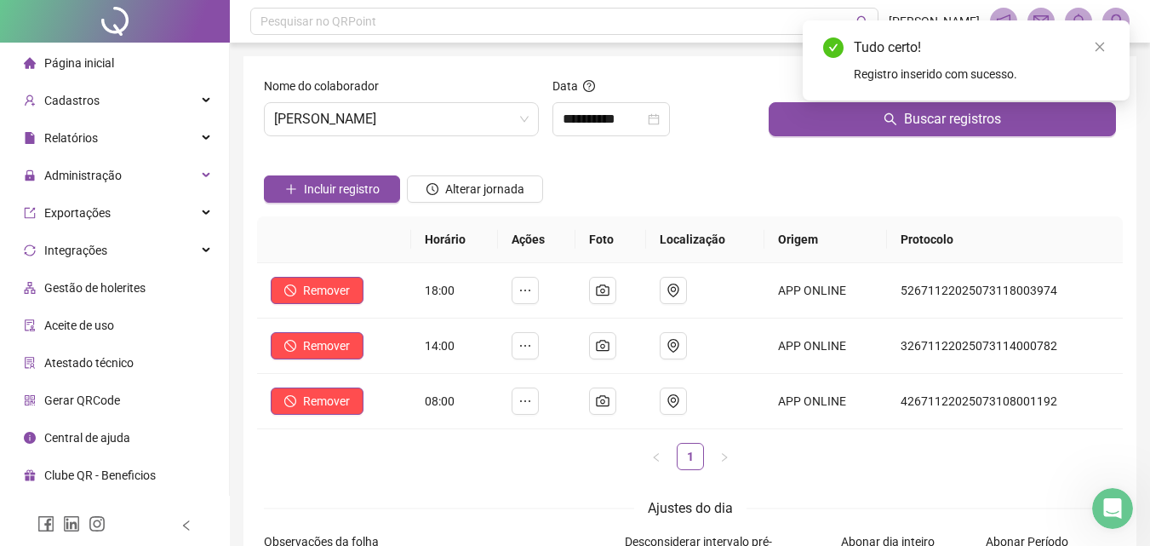
click at [90, 66] on span "Página inicial" at bounding box center [79, 63] width 70 height 14
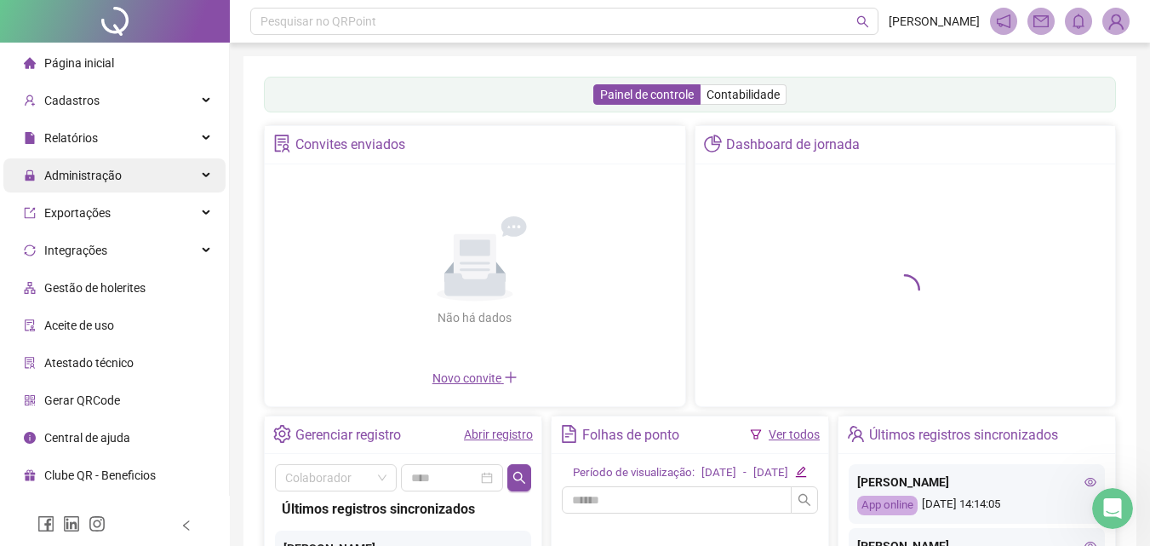
click at [91, 169] on span "Administração" at bounding box center [82, 176] width 77 height 14
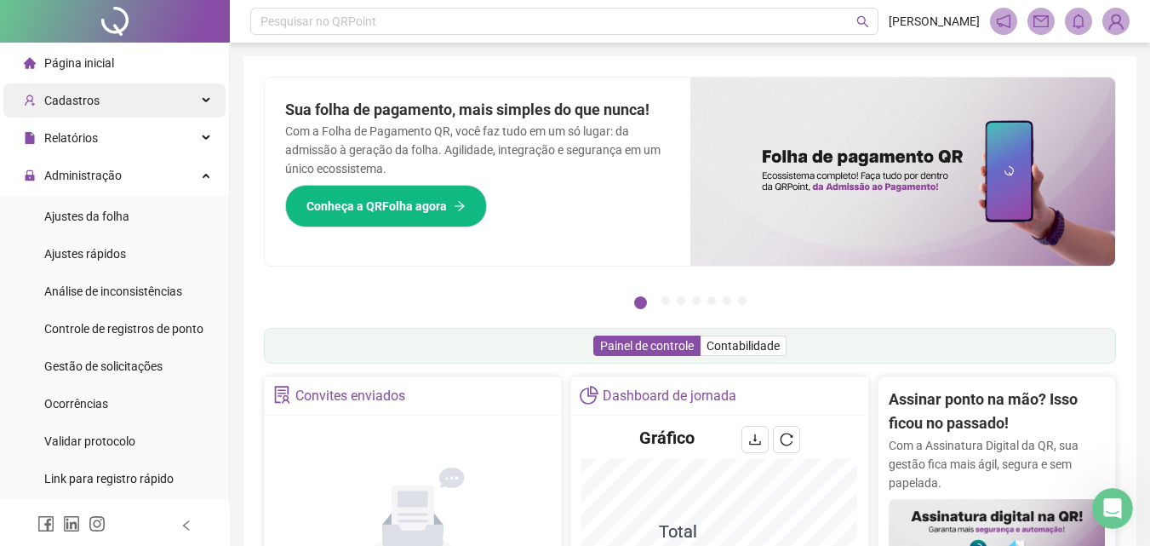
click at [101, 97] on div "Cadastros" at bounding box center [114, 100] width 222 height 34
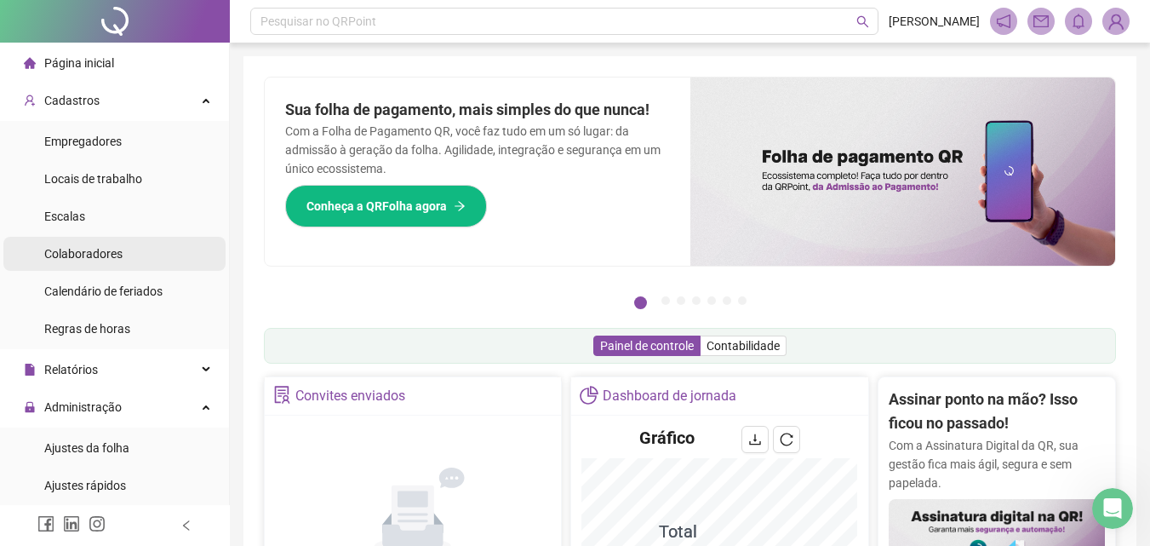
click at [104, 264] on div "Colaboradores" at bounding box center [83, 254] width 78 height 34
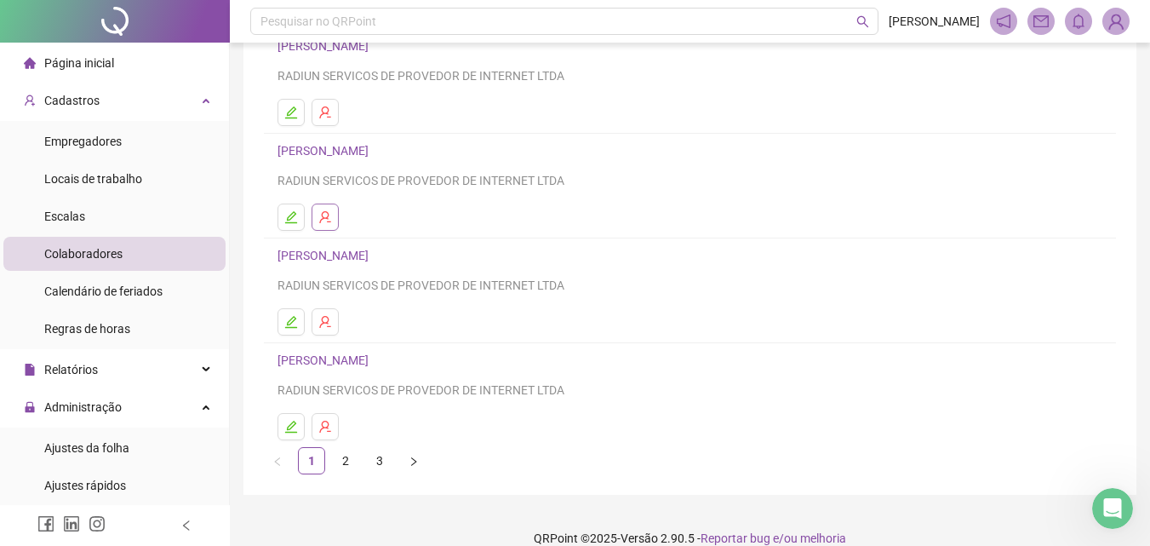
scroll to position [170, 0]
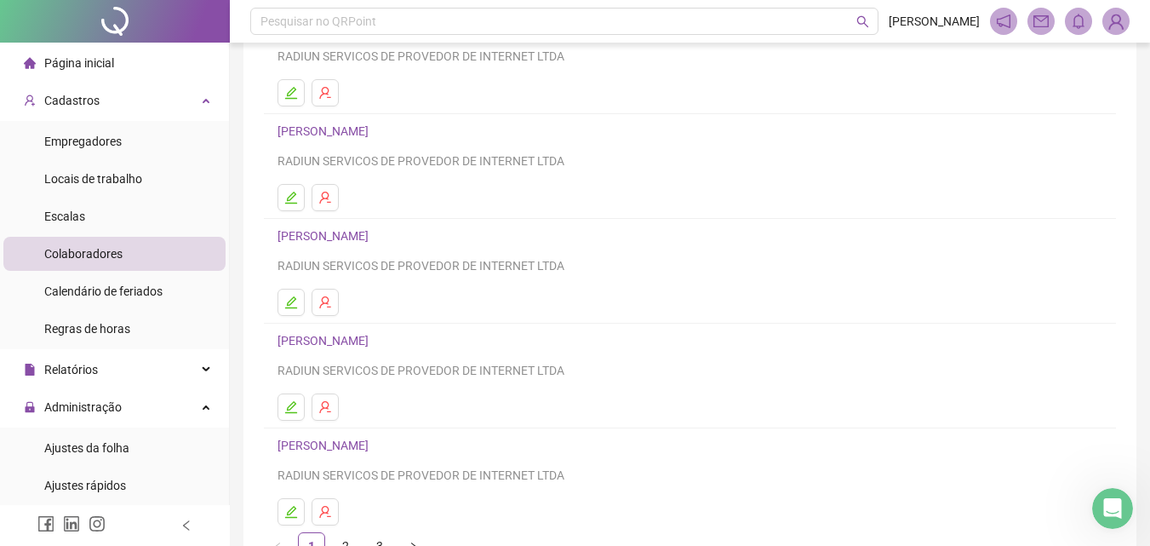
click at [290, 423] on li "[PERSON_NAME] SERVICOS DE PROVEDOR DE INTERNET LTDA" at bounding box center [690, 376] width 852 height 105
click at [288, 411] on icon "edit" at bounding box center [291, 407] width 14 height 14
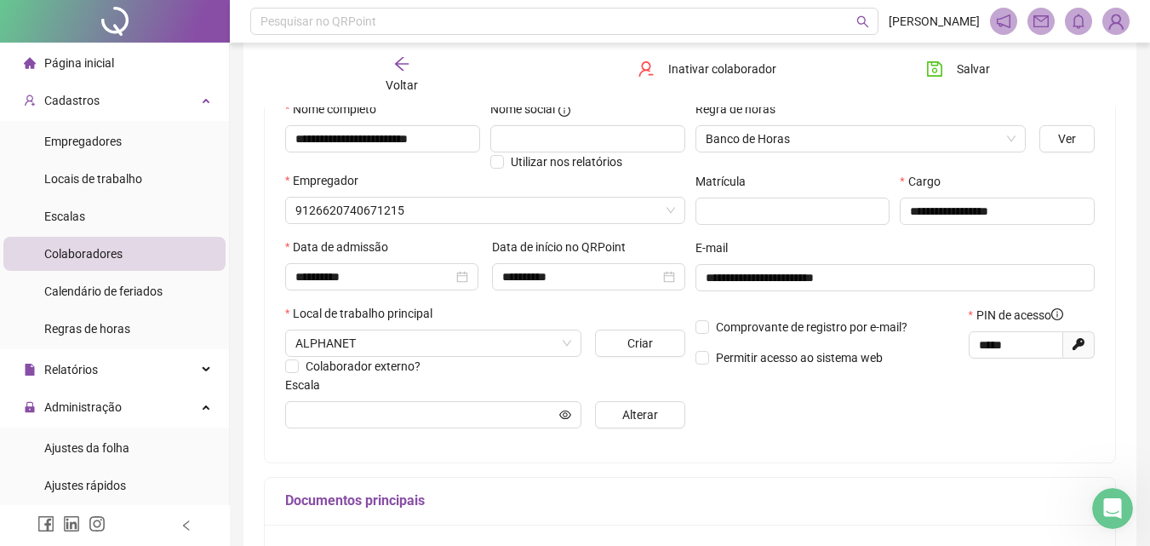
scroll to position [0, 0]
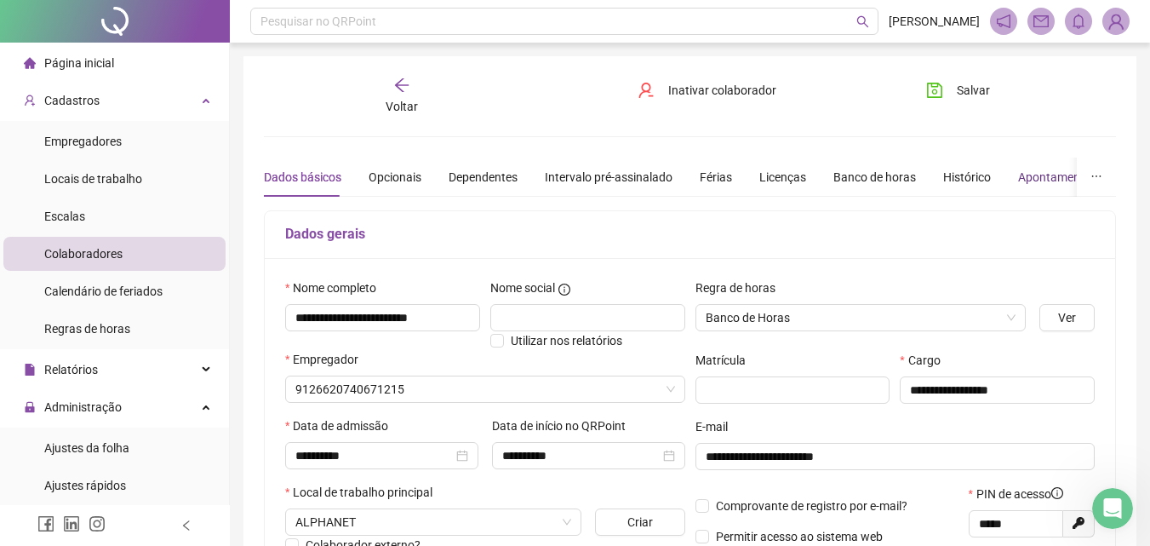
click at [1020, 173] on div "Apontamentos" at bounding box center [1057, 177] width 79 height 19
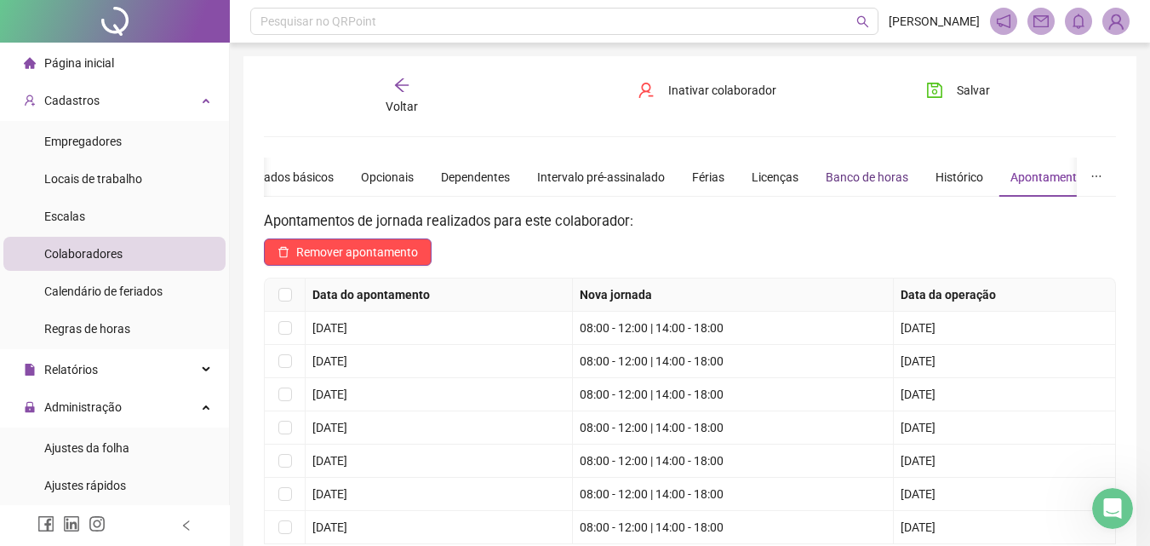
click at [880, 179] on div "Banco de horas" at bounding box center [867, 177] width 83 height 19
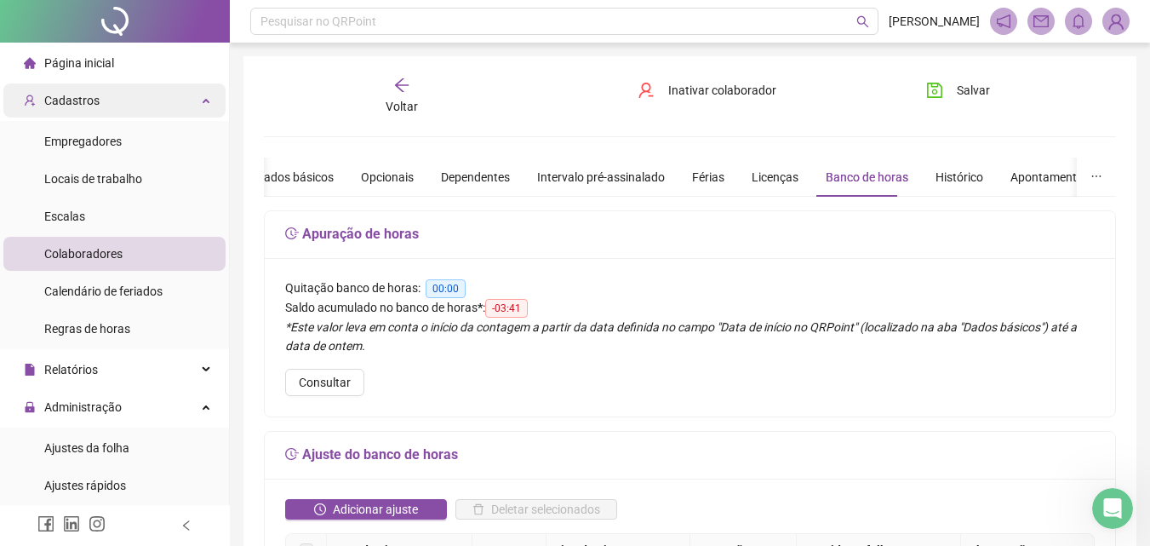
click at [175, 113] on div "Cadastros" at bounding box center [114, 100] width 222 height 34
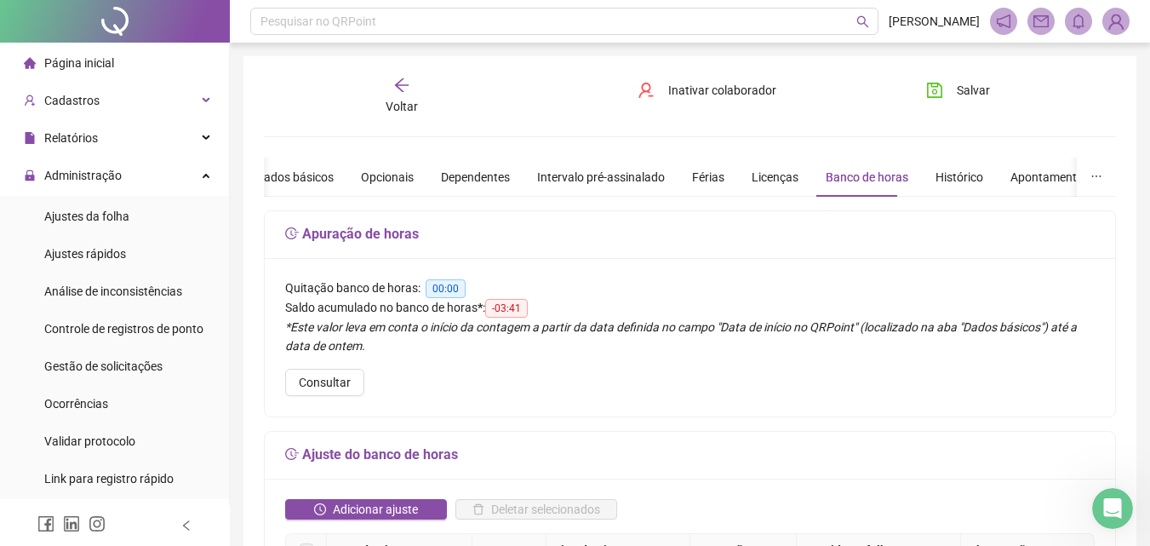
click at [137, 69] on li "Página inicial" at bounding box center [114, 63] width 222 height 34
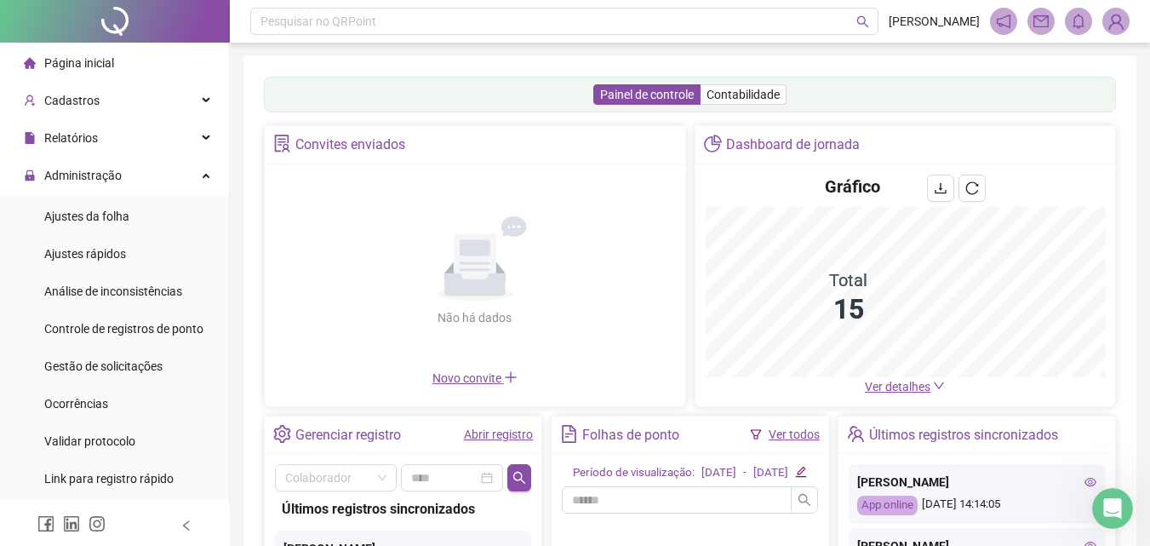
scroll to position [255, 0]
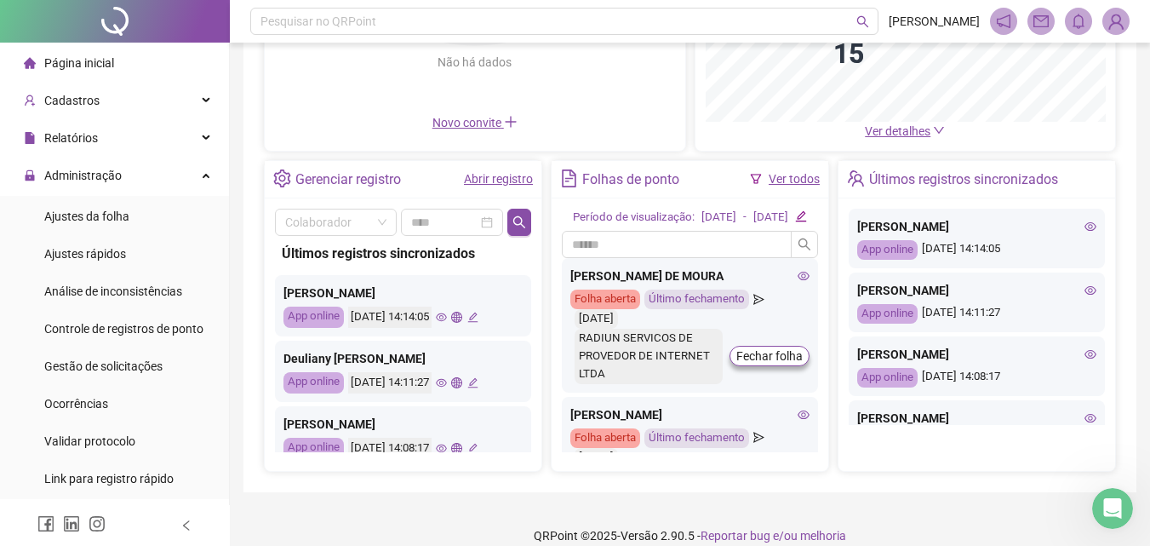
click at [806, 221] on icon "edit" at bounding box center [800, 215] width 11 height 11
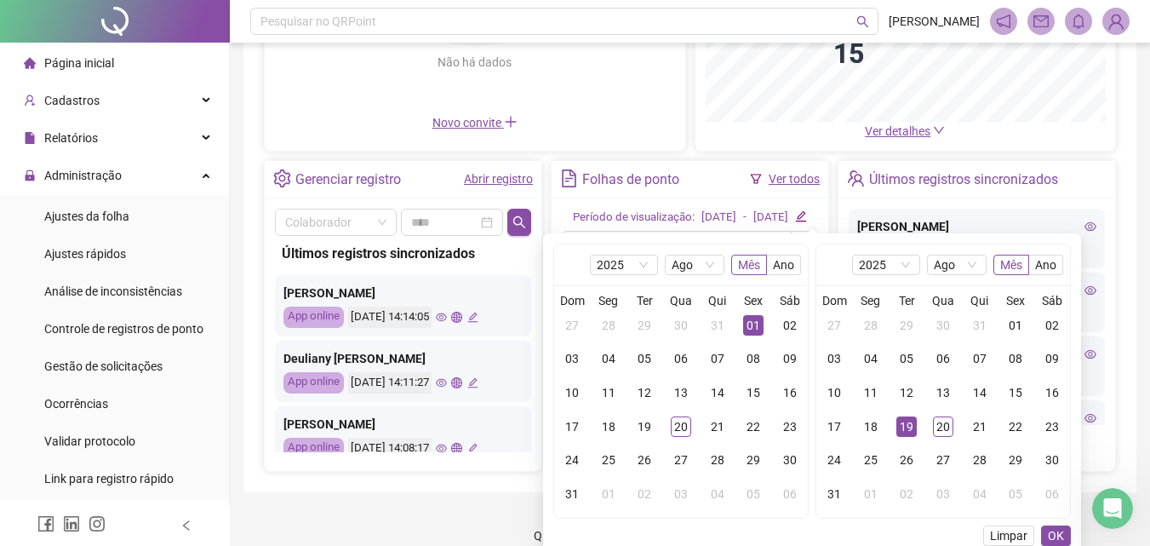
click at [701, 286] on div "Dom Seg Ter Qua Qui Sex Sáb 27 28 29 30 31 01 02 03 04 05 06 07 08 09 10 11 12 …" at bounding box center [681, 402] width 254 height 232
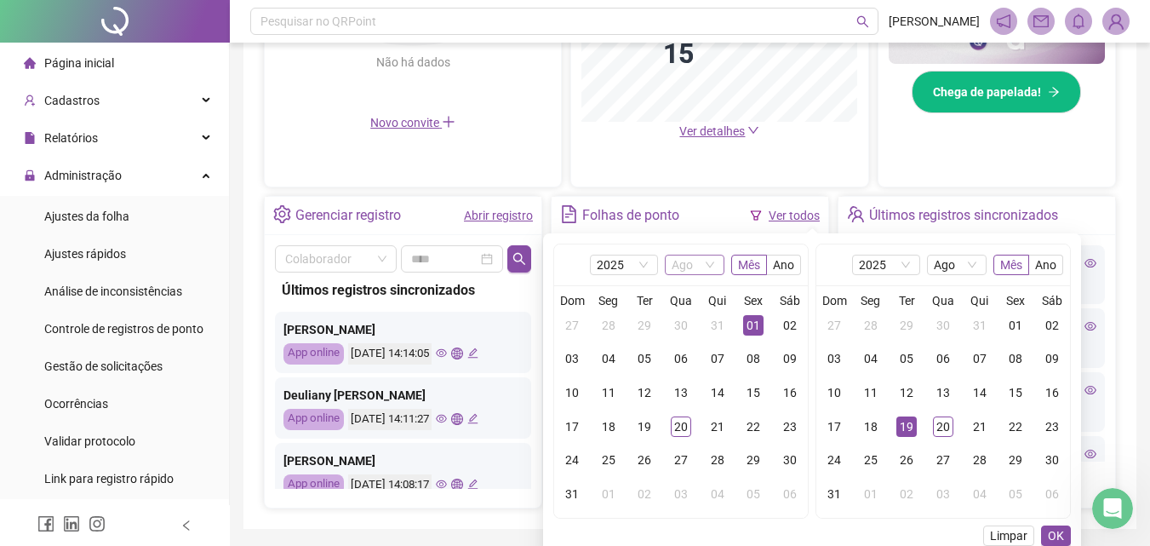
click at [692, 261] on span "Ago" at bounding box center [695, 264] width 46 height 19
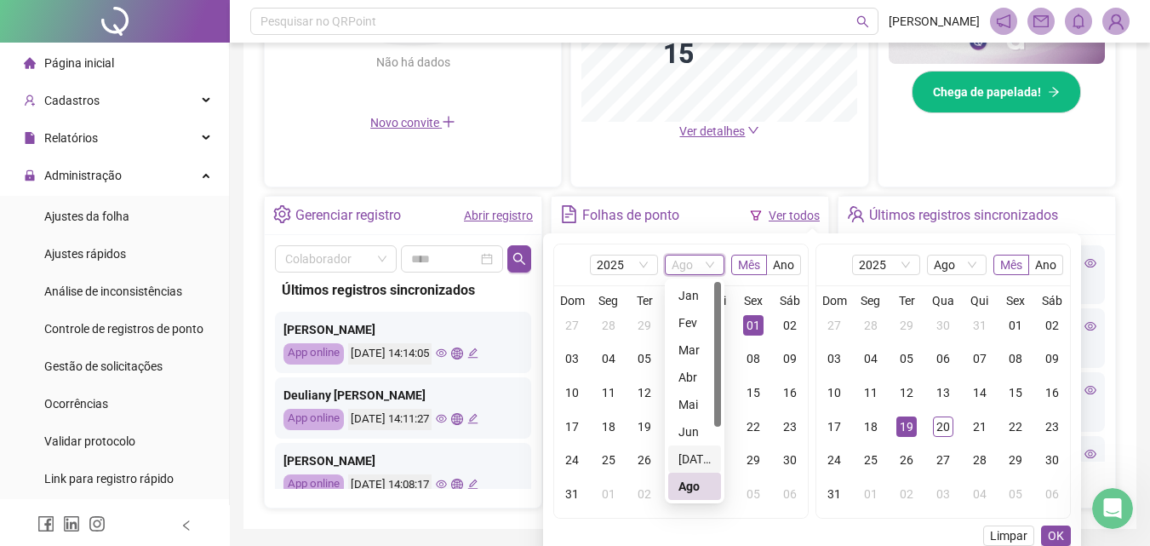
click at [691, 462] on div "[DATE]" at bounding box center [695, 459] width 32 height 19
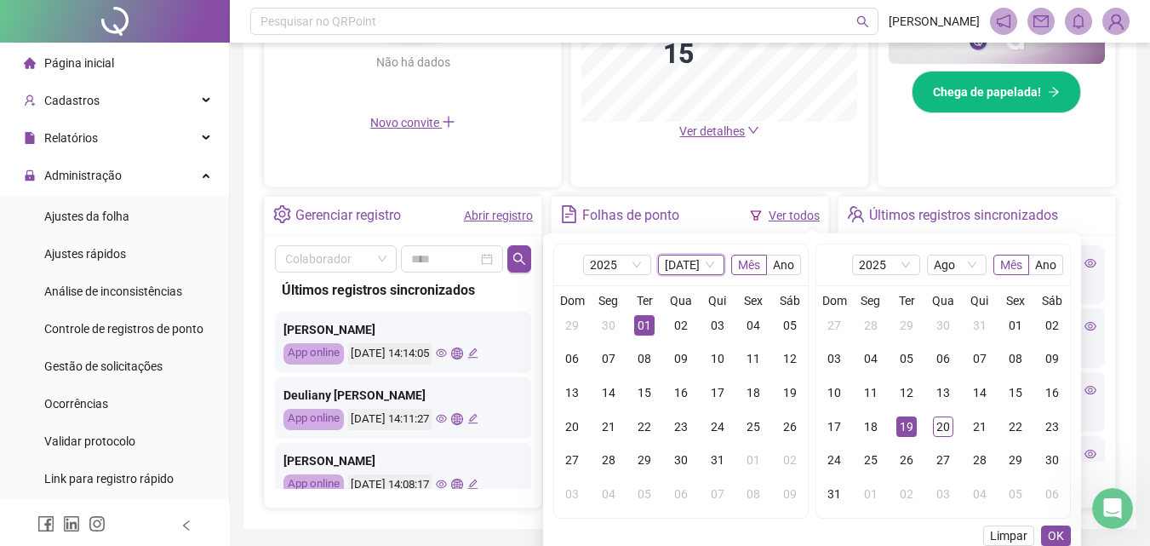
click at [639, 319] on div "01" at bounding box center [644, 325] width 20 height 20
click at [955, 266] on span "Ago" at bounding box center [957, 264] width 46 height 19
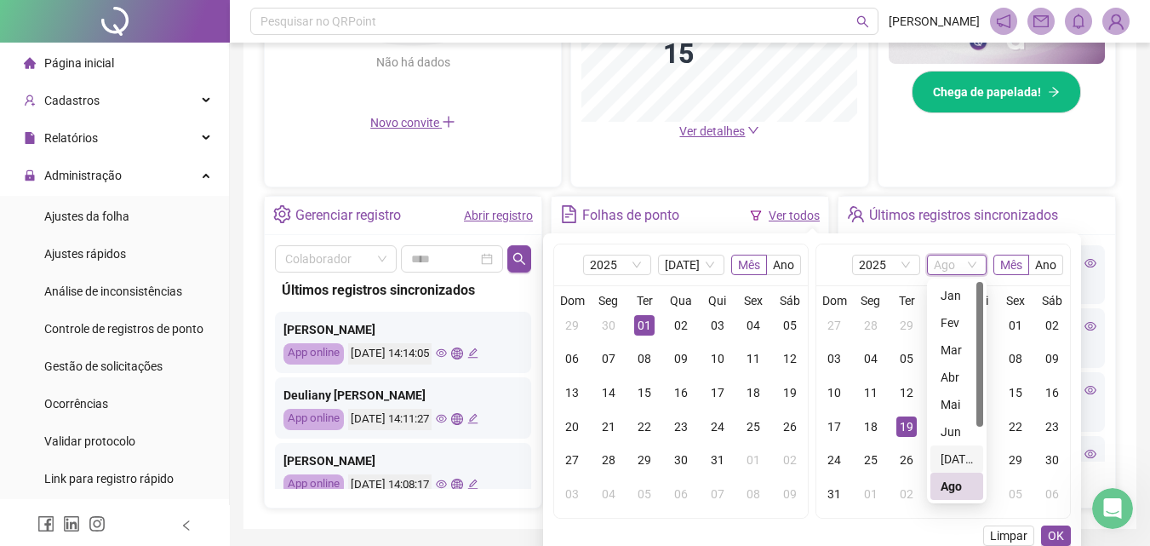
click at [952, 454] on div "[DATE]" at bounding box center [957, 459] width 32 height 19
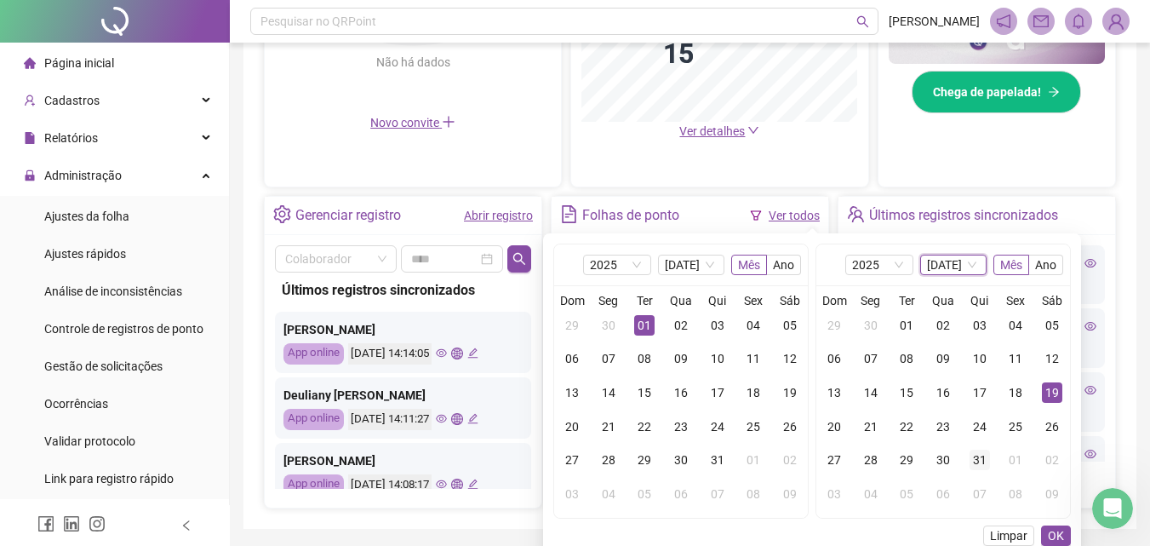
click at [986, 455] on div "31" at bounding box center [980, 460] width 20 height 20
click at [1057, 539] on span "OK" at bounding box center [1056, 535] width 16 height 19
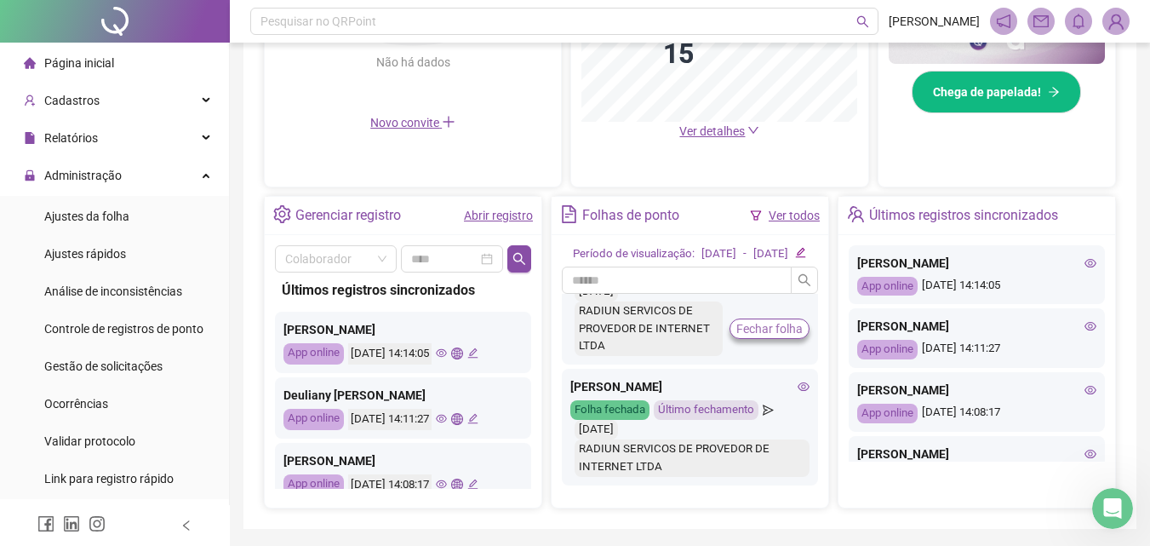
scroll to position [341, 0]
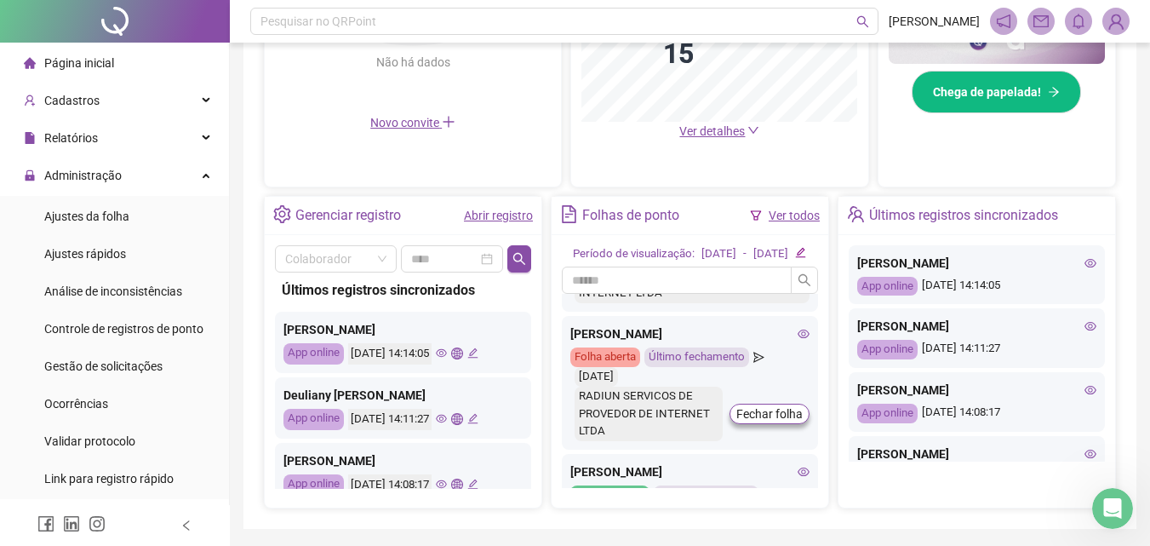
click at [797, 370] on div "[PERSON_NAME] aberta Último fechamento [DATE] RADIUN SERVICOS DE PROVEDOR DE IN…" at bounding box center [690, 383] width 256 height 135
click at [798, 338] on icon "eye" at bounding box center [804, 333] width 12 height 9
click at [768, 423] on span "Fechar folha" at bounding box center [769, 413] width 66 height 19
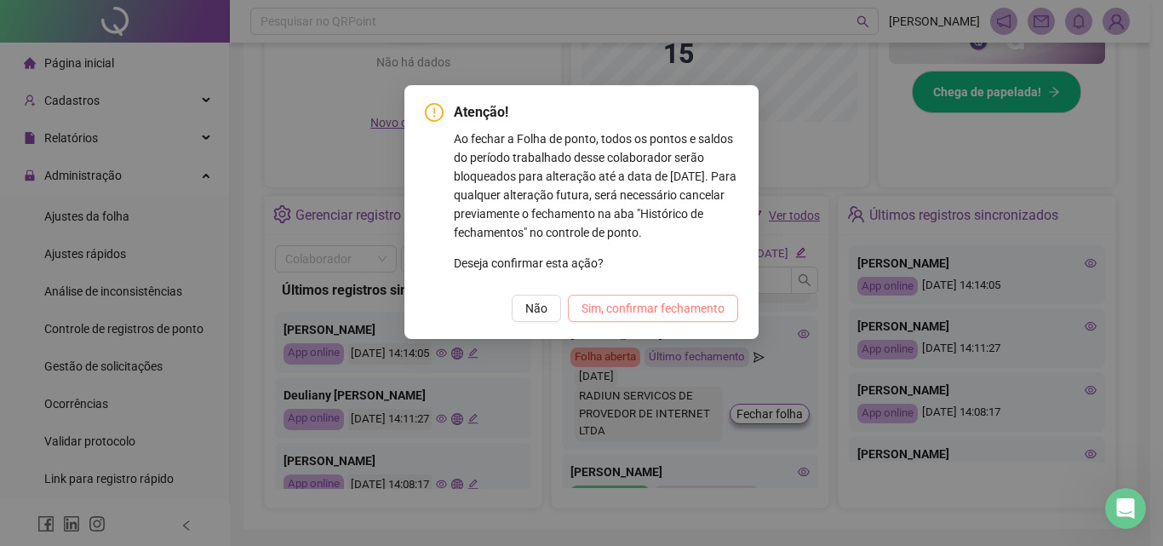
click at [633, 307] on span "Sim, confirmar fechamento" at bounding box center [653, 308] width 143 height 19
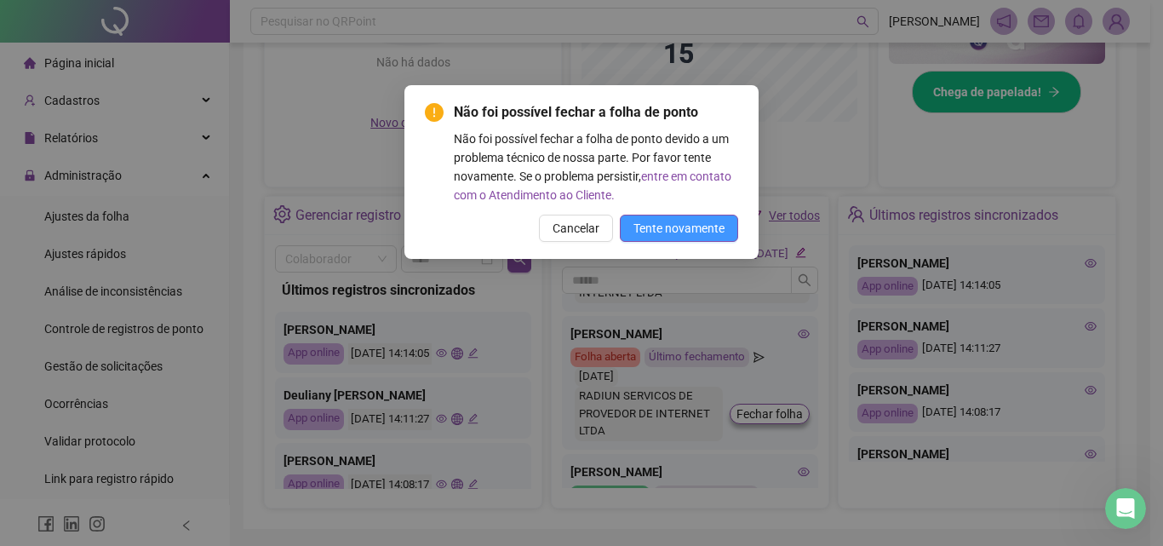
click at [682, 227] on span "Tente novamente" at bounding box center [678, 228] width 91 height 19
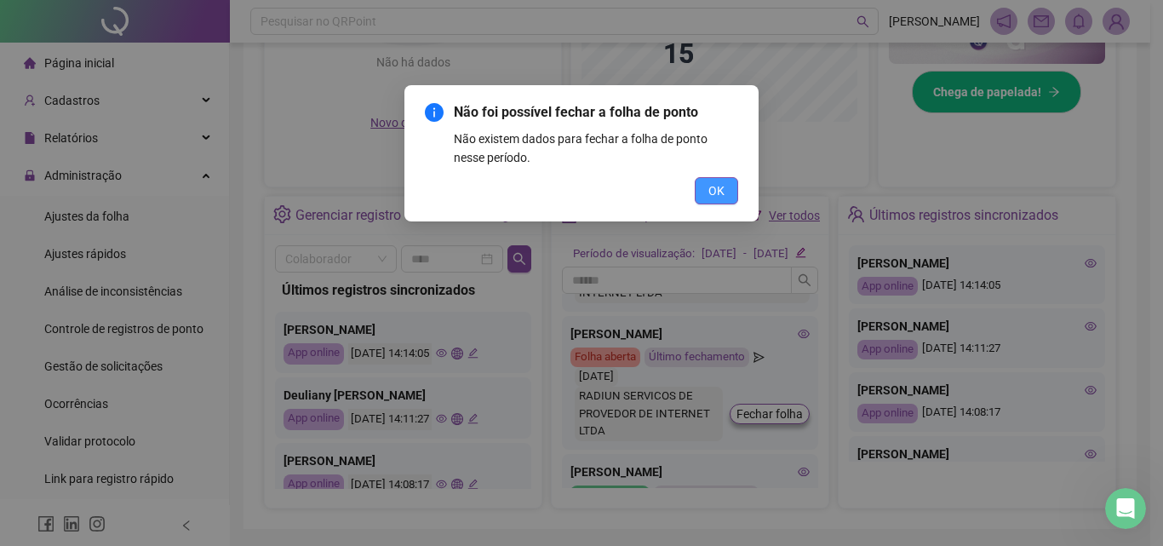
click at [727, 195] on button "OK" at bounding box center [716, 190] width 43 height 27
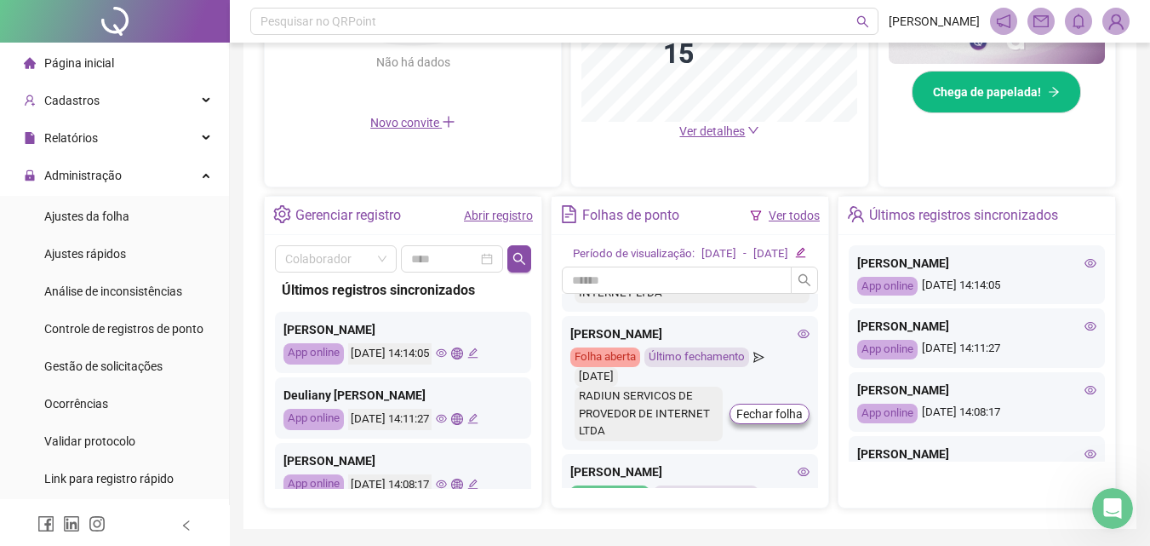
click at [794, 218] on link "Ver todos" at bounding box center [794, 216] width 51 height 14
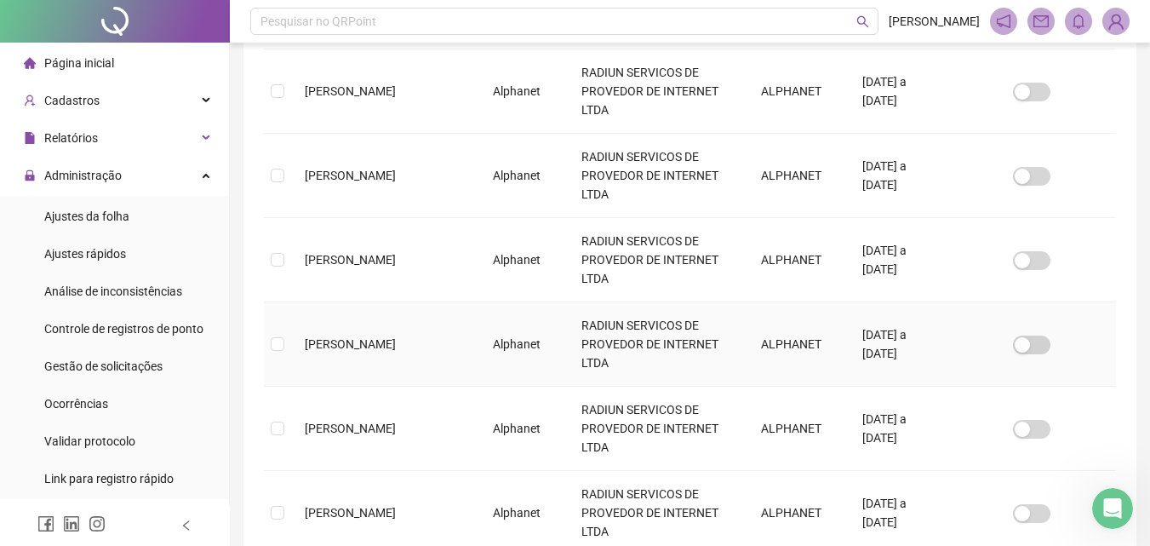
scroll to position [76, 0]
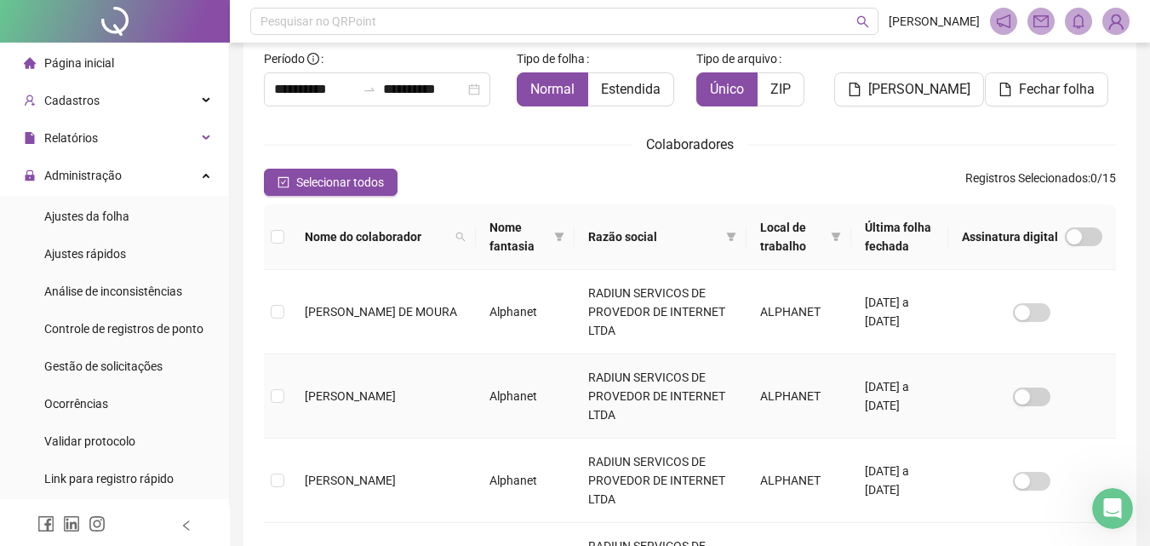
click at [282, 435] on td at bounding box center [277, 396] width 27 height 84
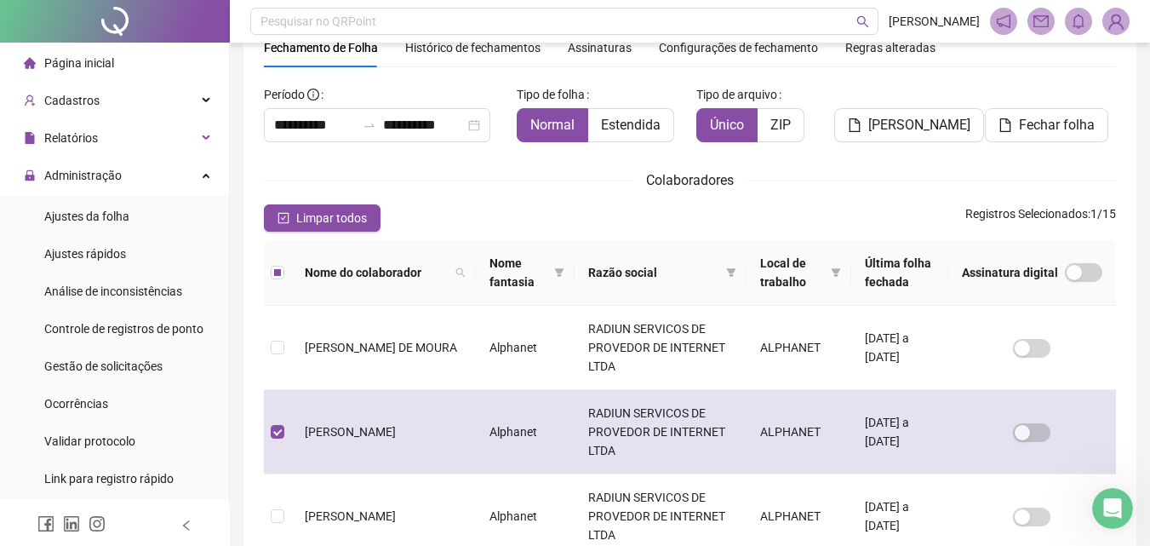
click at [297, 433] on td "[PERSON_NAME]" at bounding box center [383, 432] width 185 height 84
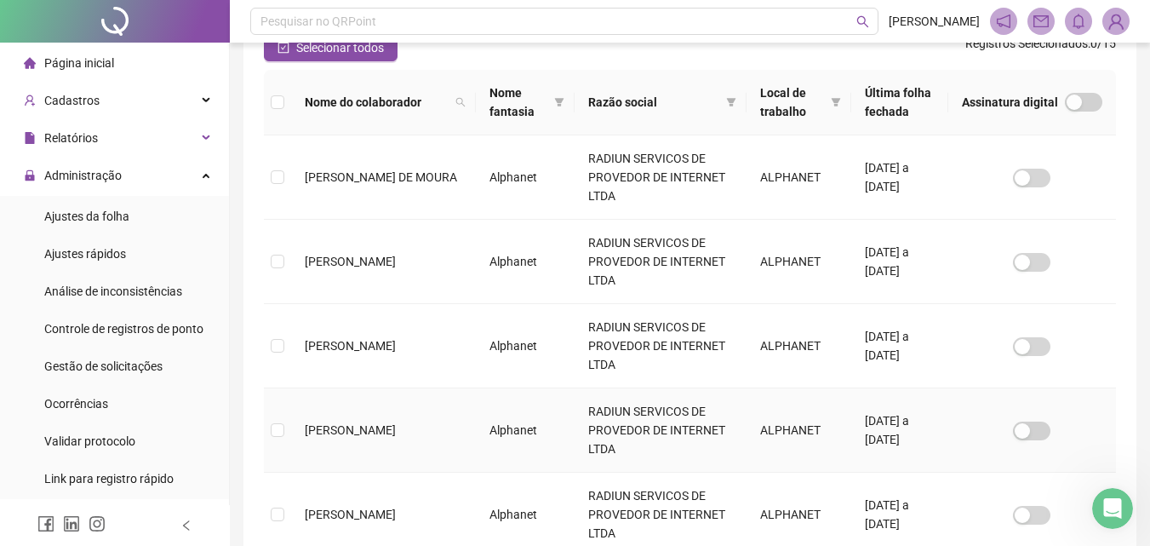
click at [311, 423] on span "[PERSON_NAME]" at bounding box center [350, 430] width 91 height 14
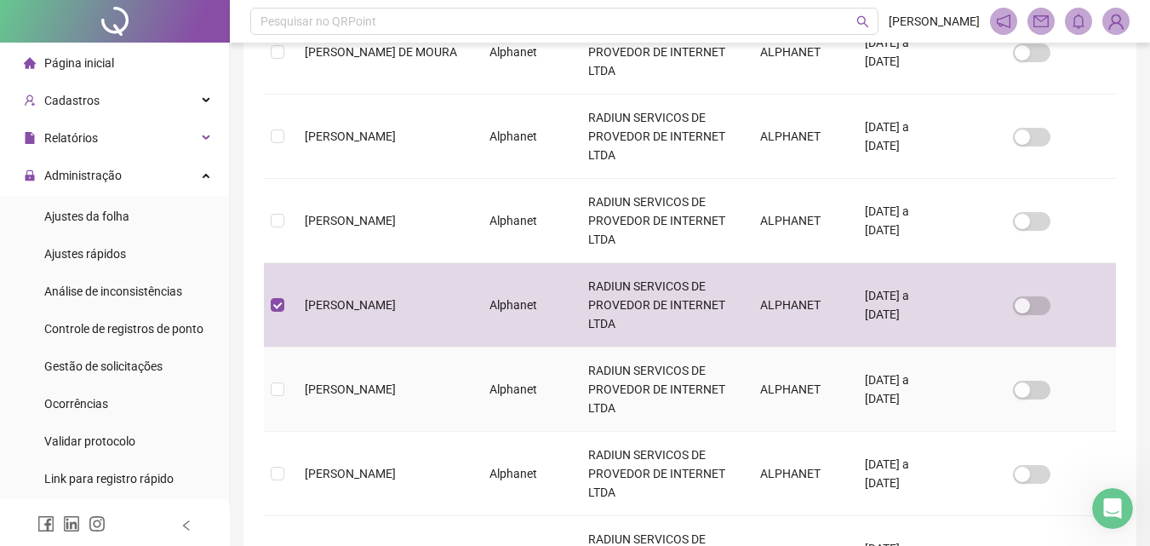
scroll to position [0, 0]
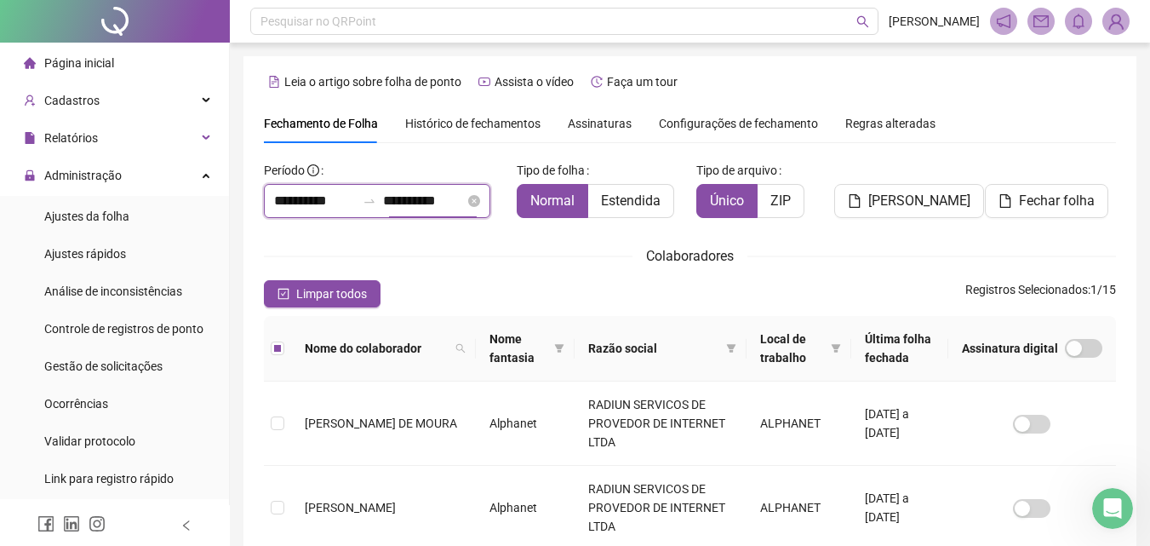
click at [434, 197] on input "**********" at bounding box center [424, 201] width 82 height 20
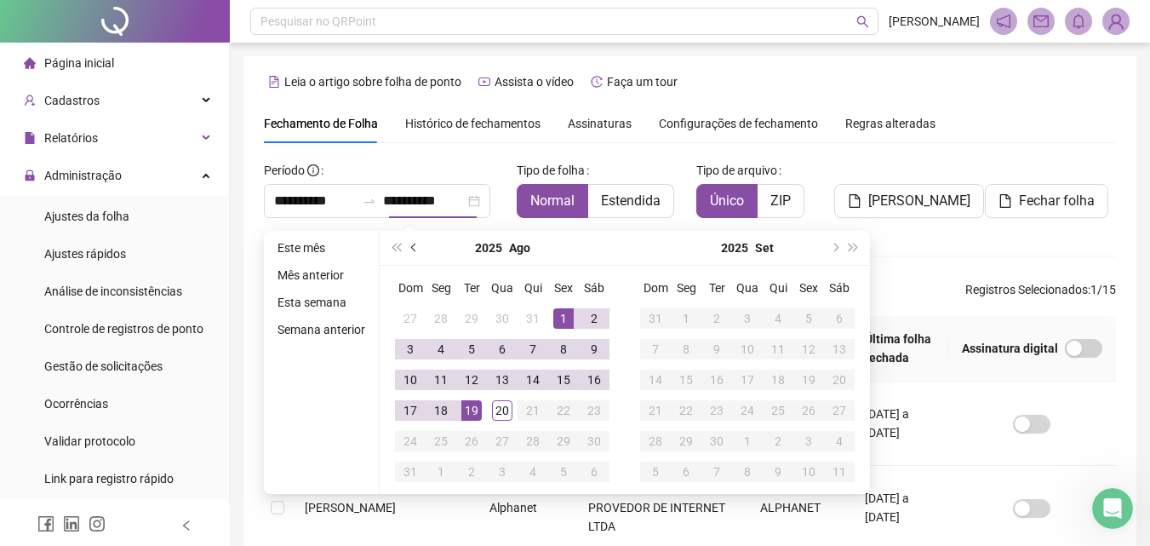
click at [408, 244] on button "prev-year" at bounding box center [414, 248] width 19 height 34
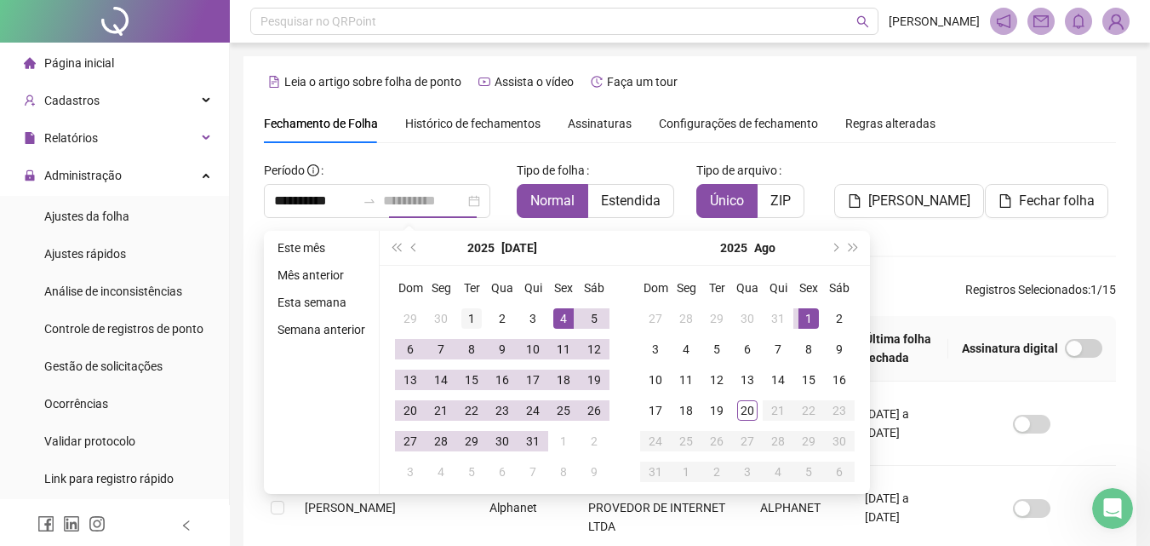
type input "**********"
click at [467, 312] on div "1" at bounding box center [471, 318] width 20 height 20
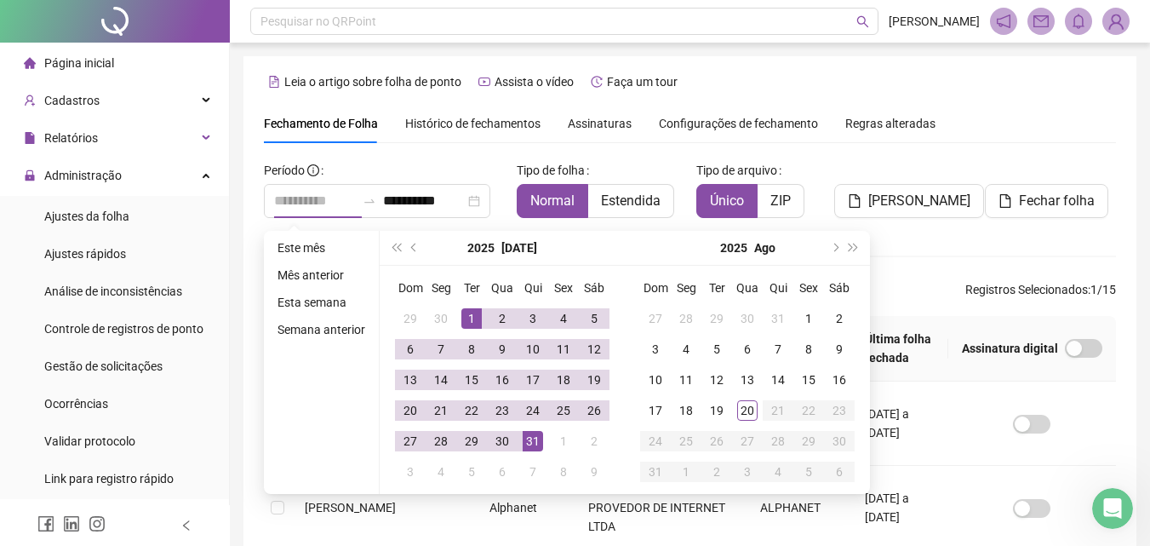
click at [537, 444] on div "31" at bounding box center [533, 441] width 20 height 20
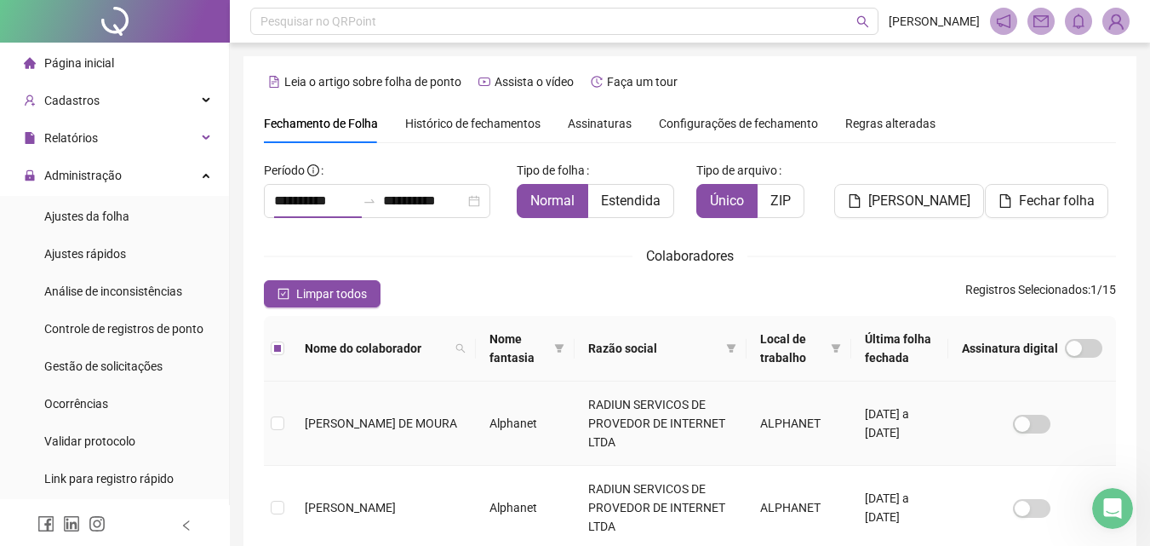
type input "**********"
click at [1046, 199] on span "Fechar folha" at bounding box center [1057, 201] width 76 height 20
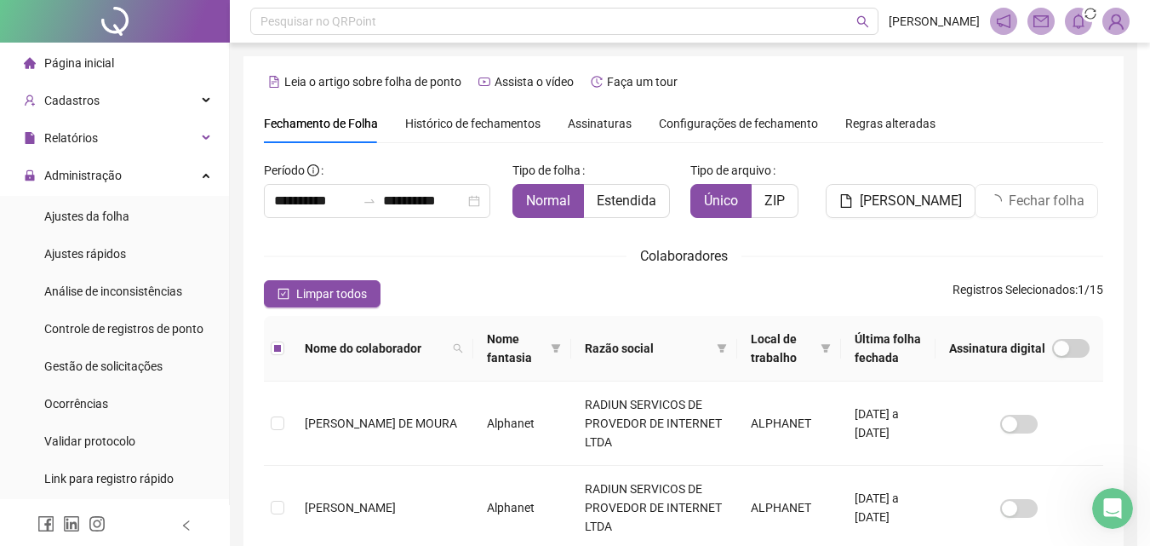
scroll to position [76, 0]
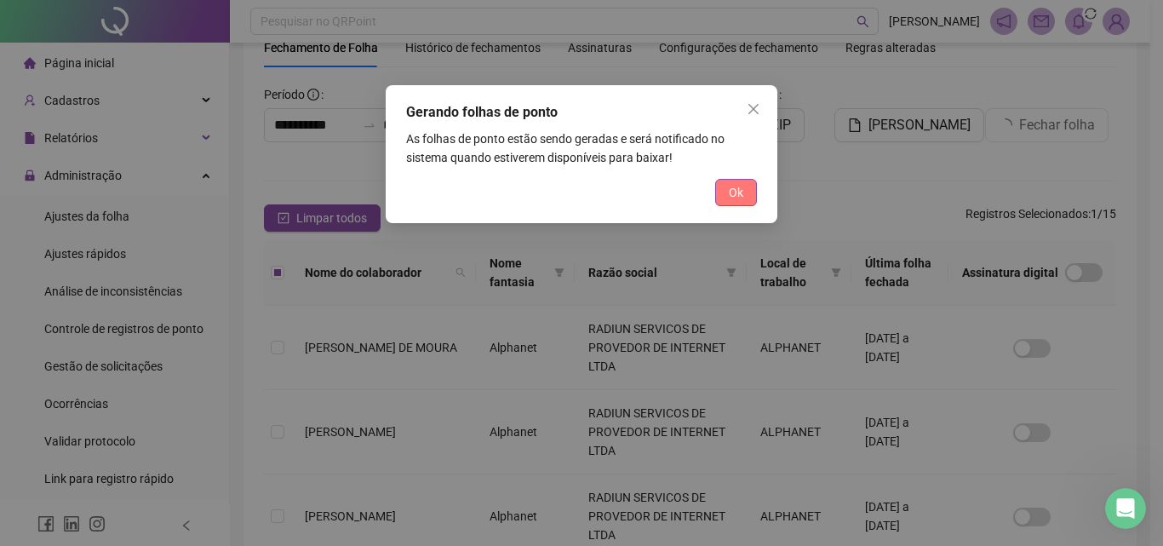
click at [725, 186] on button "Ok" at bounding box center [736, 192] width 42 height 27
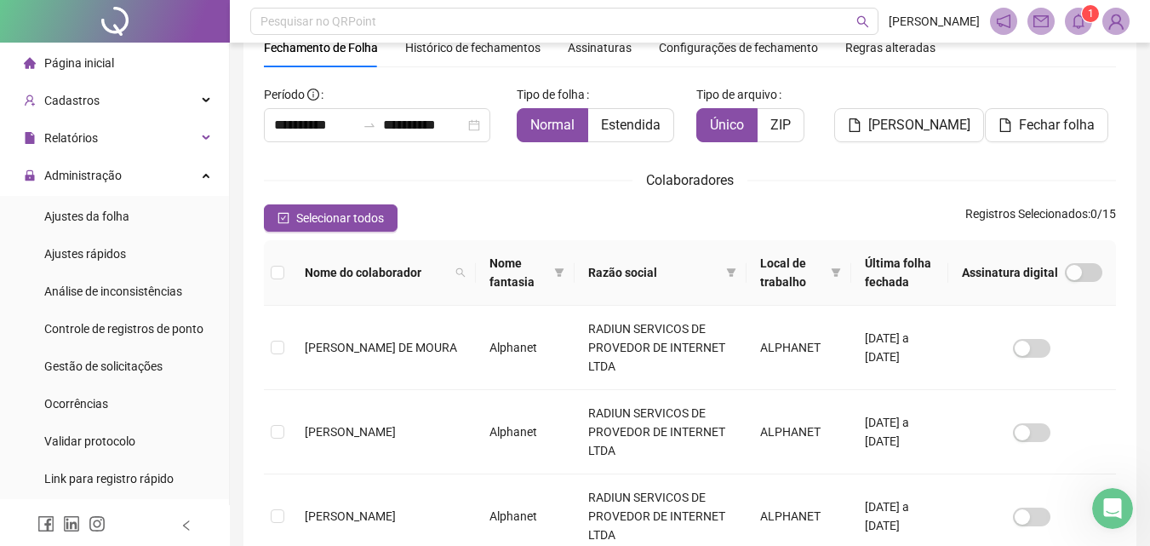
click at [1080, 21] on icon "bell" at bounding box center [1078, 21] width 15 height 15
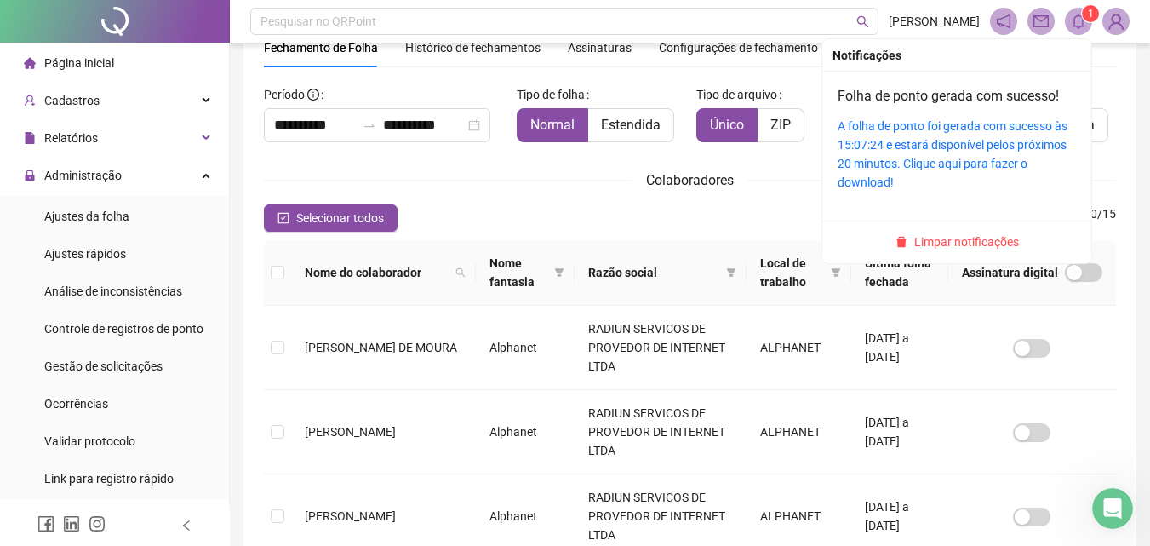
click at [952, 241] on span "Limpar notificações" at bounding box center [966, 241] width 105 height 19
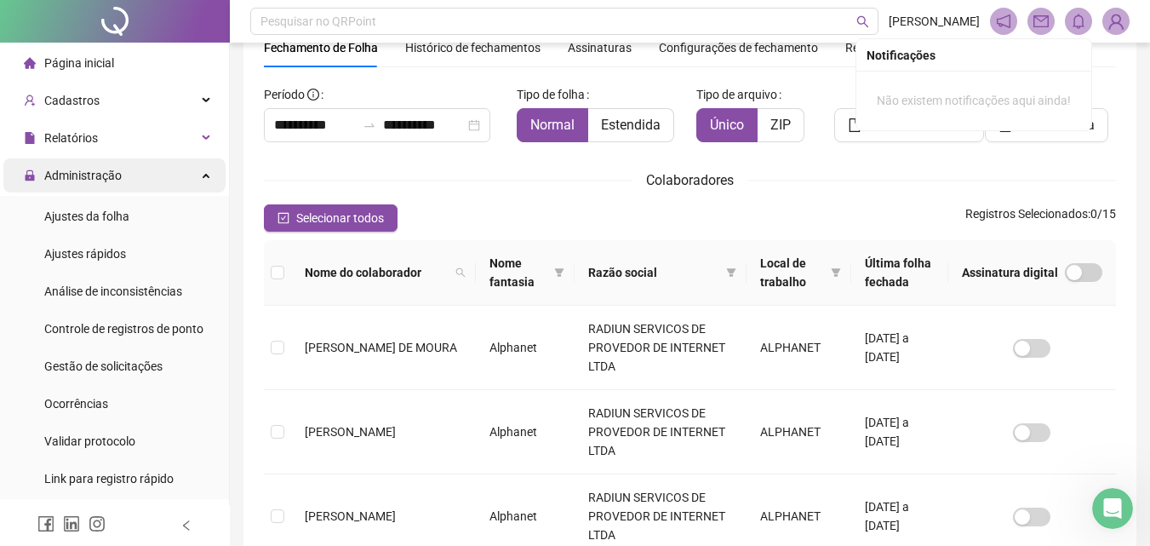
click at [34, 177] on icon "lock" at bounding box center [30, 175] width 9 height 11
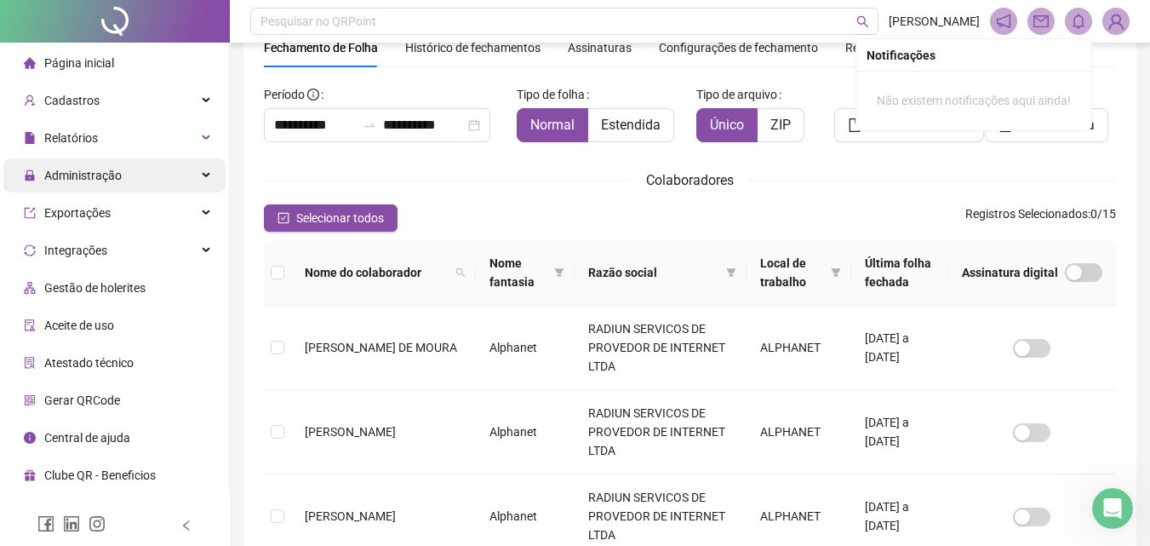
click at [86, 67] on span "Página inicial" at bounding box center [79, 63] width 70 height 14
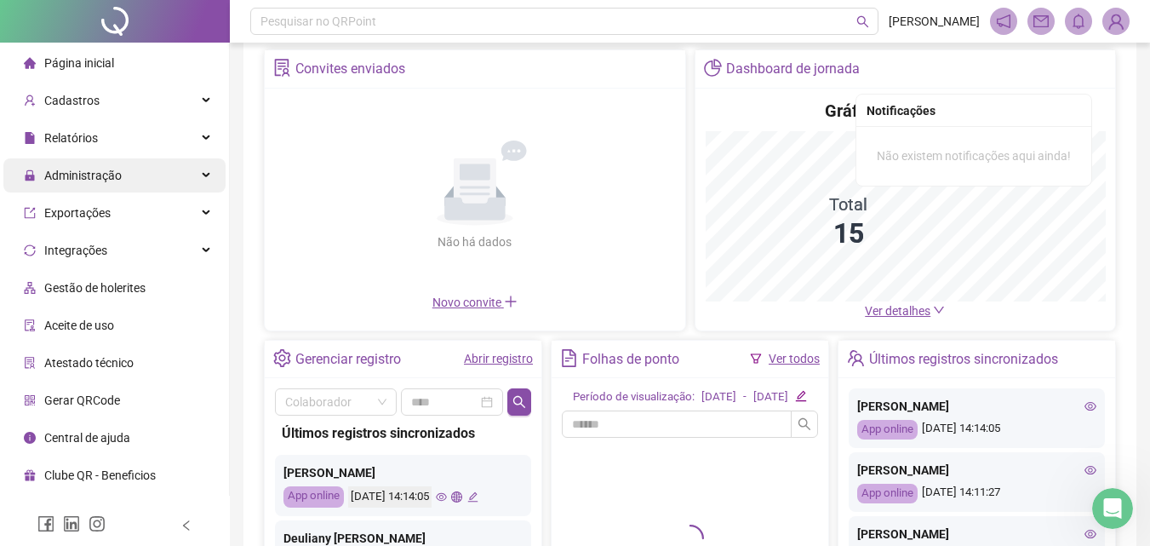
scroll to position [246, 0]
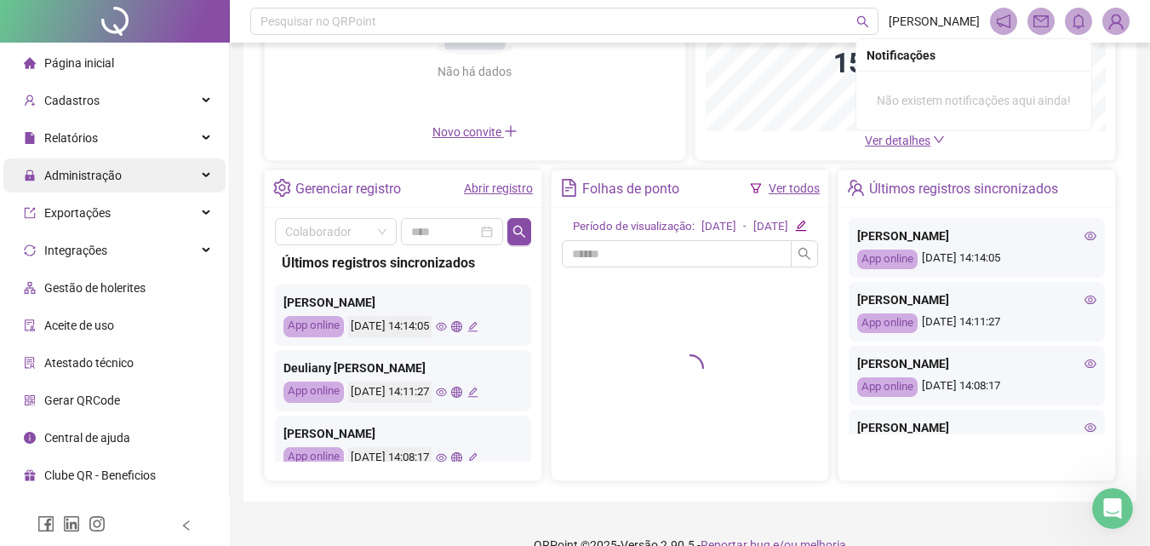
click at [806, 231] on icon "edit" at bounding box center [800, 225] width 11 height 11
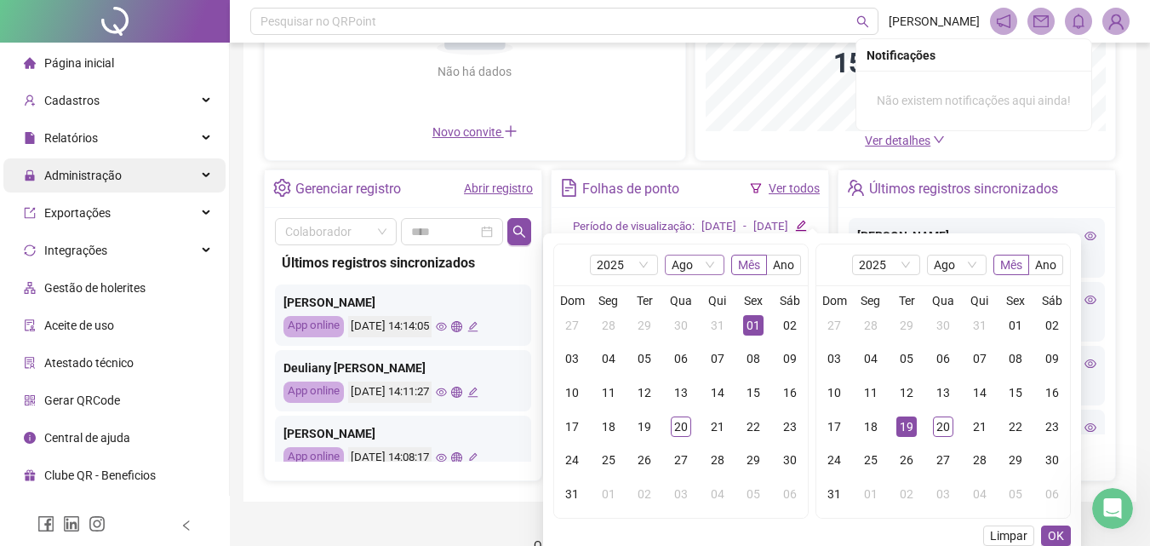
click at [677, 268] on span "Ago" at bounding box center [695, 264] width 46 height 19
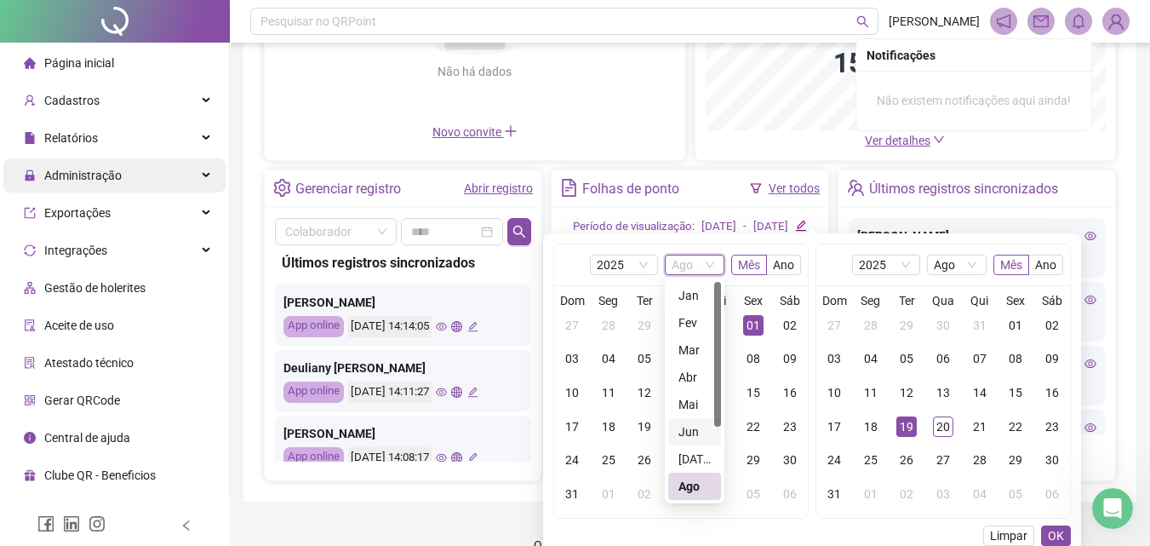
click at [687, 460] on div "[DATE]" at bounding box center [695, 459] width 32 height 19
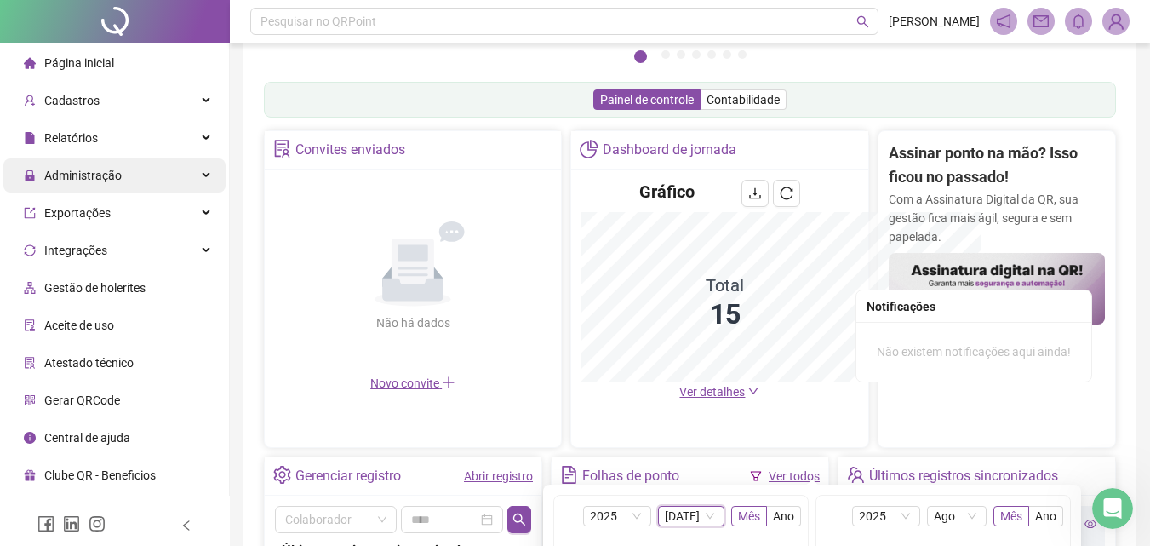
scroll to position [497, 0]
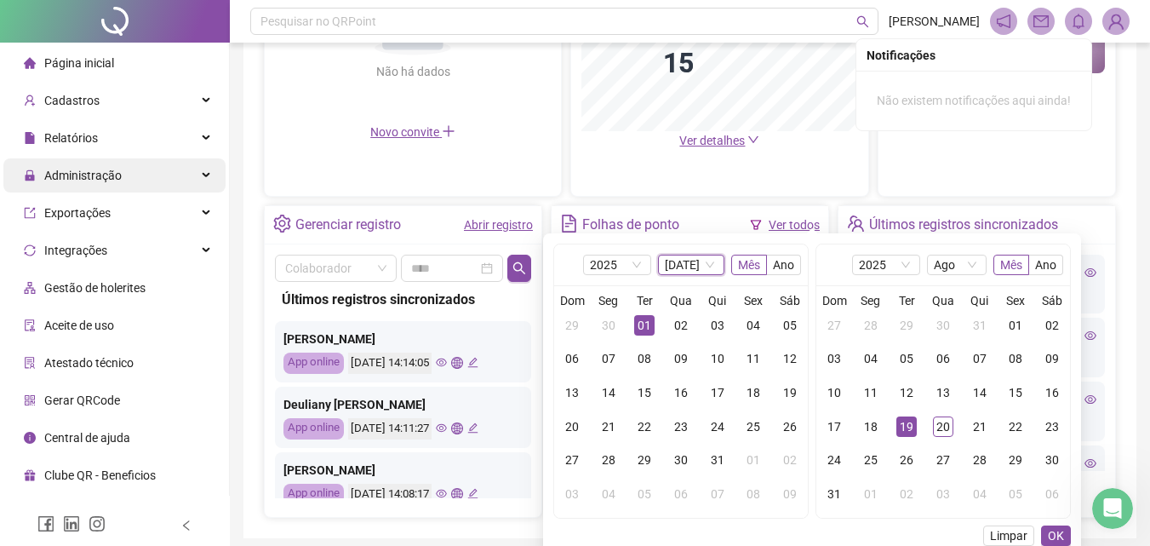
click at [641, 326] on div "01" at bounding box center [644, 325] width 20 height 20
click at [949, 266] on span "Ago" at bounding box center [957, 264] width 46 height 19
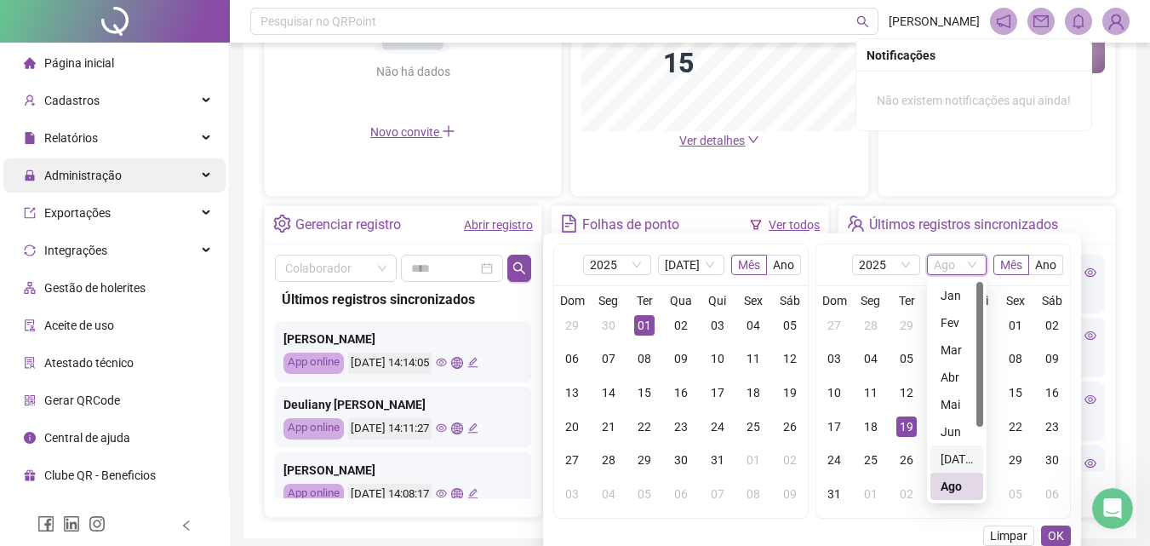
click at [955, 456] on div "[DATE]" at bounding box center [957, 459] width 32 height 19
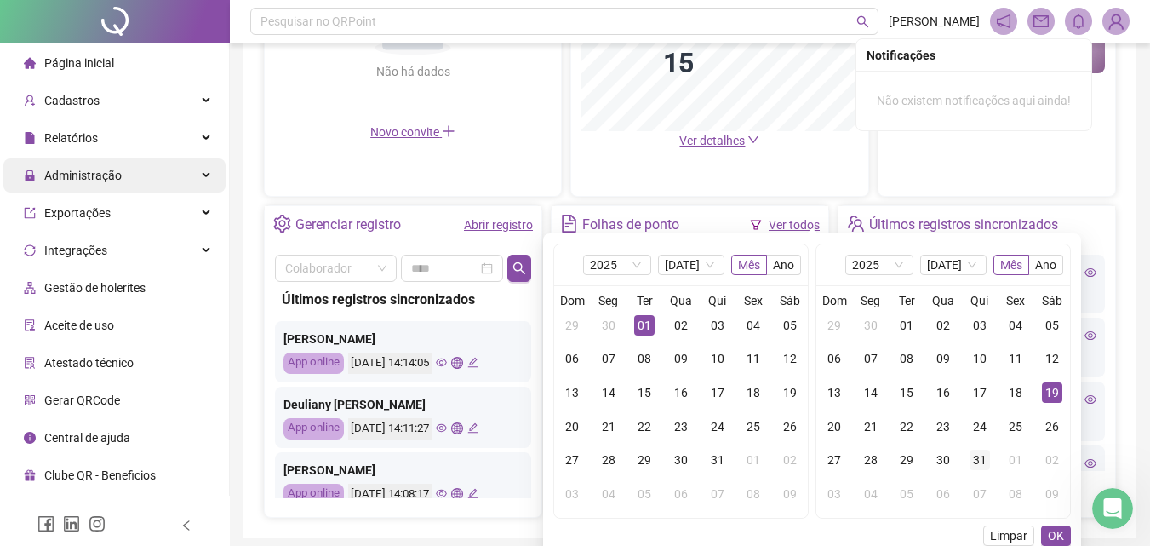
click at [979, 459] on div "31" at bounding box center [980, 460] width 20 height 20
click at [1055, 524] on div "[DATE] Mês Ano 5 6 [DATE] Fev Mar Abr Mai Jun [DATE] Ago Set Out Dom Seg Ter Qu…" at bounding box center [812, 395] width 518 height 302
click at [1055, 535] on span "OK" at bounding box center [1056, 535] width 16 height 19
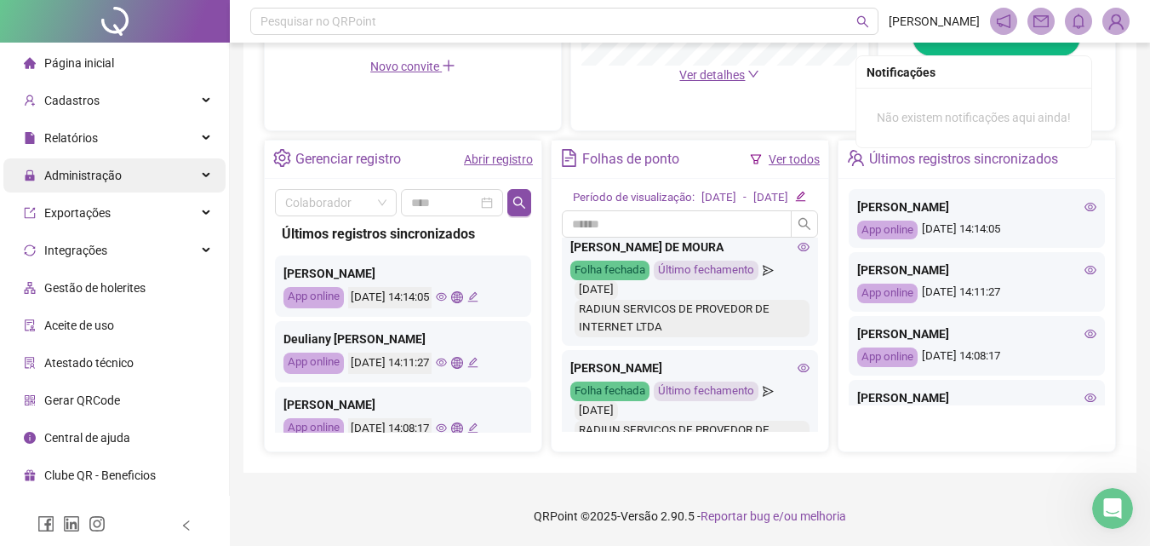
scroll to position [0, 0]
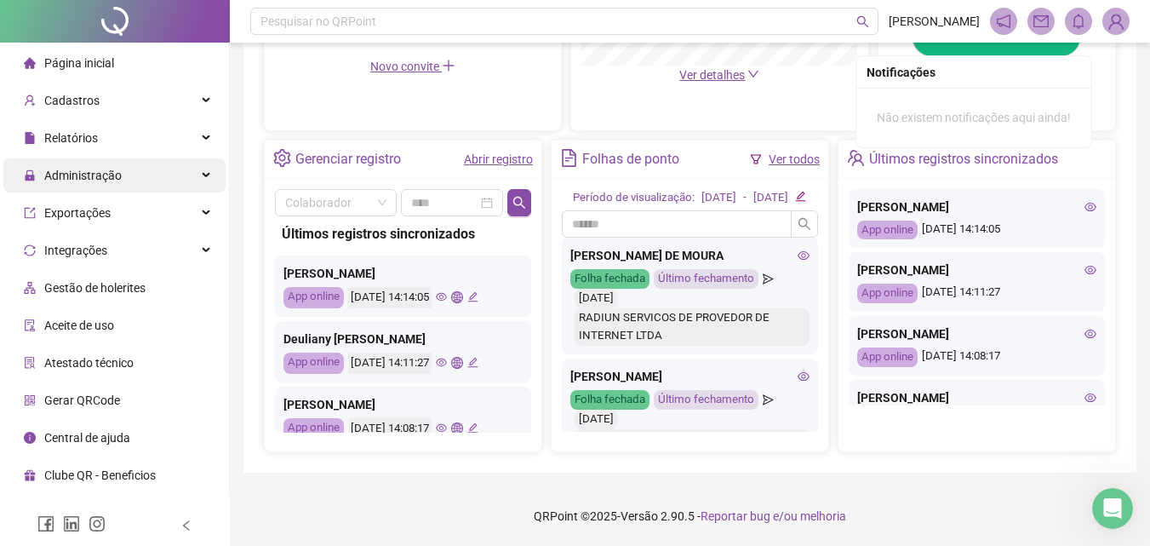
click at [798, 256] on icon "eye" at bounding box center [804, 255] width 12 height 12
click at [798, 372] on icon "eye" at bounding box center [804, 376] width 12 height 9
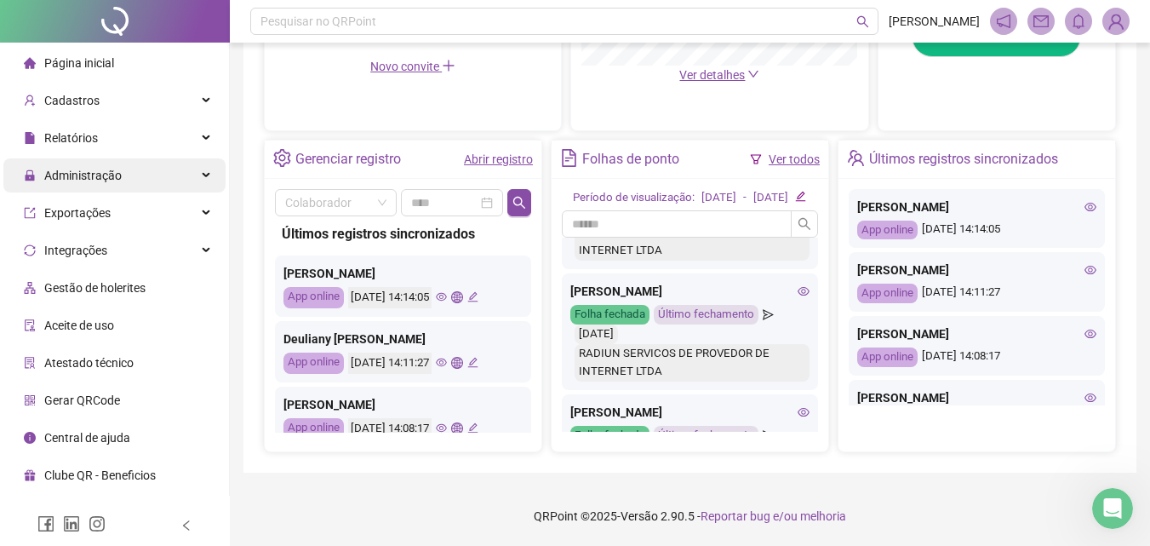
scroll to position [170, 0]
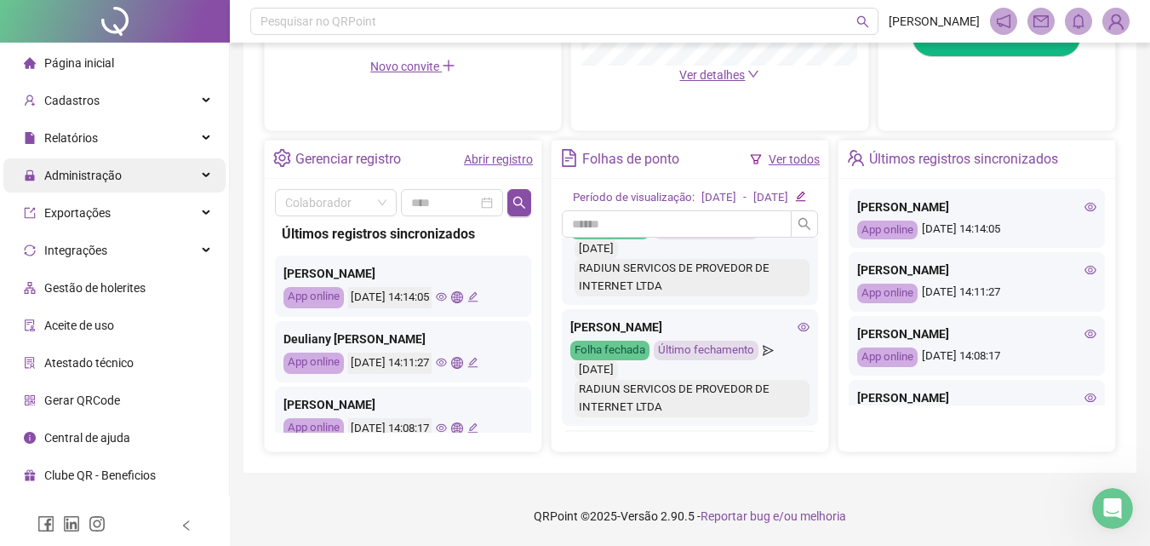
click at [798, 333] on icon "eye" at bounding box center [804, 327] width 12 height 12
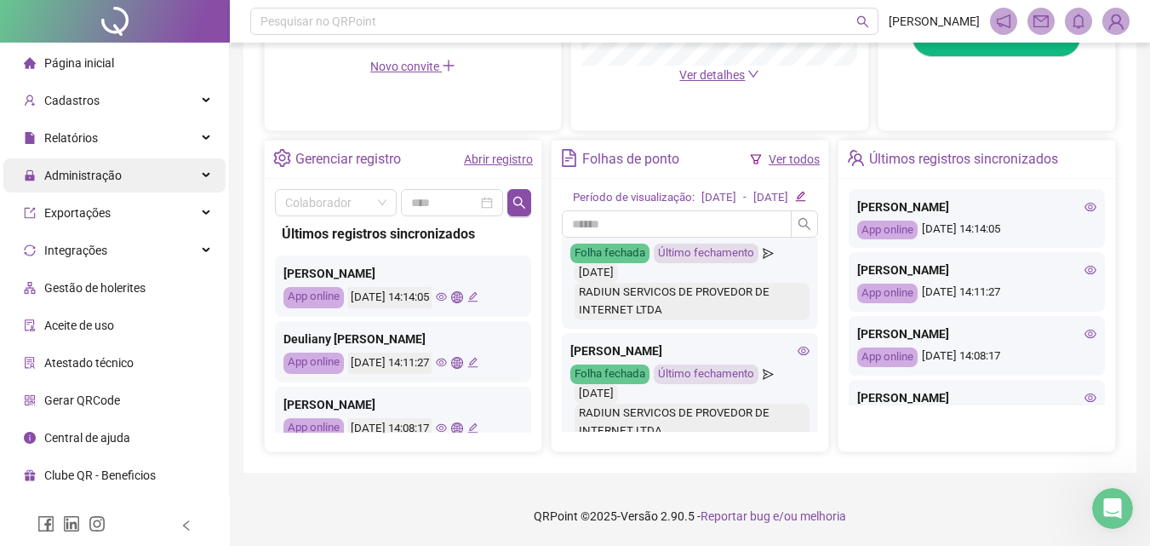
scroll to position [341, 0]
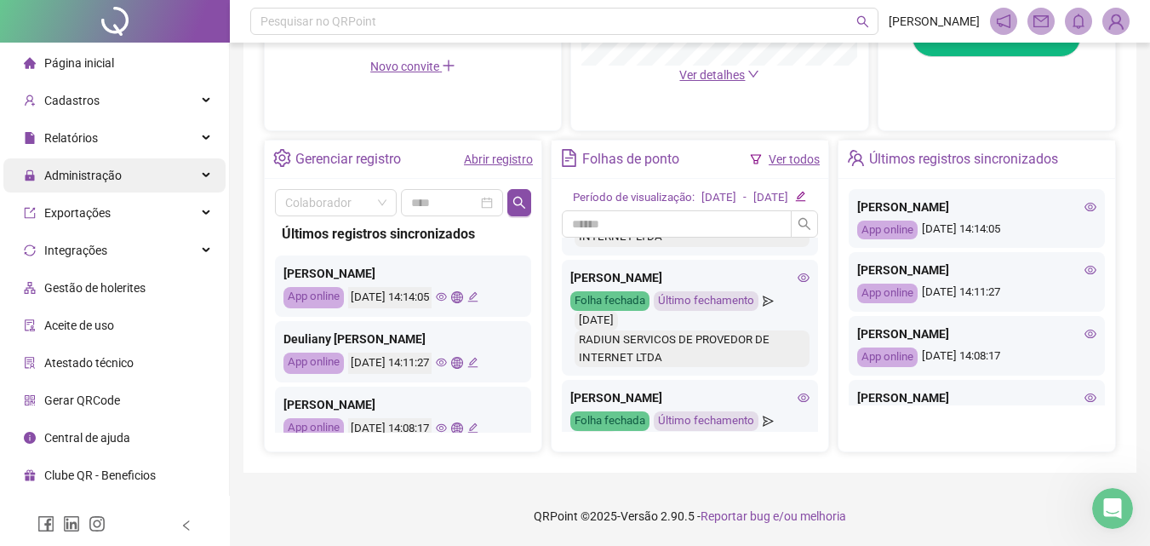
click at [798, 282] on icon "eye" at bounding box center [804, 277] width 12 height 9
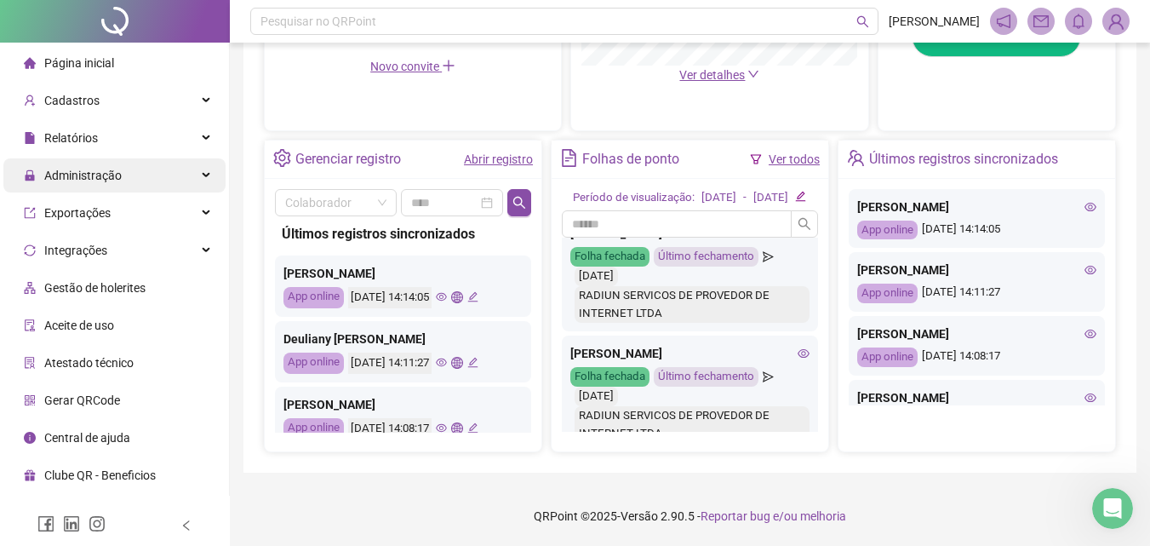
scroll to position [426, 0]
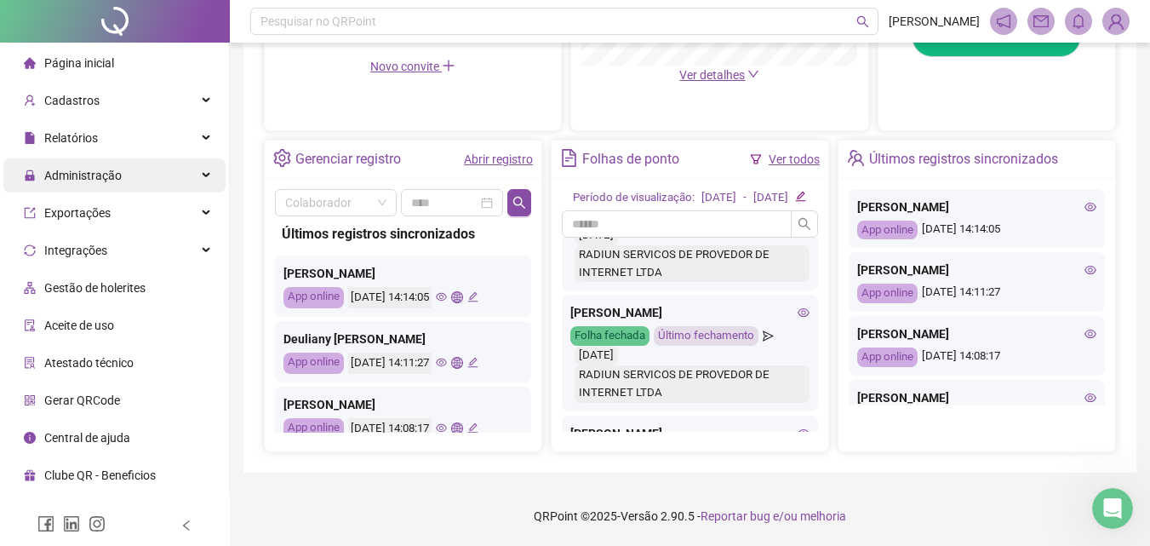
click at [798, 317] on icon "eye" at bounding box center [804, 312] width 12 height 9
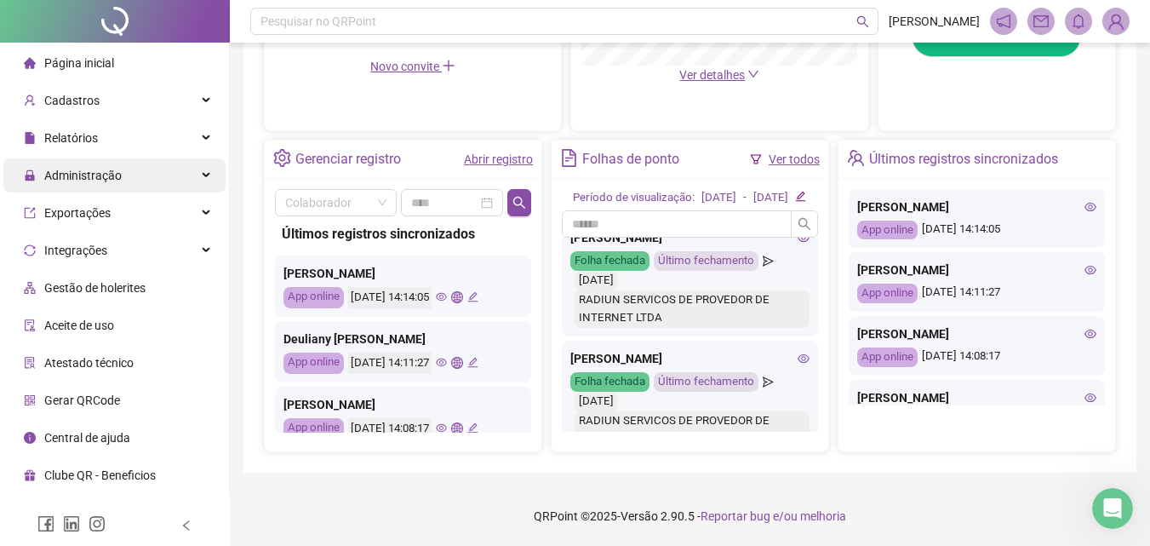
scroll to position [596, 0]
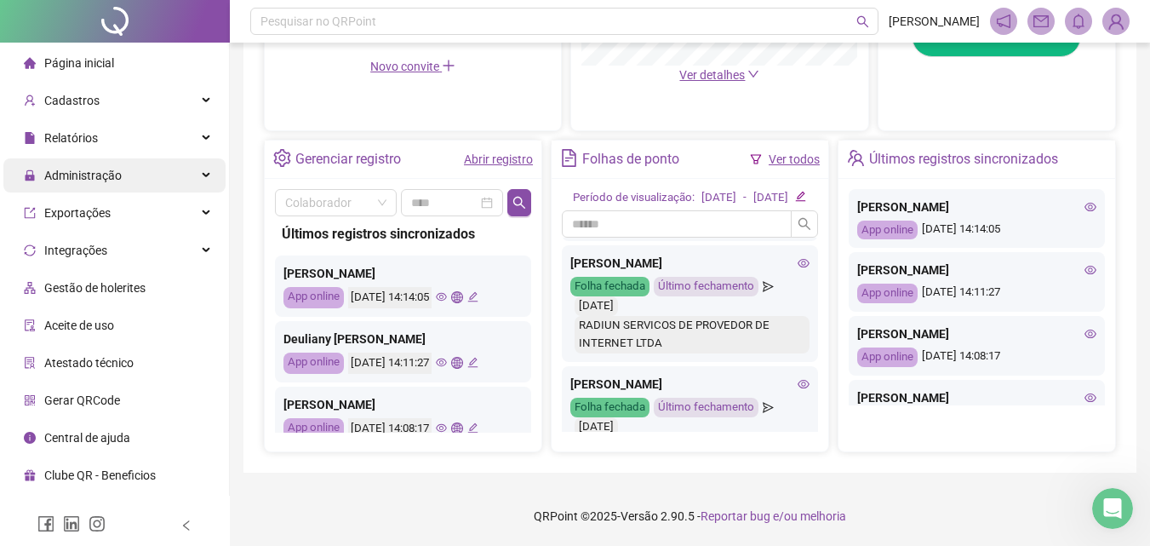
click at [798, 269] on icon "eye" at bounding box center [804, 263] width 12 height 12
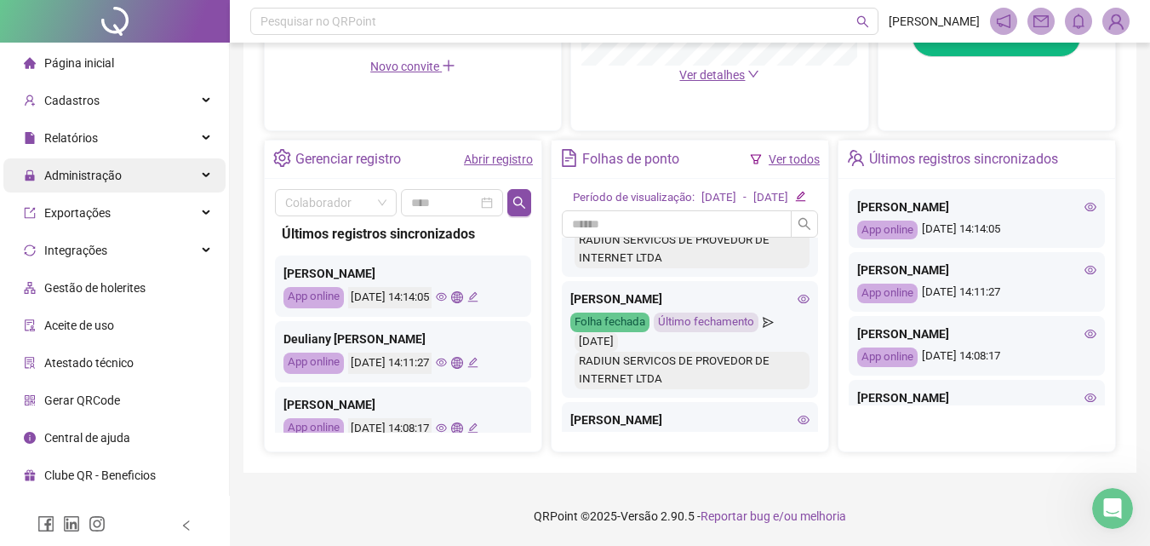
click at [798, 305] on icon "eye" at bounding box center [804, 299] width 12 height 12
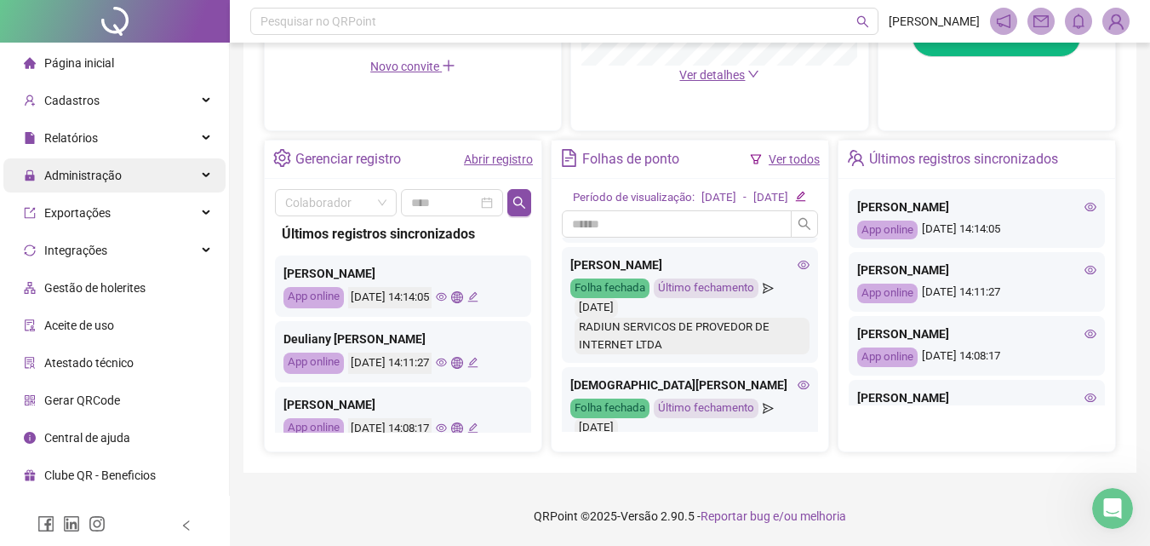
scroll to position [851, 0]
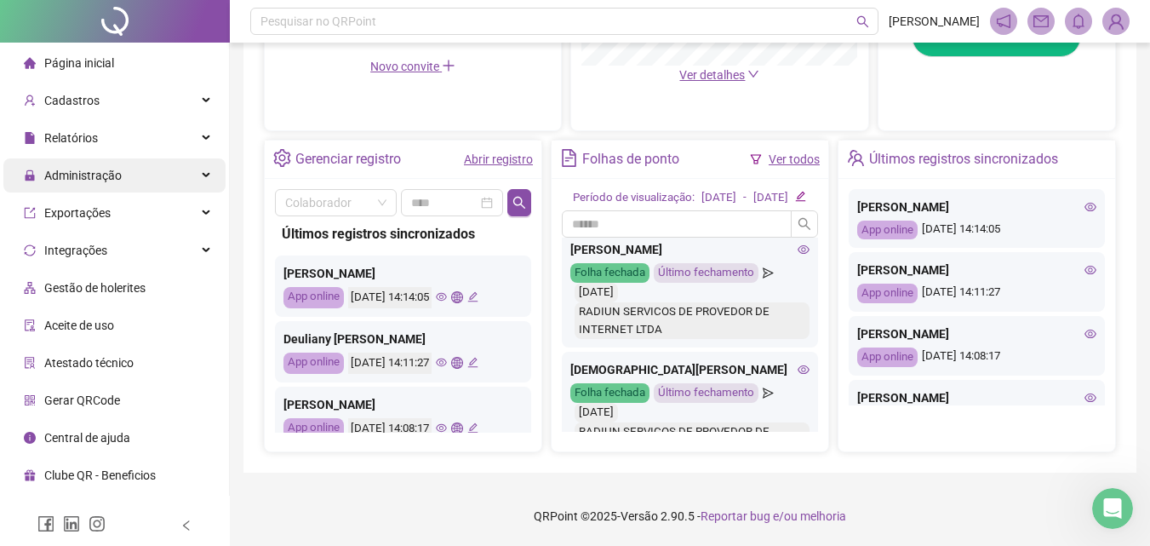
click at [799, 278] on div "[PERSON_NAME] fechada Último fechamento [DATE] RADIUN SERVICOS DE PROVEDOR DE I…" at bounding box center [690, 290] width 256 height 117
click at [798, 254] on icon "eye" at bounding box center [804, 249] width 12 height 9
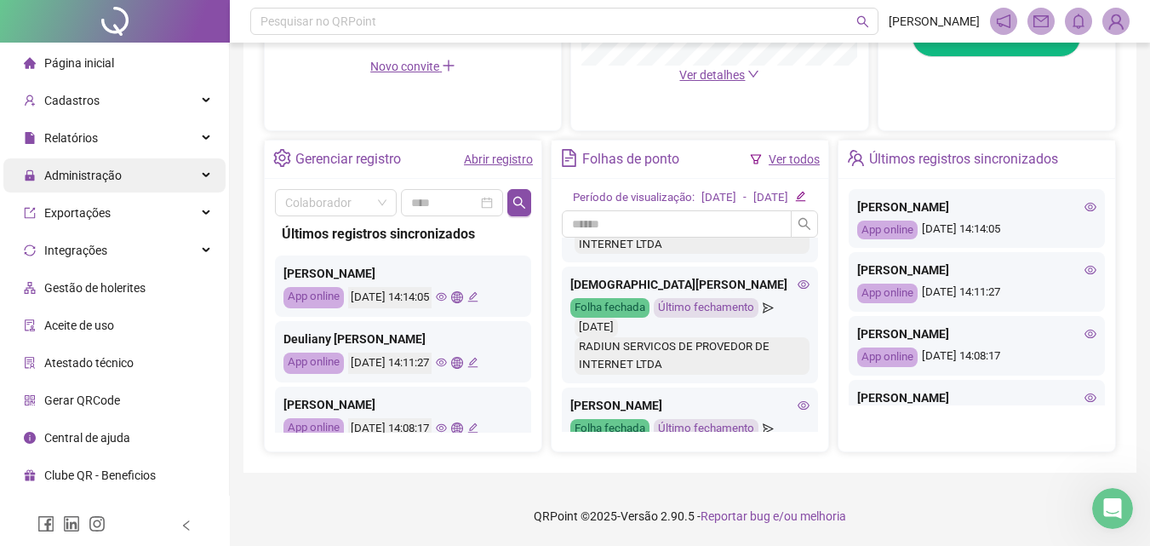
click at [798, 289] on icon "eye" at bounding box center [804, 284] width 12 height 9
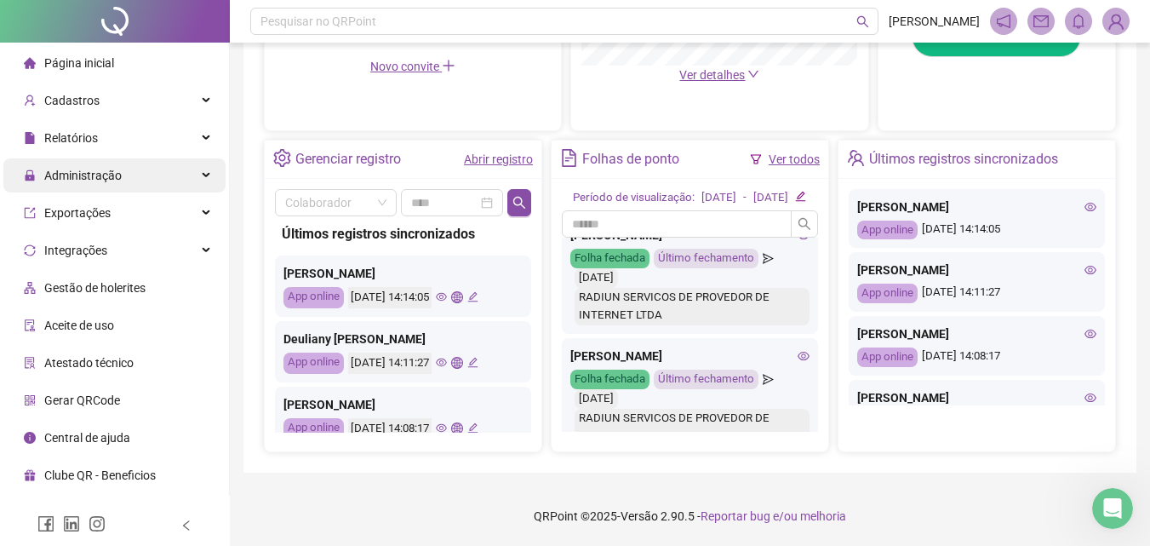
click at [798, 241] on icon "eye" at bounding box center [804, 235] width 12 height 12
click at [798, 362] on icon "eye" at bounding box center [804, 356] width 12 height 12
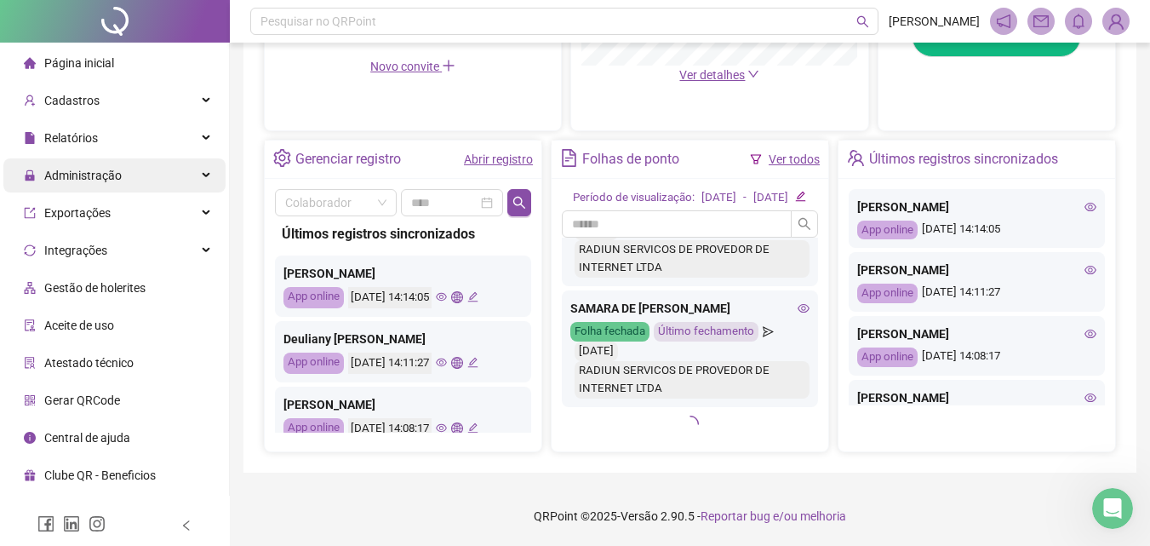
scroll to position [1694, 0]
click at [806, 192] on icon "edit" at bounding box center [800, 196] width 11 height 11
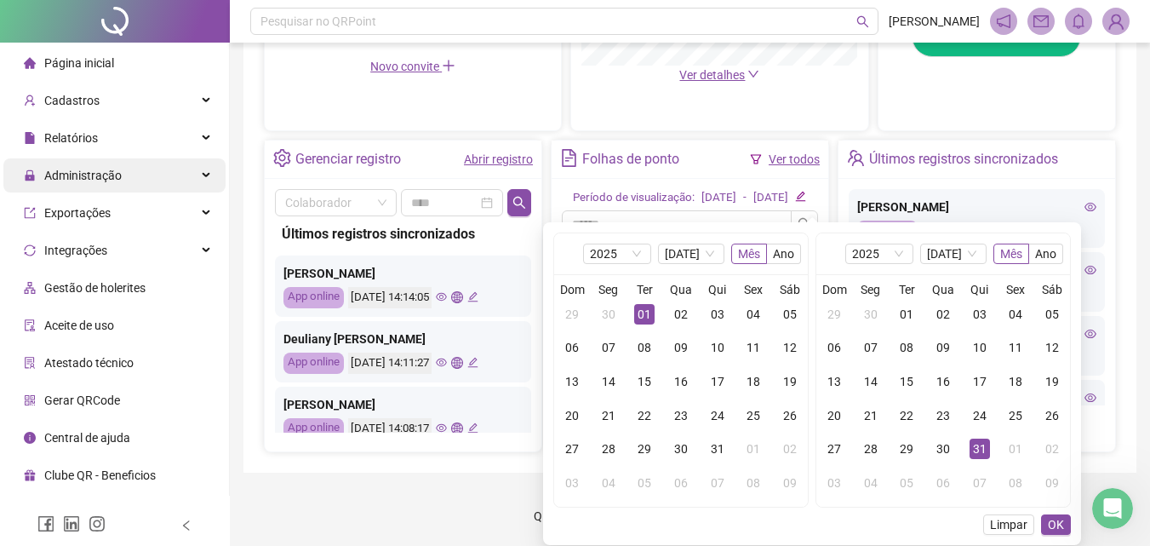
scroll to position [1693, 0]
click at [708, 244] on span "[DATE]" at bounding box center [691, 253] width 53 height 19
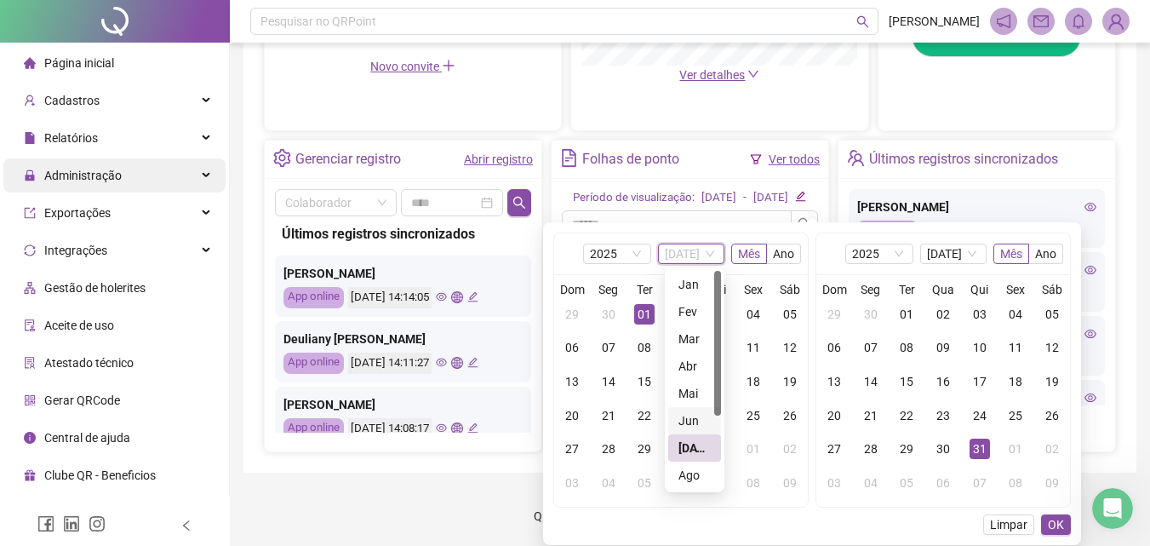
click at [690, 466] on div "Ago" at bounding box center [695, 475] width 32 height 19
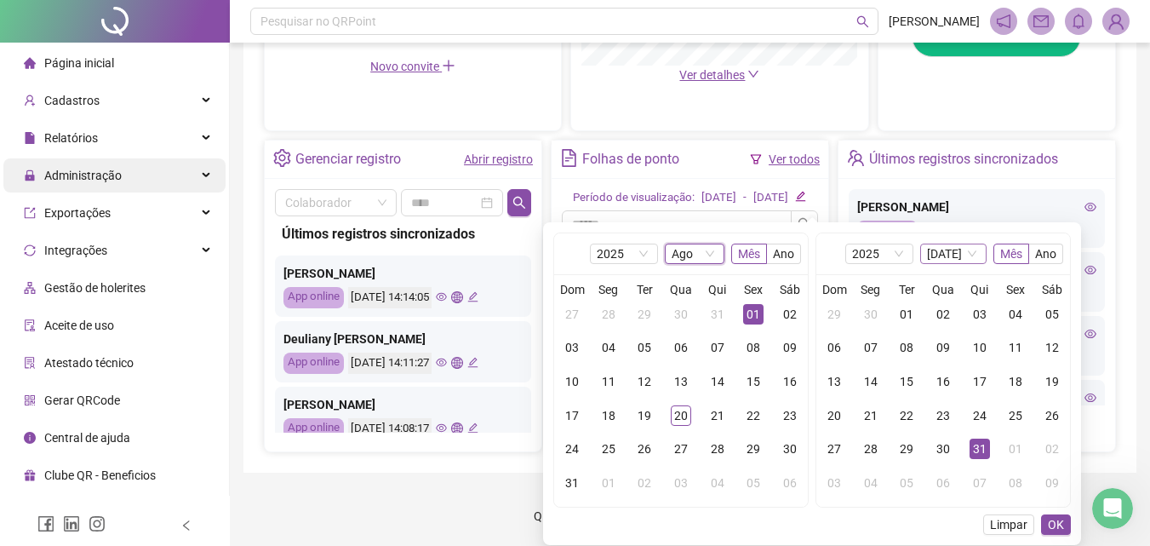
click at [948, 244] on span "[DATE]" at bounding box center [953, 253] width 53 height 19
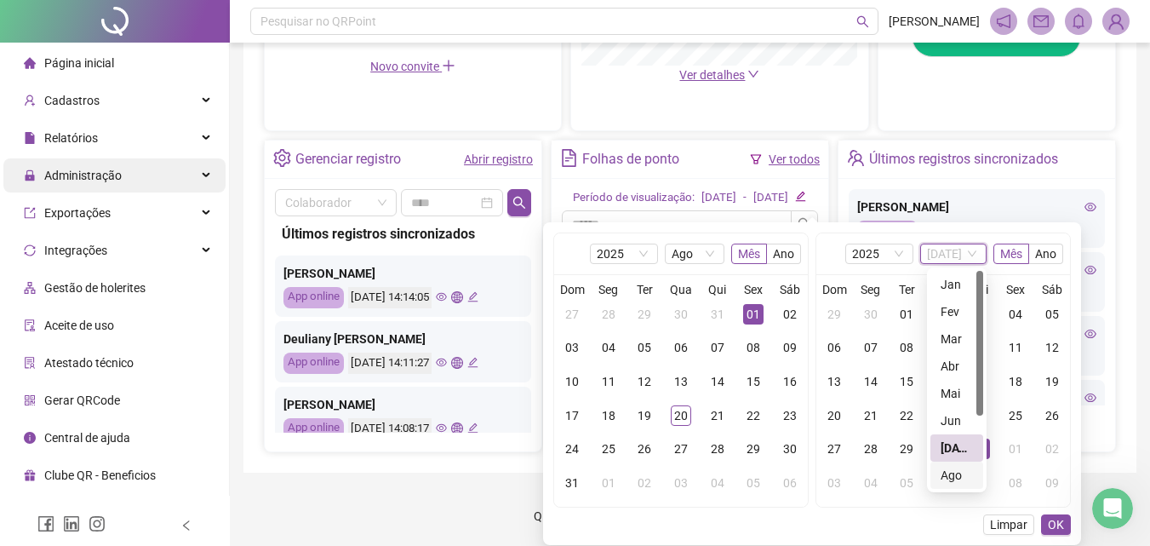
click at [958, 467] on div "Ago" at bounding box center [957, 475] width 32 height 19
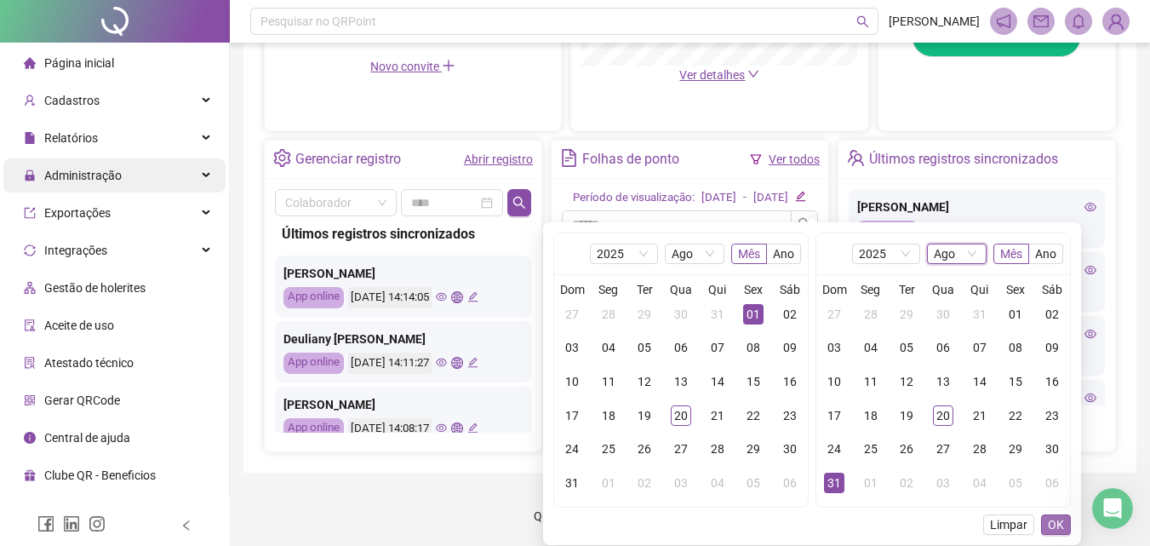
click at [1053, 515] on span "OK" at bounding box center [1056, 524] width 16 height 19
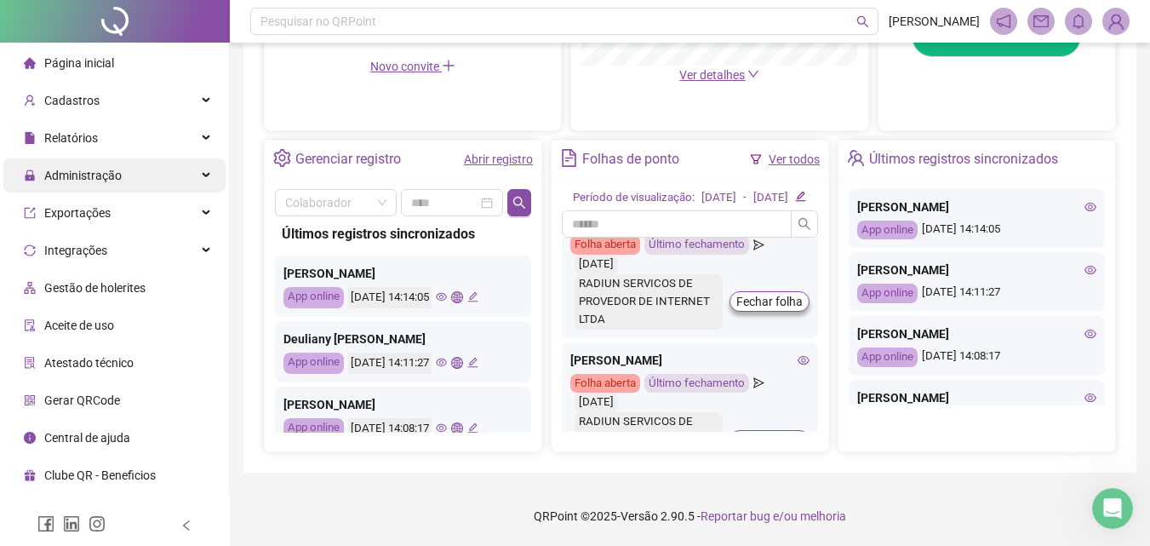
scroll to position [341, 0]
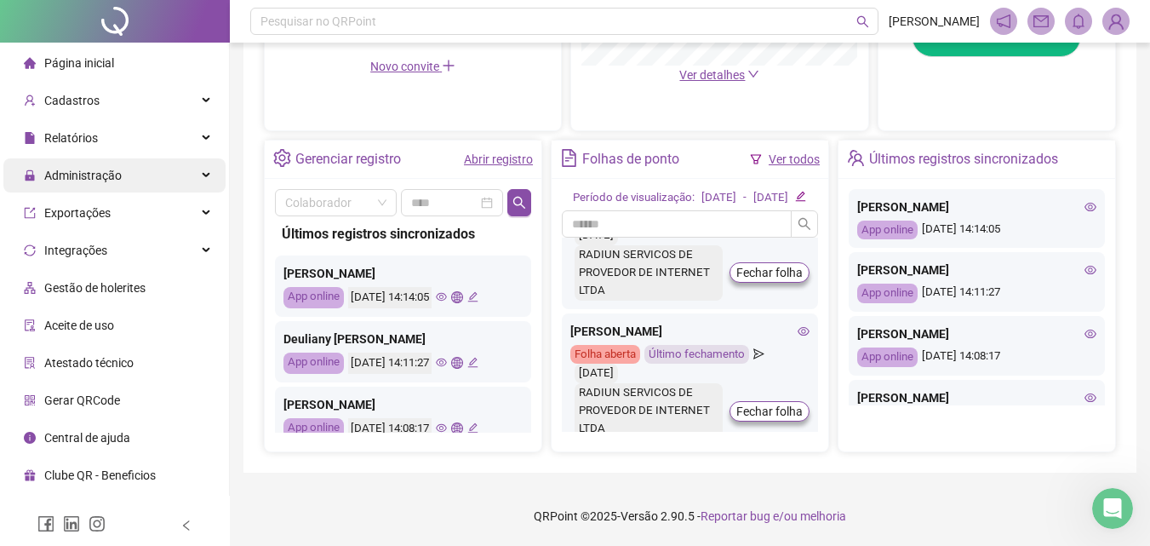
click at [798, 359] on div "[PERSON_NAME] aberta Último fechamento [DATE] RADIUN SERVICOS DE PROVEDOR DE IN…" at bounding box center [690, 380] width 256 height 135
click at [798, 337] on icon "eye" at bounding box center [804, 331] width 12 height 12
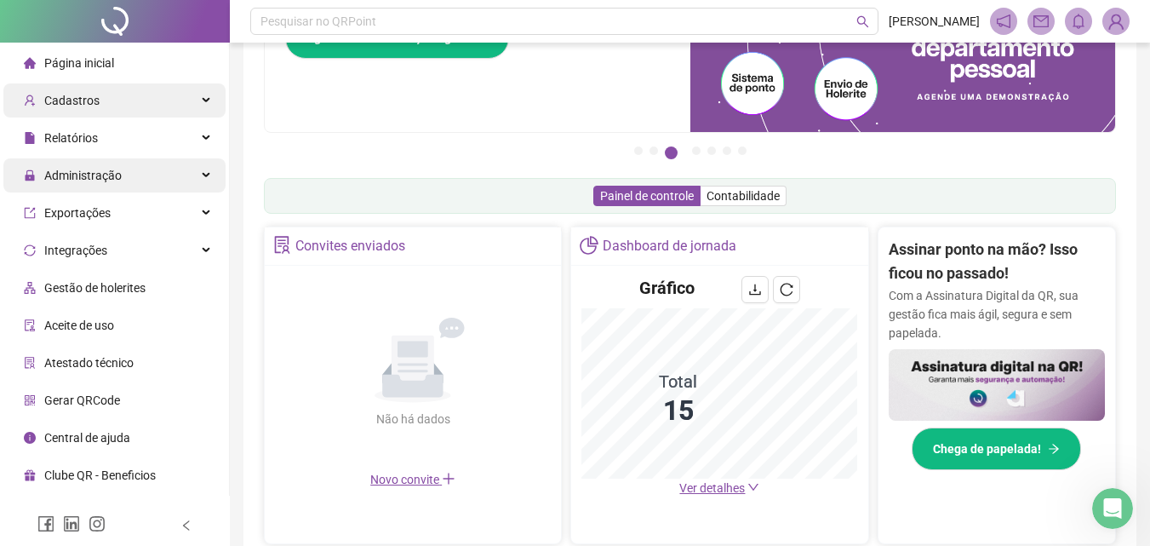
scroll to position [146, 0]
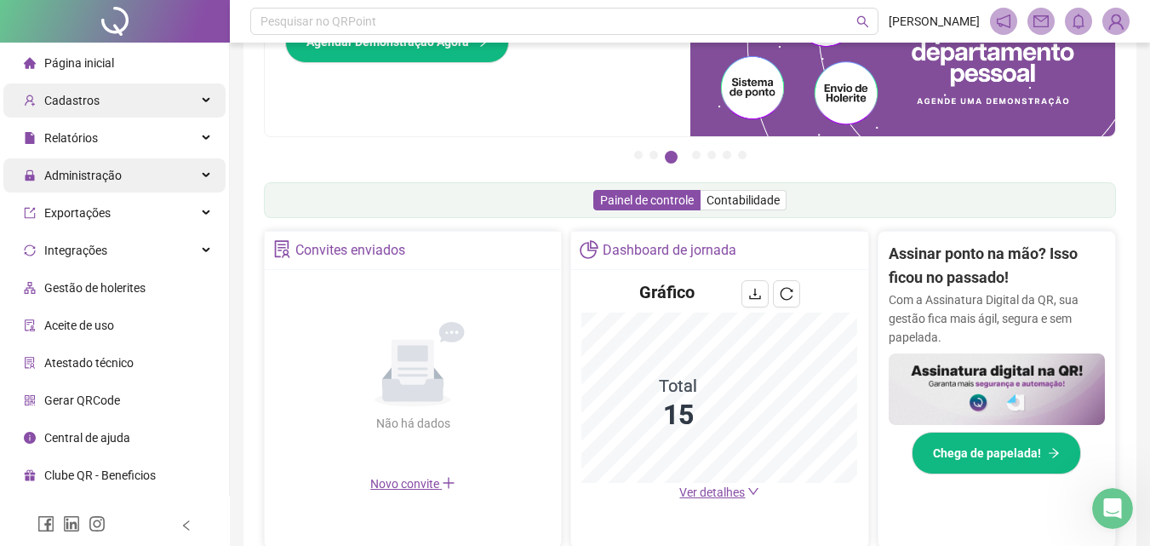
click at [59, 94] on span "Cadastros" at bounding box center [71, 101] width 55 height 14
click at [0, 0] on span "Colaboradores" at bounding box center [0, 0] width 0 height 0
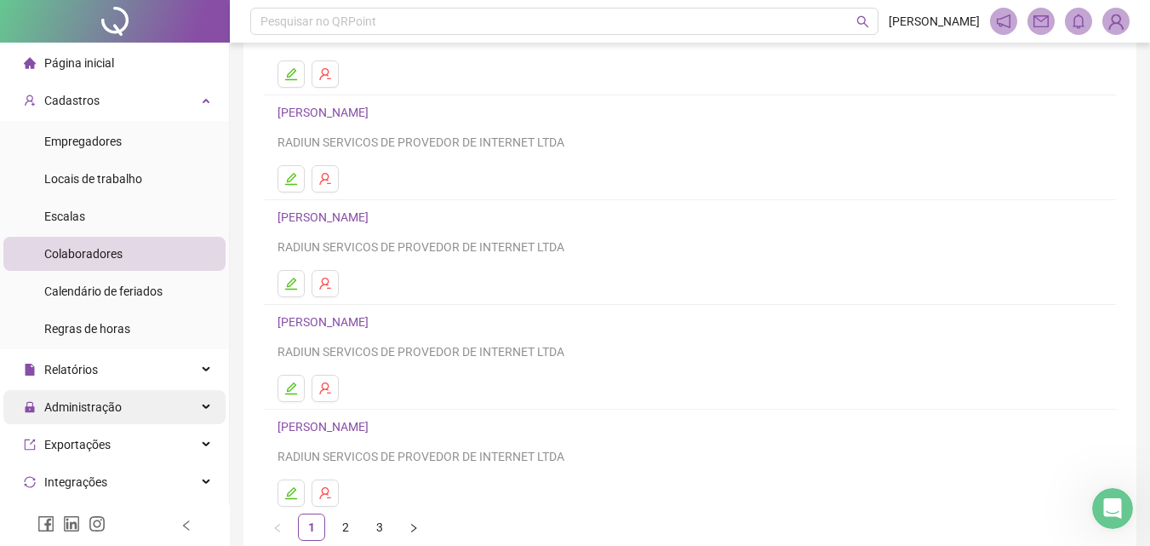
scroll to position [192, 0]
click at [287, 391] on icon "edit" at bounding box center [291, 385] width 12 height 12
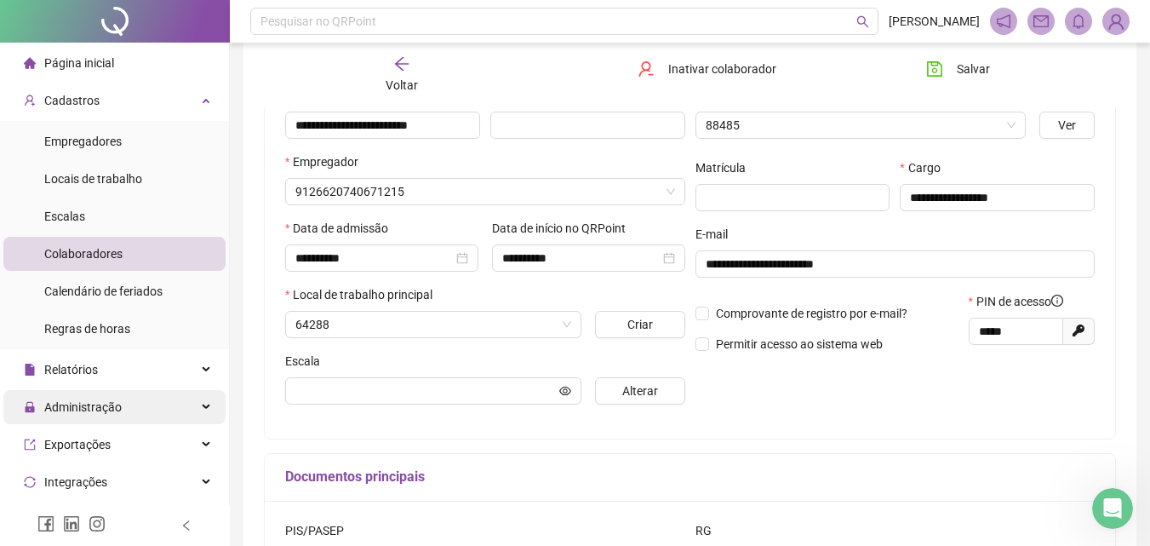
type input "**********"
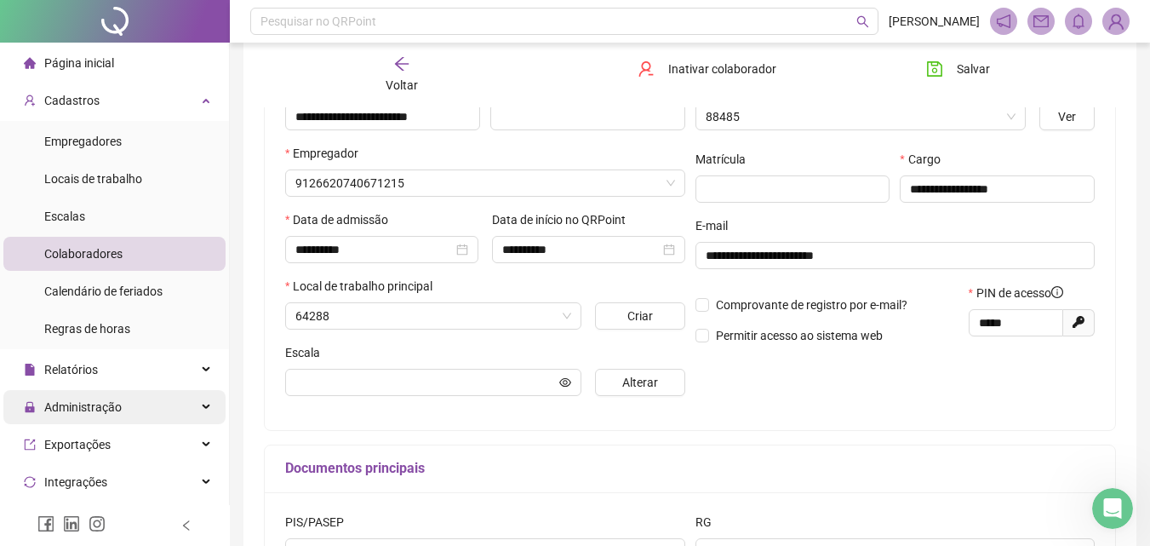
type input "********"
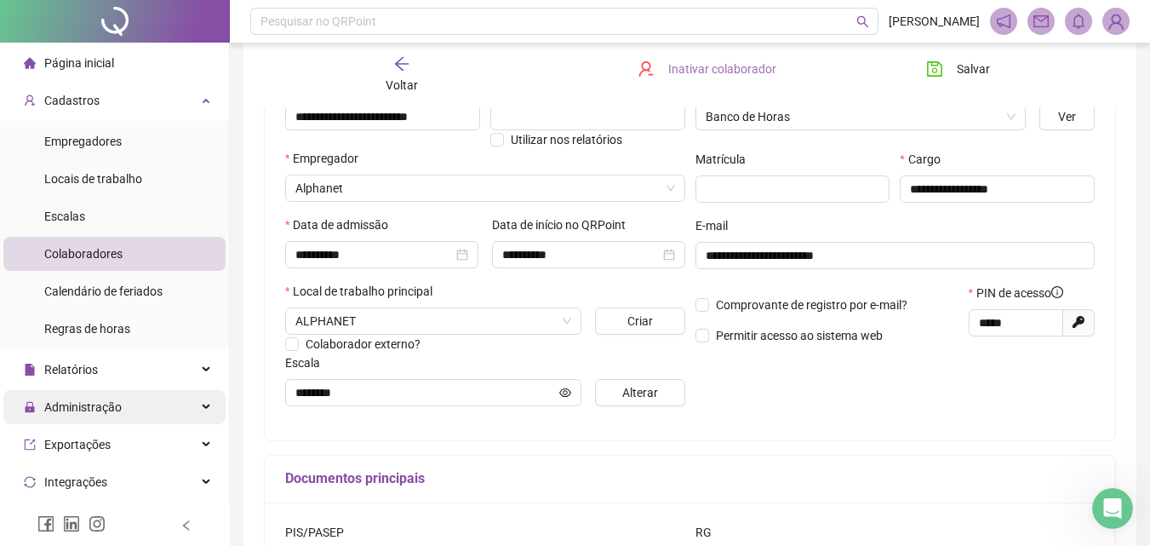
scroll to position [0, 0]
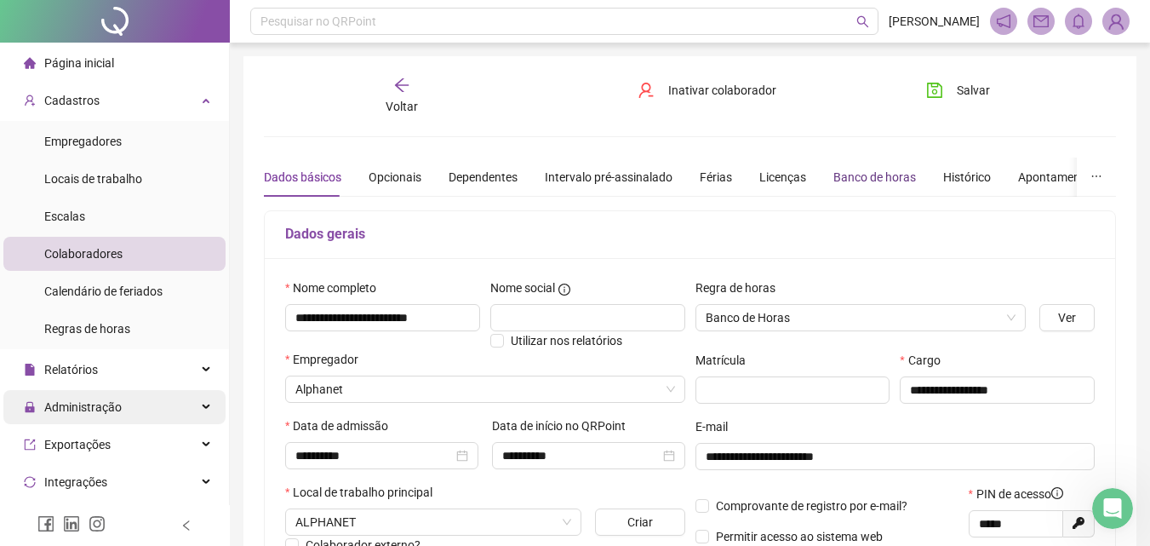
click at [869, 175] on div "Banco de horas" at bounding box center [875, 177] width 83 height 19
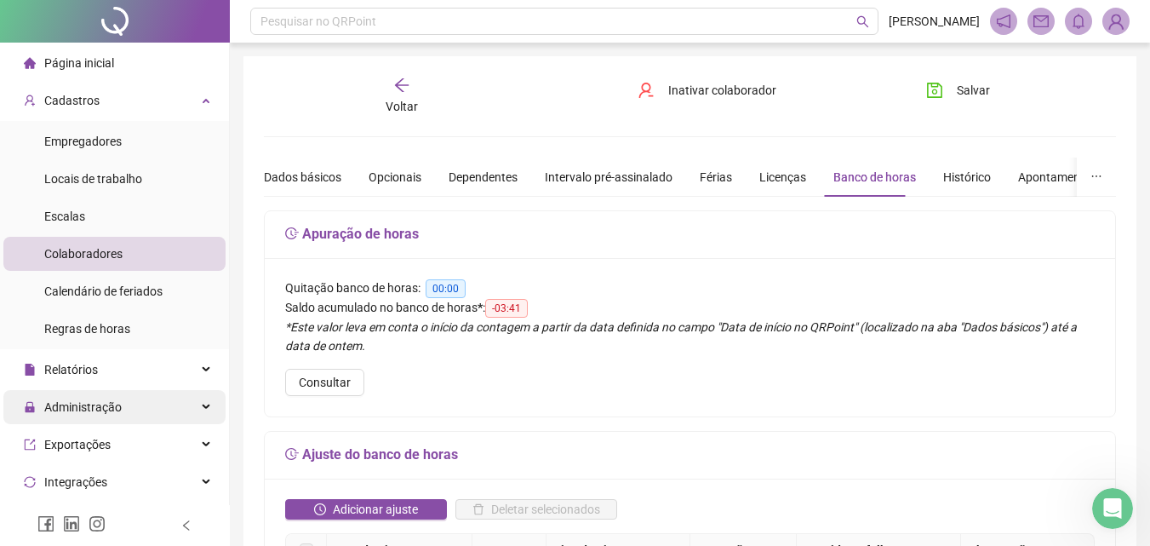
click at [403, 100] on span "Voltar" at bounding box center [402, 107] width 32 height 14
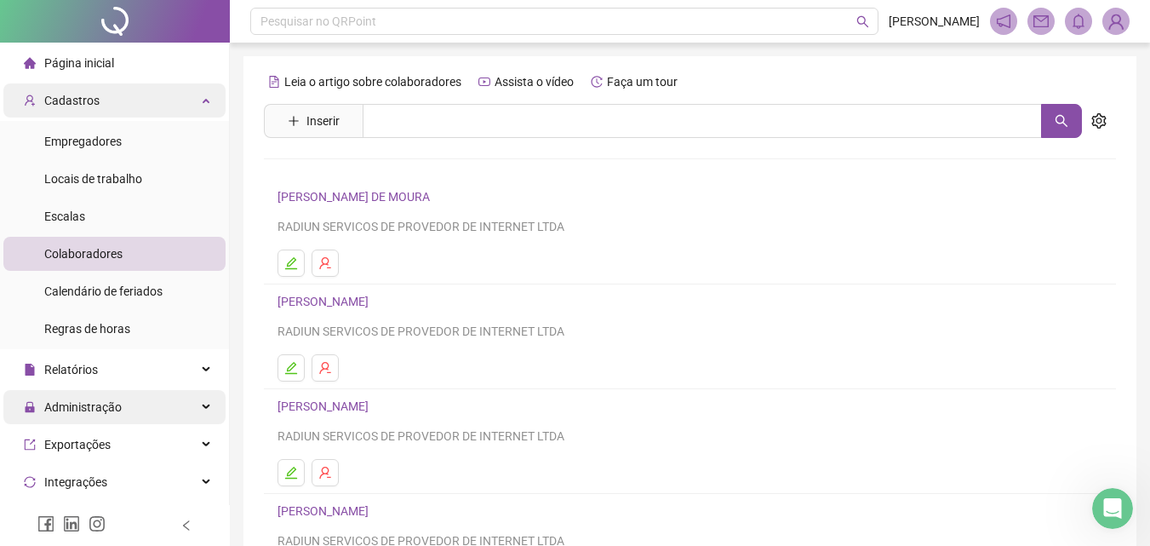
click at [118, 112] on div "Cadastros" at bounding box center [114, 100] width 222 height 34
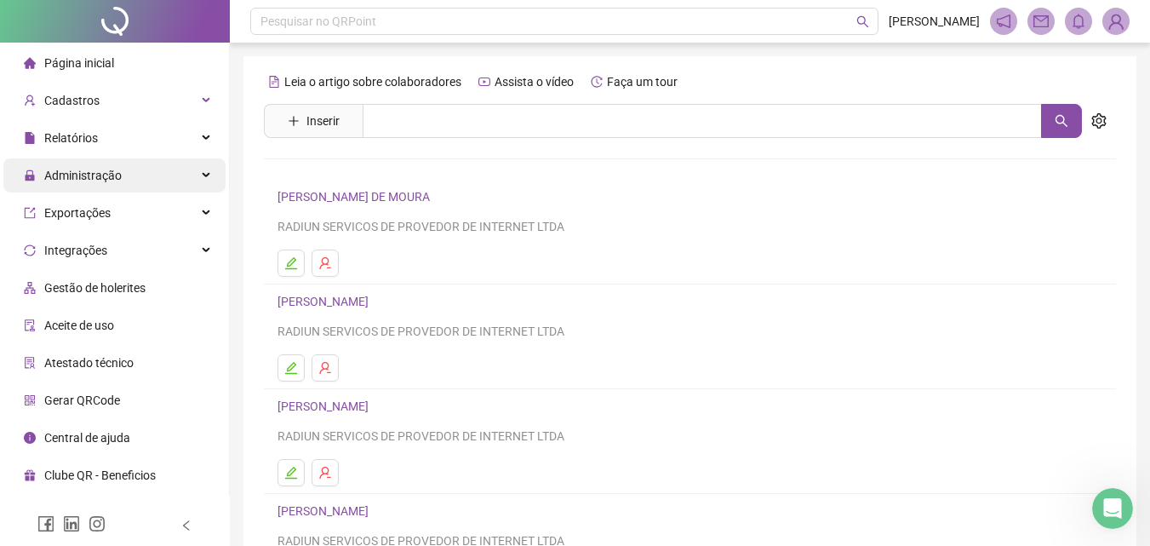
click at [121, 68] on li "Página inicial" at bounding box center [114, 63] width 222 height 34
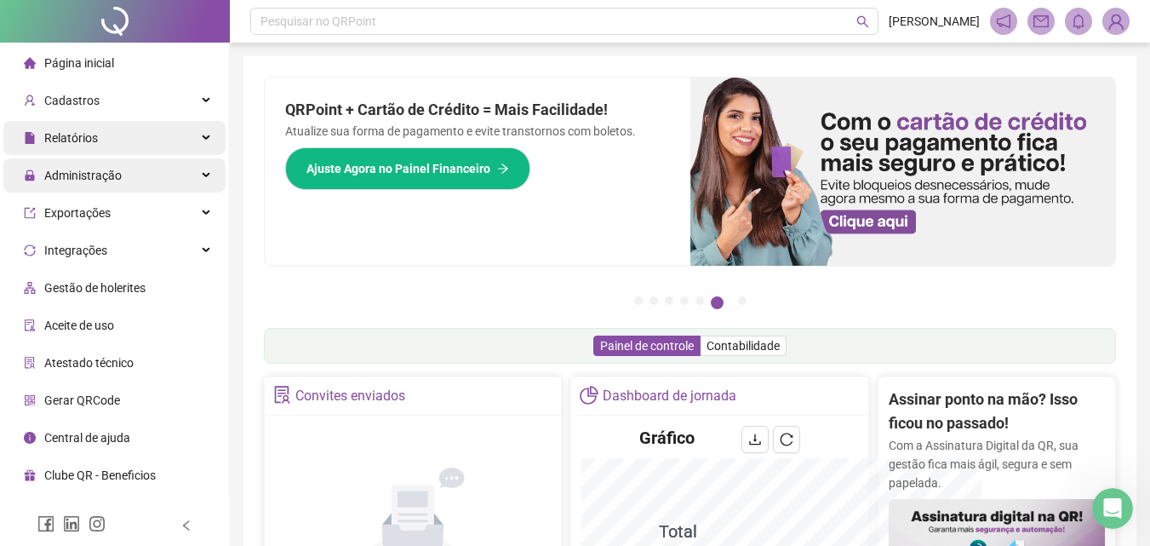
scroll to position [463, 0]
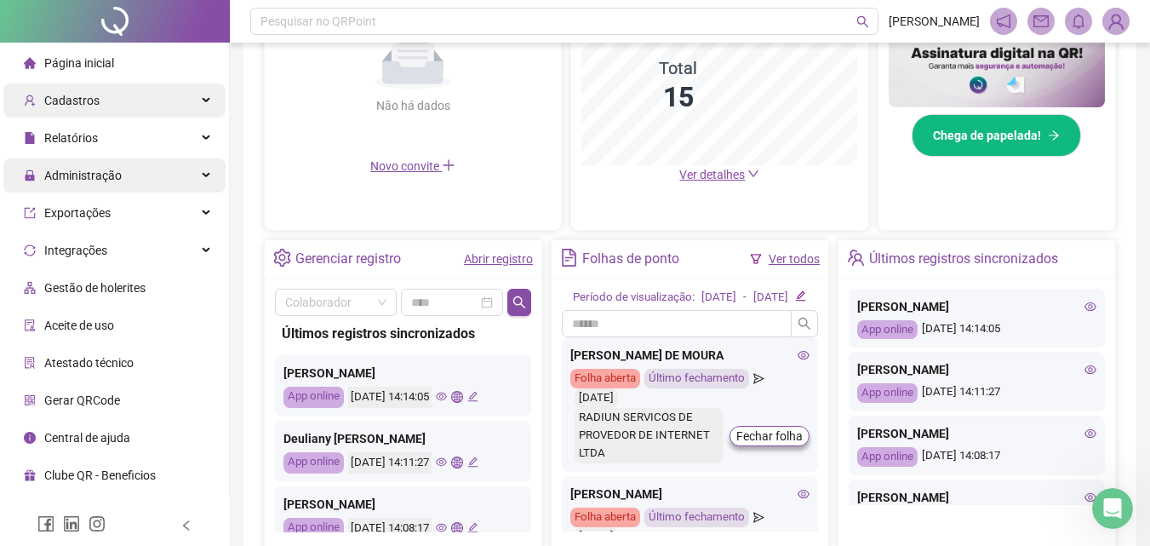
click at [69, 107] on span "Cadastros" at bounding box center [71, 101] width 55 height 14
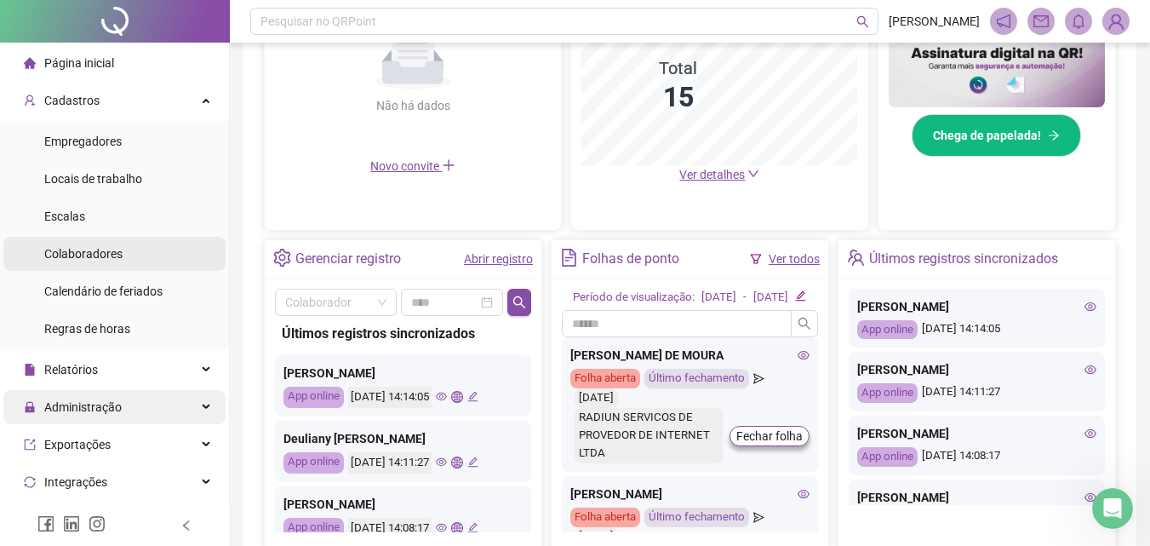
click at [84, 263] on div "Colaboradores" at bounding box center [83, 254] width 78 height 34
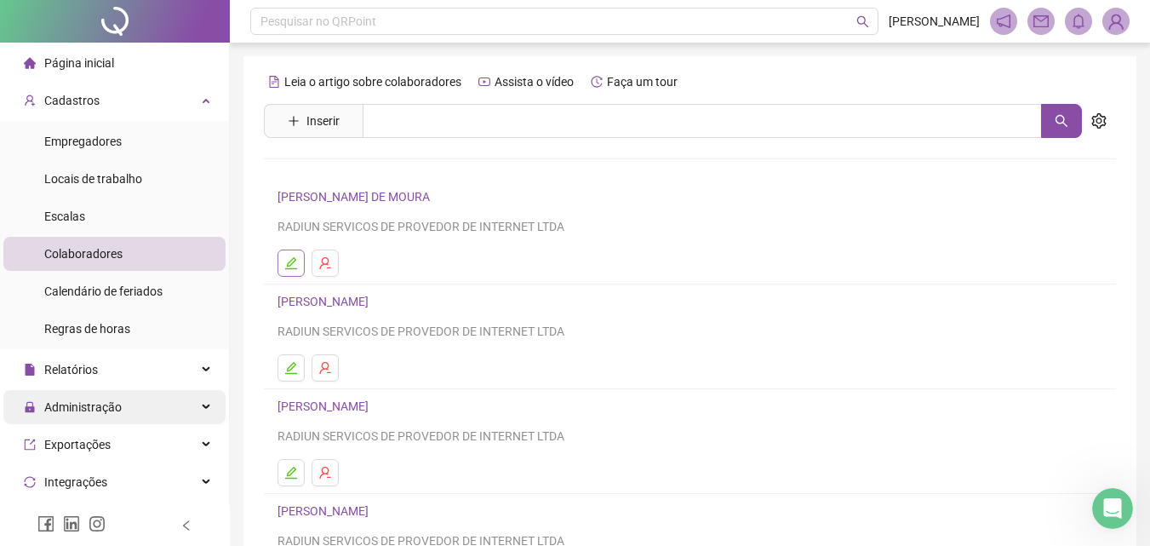
click at [290, 260] on icon "edit" at bounding box center [291, 263] width 14 height 14
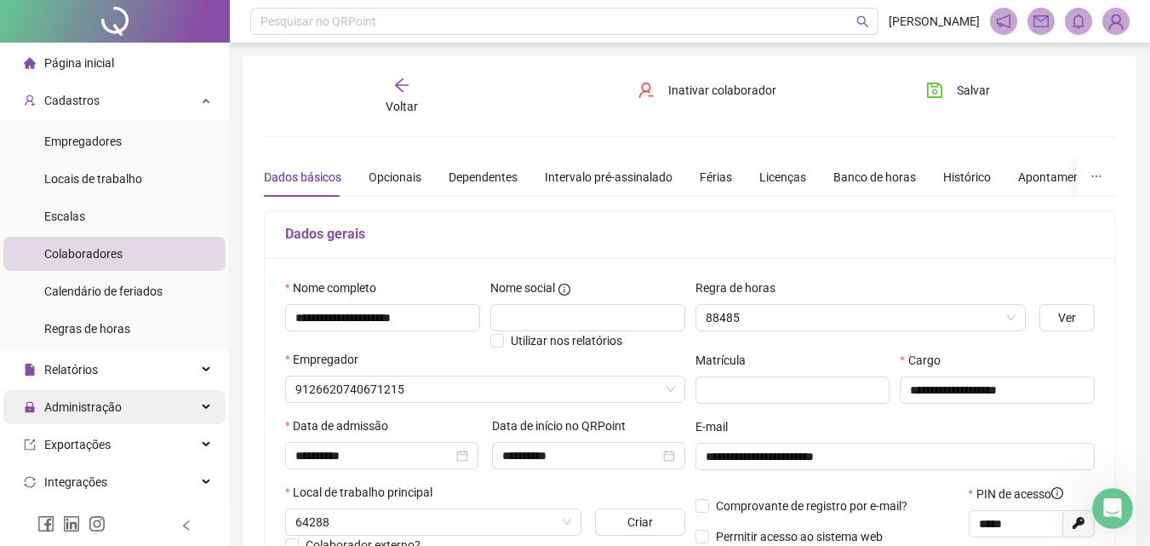
type input "**********"
click at [871, 162] on div "Banco de horas" at bounding box center [875, 177] width 83 height 39
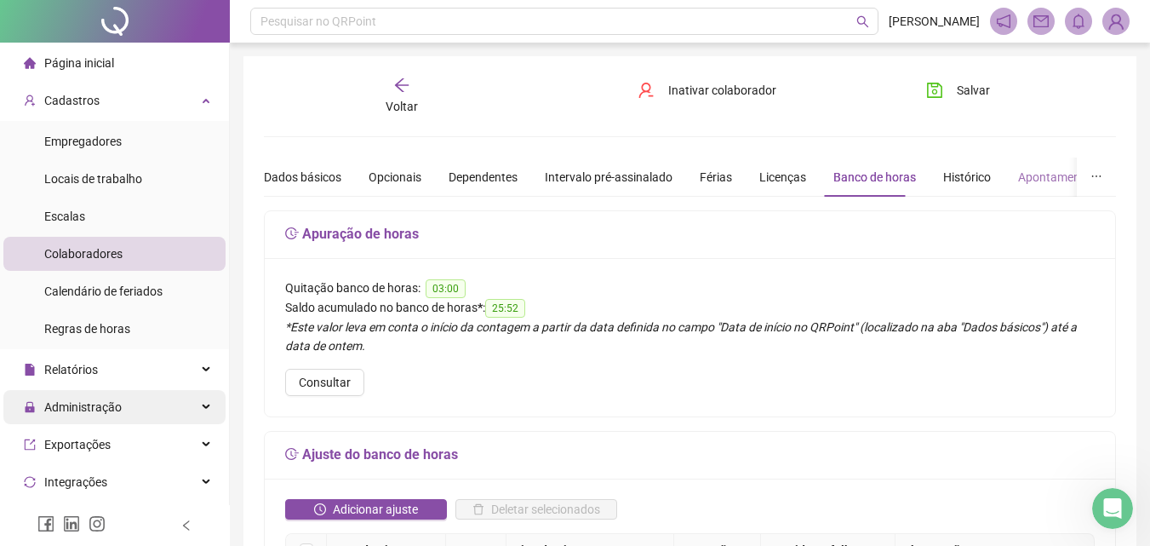
click at [1048, 189] on div "Apontamentos" at bounding box center [1057, 177] width 79 height 39
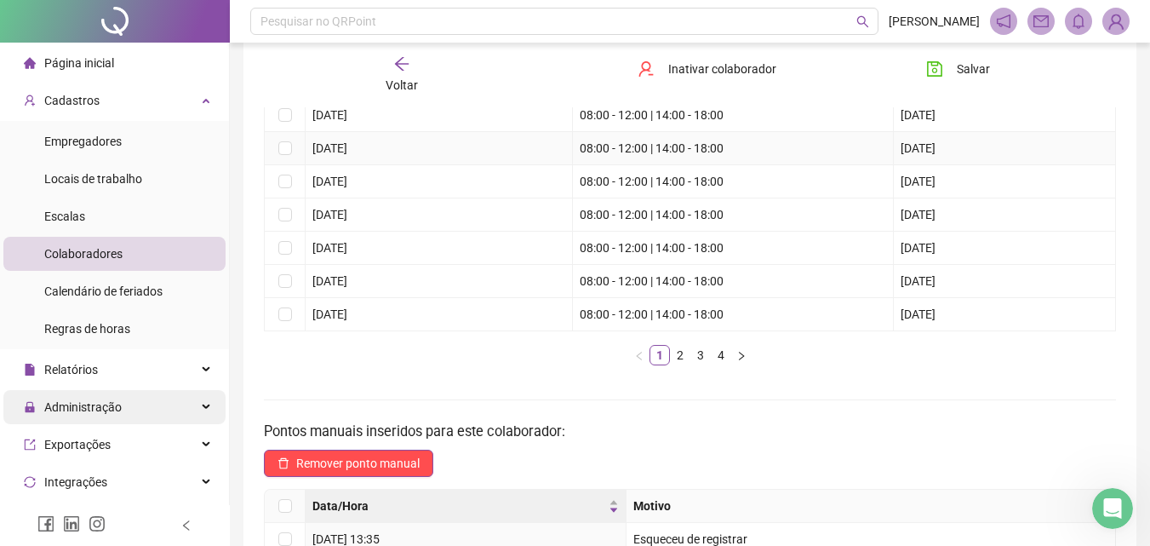
scroll to position [255, 0]
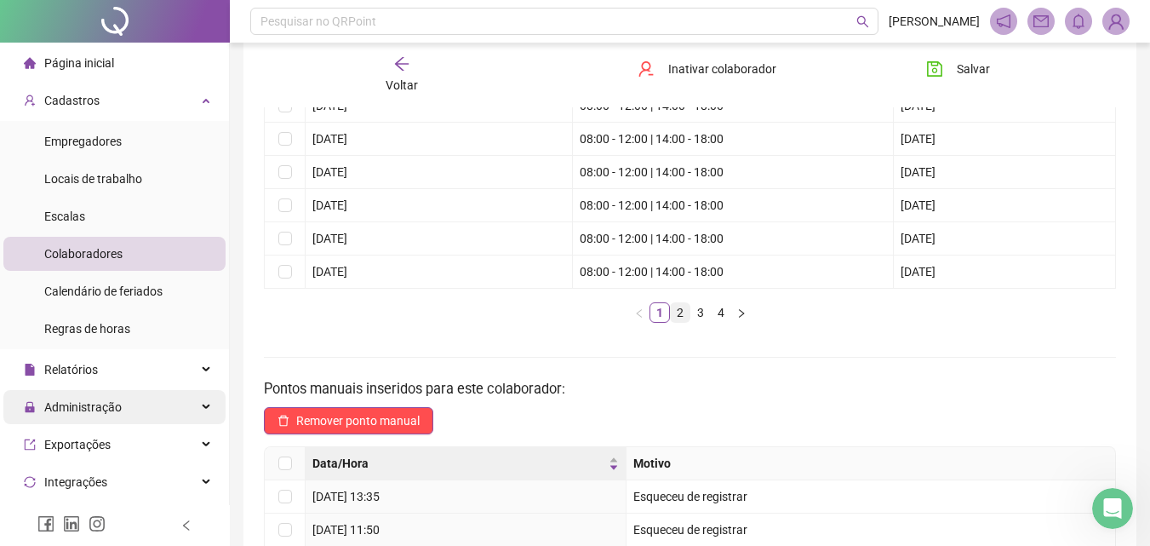
click at [684, 313] on link "2" at bounding box center [680, 312] width 19 height 19
click at [700, 313] on link "3" at bounding box center [700, 312] width 19 height 19
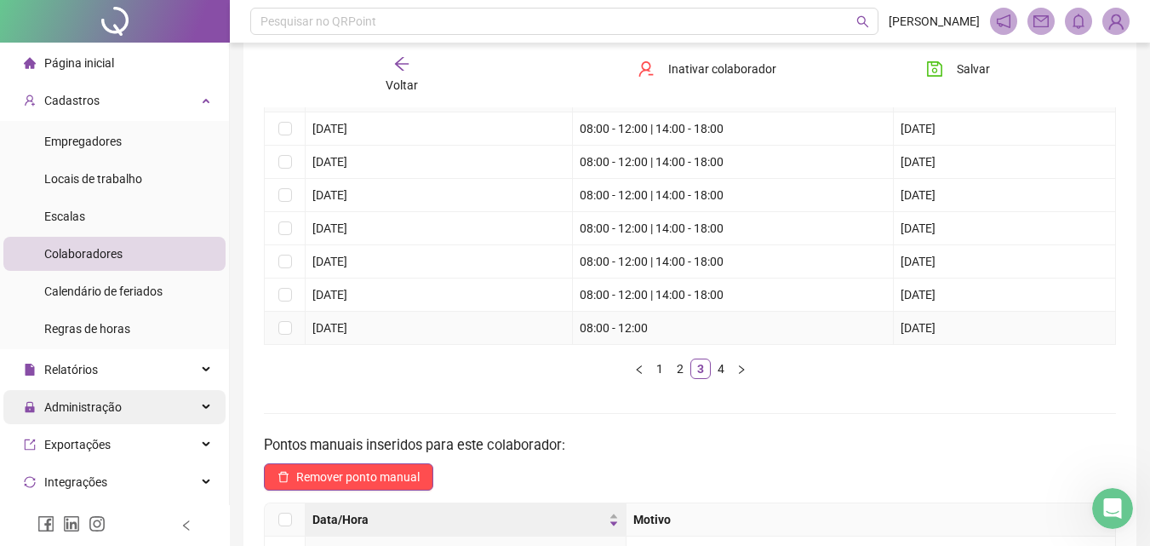
scroll to position [170, 0]
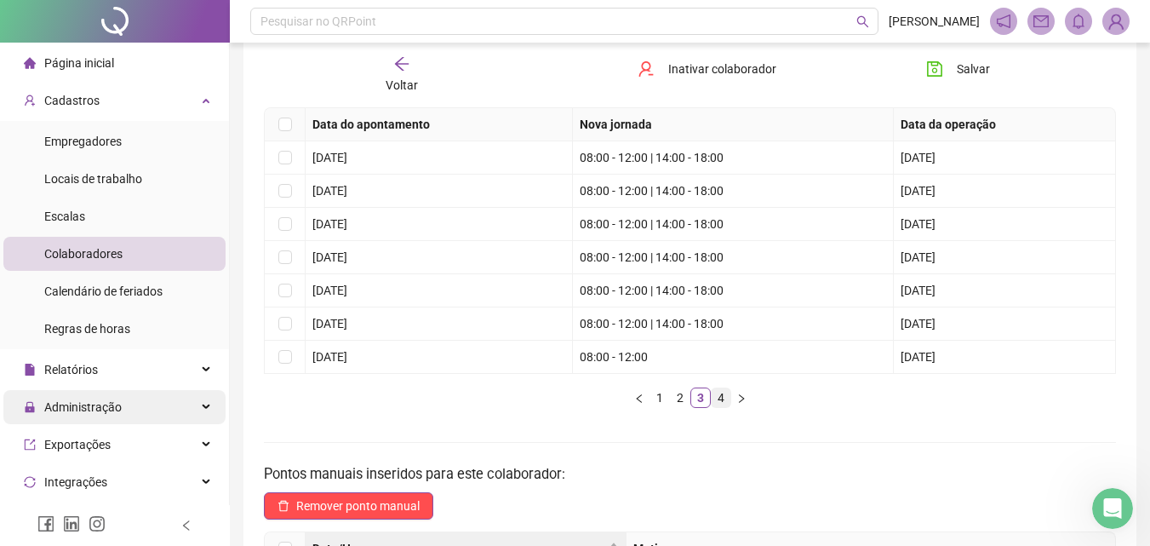
click at [721, 398] on link "4" at bounding box center [721, 397] width 19 height 19
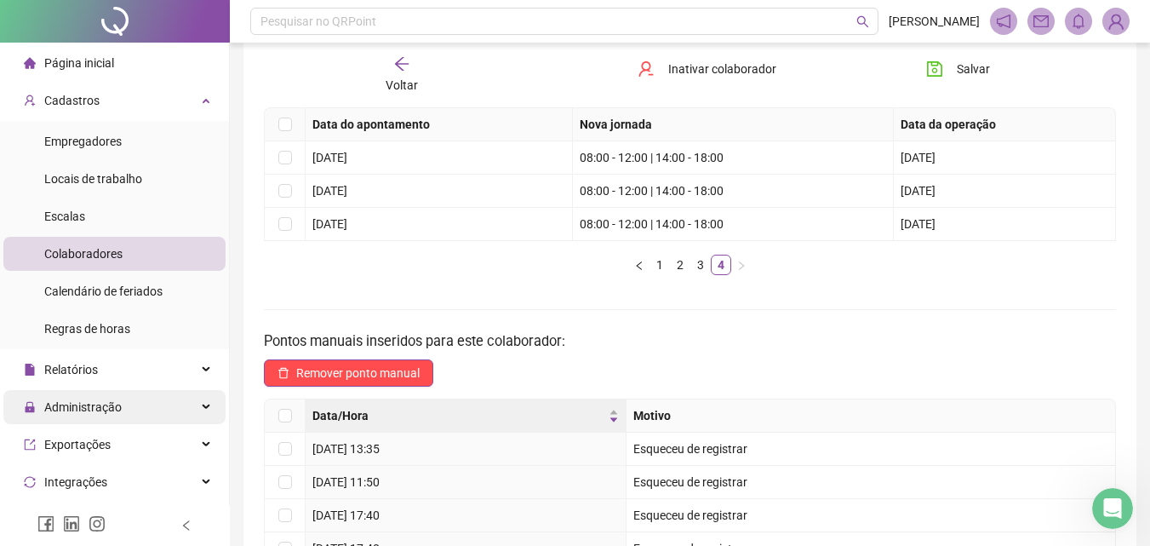
click at [412, 74] on div "Voltar" at bounding box center [401, 74] width 131 height 39
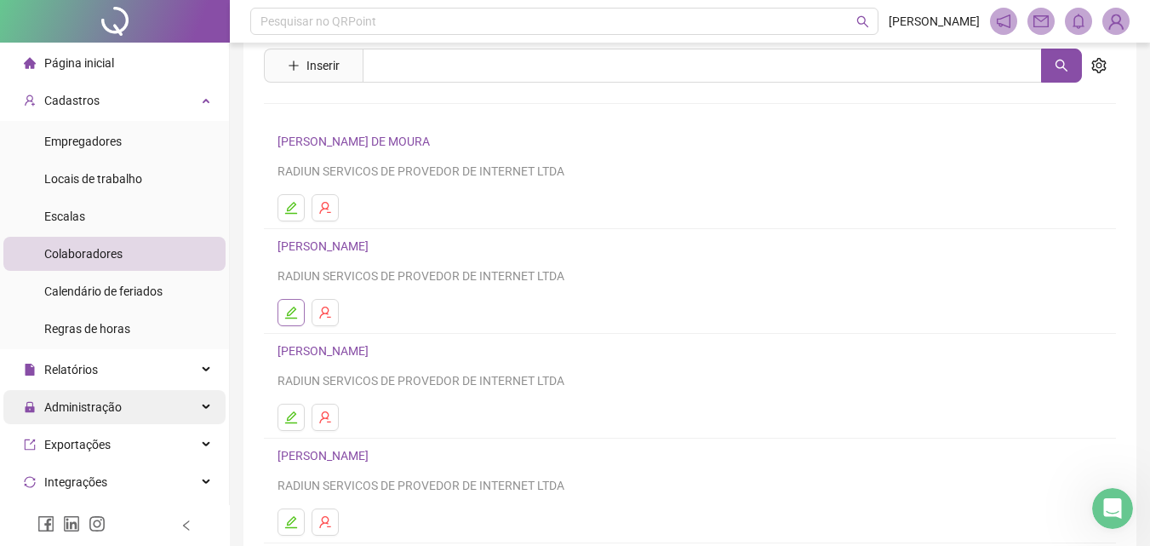
scroll to position [85, 0]
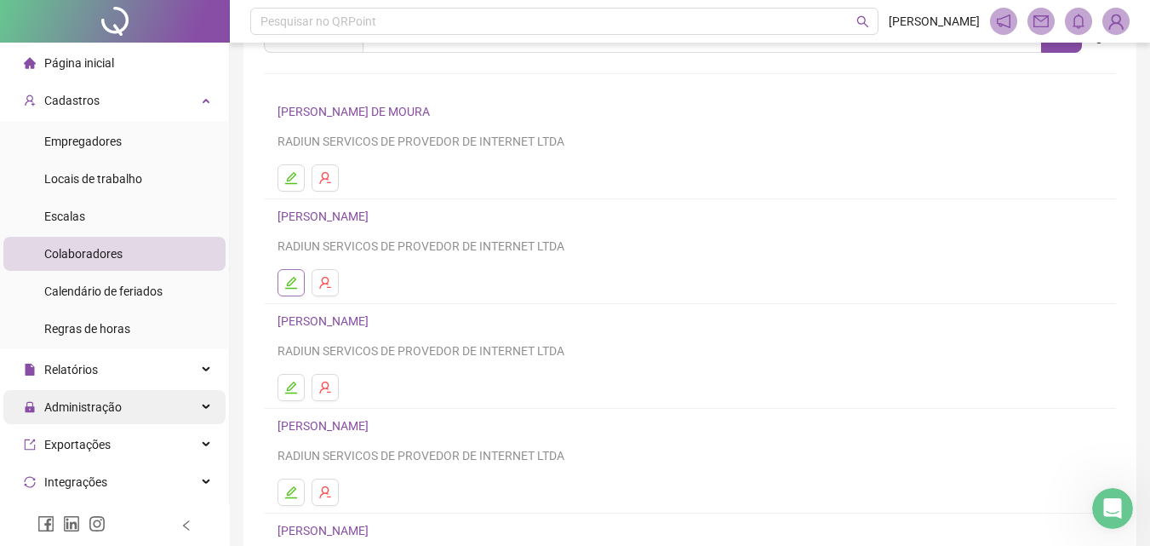
click at [289, 295] on button "button" at bounding box center [291, 282] width 27 height 27
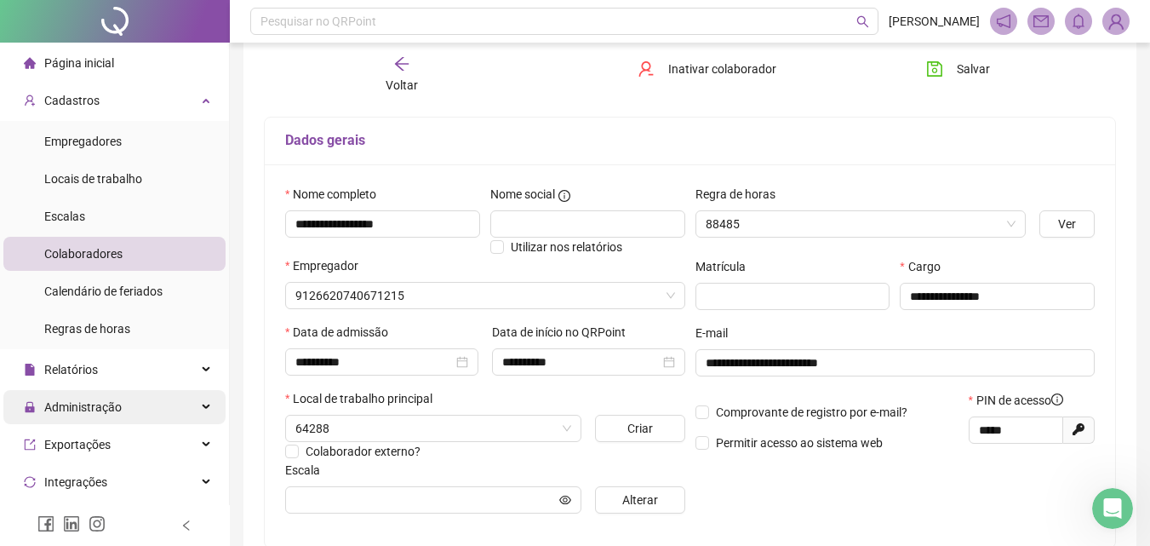
type input "********"
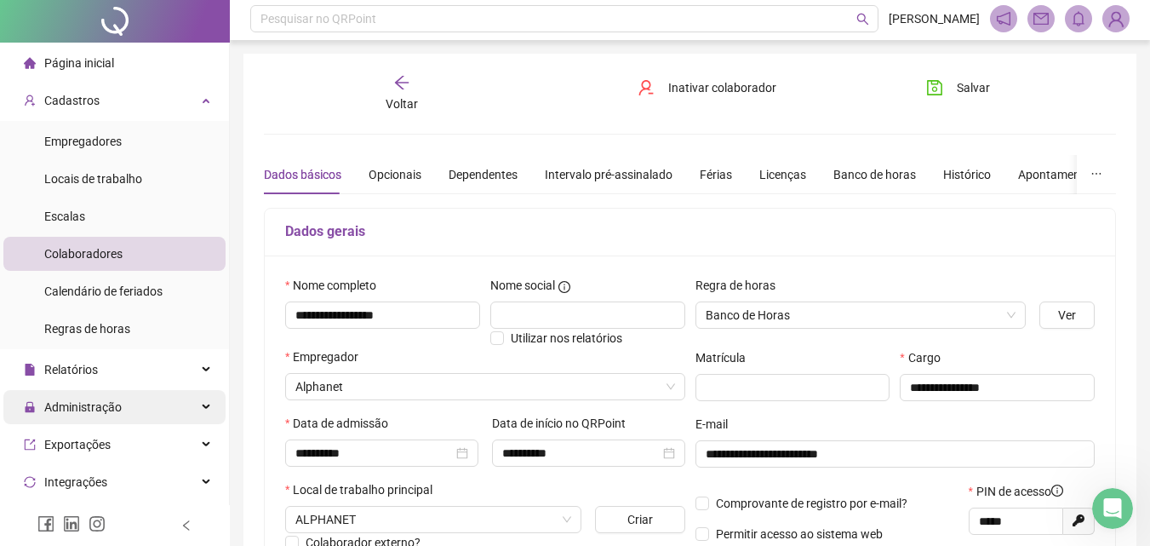
scroll to position [0, 0]
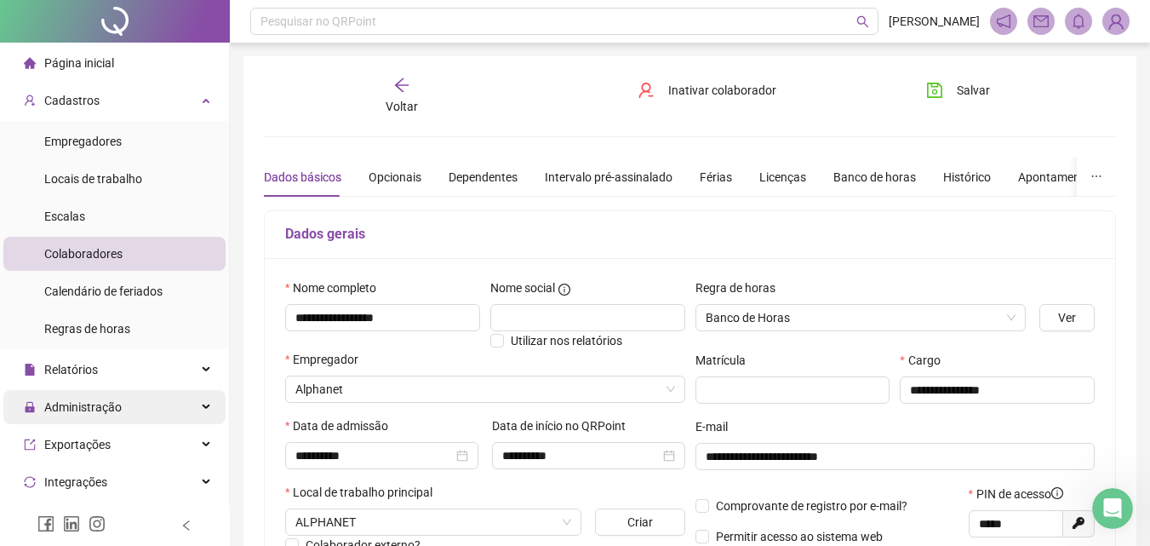
click at [389, 113] on span "Voltar" at bounding box center [402, 107] width 32 height 14
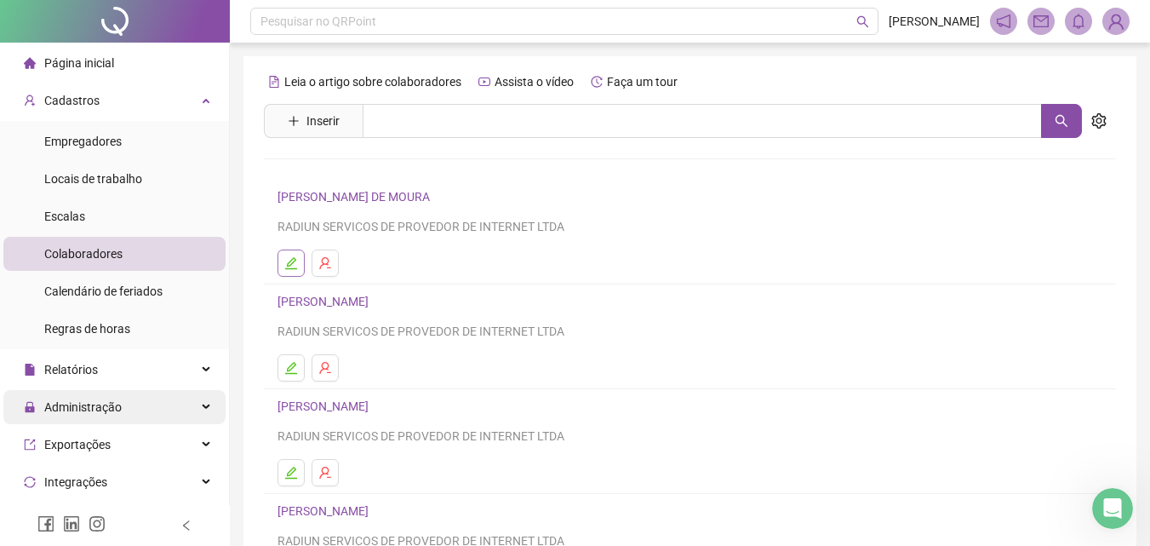
click at [295, 256] on icon "edit" at bounding box center [291, 263] width 14 height 14
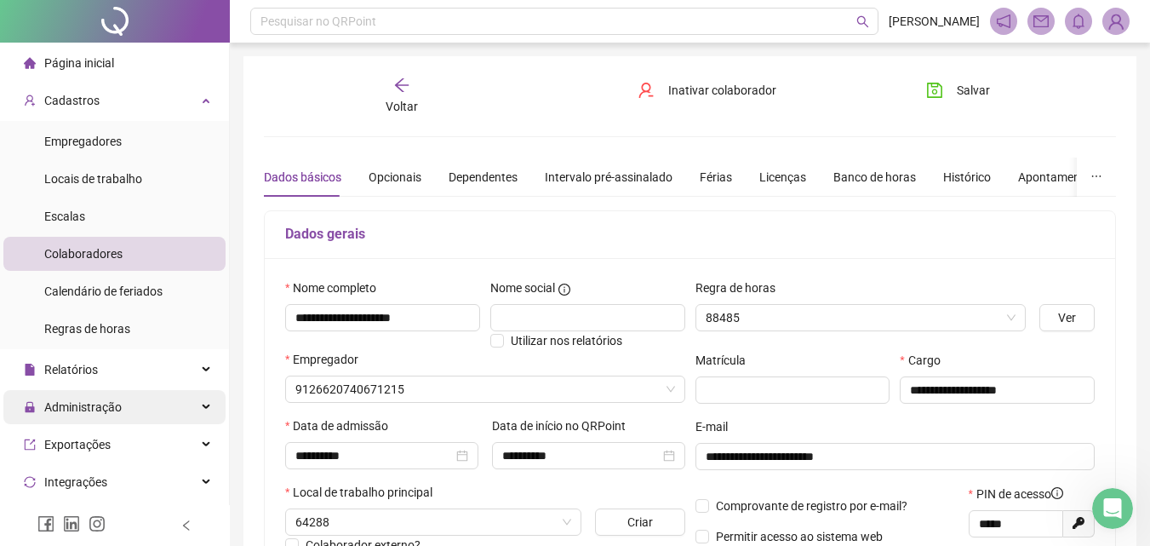
type input "**********"
click at [1052, 176] on div "Apontamentos" at bounding box center [1057, 177] width 79 height 19
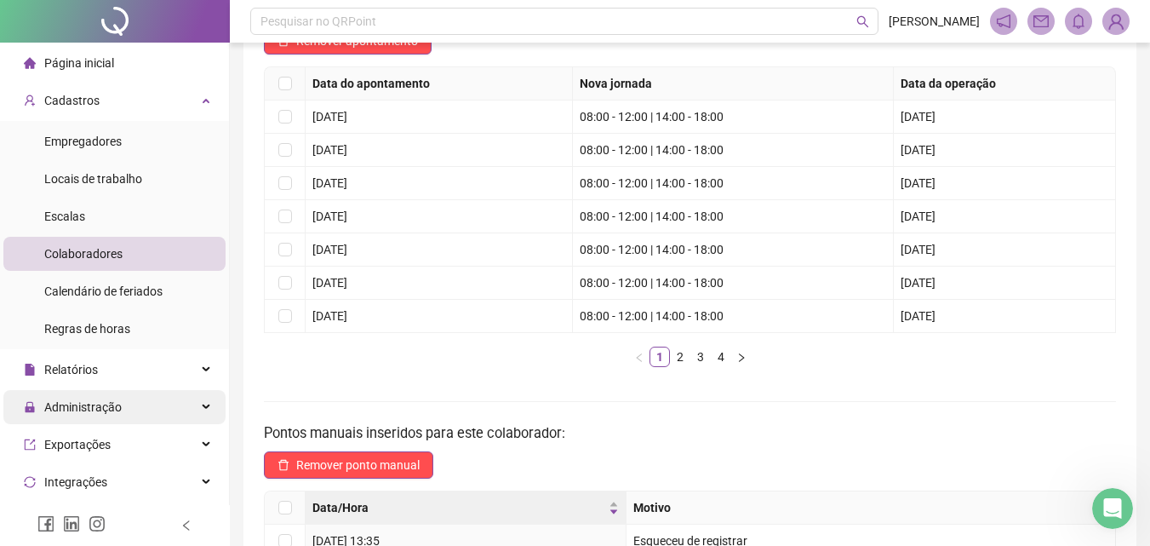
scroll to position [255, 0]
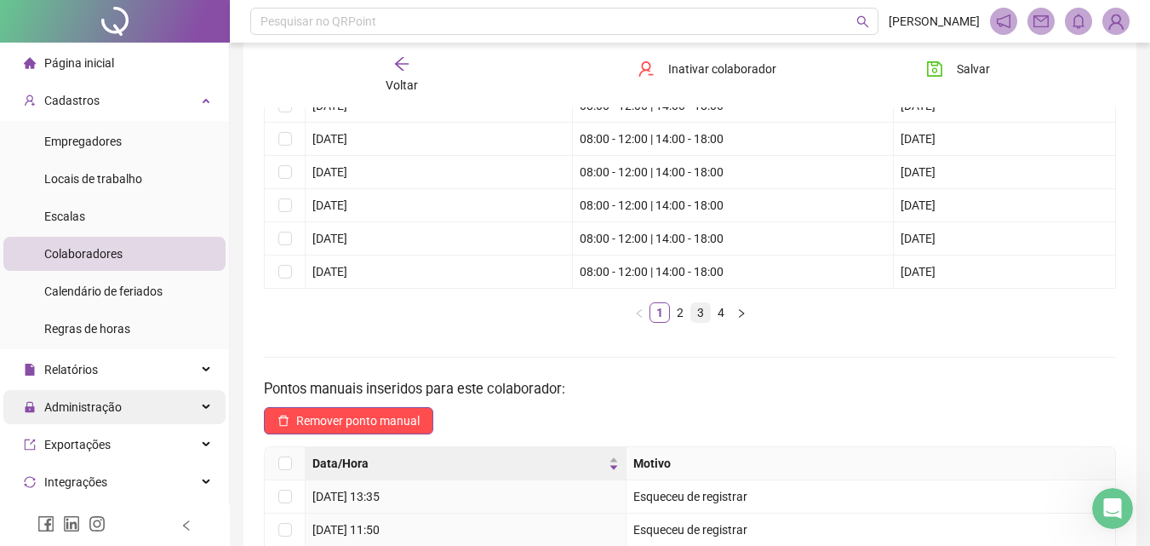
click at [694, 315] on link "3" at bounding box center [700, 312] width 19 height 19
click at [385, 65] on div "Voltar" at bounding box center [401, 74] width 131 height 39
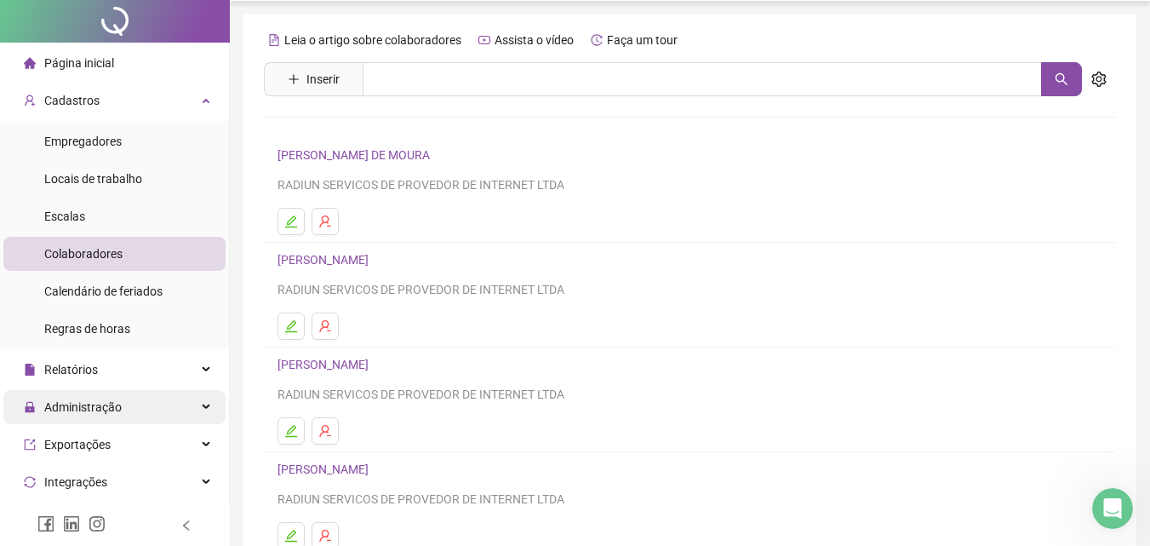
scroll to position [0, 0]
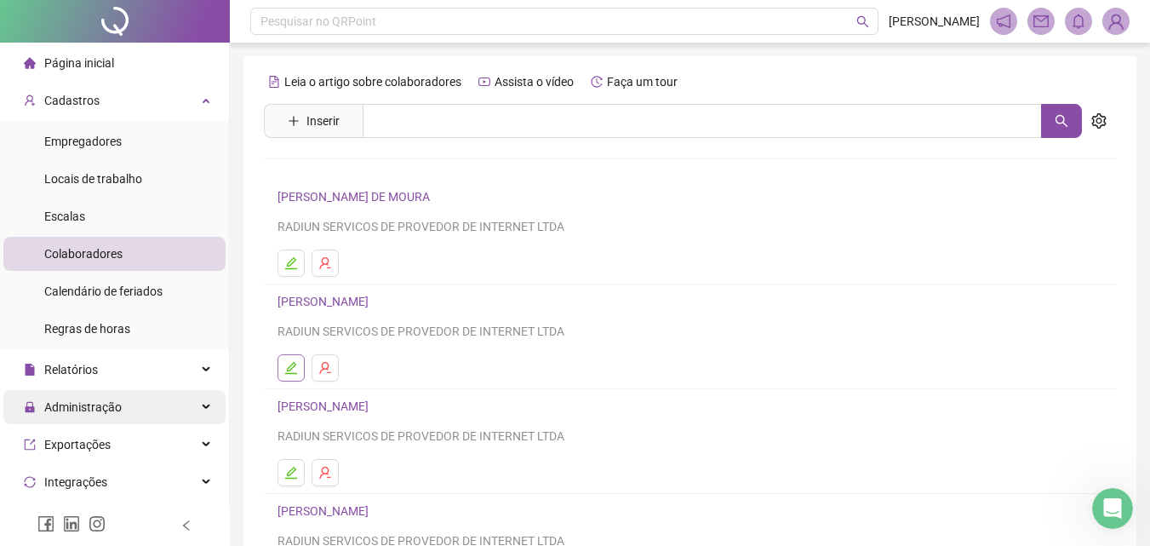
click at [289, 373] on icon "edit" at bounding box center [291, 368] width 12 height 12
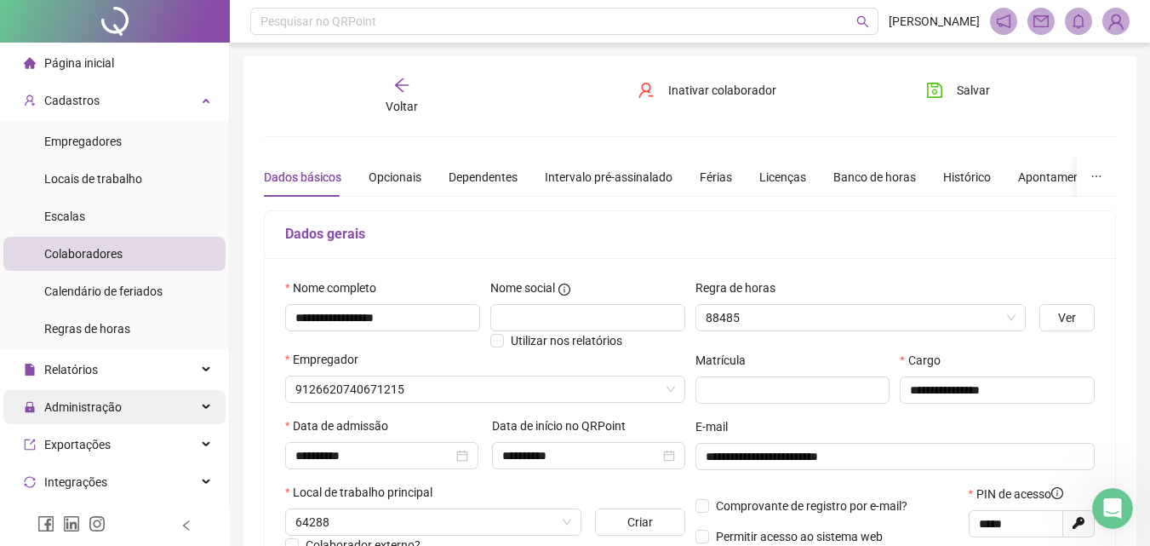
type input "********"
click at [1069, 170] on div "Apontamentos" at bounding box center [1057, 177] width 79 height 19
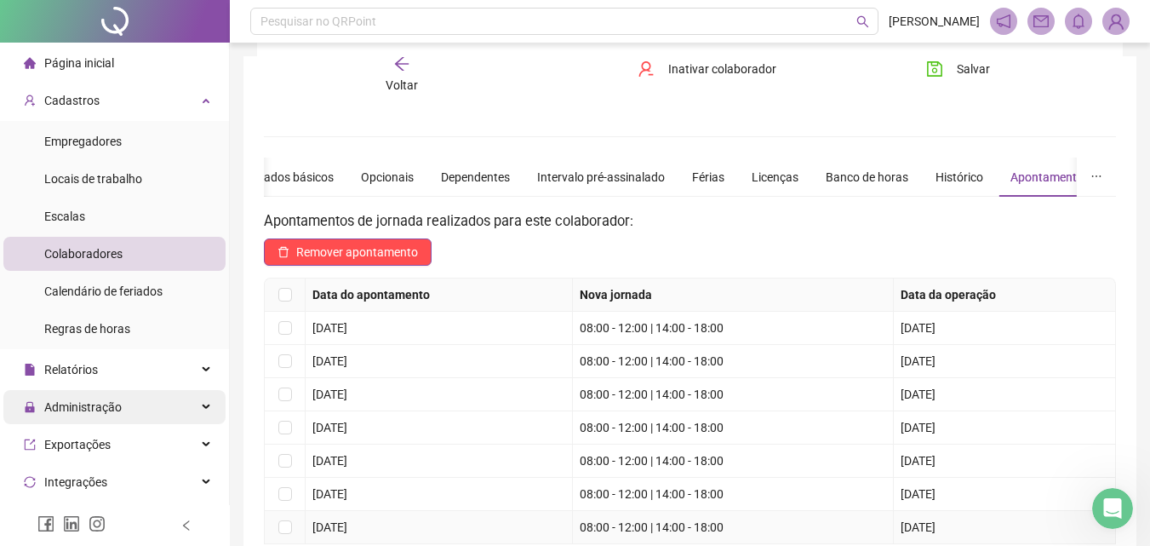
scroll to position [255, 0]
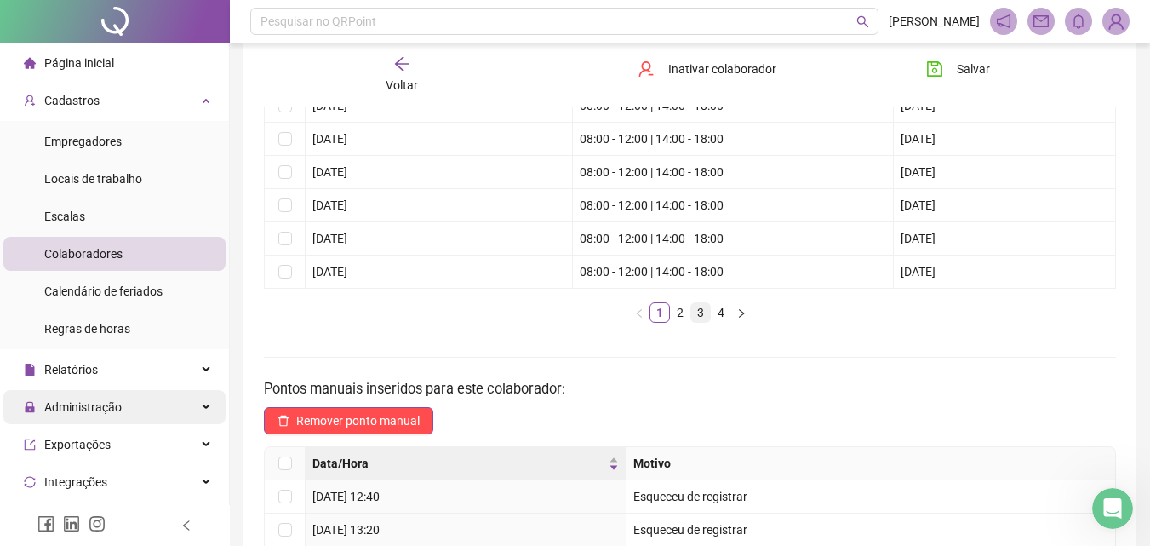
click at [698, 316] on link "3" at bounding box center [700, 312] width 19 height 19
click at [686, 310] on link "2" at bounding box center [680, 312] width 19 height 19
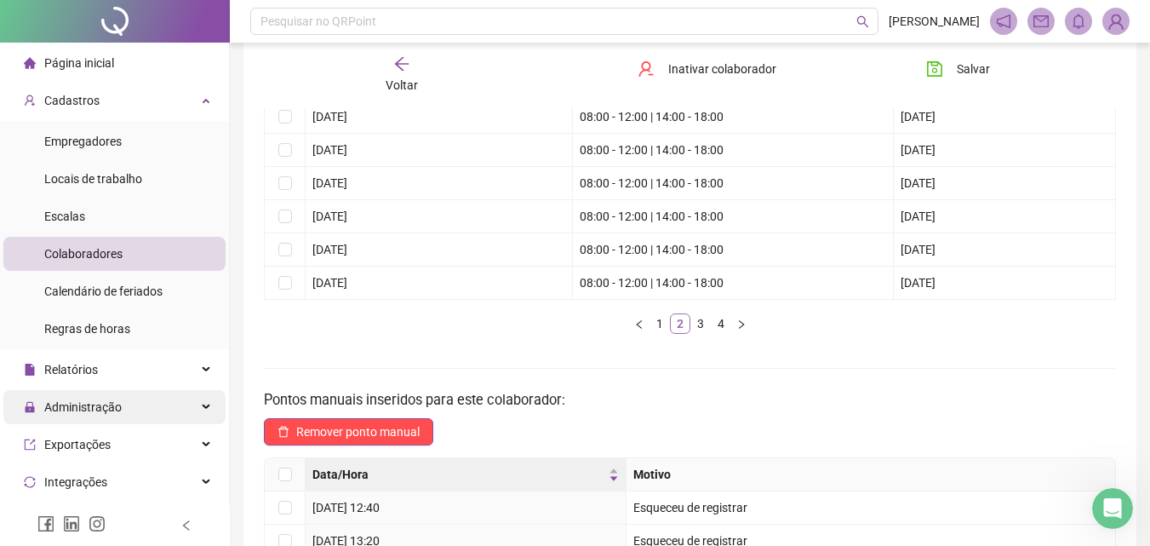
scroll to position [170, 0]
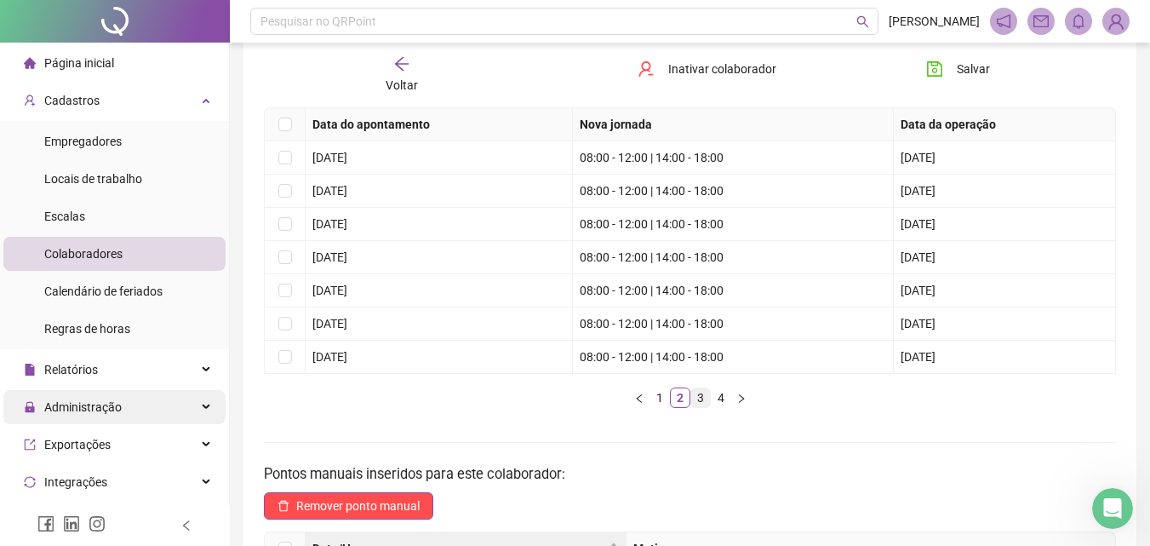
click at [696, 393] on link "3" at bounding box center [700, 397] width 19 height 19
click at [536, 198] on td "[DATE]" at bounding box center [439, 191] width 267 height 33
click at [511, 218] on td "[DATE]" at bounding box center [439, 224] width 267 height 33
click at [426, 255] on td "[DATE]" at bounding box center [439, 257] width 267 height 33
click at [414, 272] on td "[DATE]" at bounding box center [439, 257] width 267 height 33
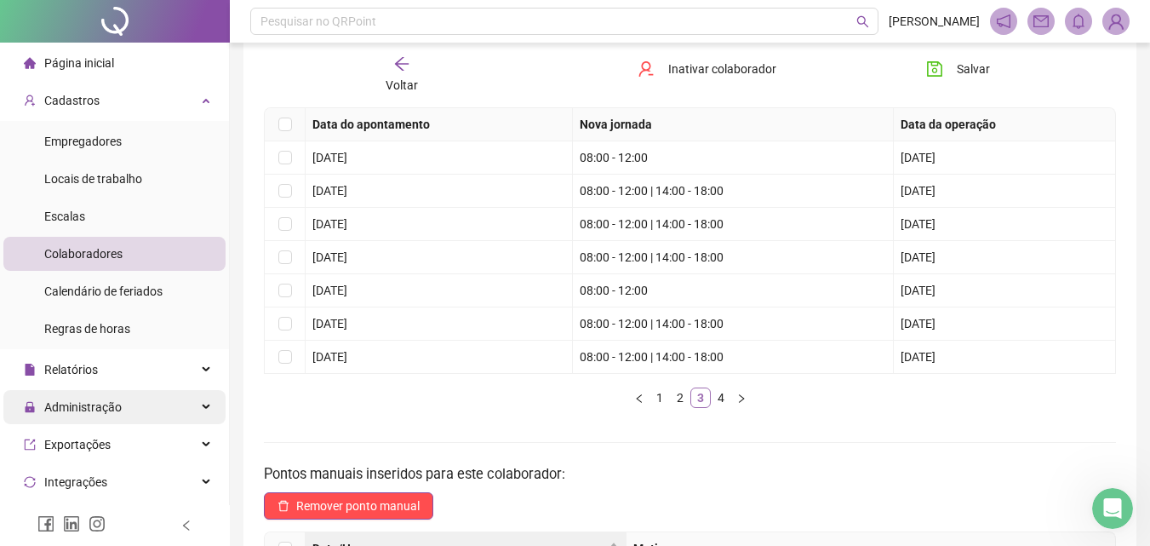
click at [709, 403] on link "3" at bounding box center [700, 397] width 19 height 19
click at [720, 398] on link "4" at bounding box center [721, 397] width 19 height 19
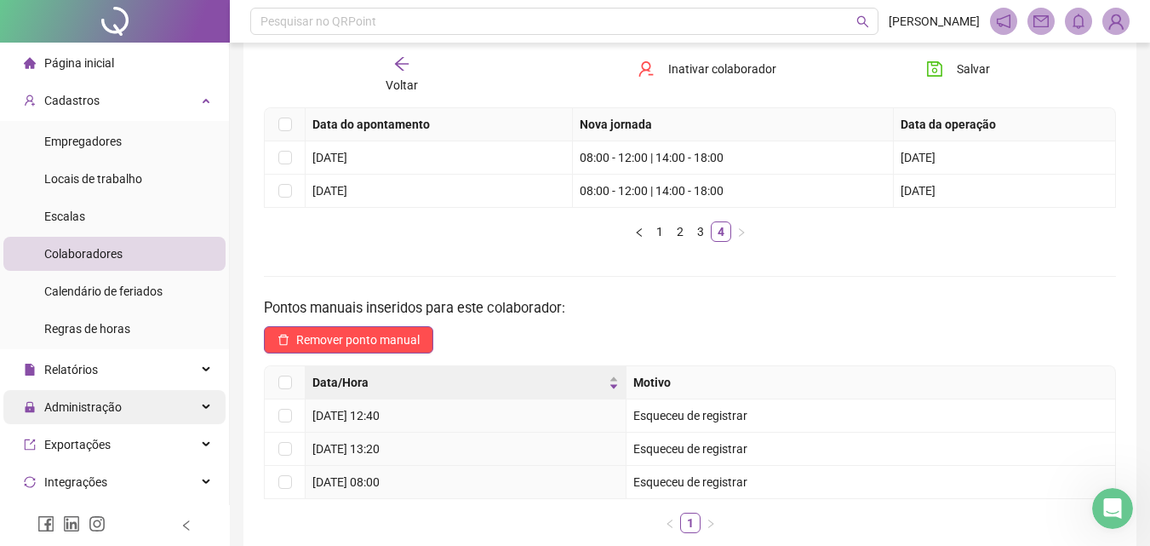
click at [397, 61] on icon "arrow-left" at bounding box center [401, 63] width 17 height 17
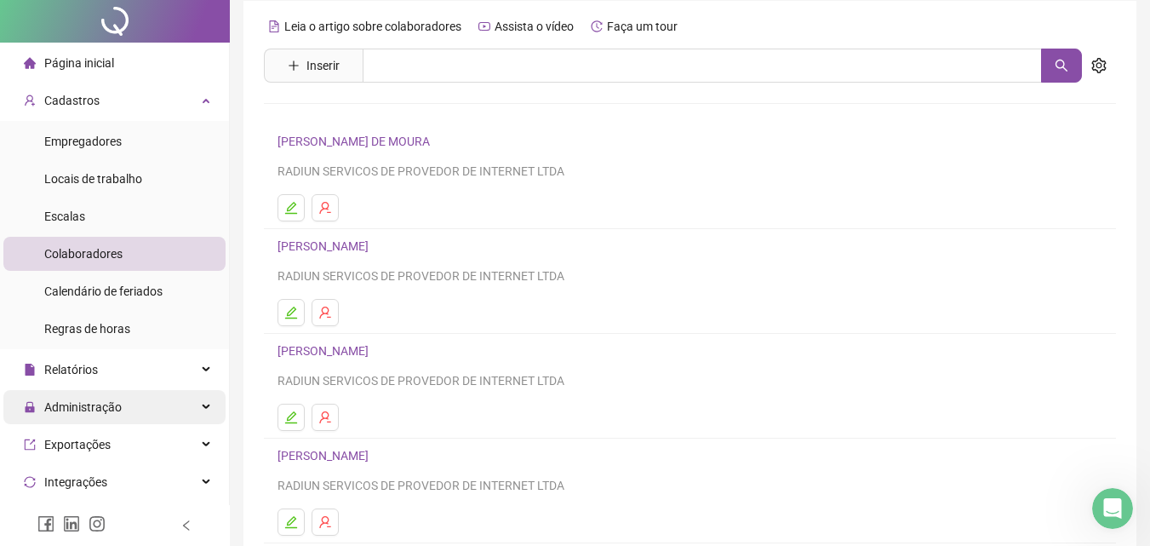
scroll to position [85, 0]
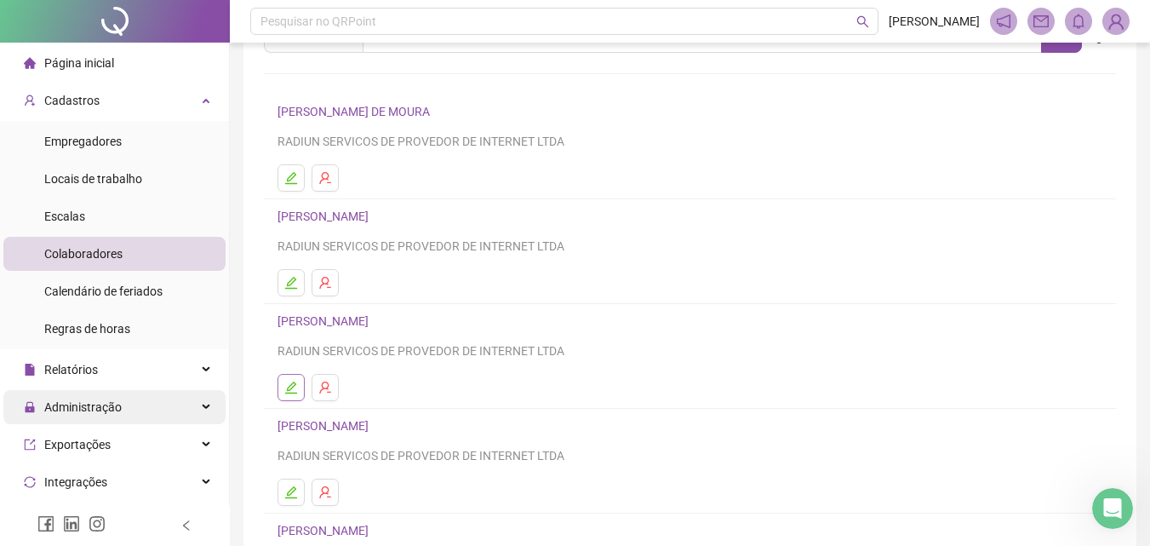
click at [298, 382] on button "button" at bounding box center [291, 387] width 27 height 27
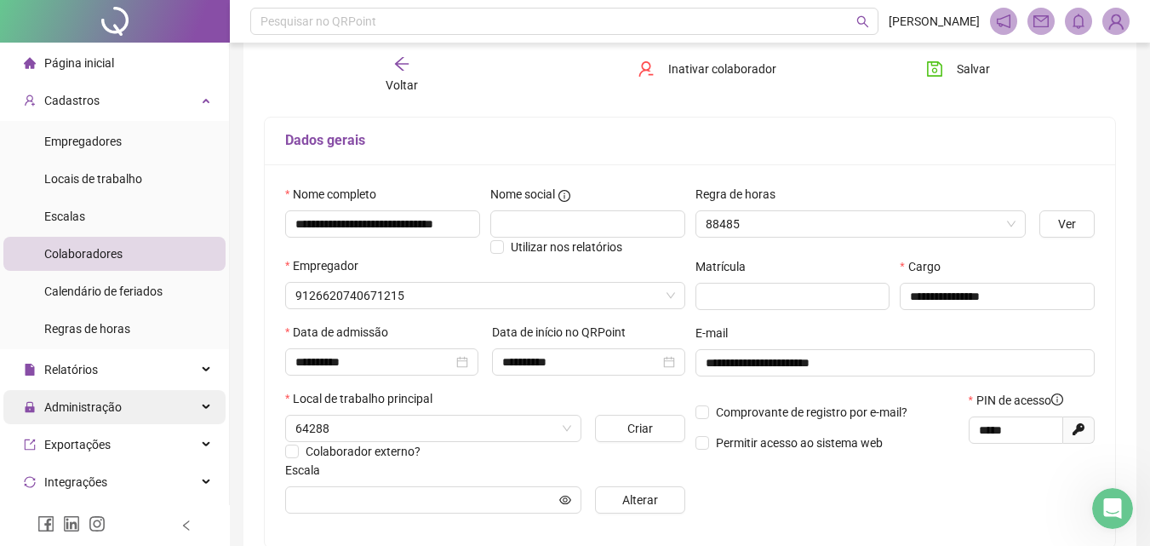
type input "**********"
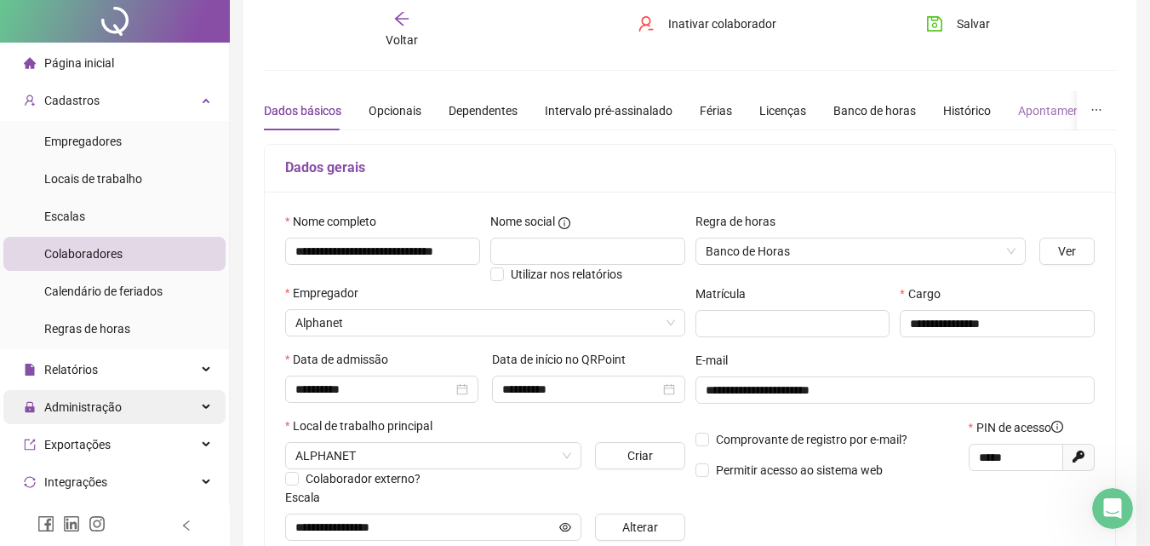
scroll to position [0, 0]
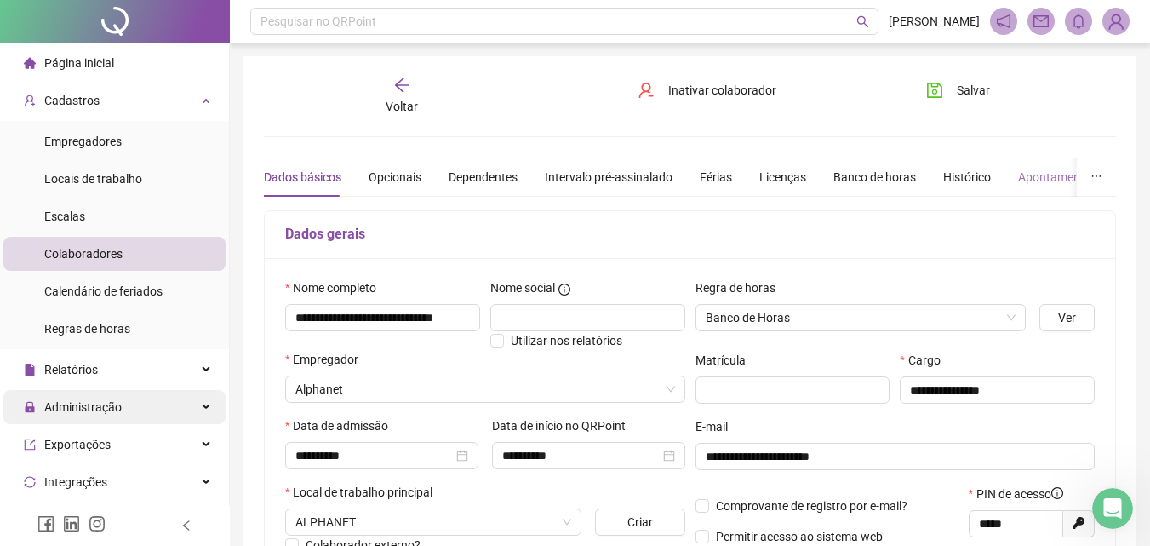
click at [1028, 192] on div "Apontamentos" at bounding box center [1057, 177] width 79 height 39
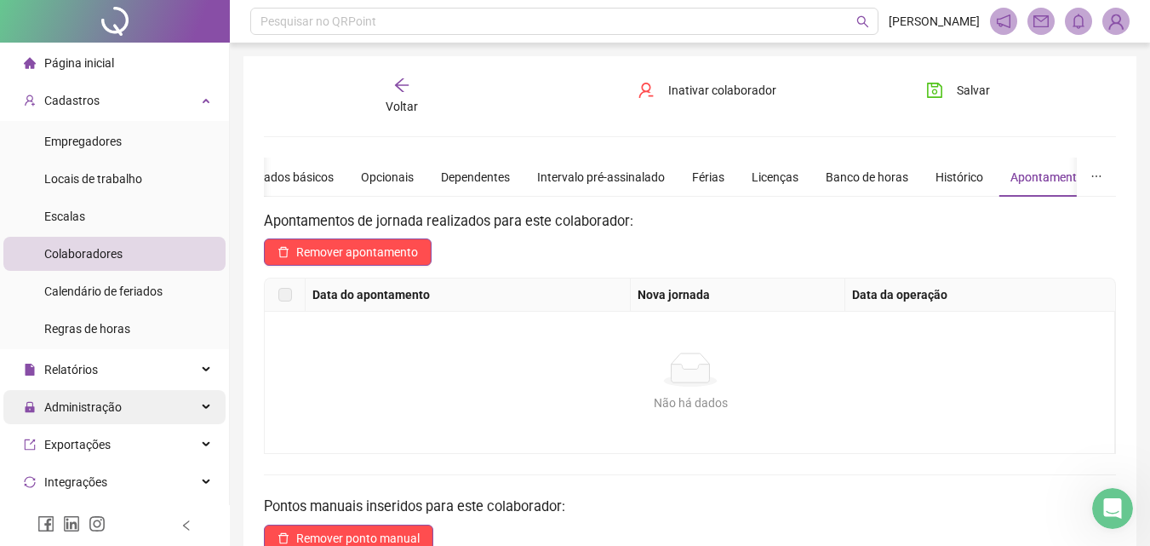
click at [413, 100] on span "Voltar" at bounding box center [402, 107] width 32 height 14
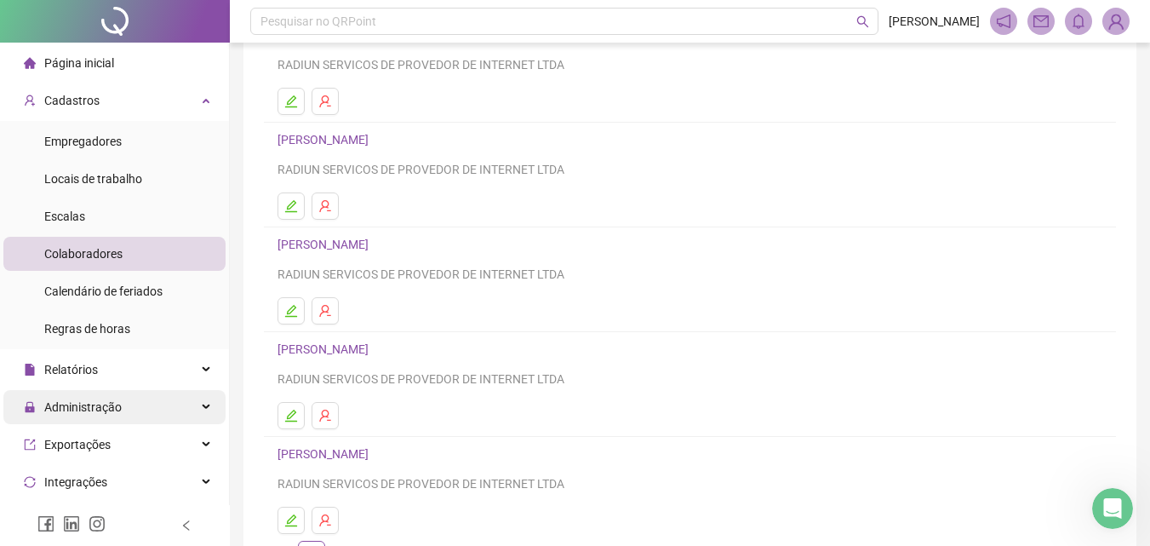
scroll to position [170, 0]
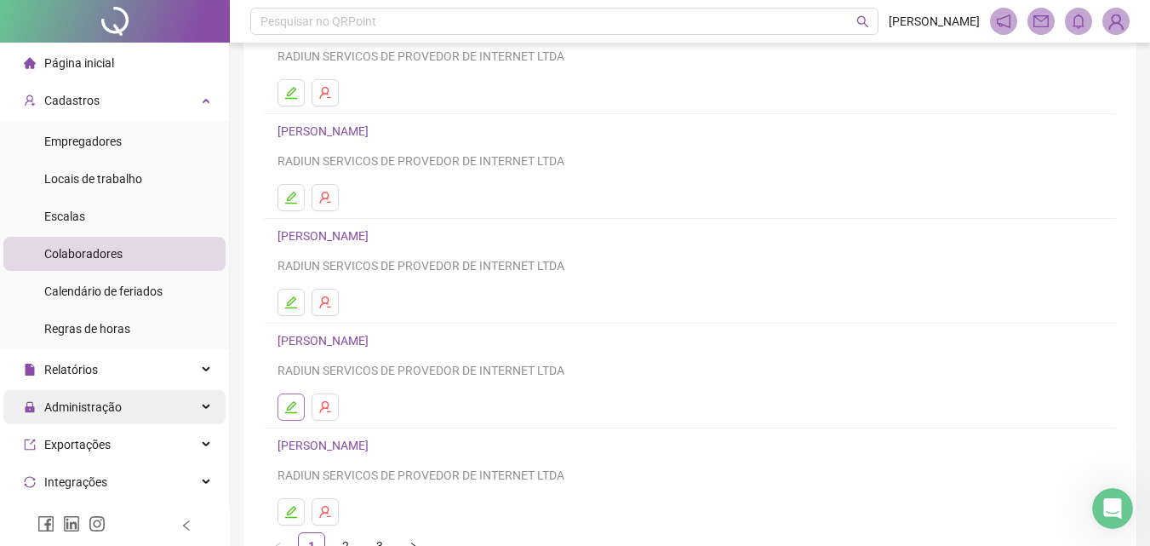
click at [296, 406] on icon "edit" at bounding box center [291, 407] width 14 height 14
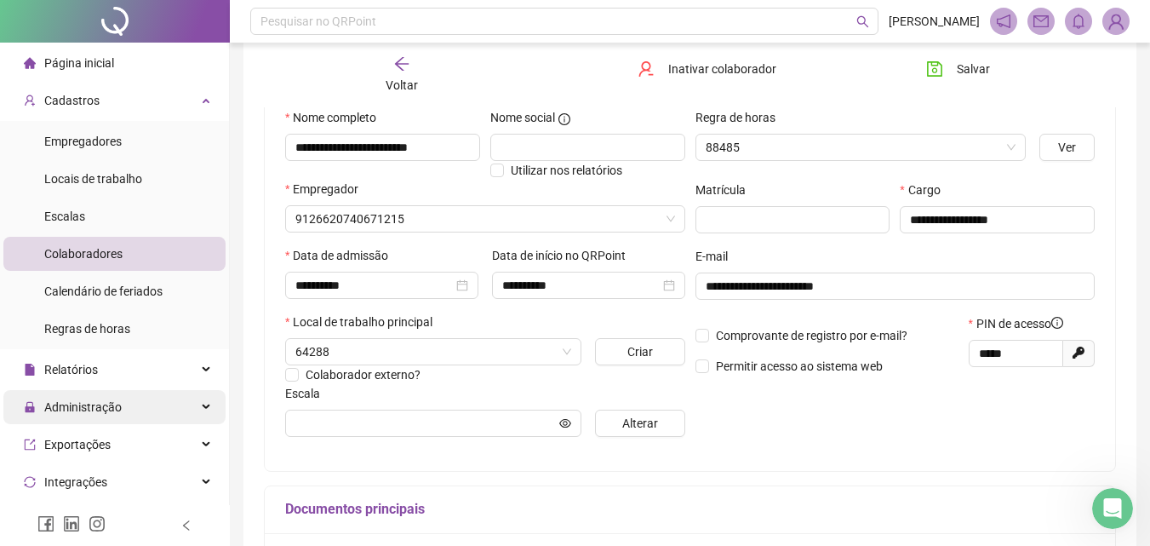
scroll to position [179, 0]
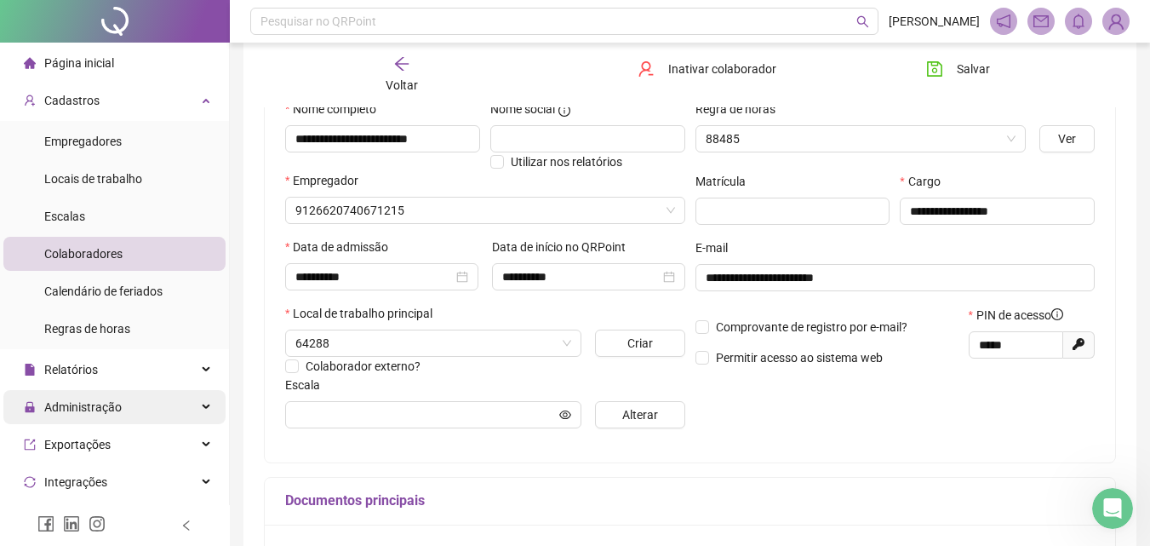
type input "********"
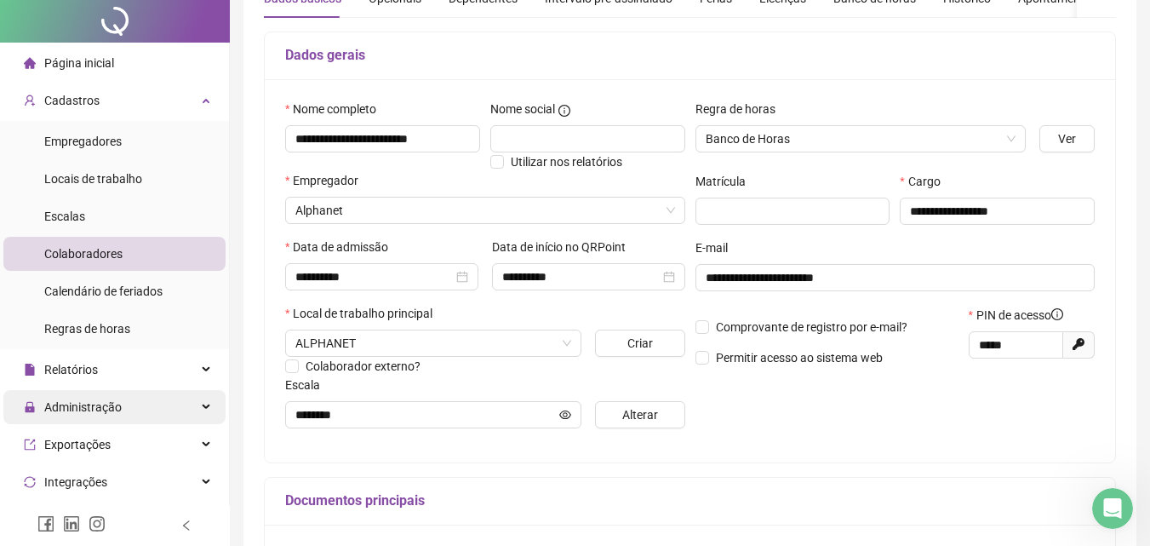
scroll to position [0, 0]
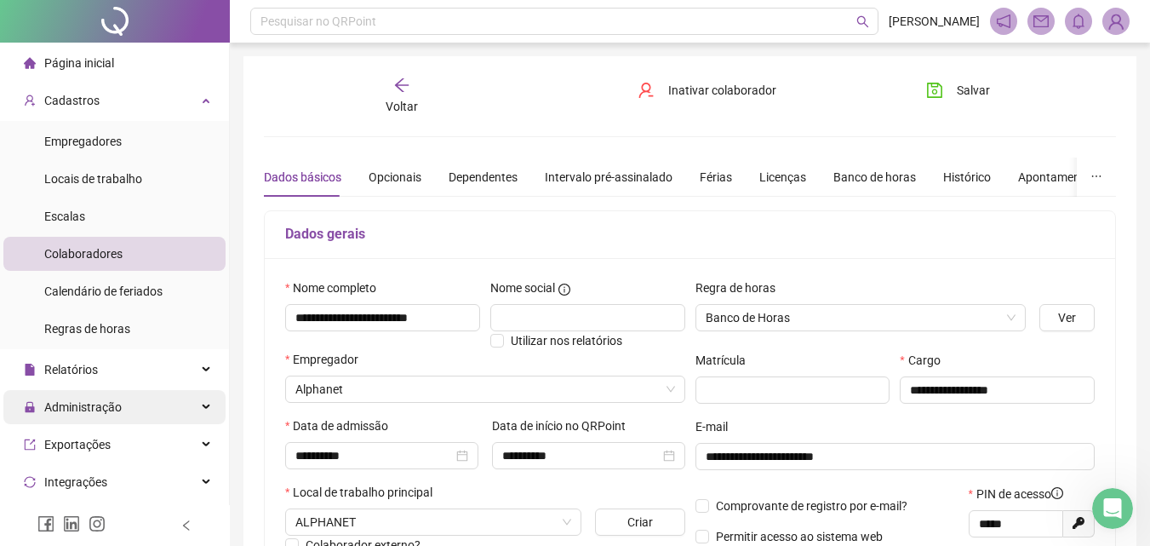
click at [425, 103] on div "Voltar" at bounding box center [401, 96] width 131 height 39
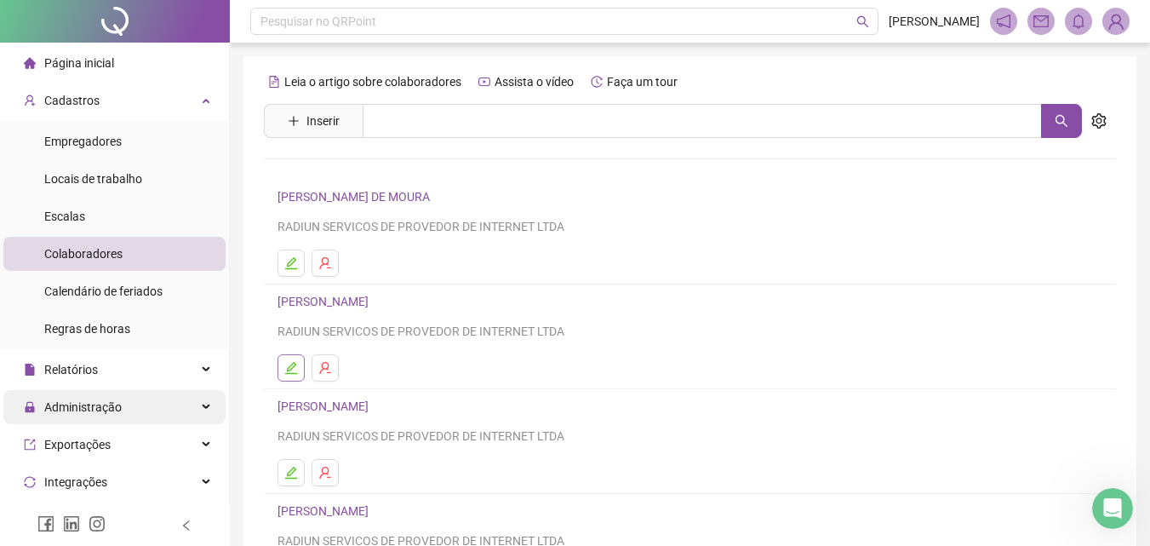
click at [295, 362] on icon "edit" at bounding box center [291, 368] width 14 height 14
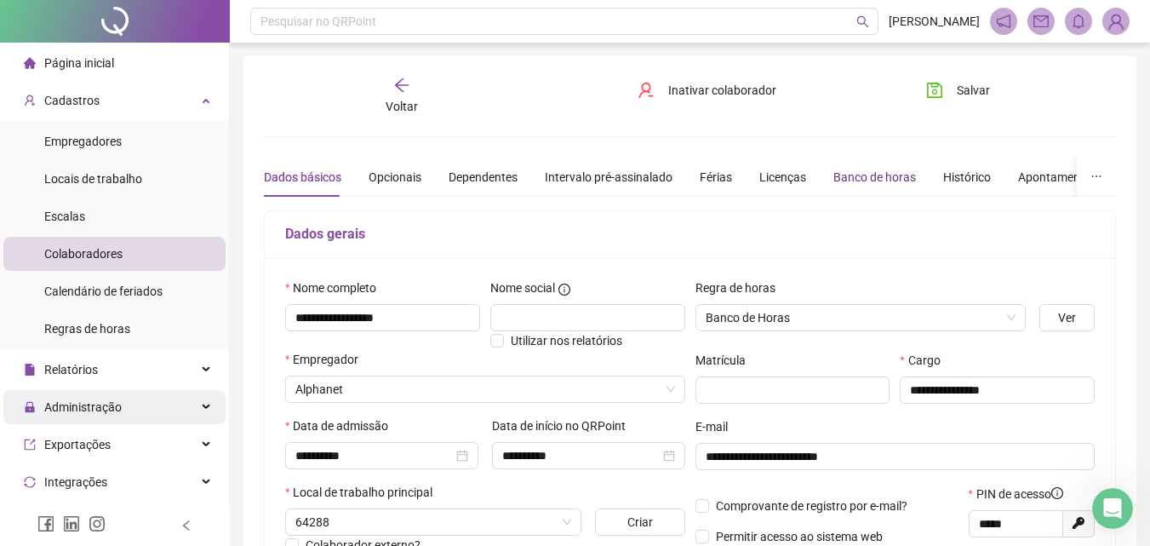
click at [842, 175] on div "Banco de horas" at bounding box center [875, 177] width 83 height 19
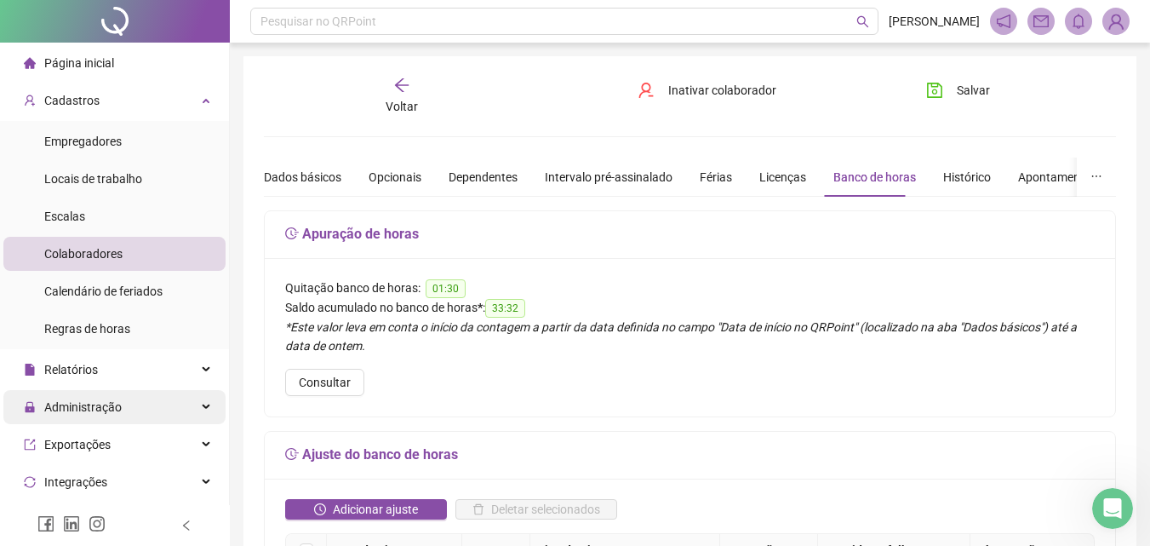
click at [404, 85] on icon "arrow-left" at bounding box center [401, 85] width 14 height 14
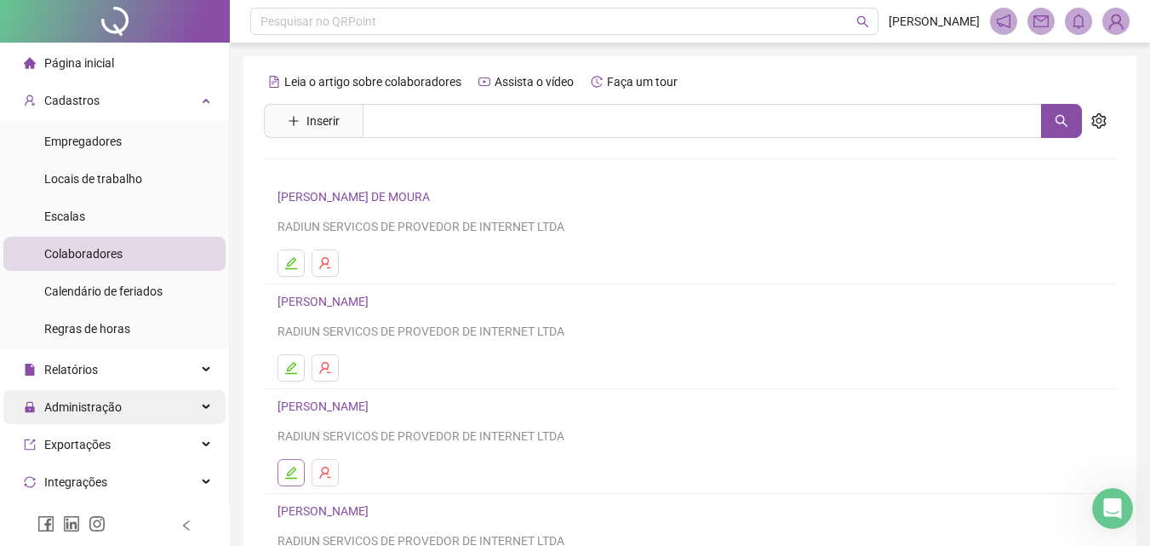
click at [292, 474] on icon "edit" at bounding box center [291, 473] width 14 height 14
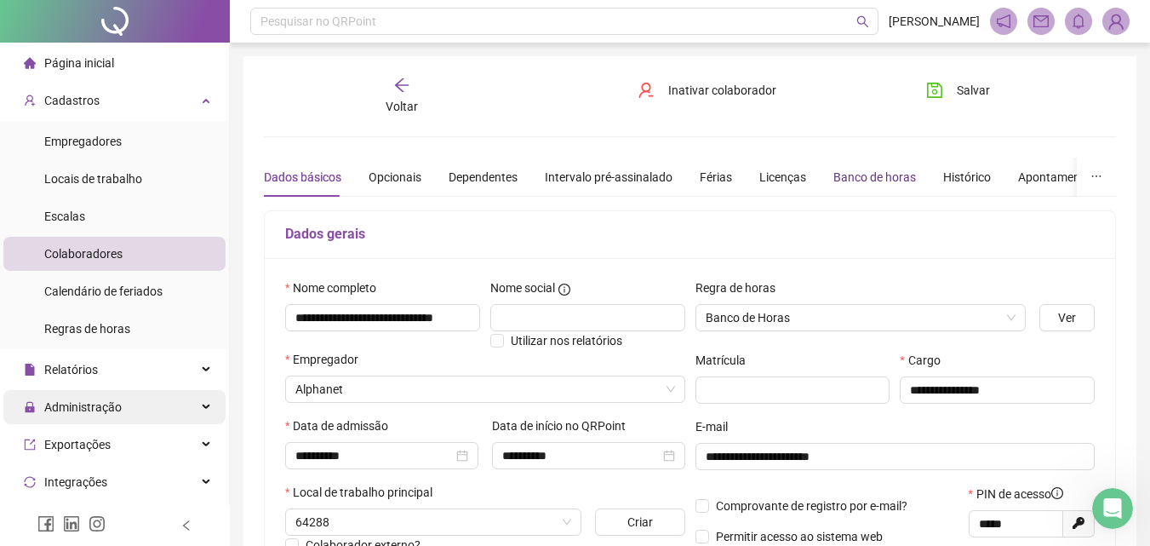
click at [865, 184] on div "Banco de horas" at bounding box center [875, 177] width 83 height 19
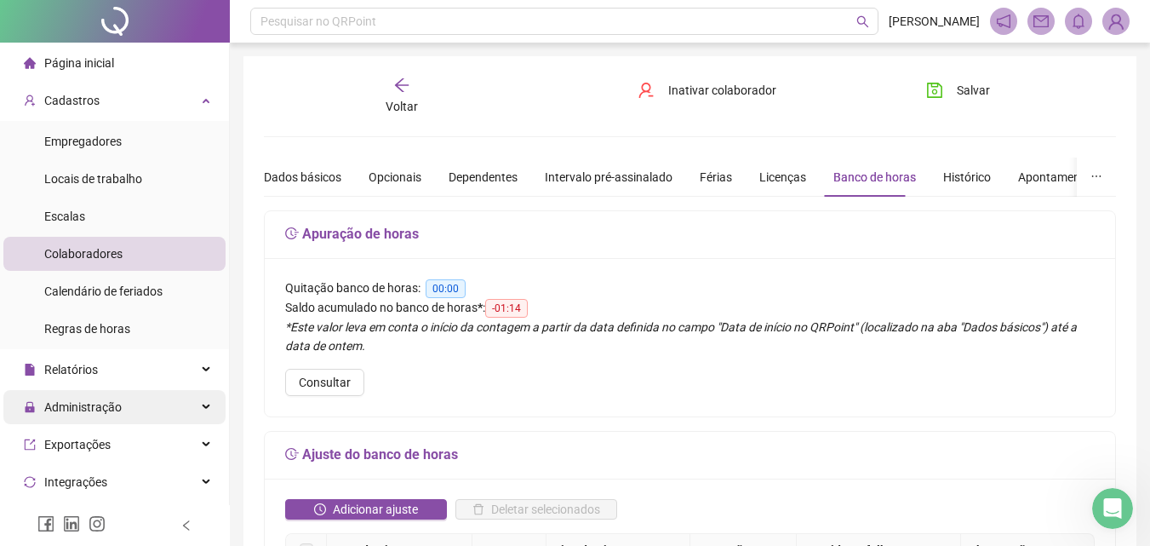
click at [408, 96] on div "Voltar" at bounding box center [401, 96] width 131 height 39
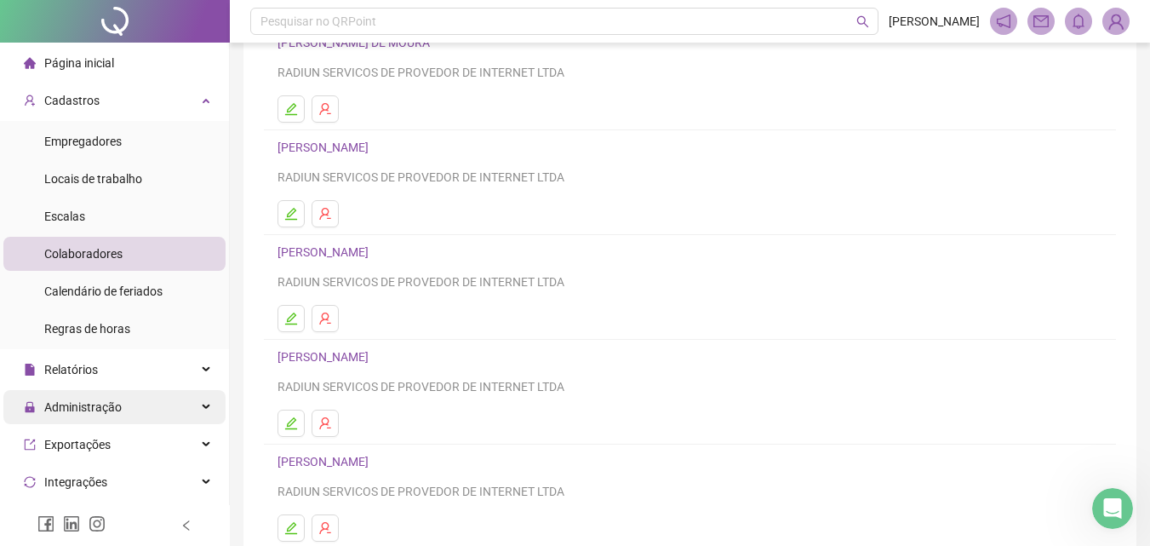
scroll to position [170, 0]
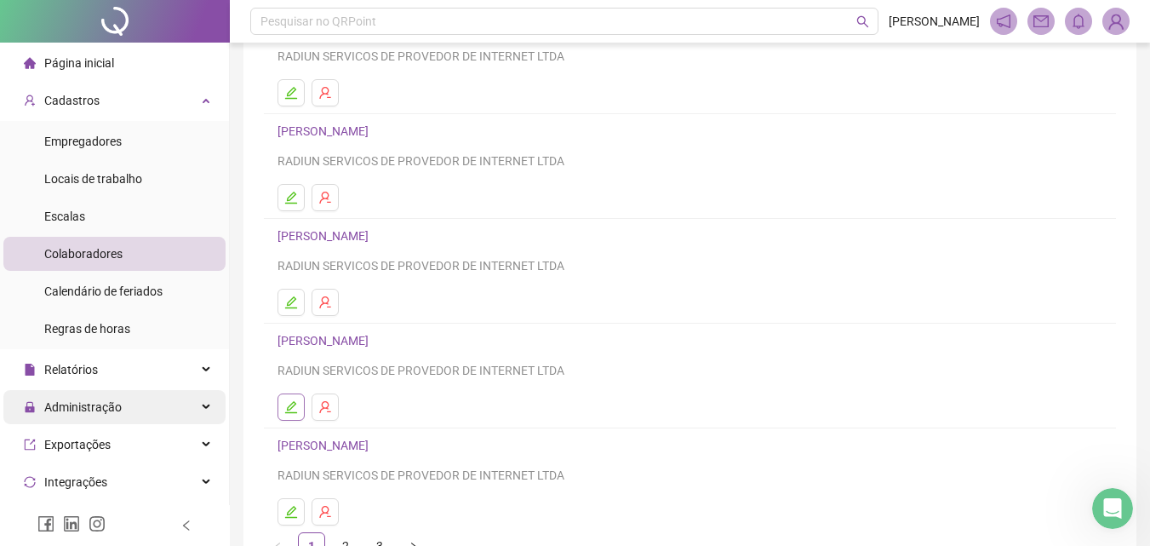
click at [286, 413] on icon "edit" at bounding box center [291, 407] width 12 height 12
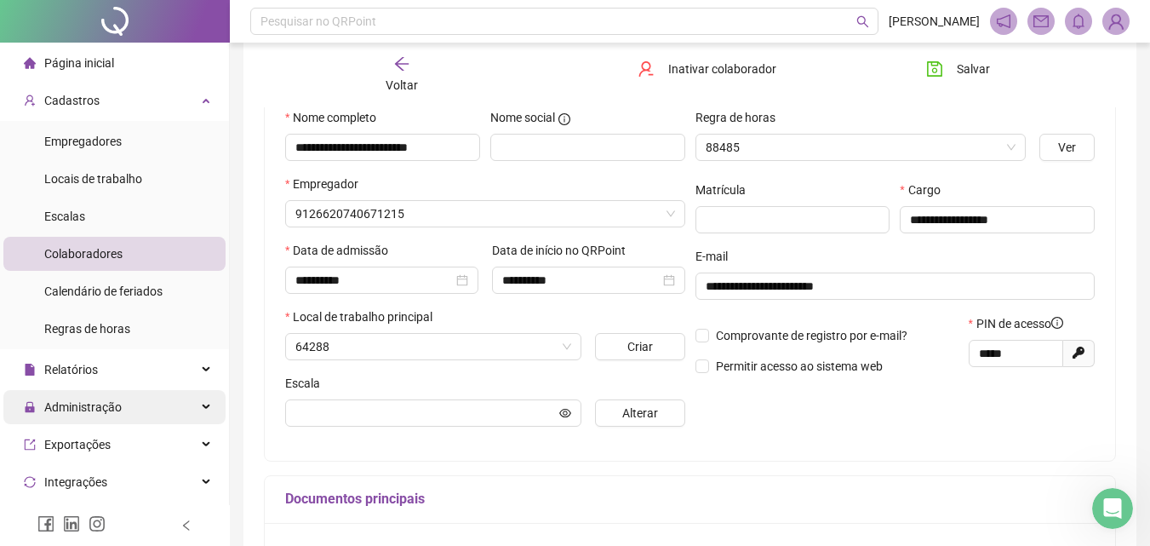
scroll to position [179, 0]
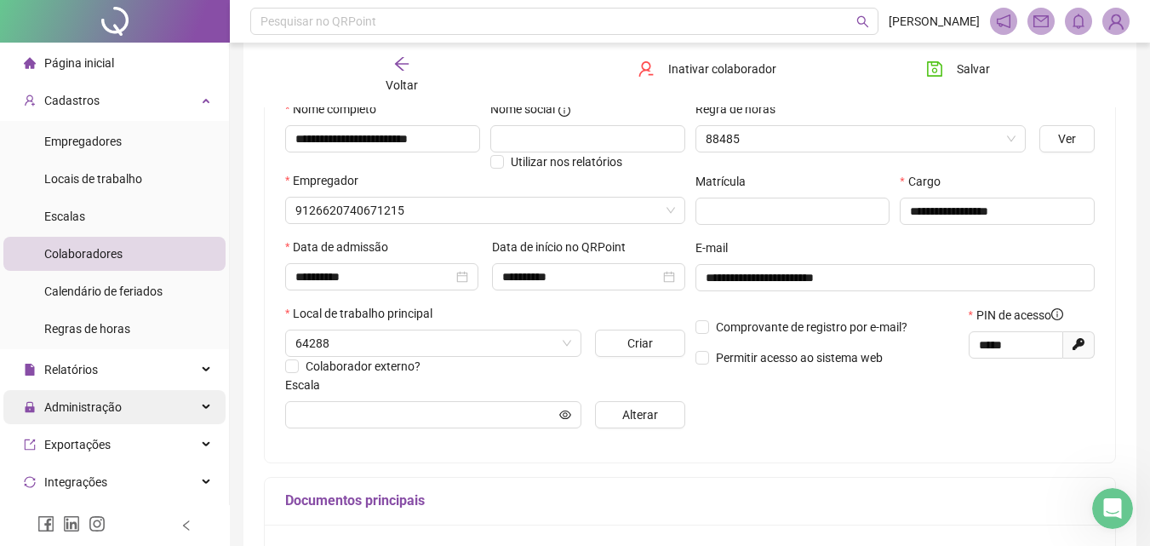
type input "********"
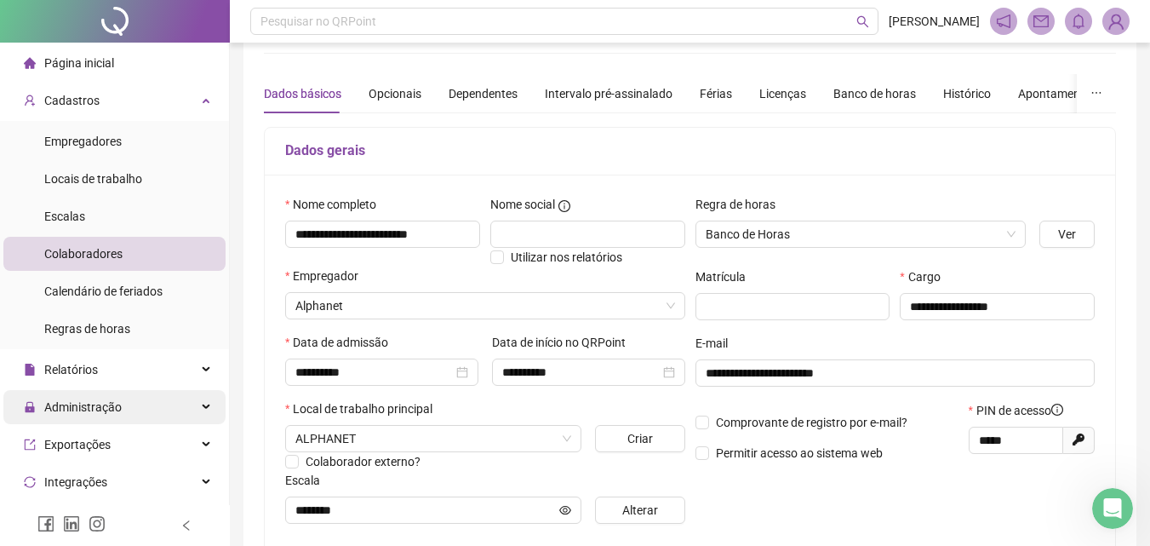
scroll to position [0, 0]
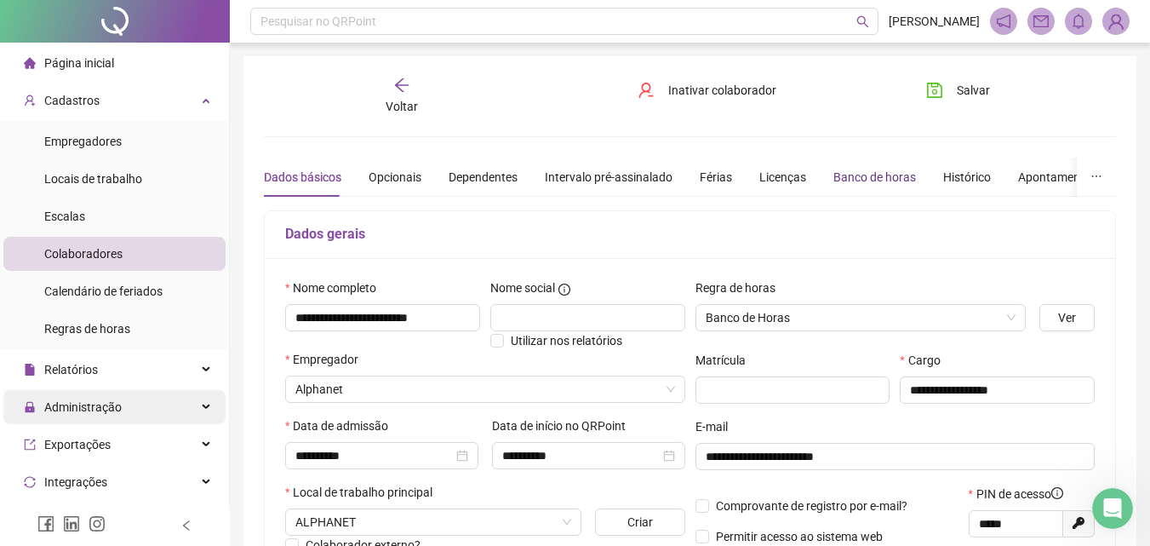
drag, startPoint x: 874, startPoint y: 178, endPoint x: 1029, endPoint y: 205, distance: 157.3
click at [874, 179] on div "Banco de horas" at bounding box center [875, 177] width 83 height 19
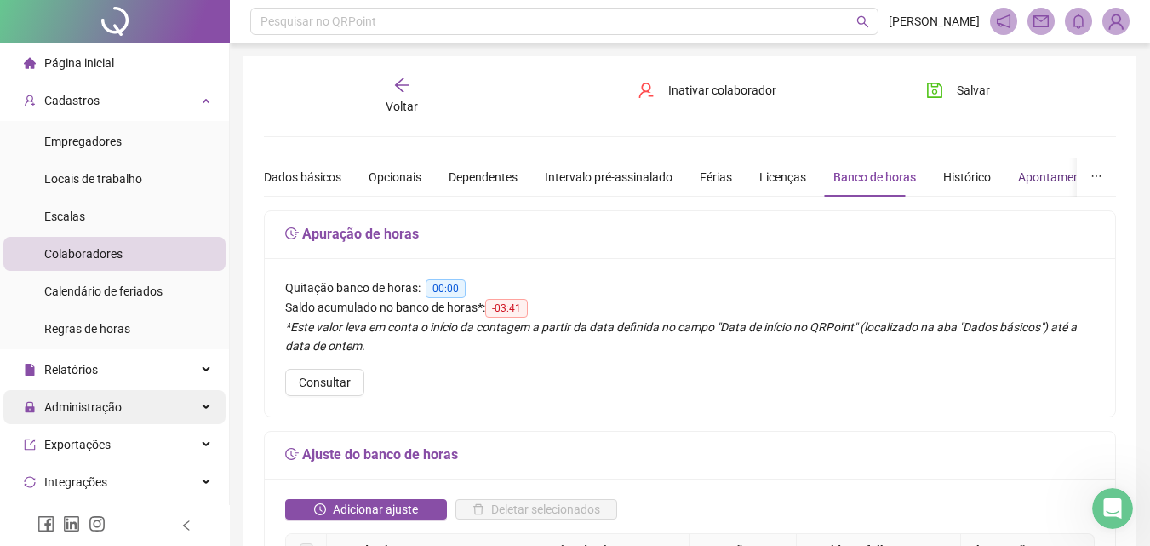
click at [1029, 183] on div "Apontamentos" at bounding box center [1057, 177] width 79 height 19
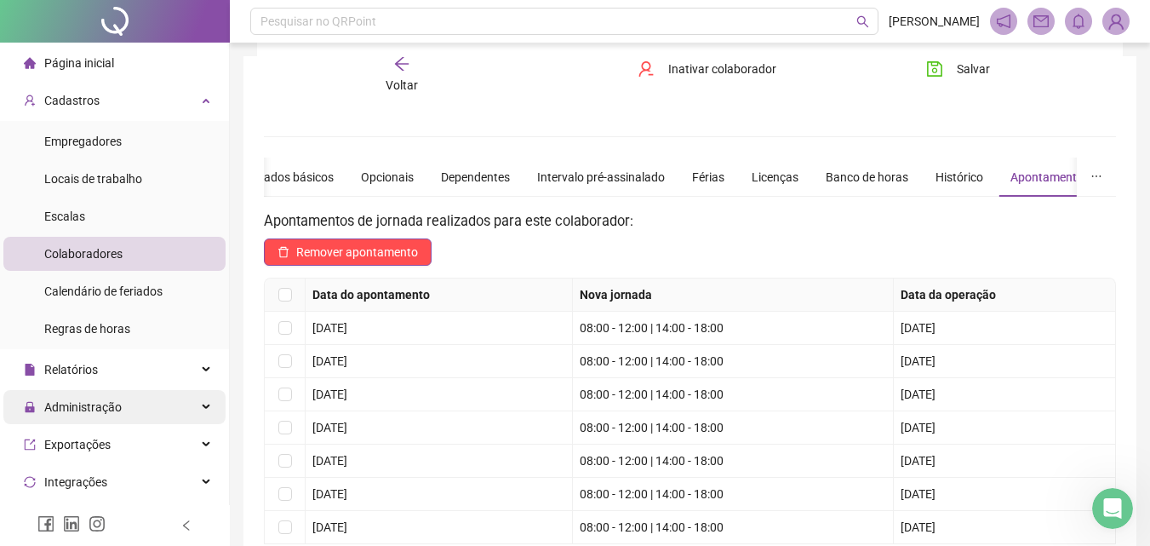
scroll to position [255, 0]
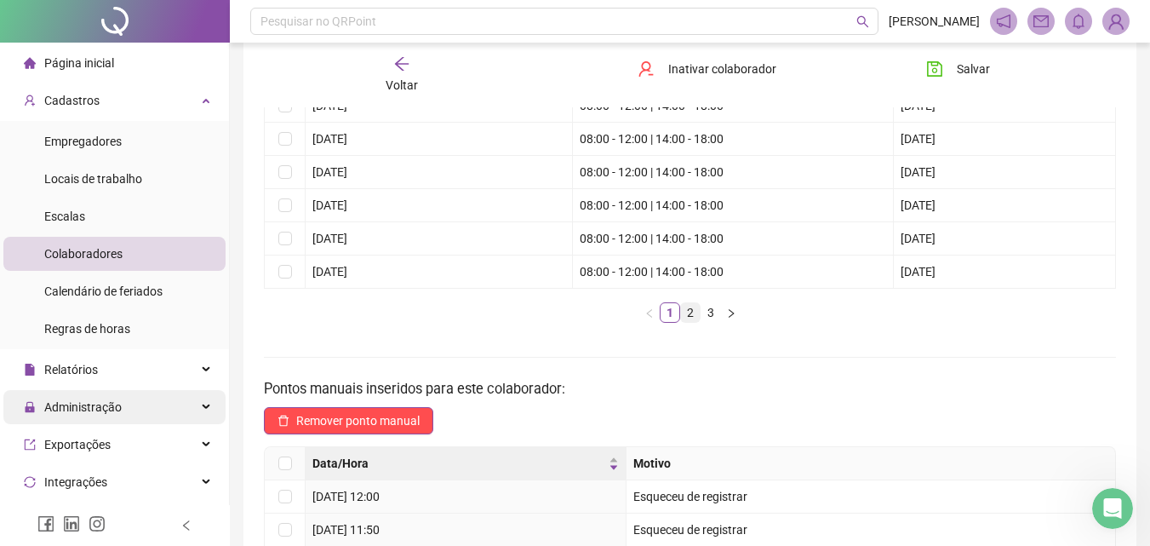
click at [691, 308] on link "2" at bounding box center [690, 312] width 19 height 19
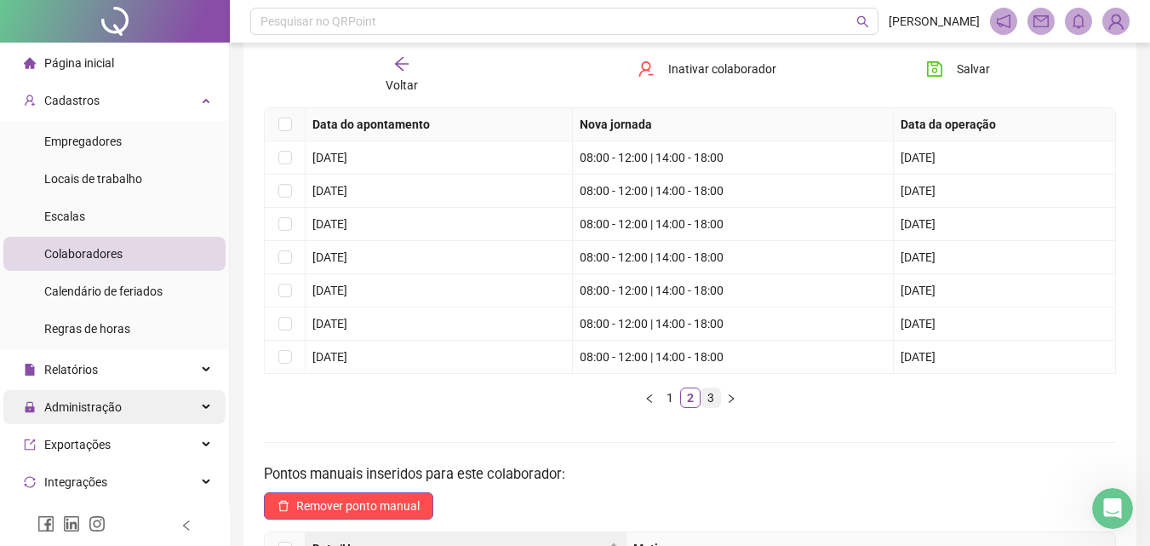
click at [709, 398] on link "3" at bounding box center [711, 397] width 19 height 19
click at [622, 190] on td "08:00 - 12:00" at bounding box center [733, 191] width 321 height 33
click at [388, 91] on span "Voltar" at bounding box center [402, 85] width 32 height 14
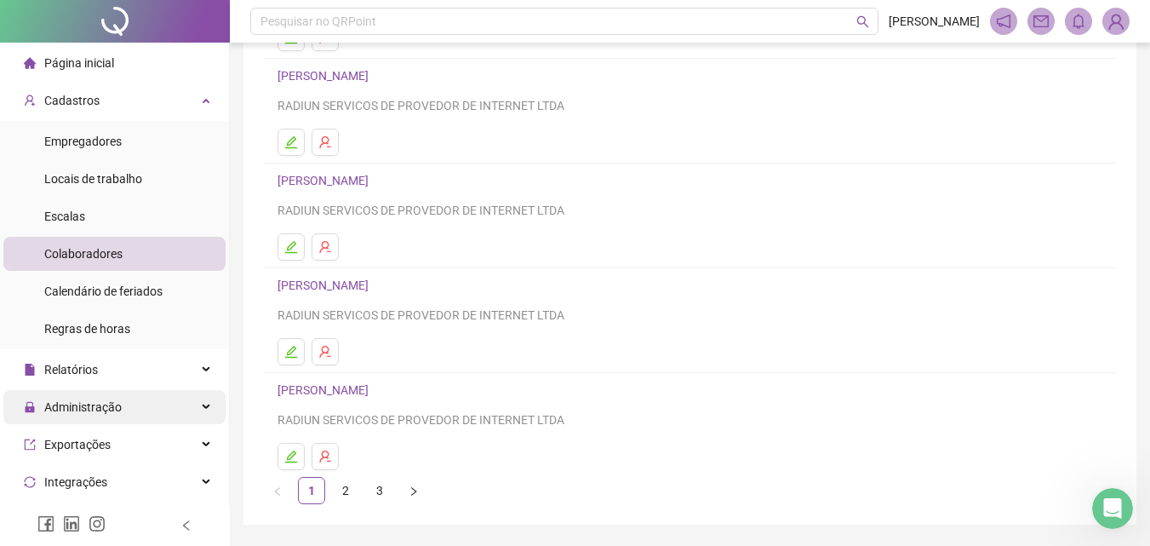
scroll to position [255, 0]
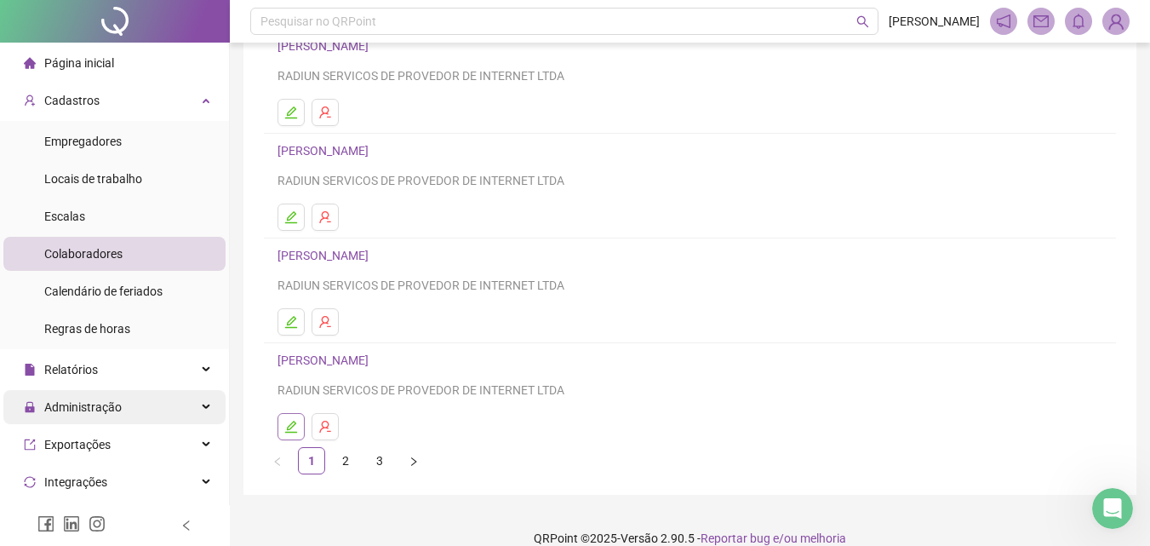
click at [284, 430] on icon "edit" at bounding box center [291, 427] width 14 height 14
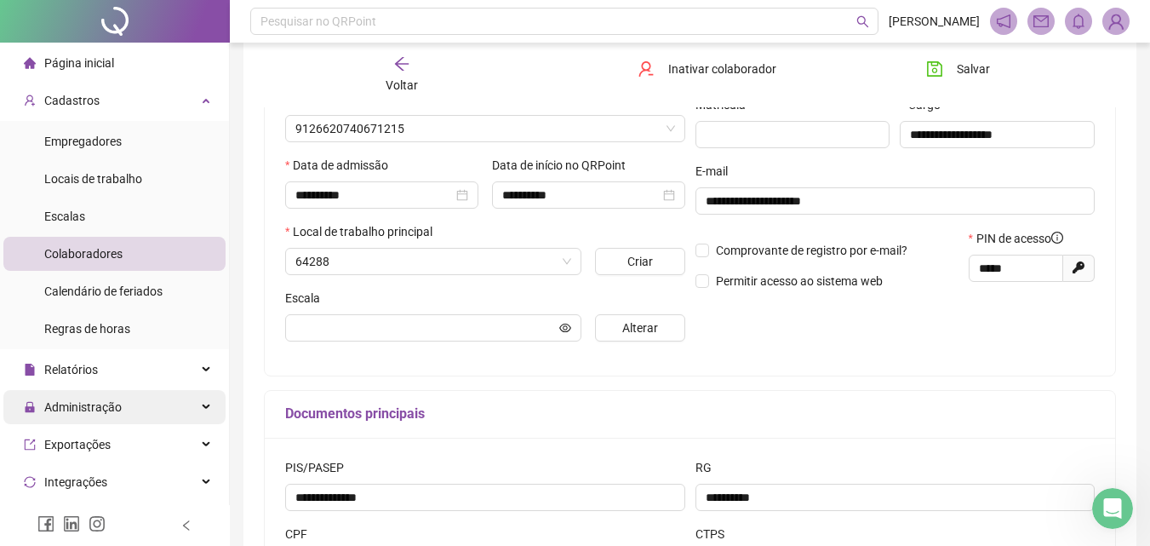
type input "**********"
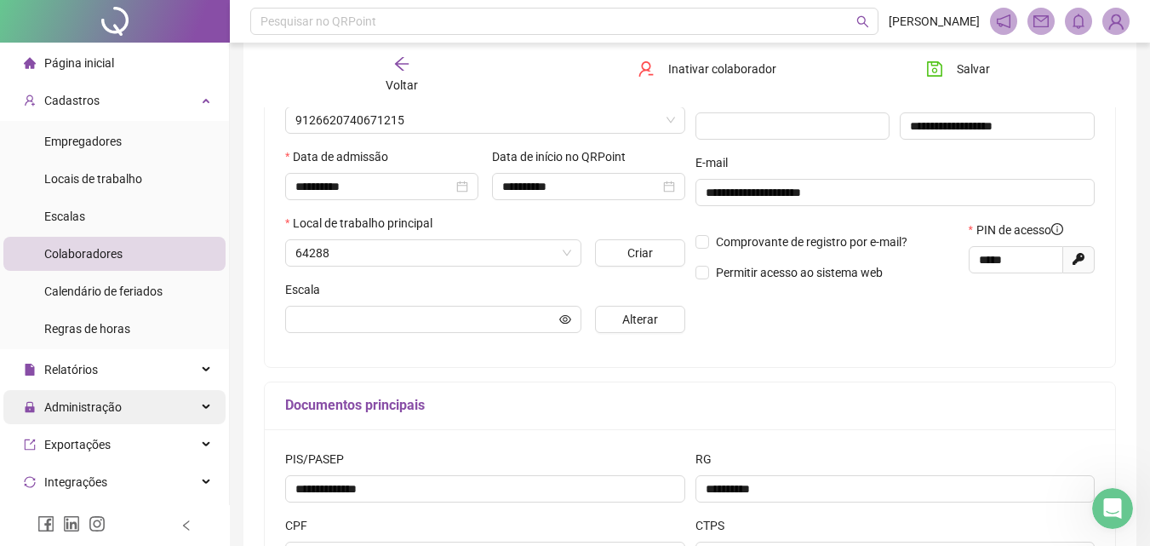
type input "**********"
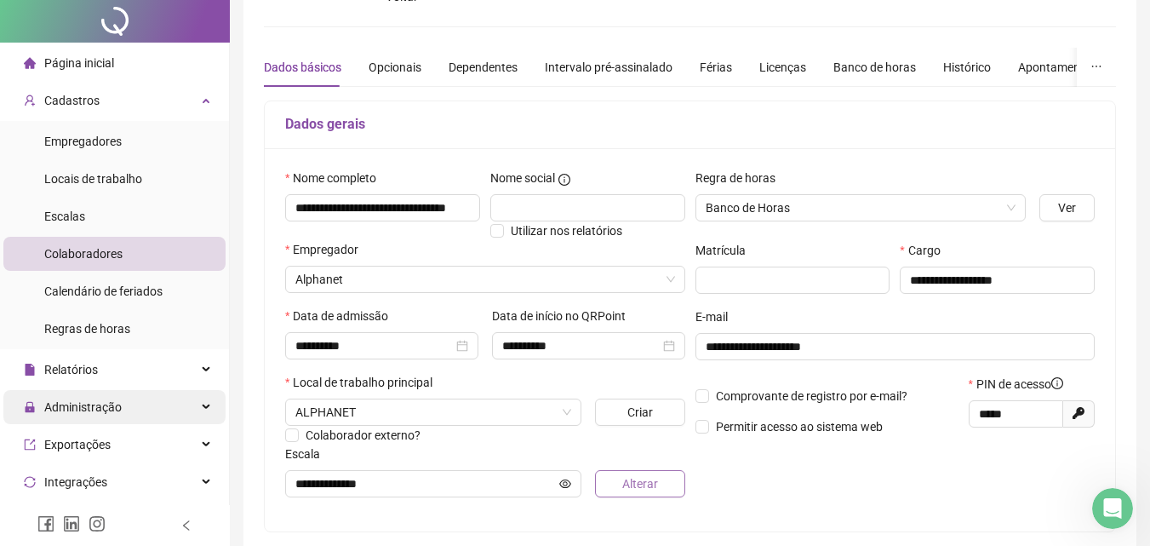
scroll to position [0, 0]
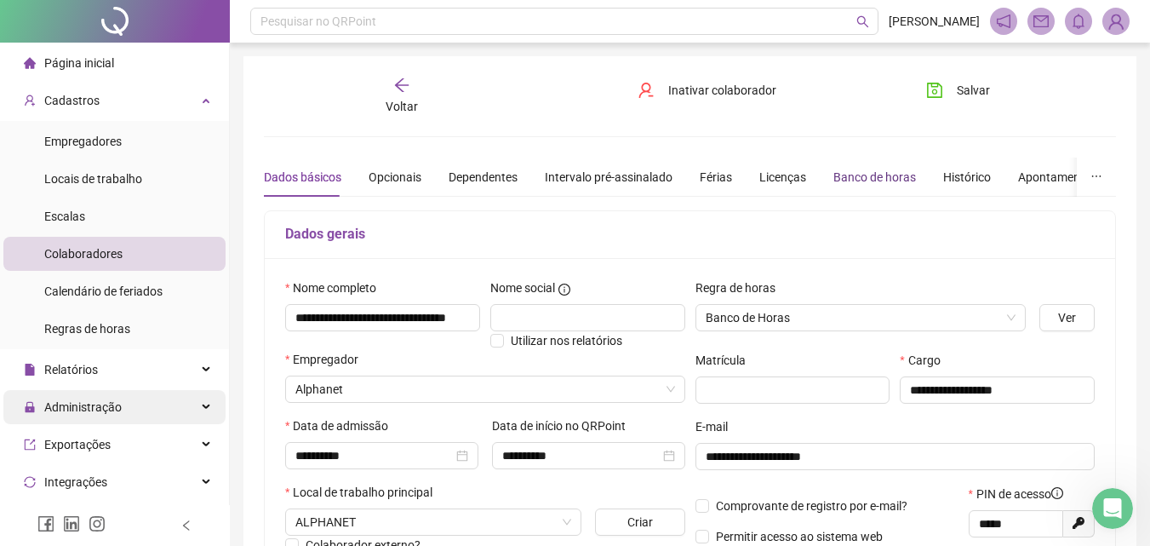
click at [874, 181] on div "Banco de horas" at bounding box center [875, 177] width 83 height 19
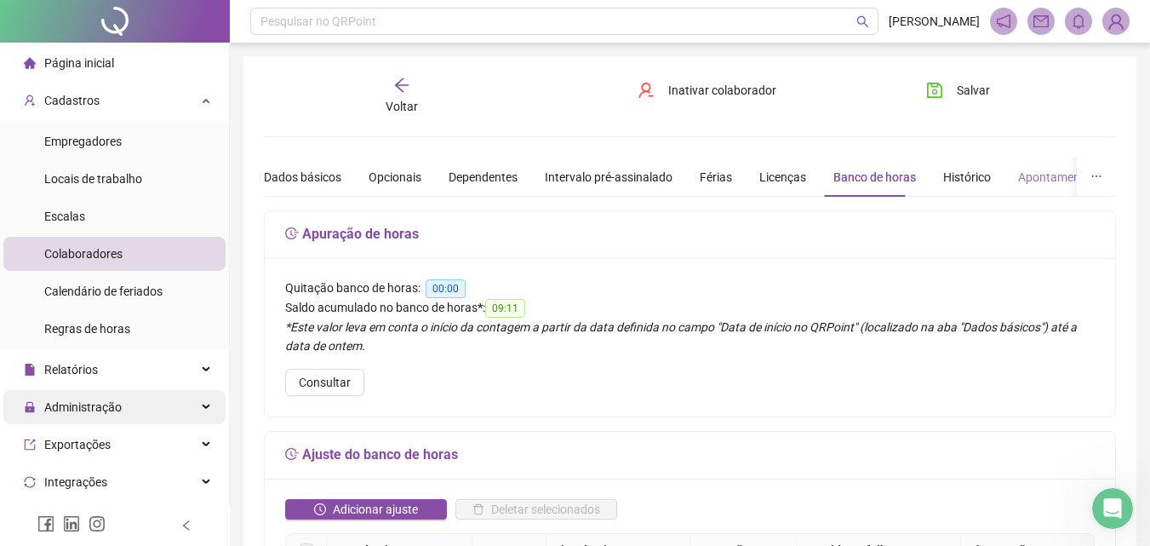
click at [1043, 190] on div "Apontamentos" at bounding box center [1057, 177] width 79 height 39
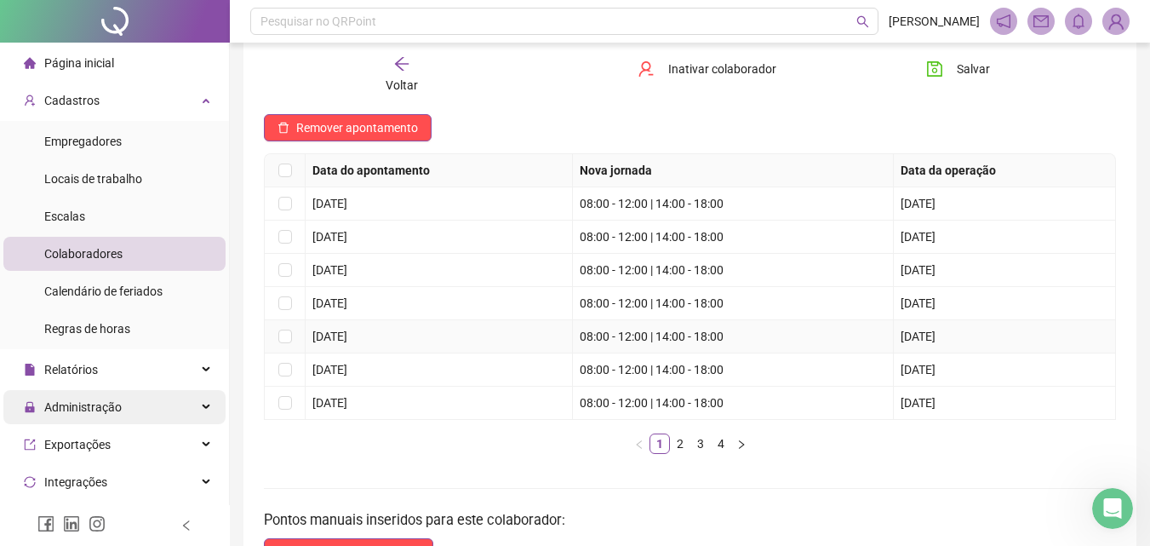
scroll to position [170, 0]
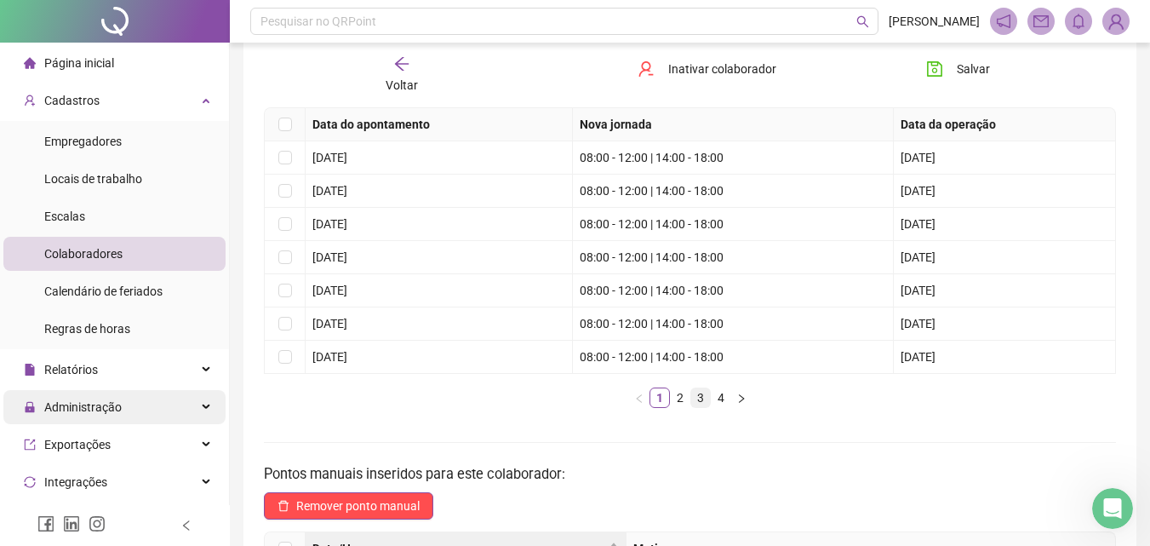
click at [696, 403] on link "3" at bounding box center [700, 397] width 19 height 19
click at [683, 394] on link "2" at bounding box center [680, 397] width 19 height 19
click at [699, 392] on link "3" at bounding box center [700, 397] width 19 height 19
click at [719, 393] on link "4" at bounding box center [721, 397] width 19 height 19
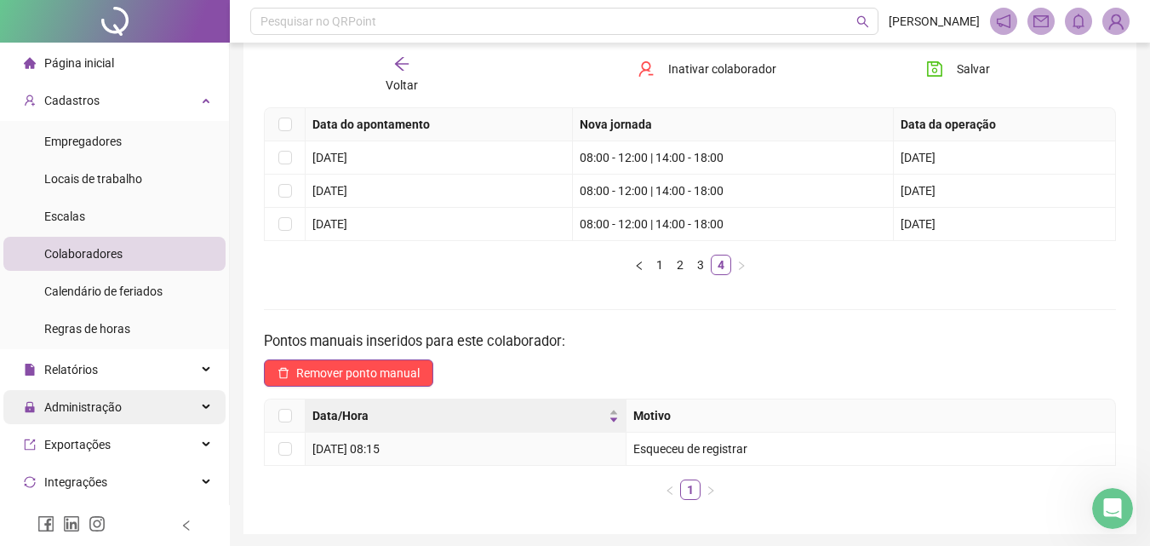
click at [404, 67] on icon "arrow-left" at bounding box center [401, 63] width 17 height 17
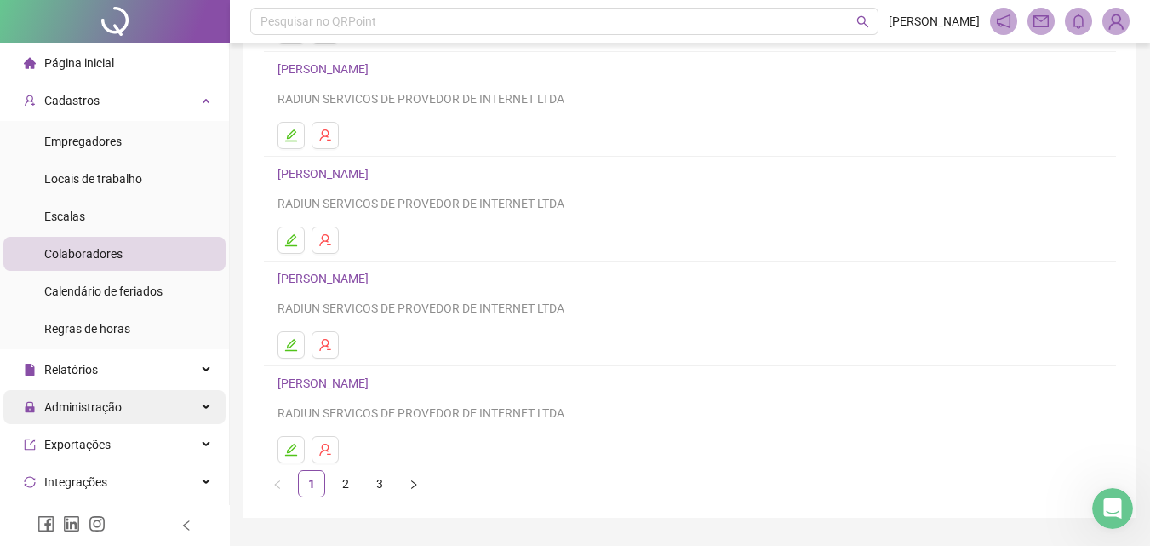
scroll to position [255, 0]
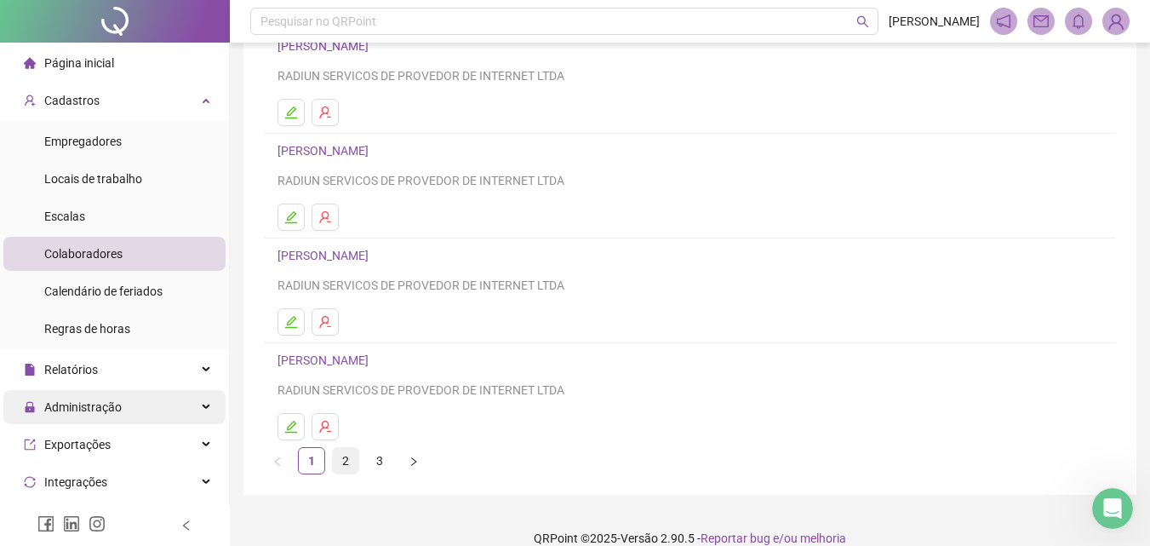
click at [345, 451] on link "2" at bounding box center [346, 461] width 26 height 26
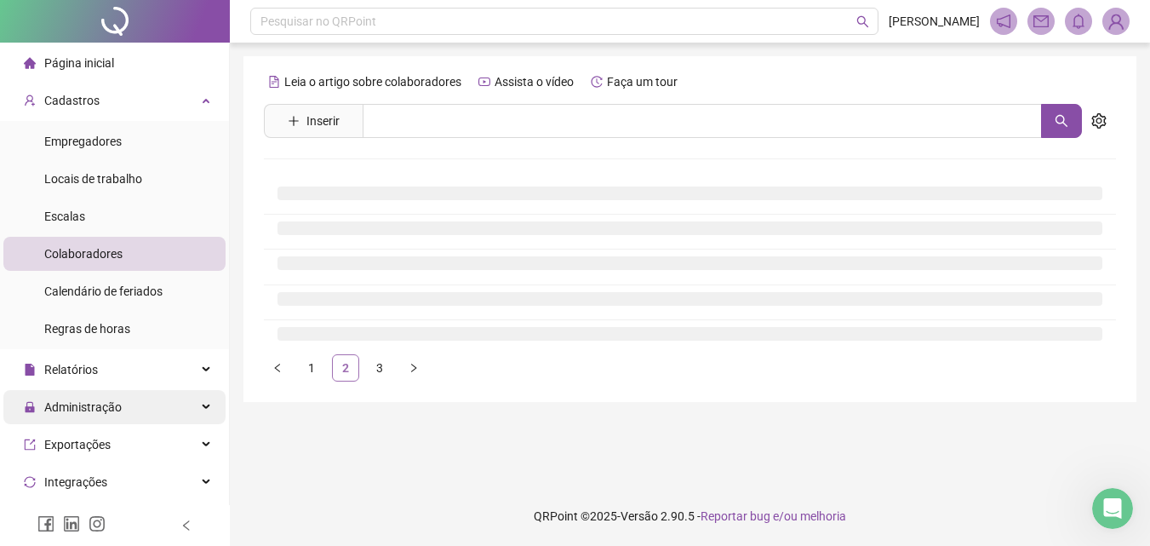
scroll to position [0, 0]
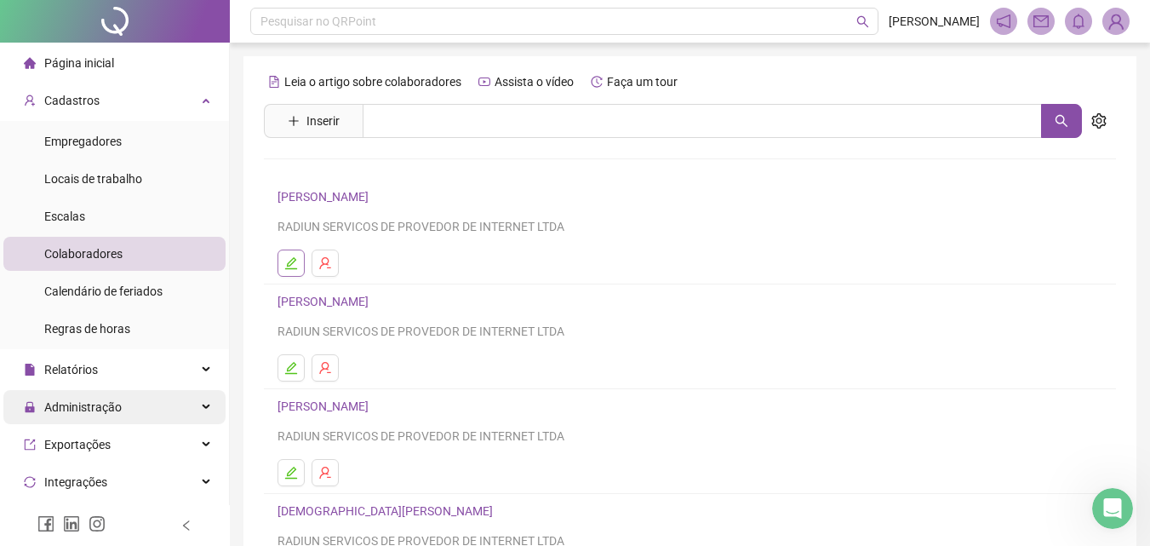
click at [283, 251] on button "button" at bounding box center [291, 262] width 27 height 27
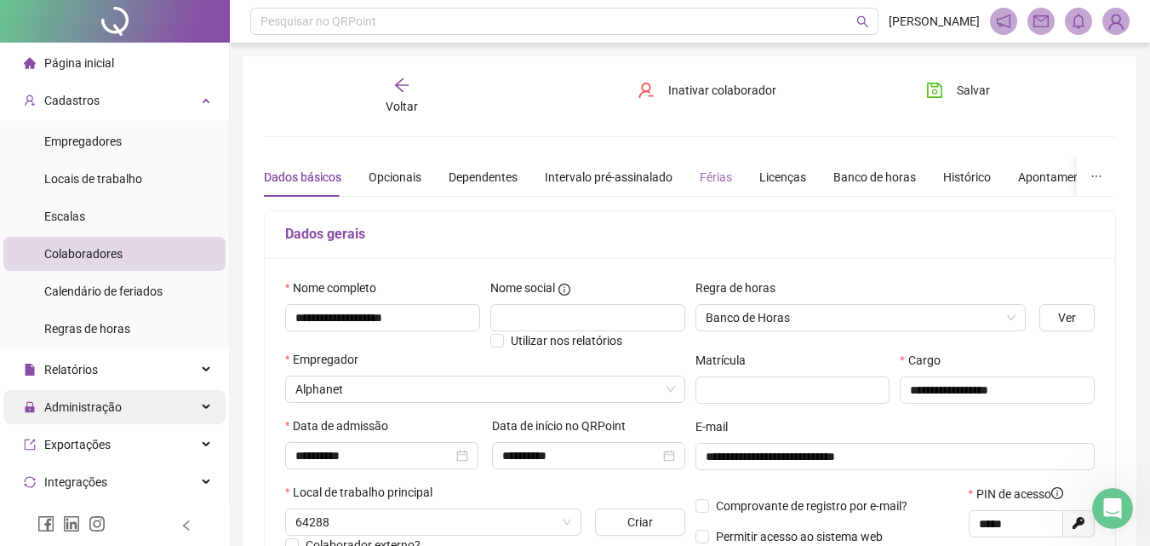
type input "********"
click at [875, 183] on div "Banco de horas" at bounding box center [875, 177] width 83 height 19
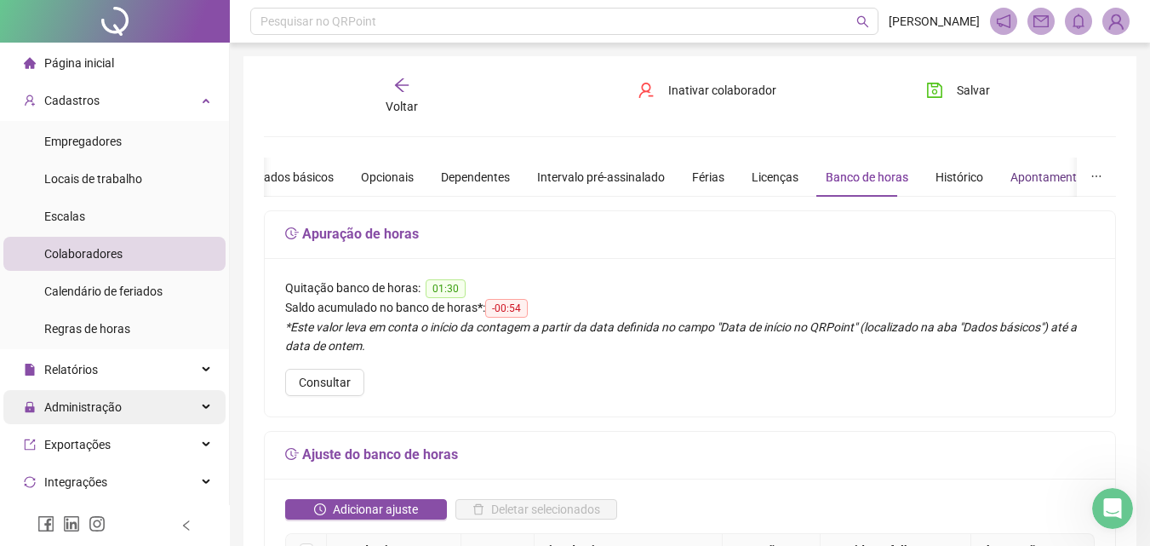
click at [1053, 173] on div "Apontamentos" at bounding box center [1050, 177] width 79 height 19
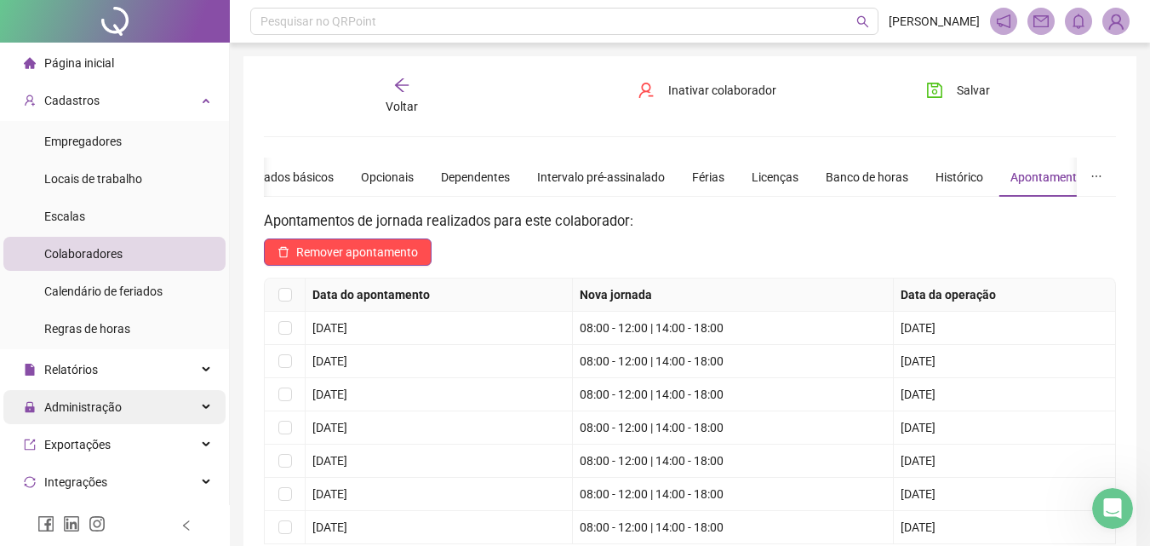
scroll to position [85, 0]
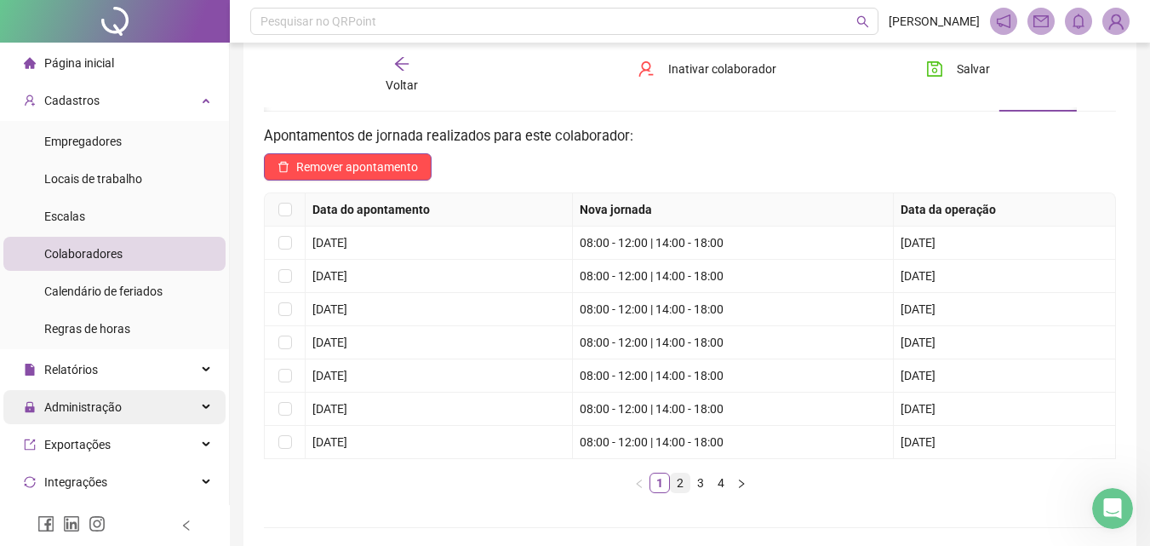
click at [672, 483] on link "2" at bounding box center [680, 482] width 19 height 19
click at [702, 478] on link "3" at bounding box center [700, 482] width 19 height 19
click at [714, 483] on link "4" at bounding box center [721, 482] width 19 height 19
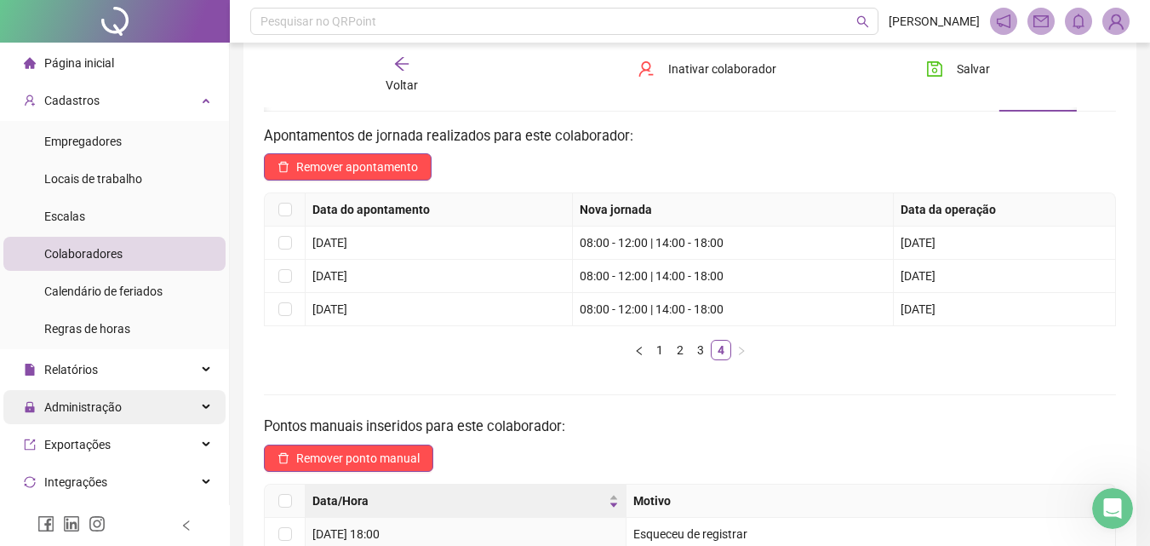
click at [421, 40] on header "Pesquisar no QRPoint [PERSON_NAME]" at bounding box center [690, 21] width 920 height 43
click at [427, 66] on div "Voltar" at bounding box center [401, 74] width 131 height 39
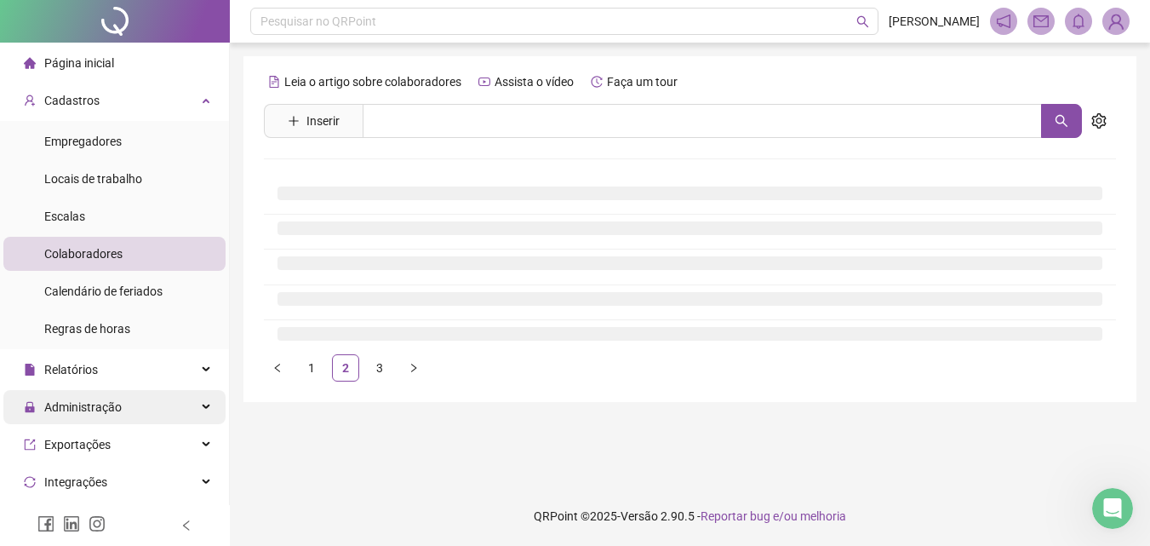
scroll to position [0, 0]
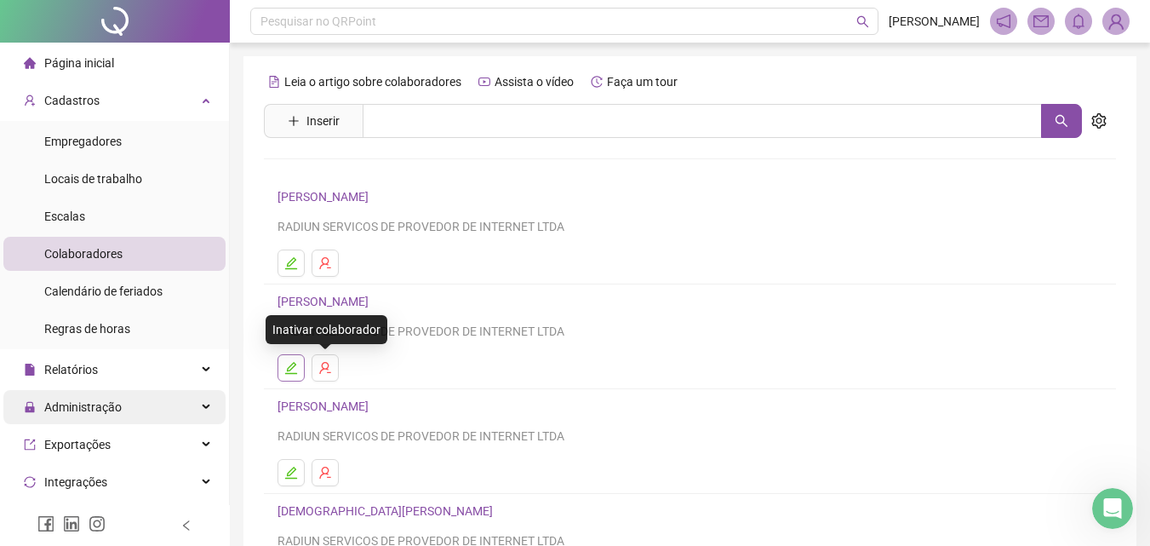
click at [296, 362] on icon "edit" at bounding box center [291, 368] width 14 height 14
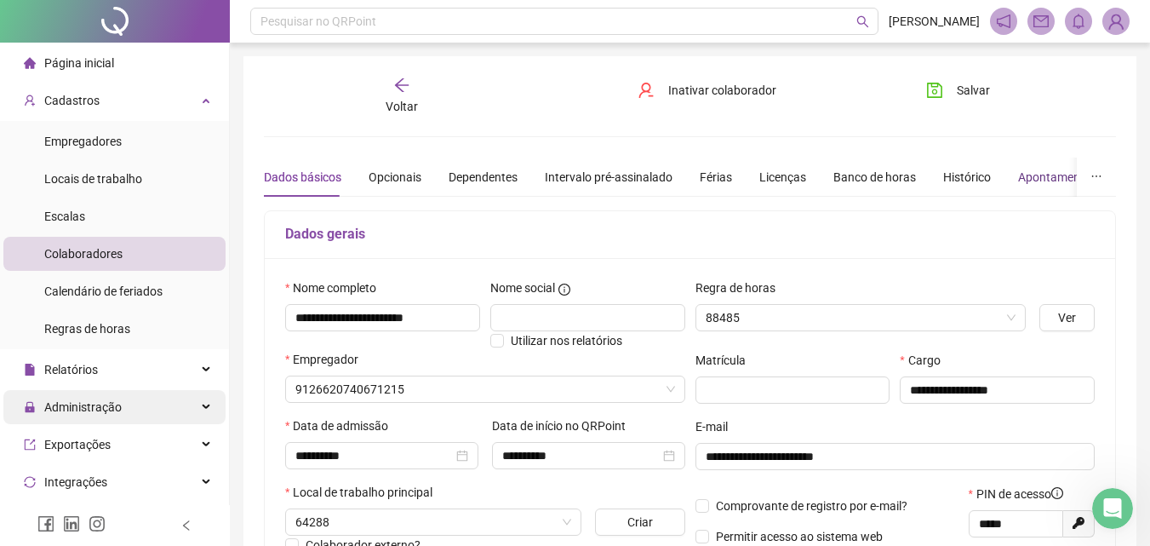
click at [1018, 181] on div "Apontamentos" at bounding box center [1057, 177] width 79 height 19
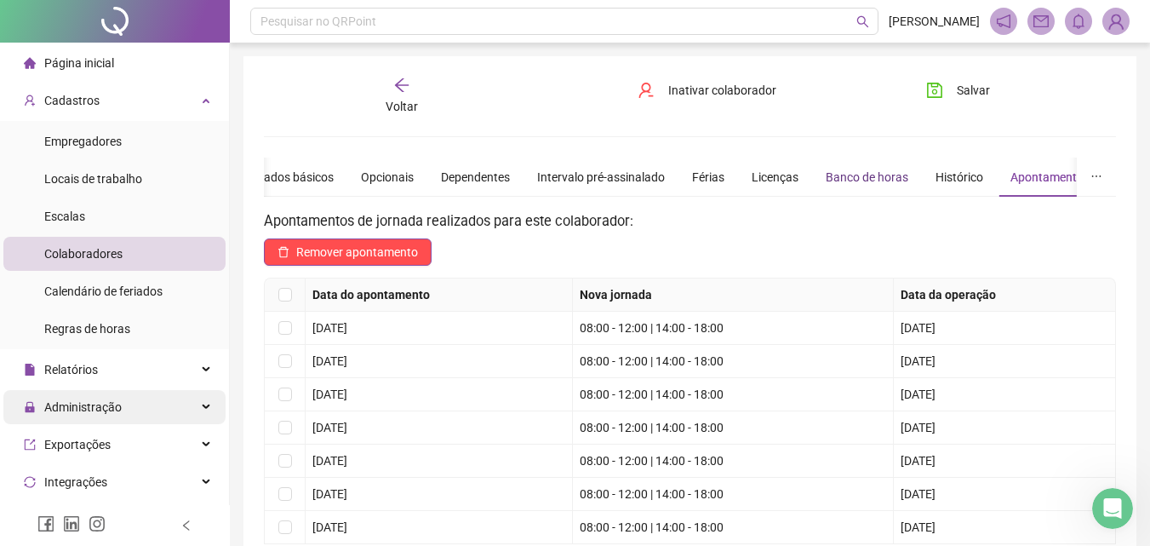
click at [854, 181] on div "Banco de horas" at bounding box center [867, 177] width 83 height 19
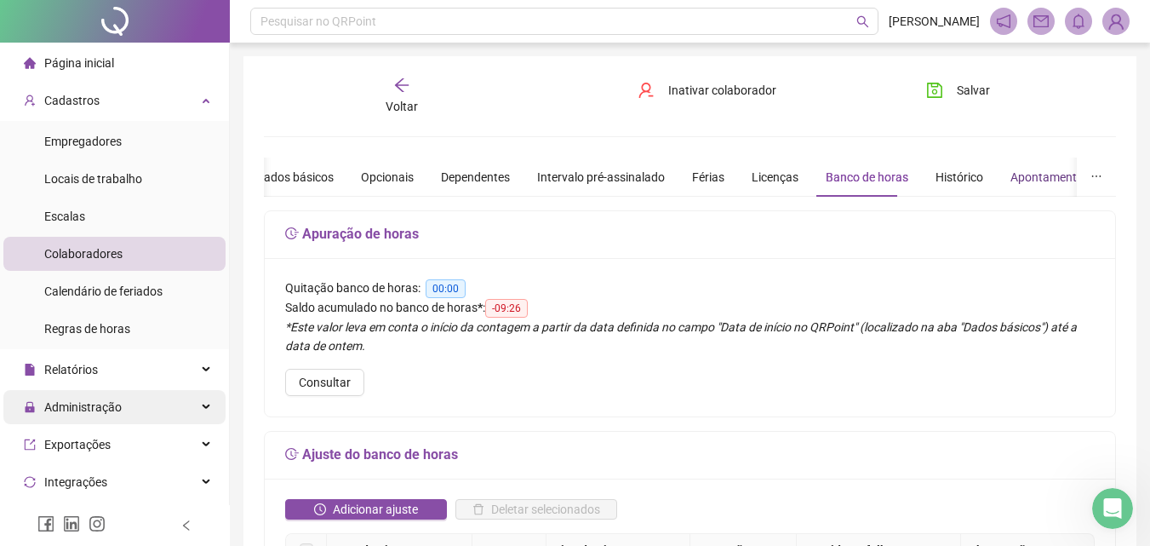
click at [1046, 183] on div "Apontamentos" at bounding box center [1050, 177] width 79 height 19
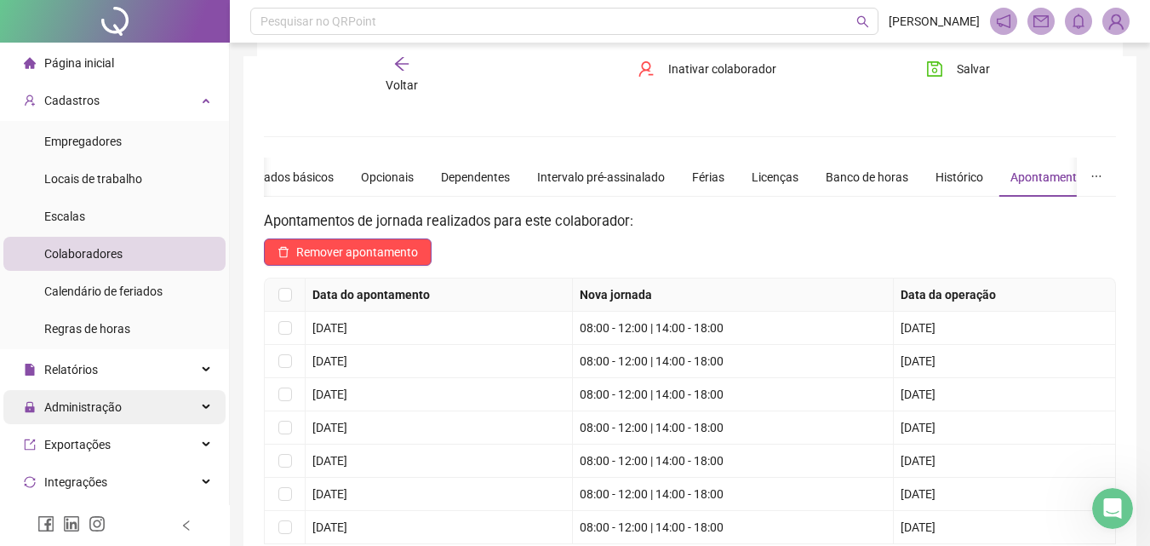
scroll to position [255, 0]
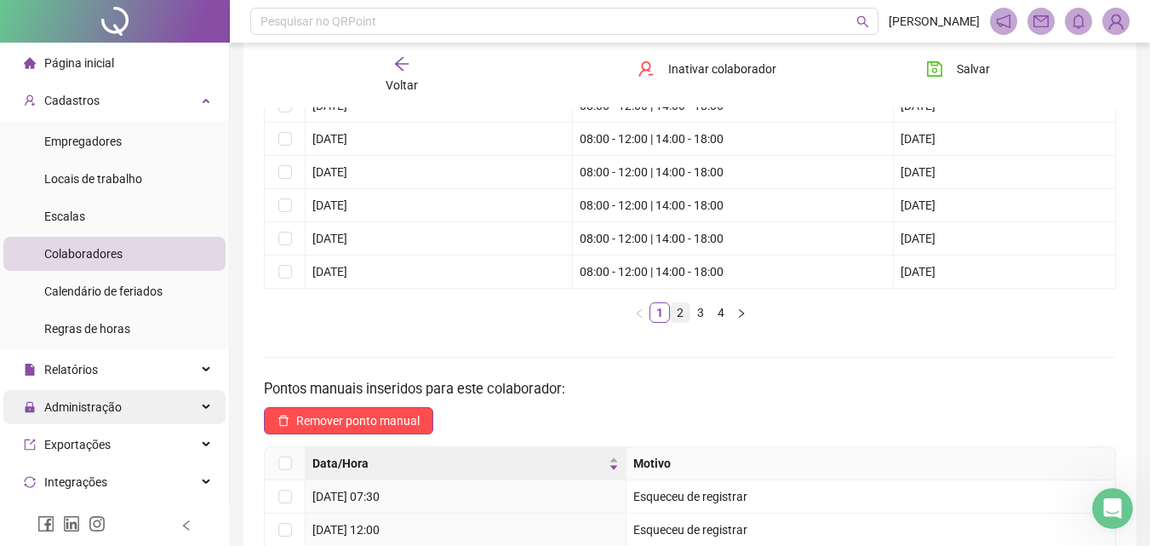
click at [679, 318] on link "2" at bounding box center [680, 312] width 19 height 19
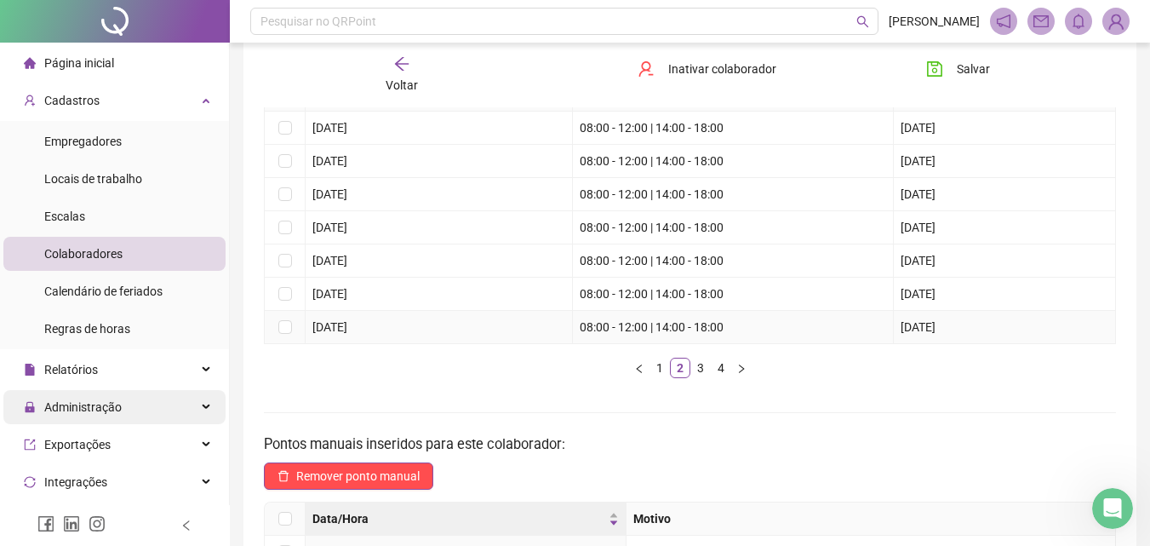
scroll to position [170, 0]
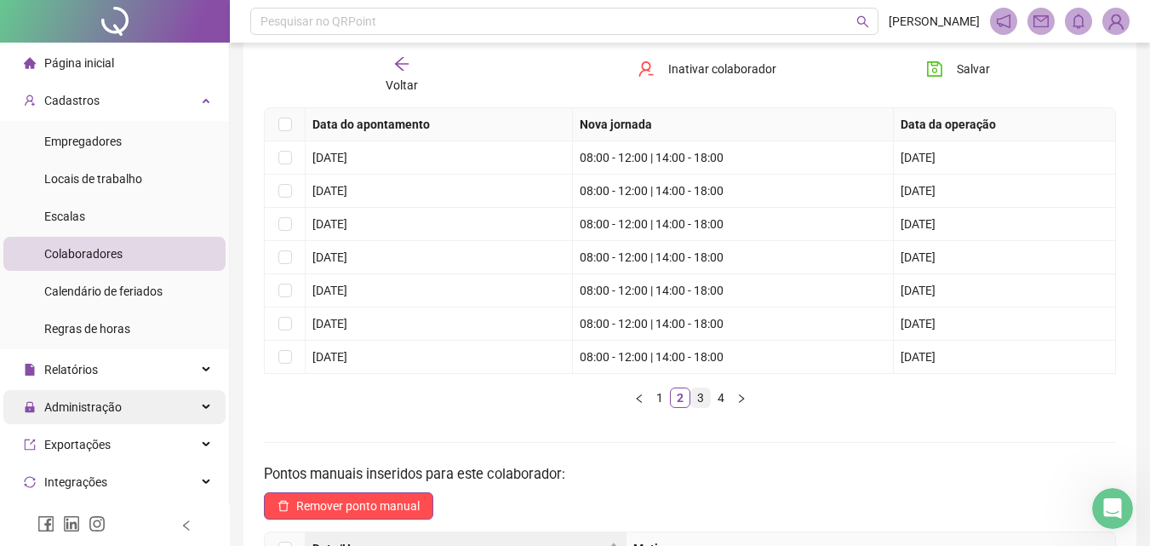
click at [701, 403] on link "3" at bounding box center [700, 397] width 19 height 19
click at [719, 398] on link "4" at bounding box center [721, 397] width 19 height 19
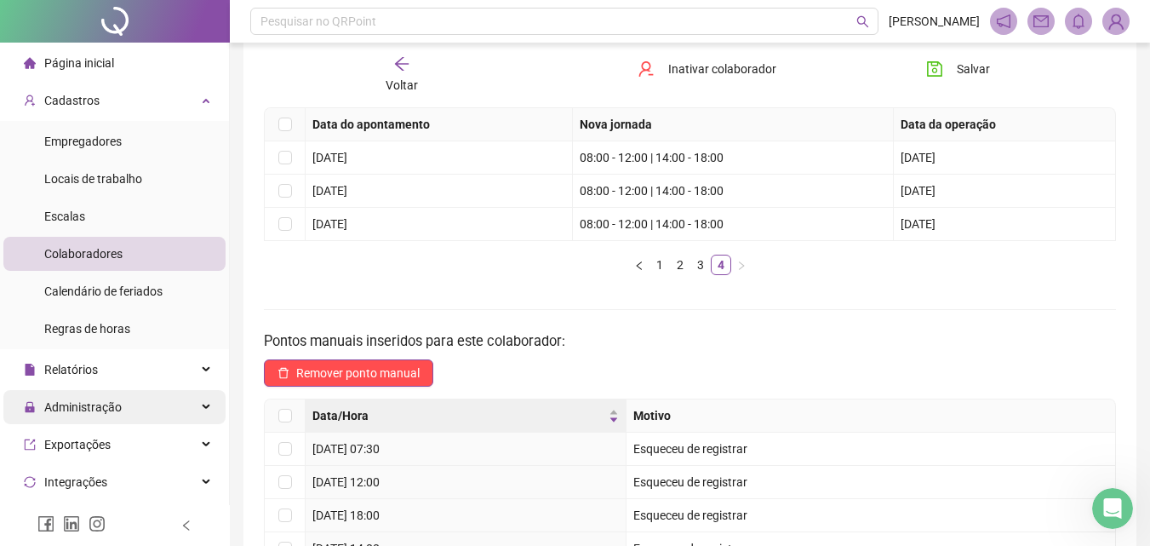
click at [416, 68] on div "Voltar" at bounding box center [401, 74] width 131 height 39
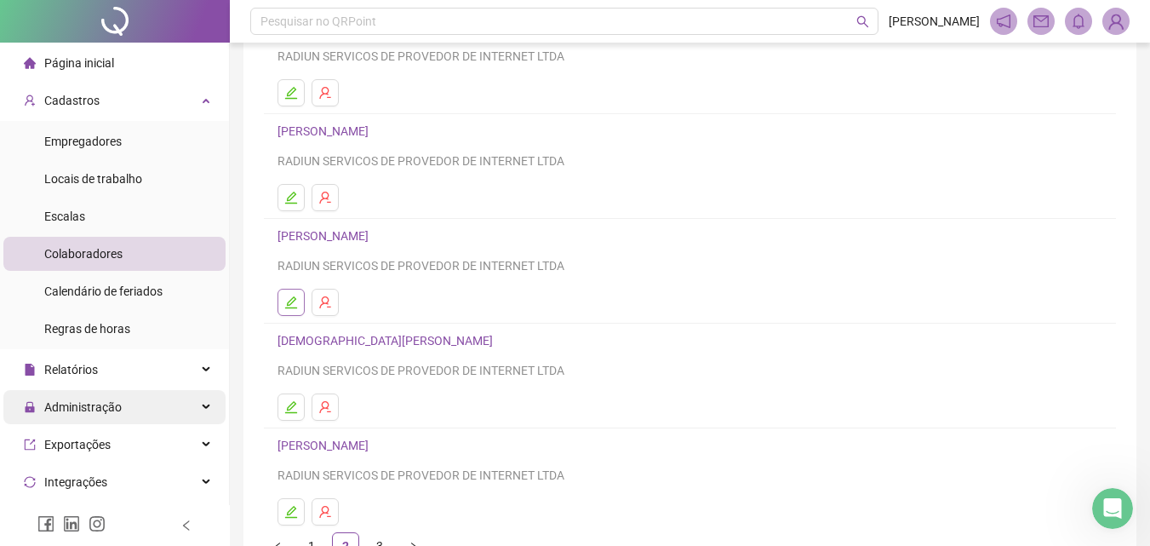
click at [295, 312] on button "button" at bounding box center [291, 302] width 27 height 27
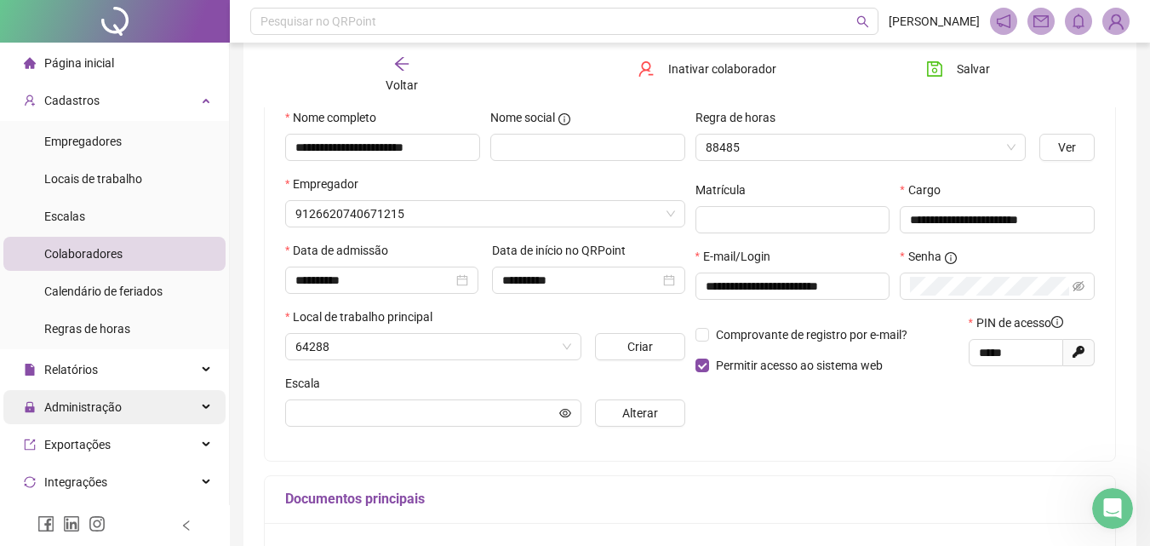
scroll to position [179, 0]
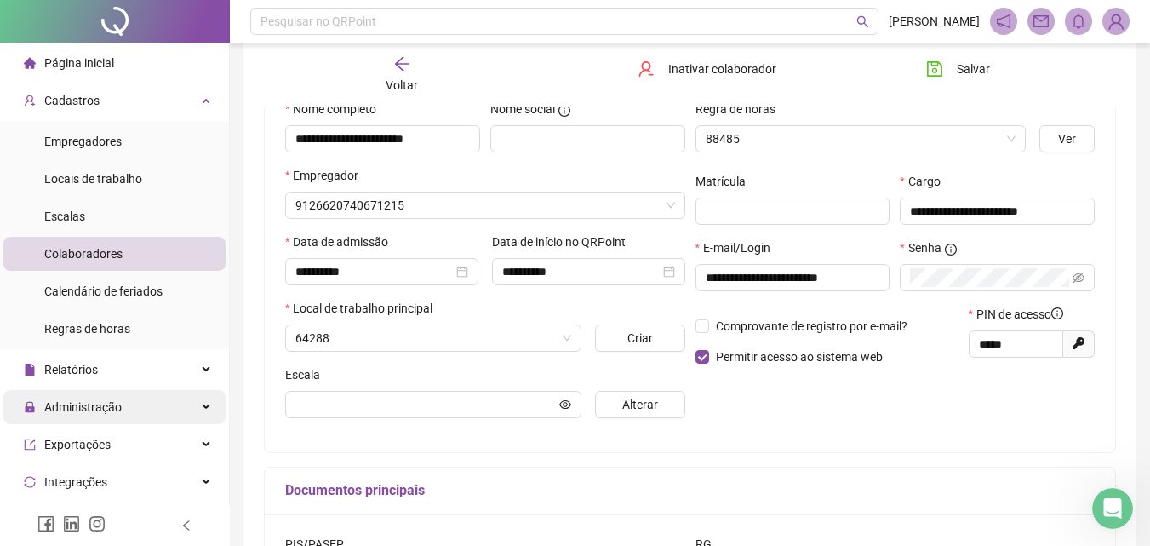
type input "**********"
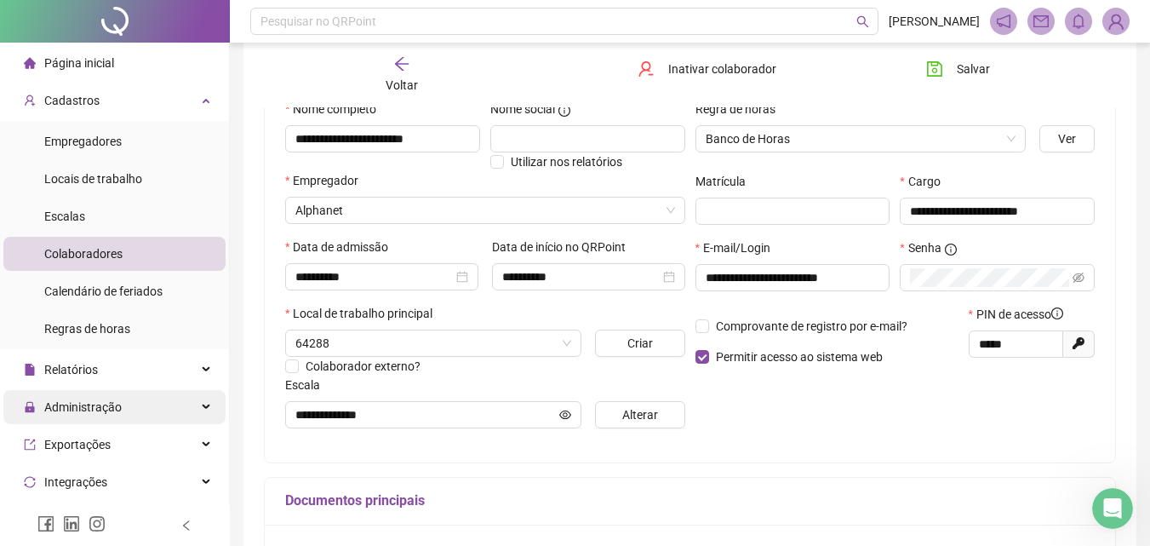
scroll to position [0, 0]
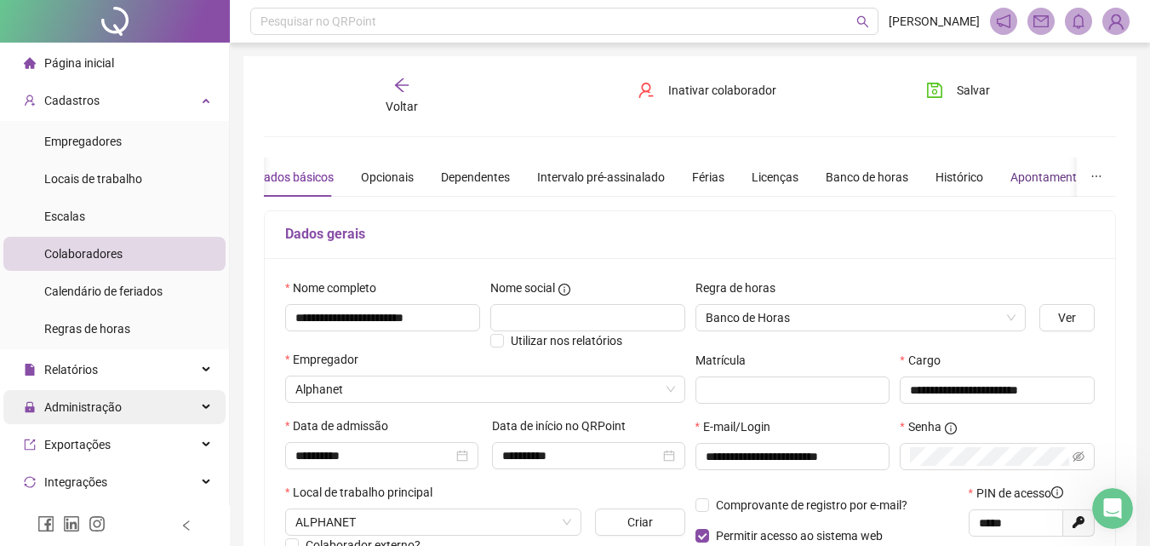
click at [1038, 170] on div "Apontamentos" at bounding box center [1050, 177] width 79 height 19
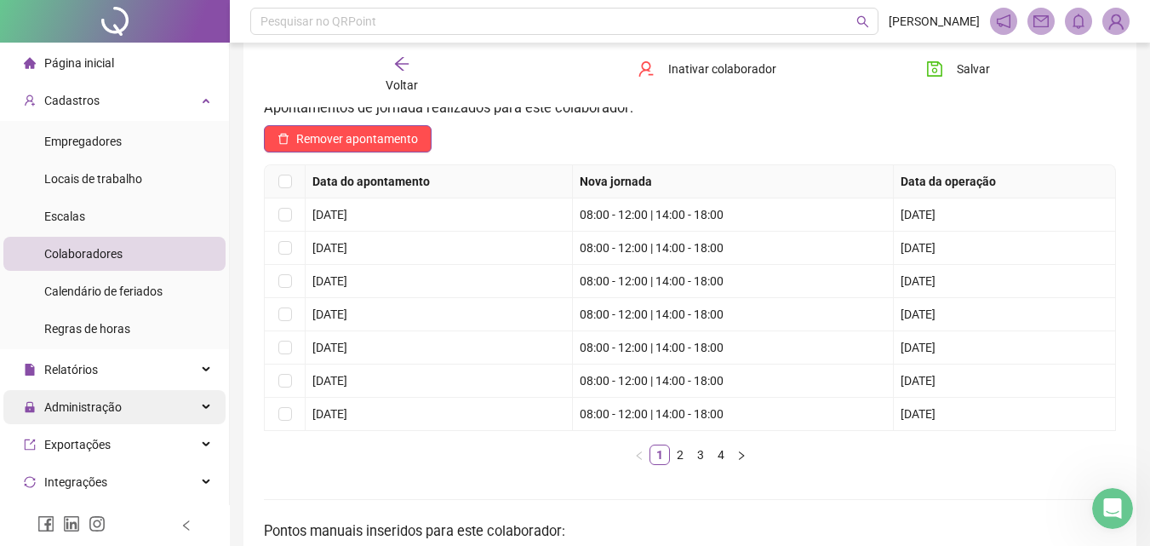
scroll to position [170, 0]
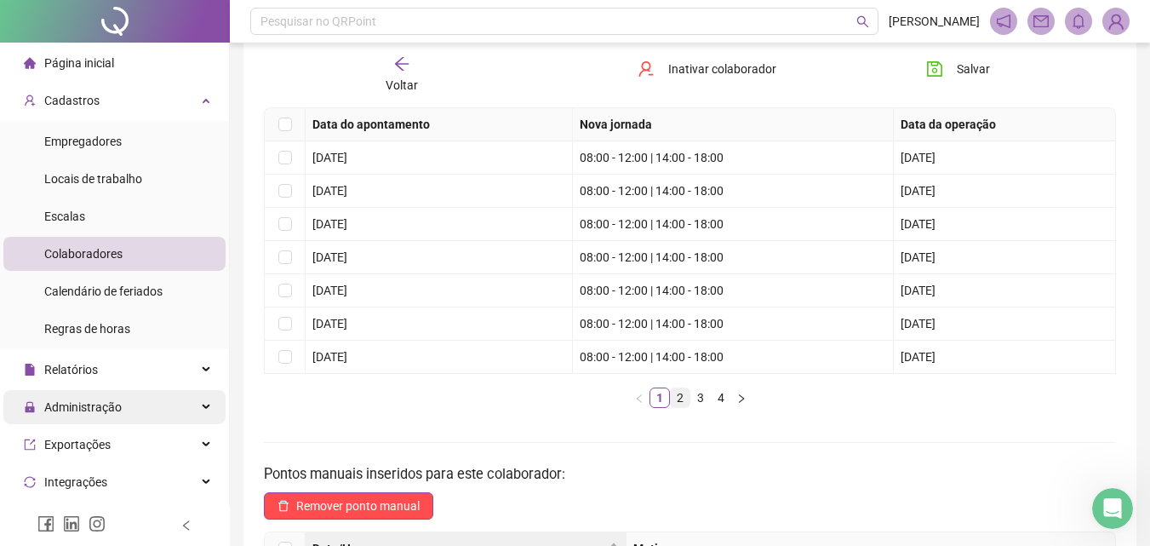
click at [683, 398] on link "2" at bounding box center [680, 397] width 19 height 19
click at [695, 403] on link "3" at bounding box center [700, 397] width 19 height 19
click at [708, 392] on link "3" at bounding box center [700, 397] width 19 height 19
click at [719, 398] on link "4" at bounding box center [721, 397] width 19 height 19
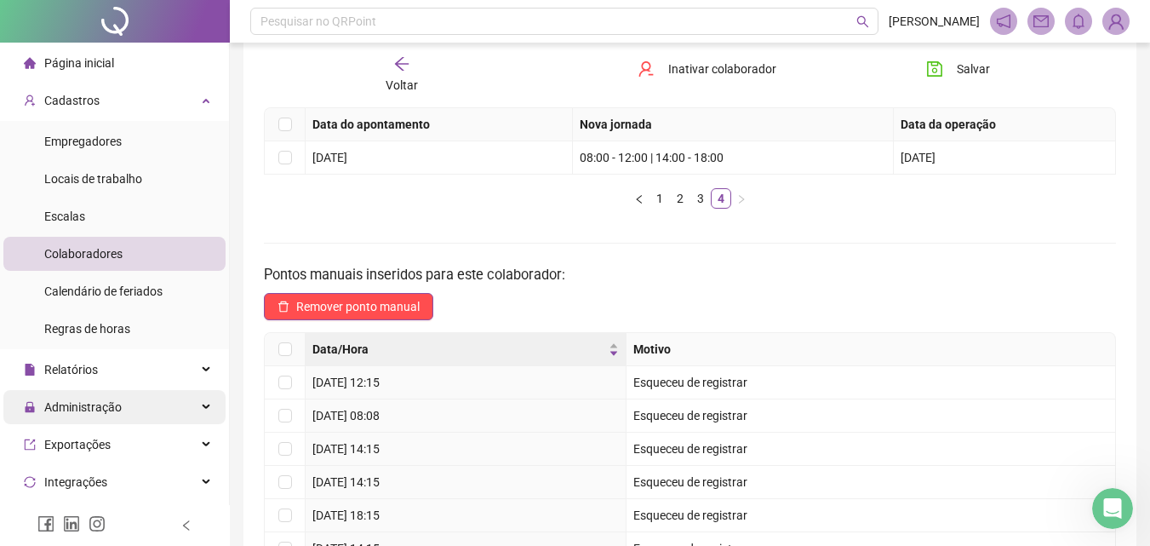
click at [416, 71] on div "Voltar" at bounding box center [401, 74] width 131 height 39
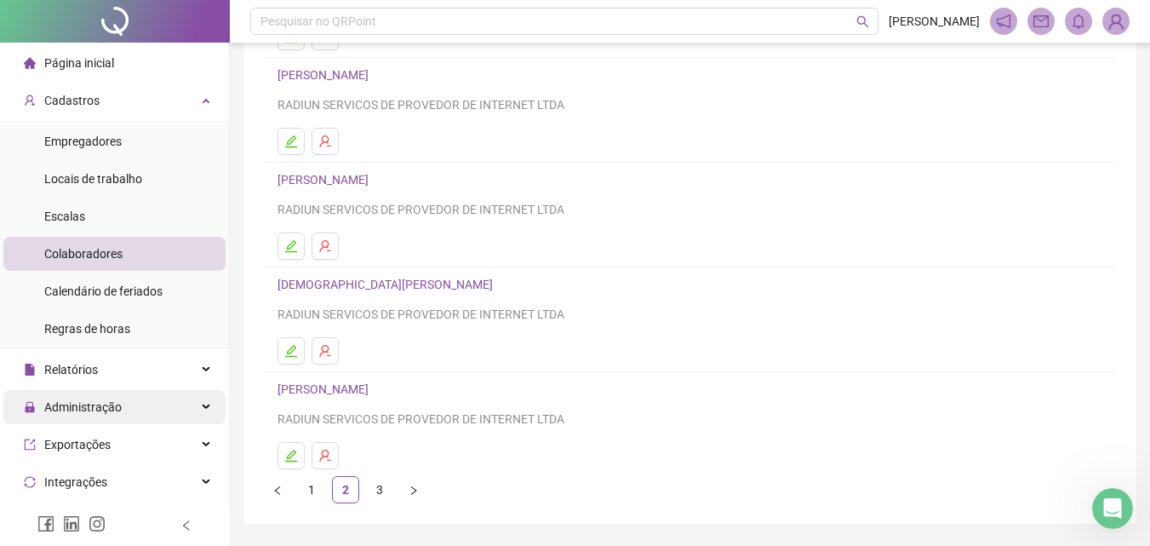
scroll to position [255, 0]
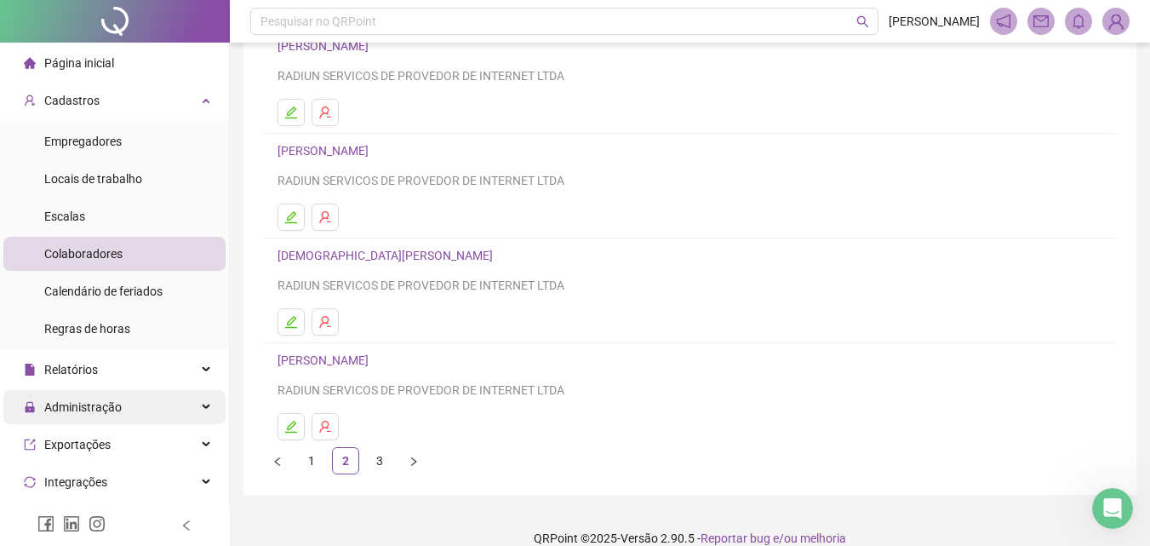
click at [284, 336] on li "[DEMOGRAPHIC_DATA][PERSON_NAME] RADIUN SERVICOS DE PROVEDOR DE INTERNET LTDA" at bounding box center [690, 290] width 852 height 105
click at [285, 320] on icon "edit" at bounding box center [291, 322] width 14 height 14
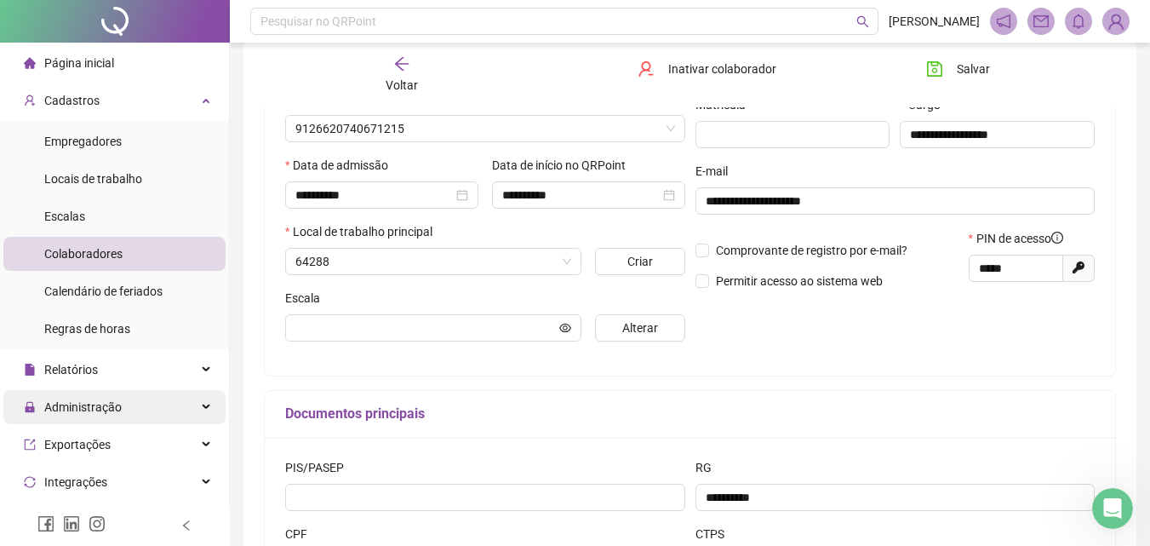
scroll to position [264, 0]
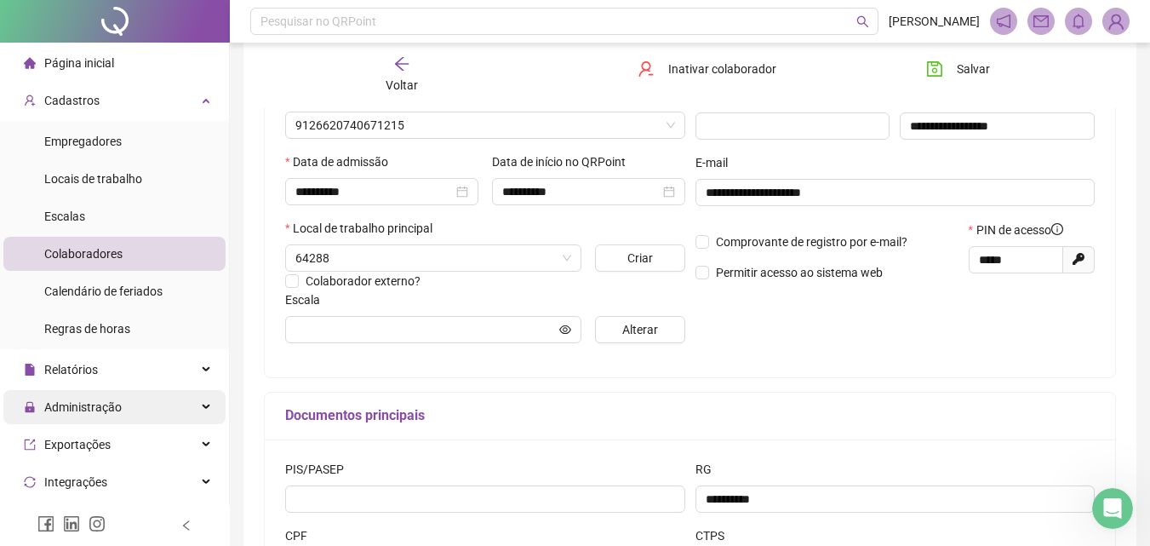
type input "********"
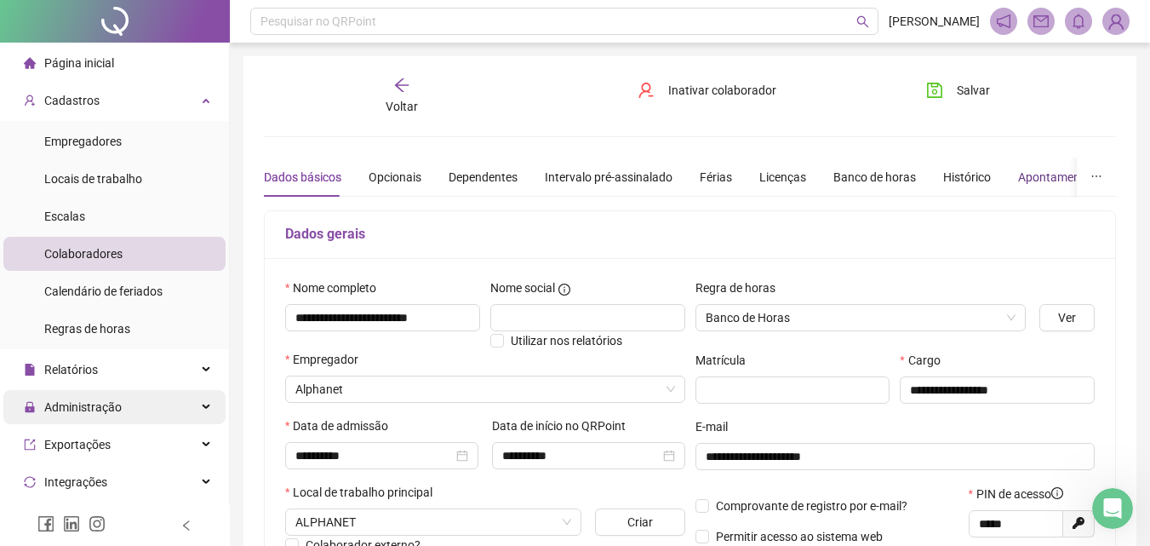
click at [1019, 180] on div "Apontamentos" at bounding box center [1057, 177] width 79 height 19
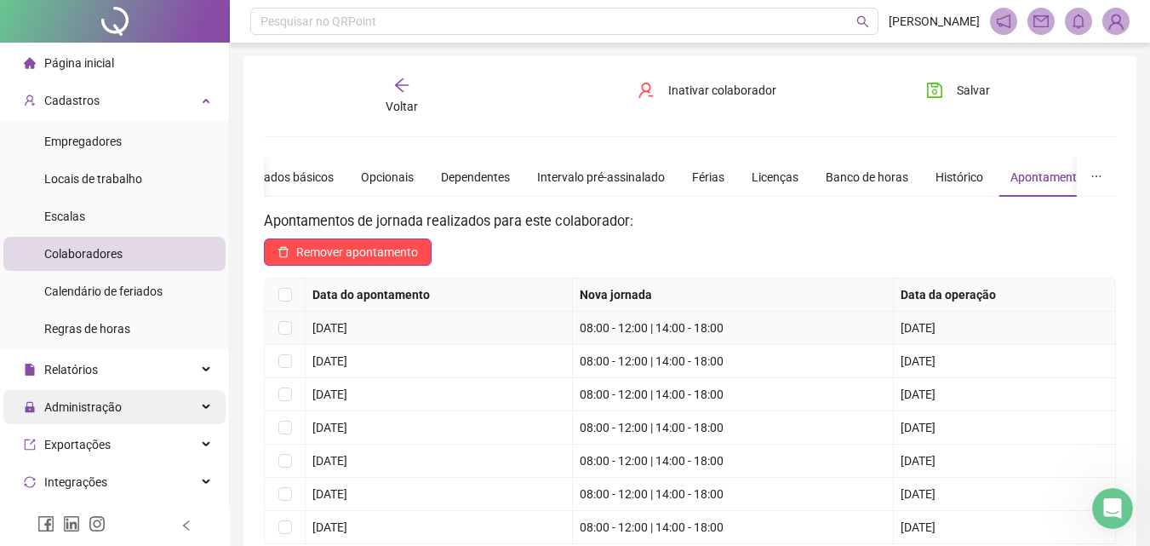
scroll to position [85, 0]
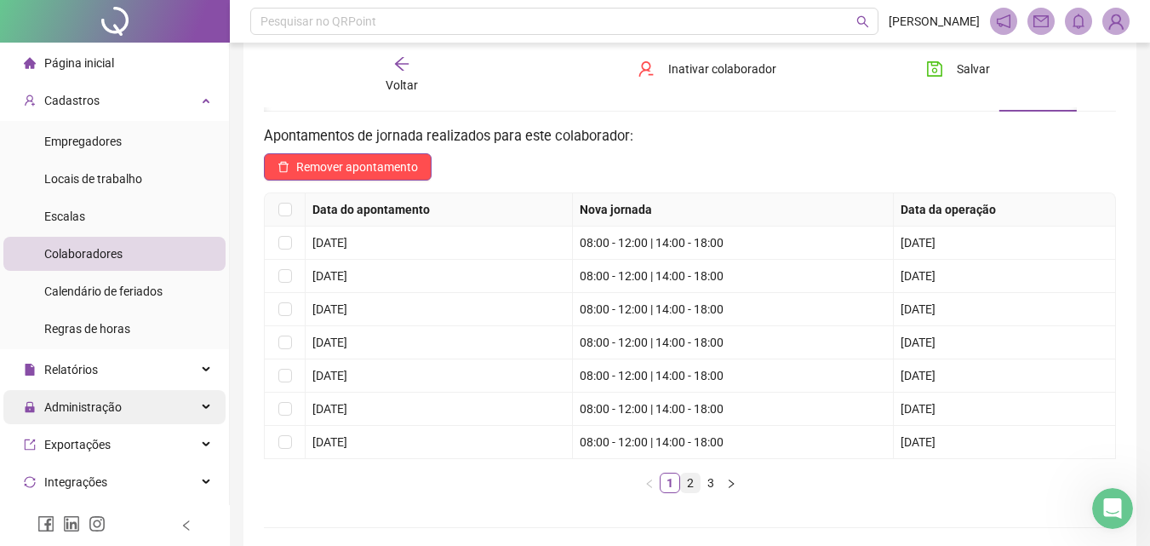
click at [697, 483] on link "2" at bounding box center [690, 482] width 19 height 19
click at [678, 480] on link "1" at bounding box center [670, 482] width 19 height 19
click at [690, 482] on link "2" at bounding box center [690, 482] width 19 height 19
click at [717, 485] on link "3" at bounding box center [711, 482] width 19 height 19
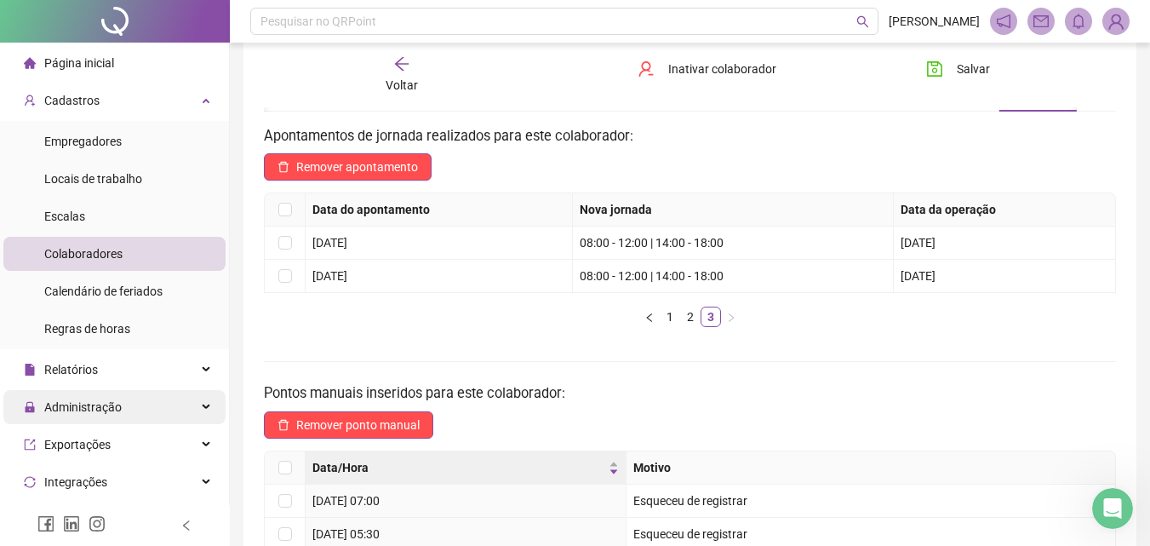
click at [388, 78] on span "Voltar" at bounding box center [402, 85] width 32 height 14
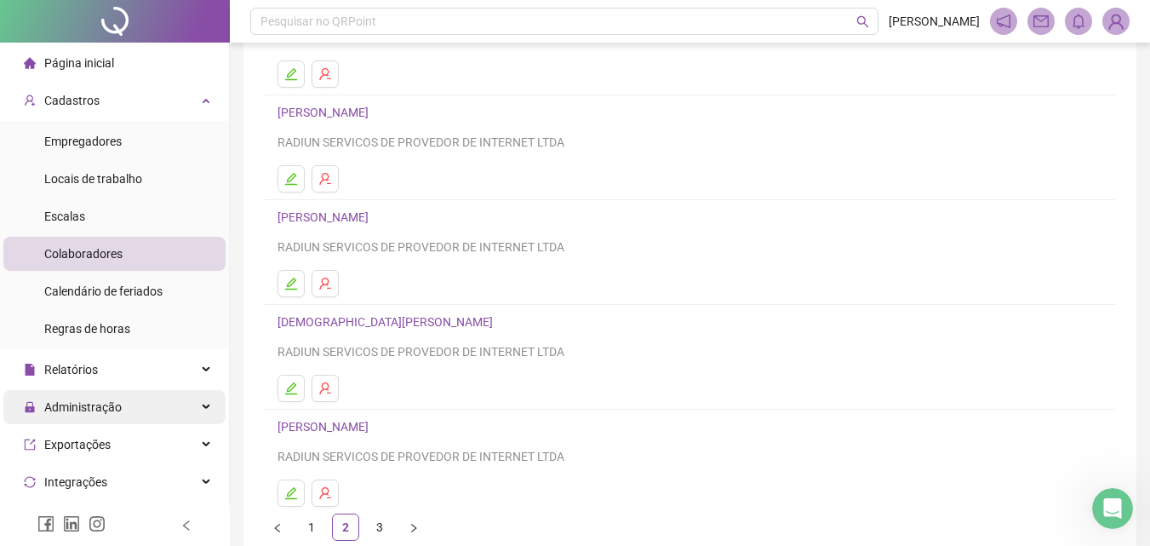
scroll to position [170, 0]
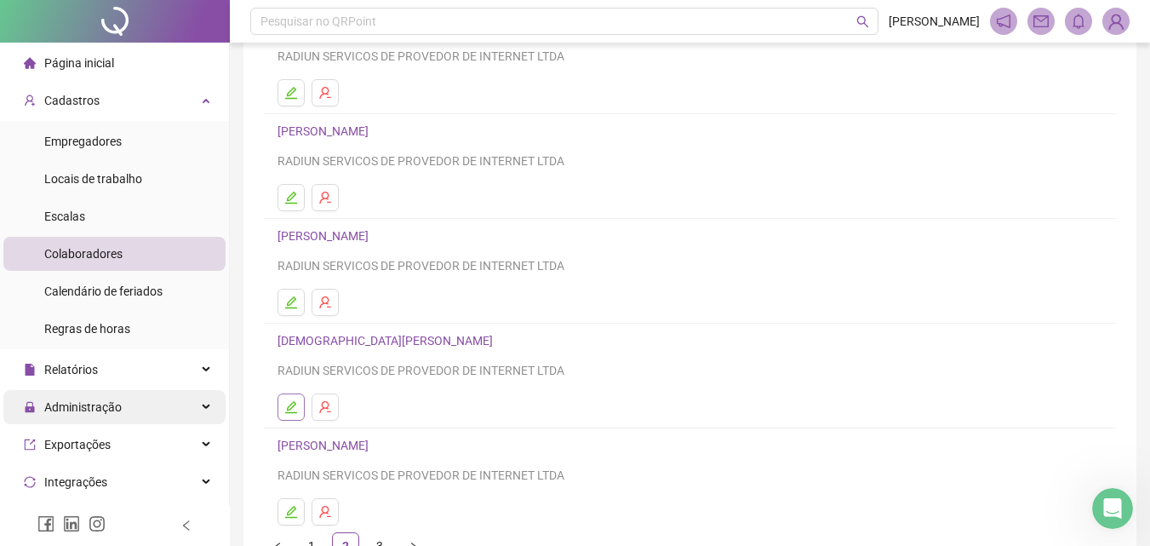
click at [292, 396] on button "button" at bounding box center [291, 406] width 27 height 27
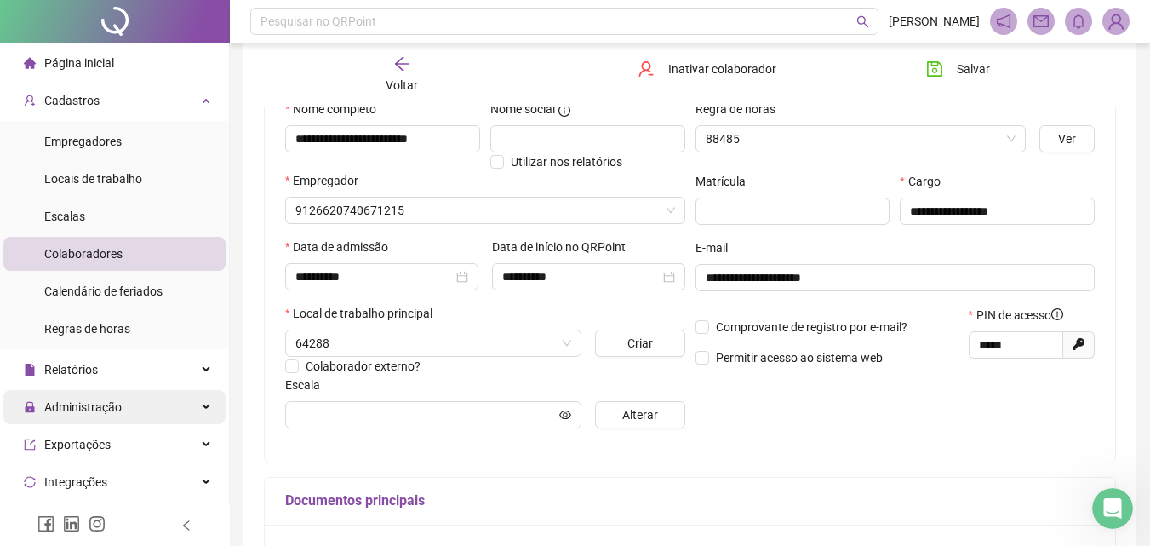
scroll to position [9, 0]
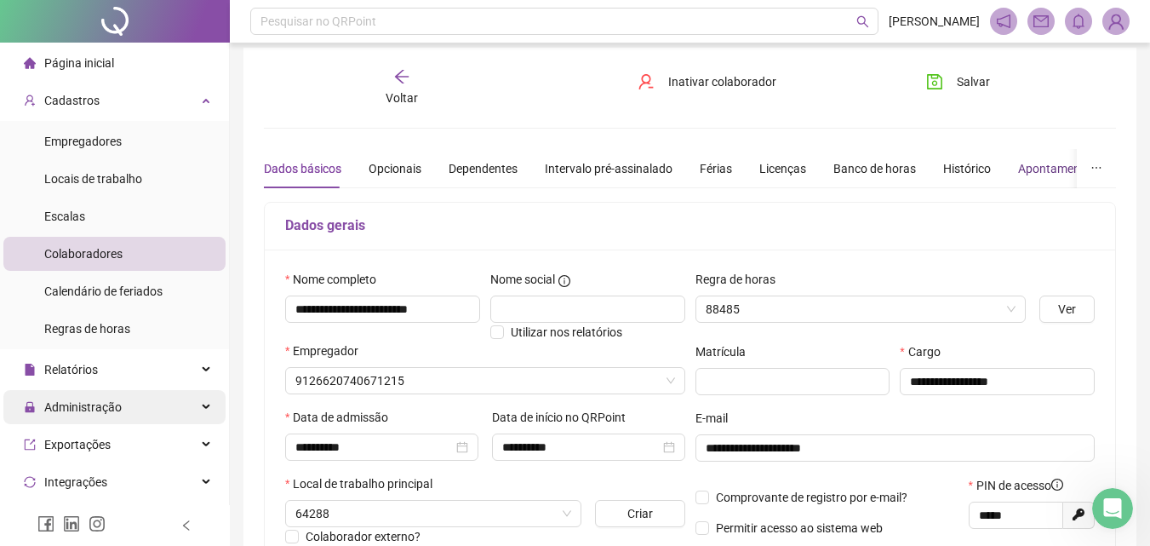
click at [1030, 169] on div "Apontamentos" at bounding box center [1057, 168] width 79 height 19
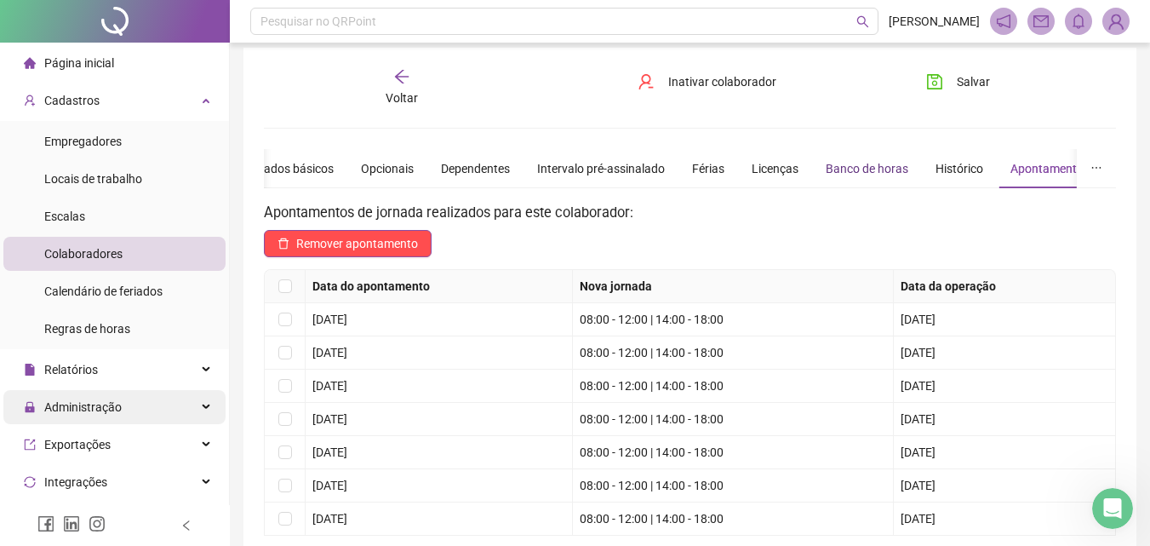
click at [886, 168] on div "Banco de horas" at bounding box center [867, 168] width 83 height 19
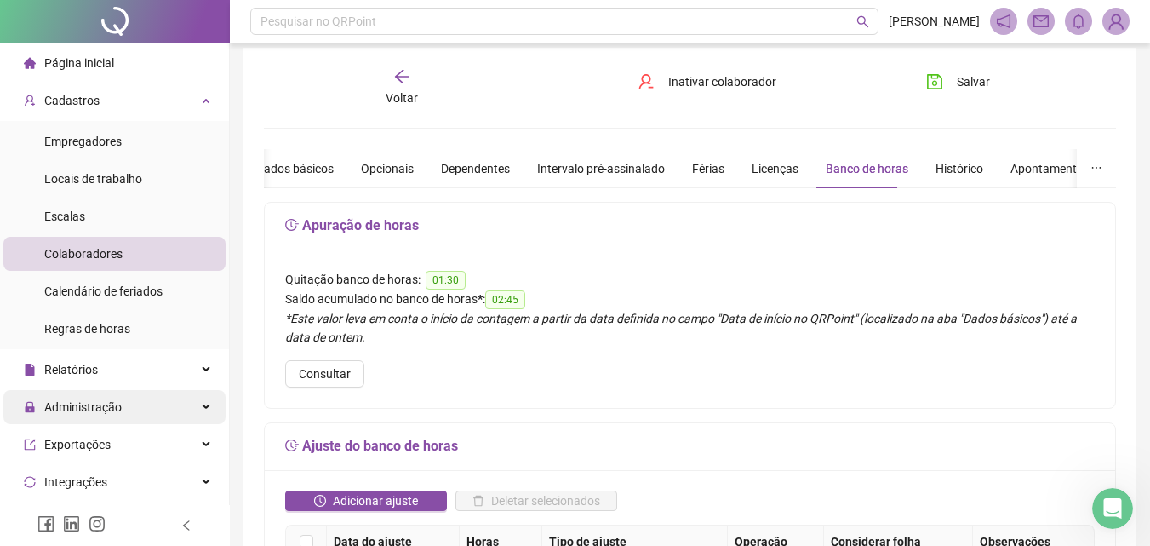
click at [390, 75] on div "Voltar" at bounding box center [401, 87] width 131 height 39
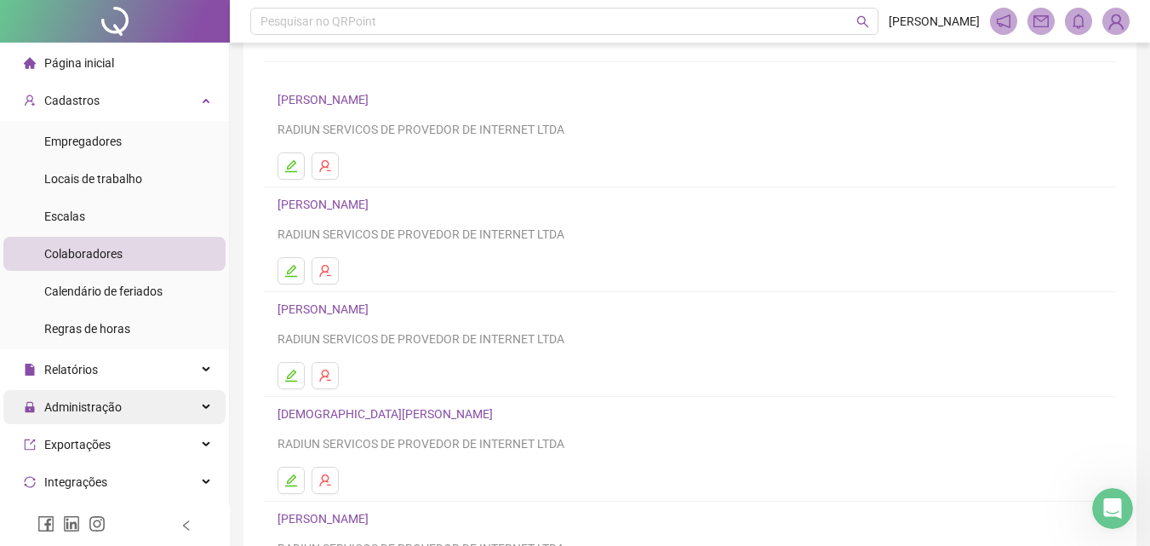
scroll to position [255, 0]
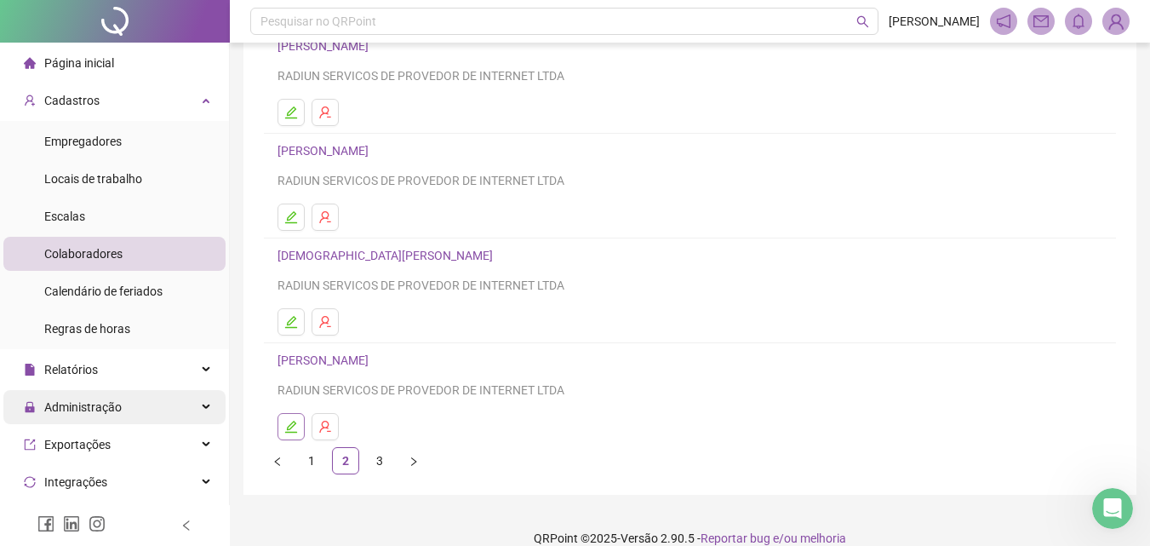
click at [299, 437] on button "button" at bounding box center [291, 426] width 27 height 27
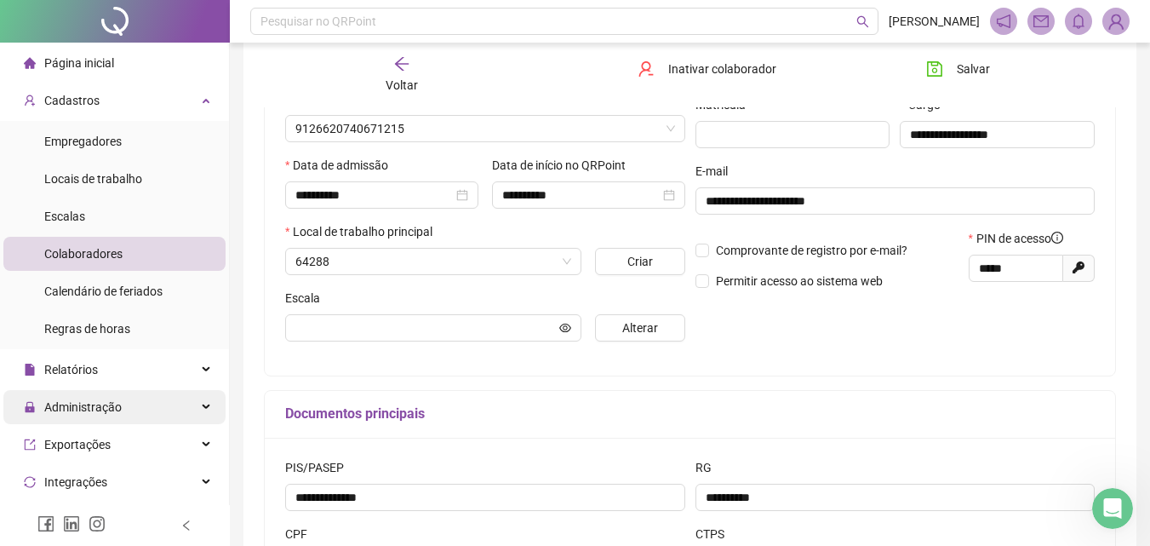
scroll to position [264, 0]
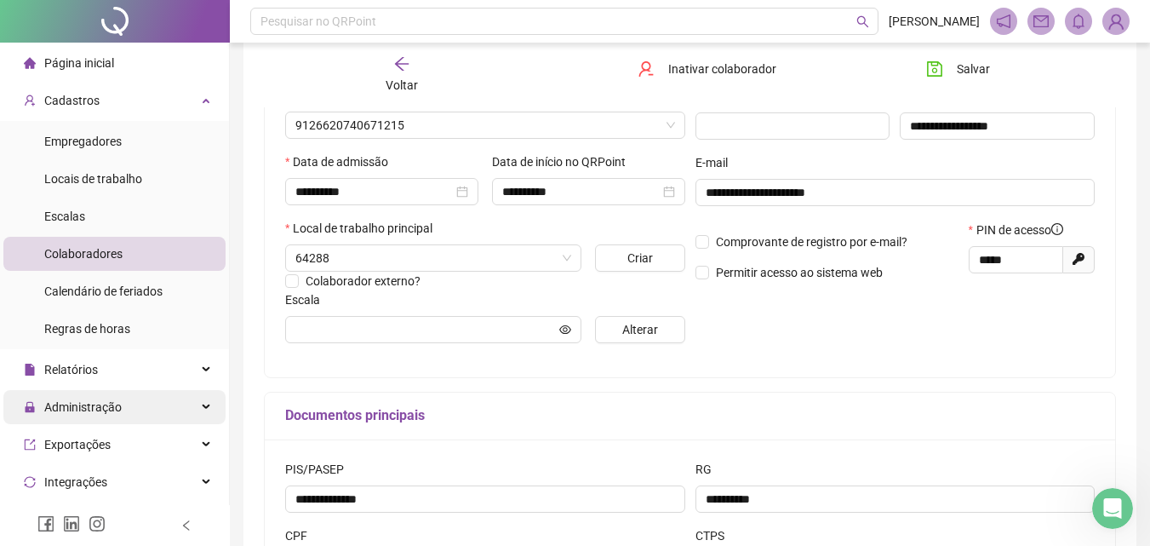
type input "********"
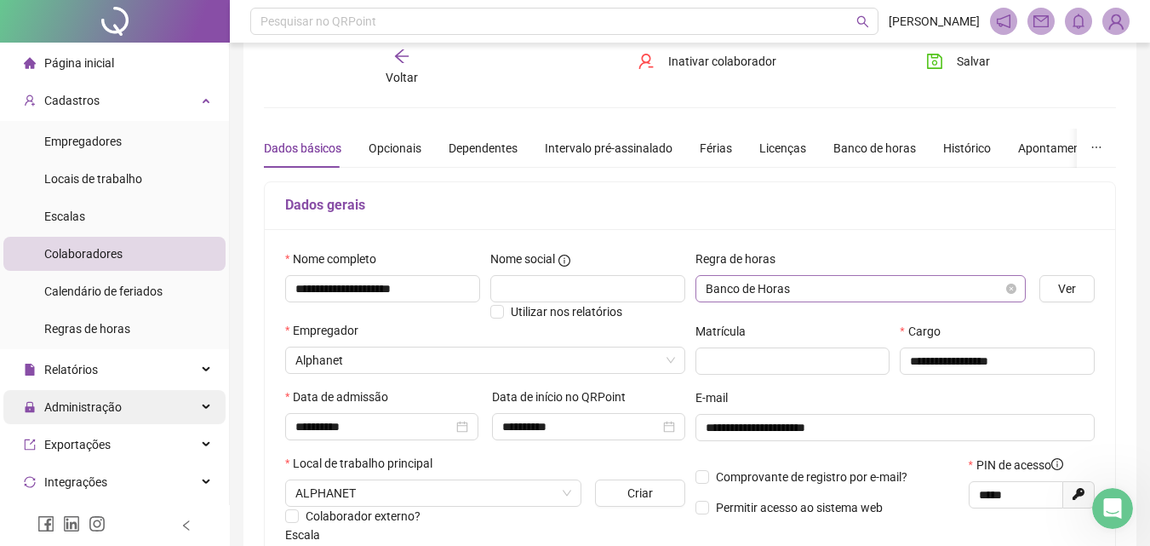
scroll to position [0, 0]
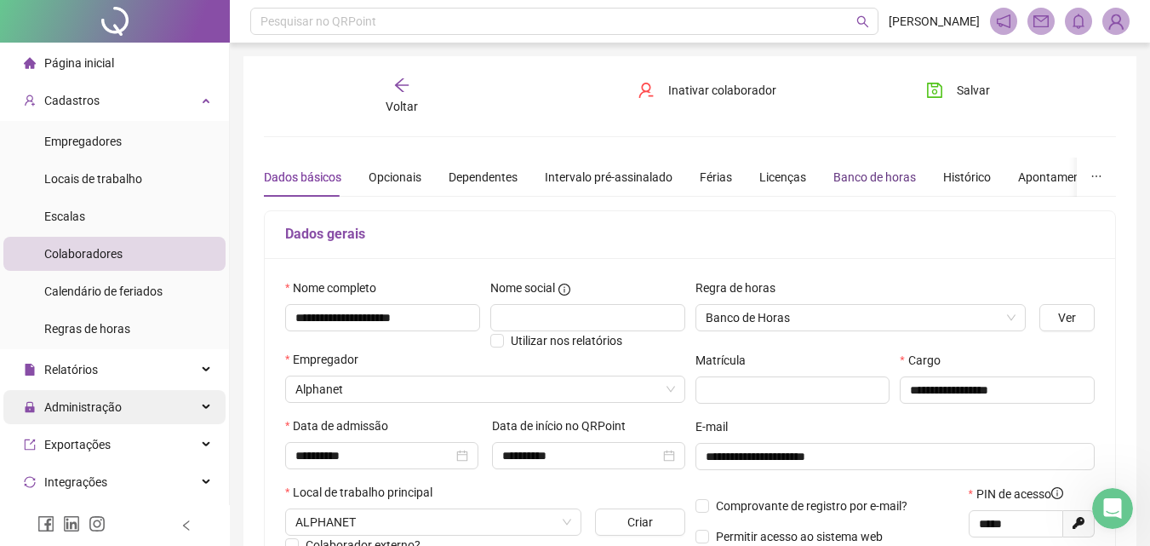
click at [851, 183] on div "Banco de horas" at bounding box center [875, 177] width 83 height 19
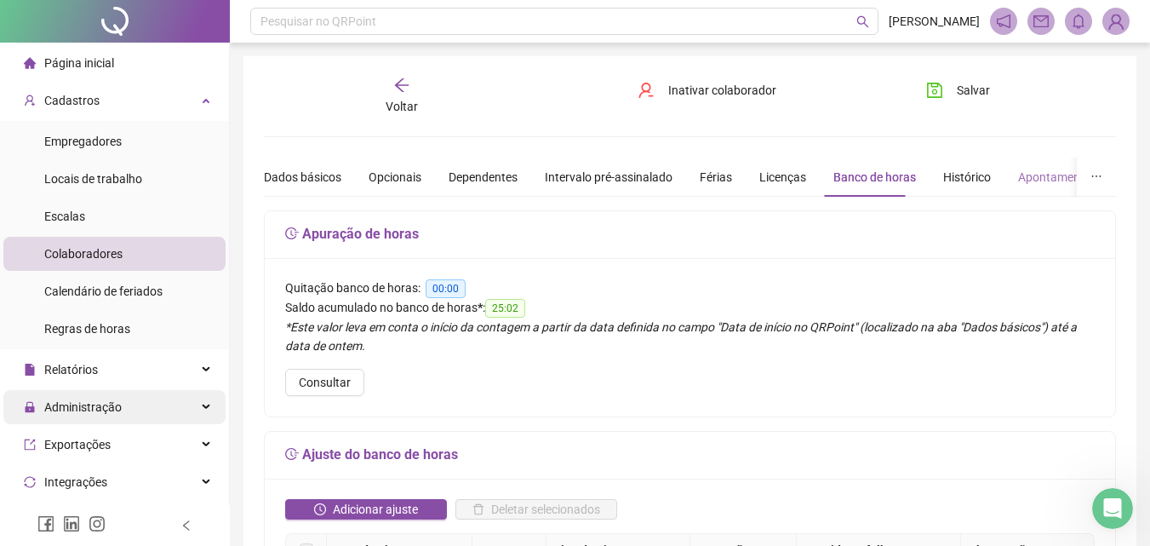
click at [1035, 166] on div "Apontamentos" at bounding box center [1057, 177] width 79 height 39
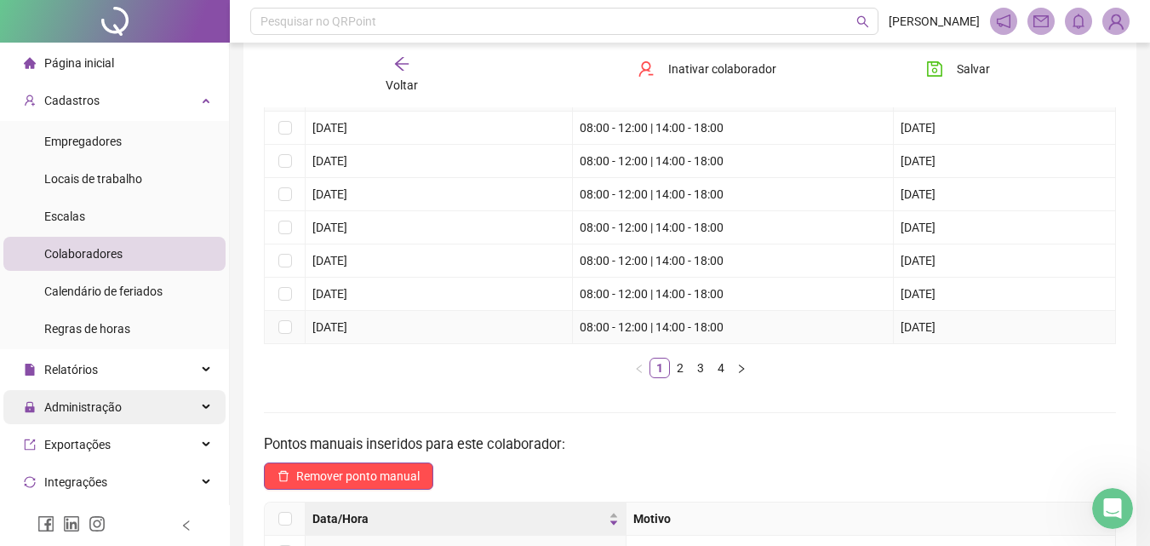
scroll to position [170, 0]
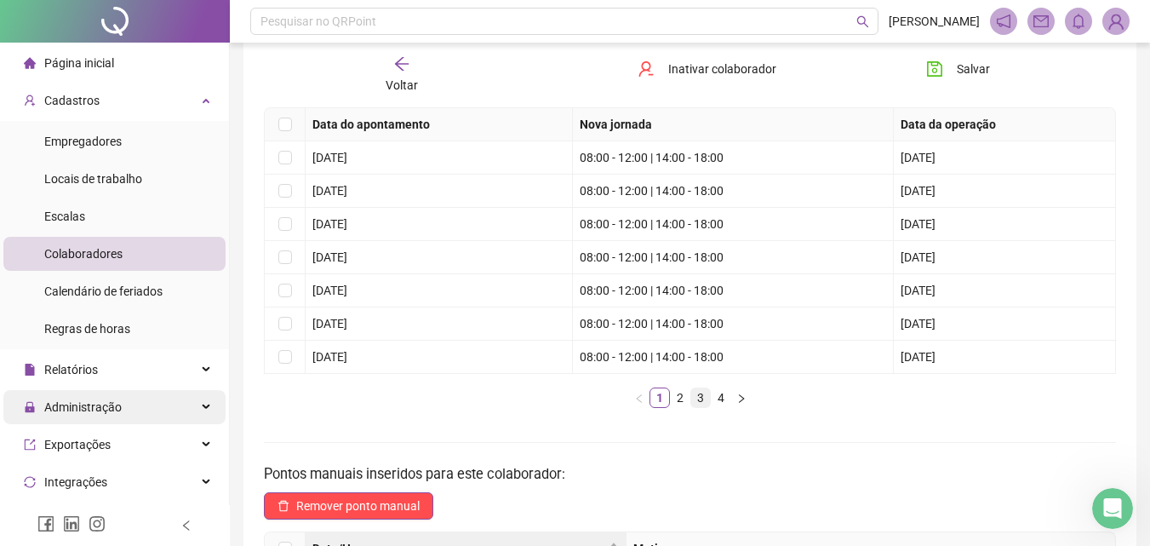
click at [690, 395] on li "3" at bounding box center [700, 397] width 20 height 20
click at [682, 408] on li "2" at bounding box center [680, 397] width 20 height 20
click at [699, 402] on link "3" at bounding box center [700, 397] width 19 height 19
click at [725, 399] on link "4" at bounding box center [721, 397] width 19 height 19
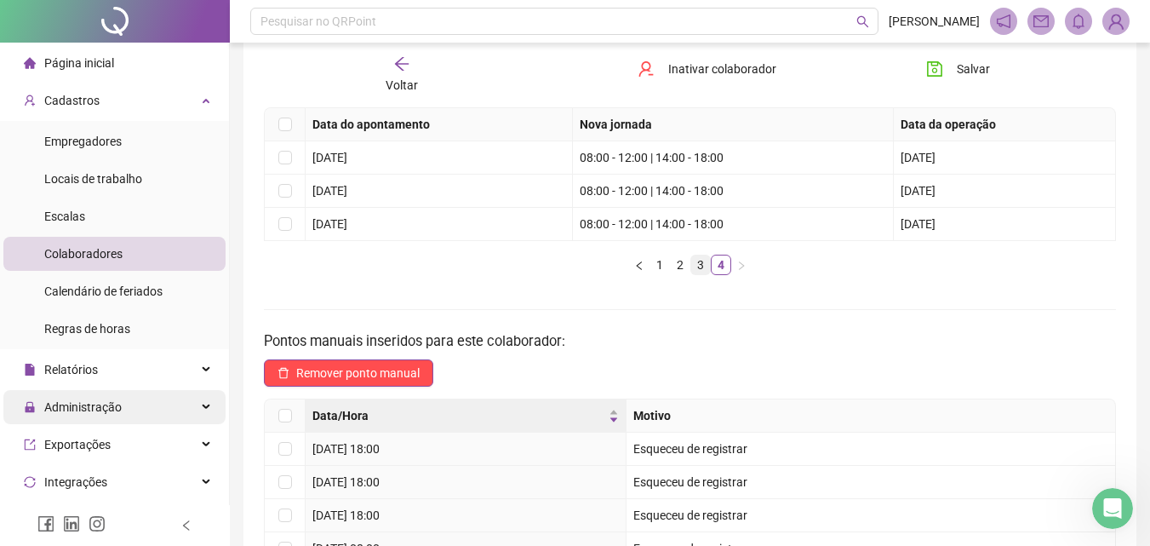
click at [694, 255] on link "3" at bounding box center [700, 264] width 19 height 19
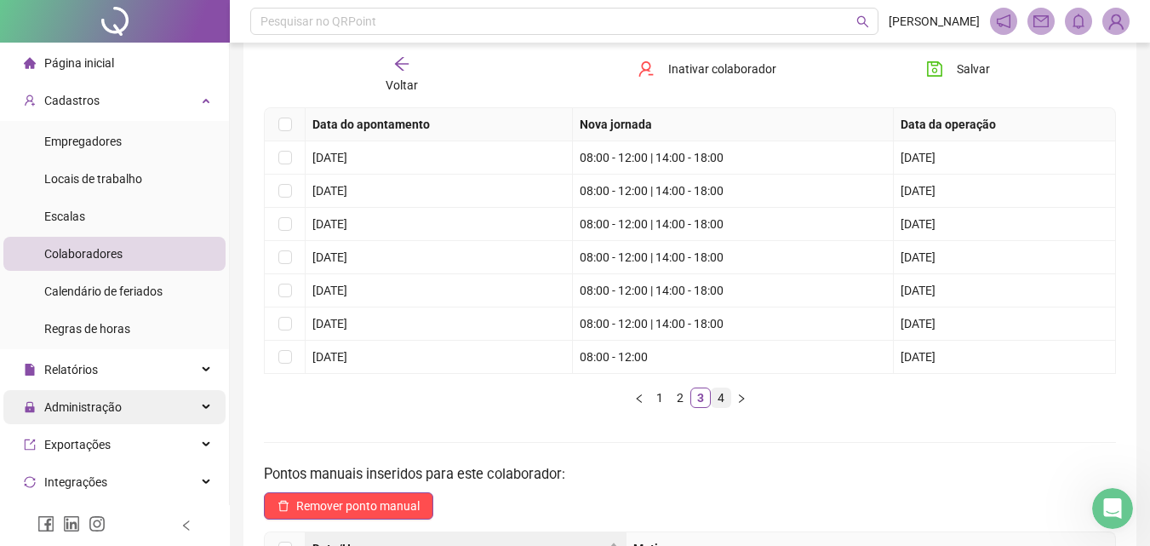
click at [719, 399] on link "4" at bounding box center [721, 397] width 19 height 19
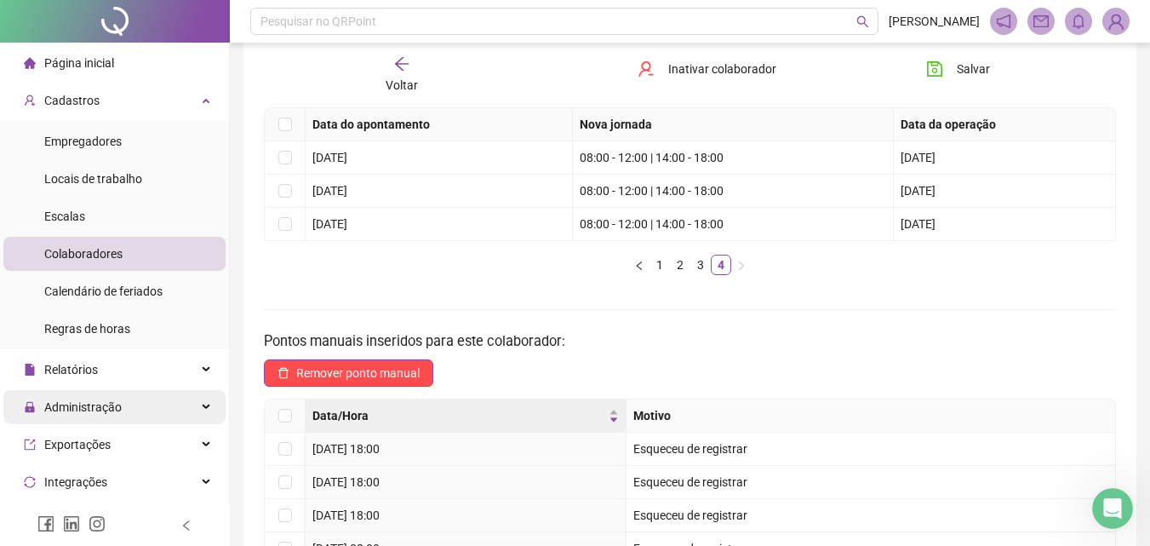
click at [398, 114] on th "Data do apontamento" at bounding box center [439, 124] width 267 height 33
click at [396, 95] on div "Voltar Inativar colaborador [PERSON_NAME]" at bounding box center [690, 75] width 866 height 65
click at [400, 84] on span "Voltar" at bounding box center [402, 85] width 32 height 14
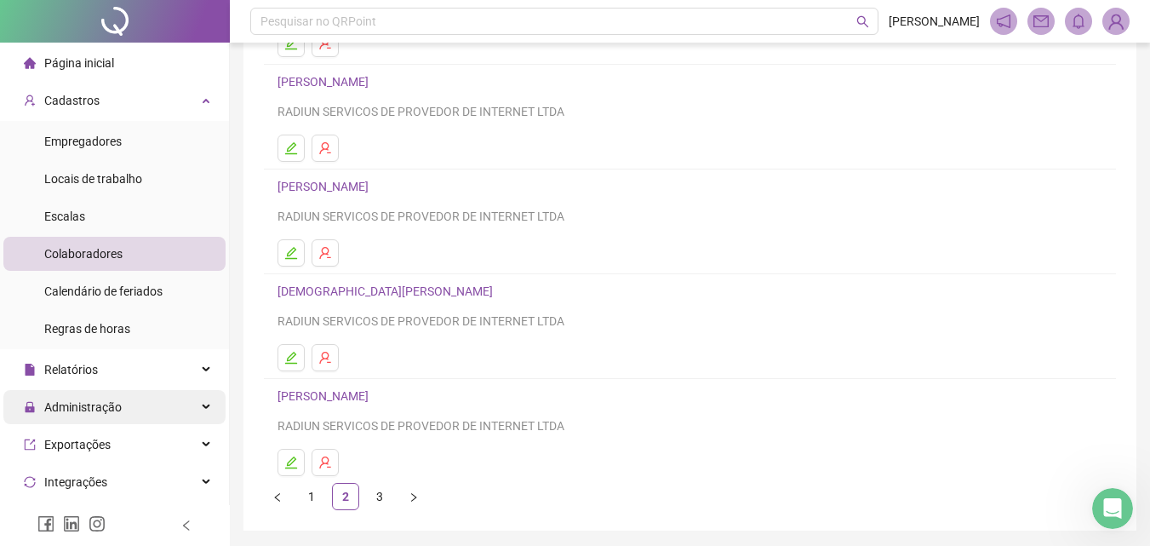
scroll to position [278, 0]
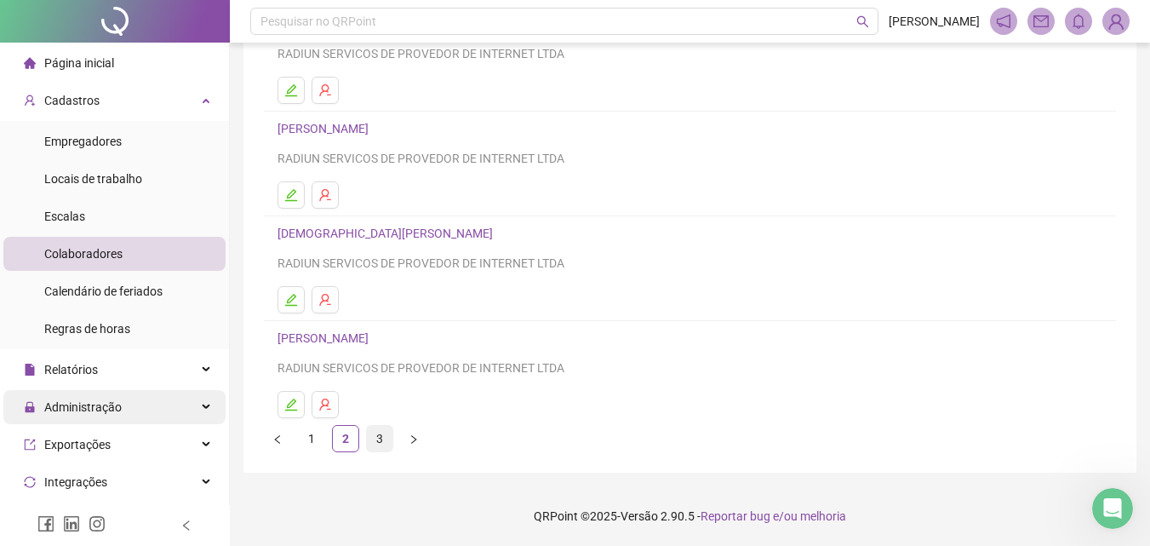
click at [376, 444] on link "3" at bounding box center [380, 439] width 26 height 26
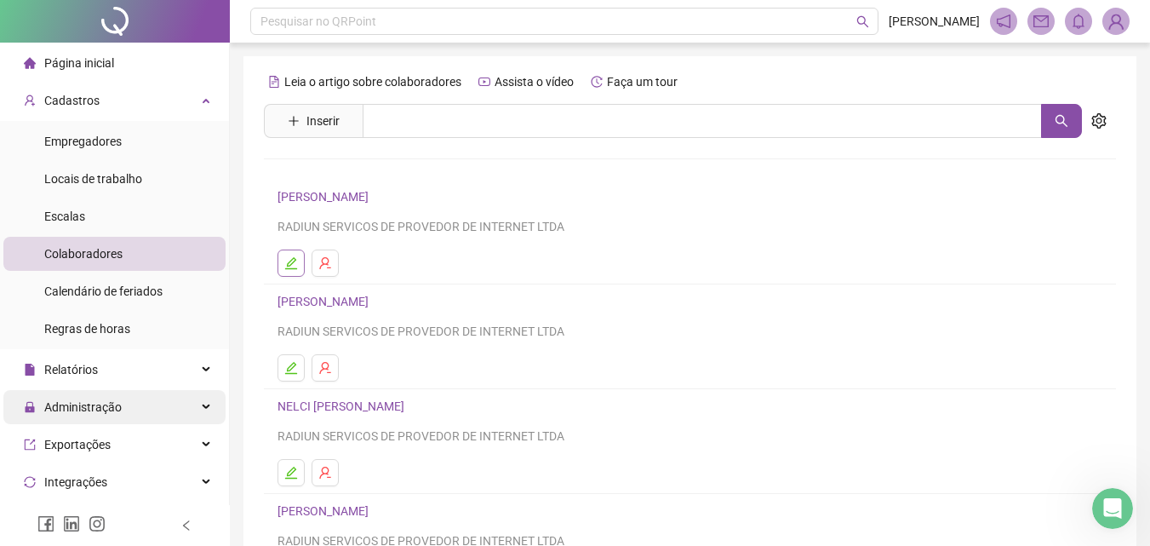
click at [290, 260] on icon "edit" at bounding box center [291, 263] width 14 height 14
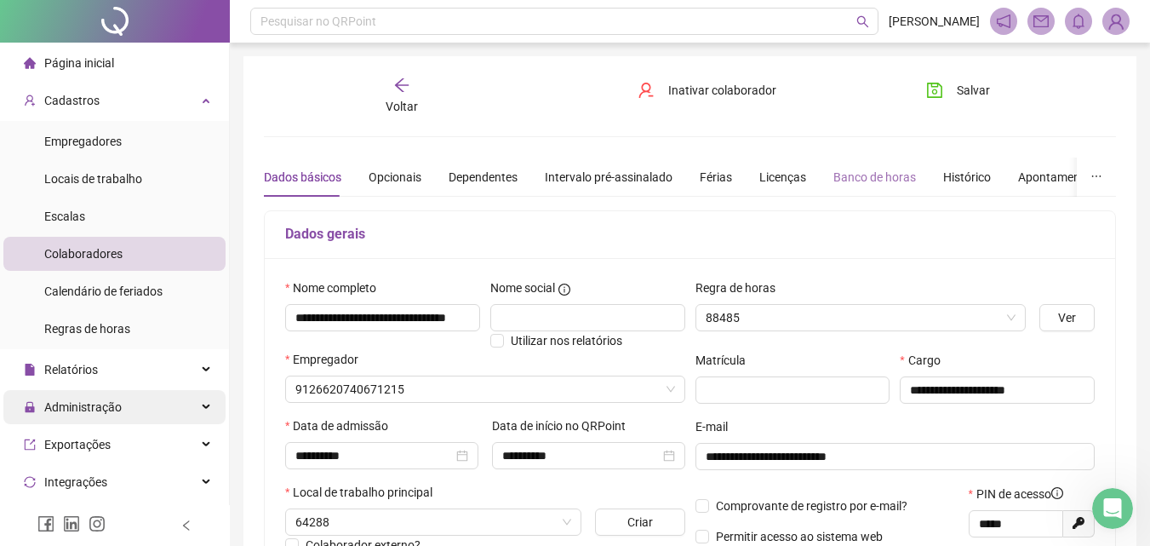
type input "********"
click at [885, 183] on div "Banco de horas" at bounding box center [875, 177] width 83 height 19
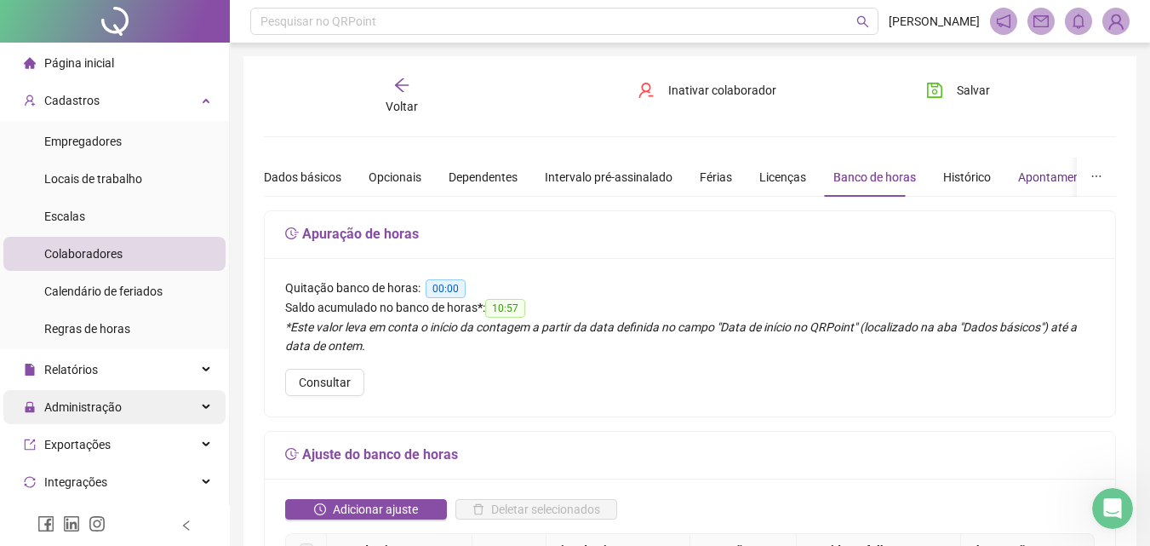
click at [1030, 183] on div "Apontamentos" at bounding box center [1057, 177] width 79 height 19
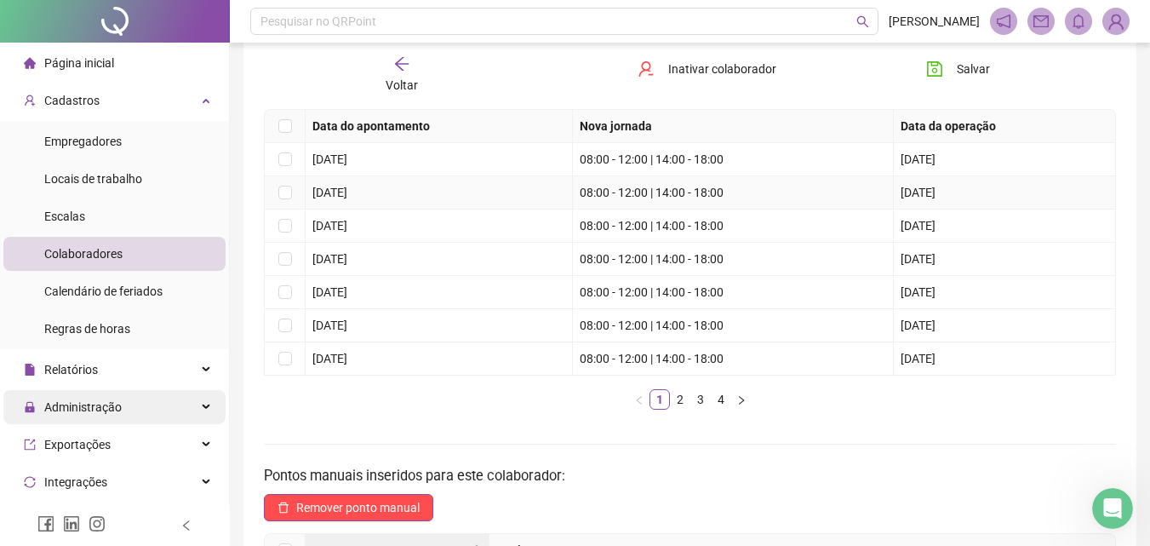
scroll to position [170, 0]
click at [684, 396] on link "2" at bounding box center [680, 397] width 19 height 19
click at [702, 405] on link "3" at bounding box center [700, 397] width 19 height 19
click at [717, 397] on link "4" at bounding box center [721, 397] width 19 height 19
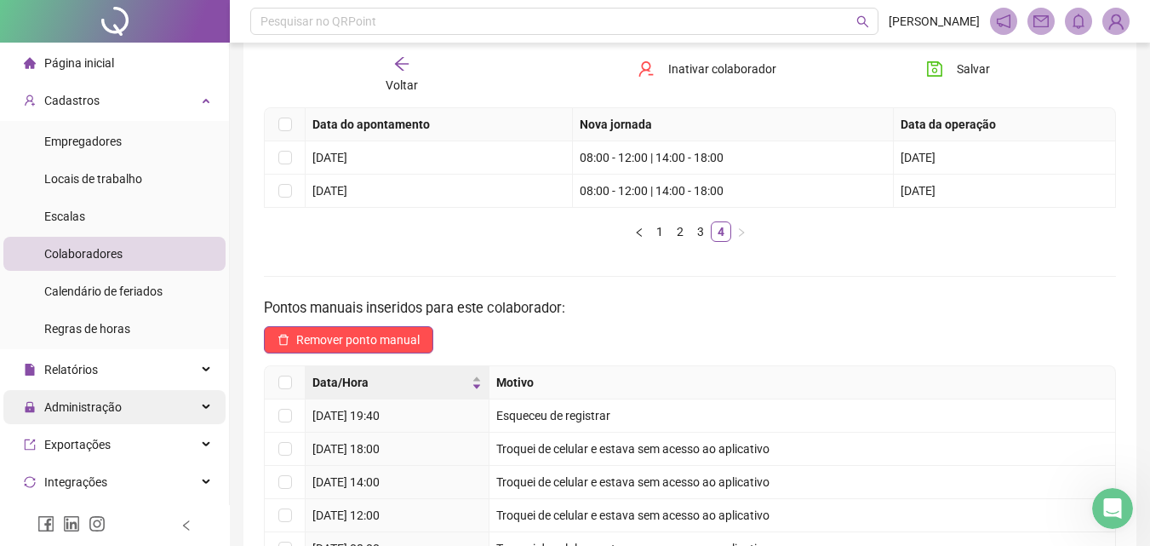
click at [395, 78] on span "Voltar" at bounding box center [402, 85] width 32 height 14
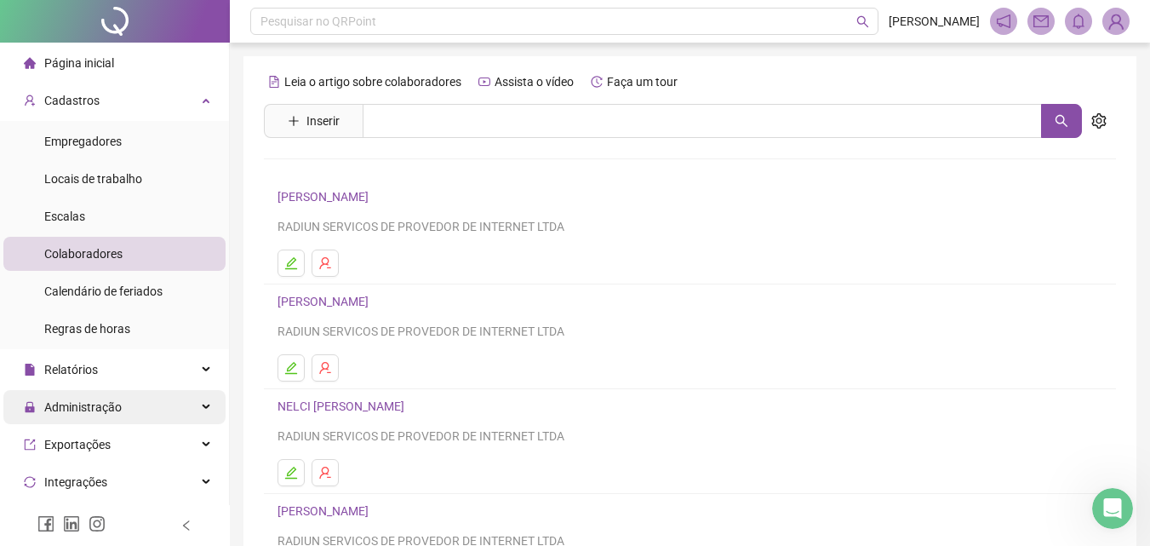
scroll to position [85, 0]
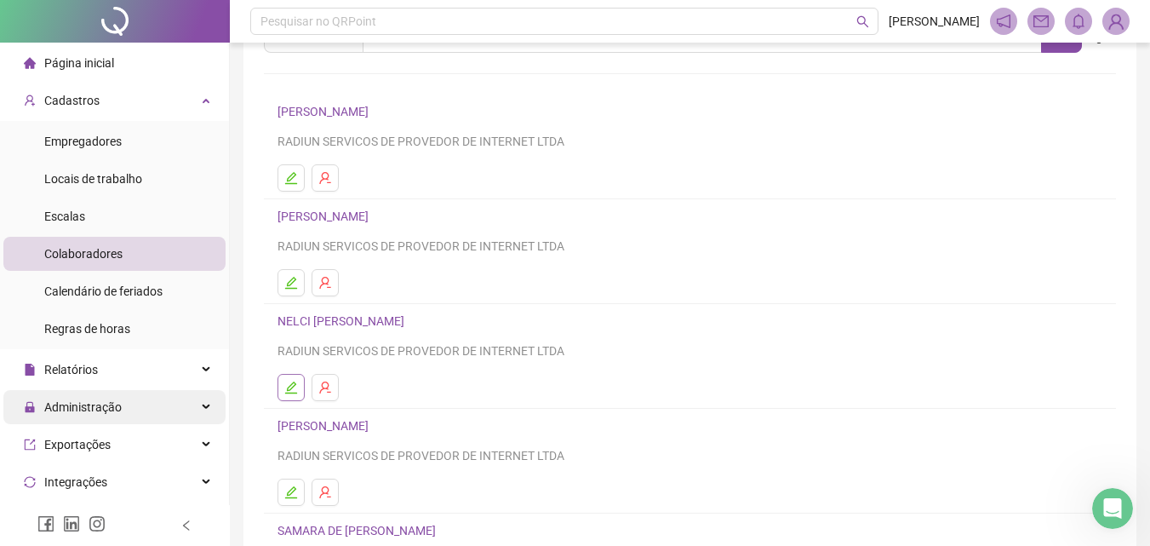
click at [289, 389] on icon "edit" at bounding box center [291, 388] width 14 height 14
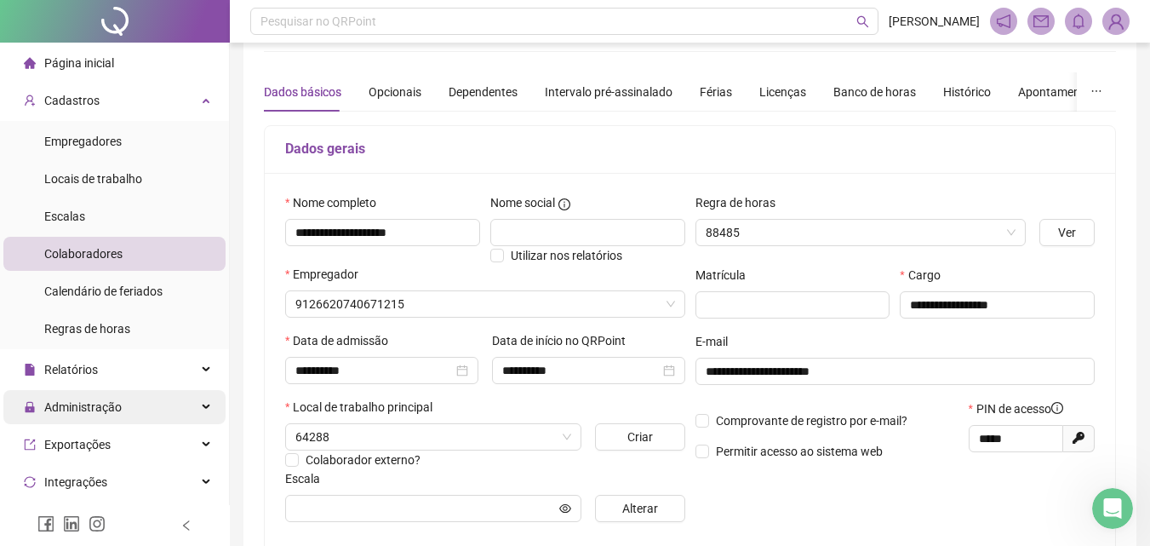
scroll to position [9, 0]
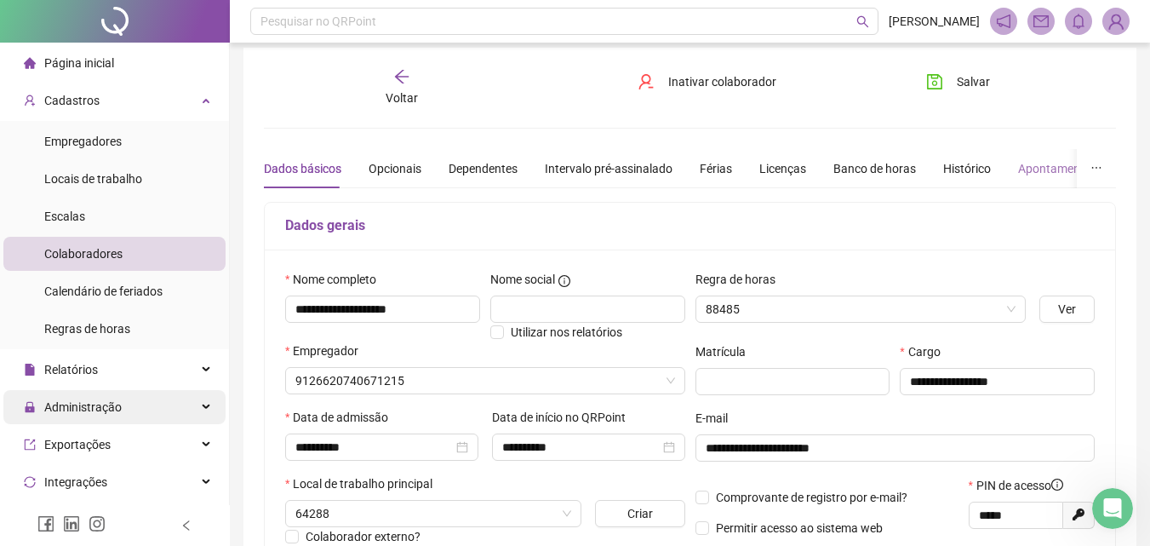
type input "********"
click at [1018, 179] on div "Apontamentos" at bounding box center [1057, 168] width 79 height 39
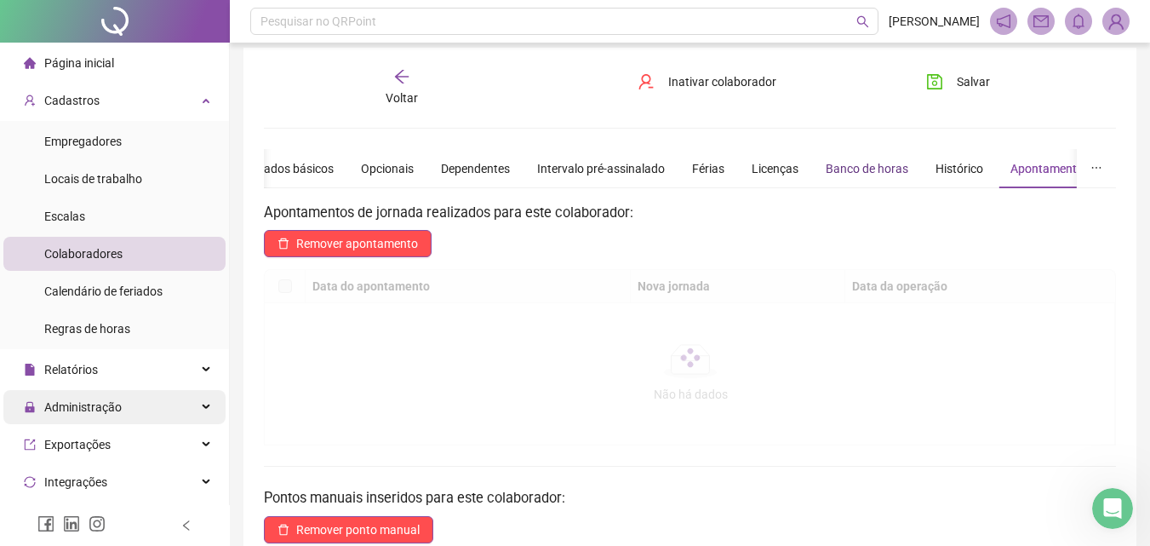
click at [856, 173] on div "Banco de horas" at bounding box center [867, 168] width 83 height 19
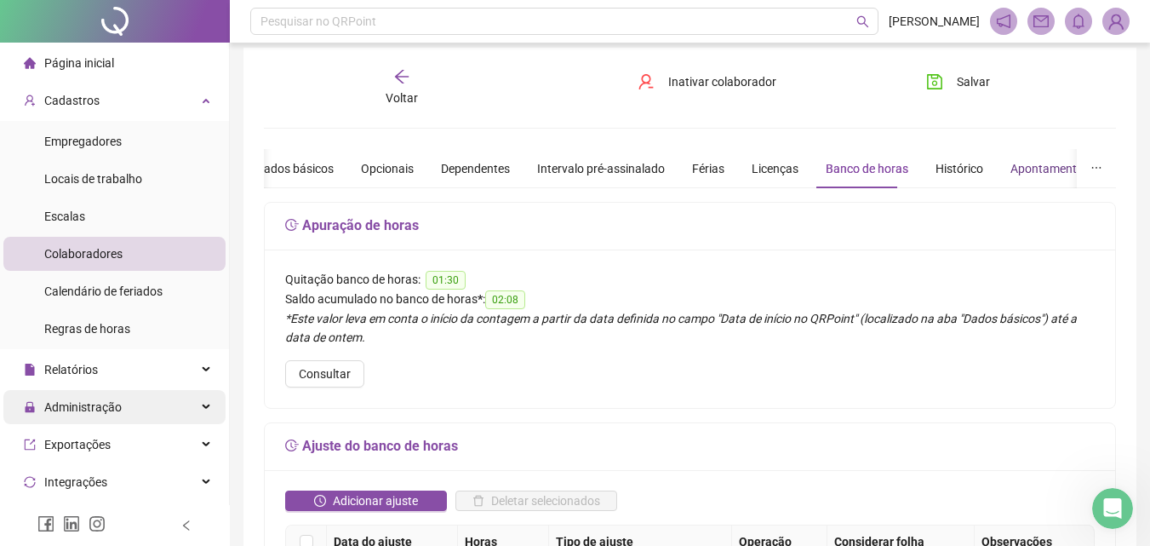
click at [1025, 163] on div "Apontamentos" at bounding box center [1050, 168] width 79 height 19
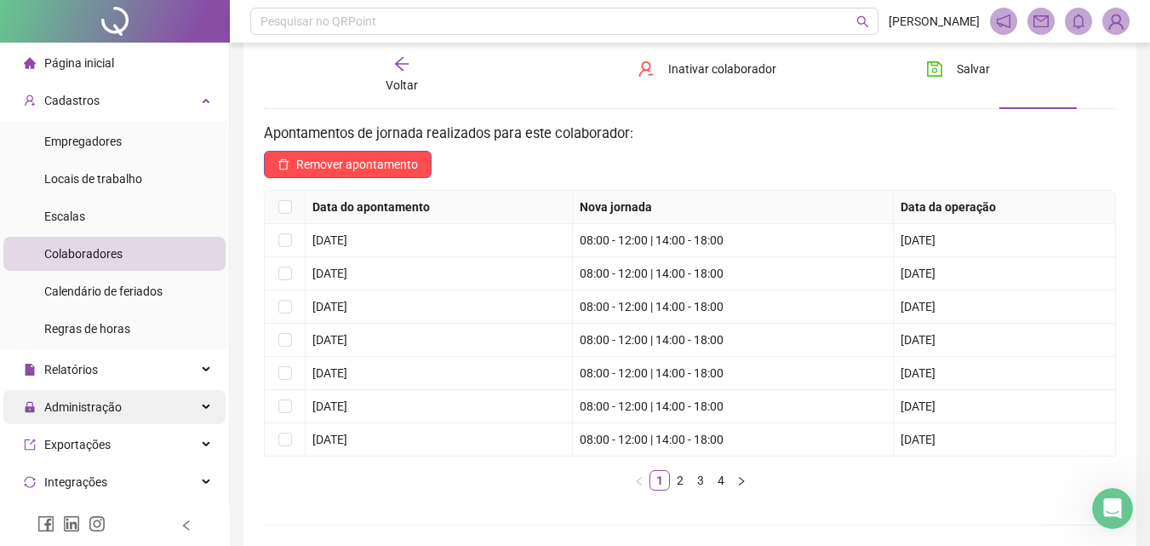
scroll to position [179, 0]
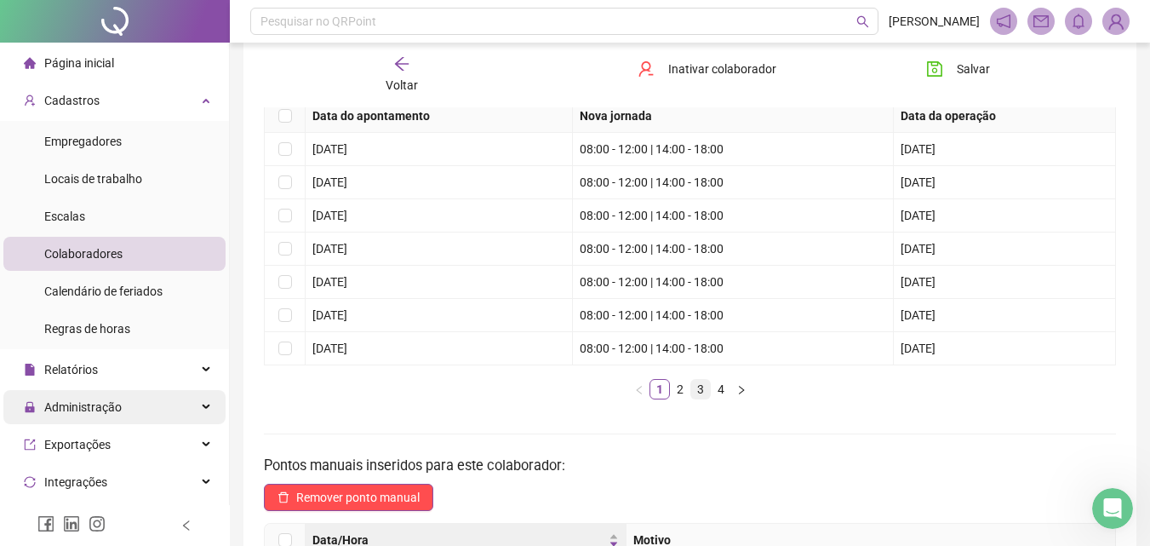
click at [697, 387] on link "3" at bounding box center [700, 389] width 19 height 19
click at [686, 382] on link "2" at bounding box center [680, 389] width 19 height 19
click at [697, 387] on link "3" at bounding box center [700, 389] width 19 height 19
click at [716, 390] on link "4" at bounding box center [721, 389] width 19 height 19
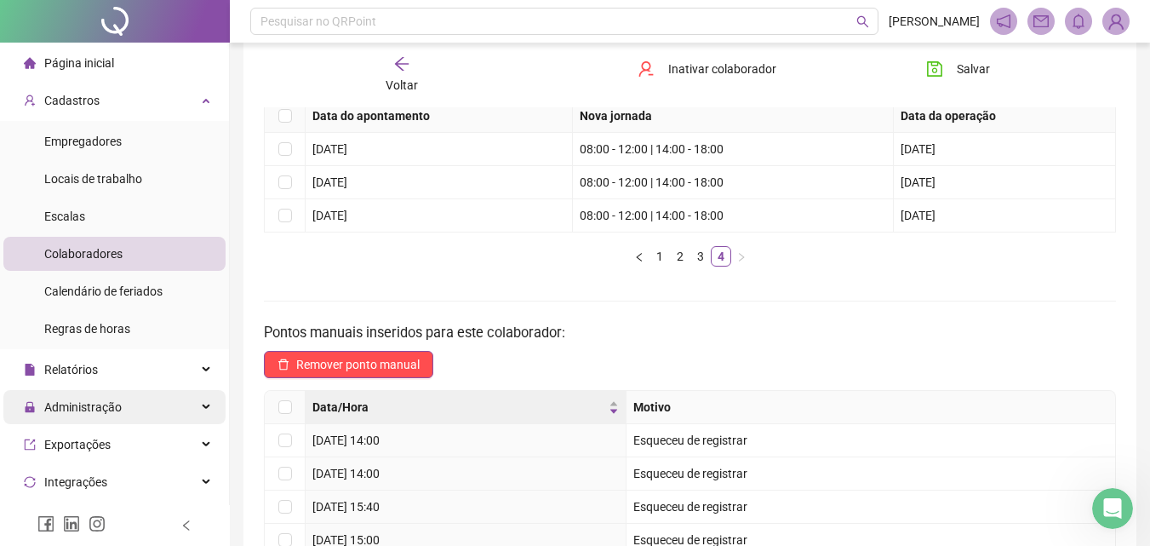
click at [402, 71] on icon "arrow-left" at bounding box center [401, 63] width 17 height 17
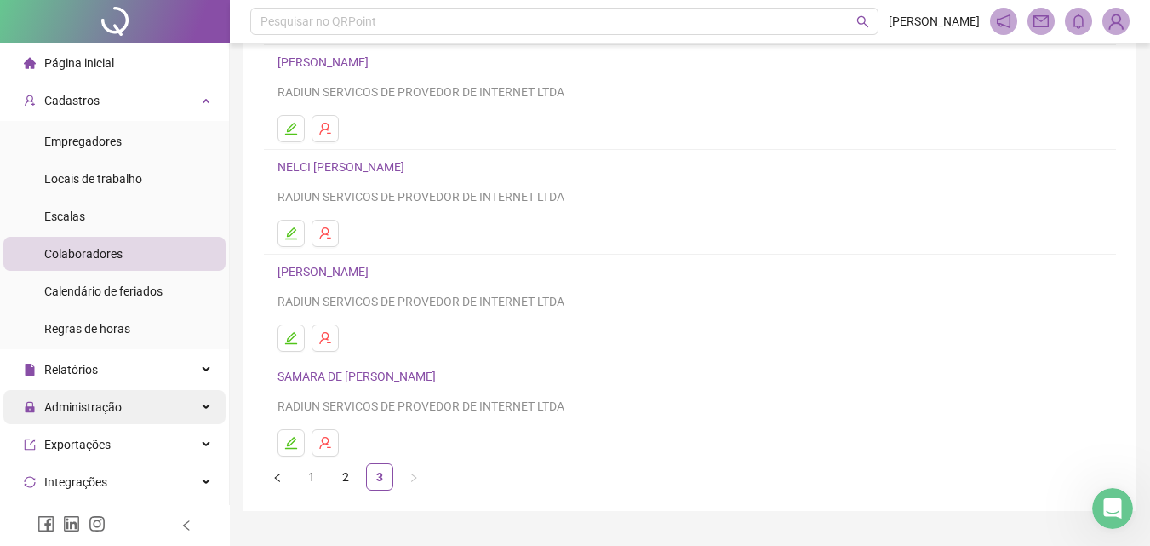
scroll to position [278, 0]
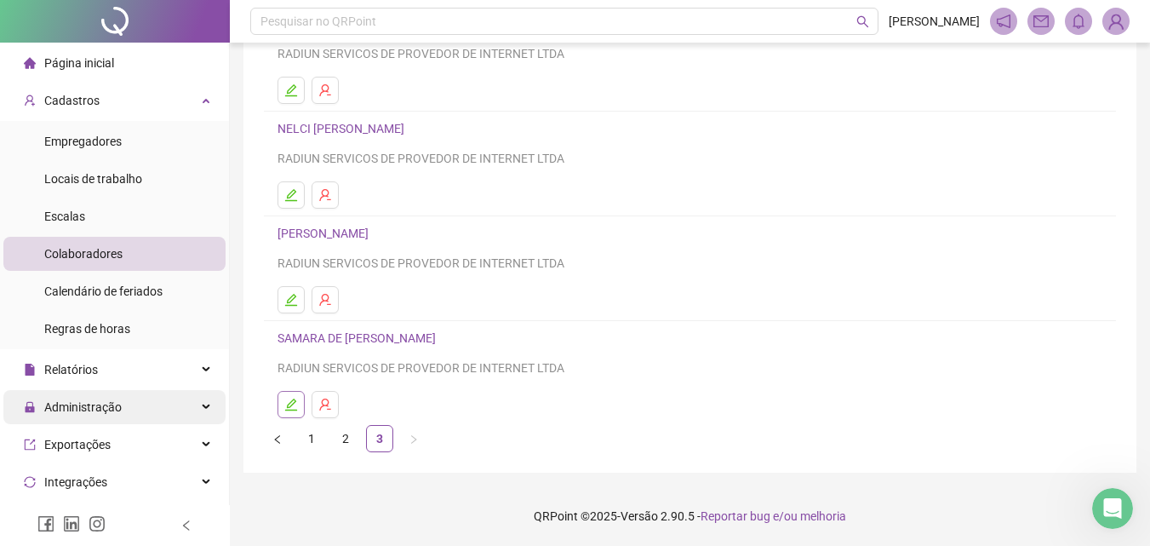
click at [290, 407] on icon "edit" at bounding box center [291, 404] width 12 height 12
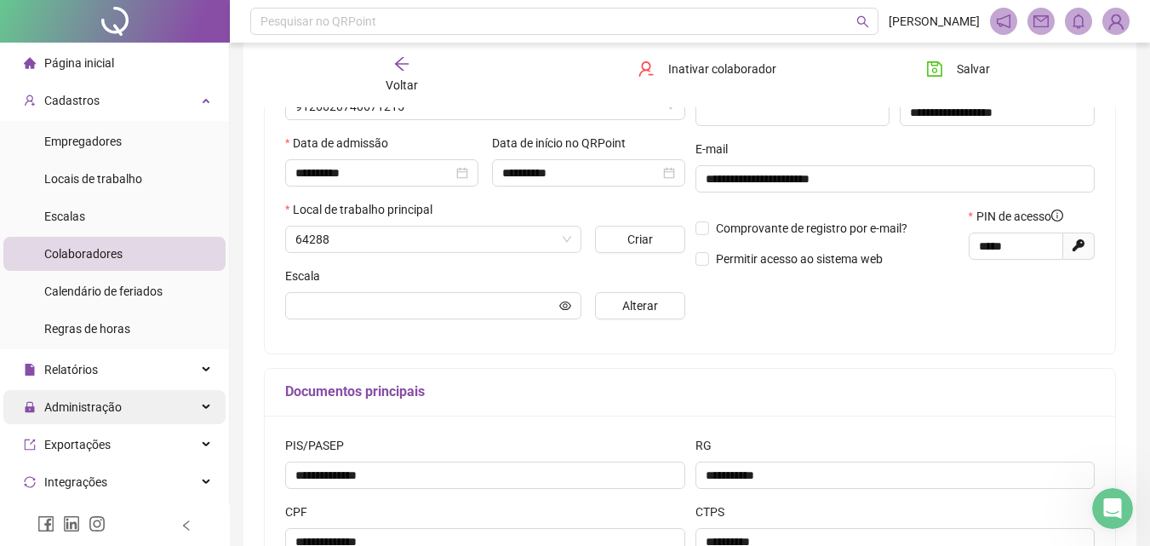
scroll to position [31, 0]
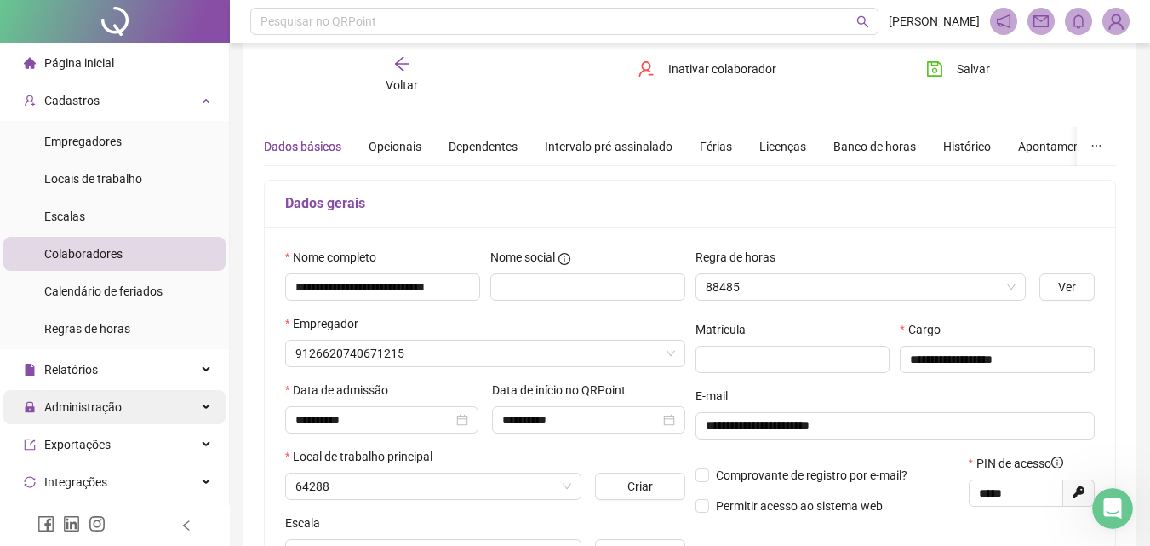
type input "**********"
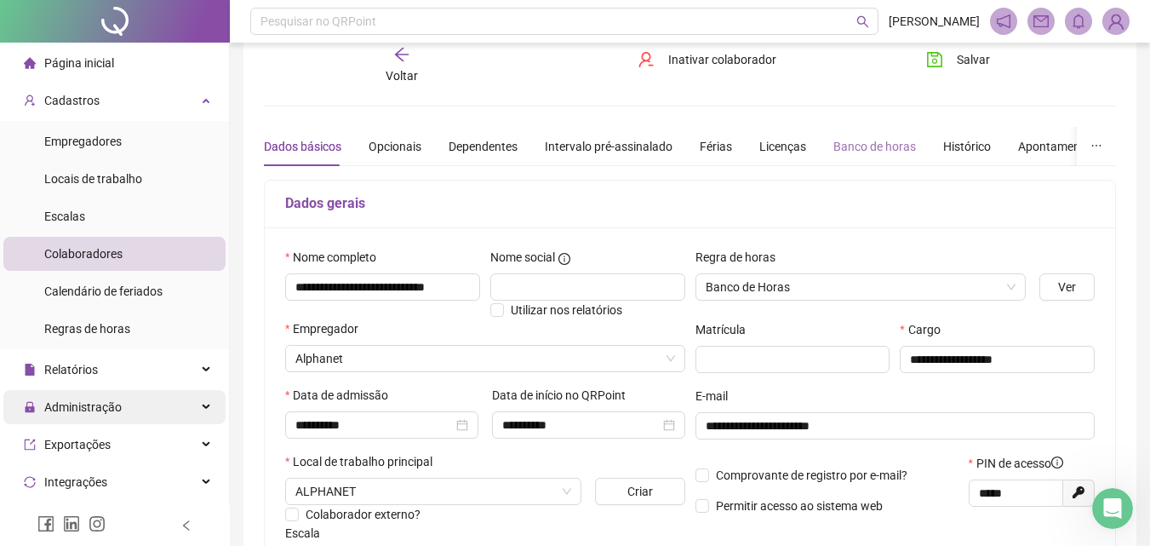
click at [862, 135] on div "Banco de horas" at bounding box center [875, 146] width 83 height 39
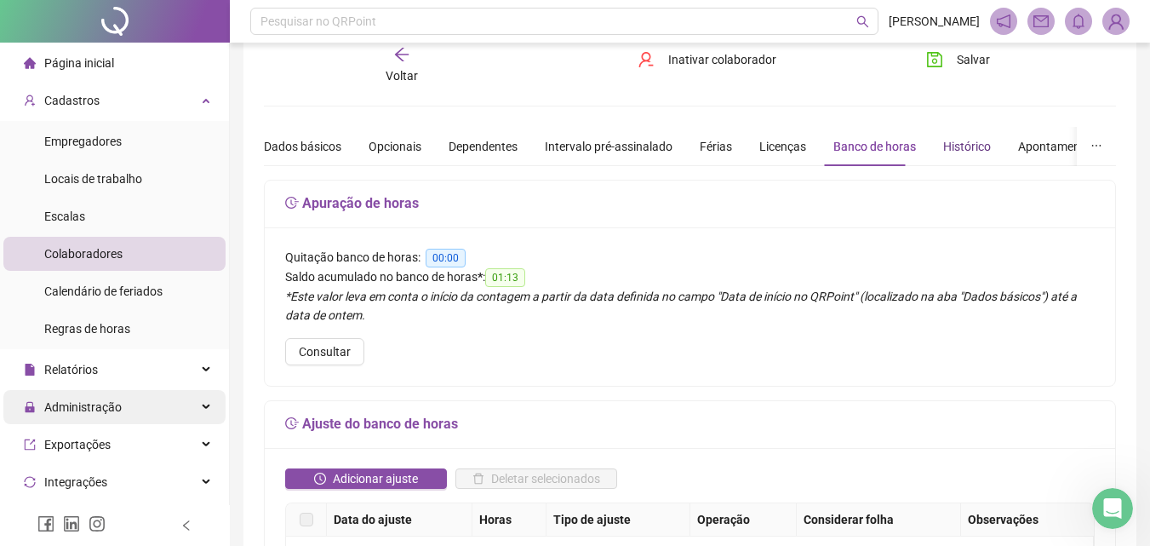
click at [979, 146] on div "Histórico" at bounding box center [967, 146] width 48 height 19
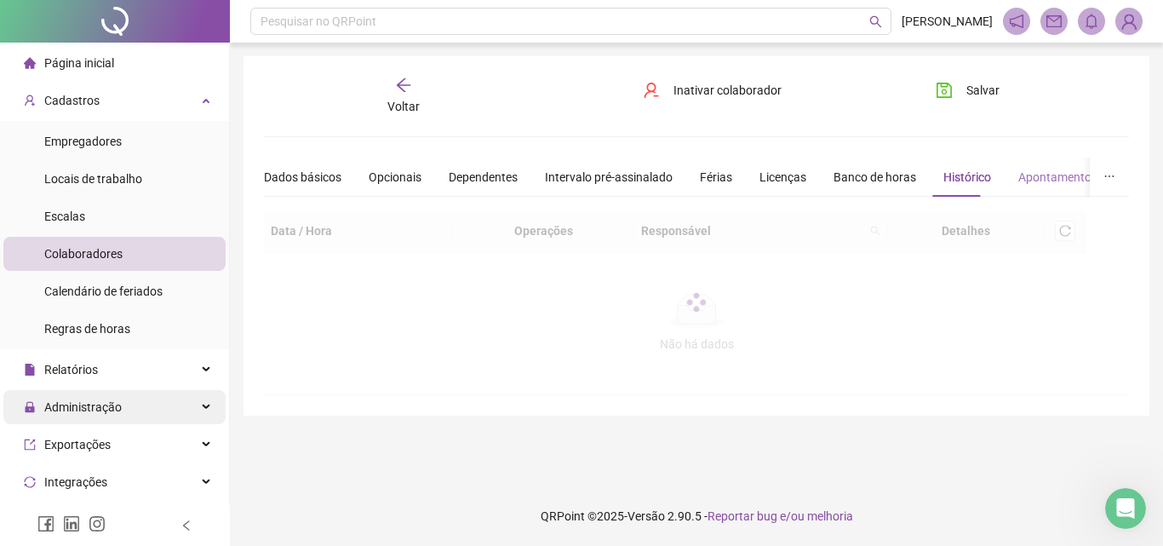
click at [1043, 164] on div "Apontamentos" at bounding box center [1057, 177] width 79 height 39
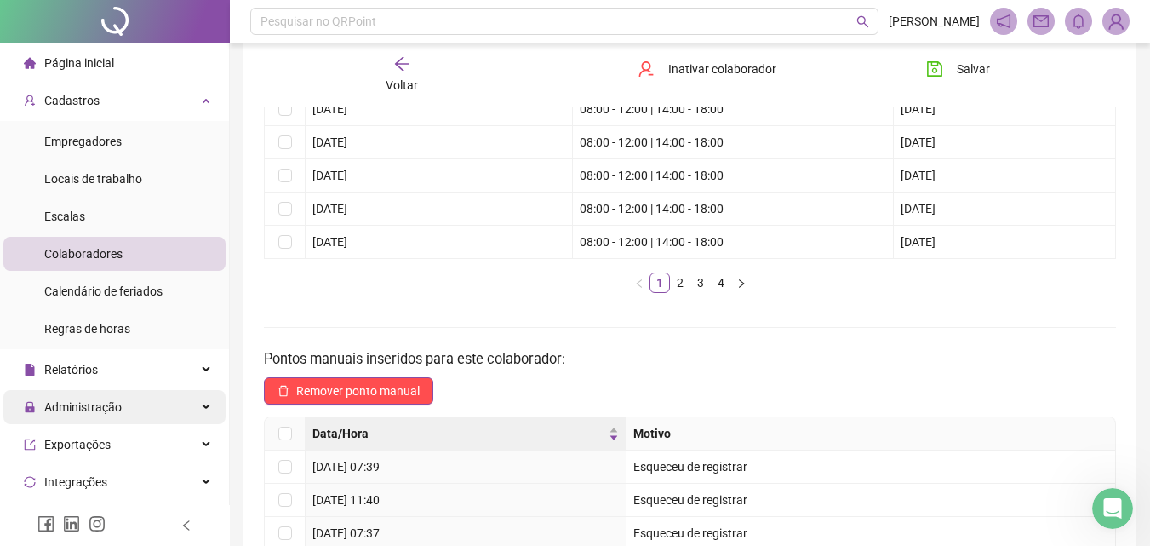
scroll to position [255, 0]
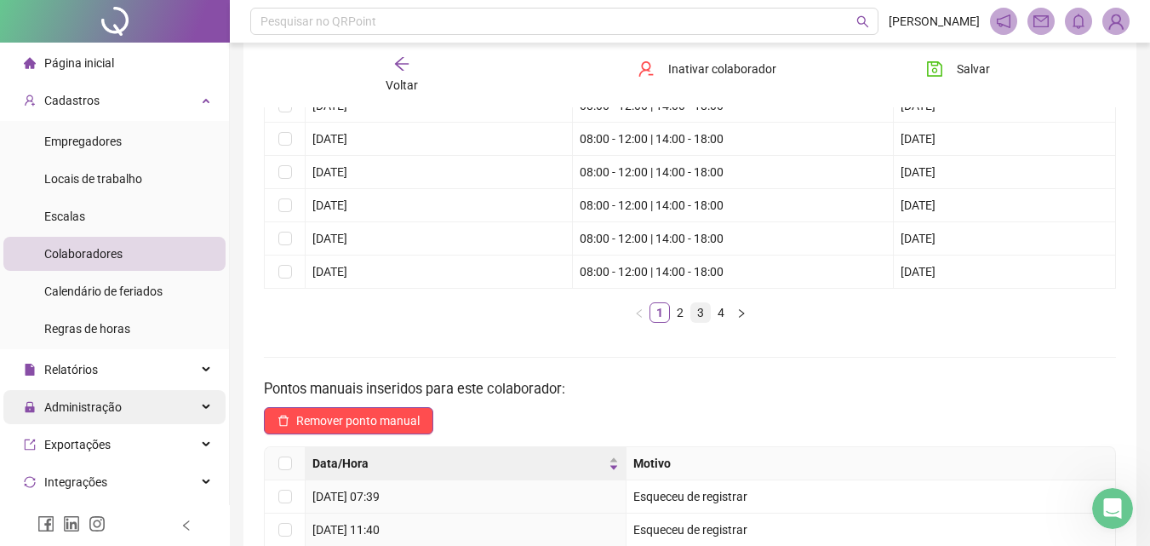
click at [698, 318] on link "3" at bounding box center [700, 312] width 19 height 19
click at [713, 315] on link "4" at bounding box center [721, 312] width 19 height 19
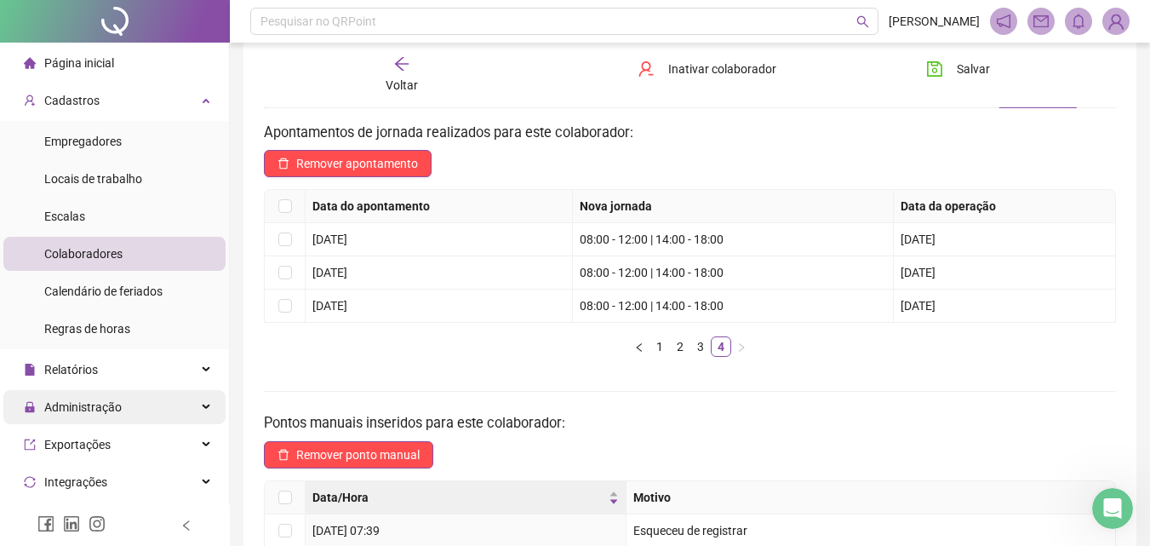
scroll to position [85, 0]
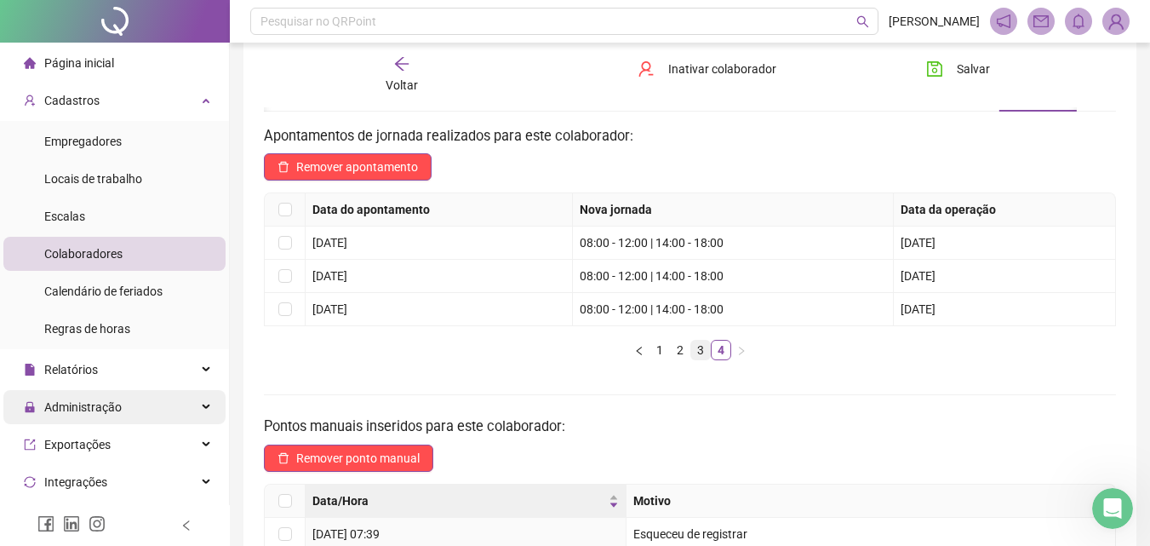
click at [692, 346] on link "3" at bounding box center [700, 350] width 19 height 19
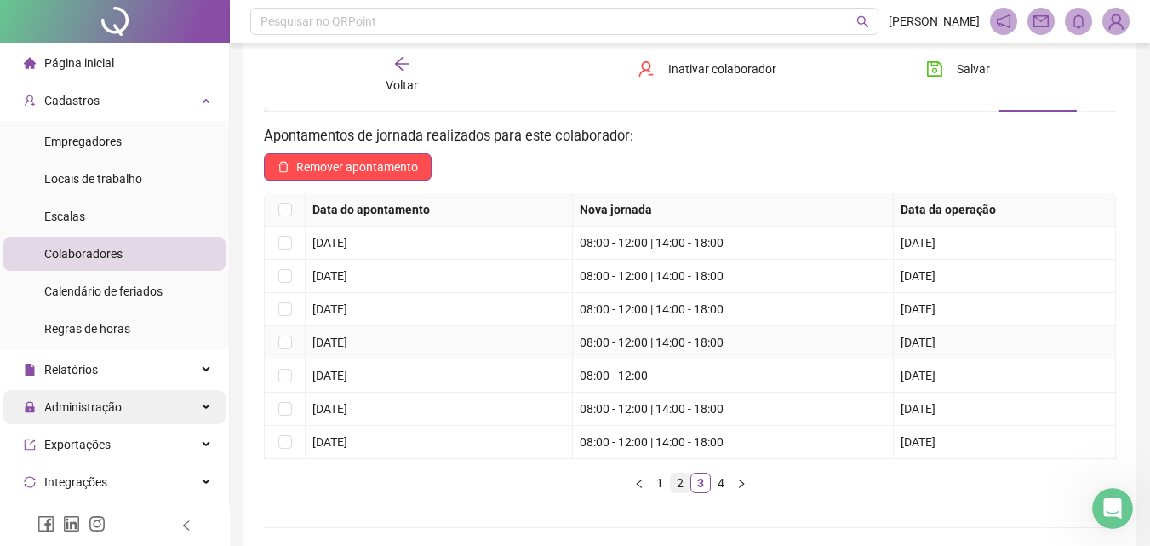
click at [681, 490] on link "2" at bounding box center [680, 482] width 19 height 19
click at [679, 486] on link "2" at bounding box center [680, 482] width 19 height 19
click at [694, 478] on link "3" at bounding box center [700, 482] width 19 height 19
click at [723, 487] on link "4" at bounding box center [721, 482] width 19 height 19
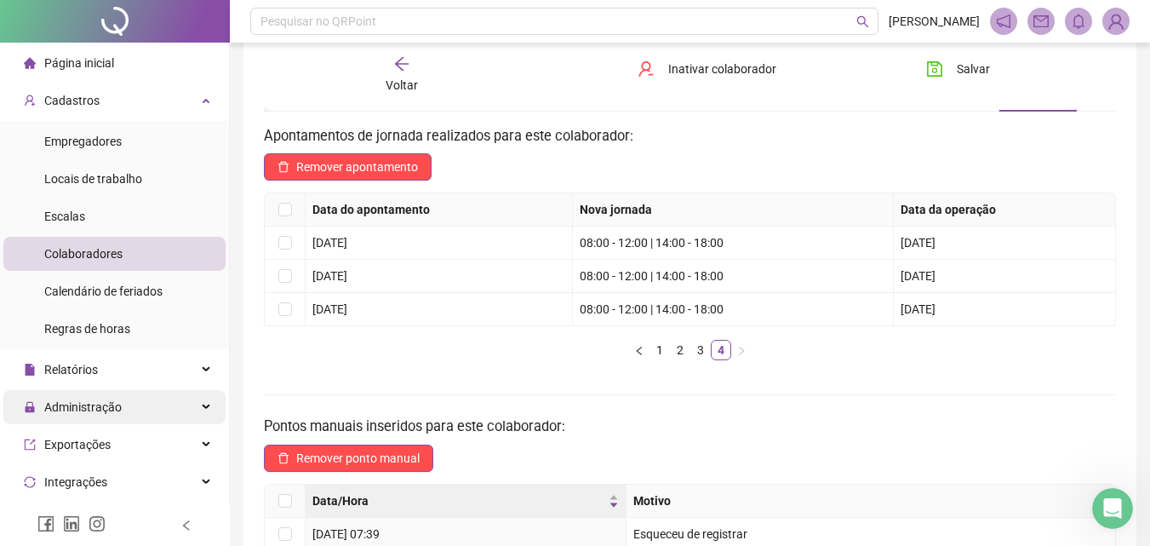
click at [399, 79] on span "Voltar" at bounding box center [402, 85] width 32 height 14
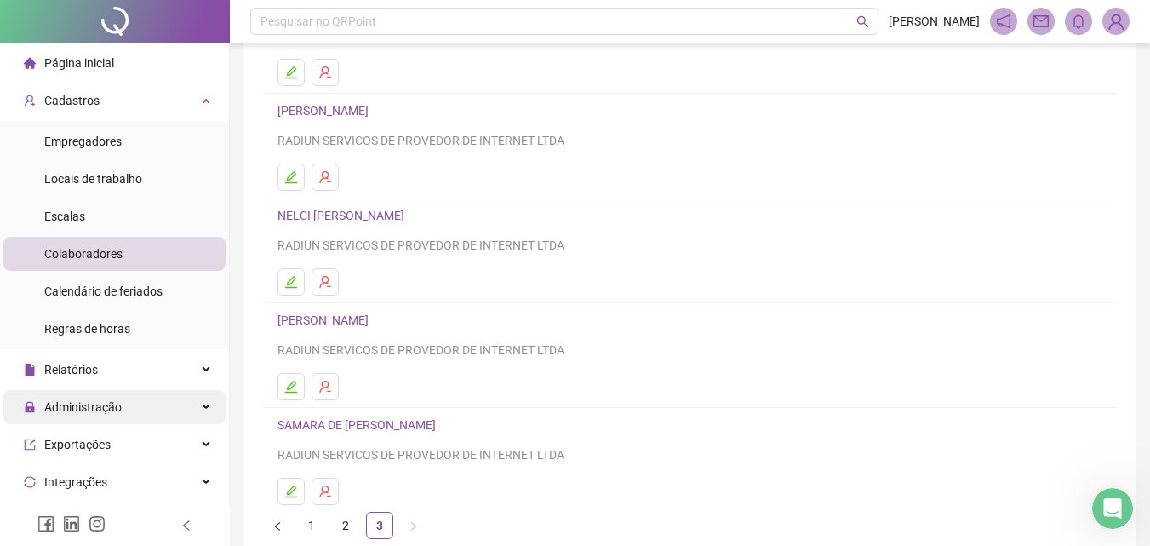
scroll to position [278, 0]
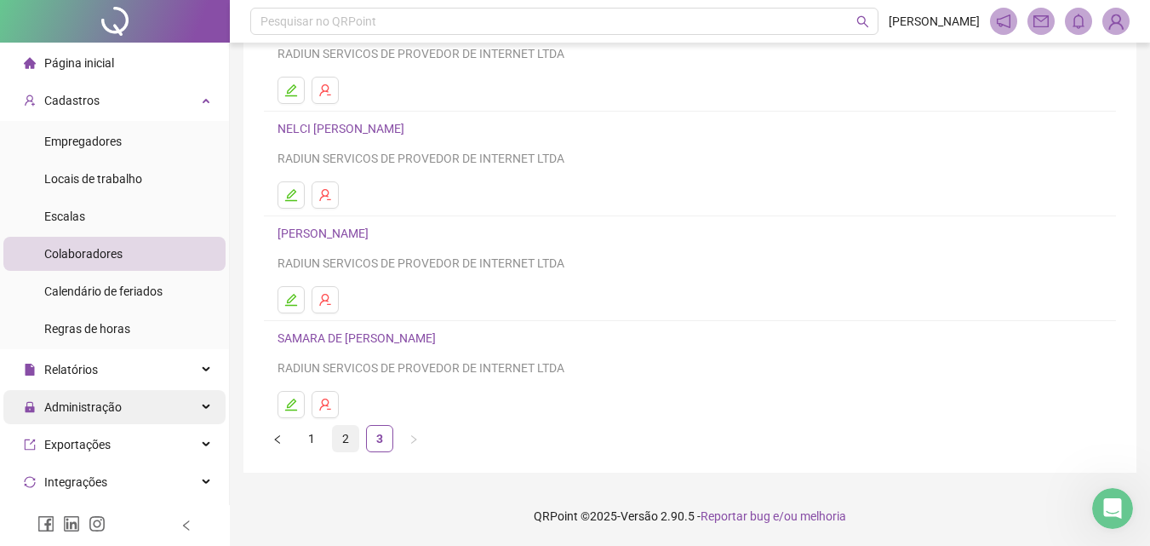
click at [337, 437] on link "2" at bounding box center [346, 439] width 26 height 26
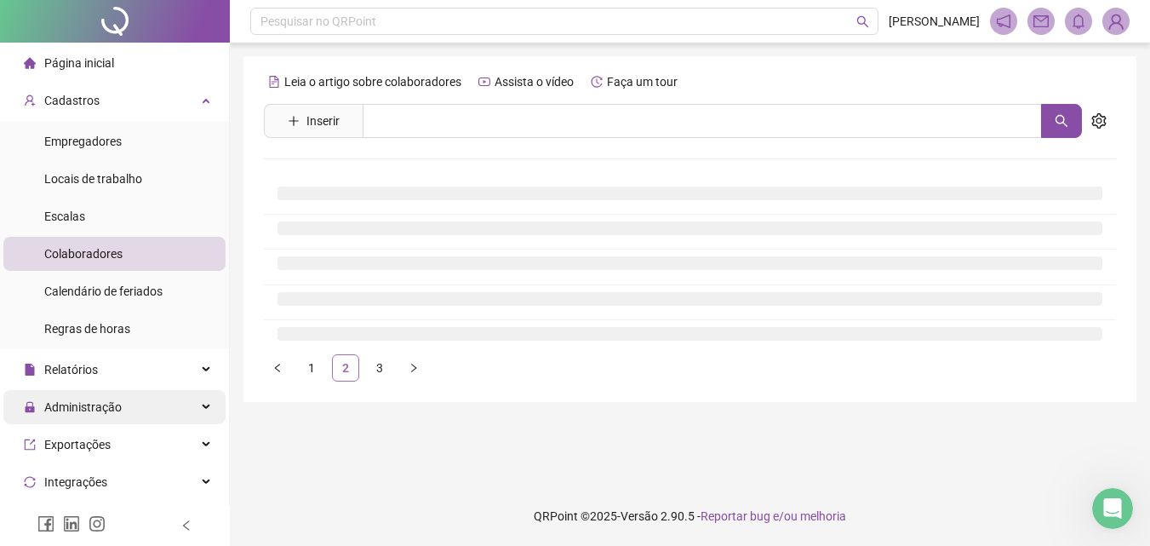
scroll to position [0, 0]
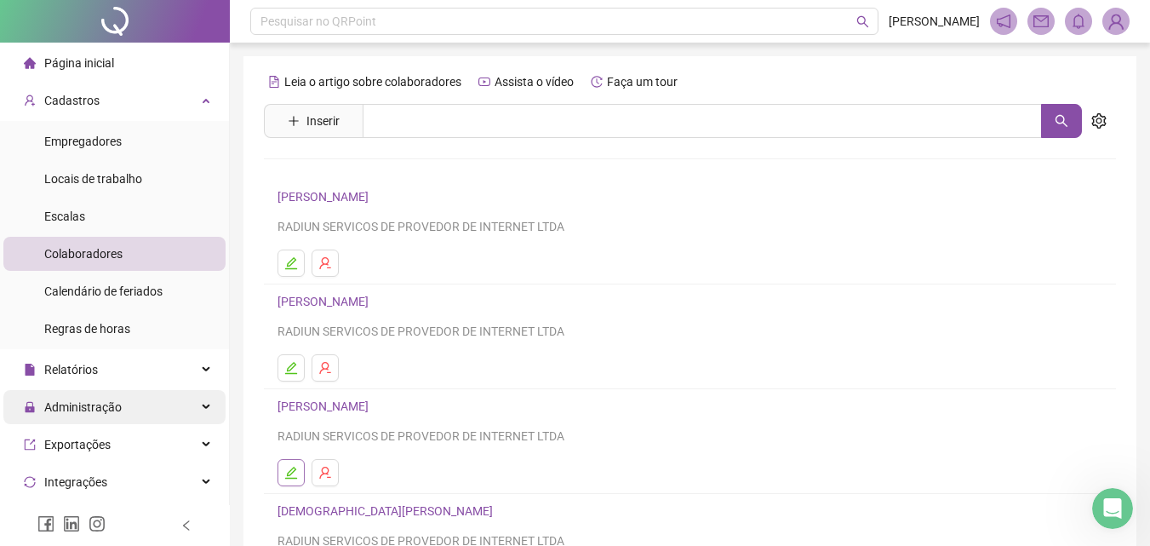
click at [290, 467] on icon "edit" at bounding box center [291, 473] width 14 height 14
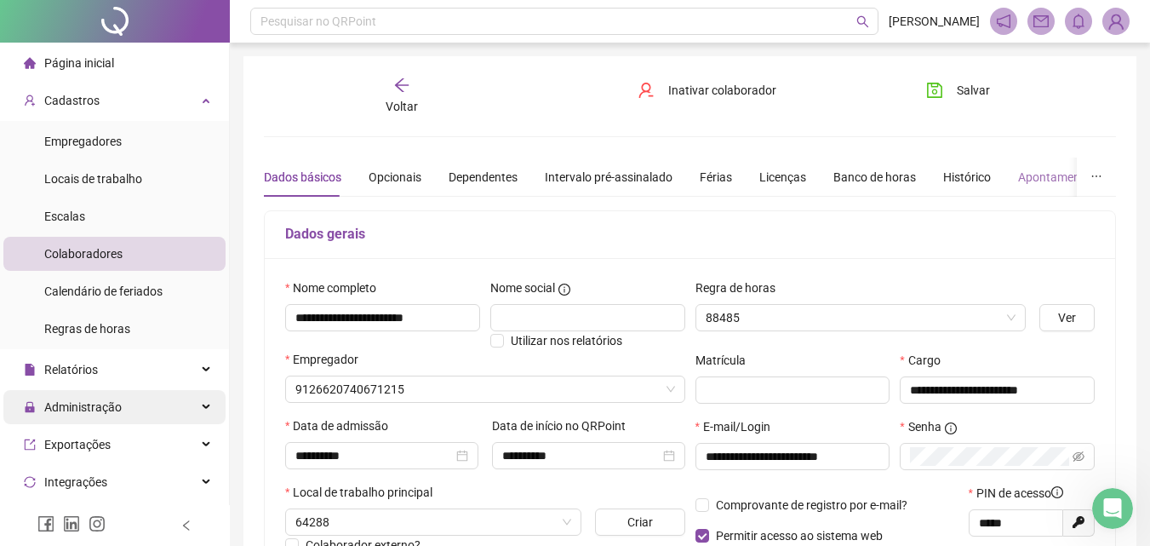
type input "**********"
click at [1024, 172] on div "Apontamentos" at bounding box center [1057, 177] width 79 height 19
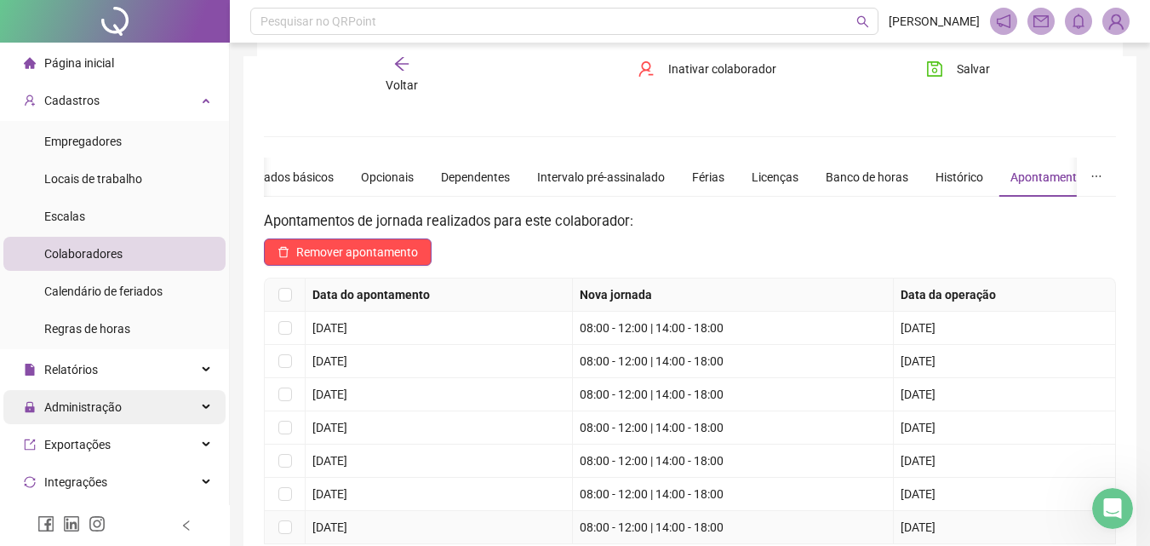
scroll to position [85, 0]
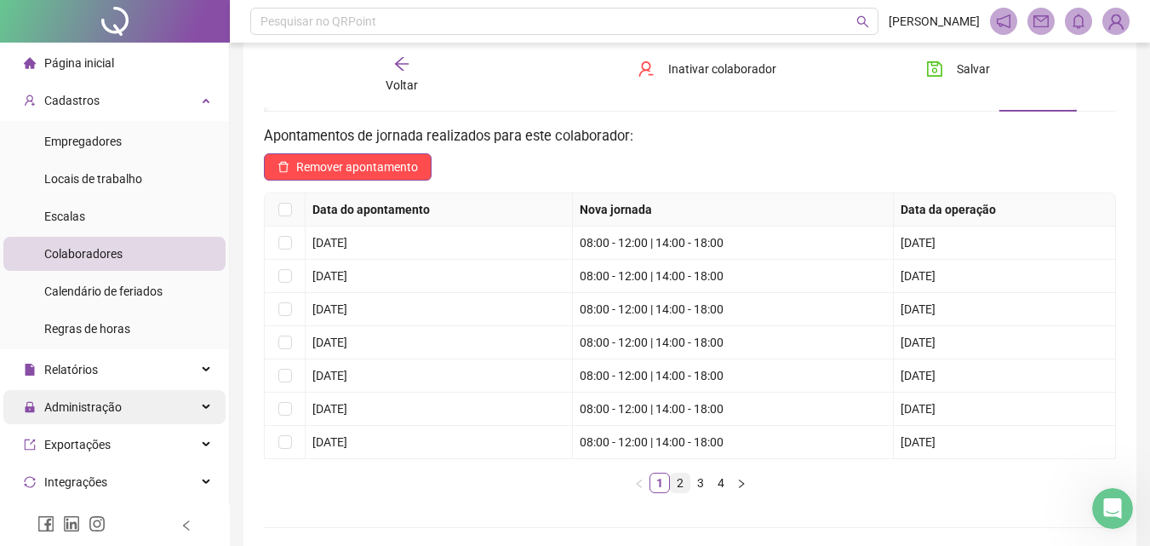
click at [681, 484] on link "2" at bounding box center [680, 482] width 19 height 19
click at [66, 113] on span "Cadastros" at bounding box center [62, 100] width 76 height 34
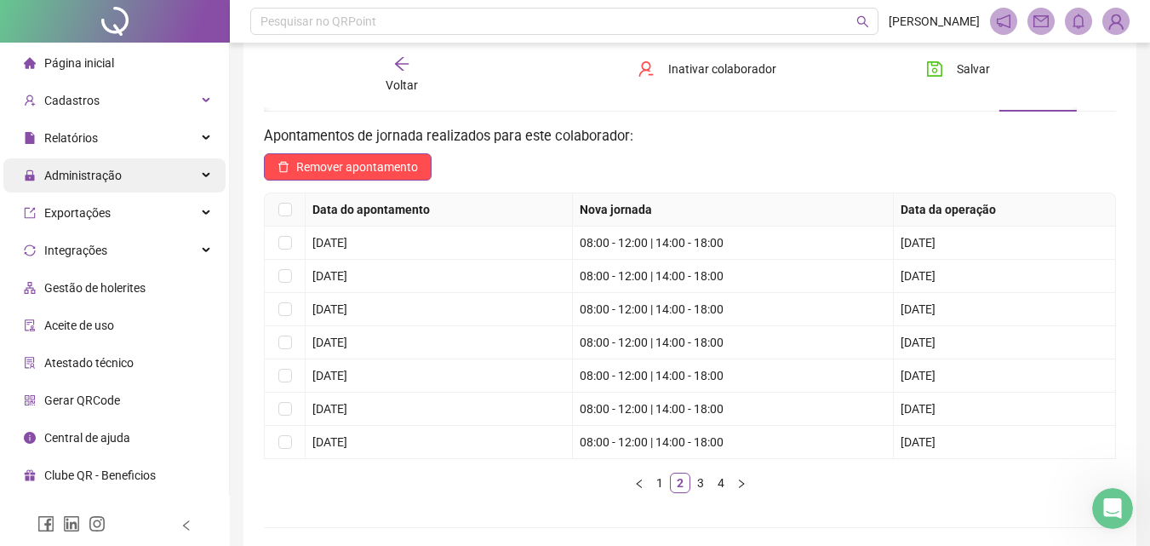
click at [99, 68] on span "Página inicial" at bounding box center [79, 63] width 70 height 14
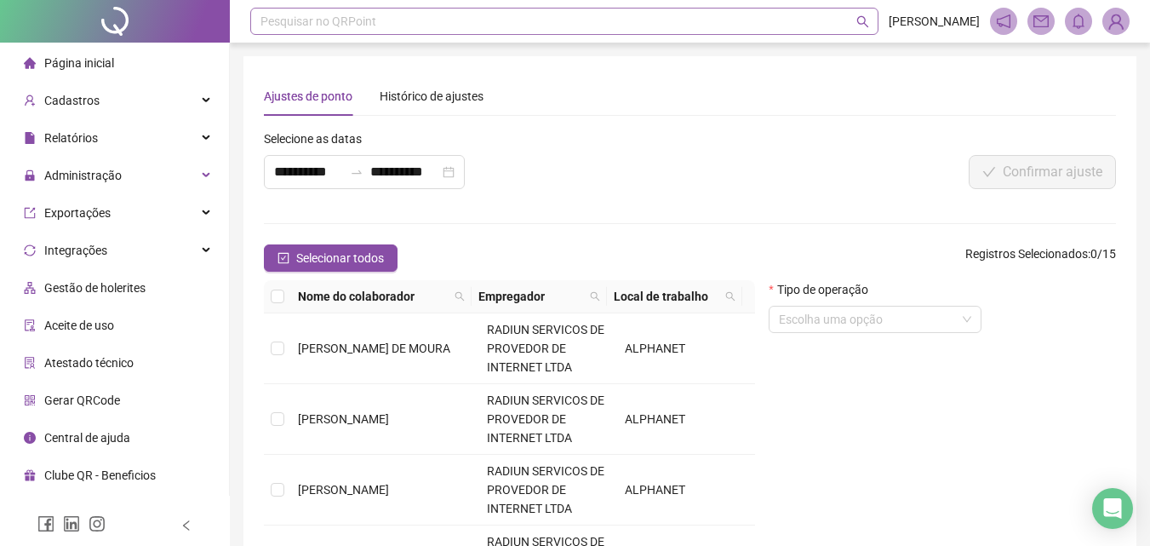
click at [409, 26] on div "Pesquisar no QRPoint" at bounding box center [564, 21] width 628 height 27
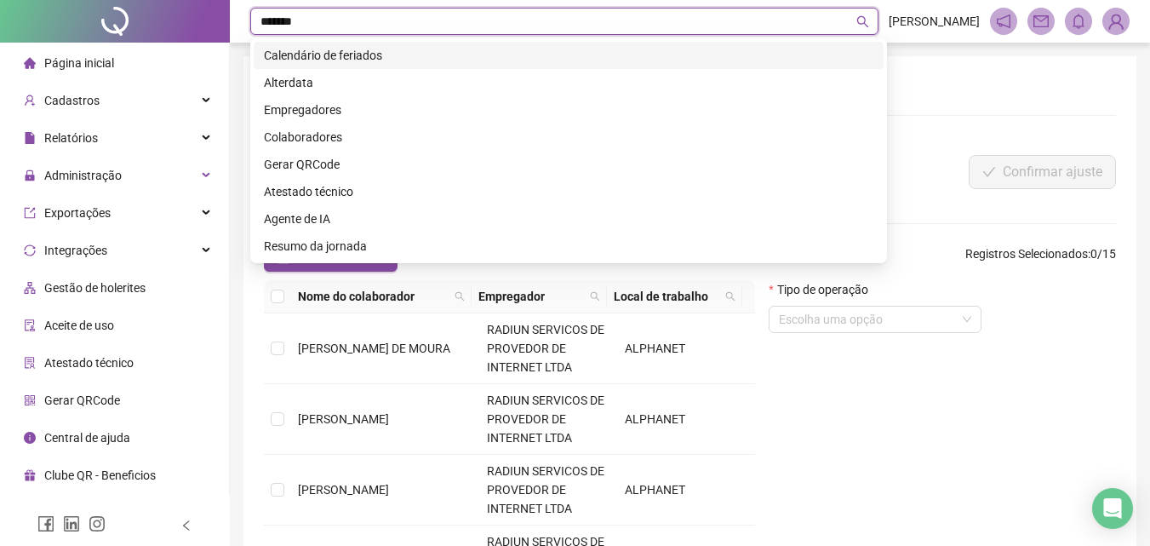
type input "********"
click at [329, 61] on div "Calendário de feriados" at bounding box center [569, 55] width 610 height 19
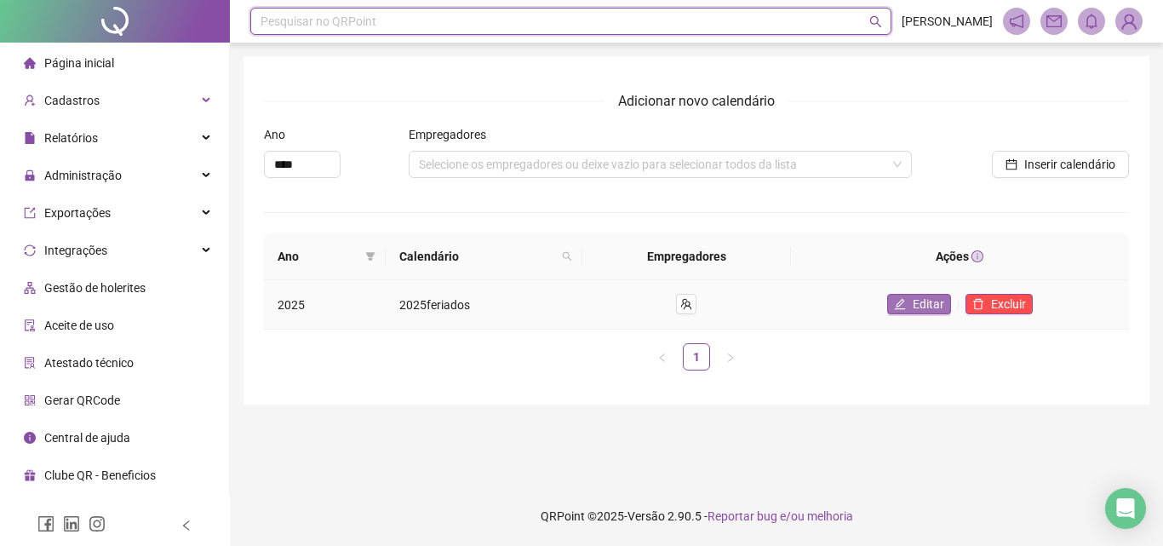
click at [932, 308] on span "Editar" at bounding box center [929, 304] width 32 height 19
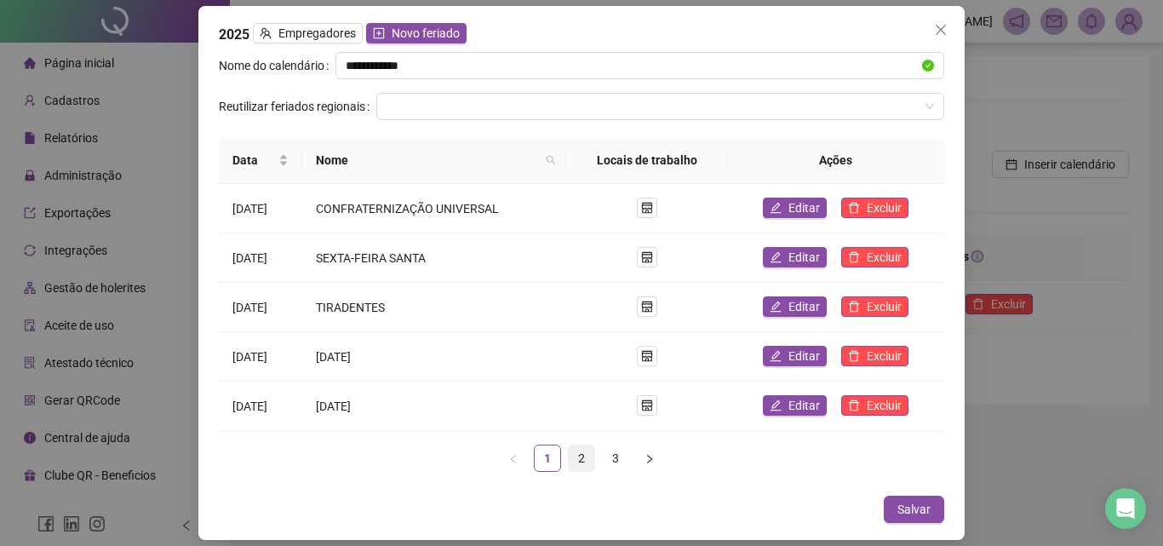
click at [586, 460] on link "2" at bounding box center [582, 458] width 26 height 26
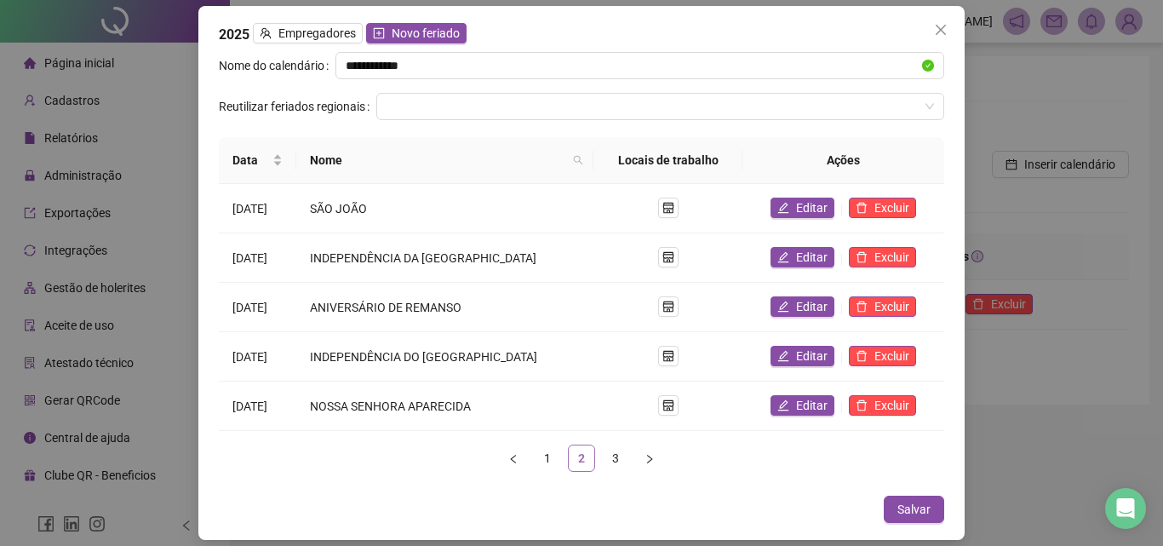
click at [593, 459] on link "2" at bounding box center [582, 458] width 26 height 26
click at [606, 458] on link "3" at bounding box center [616, 458] width 26 height 26
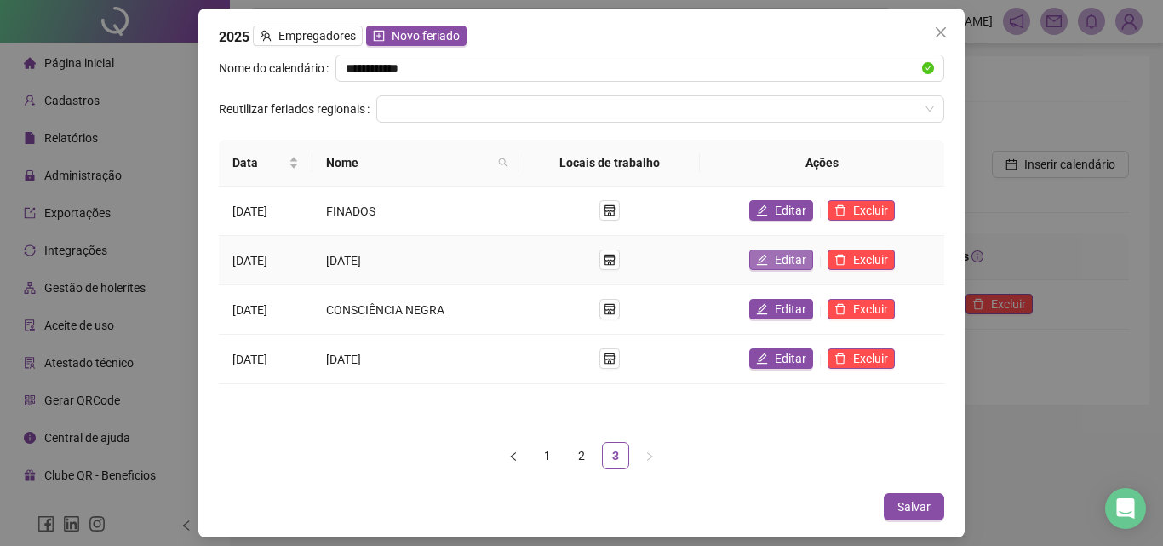
click at [768, 254] on icon "edit" at bounding box center [762, 260] width 12 height 12
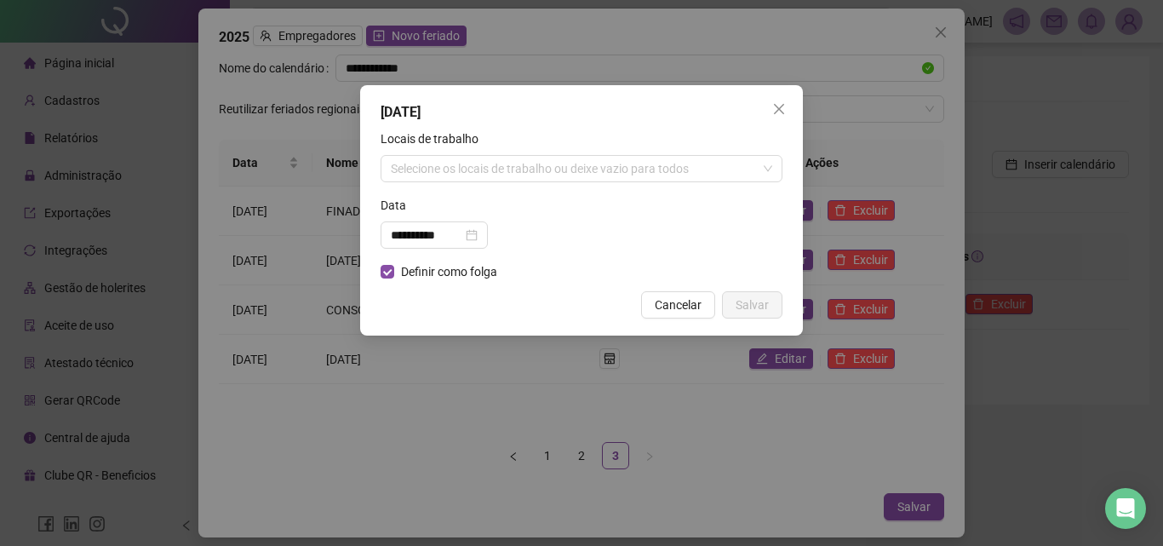
click at [666, 264] on form "**********" at bounding box center [582, 205] width 402 height 152
click at [777, 104] on icon "close" at bounding box center [779, 109] width 14 height 14
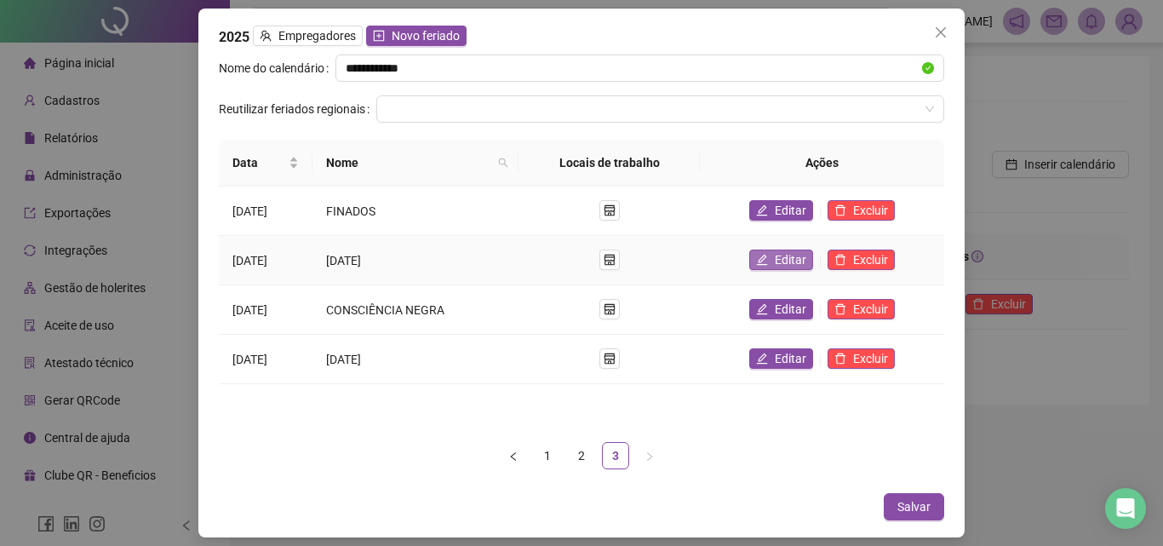
click at [788, 265] on button "Editar" at bounding box center [781, 259] width 64 height 20
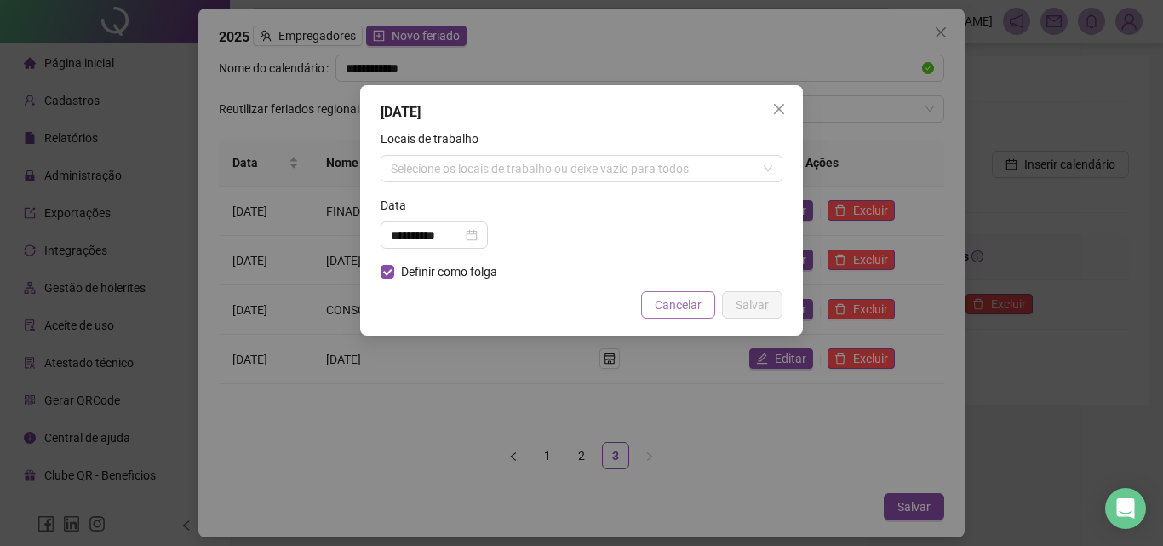
click at [683, 312] on span "Cancelar" at bounding box center [678, 304] width 47 height 19
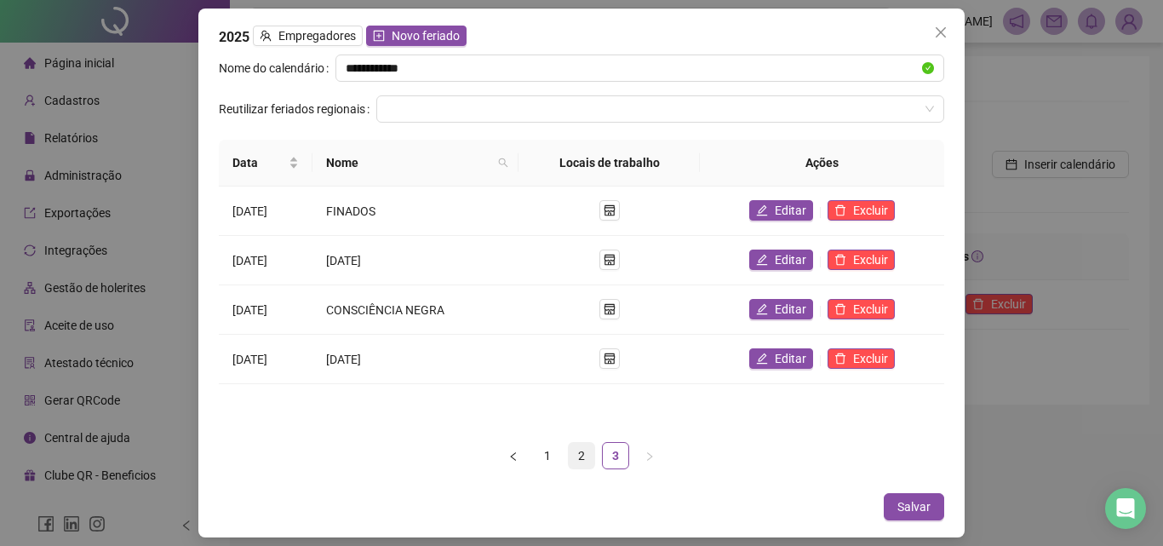
click at [579, 444] on link "2" at bounding box center [582, 456] width 26 height 26
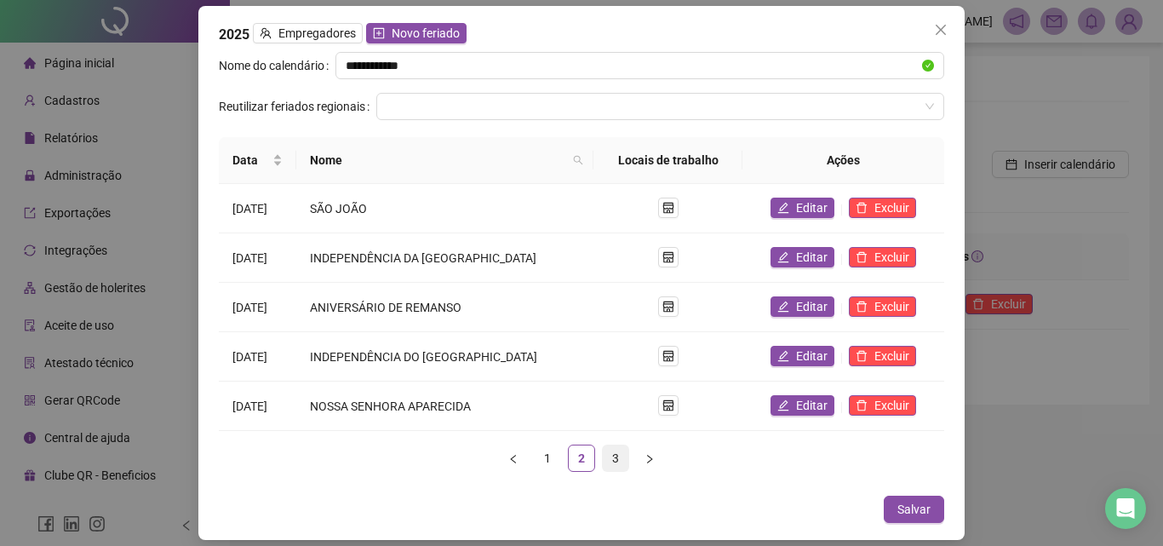
click at [605, 461] on link "3" at bounding box center [616, 458] width 26 height 26
